Goal: Task Accomplishment & Management: Manage account settings

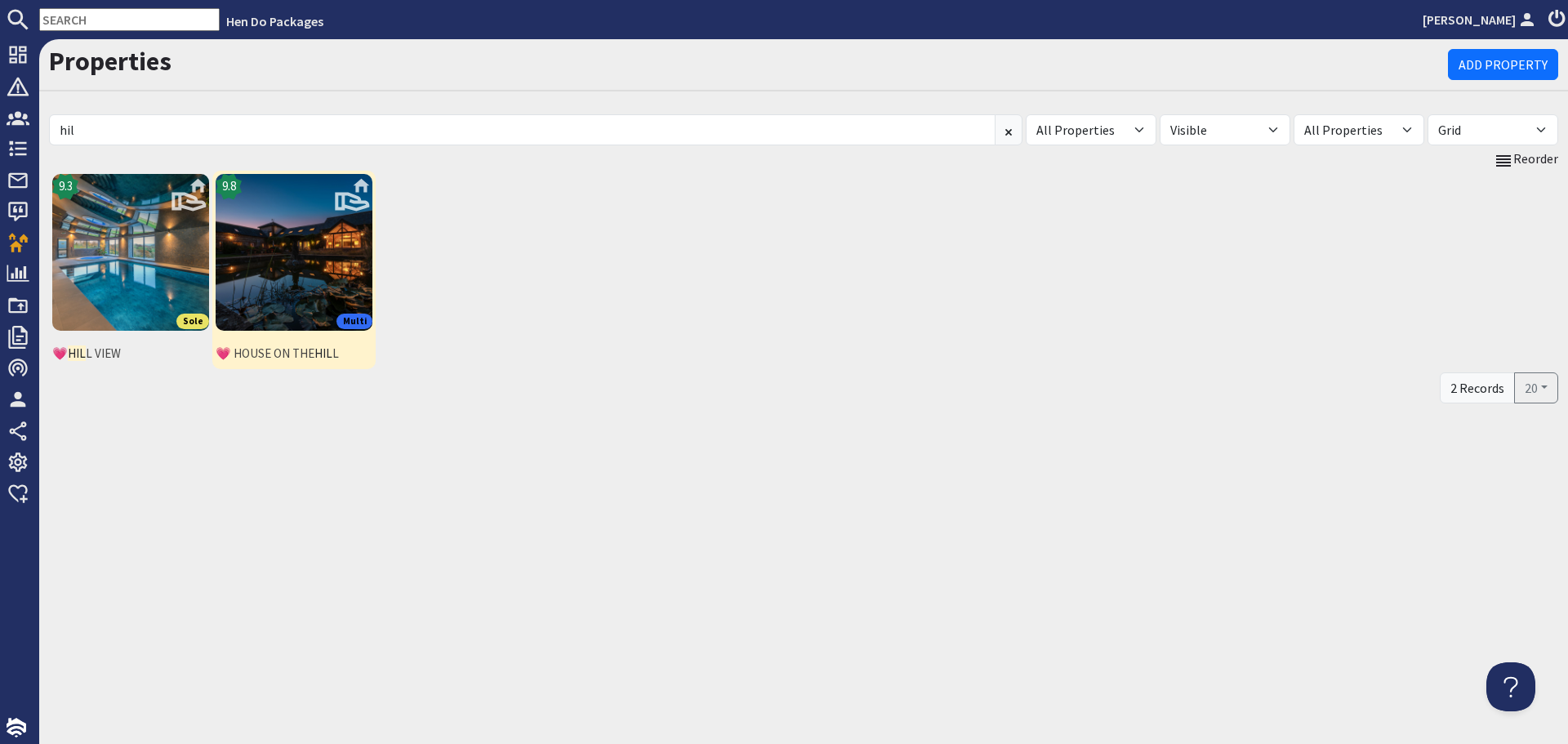
drag, startPoint x: 0, startPoint y: 0, endPoint x: 326, endPoint y: 262, distance: 418.2
click at [326, 262] on img at bounding box center [294, 252] width 157 height 156
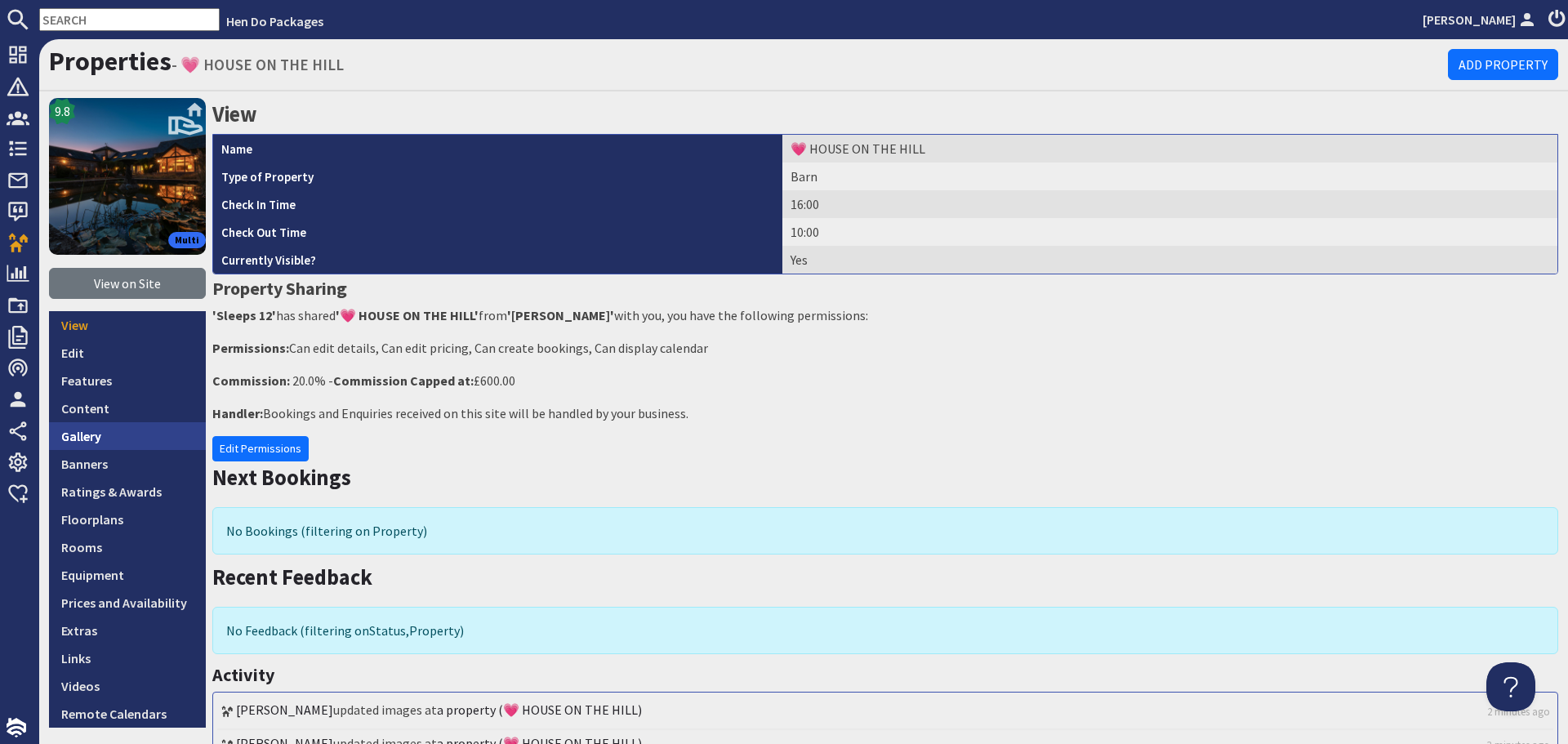
click at [99, 441] on link "Gallery" at bounding box center [127, 436] width 157 height 28
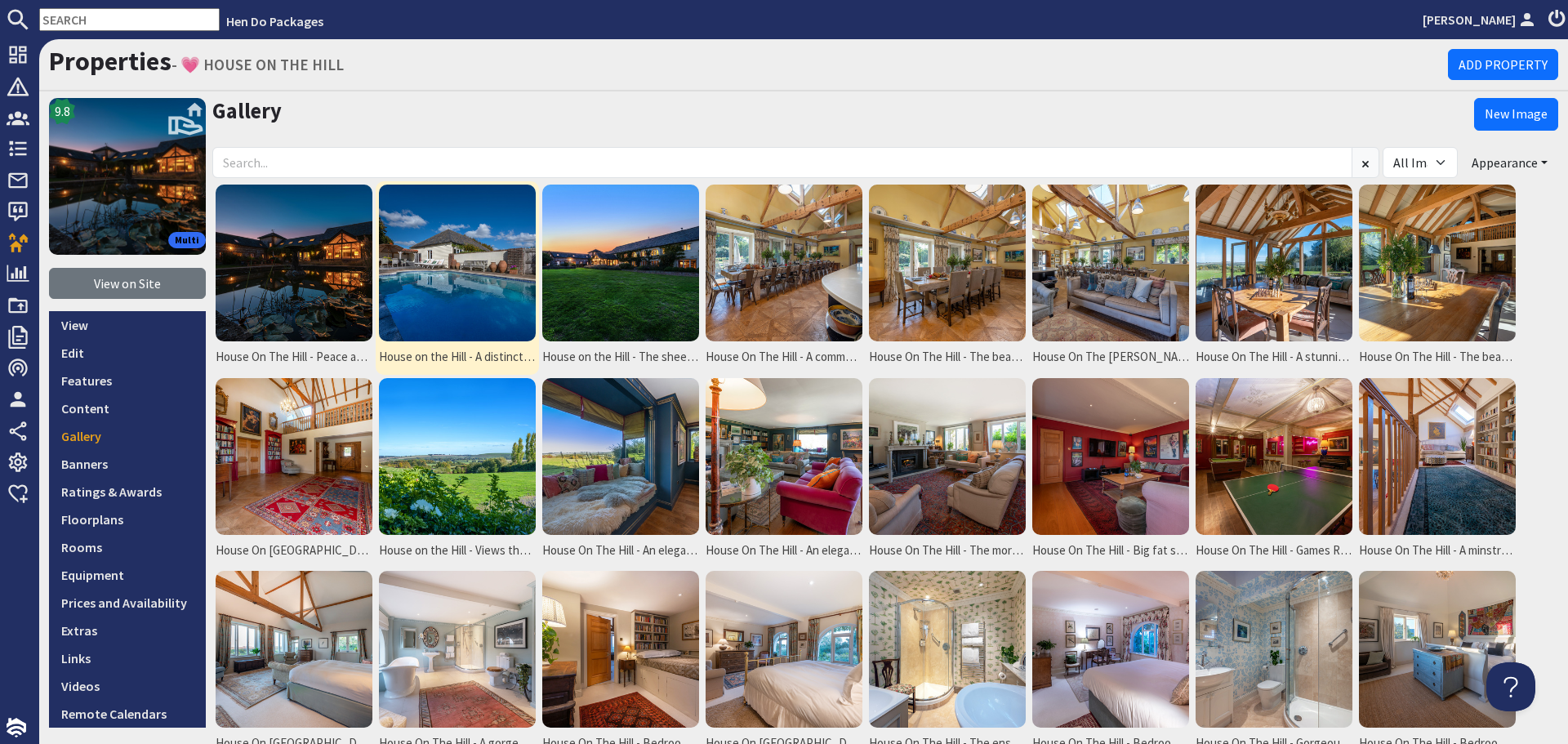
click at [401, 295] on img at bounding box center [457, 262] width 157 height 156
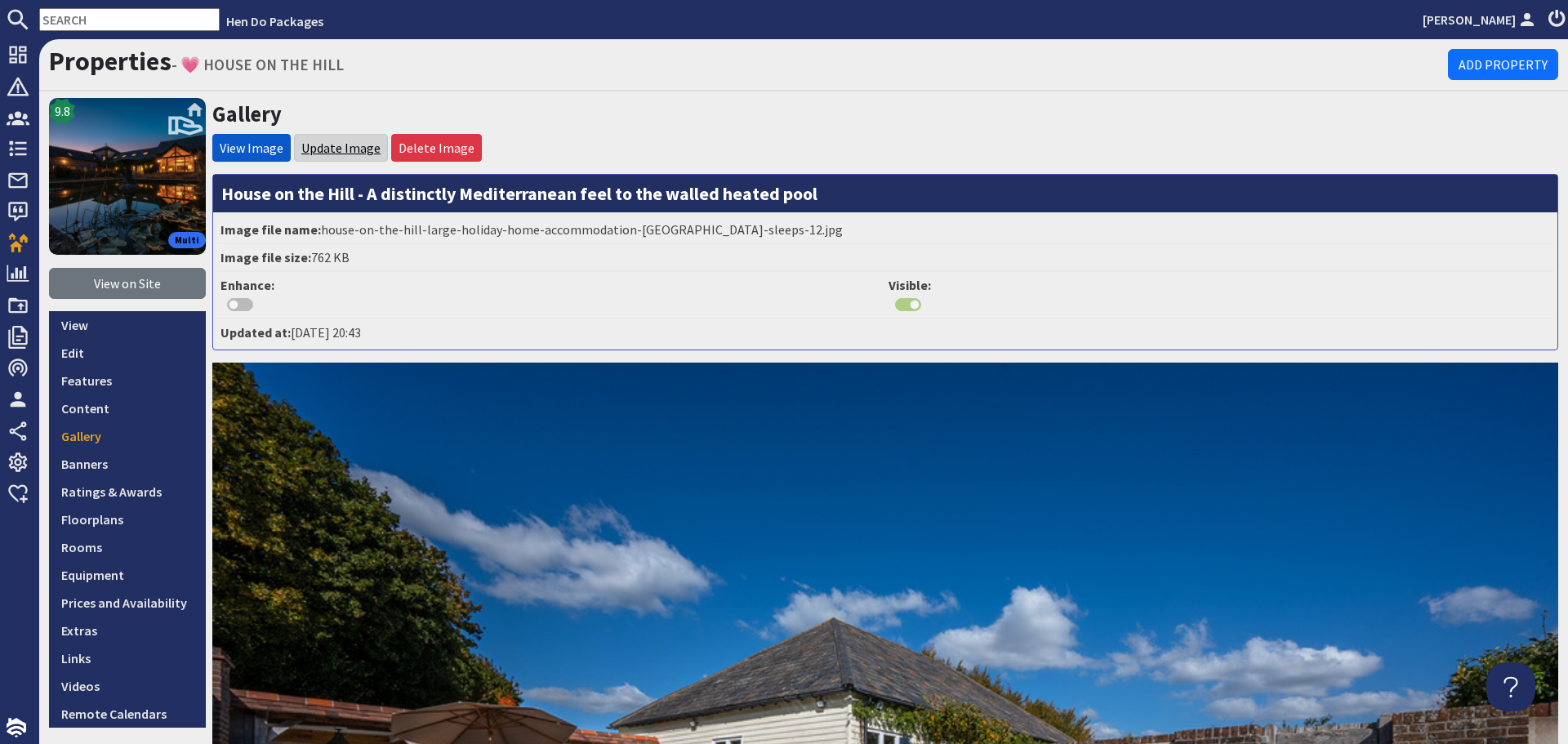
click at [344, 155] on link "Update Image" at bounding box center [341, 147] width 79 height 16
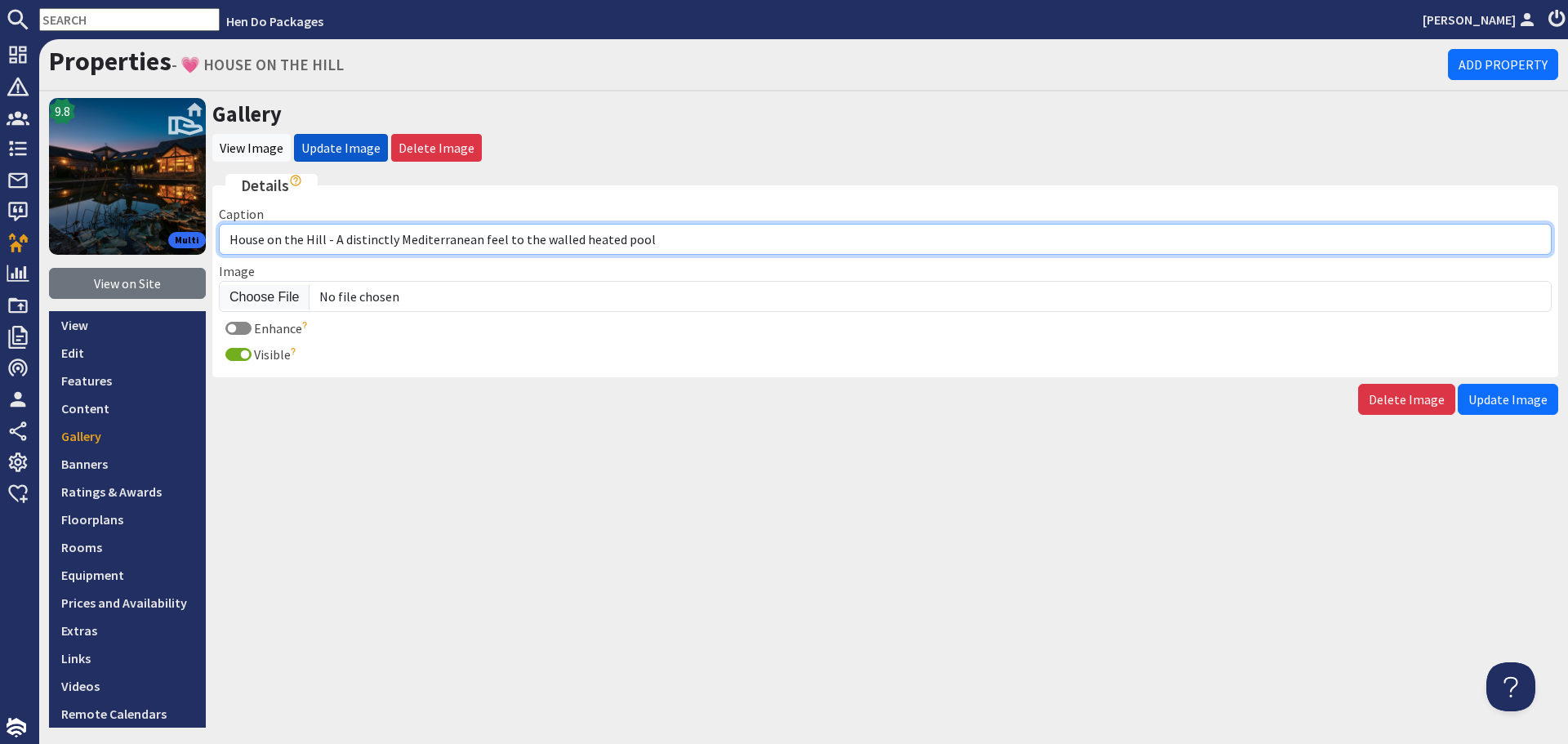
drag, startPoint x: 659, startPoint y: 241, endPoint x: 333, endPoint y: 252, distance: 326.2
click at [333, 252] on input "House on the Hill - A distinctly Mediterranean feel to the walled heated pool" at bounding box center [885, 239] width 1333 height 31
paste input "A Mediterranean vibe to the walled heated pool"
type input "House on the Hill - A Mediterranean vibe to the walled heated pool"
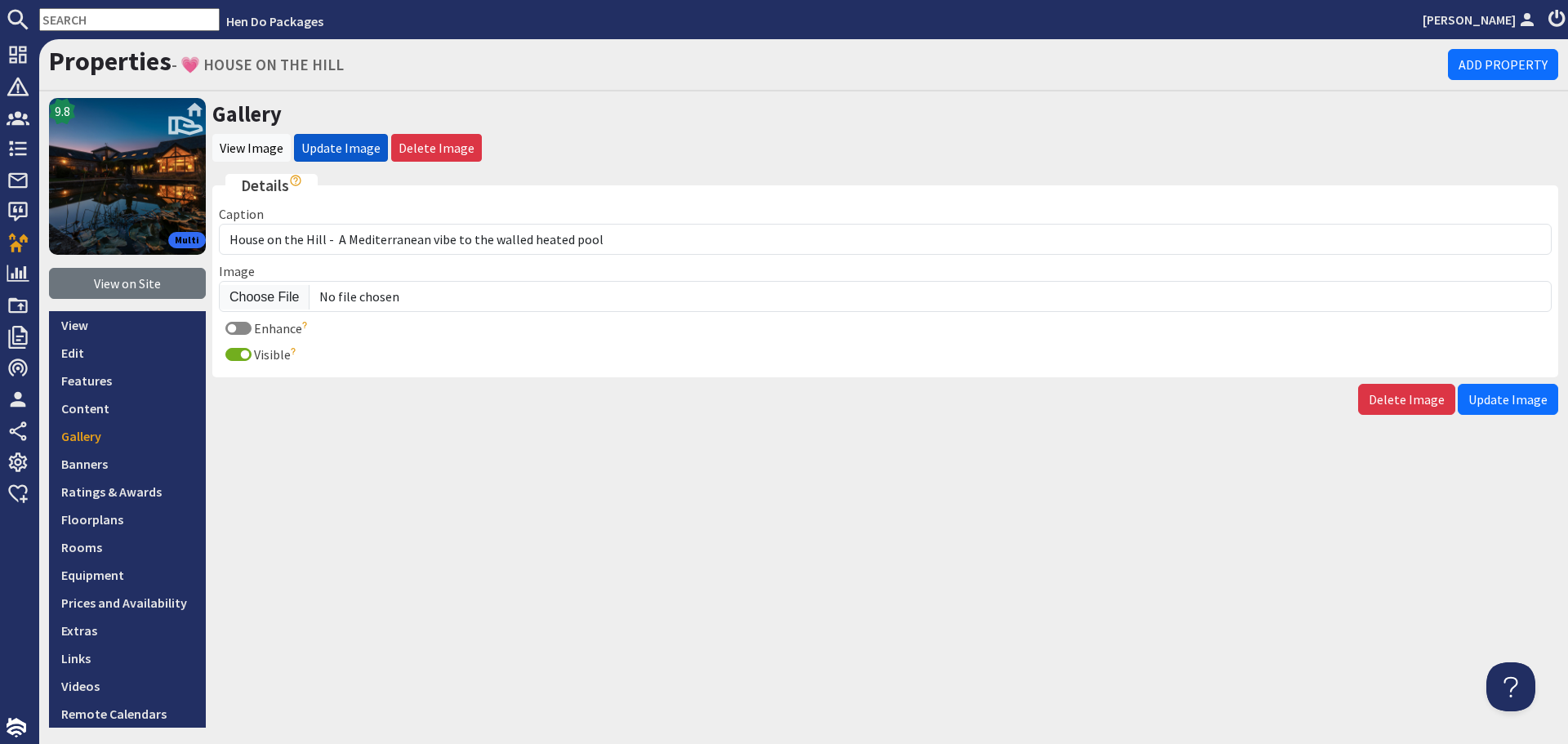
click at [1510, 398] on span "Update Image" at bounding box center [1508, 399] width 79 height 16
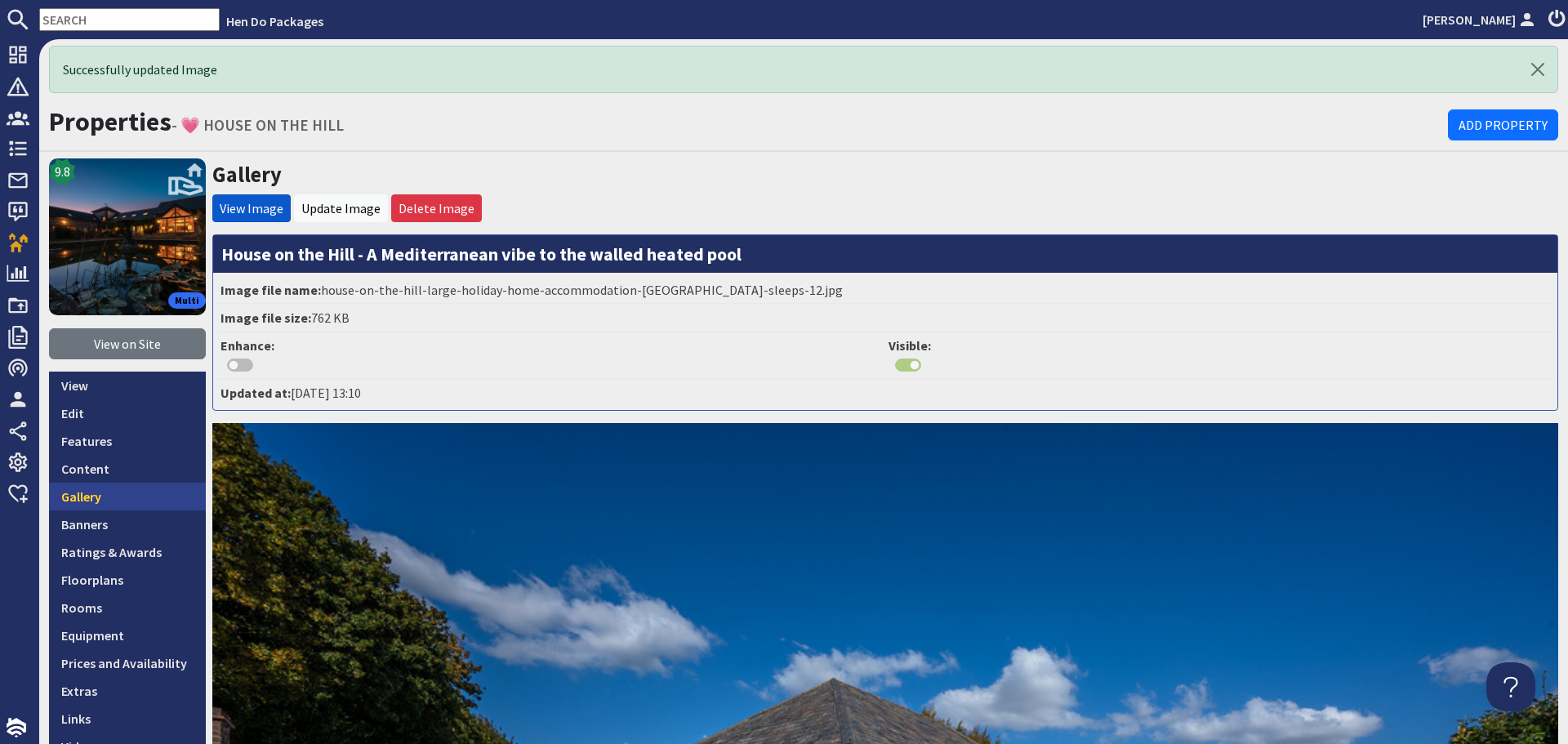
click at [94, 496] on link "Gallery" at bounding box center [127, 496] width 157 height 28
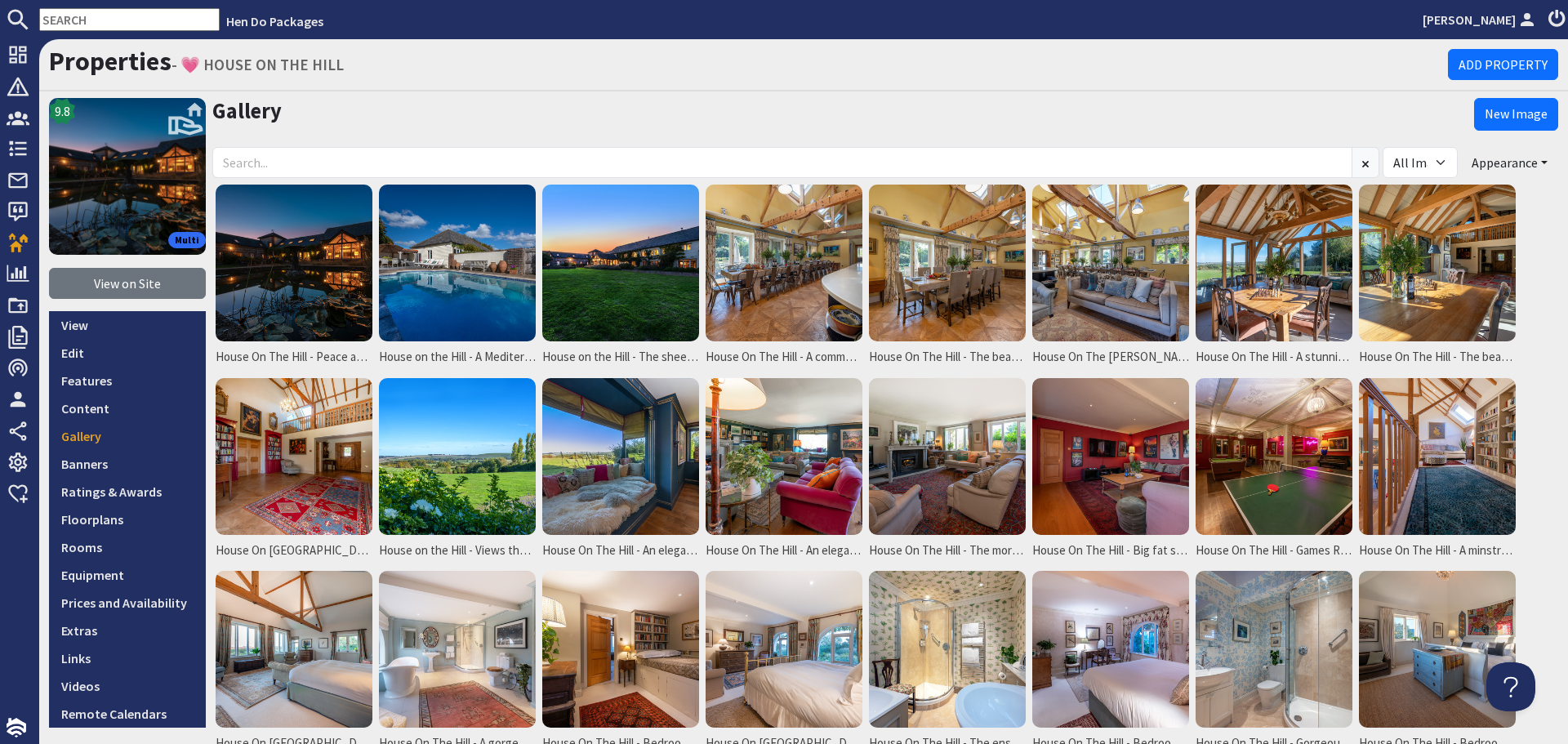
click at [306, 293] on img at bounding box center [294, 262] width 157 height 156
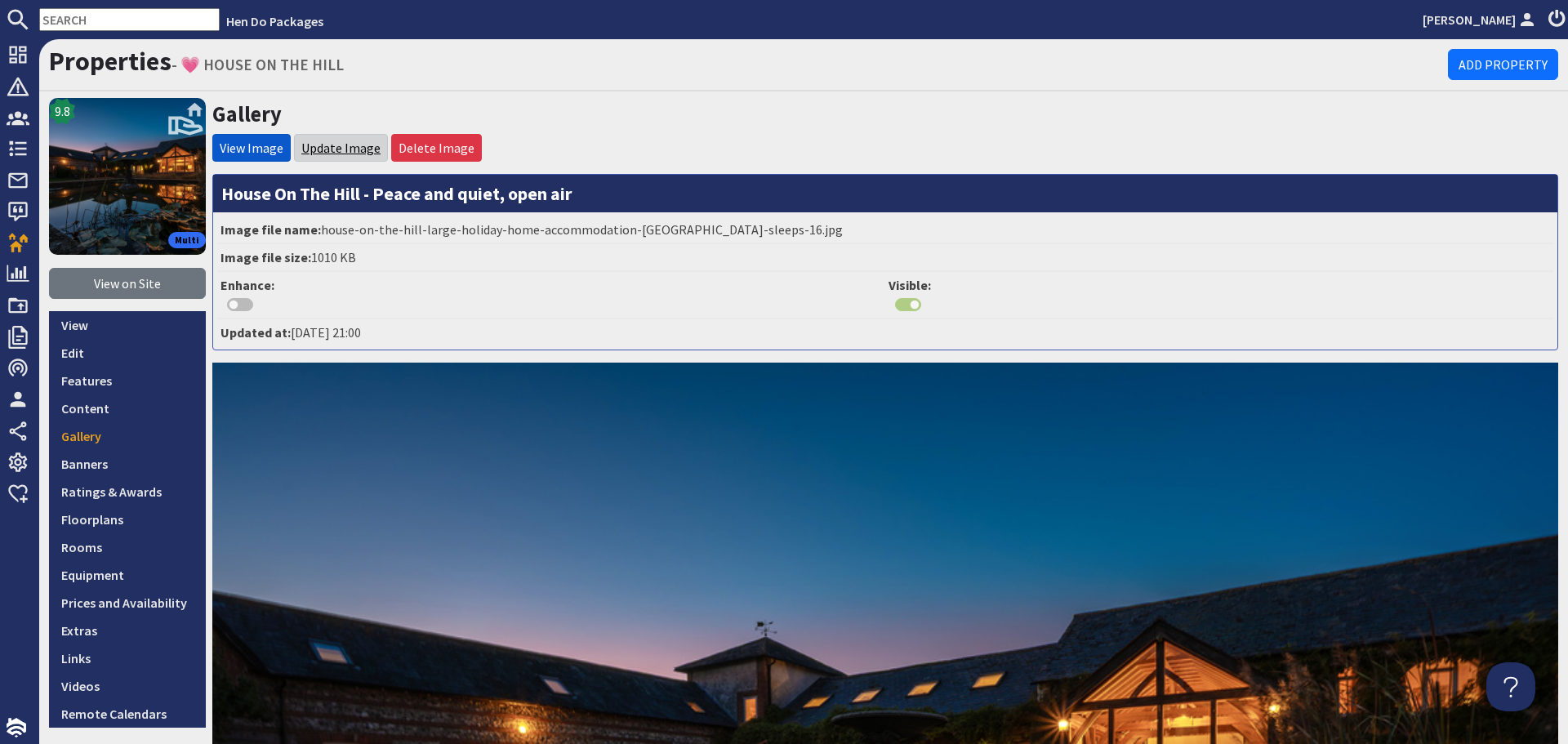
click at [340, 149] on link "Update Image" at bounding box center [341, 147] width 79 height 16
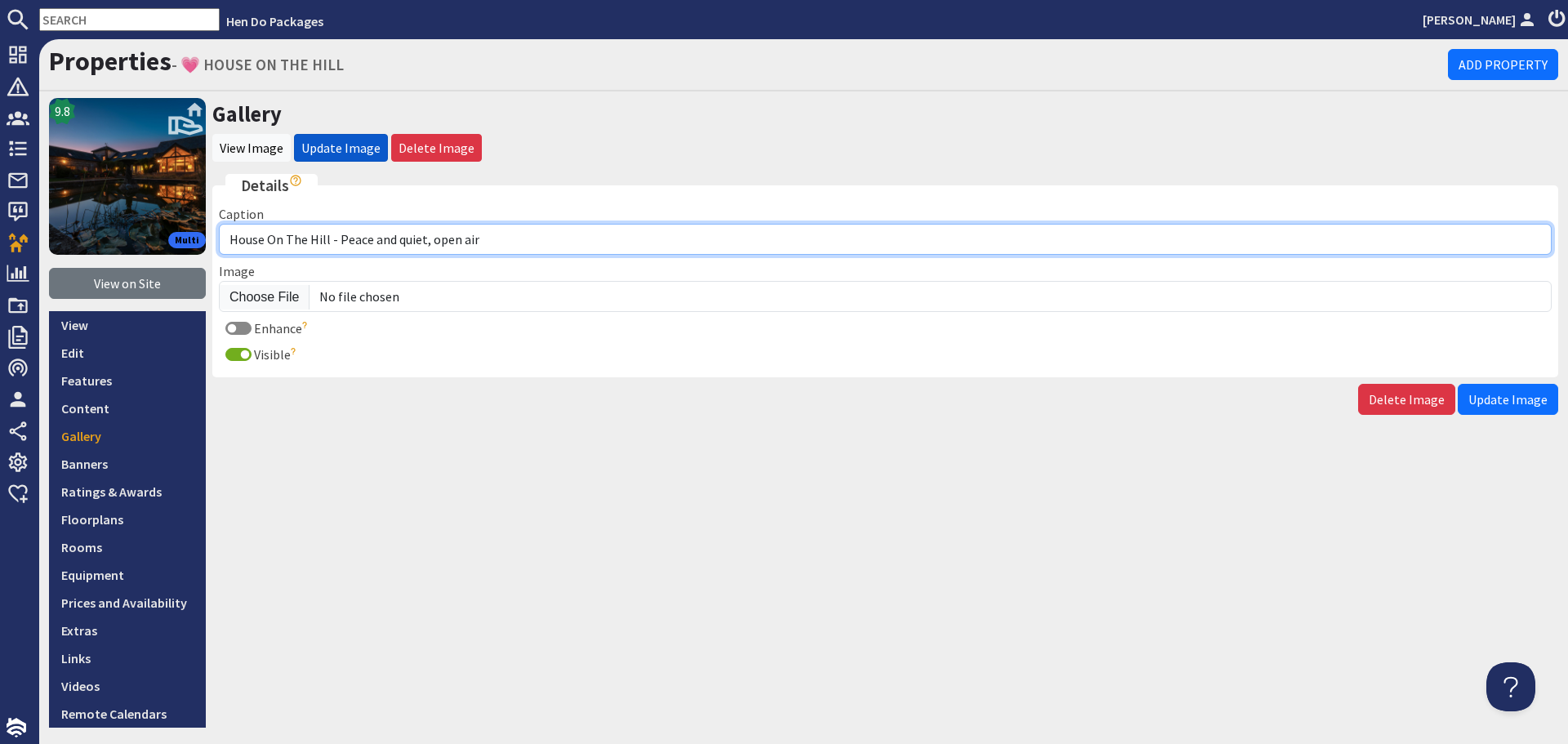
drag, startPoint x: 515, startPoint y: 247, endPoint x: 337, endPoint y: 245, distance: 178.0
click at [337, 245] on input "House On The Hill - Peace and quiet, open air" at bounding box center [885, 239] width 1333 height 31
paste input "Large group holiday house with pool in the Wiltshire countryside"
type input "House On The Hill - Large group holiday house with pool in the Wiltshire countr…"
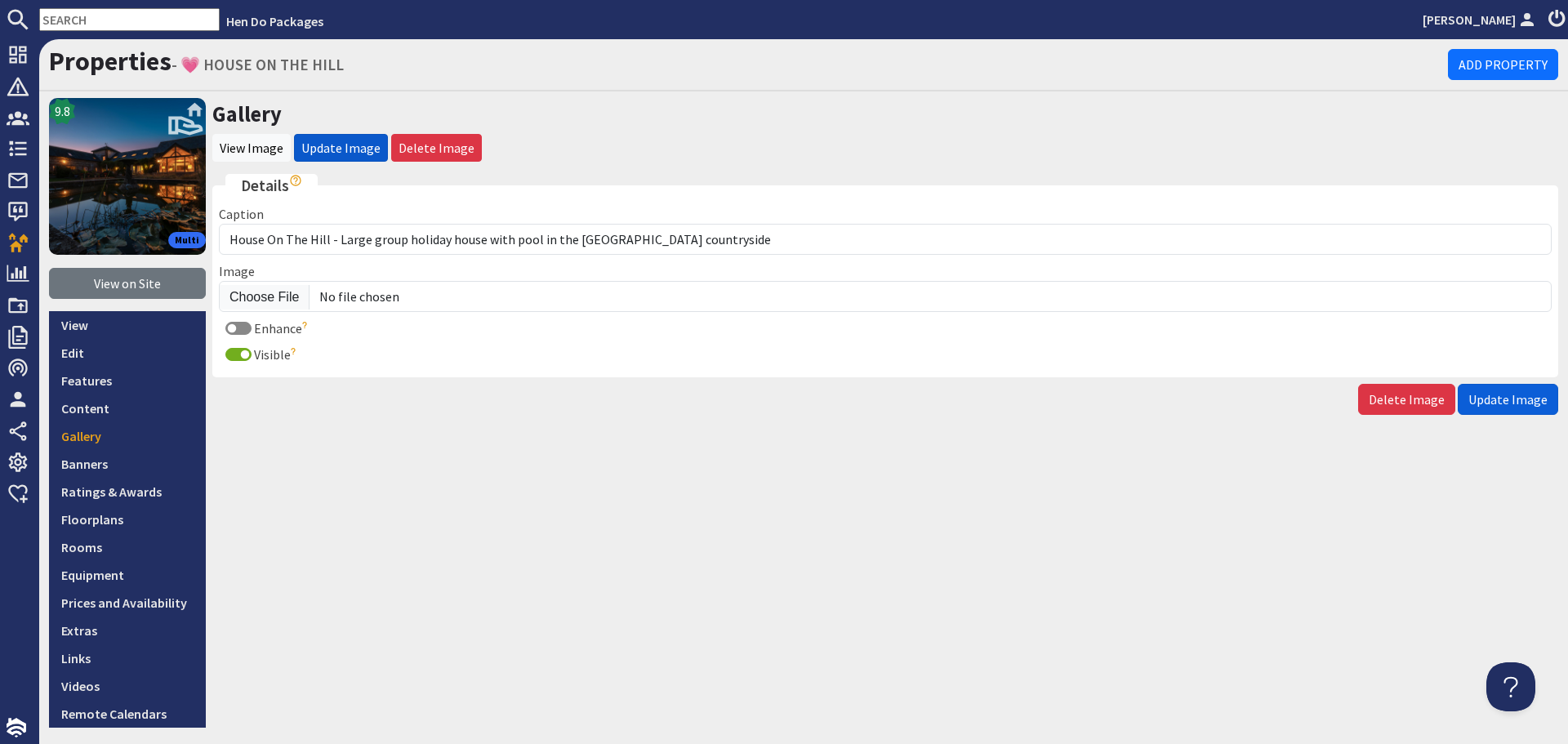
click at [1498, 399] on span "Update Image" at bounding box center [1508, 399] width 79 height 16
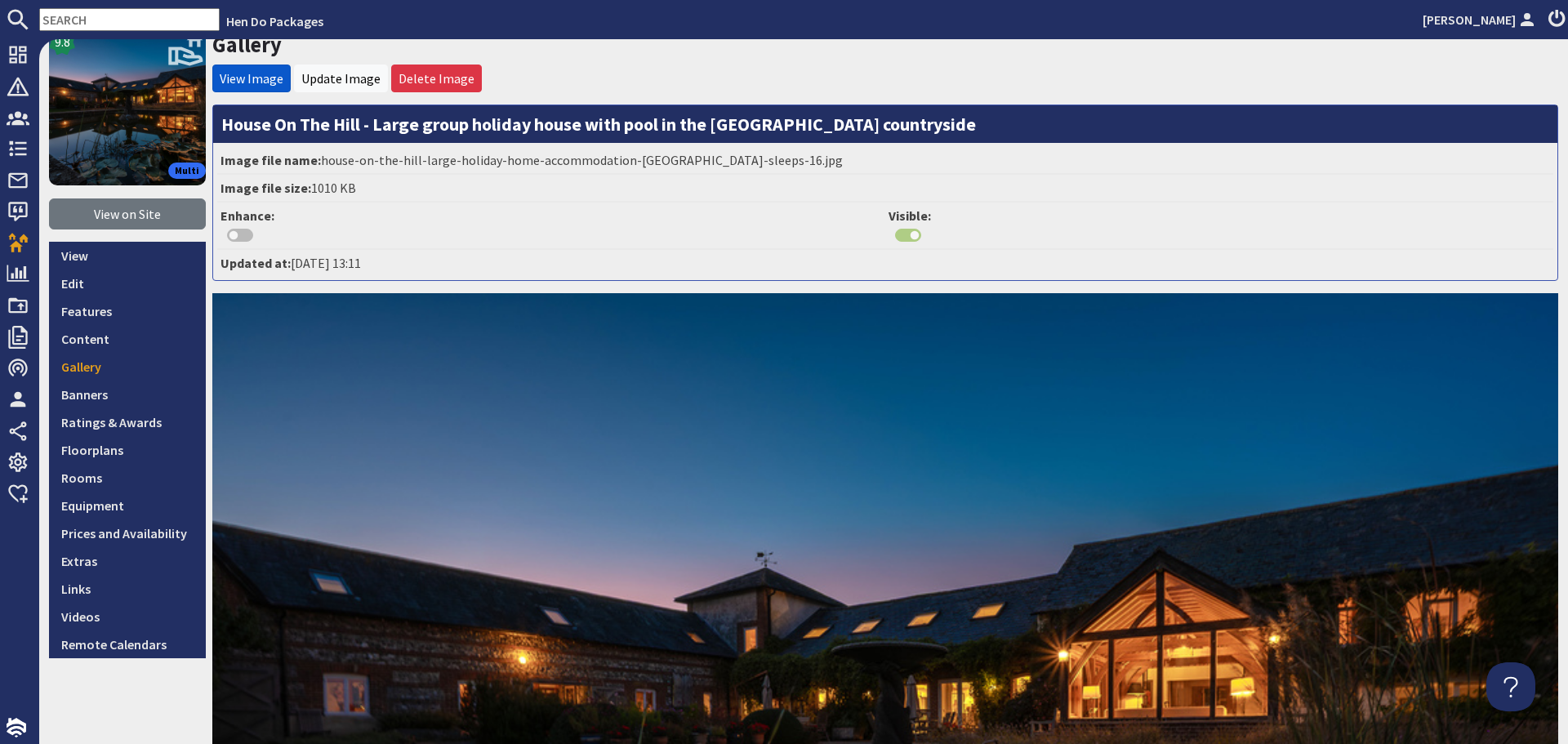
scroll to position [82, 0]
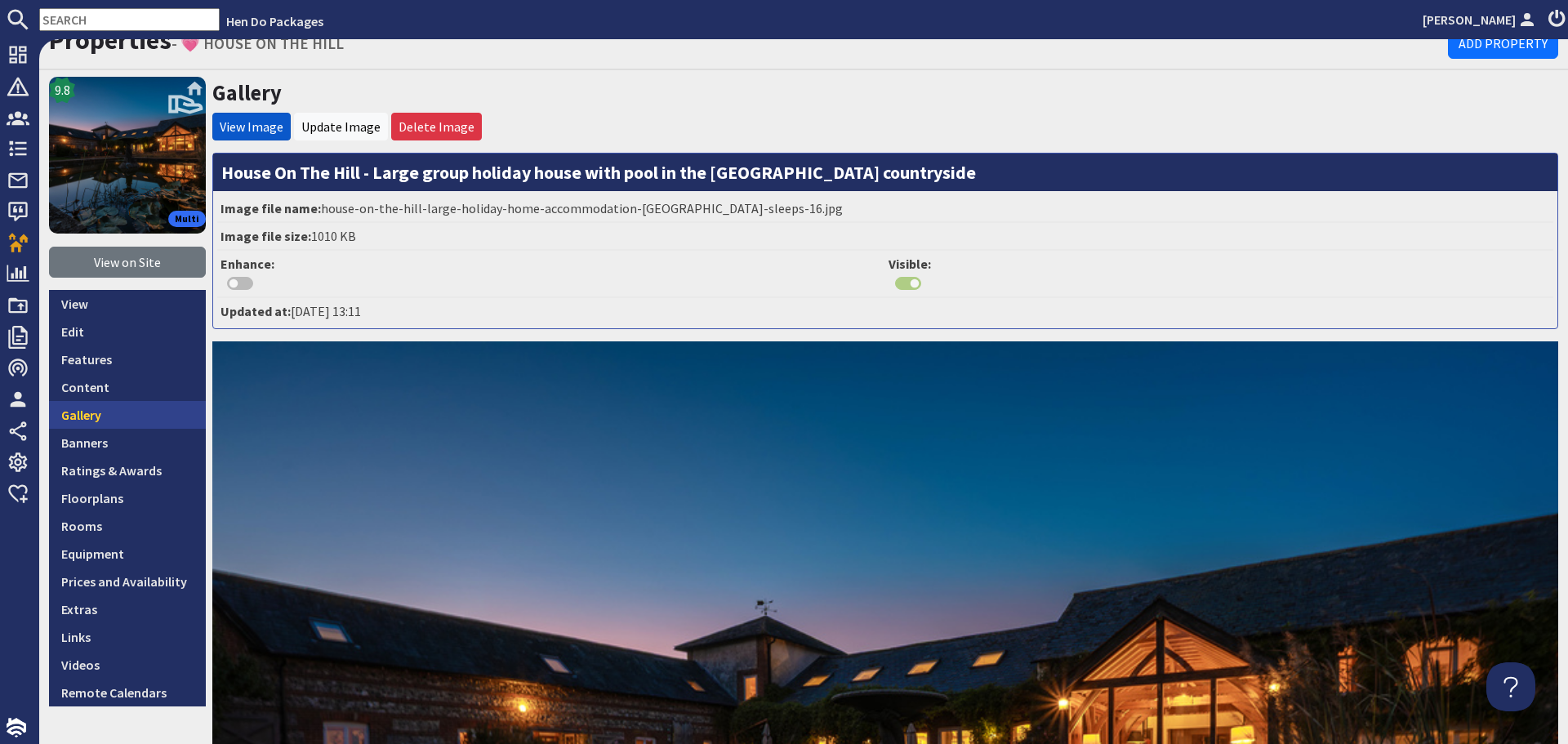
click at [121, 419] on link "Gallery" at bounding box center [127, 414] width 157 height 28
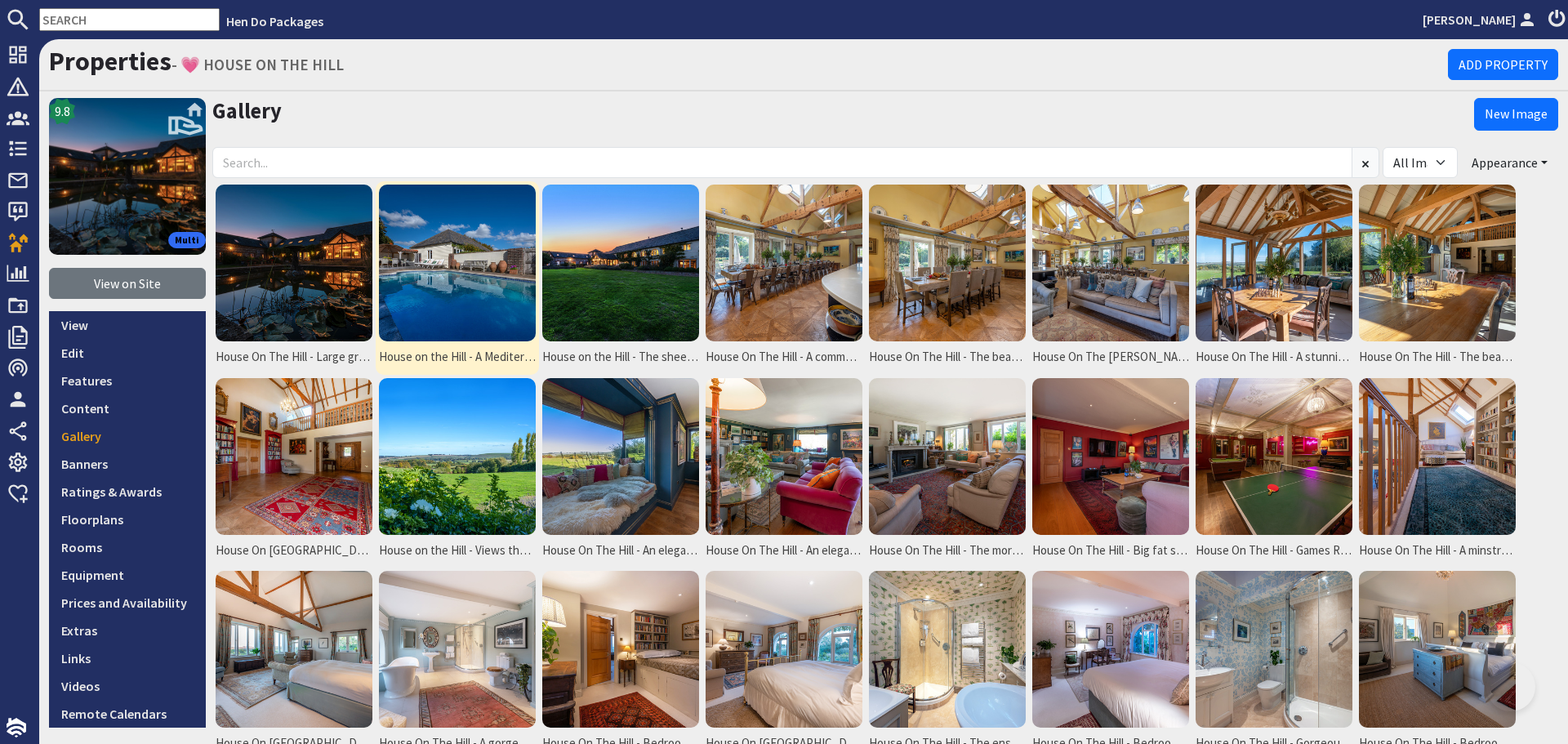
click at [456, 285] on img at bounding box center [457, 262] width 157 height 156
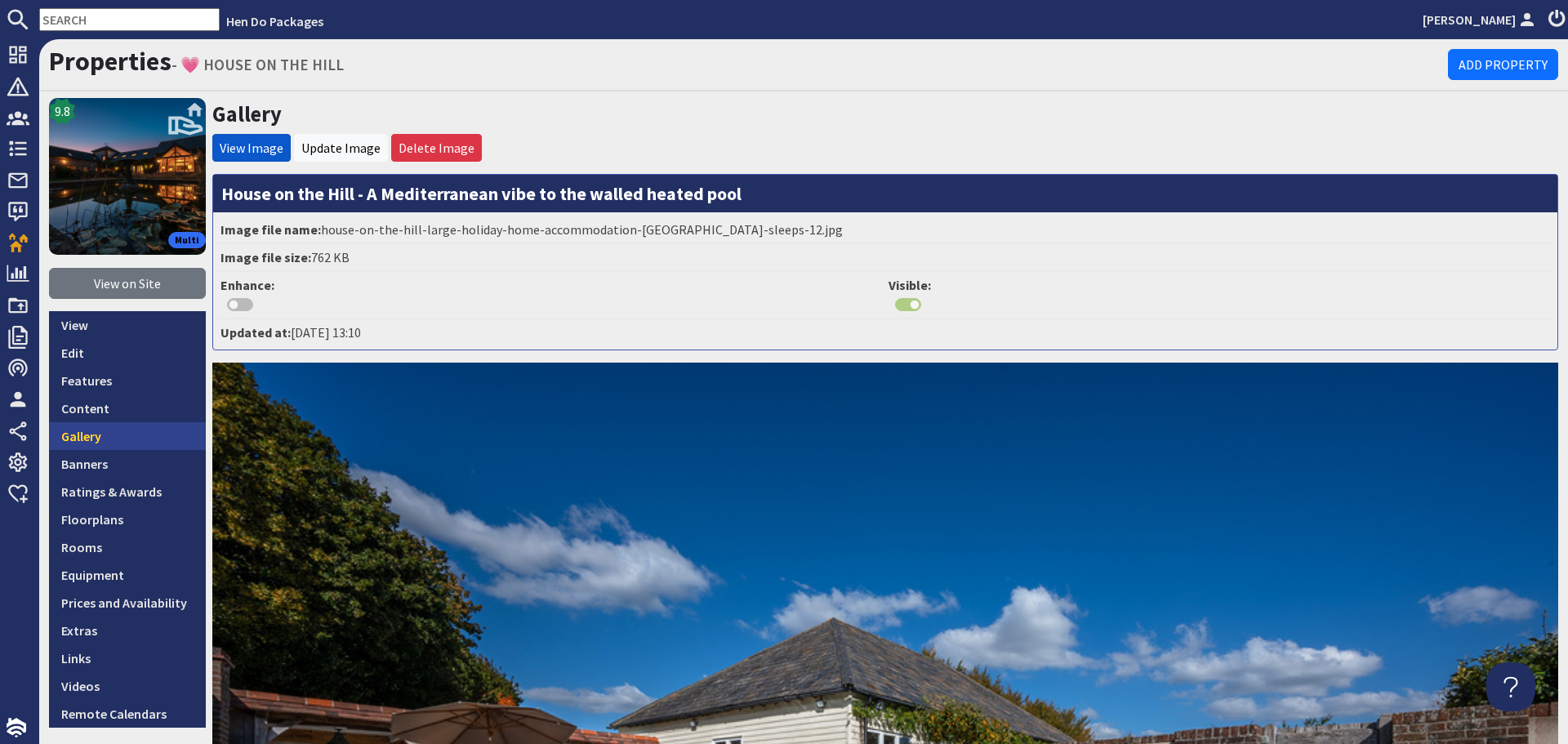
click at [143, 435] on link "Gallery" at bounding box center [127, 436] width 157 height 28
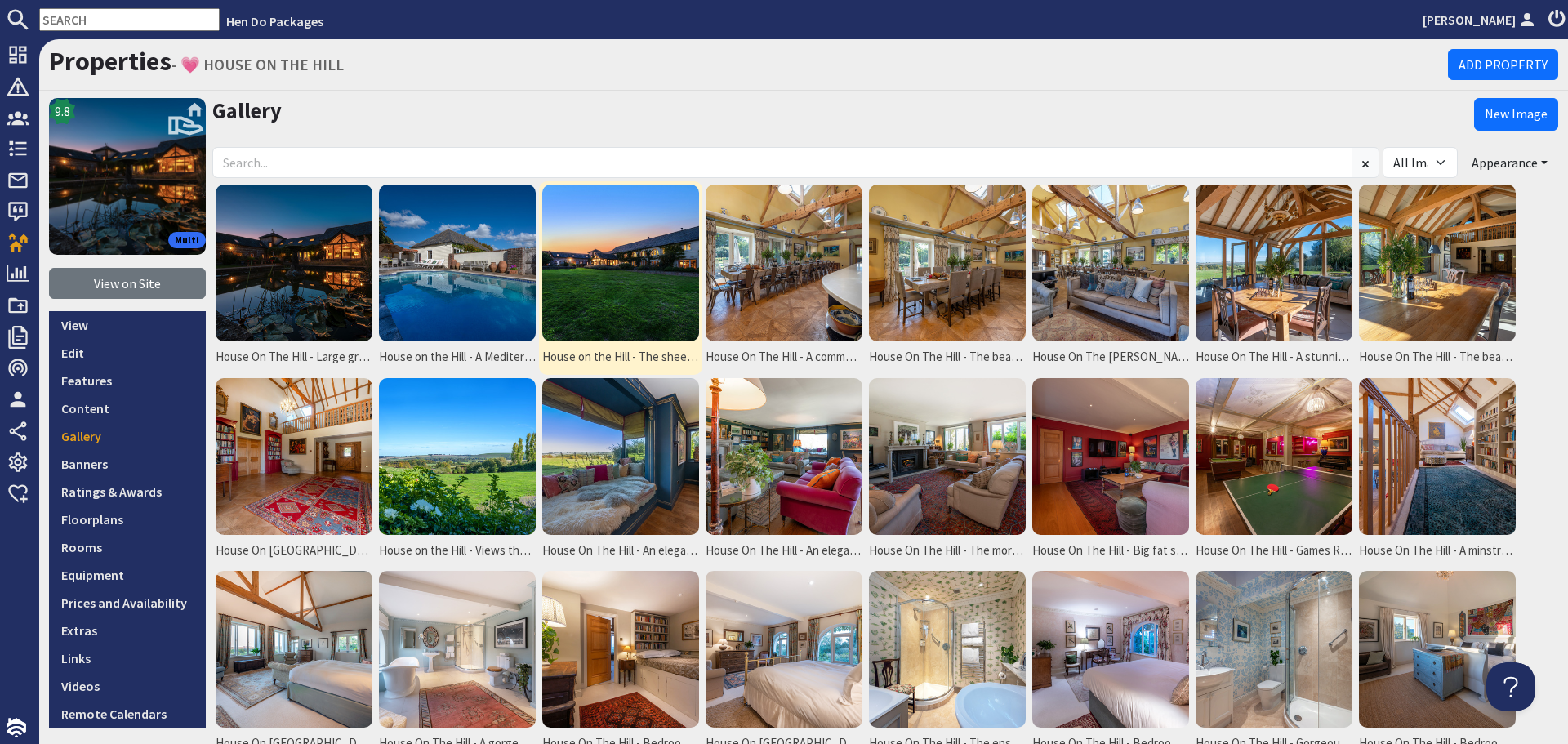
click at [615, 311] on img at bounding box center [620, 262] width 157 height 156
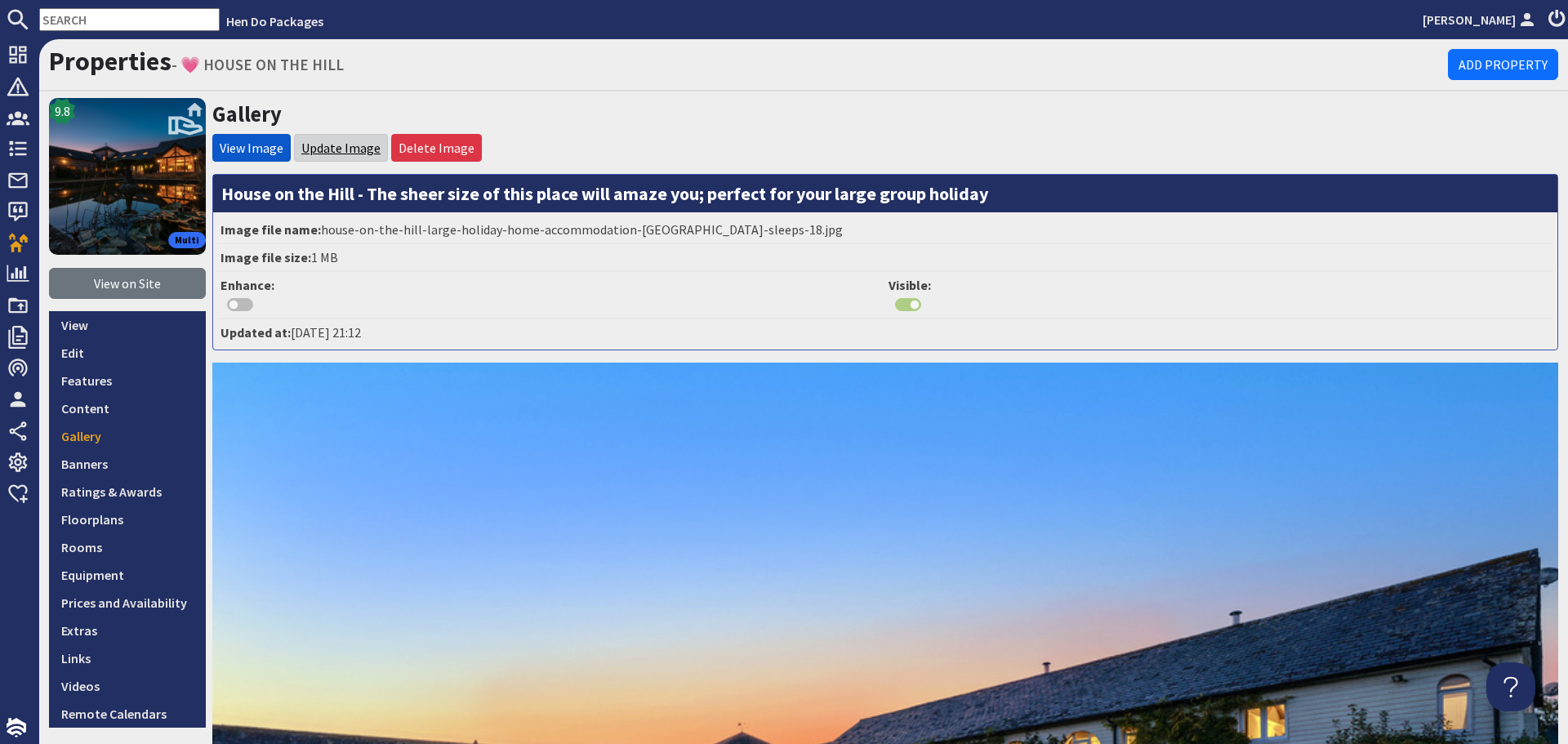
click at [347, 152] on link "Update Image" at bounding box center [341, 147] width 79 height 16
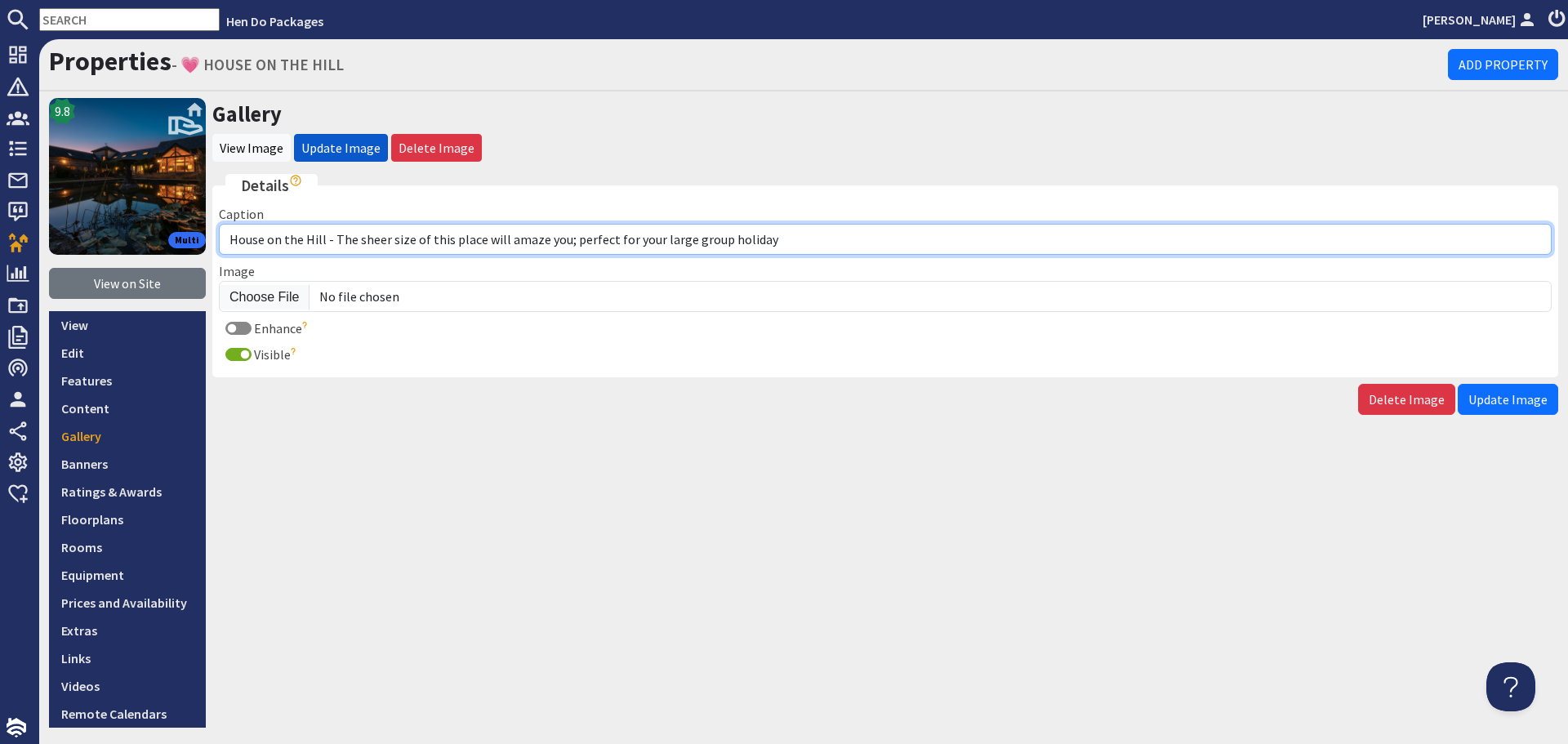
drag, startPoint x: 803, startPoint y: 246, endPoint x: 654, endPoint y: 247, distance: 149.0
click at [654, 247] on input "House on the Hill - The sheer size of this place will amaze you; perfect for yo…" at bounding box center [885, 239] width 1333 height 31
type input "House on the Hill - The sheer size of this place will amaze you; perfect for yo…"
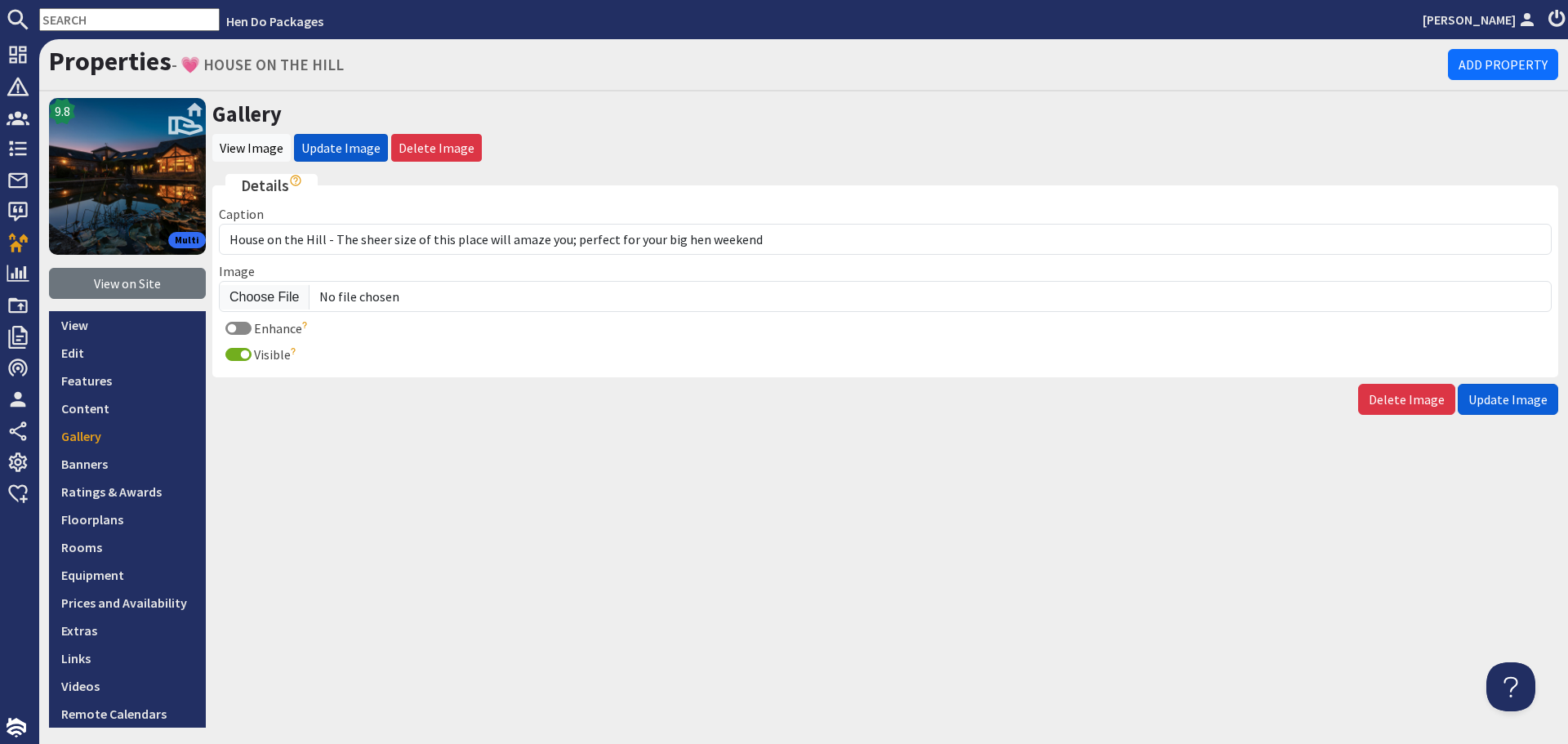
click at [1489, 400] on span "Update Image" at bounding box center [1508, 399] width 79 height 16
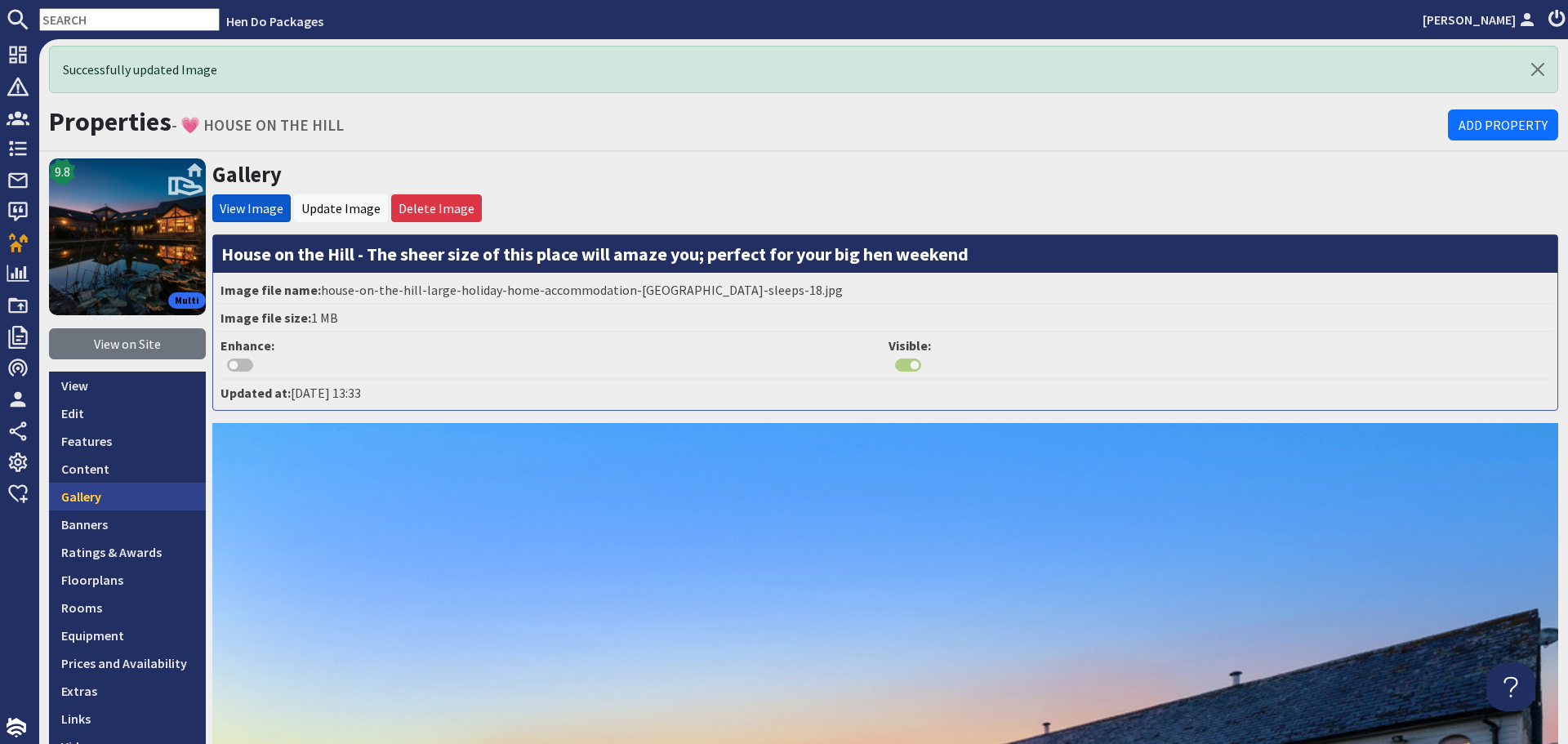
click at [141, 493] on link "Gallery" at bounding box center [127, 496] width 157 height 28
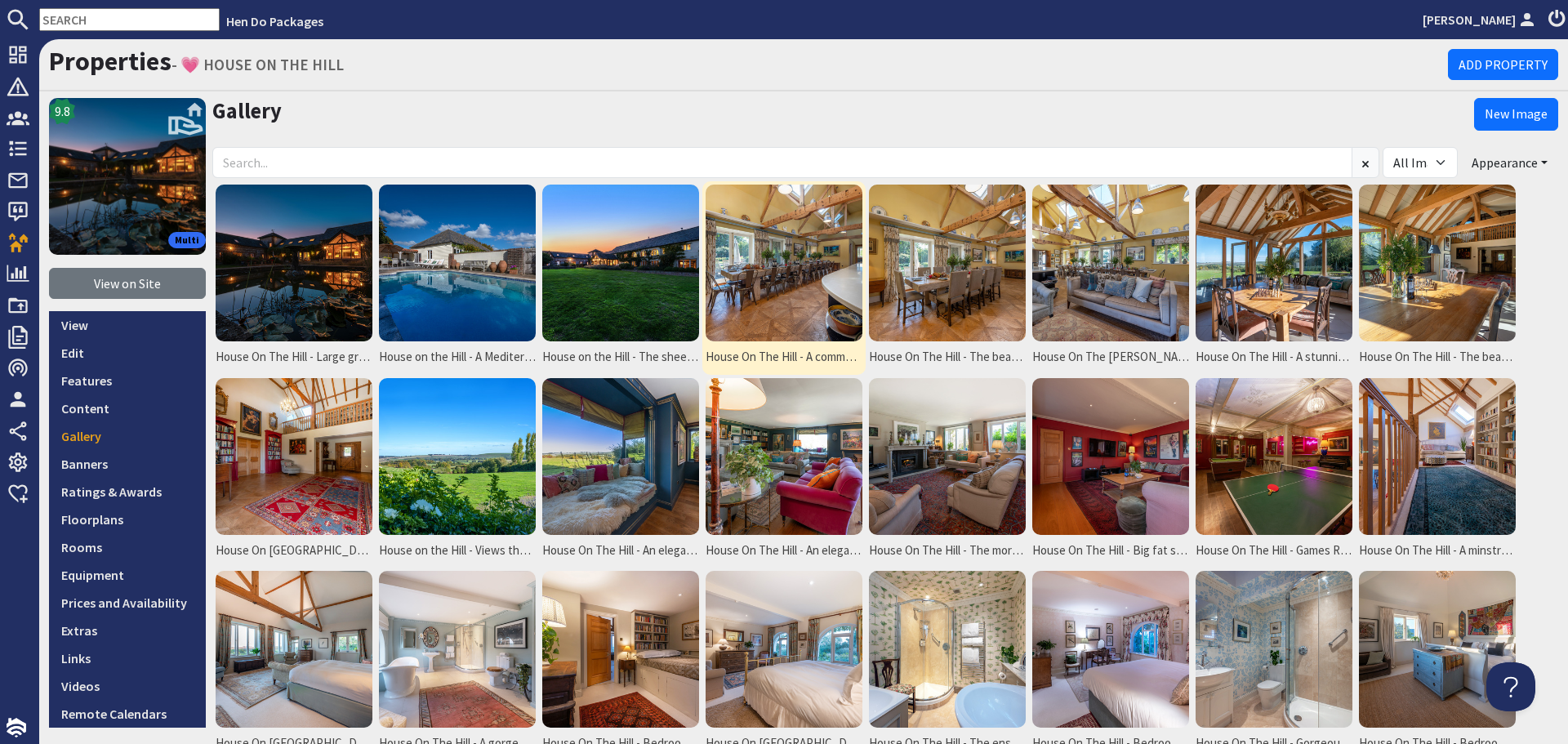
click at [803, 315] on img at bounding box center [784, 262] width 157 height 156
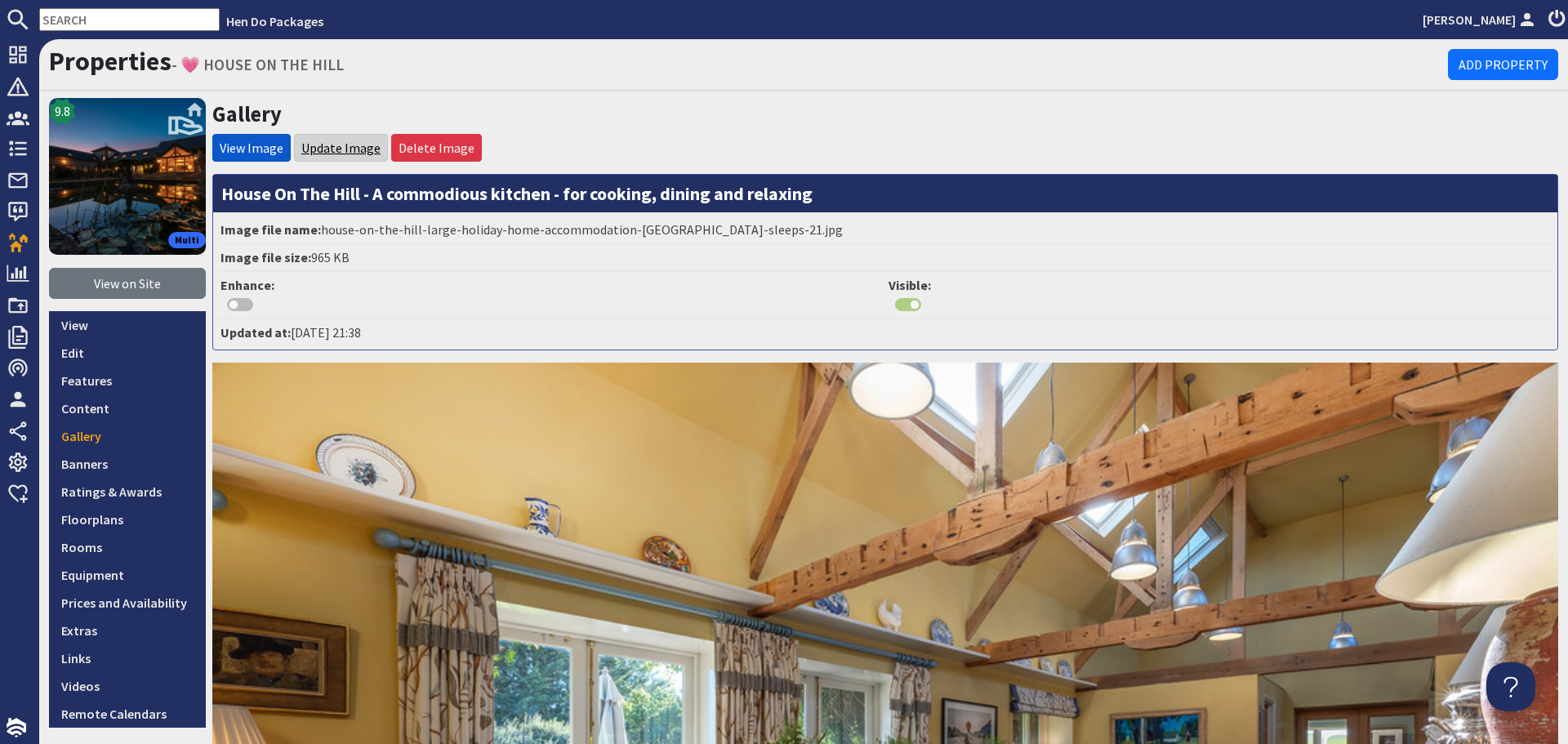
click at [338, 155] on link "Update Image" at bounding box center [341, 147] width 79 height 16
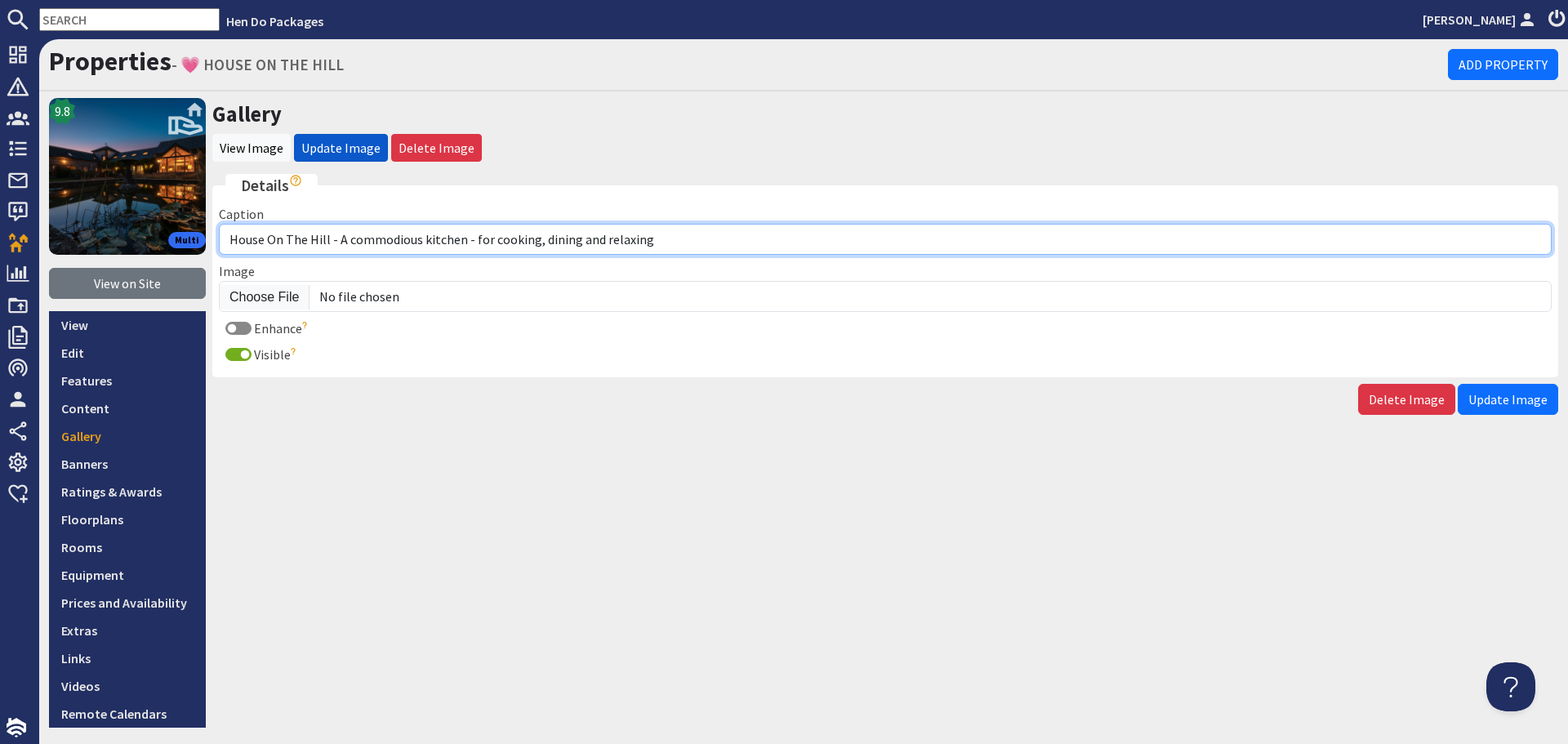
drag, startPoint x: 670, startPoint y: 252, endPoint x: 338, endPoint y: 241, distance: 332.2
click at [338, 241] on input "House On The Hill - A commodious kitchen - for cooking, dining and relaxing" at bounding box center [885, 239] width 1333 height 31
type input "House On The Hill - The huge kitchen/dining room makes a fantastic backdrop to …"
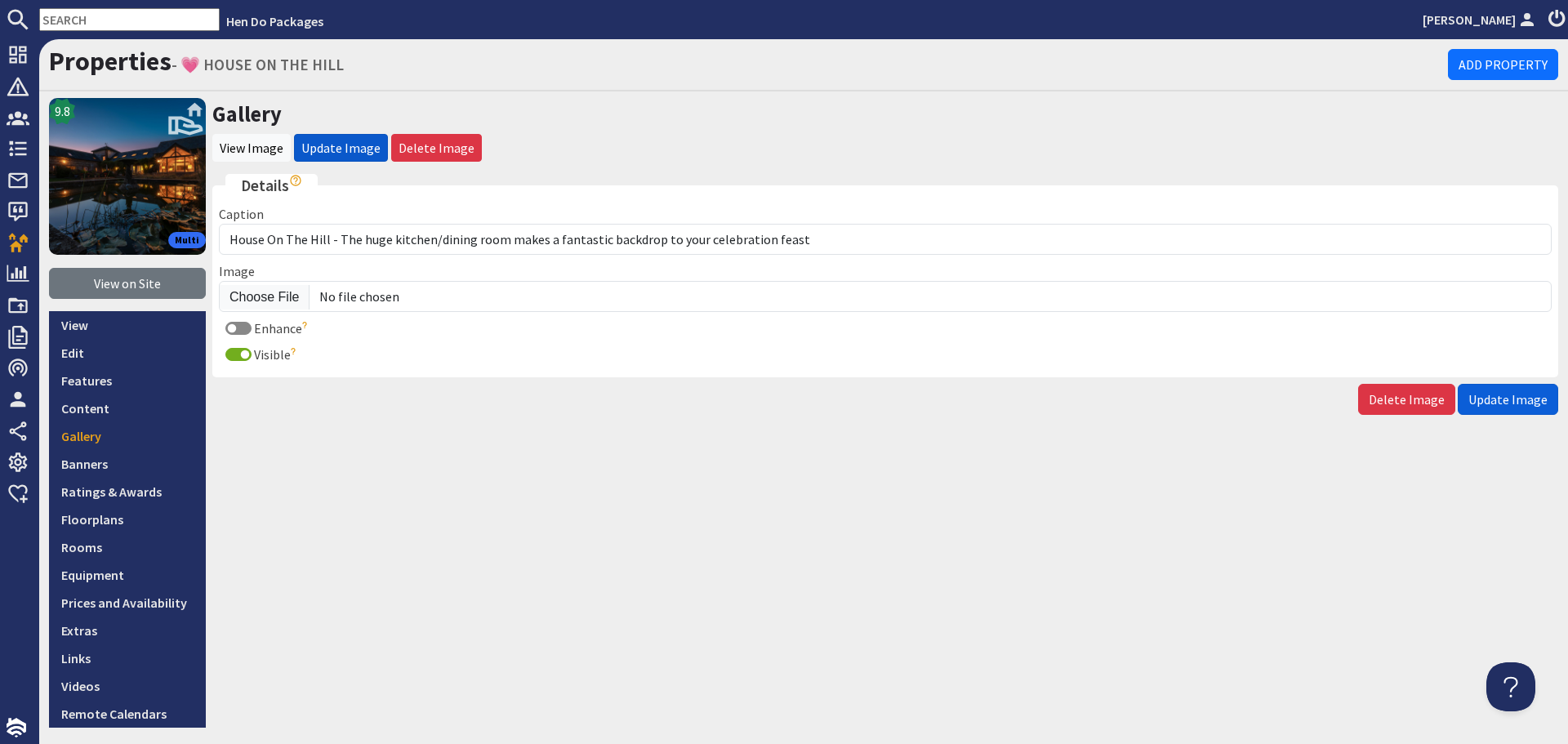
click at [1516, 400] on span "Update Image" at bounding box center [1508, 399] width 79 height 16
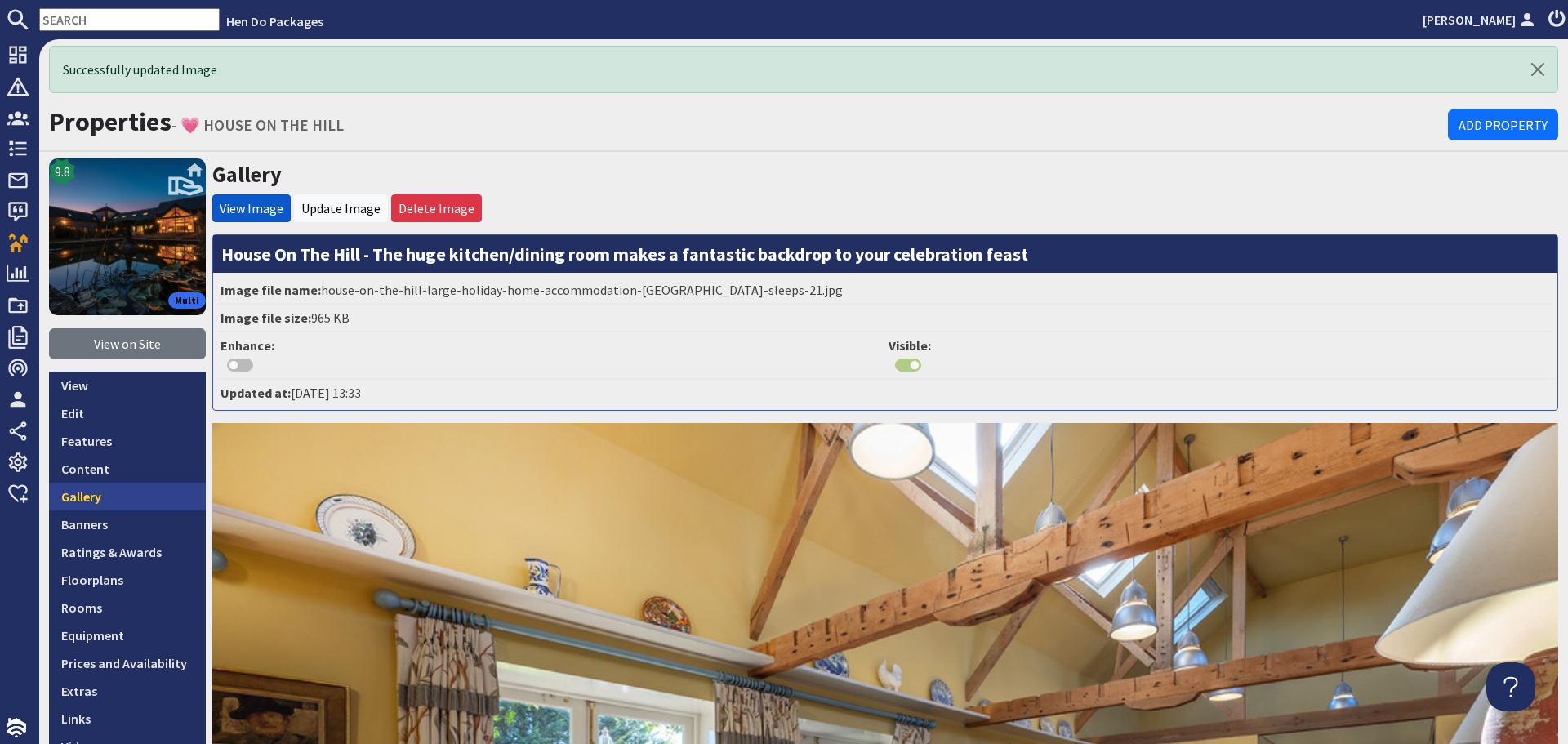
click at [164, 493] on link "Gallery" at bounding box center [127, 496] width 157 height 28
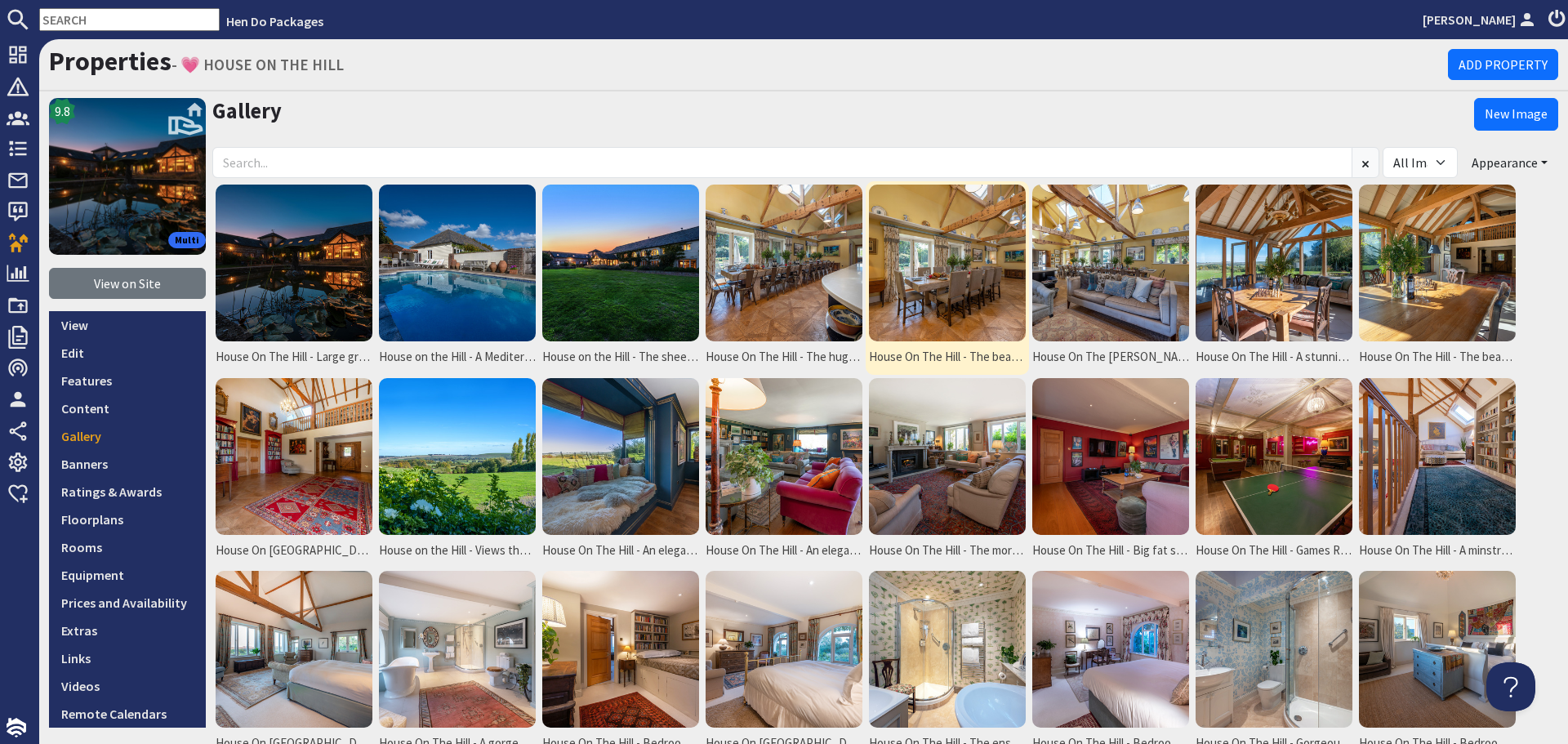
click at [923, 300] on img at bounding box center [948, 262] width 157 height 156
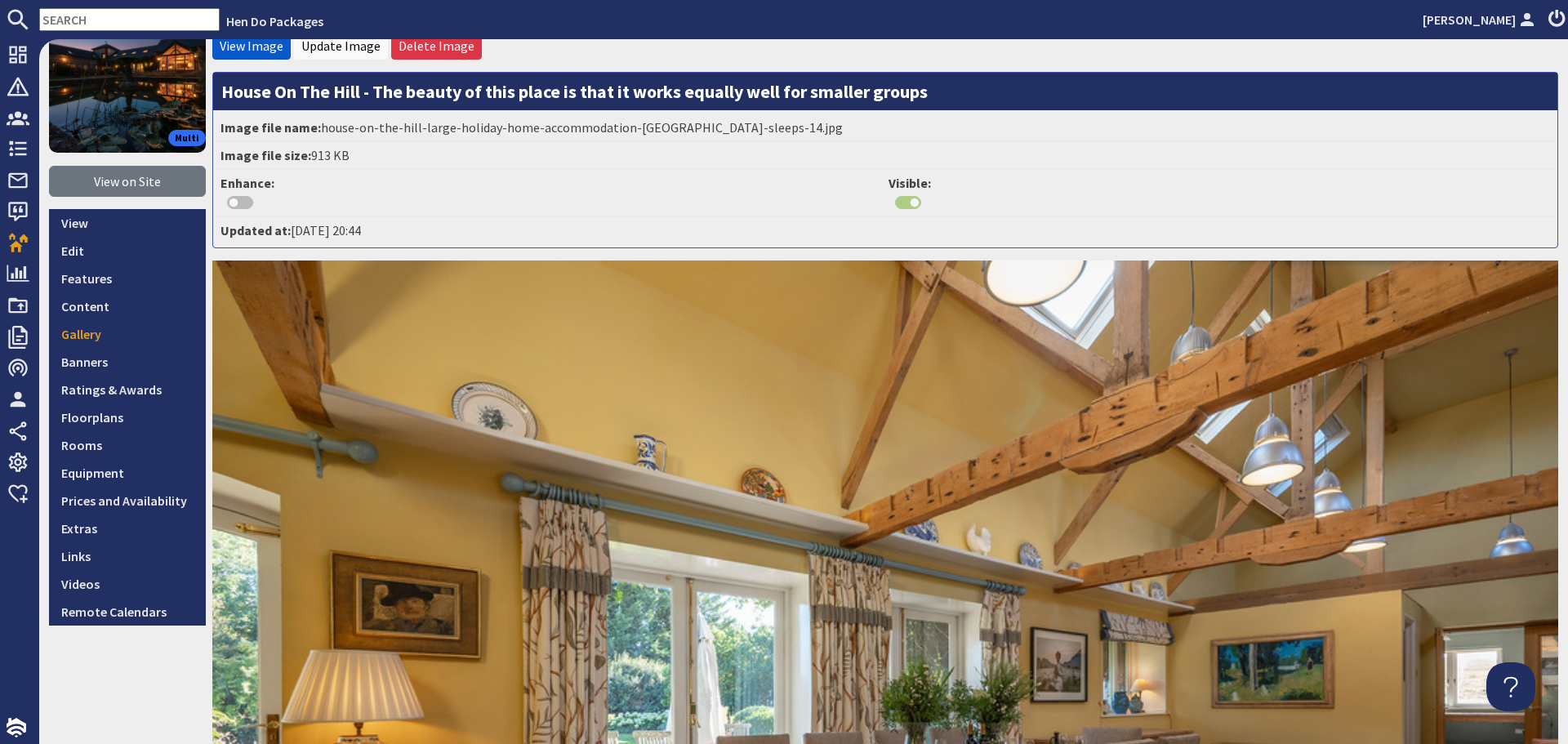
scroll to position [82, 0]
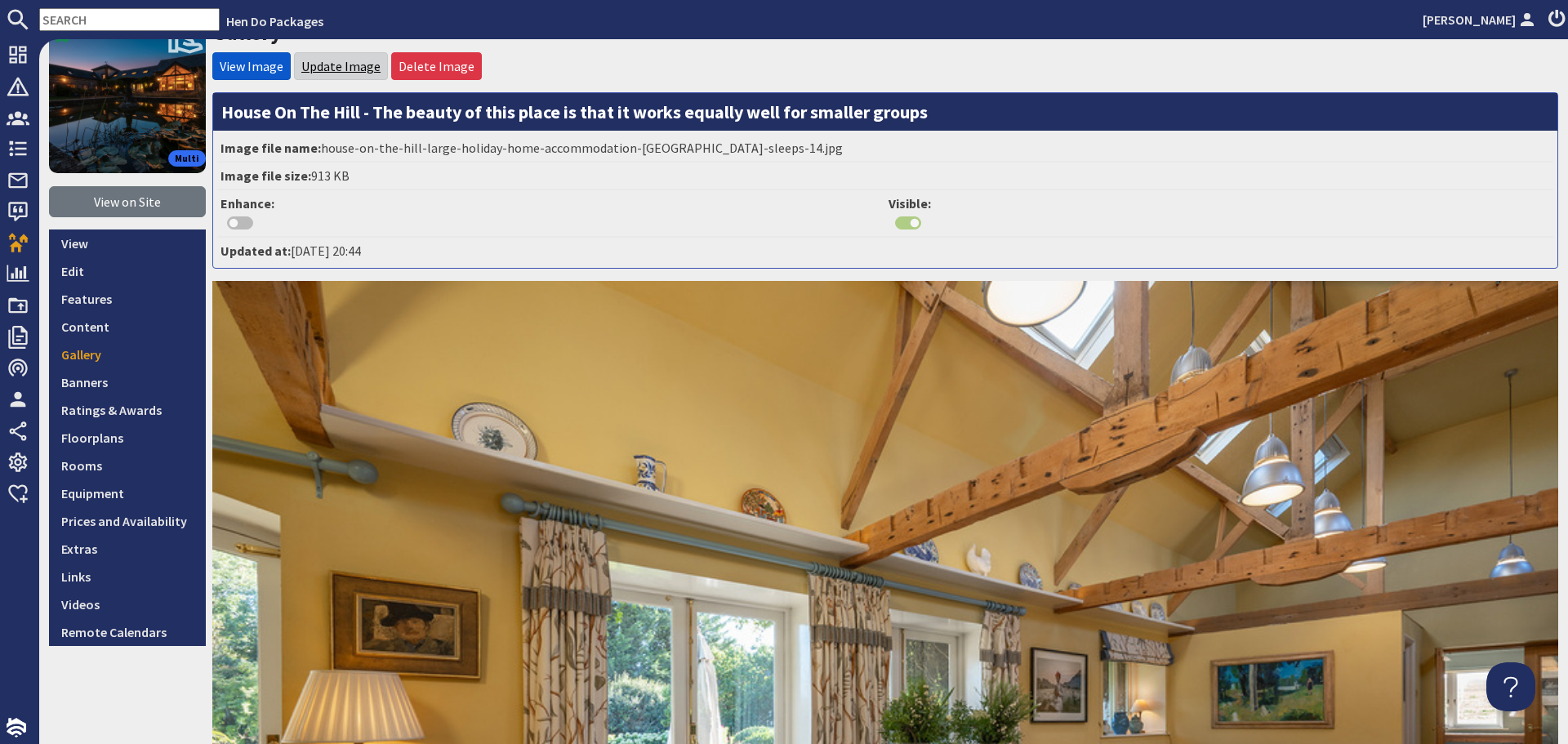
click at [336, 65] on link "Update Image" at bounding box center [341, 66] width 79 height 16
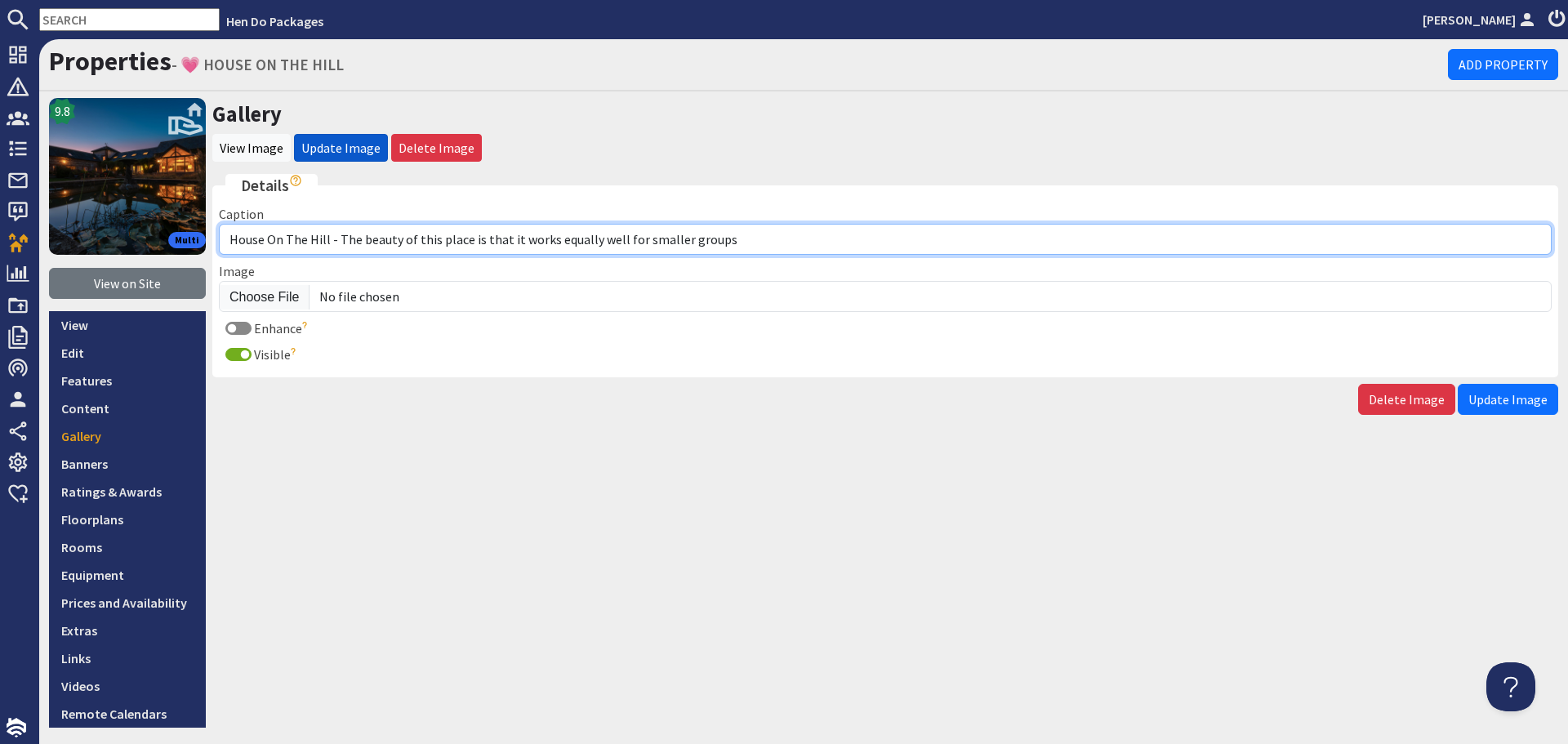
drag, startPoint x: 739, startPoint y: 241, endPoint x: 338, endPoint y: 230, distance: 401.2
click at [338, 230] on input "House On The Hill - The beauty of this place is that it works equally well for …" at bounding box center [885, 239] width 1333 height 31
type input "House On The Hill - A holiday house with style and substance"
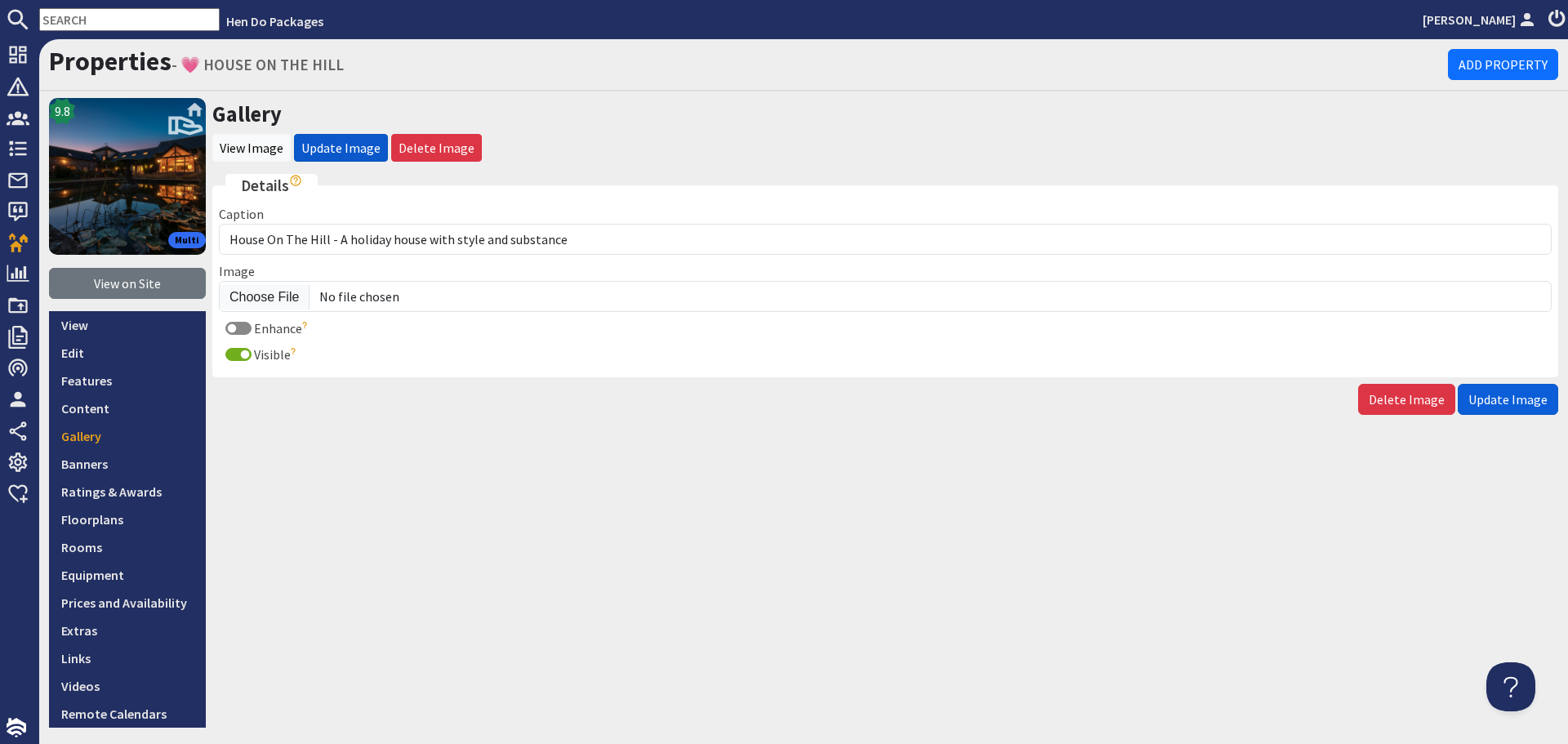
click at [1534, 396] on span "Update Image" at bounding box center [1508, 399] width 79 height 16
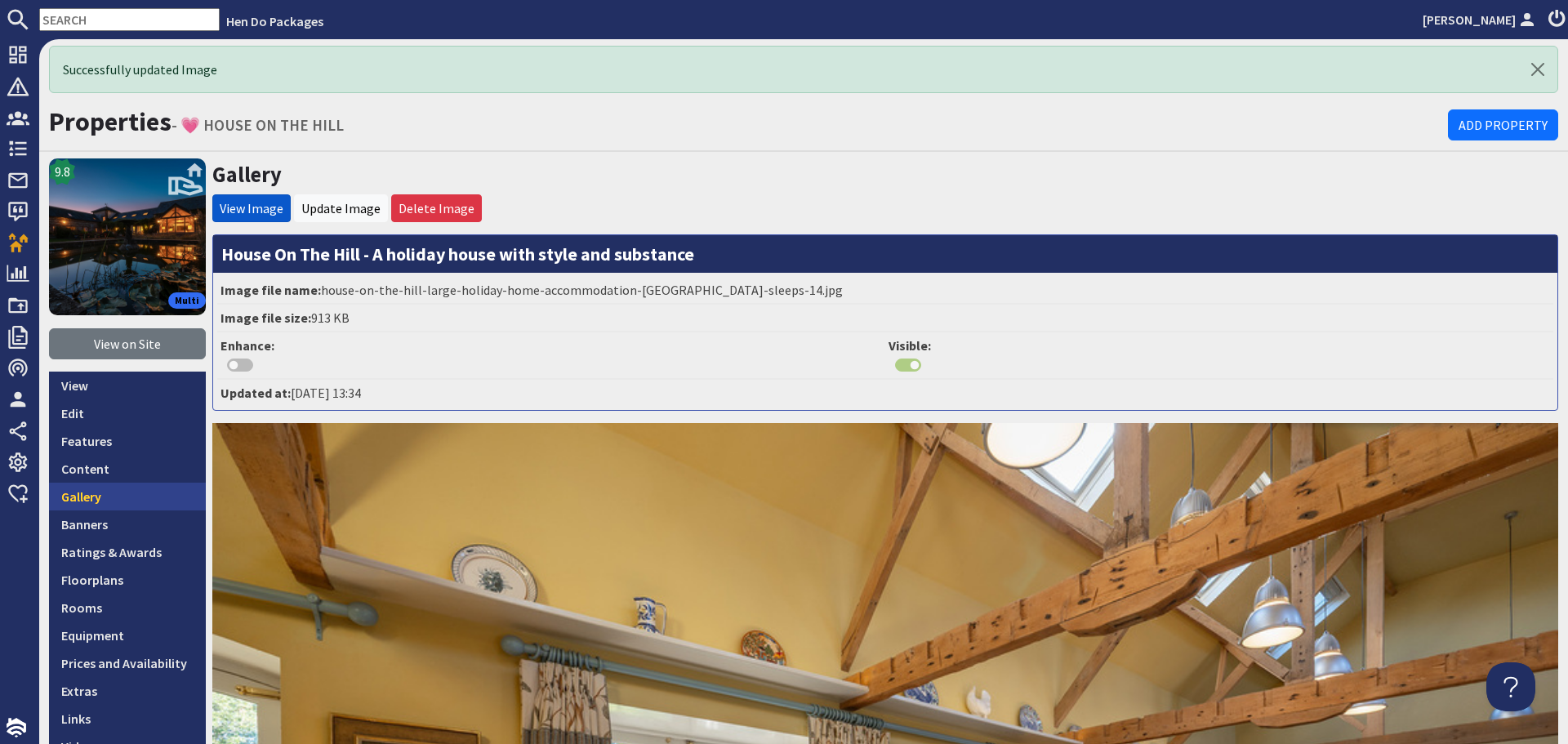
click at [144, 491] on link "Gallery" at bounding box center [127, 496] width 157 height 28
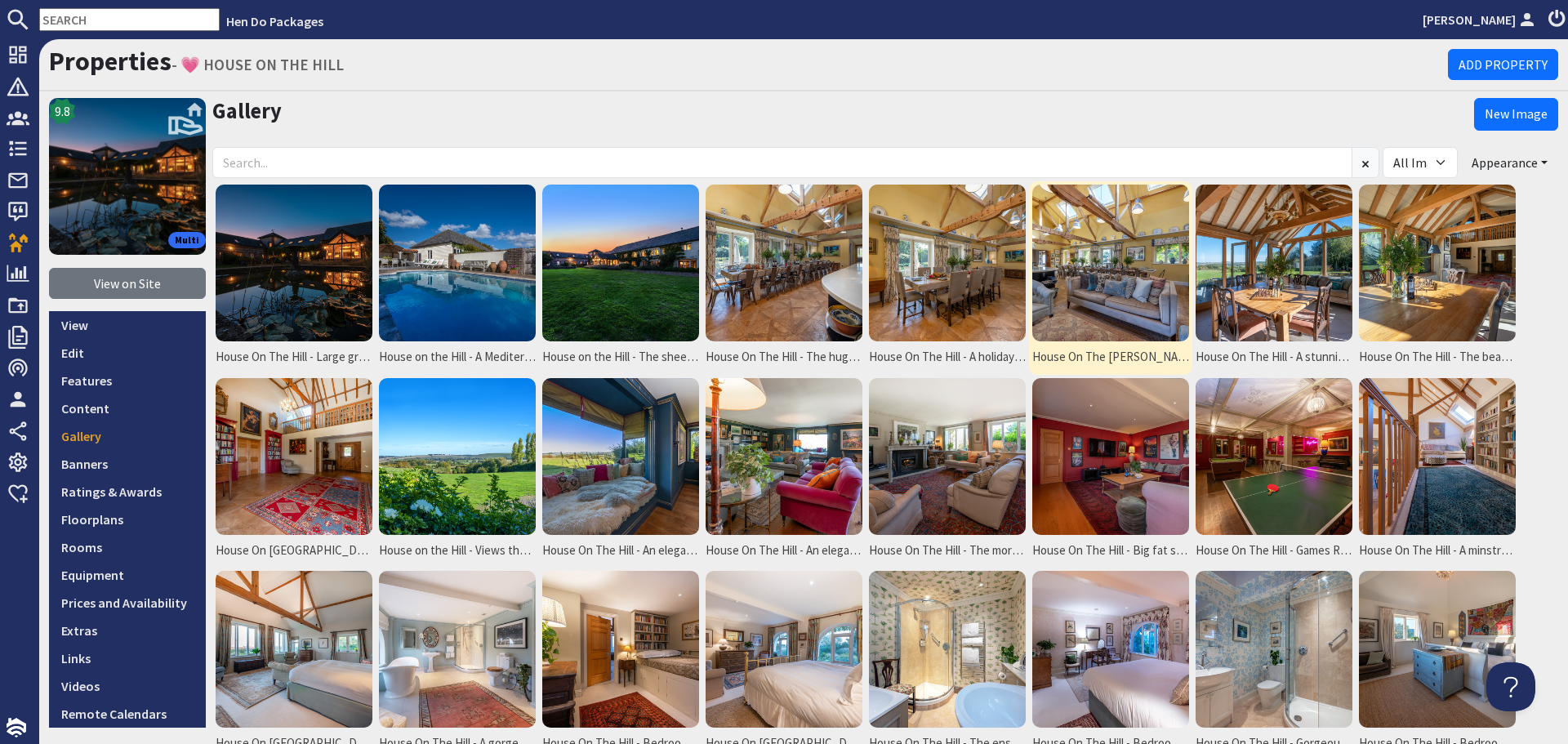
click at [1091, 282] on img at bounding box center [1111, 262] width 157 height 156
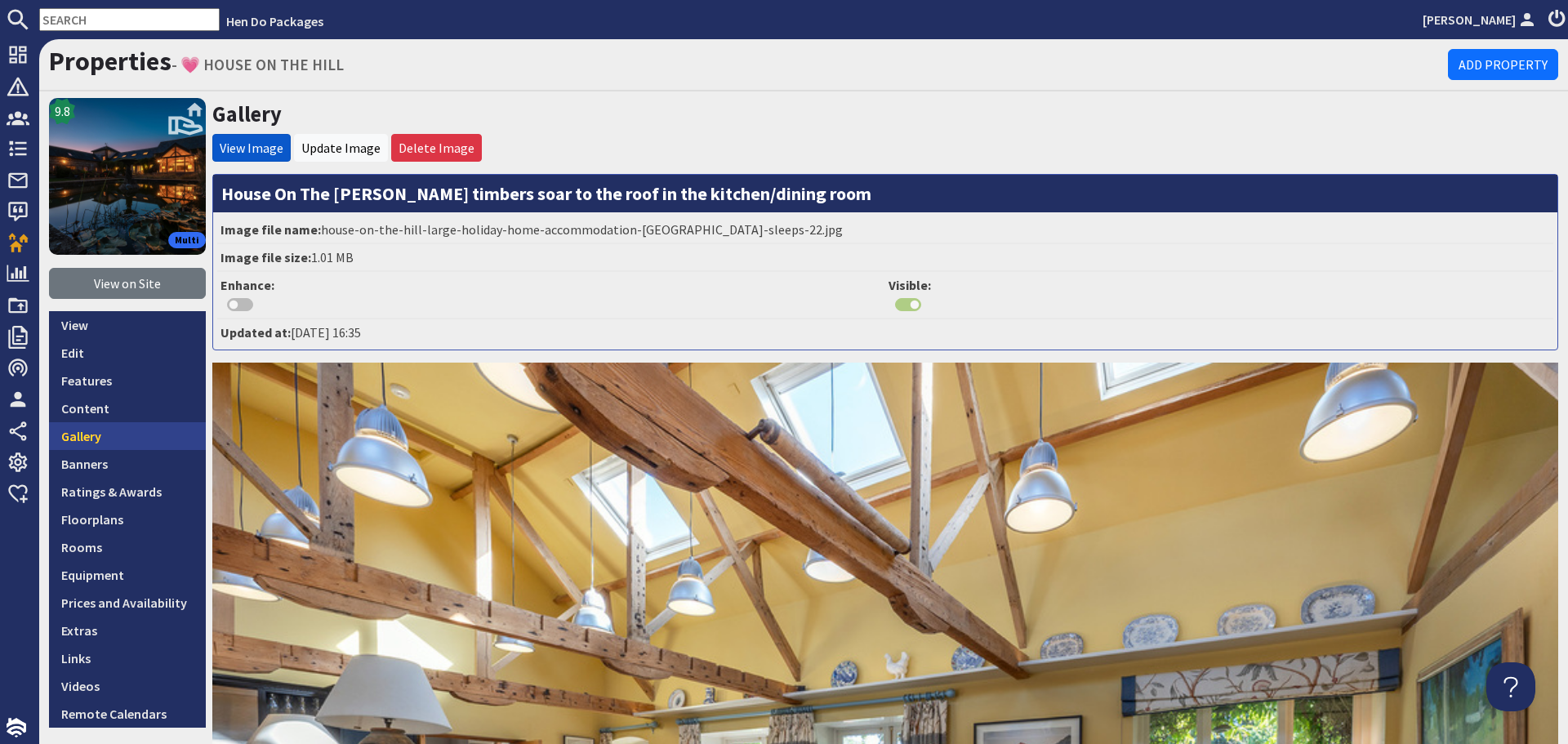
click at [93, 437] on link "Gallery" at bounding box center [127, 436] width 157 height 28
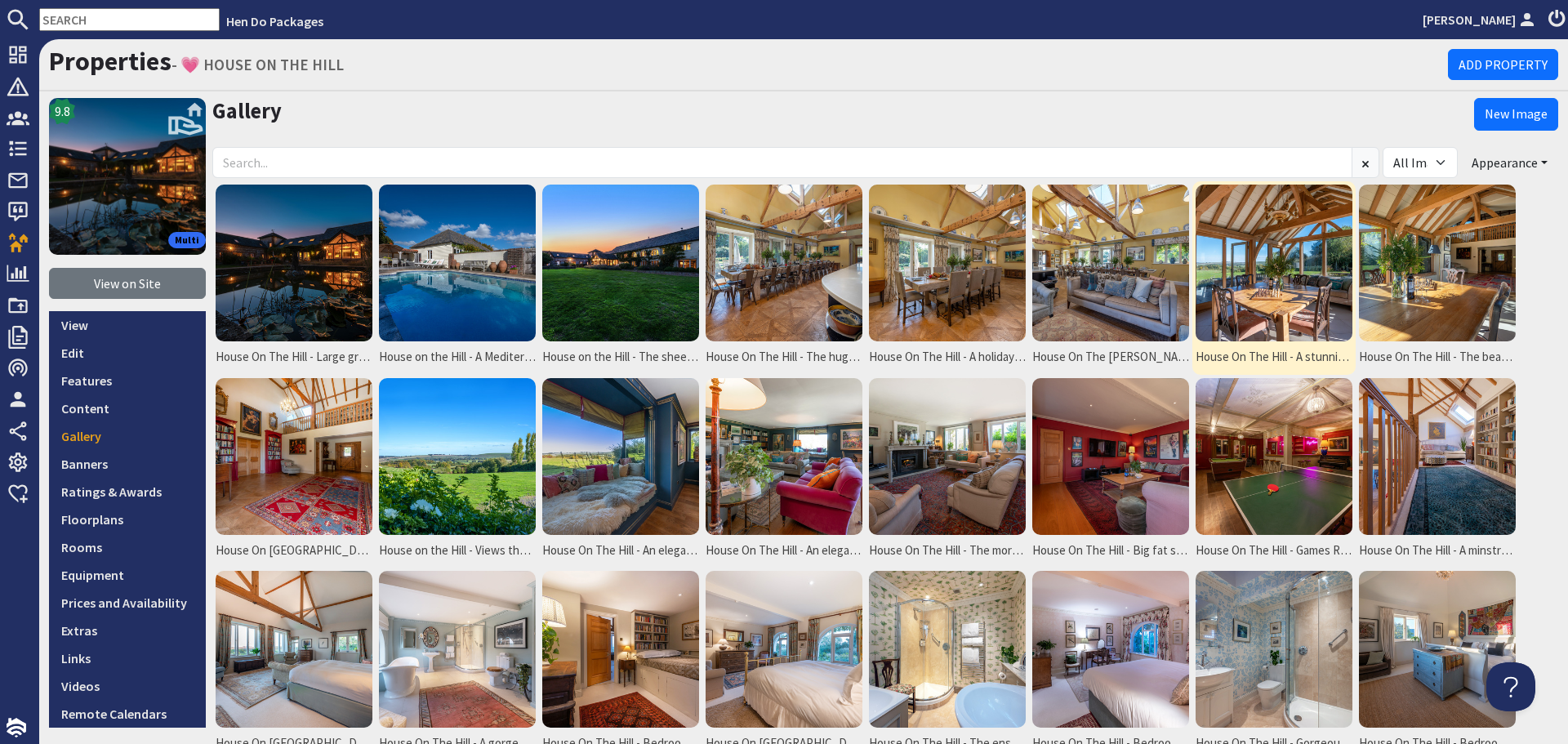
click at [1279, 309] on img at bounding box center [1274, 262] width 157 height 156
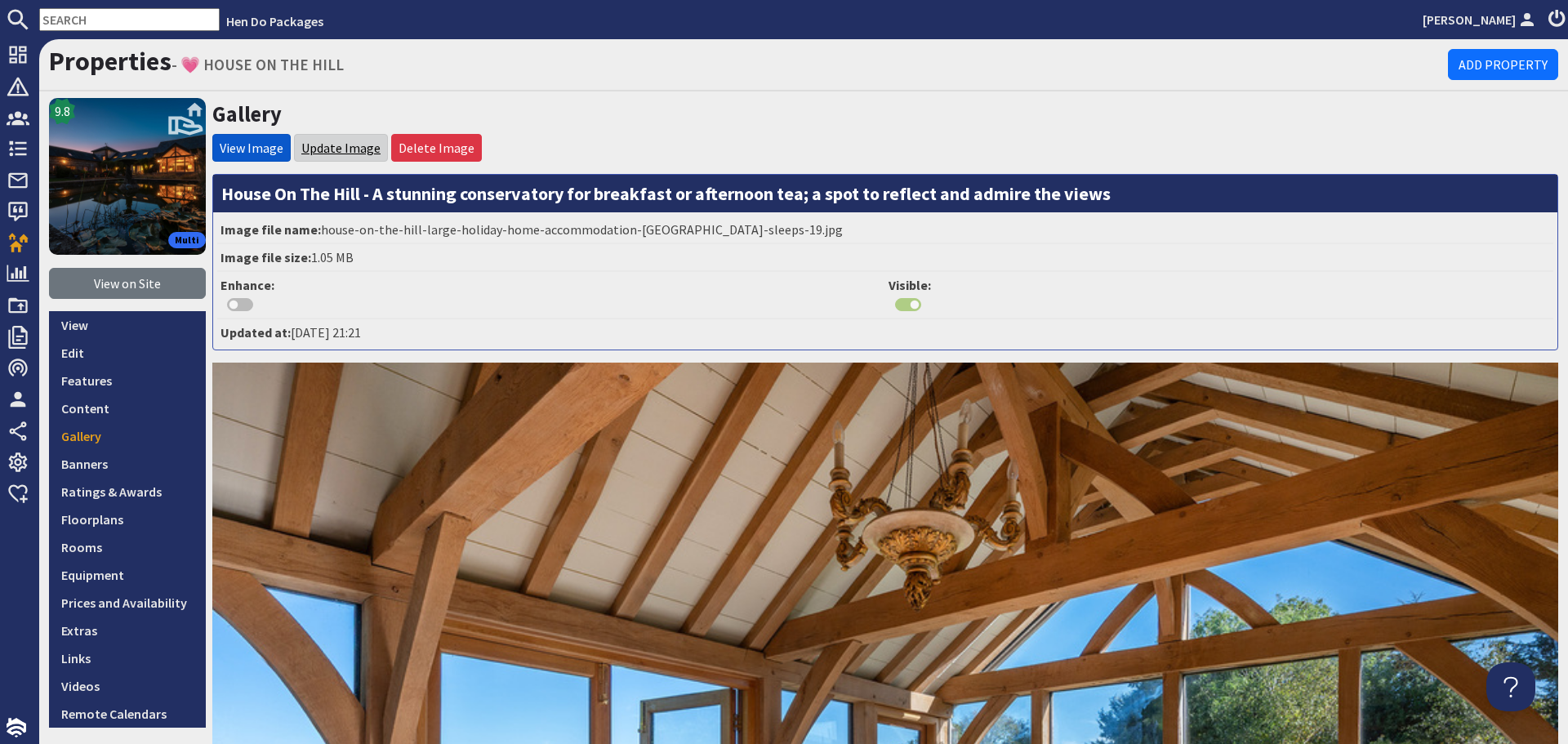
click at [346, 148] on link "Update Image" at bounding box center [341, 147] width 79 height 16
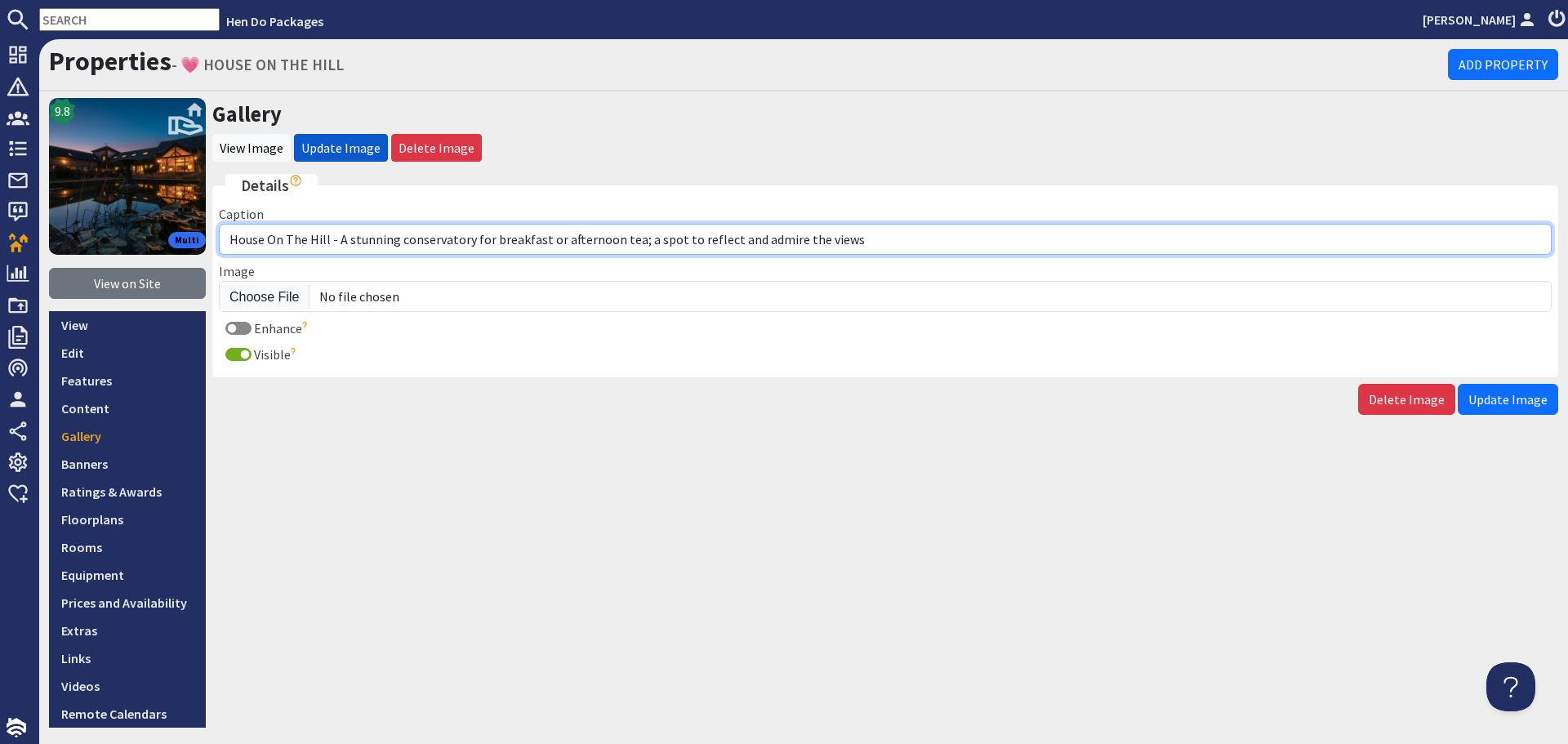
drag, startPoint x: 487, startPoint y: 240, endPoint x: 339, endPoint y: 244, distance: 148.1
click at [339, 244] on input "House On The Hill - A stunning conservatory for breakfast or afternoon tea; a s…" at bounding box center [885, 239] width 1333 height 31
drag, startPoint x: 735, startPoint y: 249, endPoint x: 526, endPoint y: 252, distance: 209.0
click at [526, 252] on input "House On The Hill - Have breakfast or afternoon tea; a spot to reflect and admi…" at bounding box center [885, 239] width 1333 height 31
type input "House On [GEOGRAPHIC_DATA] - Have breakfast or afternoon tea in the conservatory"
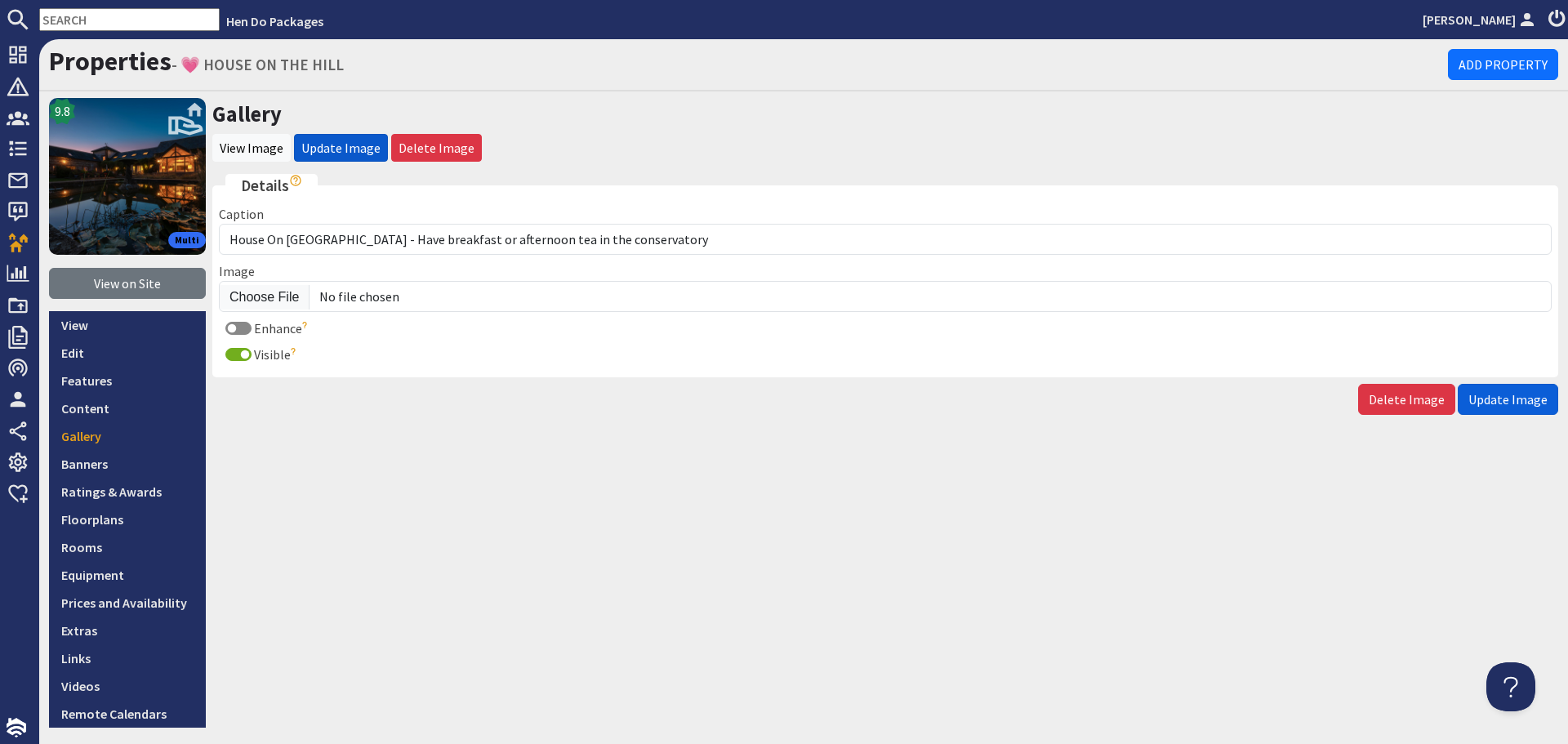
click at [1522, 393] on span "Update Image" at bounding box center [1508, 399] width 79 height 16
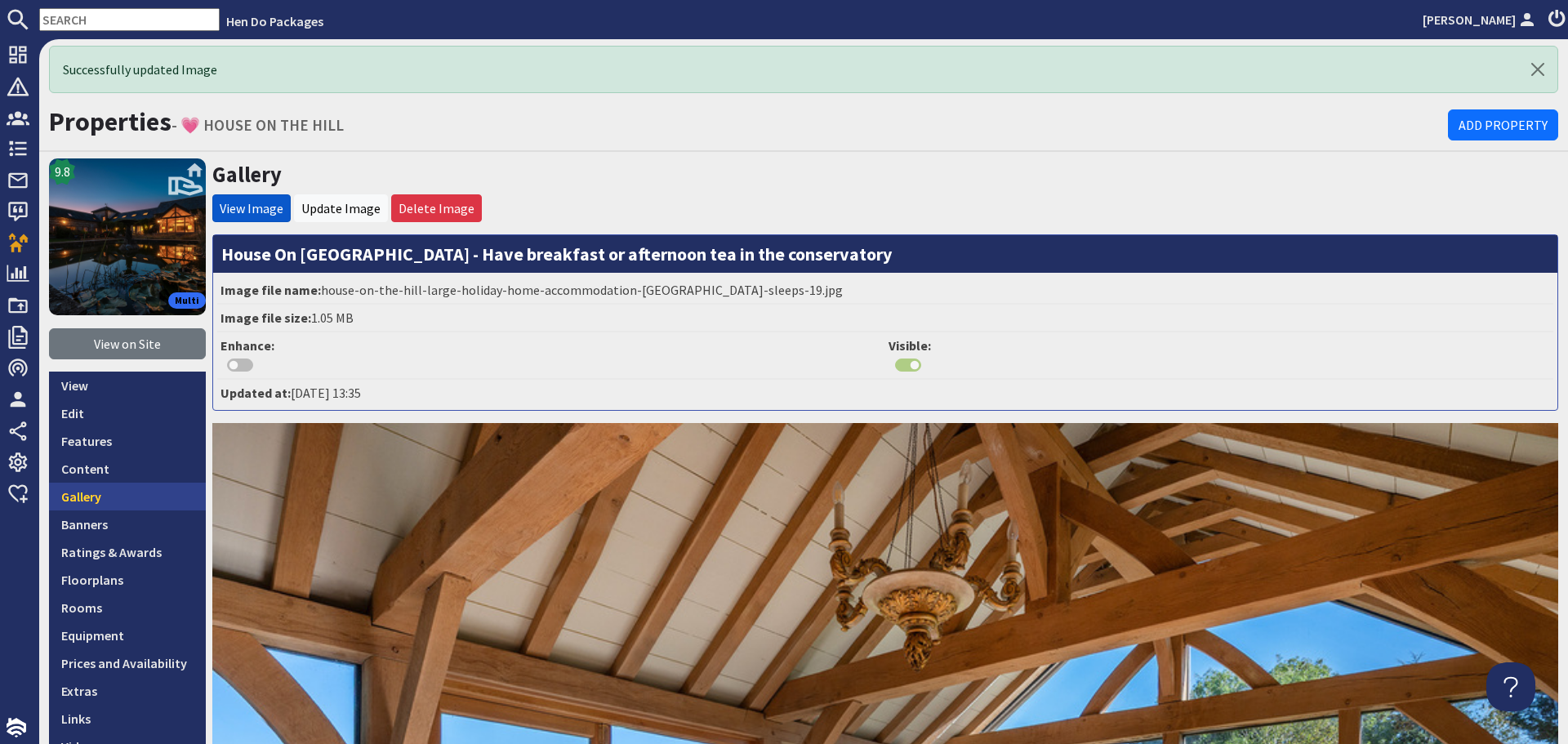
click at [100, 490] on link "Gallery" at bounding box center [127, 496] width 157 height 28
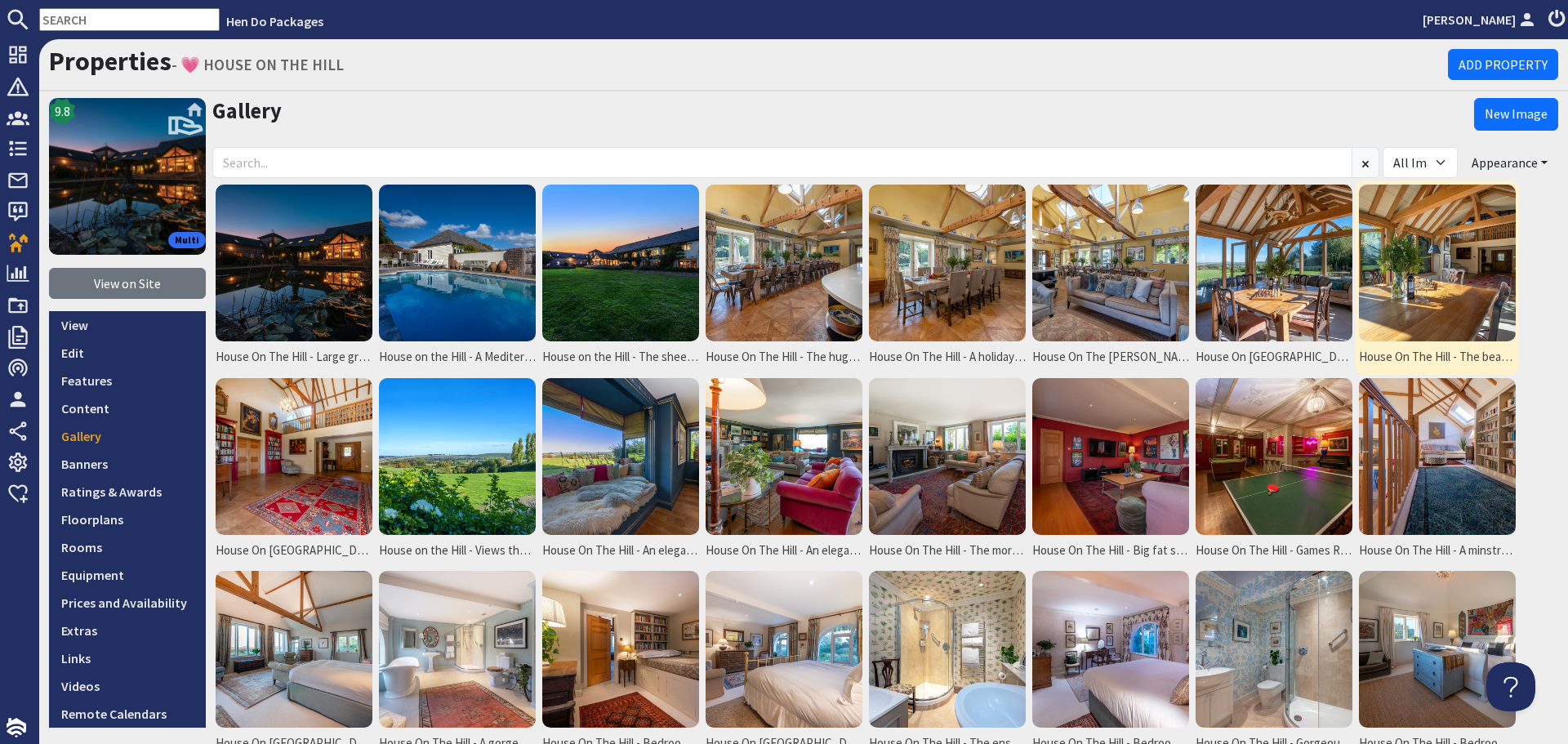
click at [1402, 292] on img at bounding box center [1437, 262] width 157 height 156
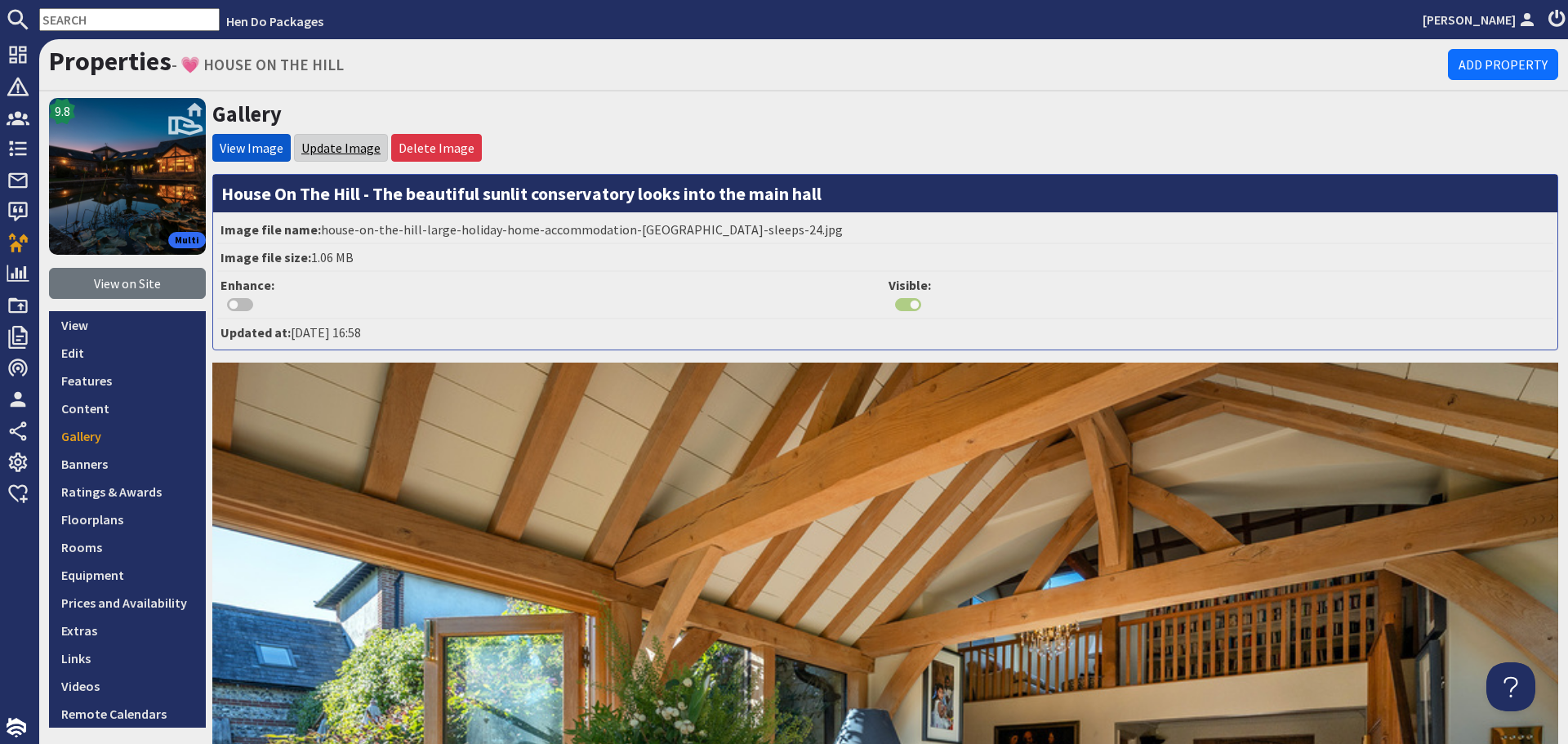
click at [332, 143] on link "Update Image" at bounding box center [341, 147] width 79 height 16
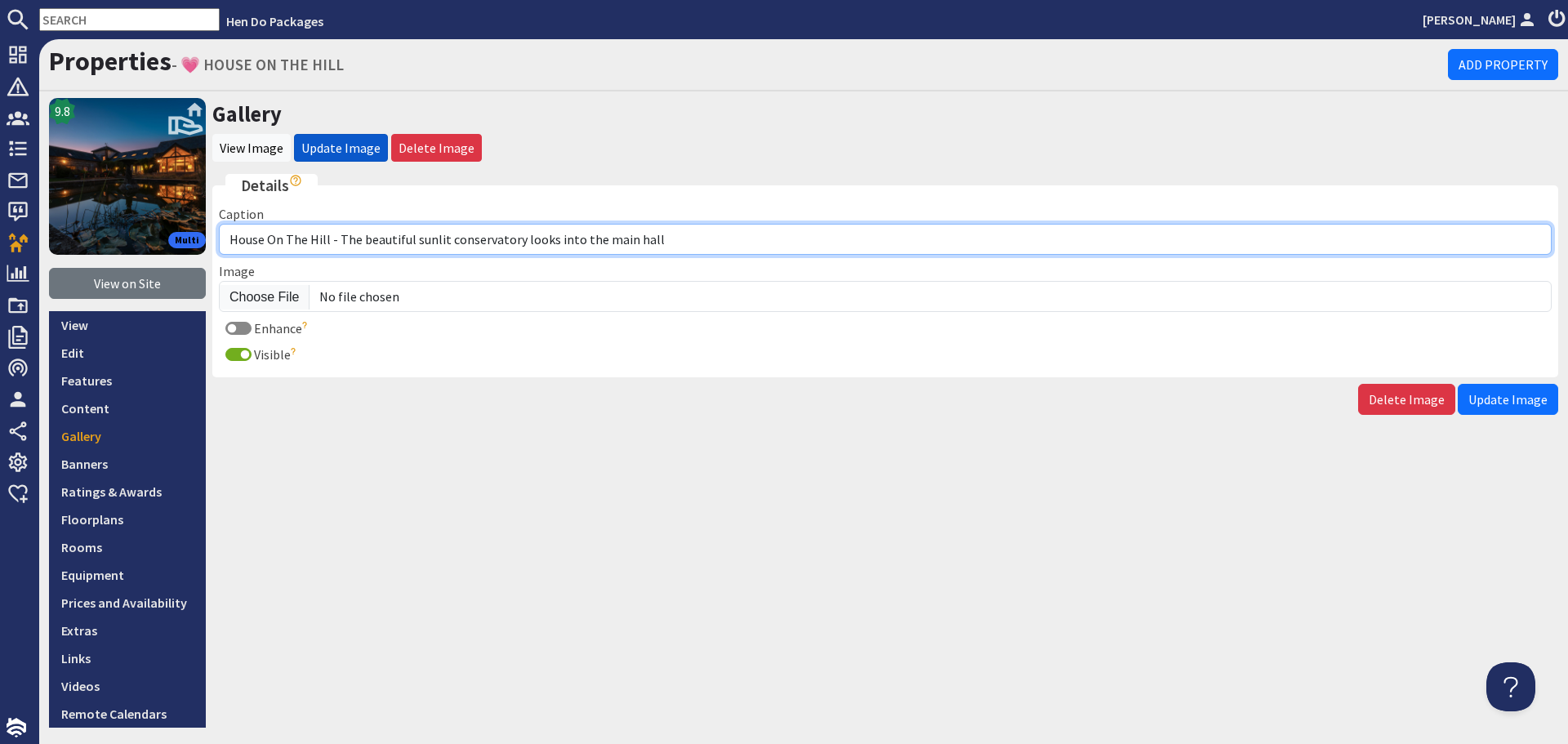
drag, startPoint x: 693, startPoint y: 246, endPoint x: 362, endPoint y: 240, distance: 331.1
click at [362, 240] on input "House On The Hill - The beautiful sunlit conservatory looks into the main hall" at bounding box center [885, 239] width 1333 height 31
click at [464, 244] on input "House On The Hill - The conservatory open sonot the terrace" at bounding box center [885, 239] width 1333 height 31
click at [493, 240] on input "House On The Hill - The conservatory opens onot the terrace" at bounding box center [885, 239] width 1333 height 31
type input "House On The Hill - The conservatory opens onto the terrace"
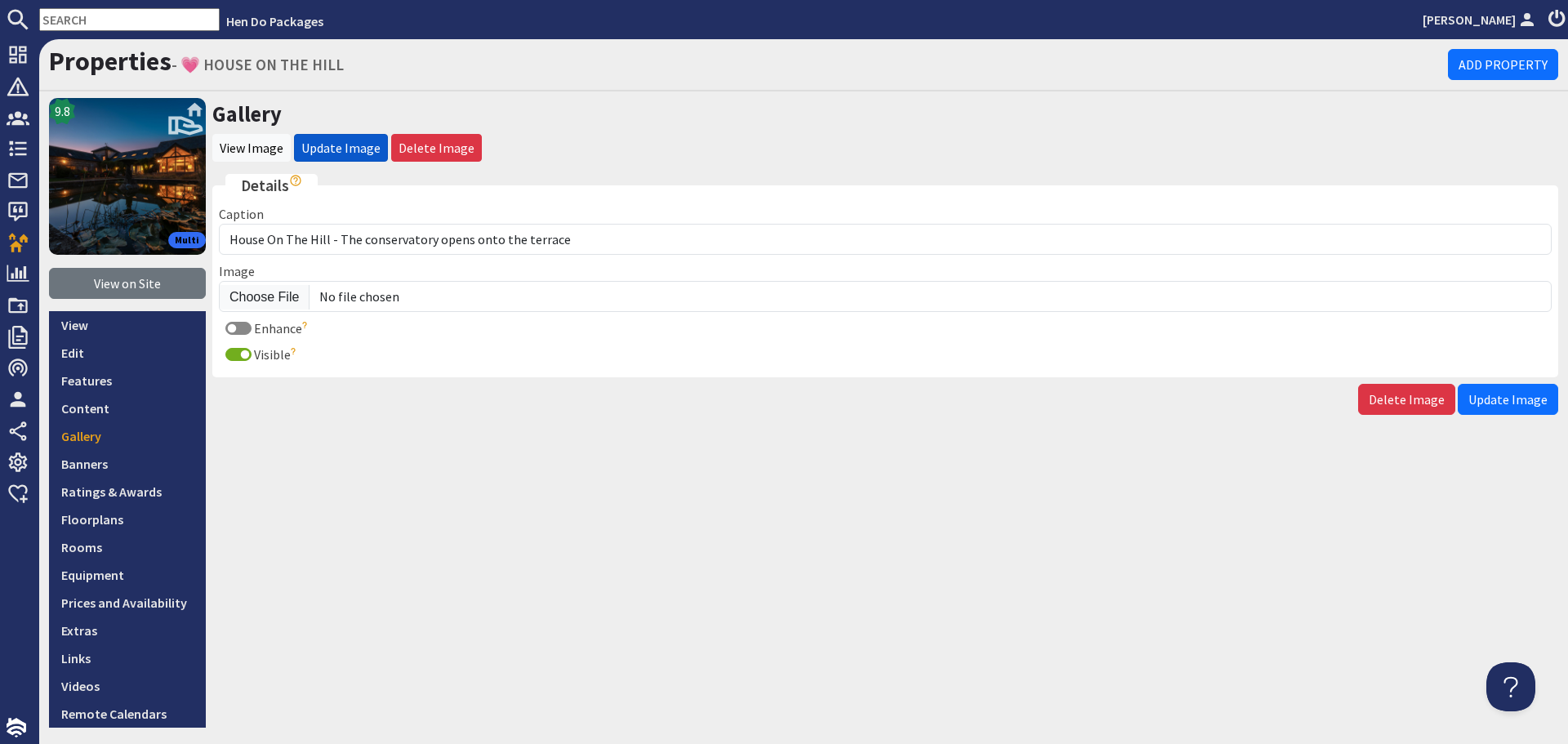
drag, startPoint x: 1528, startPoint y: 402, endPoint x: 1488, endPoint y: 412, distance: 41.2
click at [1528, 402] on span "Update Image" at bounding box center [1508, 399] width 79 height 16
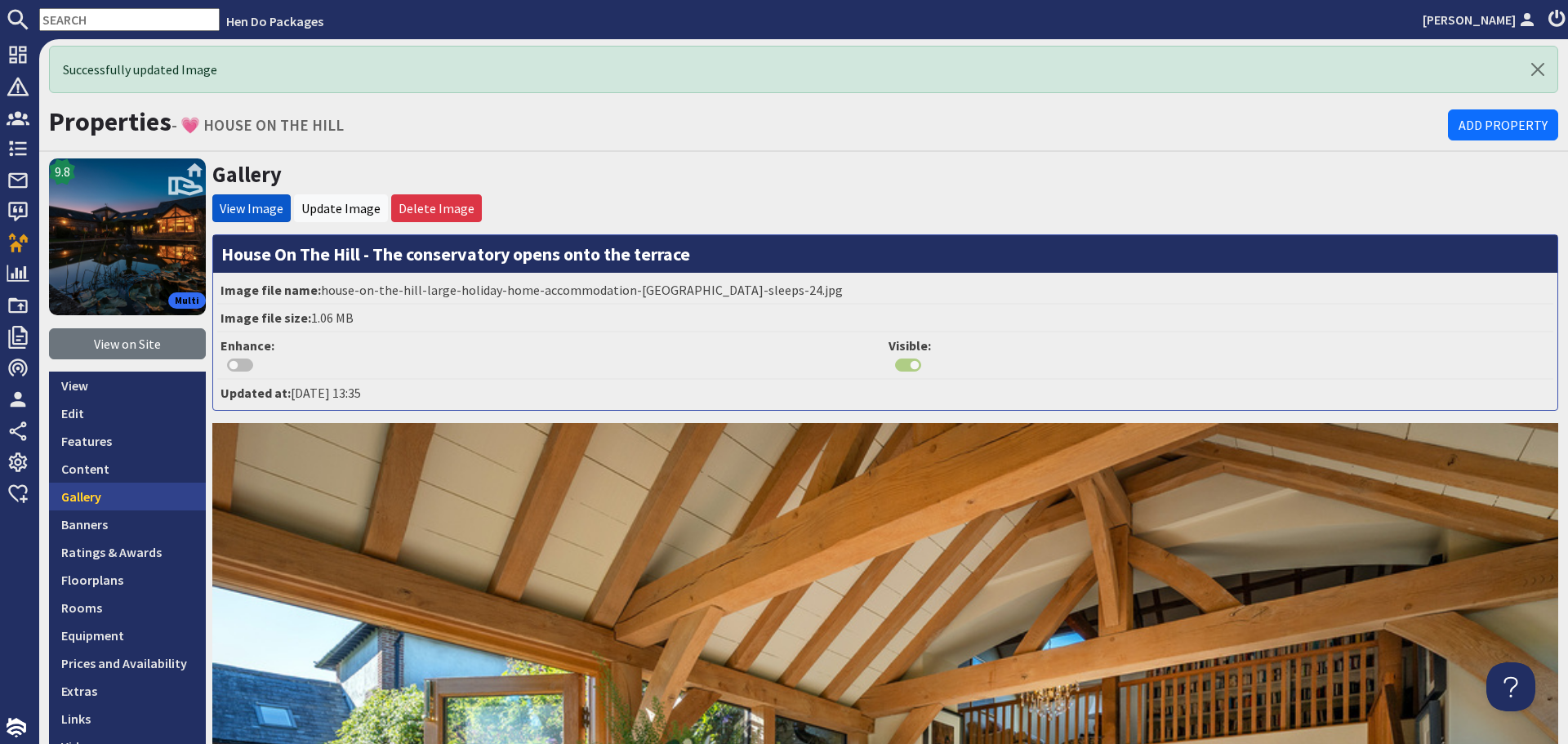
click at [144, 490] on link "Gallery" at bounding box center [127, 496] width 157 height 28
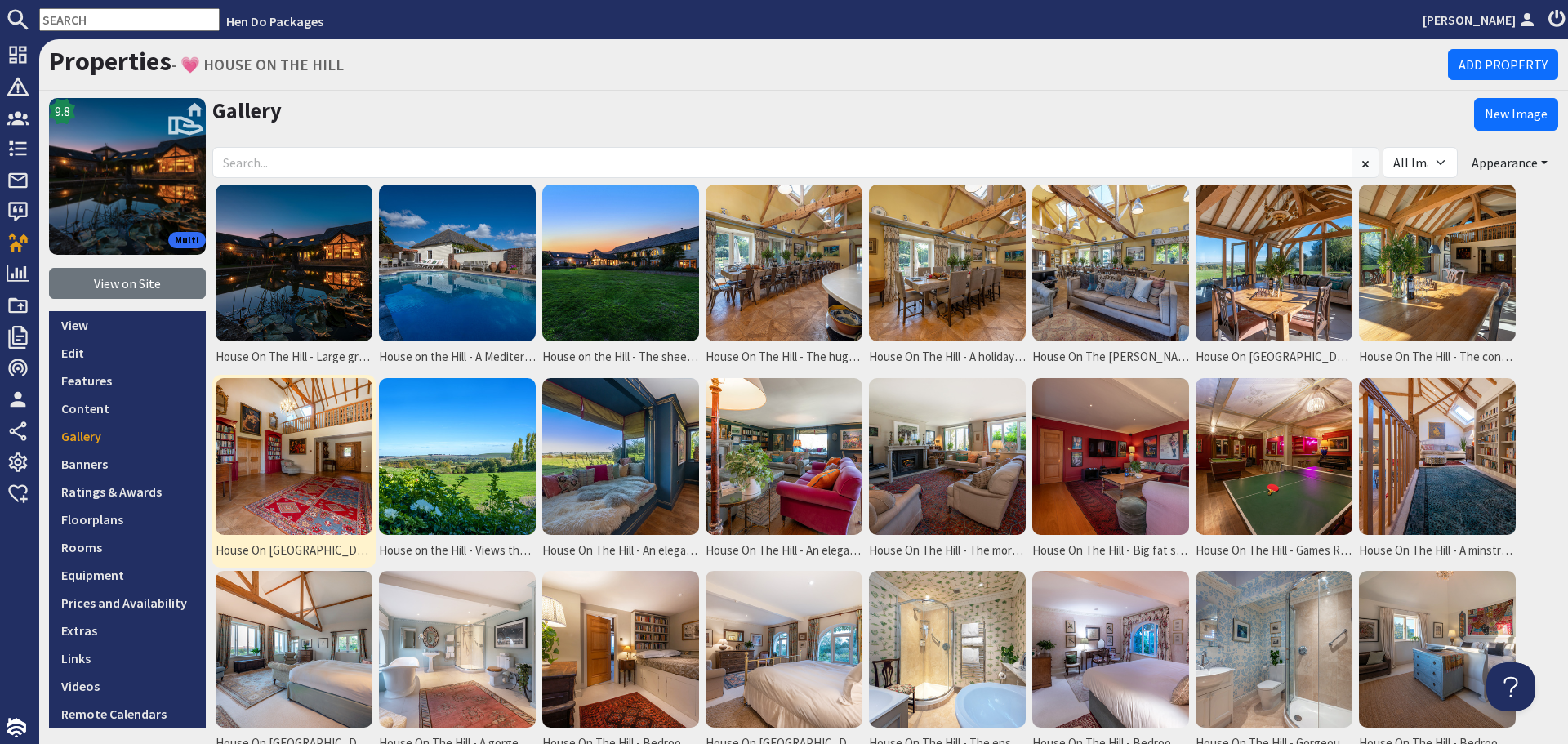
click at [306, 462] on img at bounding box center [294, 456] width 157 height 156
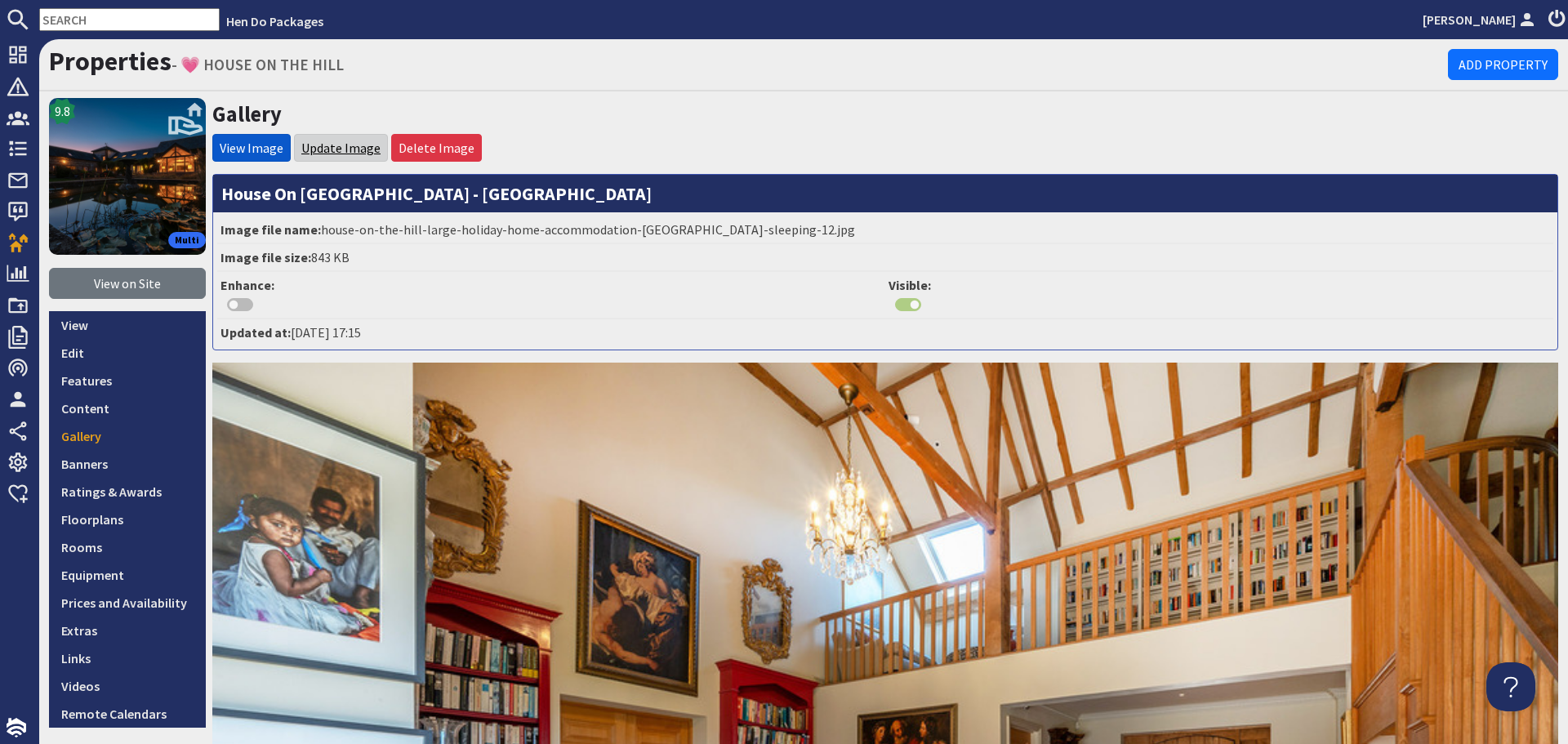
click at [340, 142] on link "Update Image" at bounding box center [341, 147] width 79 height 16
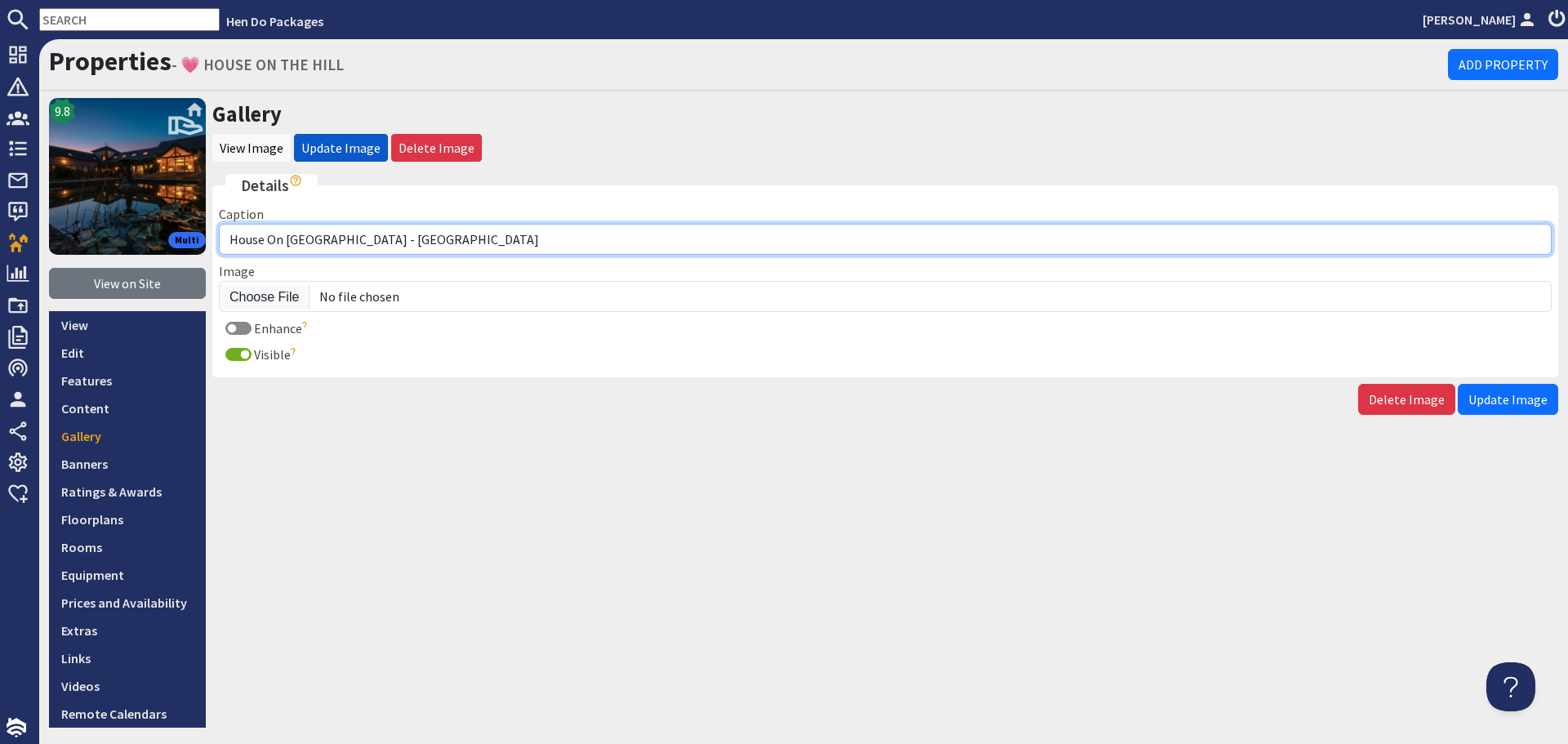
drag, startPoint x: 437, startPoint y: 247, endPoint x: 340, endPoint y: 247, distance: 97.0
click at [340, 247] on input "House On [GEOGRAPHIC_DATA] - [GEOGRAPHIC_DATA]" at bounding box center [885, 239] width 1333 height 31
type input "House On The Hill - Step into a very impressive hall"
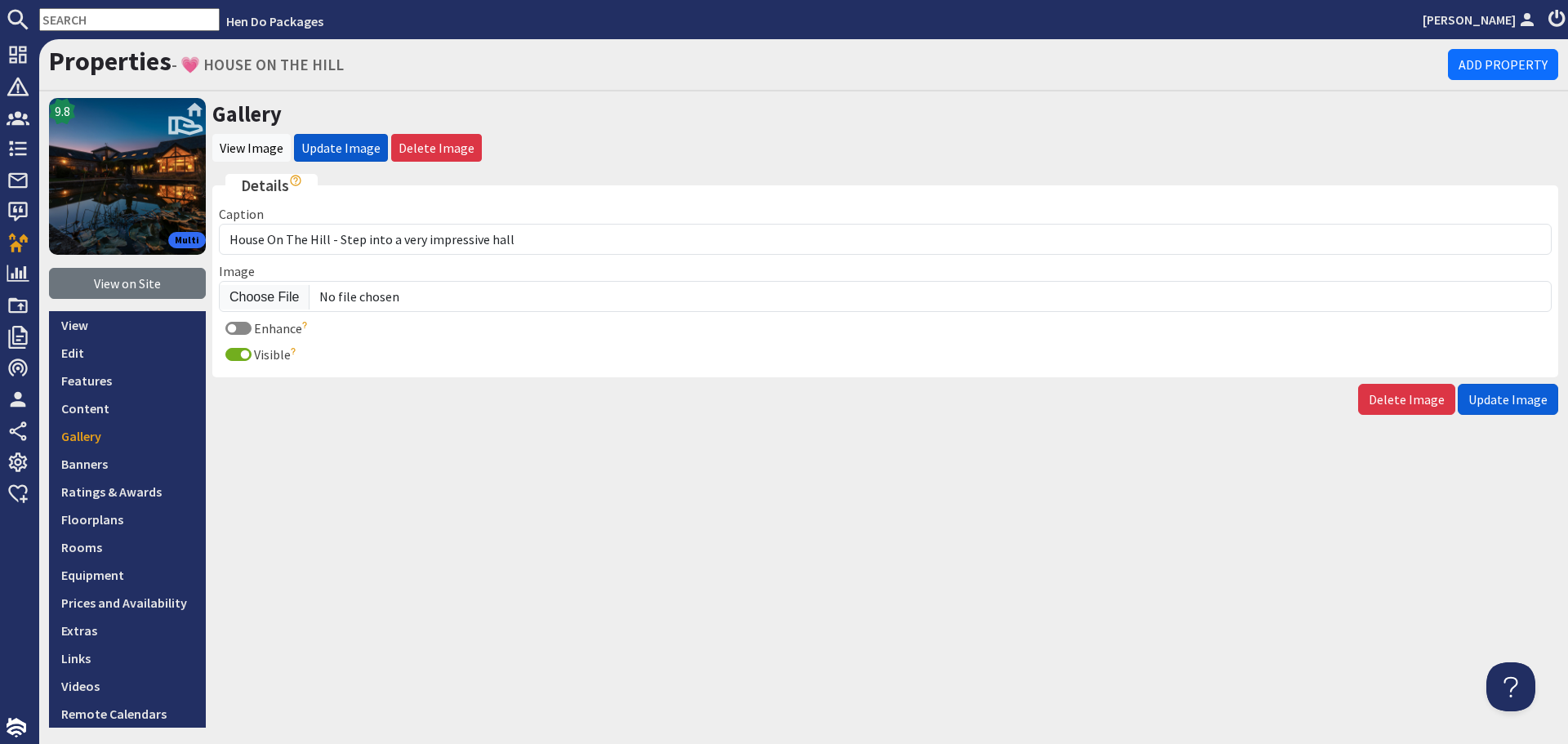
click at [1494, 394] on span "Update Image" at bounding box center [1508, 399] width 79 height 16
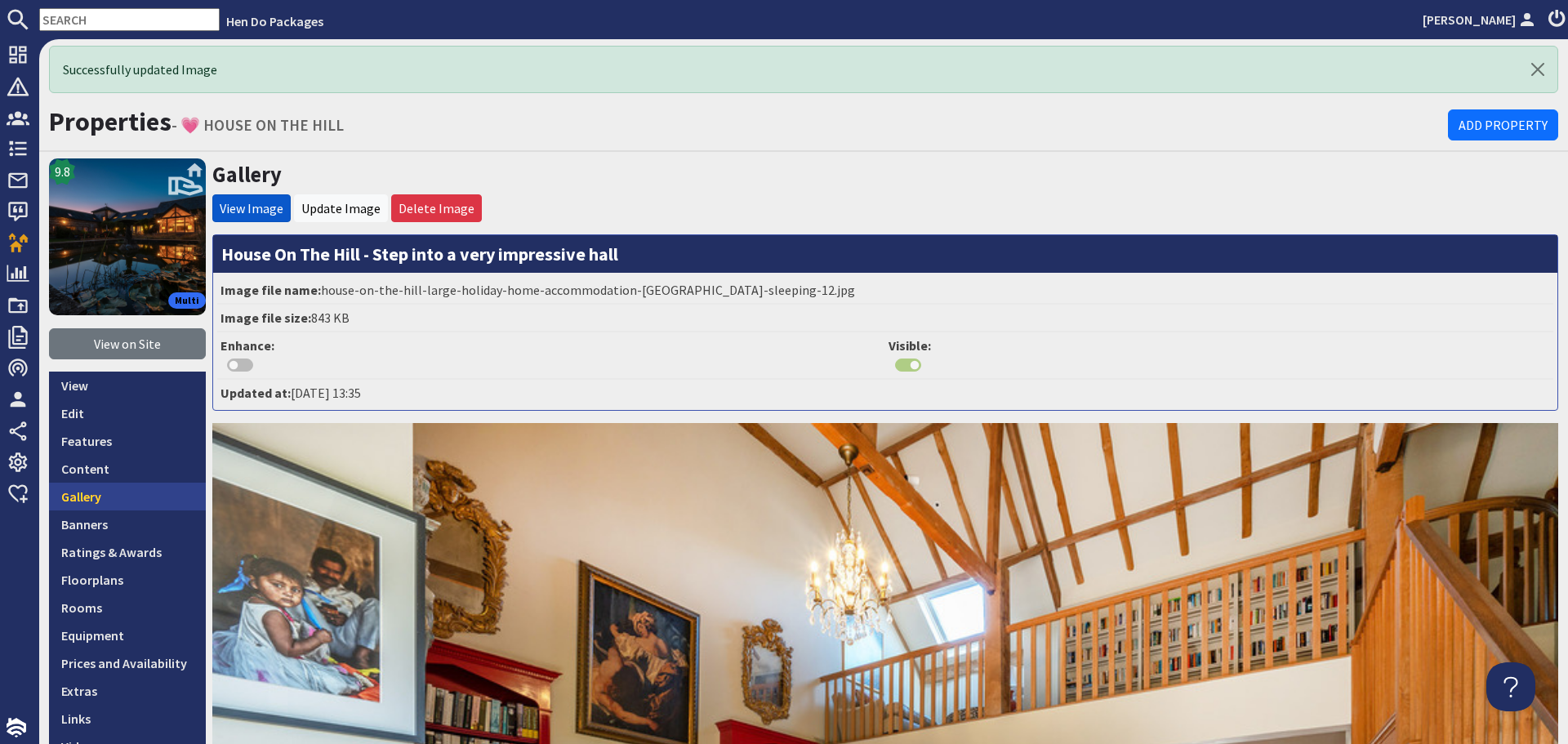
click at [98, 495] on link "Gallery" at bounding box center [127, 496] width 157 height 28
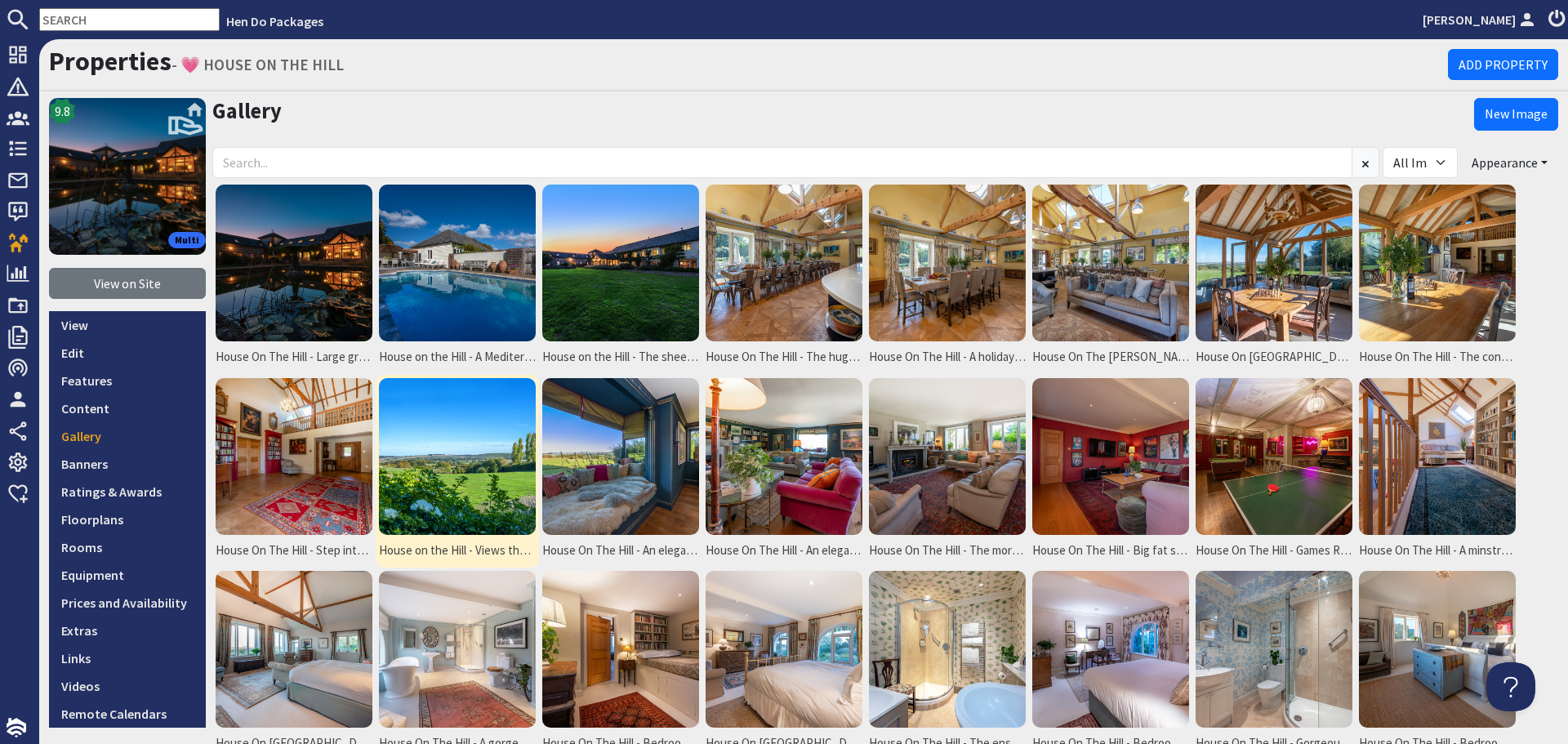
click at [437, 483] on img at bounding box center [457, 456] width 157 height 156
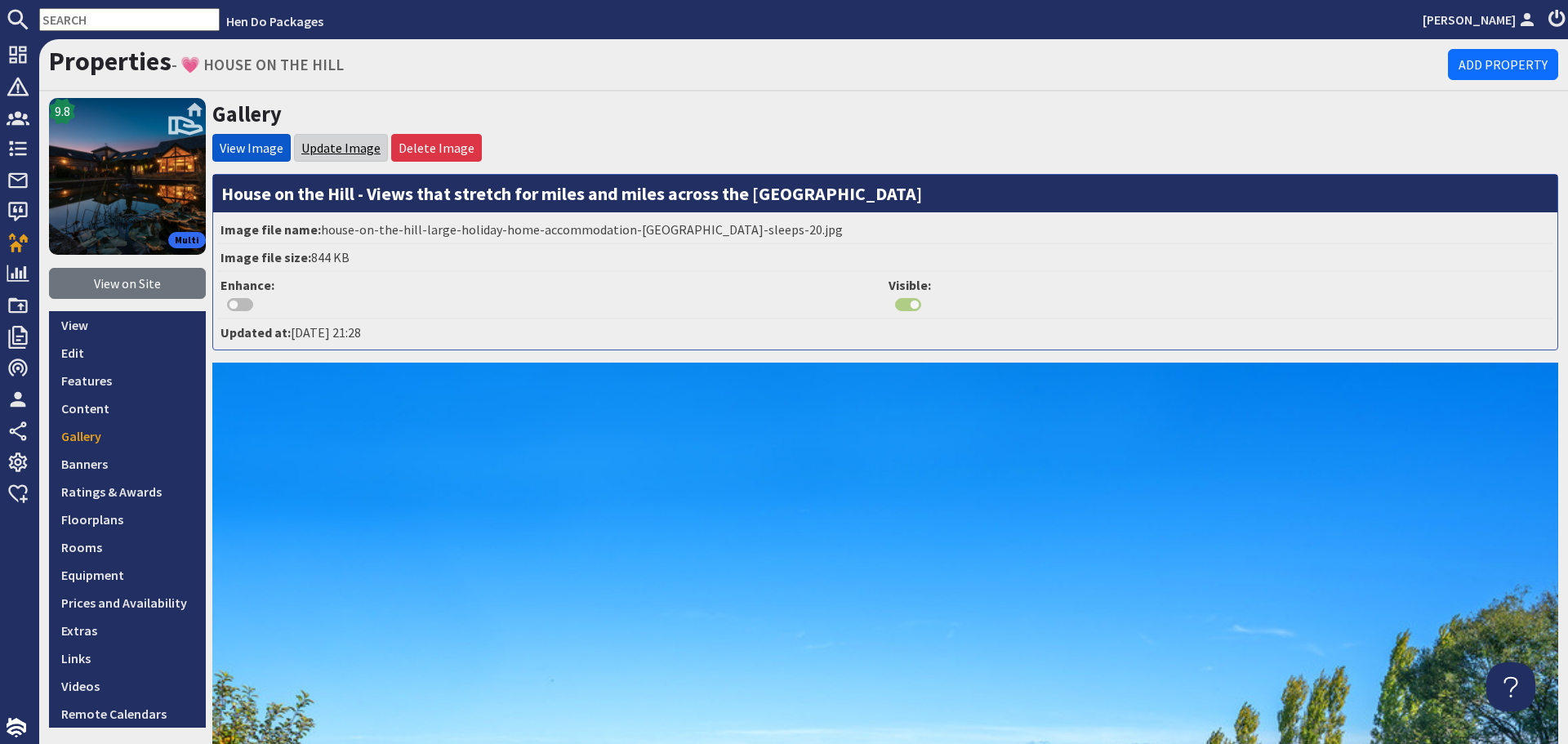
click at [367, 145] on link "Update Image" at bounding box center [341, 147] width 79 height 16
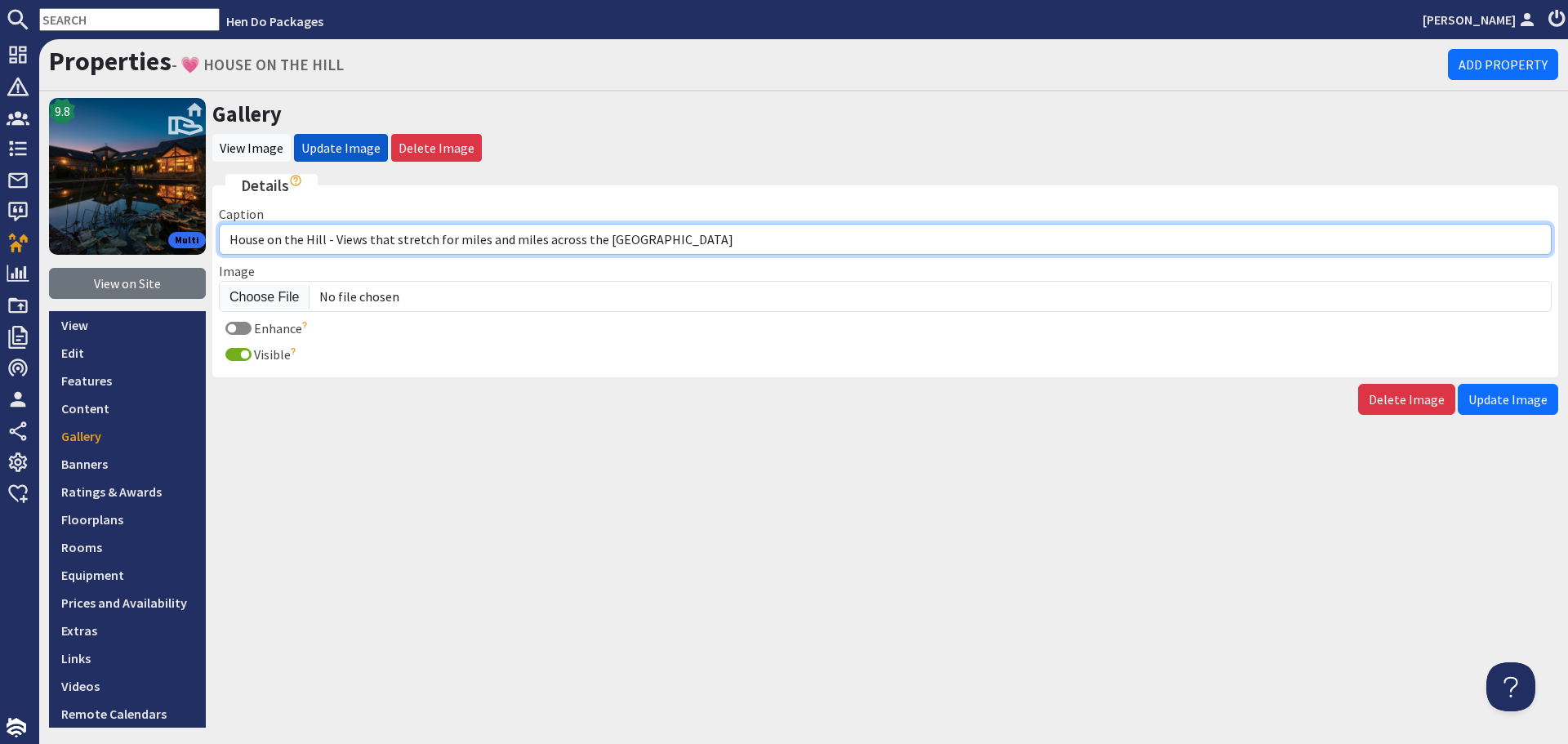
click at [593, 240] on input "House on the Hill - Views that stretch for miles and miles across the [GEOGRAPH…" at bounding box center [885, 239] width 1333 height 31
type input "House on the Hill - Views that stretch for miles and miles across the beautiful…"
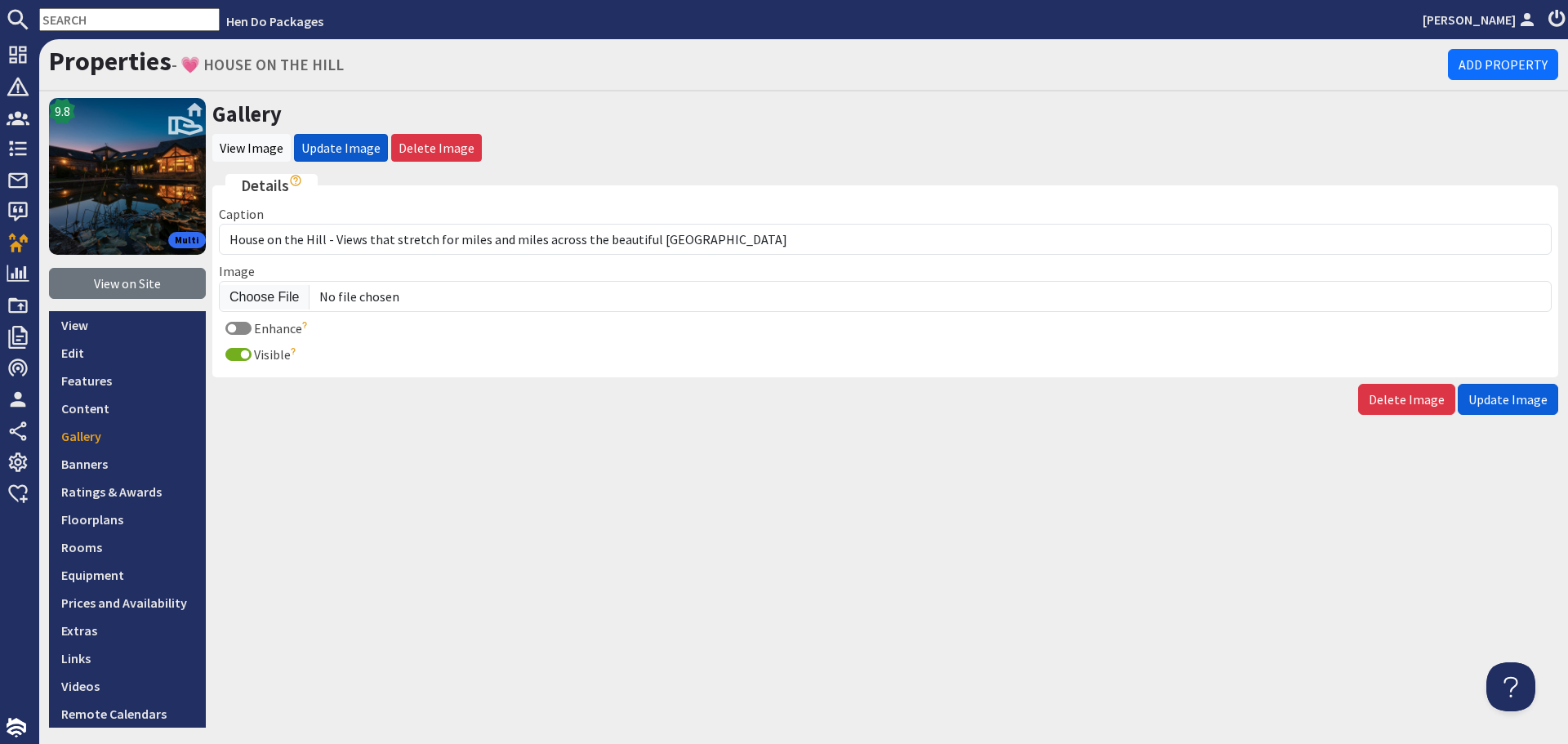
click at [1500, 403] on span "Update Image" at bounding box center [1508, 399] width 79 height 16
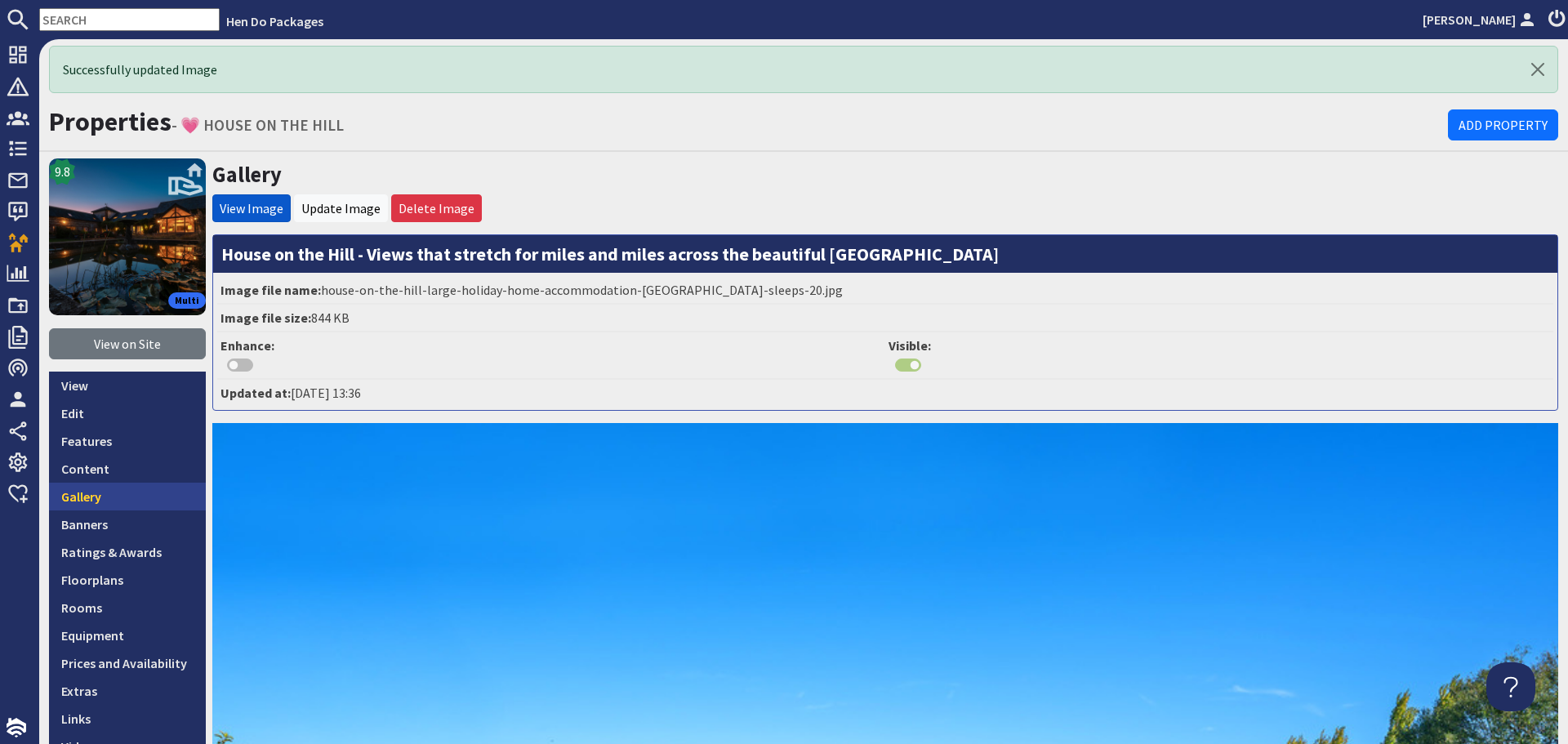
click at [139, 496] on link "Gallery" at bounding box center [127, 496] width 157 height 28
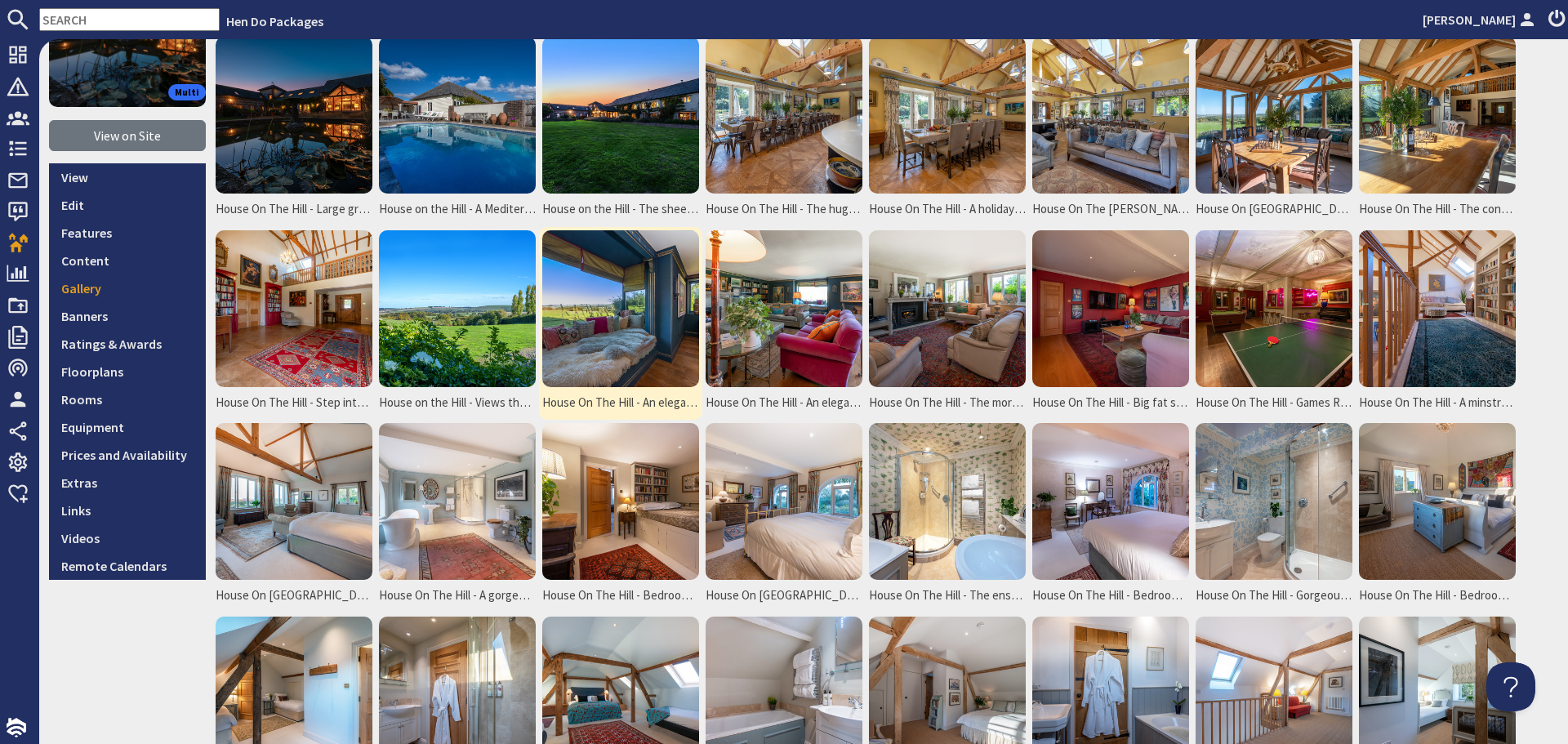
scroll to position [163, 0]
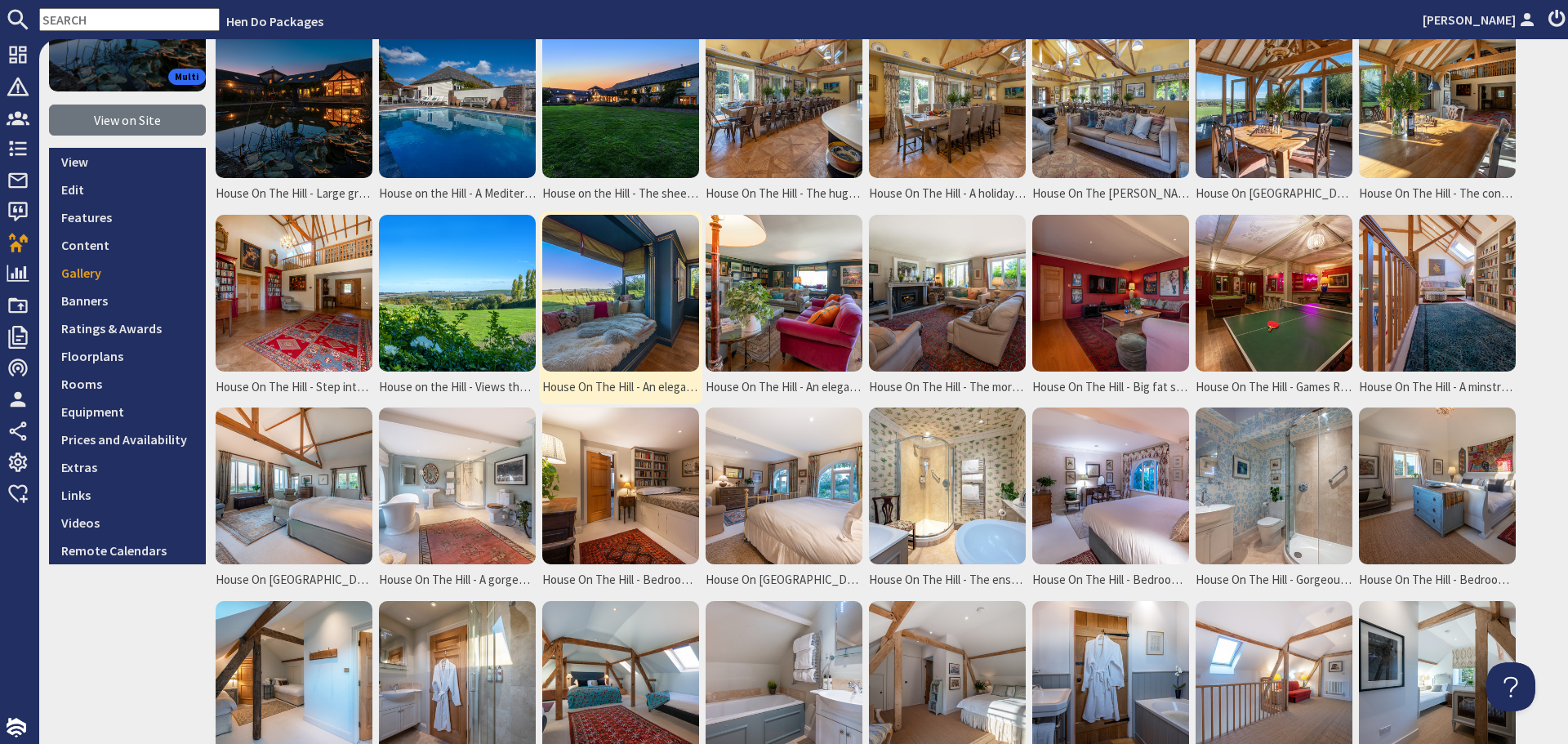
click at [617, 328] on img at bounding box center [620, 293] width 157 height 156
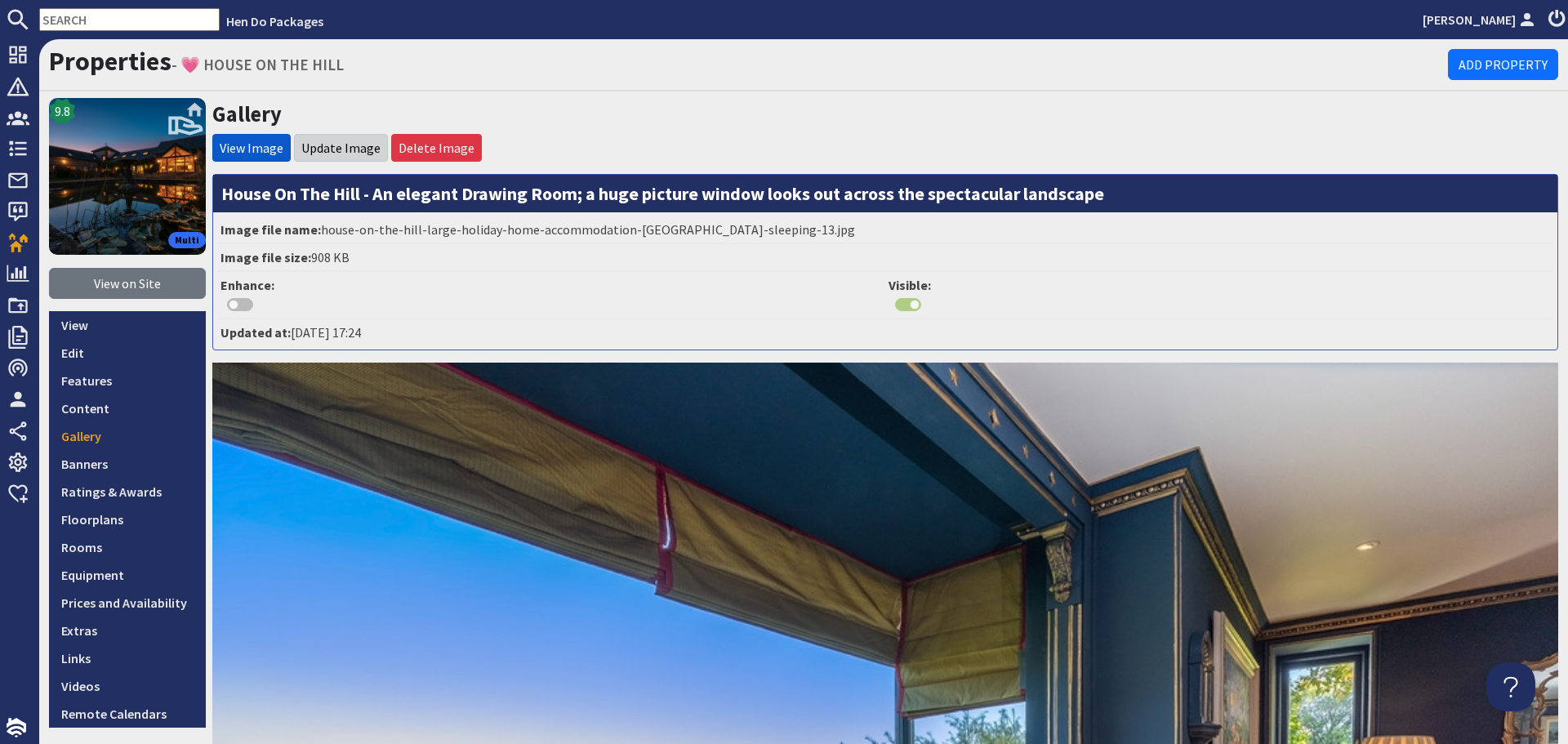
click at [357, 136] on li "Update Image" at bounding box center [341, 147] width 94 height 28
click at [339, 152] on link "Update Image" at bounding box center [341, 147] width 79 height 16
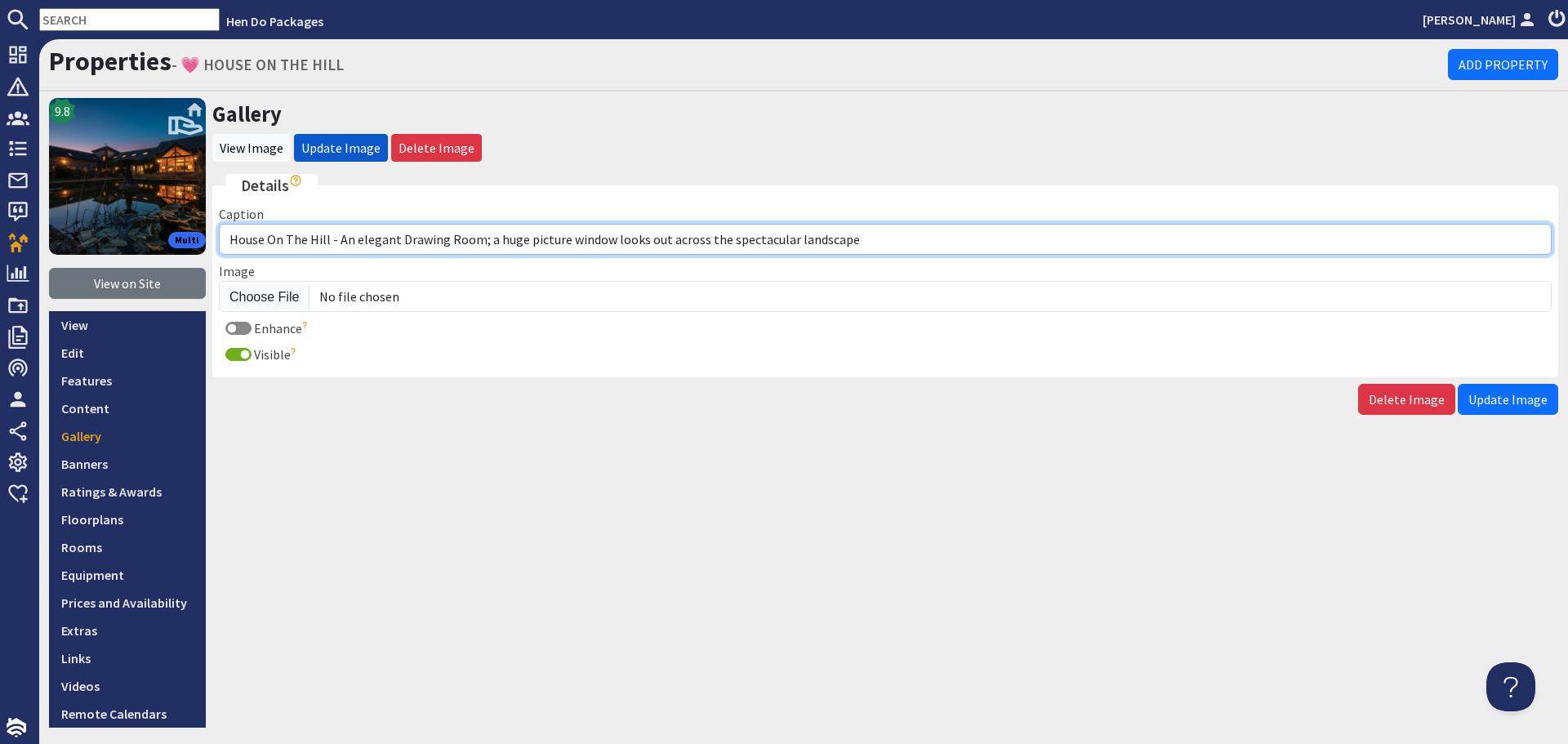
click at [394, 241] on input "House On The Hill - An elegant Drawing Room; a huge picture window looks out ac…" at bounding box center [885, 239] width 1333 height 31
click at [452, 241] on input "House On The Hill - The Drawing Room; a huge picture window looks out across th…" at bounding box center [885, 239] width 1333 height 31
drag, startPoint x: 837, startPoint y: 233, endPoint x: 592, endPoint y: 243, distance: 245.2
click at [592, 243] on input "House On The Hill - The Drawing Room has a huge picture window looks out across…" at bounding box center [885, 239] width 1333 height 31
type input "House On The Hill - The Drawing Room has a huge picture window with the most fa…"
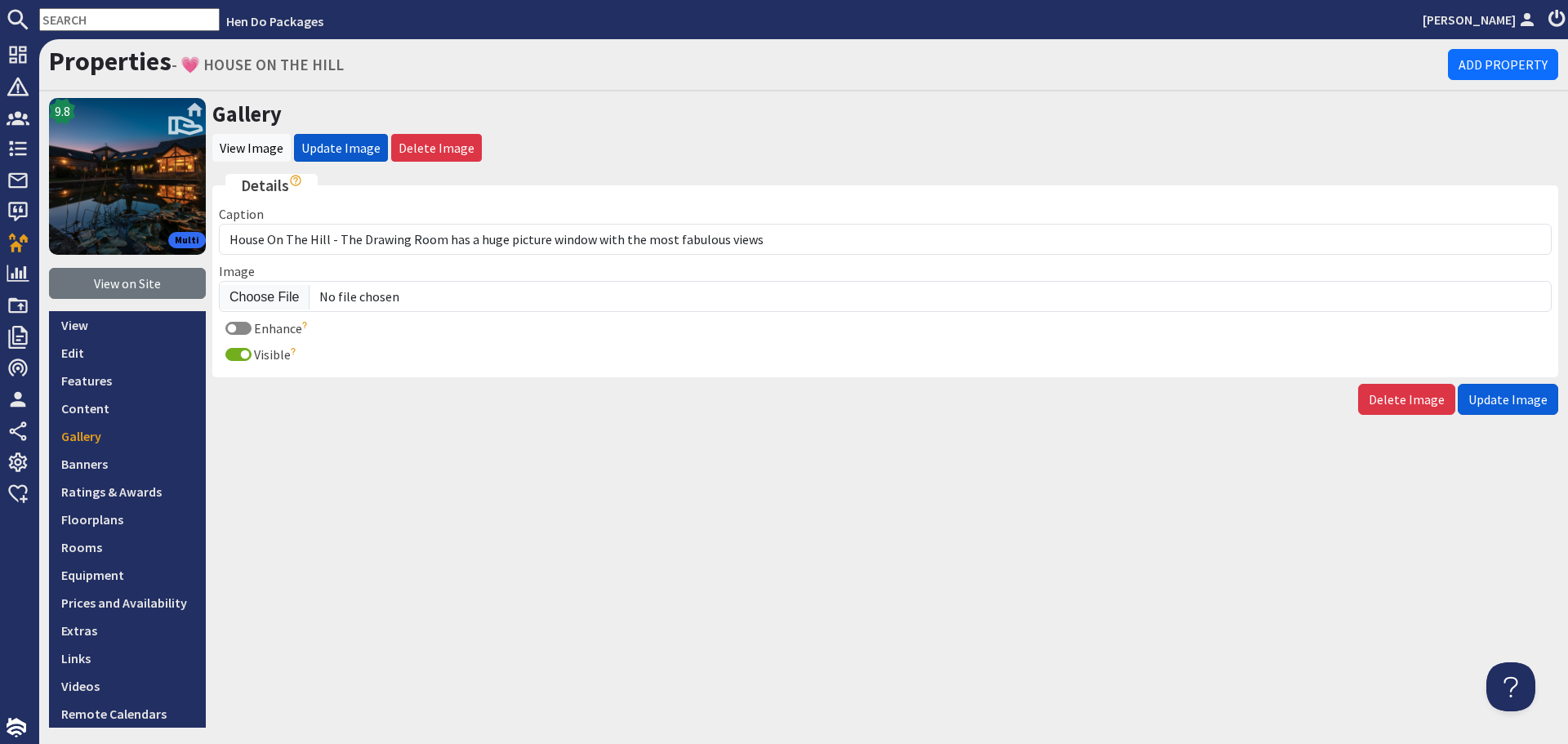
click at [1507, 397] on span "Update Image" at bounding box center [1508, 399] width 79 height 16
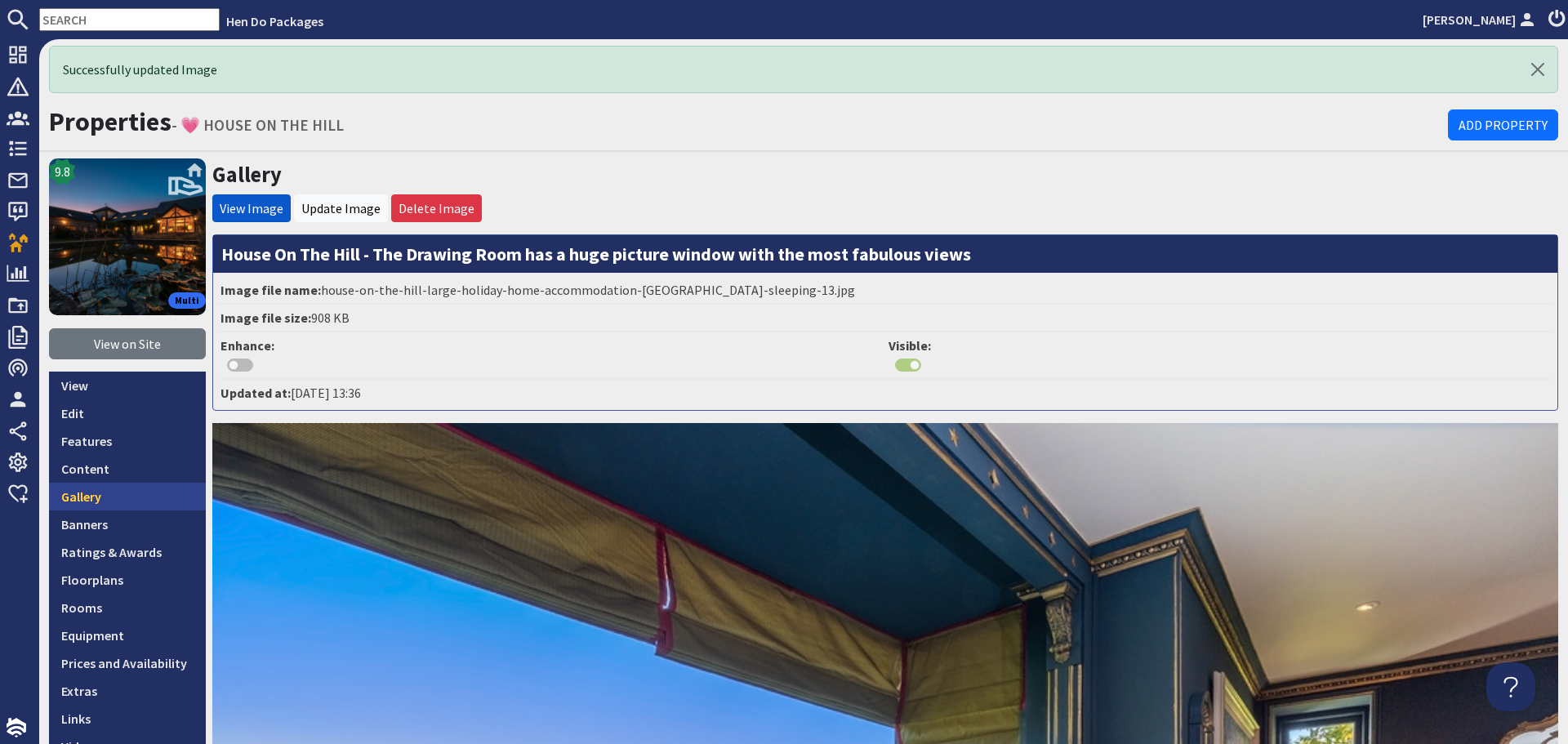
click at [139, 499] on link "Gallery" at bounding box center [127, 496] width 157 height 28
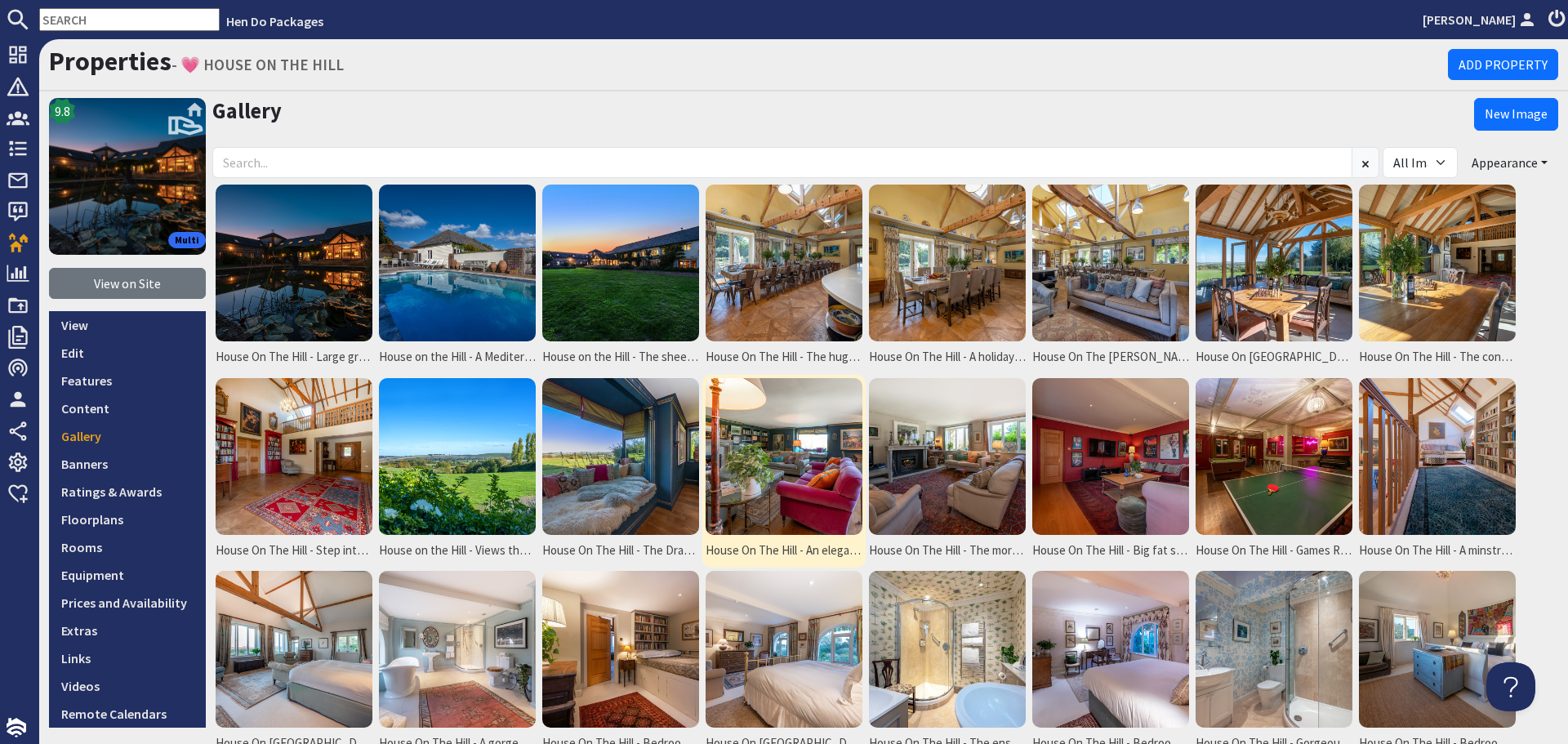
click at [733, 477] on img at bounding box center [784, 456] width 157 height 156
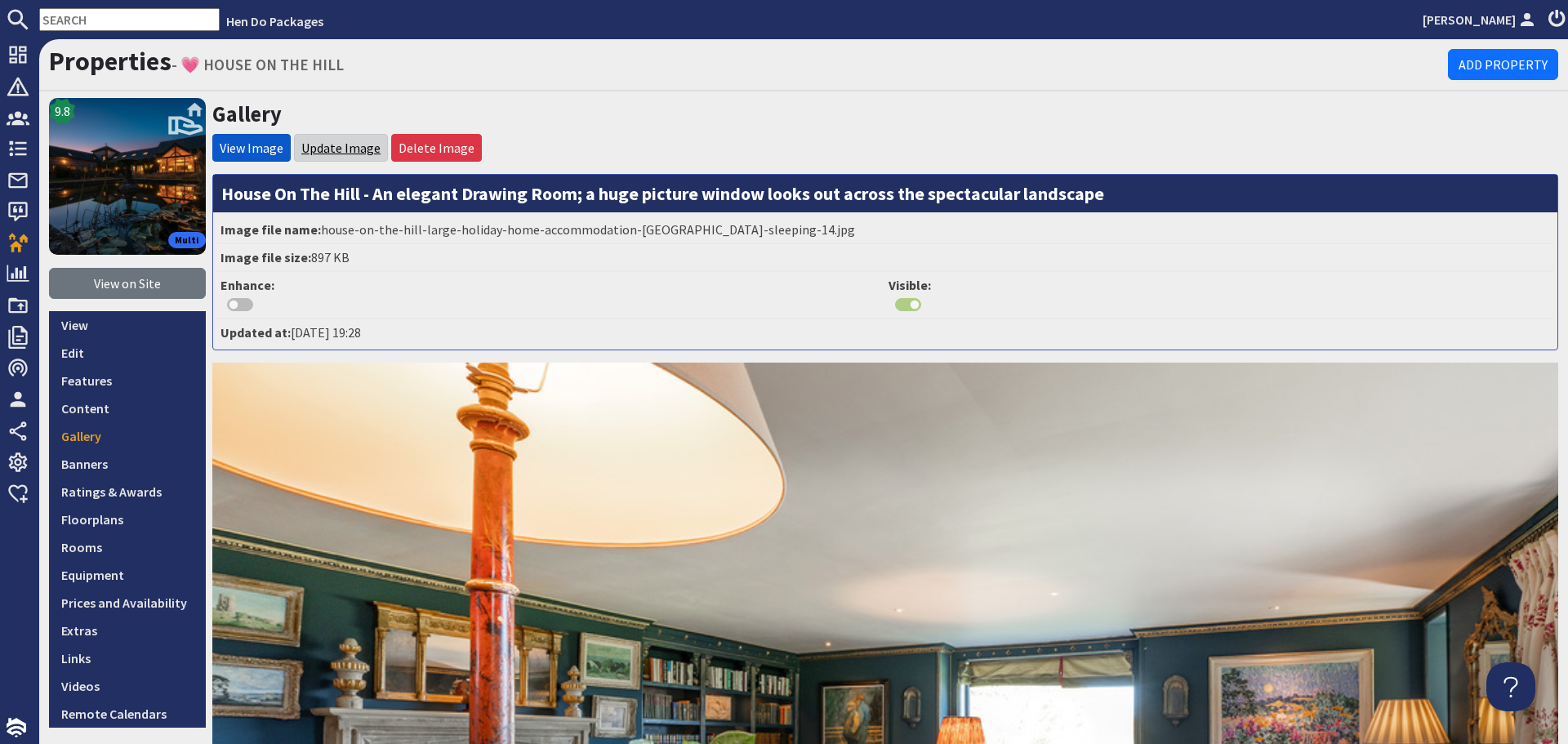
click at [368, 155] on link "Update Image" at bounding box center [341, 147] width 79 height 16
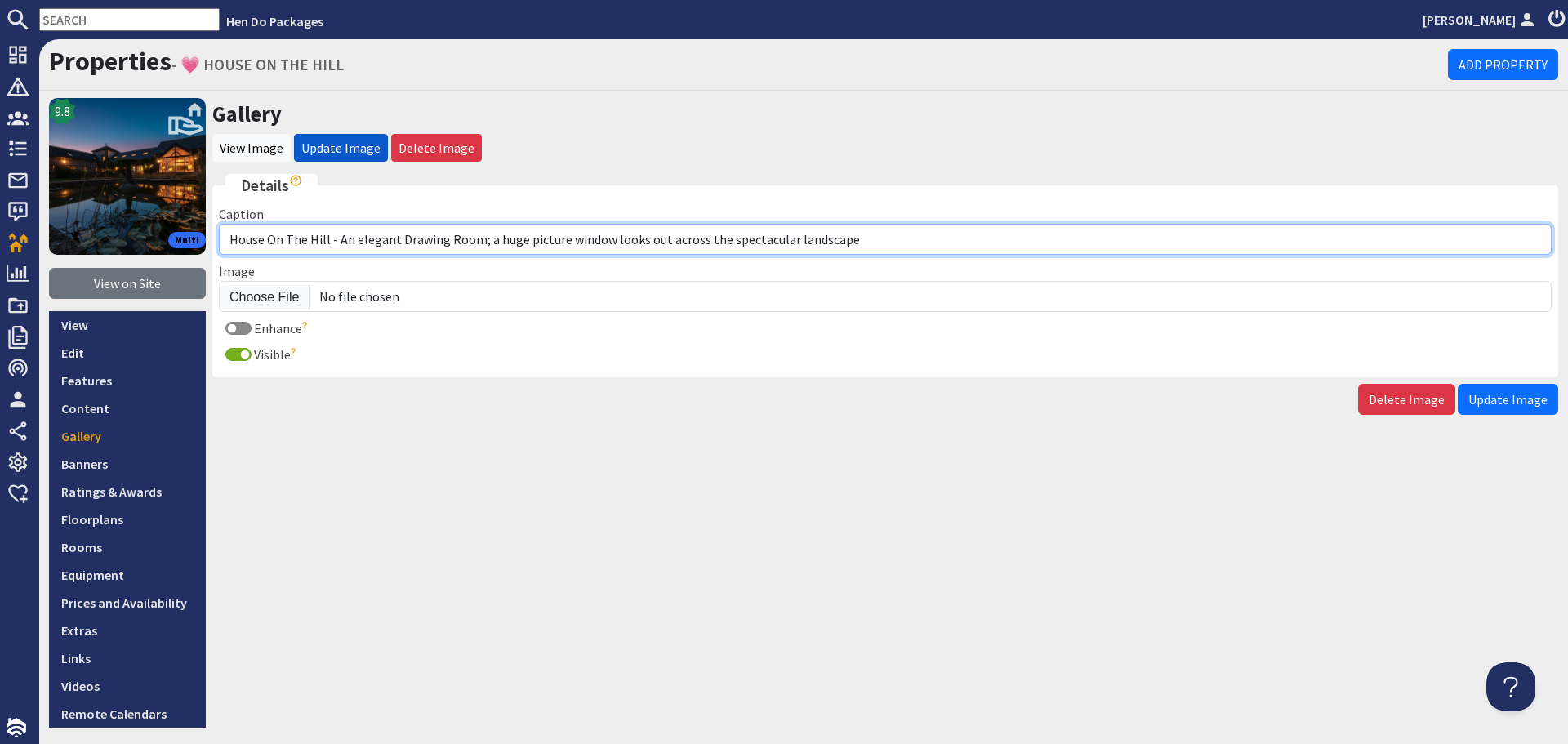
drag, startPoint x: 870, startPoint y: 238, endPoint x: 372, endPoint y: 236, distance: 498.0
click at [372, 236] on input "House On The Hill - An elegant Drawing Room; a huge picture window looks out ac…" at bounding box center [885, 239] width 1333 height 31
click at [860, 245] on input "House On The Hill - An elegant Drawing Room; a huge picture window looks out ac…" at bounding box center [885, 239] width 1333 height 31
click at [859, 244] on input "House On The Hill - An elegant Drawing Room; a huge picture window looks out ac…" at bounding box center [885, 239] width 1333 height 31
drag, startPoint x: 398, startPoint y: 240, endPoint x: 347, endPoint y: 237, distance: 51.1
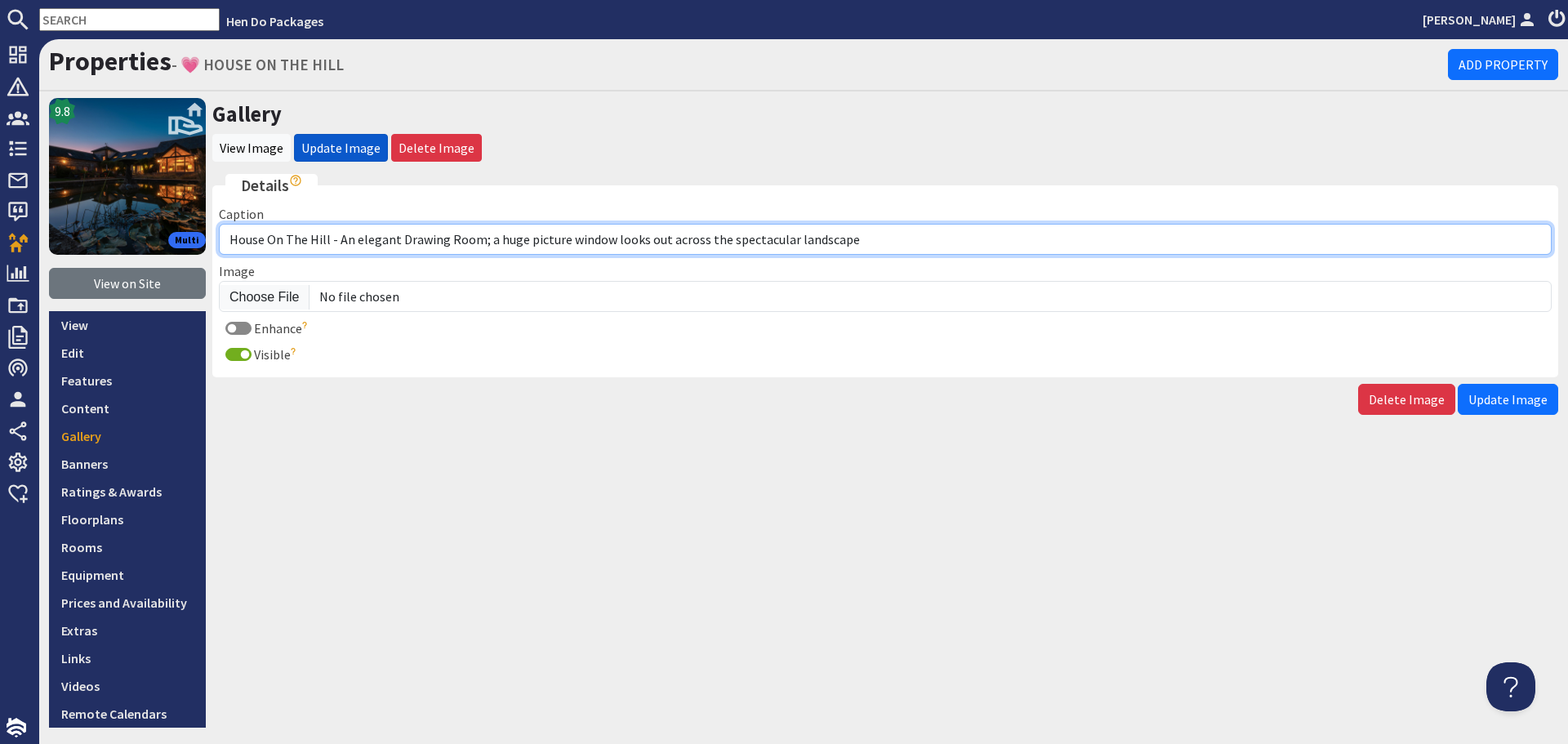
click at [347, 237] on input "House On The Hill - An elegant Drawing Room; a huge picture window looks out ac…" at bounding box center [885, 239] width 1333 height 31
drag, startPoint x: 933, startPoint y: 242, endPoint x: 439, endPoint y: 241, distance: 494.0
click at [439, 241] on input "House On The Hill - The Drawing Room; a huge picture window looks out across th…" at bounding box center [885, 239] width 1333 height 31
type input "House On The Hill - The Drawing Room is so elegant"
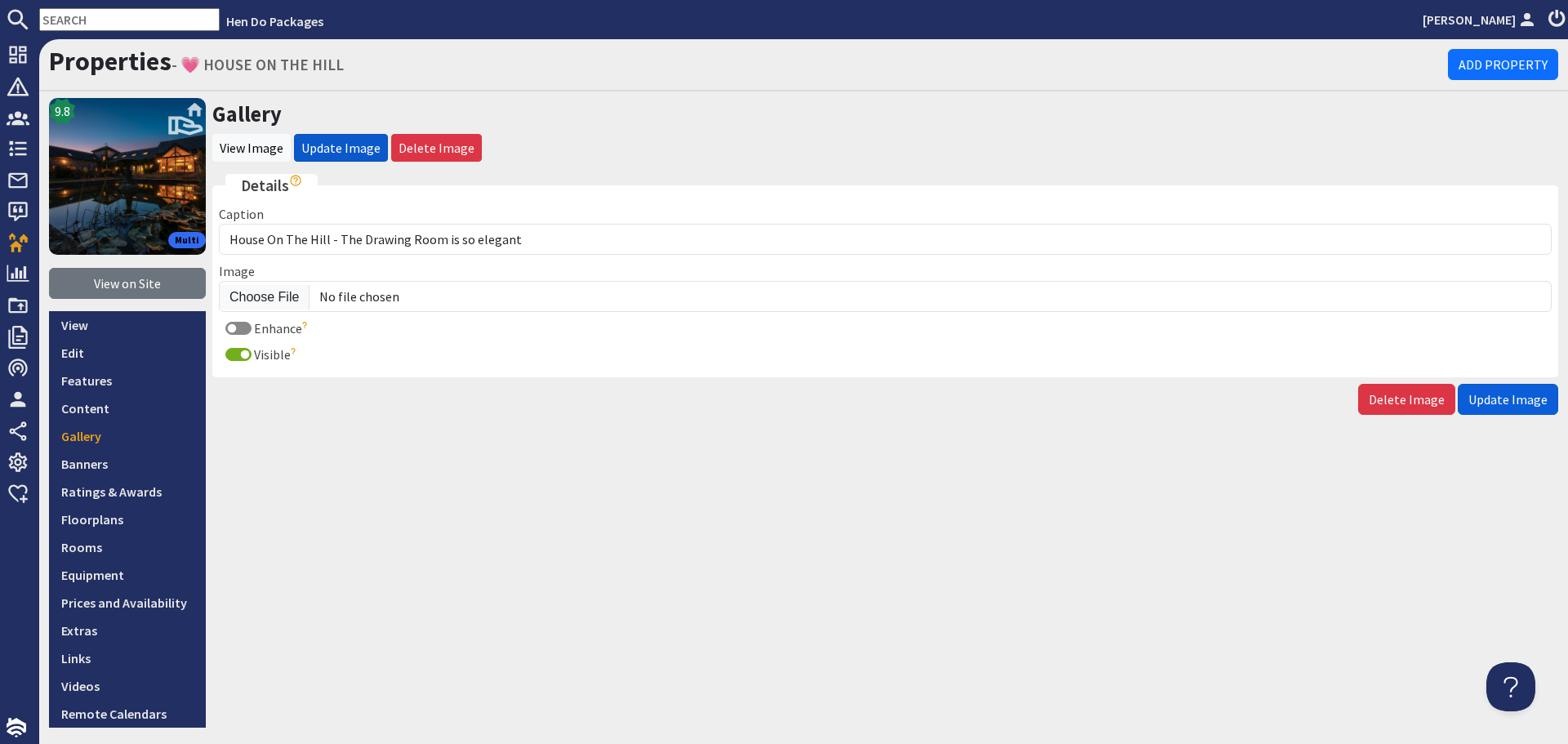
click at [1506, 399] on span "Update Image" at bounding box center [1508, 399] width 79 height 16
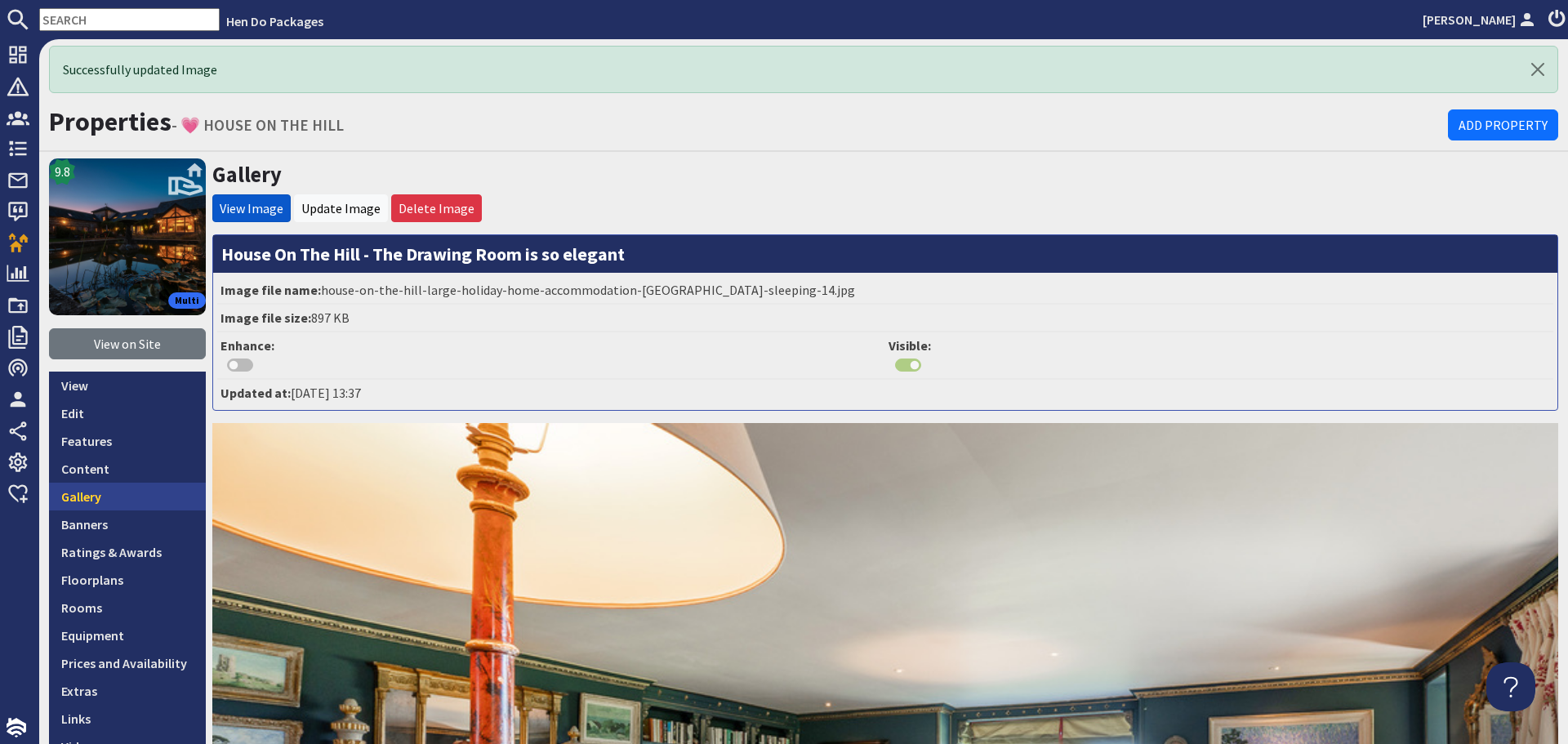
click at [134, 485] on link "Gallery" at bounding box center [127, 496] width 157 height 28
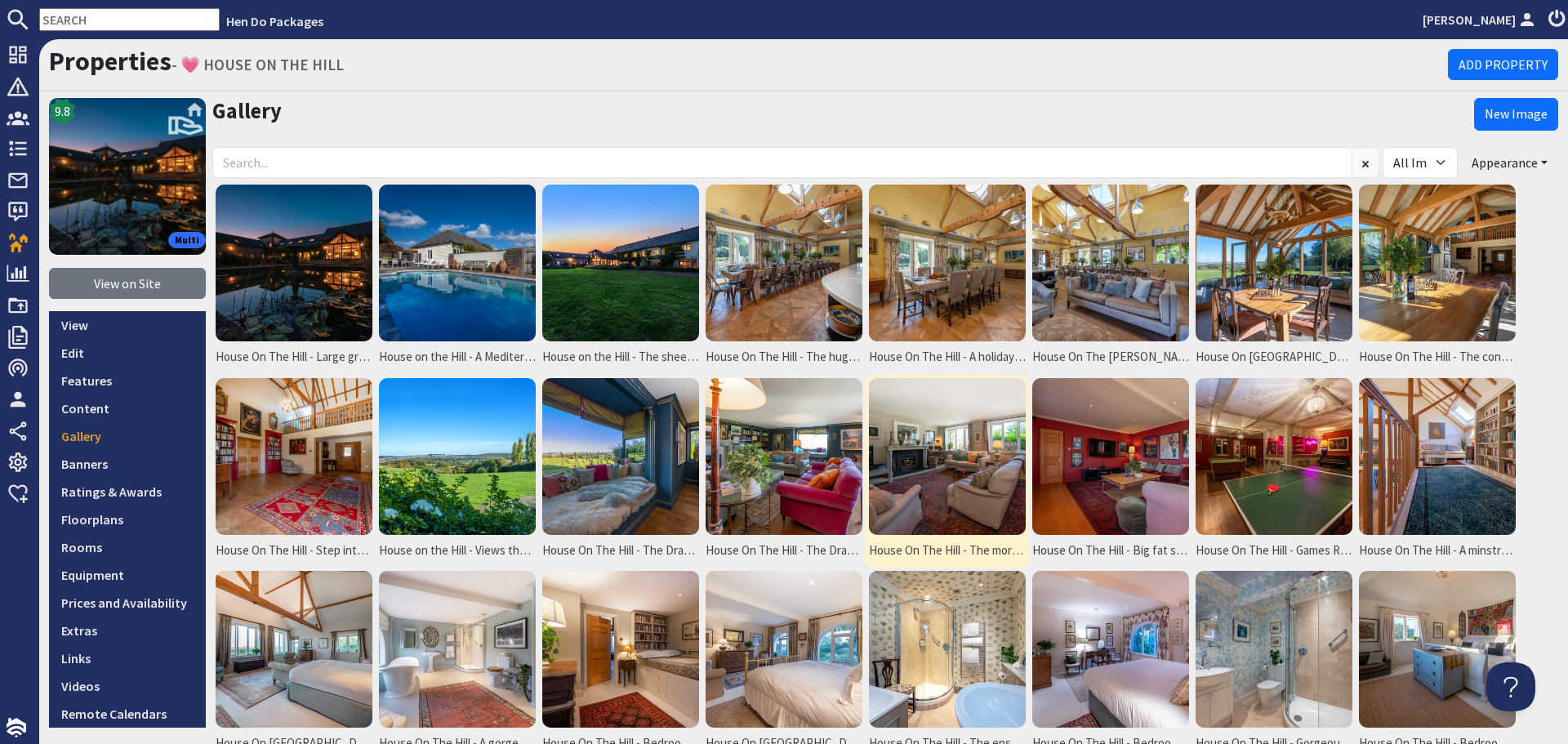
click at [934, 467] on img at bounding box center [948, 456] width 157 height 156
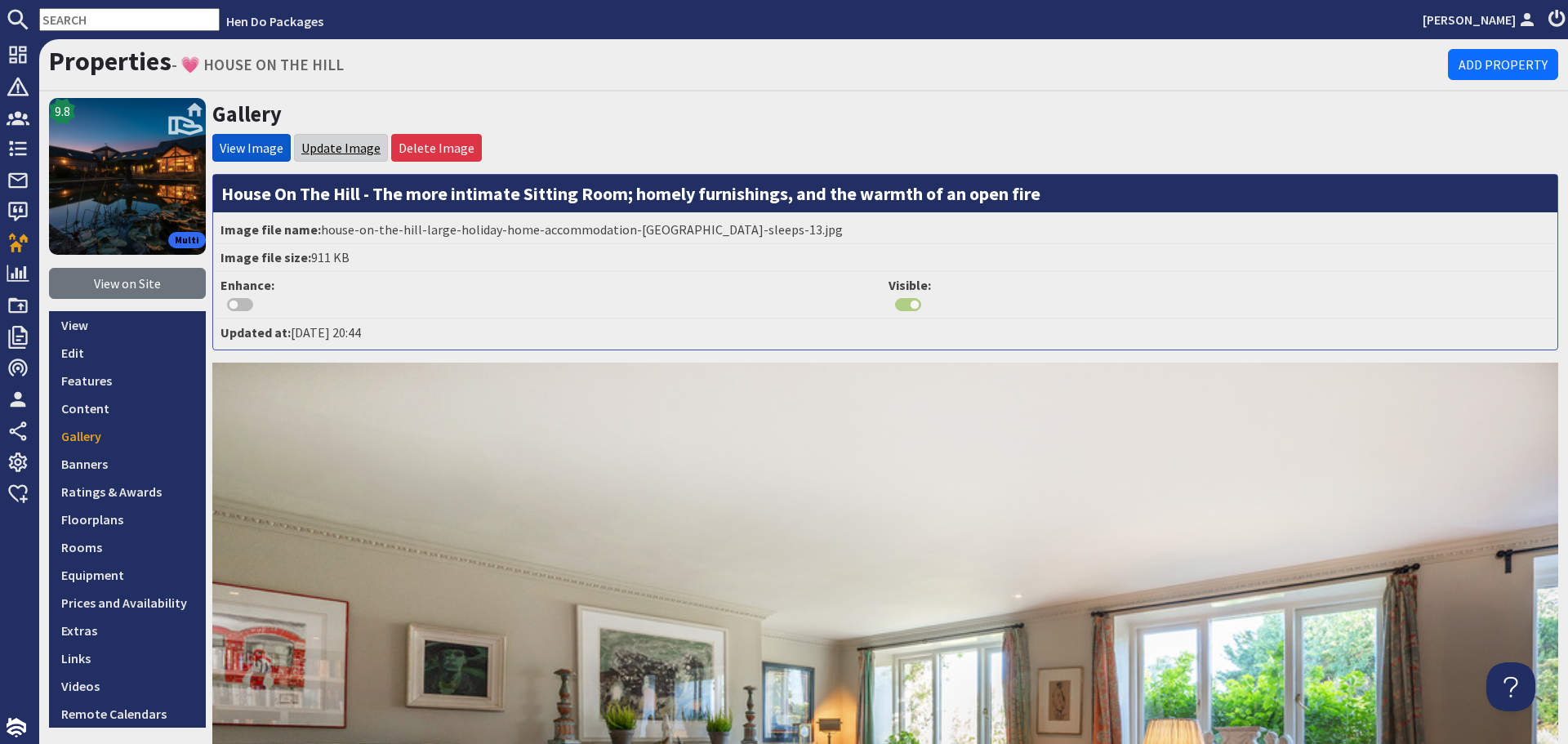
click at [350, 145] on link "Update Image" at bounding box center [341, 147] width 79 height 16
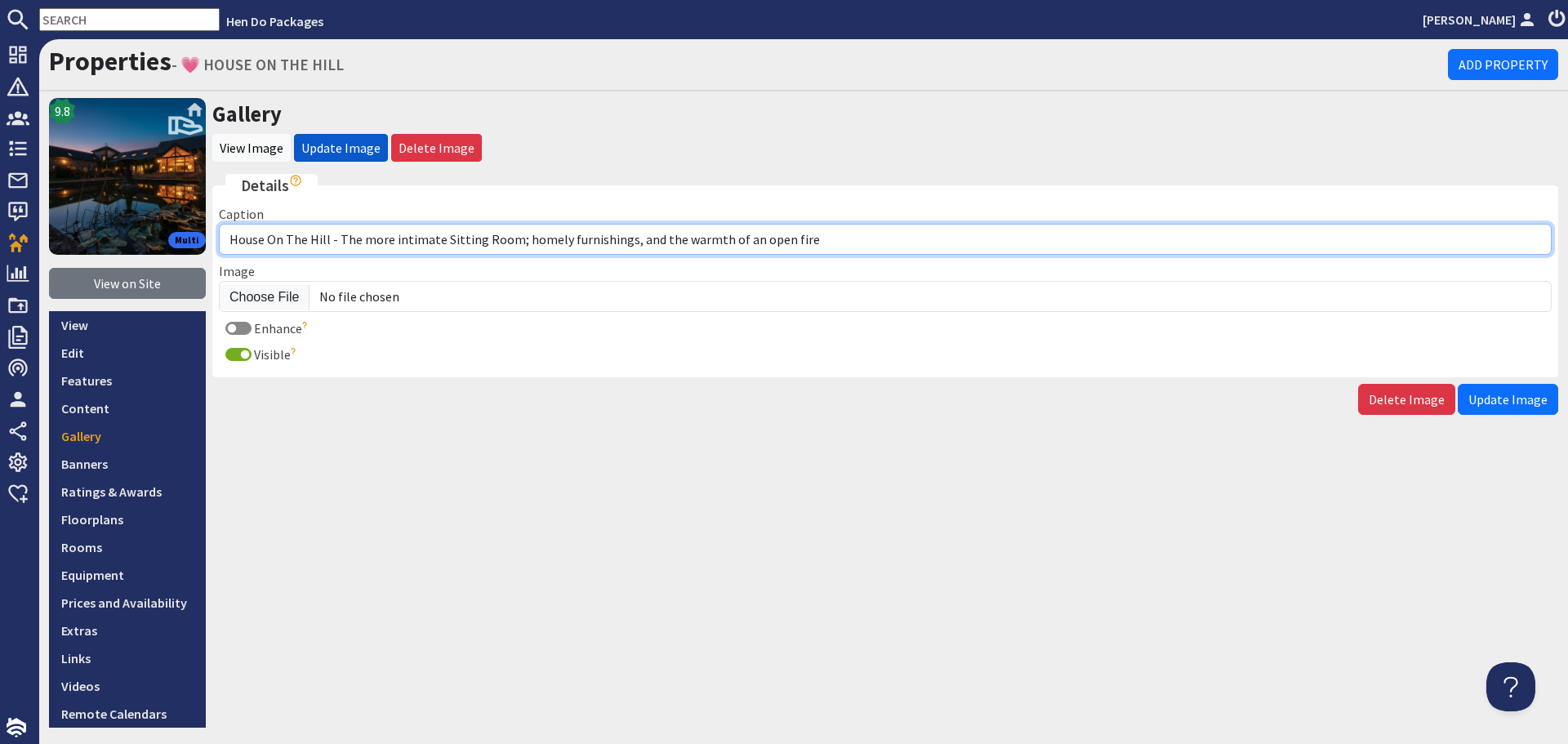
drag, startPoint x: 441, startPoint y: 241, endPoint x: 360, endPoint y: 239, distance: 81.0
click at [360, 239] on input "House On The Hill - The more intimate Sitting Room; homely furnishings, and the…" at bounding box center [885, 239] width 1333 height 31
click at [780, 235] on input "House On The Hill - The Sitting Room; homely furnishings, and the warmth of an …" at bounding box center [885, 239] width 1333 height 31
click at [434, 242] on input "House On The Hill - The Sitting Room; homely furnishings, and the warmth of an …" at bounding box center [885, 239] width 1333 height 31
click at [509, 246] on input "House On The Hill - The Sitting Room has a more initmate vibe, with homely furn…" at bounding box center [885, 239] width 1333 height 31
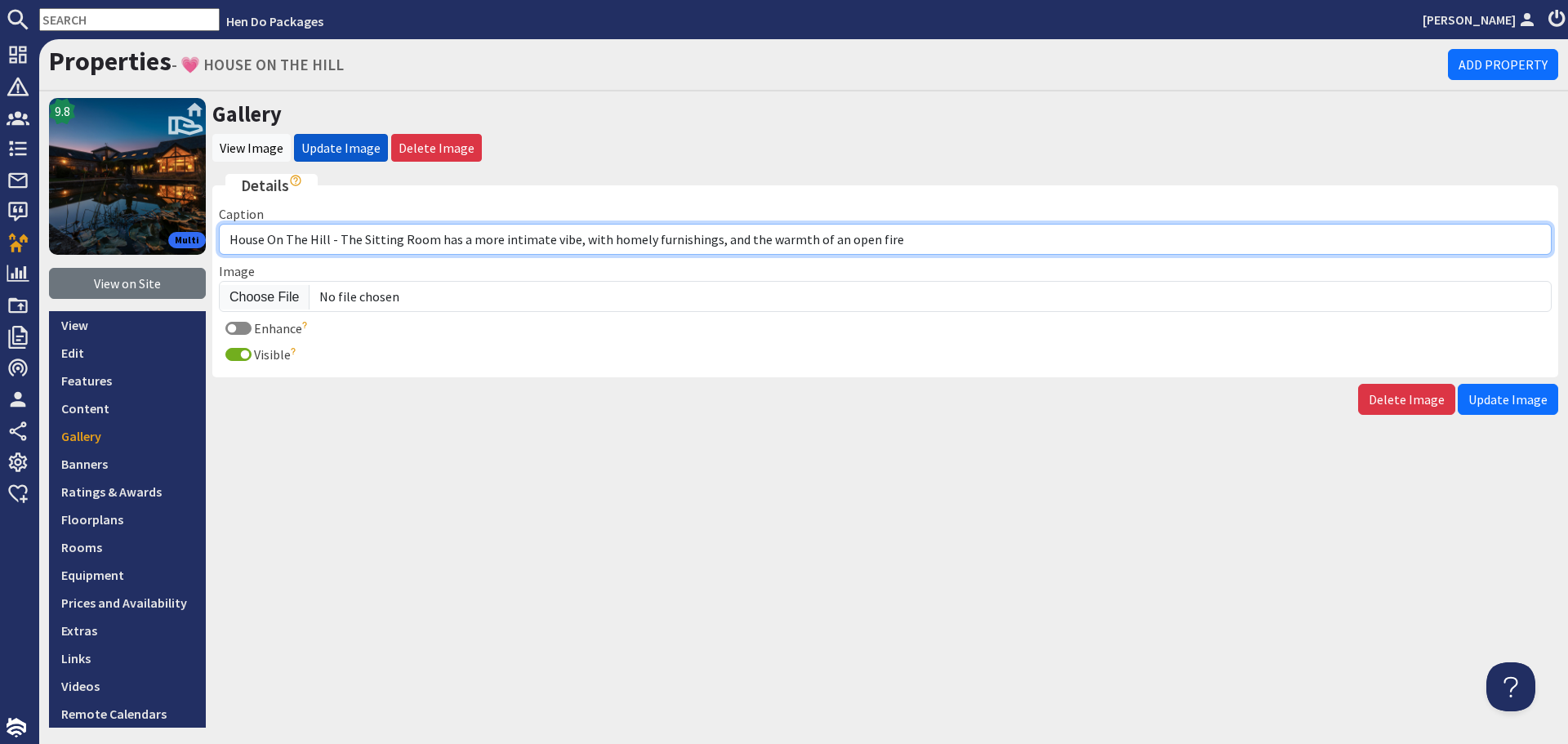
drag, startPoint x: 813, startPoint y: 239, endPoint x: 737, endPoint y: 238, distance: 76.0
click at [737, 238] on input "House On The Hill - The Sitting Room has a more intimate vibe, with homely furn…" at bounding box center [885, 239] width 1333 height 31
click at [707, 244] on input "House On The Hill - The Sitting Room has a more intimate vibe, with homely furn…" at bounding box center [885, 239] width 1333 height 31
type input "House On The Hill - The Sitting Room has a more intimate vibe, with homely furn…"
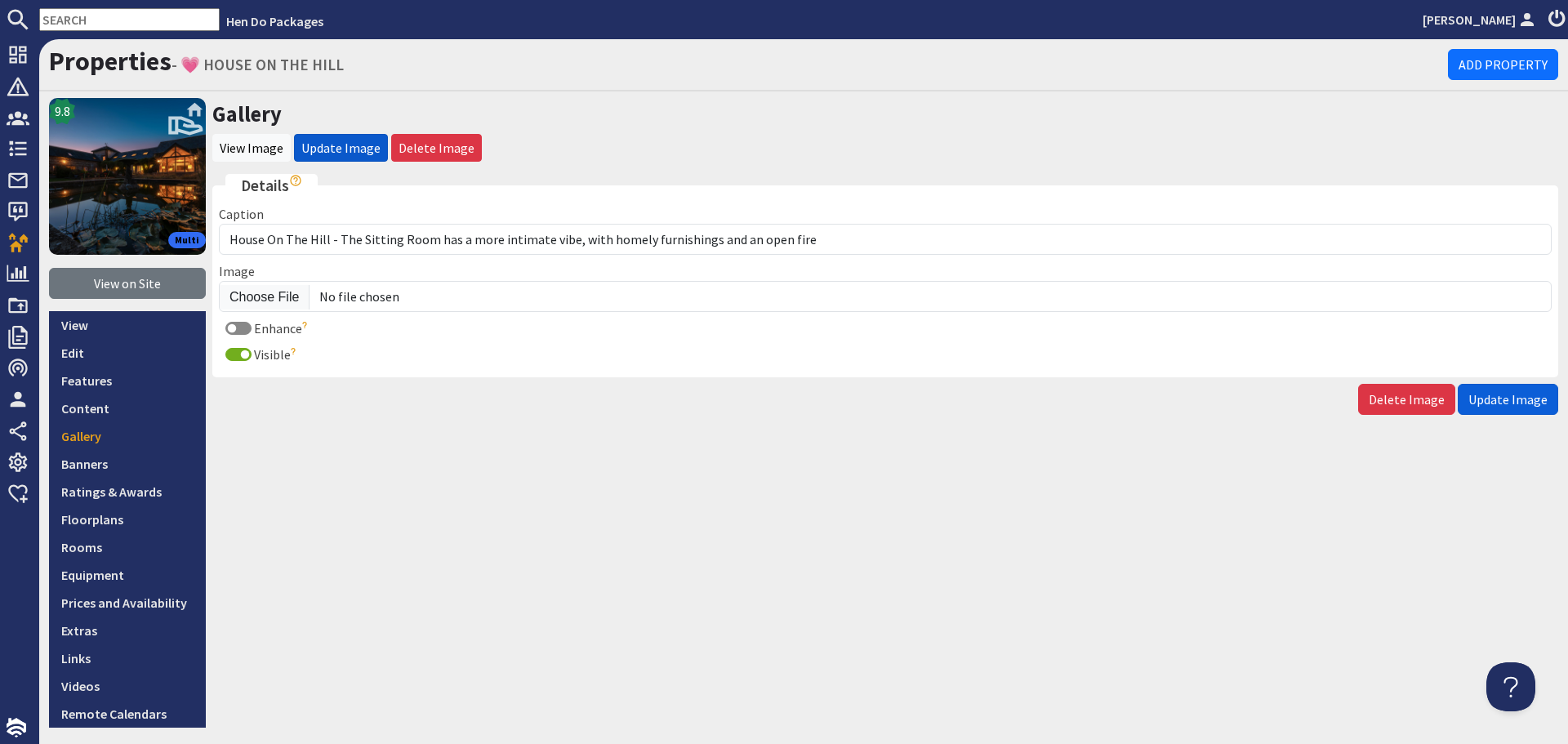
click at [1524, 391] on span "Update Image" at bounding box center [1508, 399] width 79 height 16
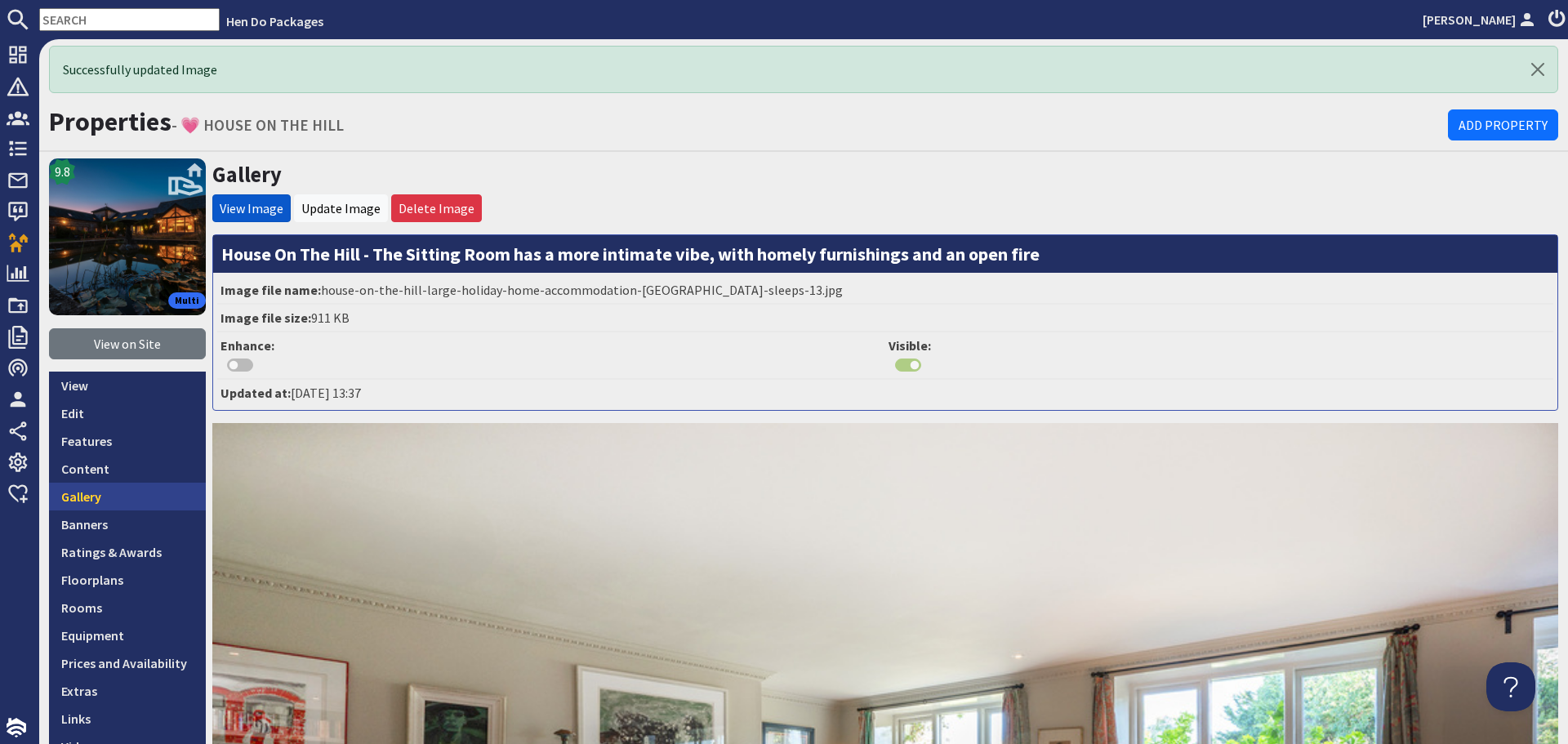
click at [138, 493] on link "Gallery" at bounding box center [127, 496] width 157 height 28
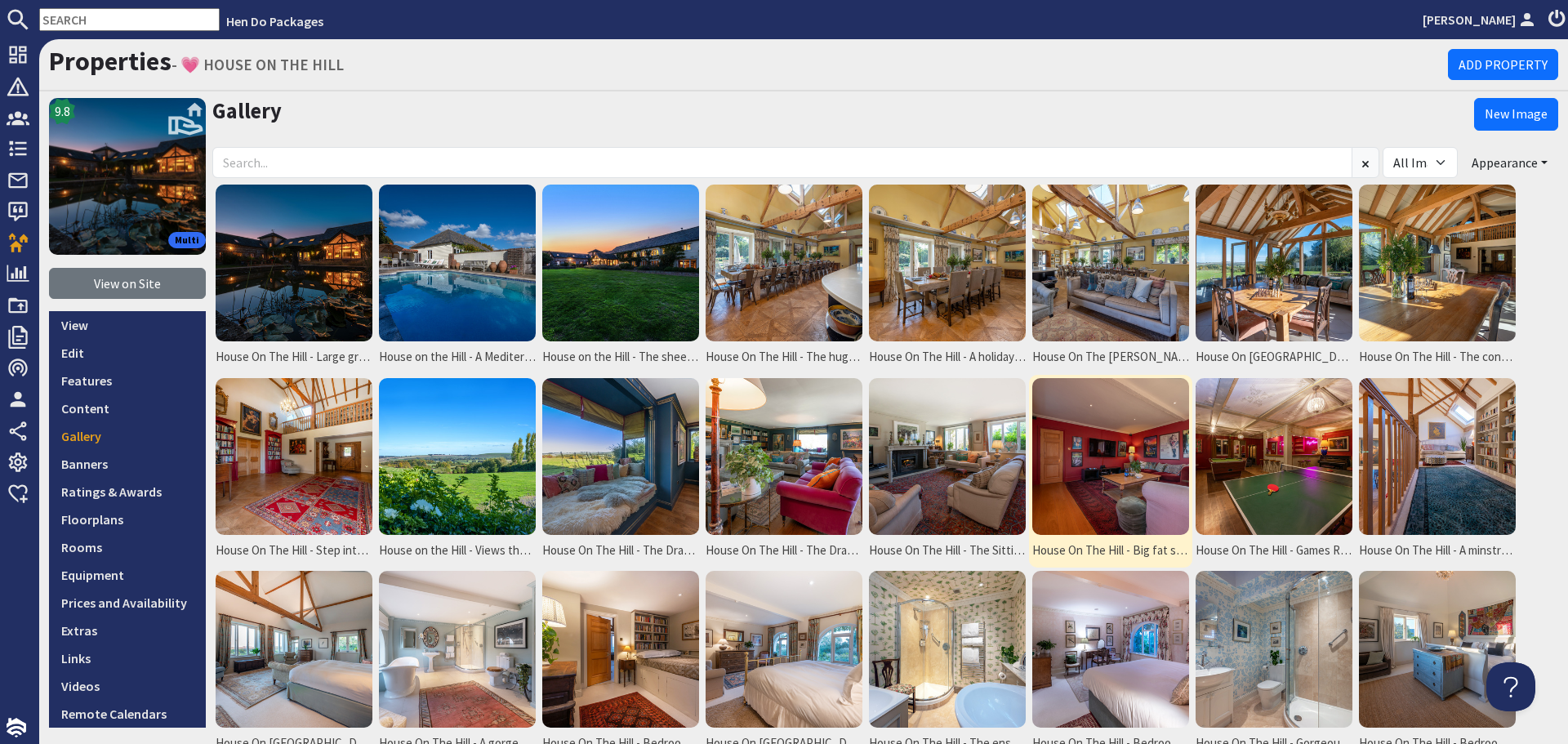
click at [1080, 478] on img at bounding box center [1111, 456] width 157 height 156
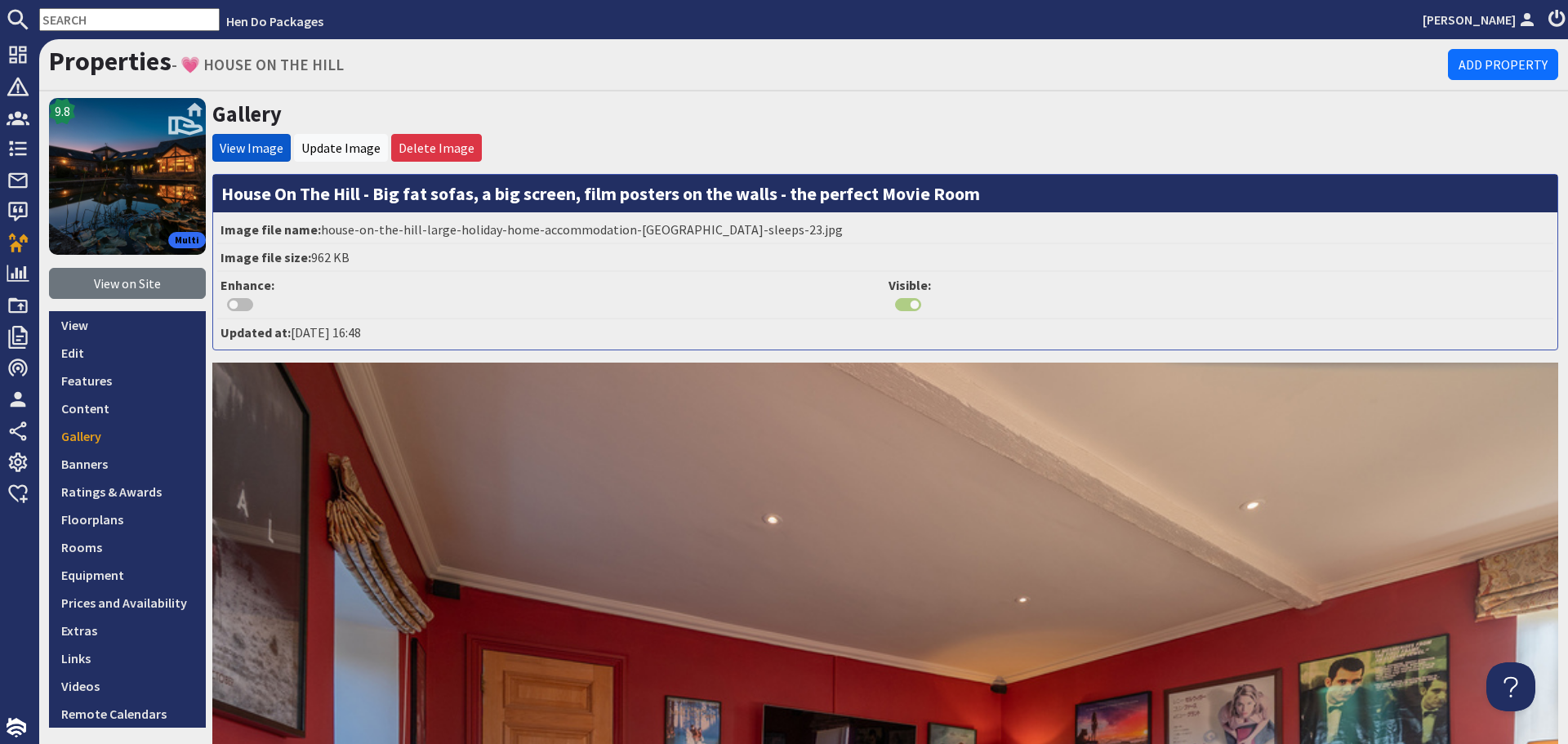
scroll to position [82, 0]
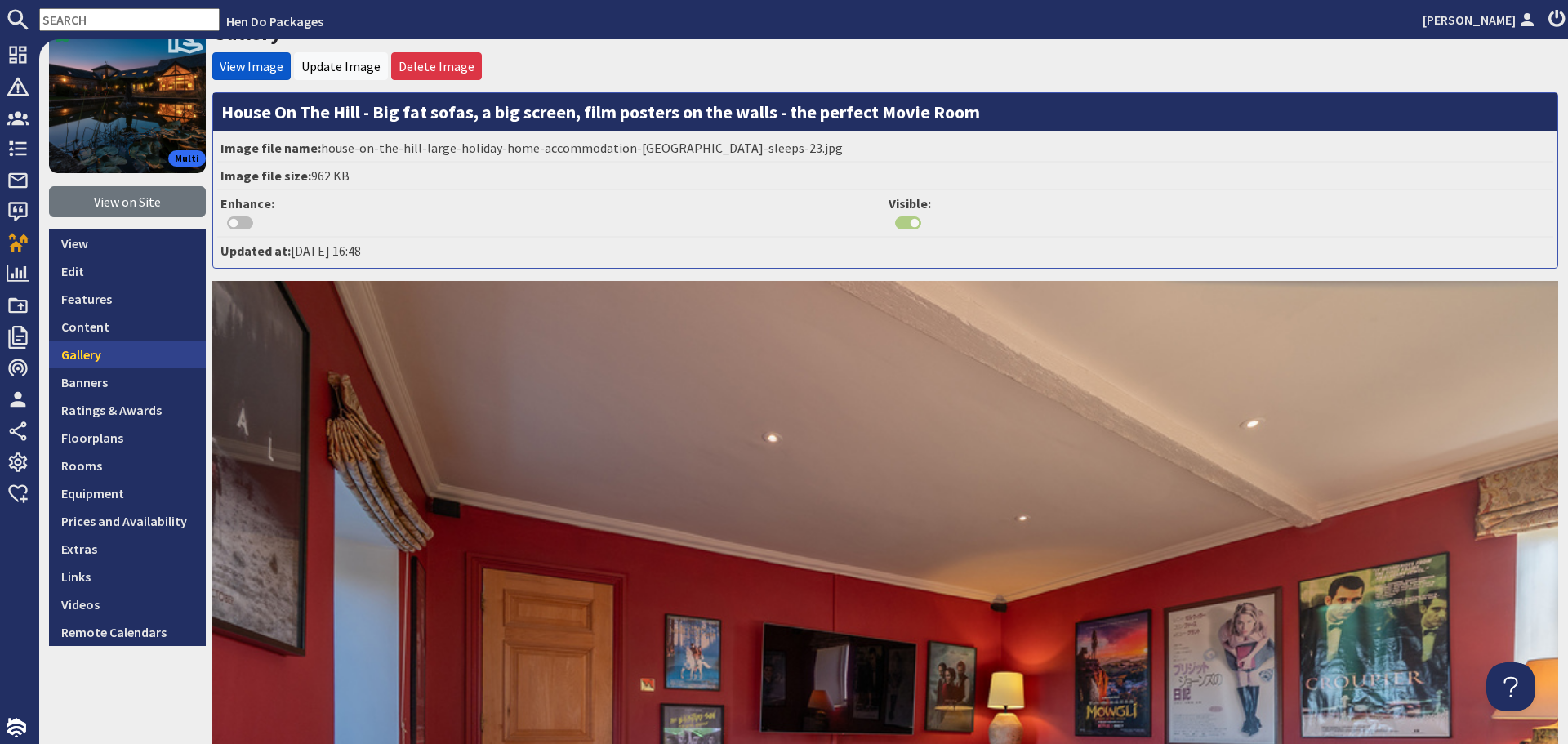
click at [123, 365] on link "Gallery" at bounding box center [127, 354] width 157 height 28
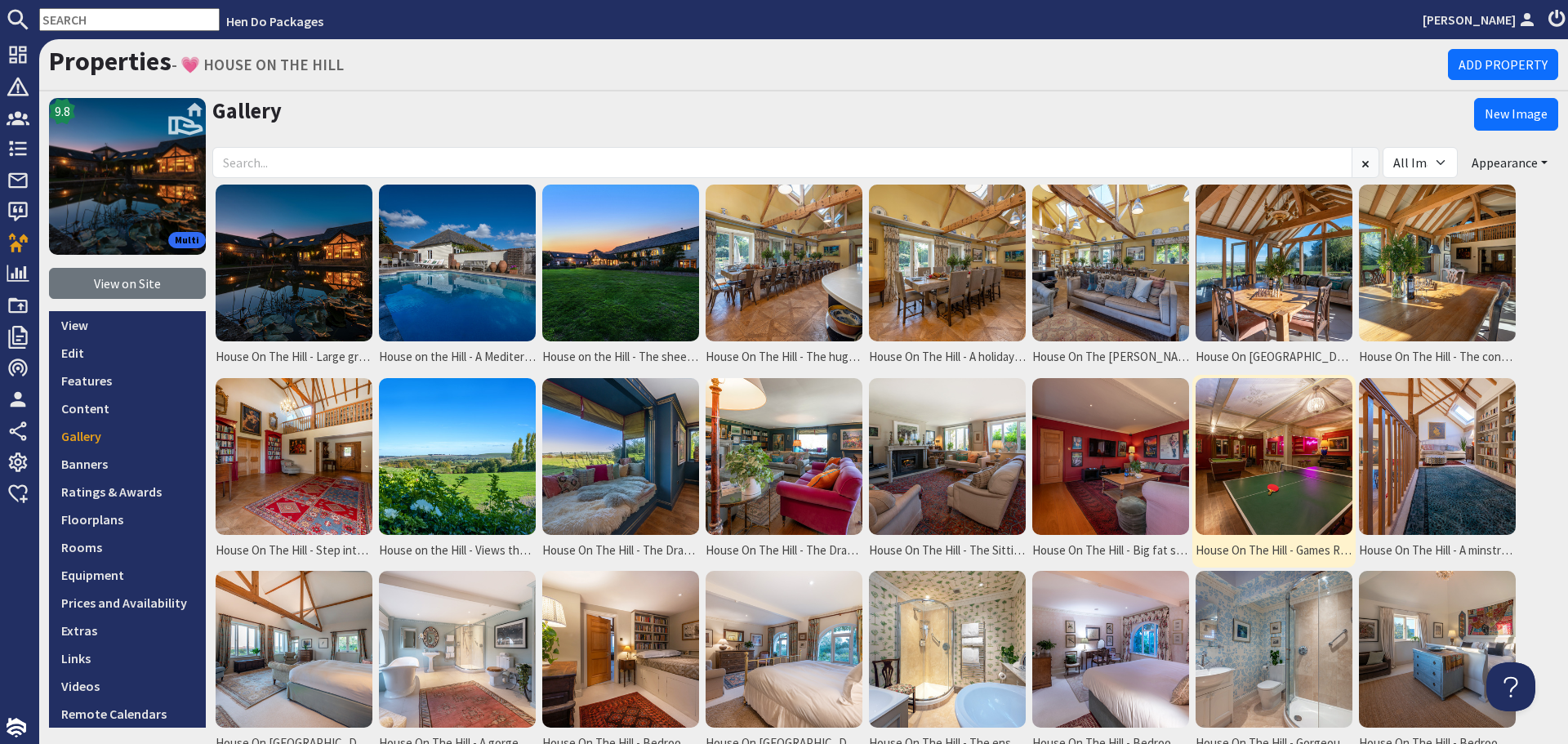
click at [1223, 463] on img at bounding box center [1274, 456] width 157 height 156
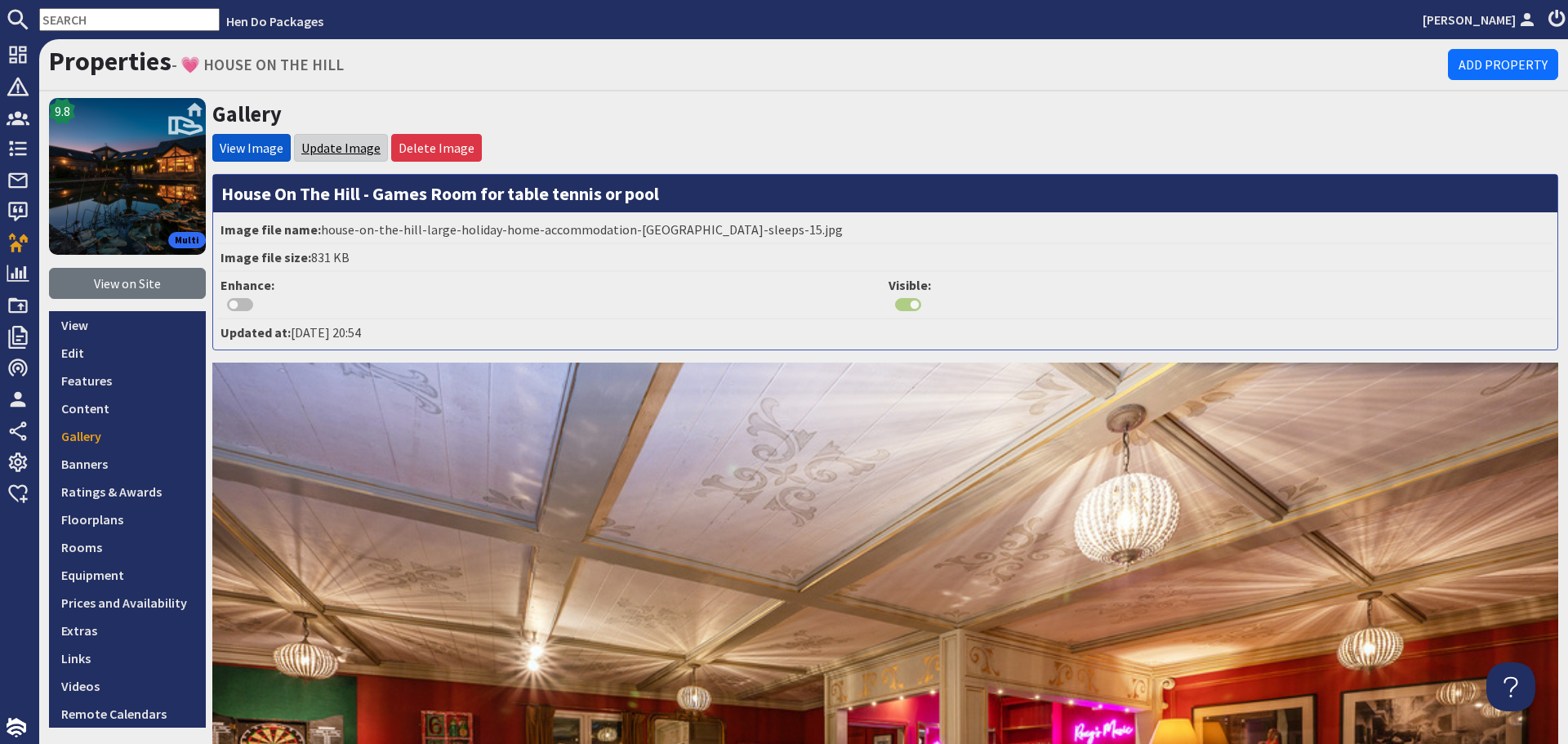
click at [360, 155] on link "Update Image" at bounding box center [341, 147] width 79 height 16
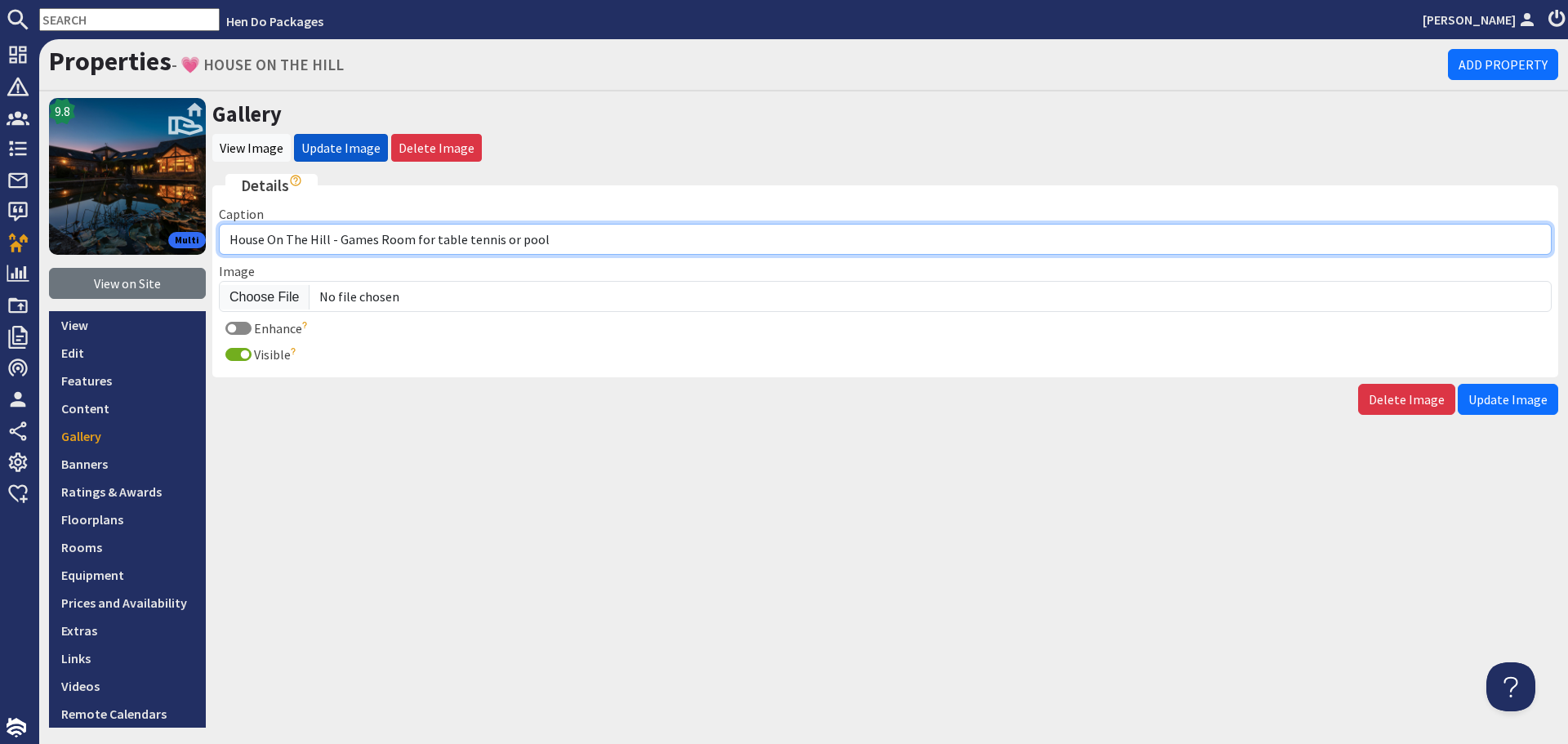
drag, startPoint x: 571, startPoint y: 244, endPoint x: 340, endPoint y: 238, distance: 231.1
click at [340, 238] on input "House On The Hill - Games Room for table tennis or pool" at bounding box center [885, 239] width 1333 height 31
type input "House On The Hill - The Games Room is very funky!"
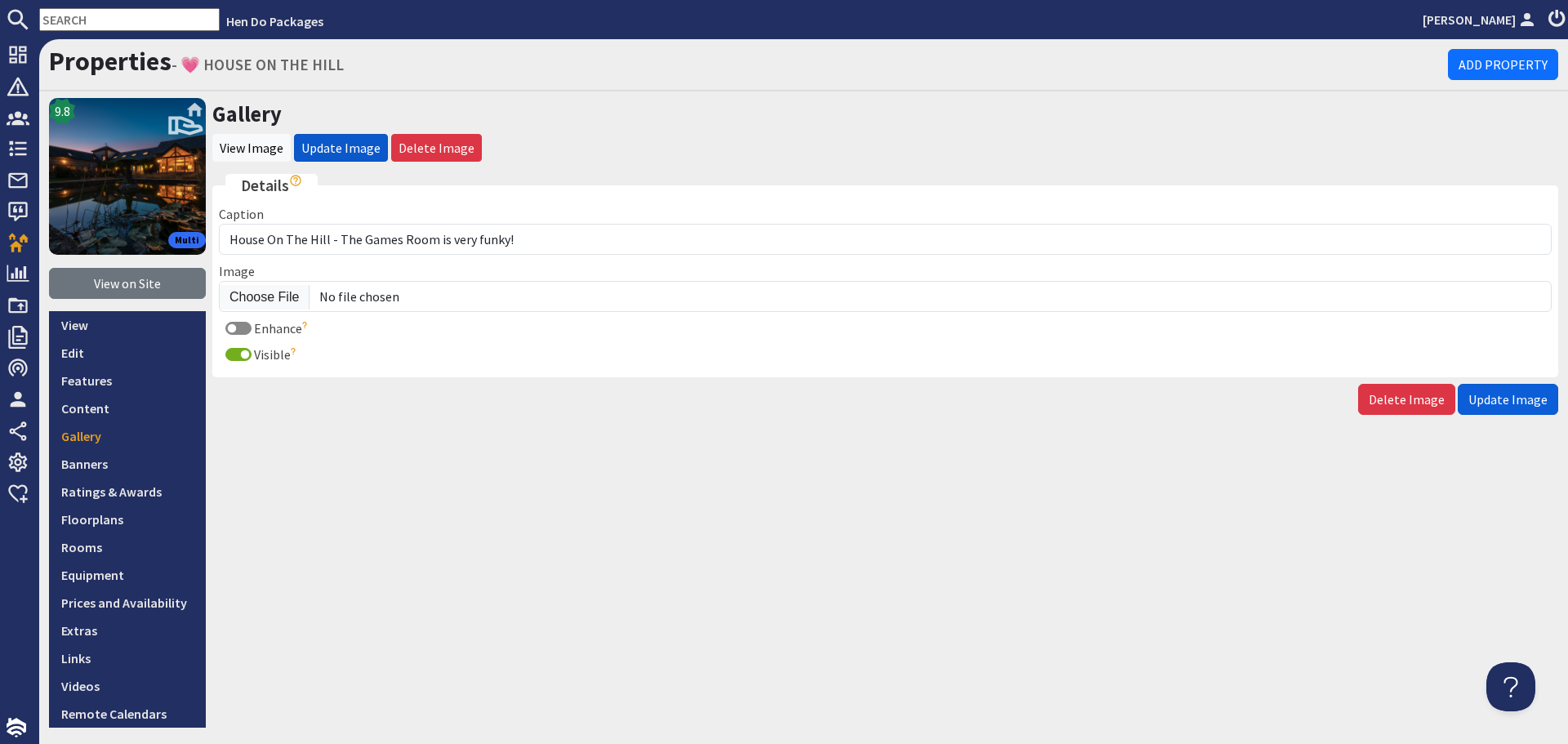
click at [1509, 403] on span "Update Image" at bounding box center [1508, 399] width 79 height 16
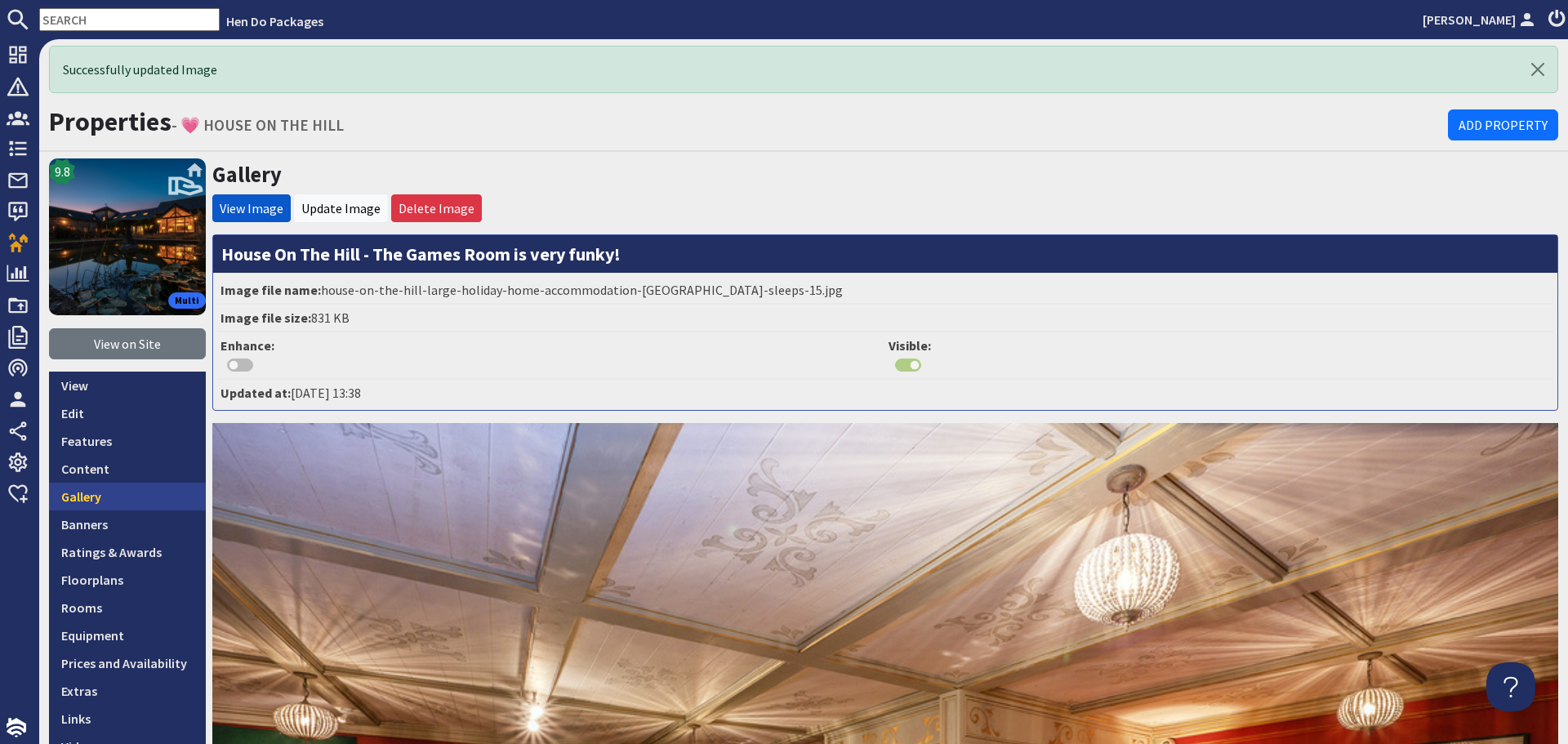
click at [116, 492] on link "Gallery" at bounding box center [127, 496] width 157 height 28
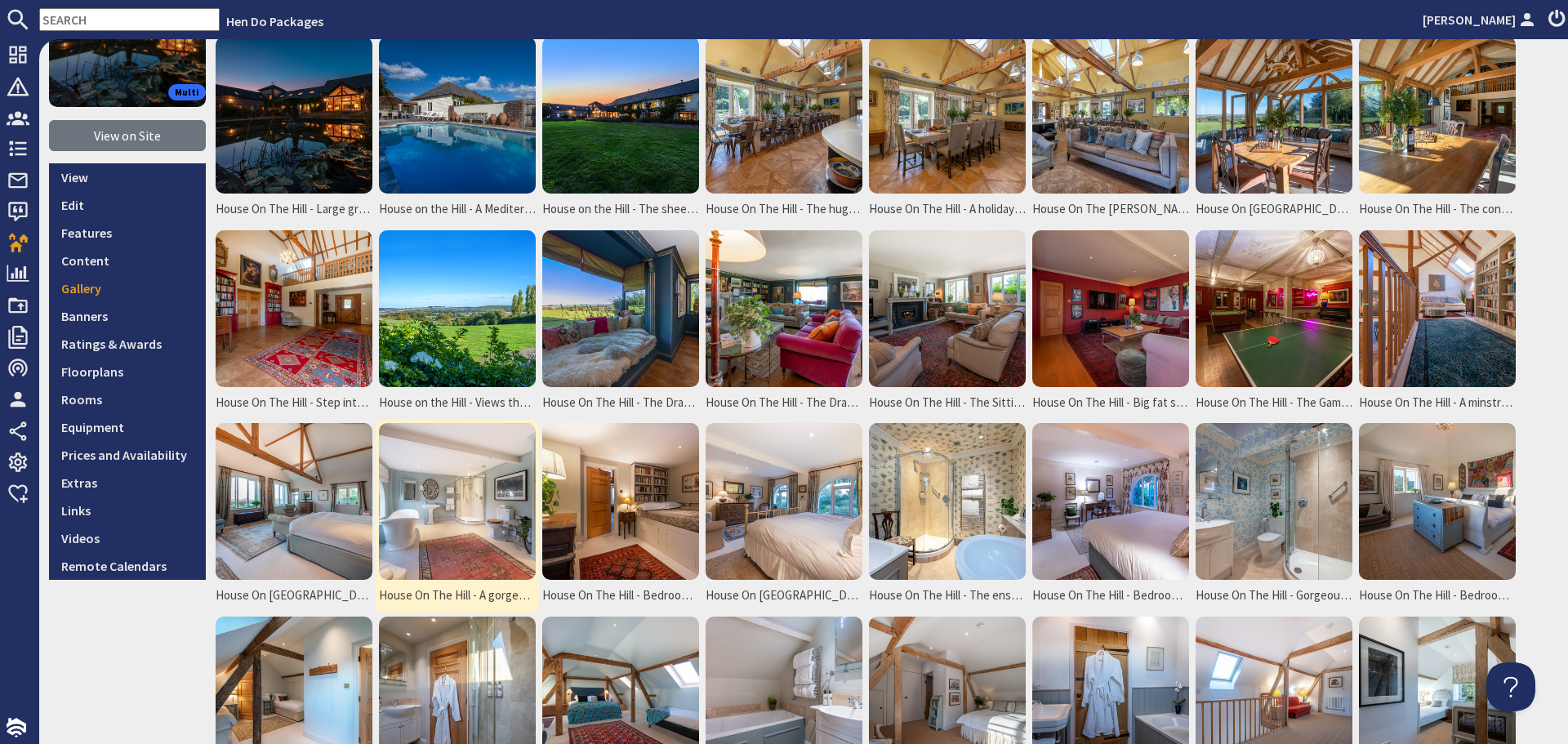
scroll to position [163, 0]
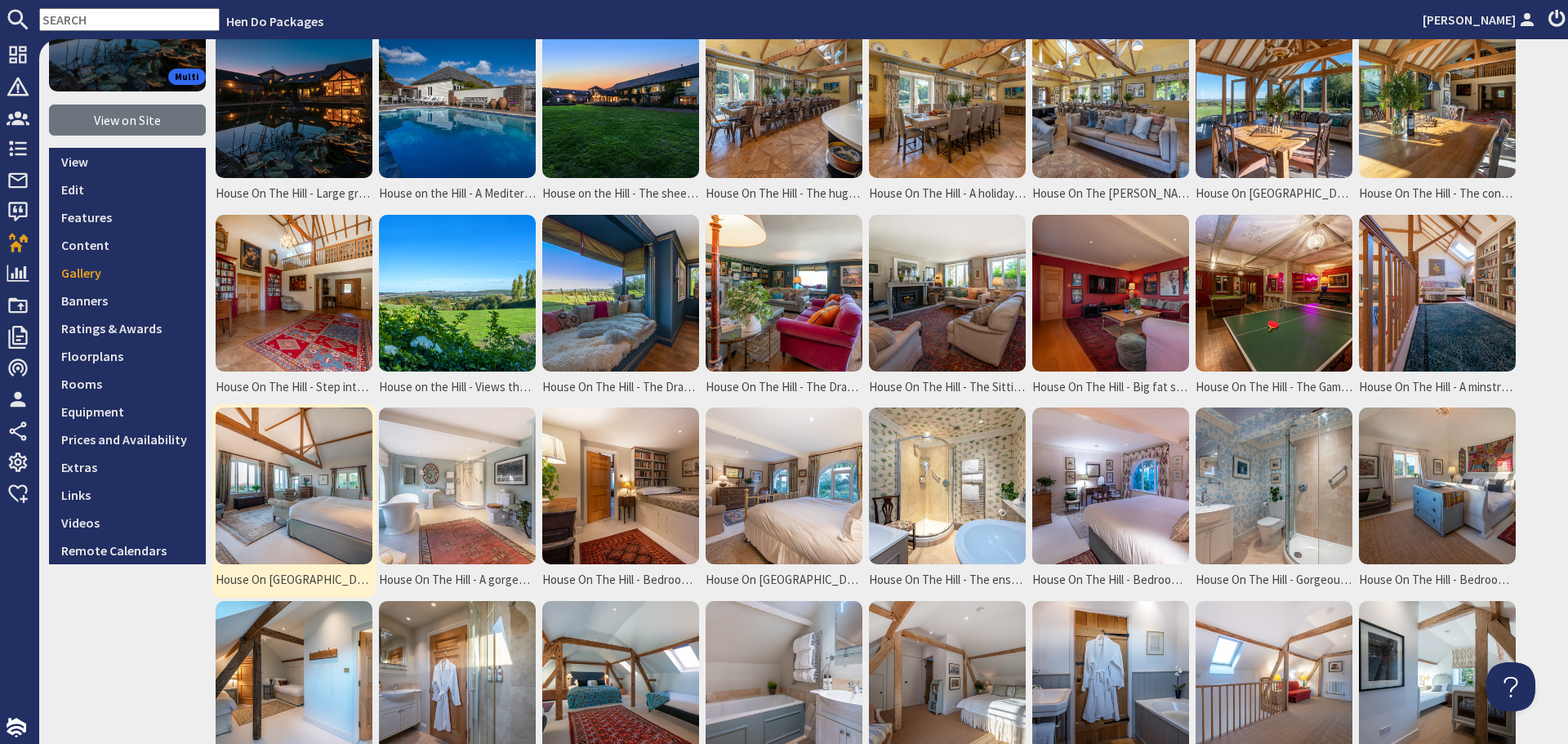
click at [302, 520] on img at bounding box center [294, 486] width 157 height 156
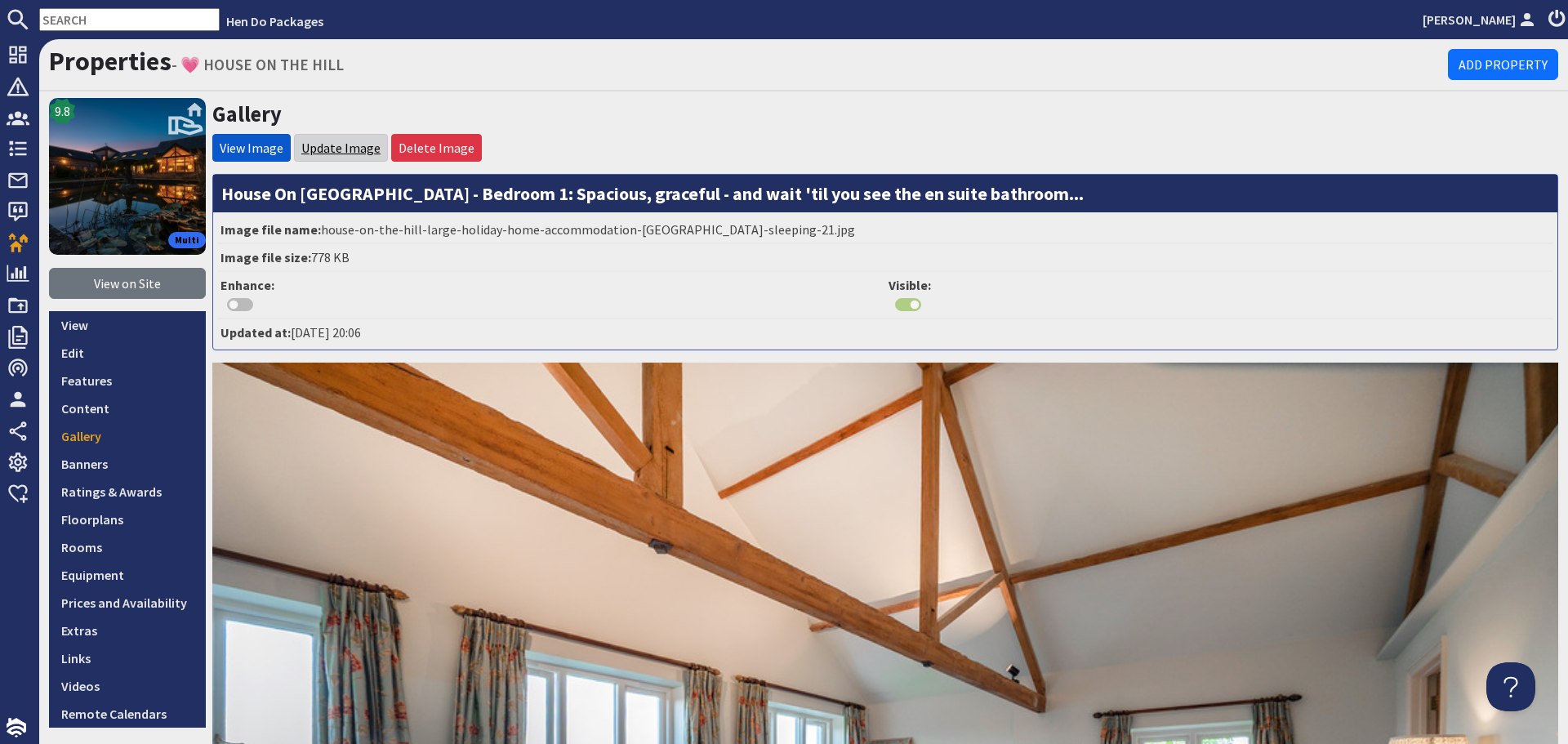
click at [328, 139] on link "Update Image" at bounding box center [341, 147] width 79 height 16
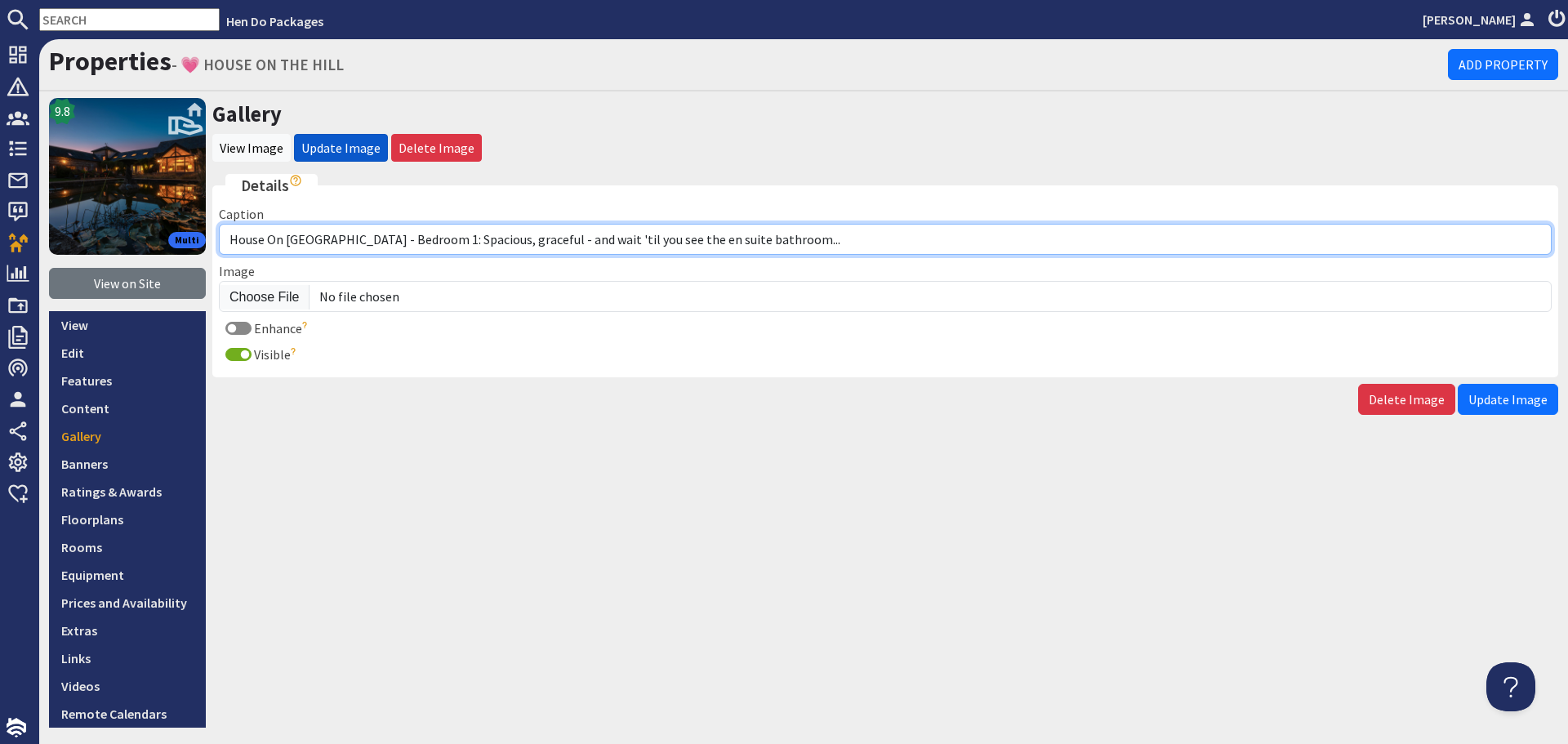
drag, startPoint x: 759, startPoint y: 244, endPoint x: 338, endPoint y: 242, distance: 421.0
click at [338, 242] on input "House On The Hill - Bedroom 1: Spacious, graceful - and wait 'til you see the e…" at bounding box center [885, 239] width 1333 height 31
paste input "Bedroom 1 sleeps 2 in a super king bed"
type input "House On [GEOGRAPHIC_DATA] - Bedroom 1 sleeps 2 in a super king bed"
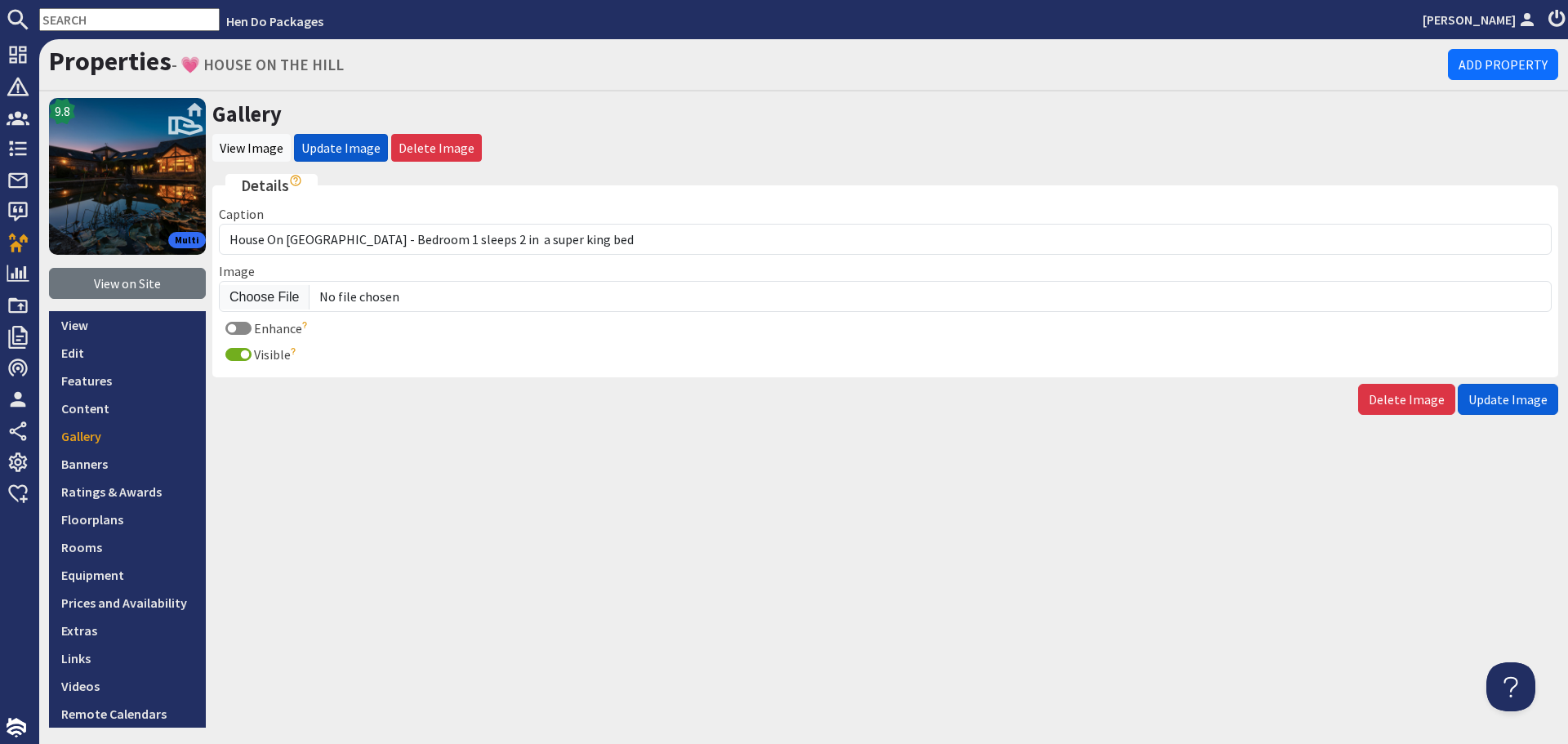
click at [1529, 404] on span "Update Image" at bounding box center [1508, 399] width 79 height 16
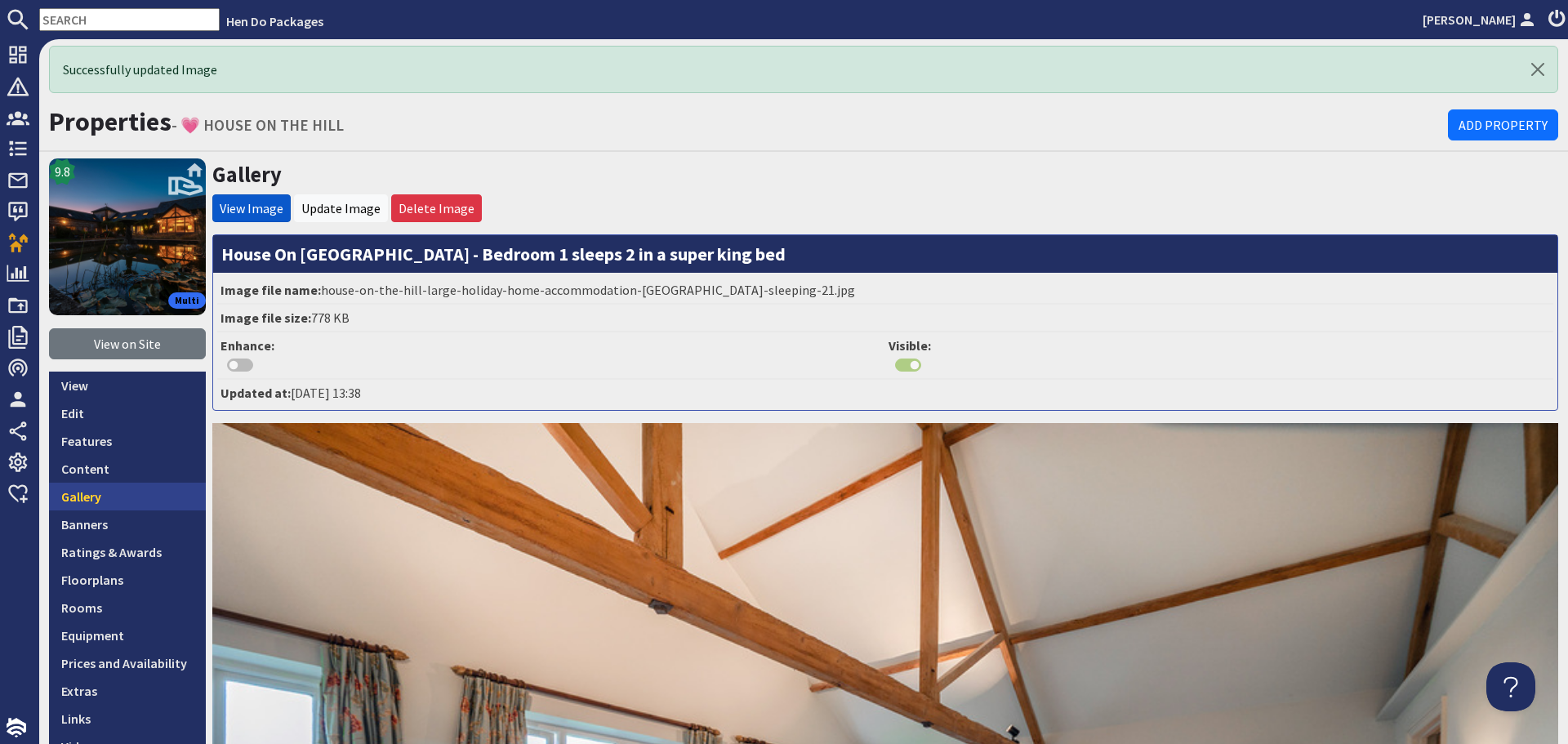
click at [91, 498] on link "Gallery" at bounding box center [127, 496] width 157 height 28
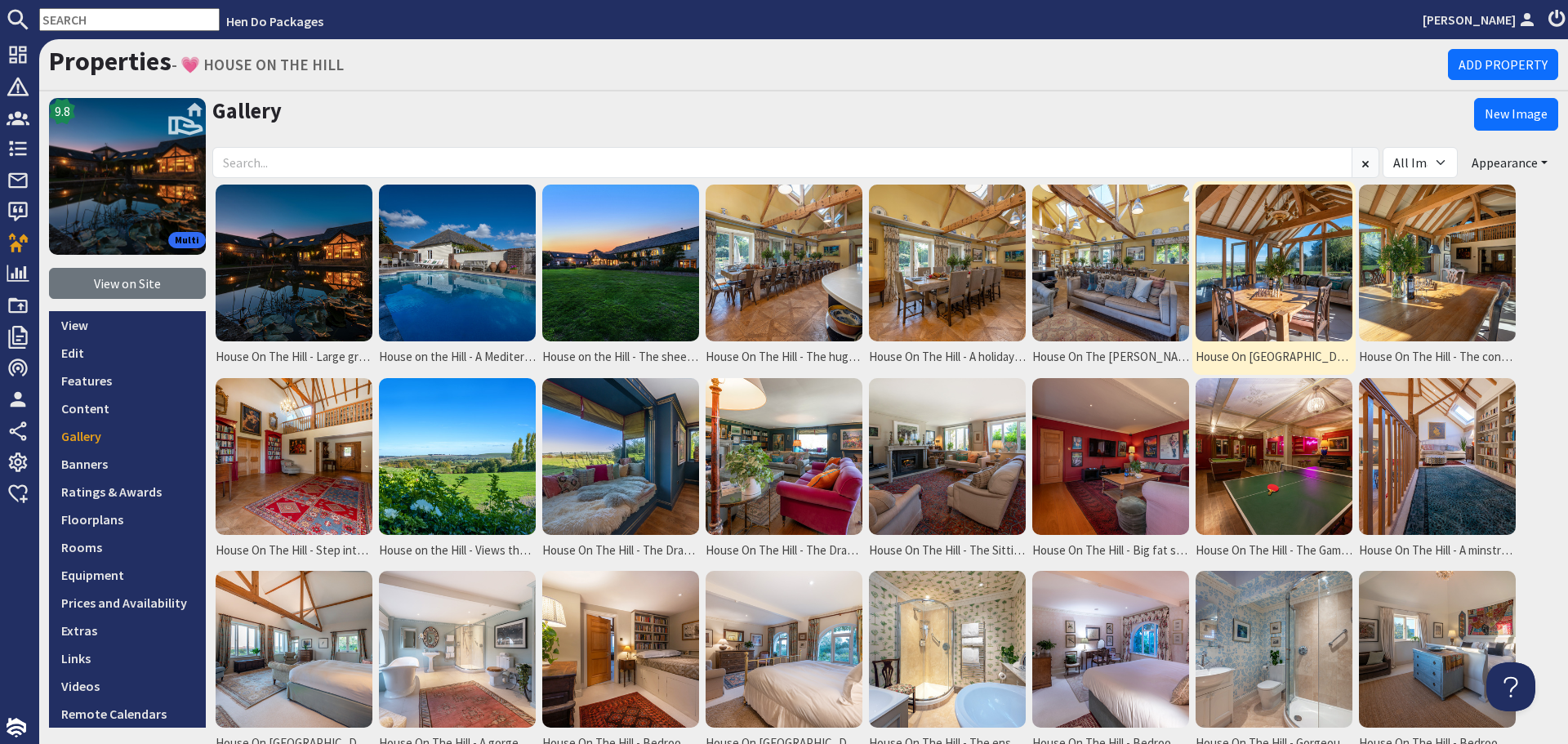
scroll to position [82, 0]
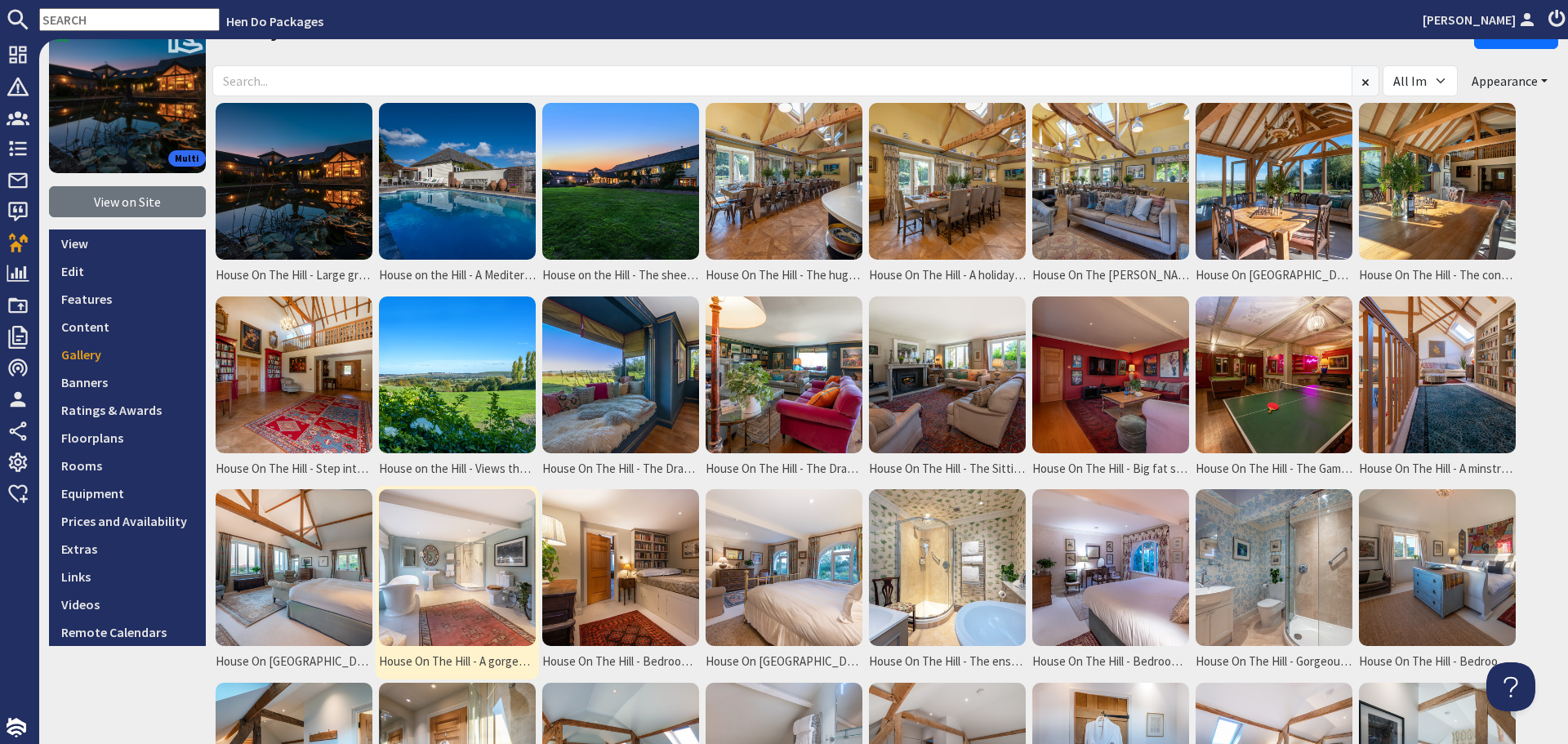
click at [445, 588] on img at bounding box center [457, 568] width 157 height 156
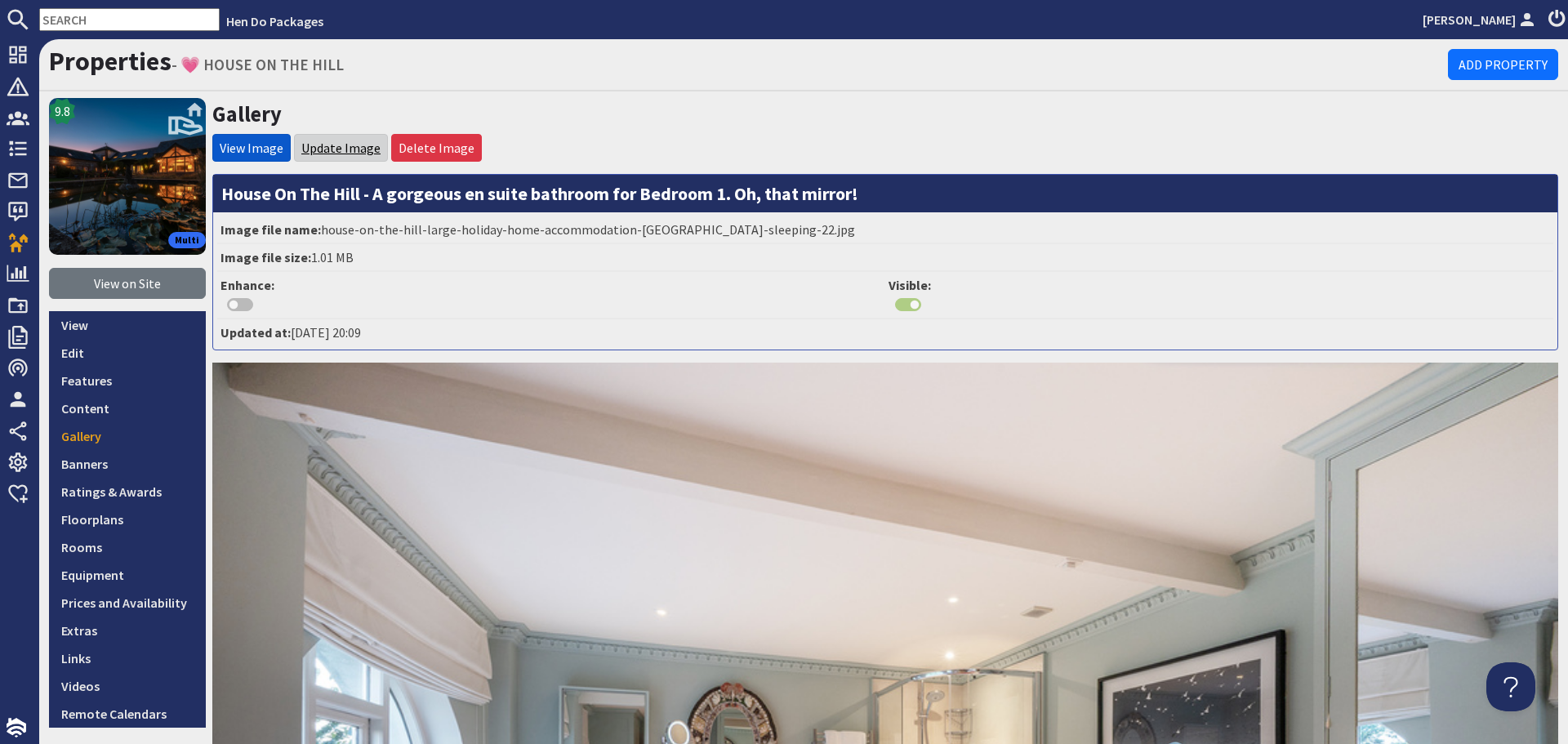
click at [324, 153] on link "Update Image" at bounding box center [341, 147] width 79 height 16
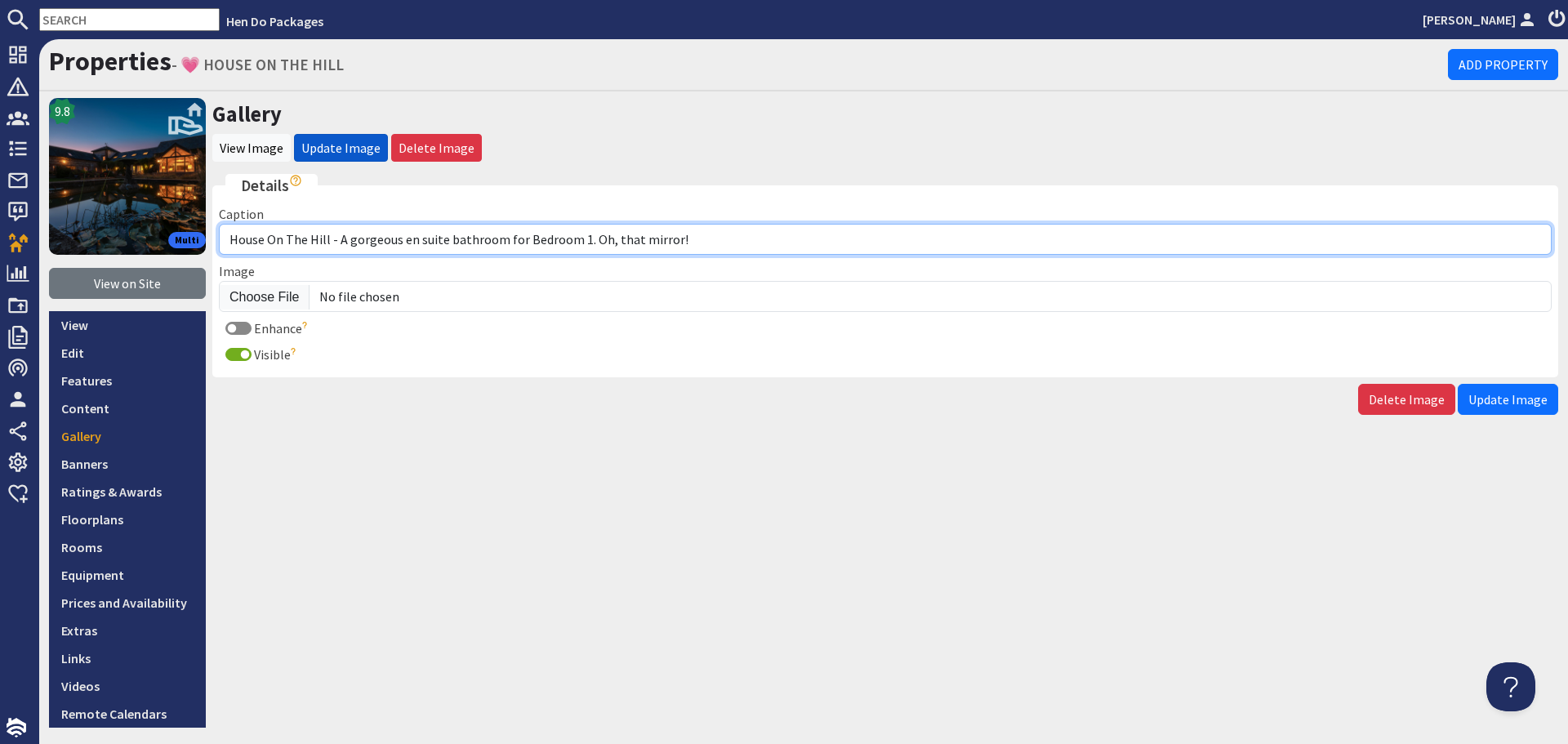
drag, startPoint x: 678, startPoint y: 243, endPoint x: 338, endPoint y: 258, distance: 340.3
click at [338, 258] on fieldset "Details Caption House On The Hill - A gorgeous en suite bathroom for Bedroom 1.…" at bounding box center [886, 275] width 1347 height 203
paste input "The ensuite bathroom for Bedroom 1. Oh, that mirror!"
type input "House On [GEOGRAPHIC_DATA] - The ensuite bathroom for Bedroom 1. Oh, that mirro…"
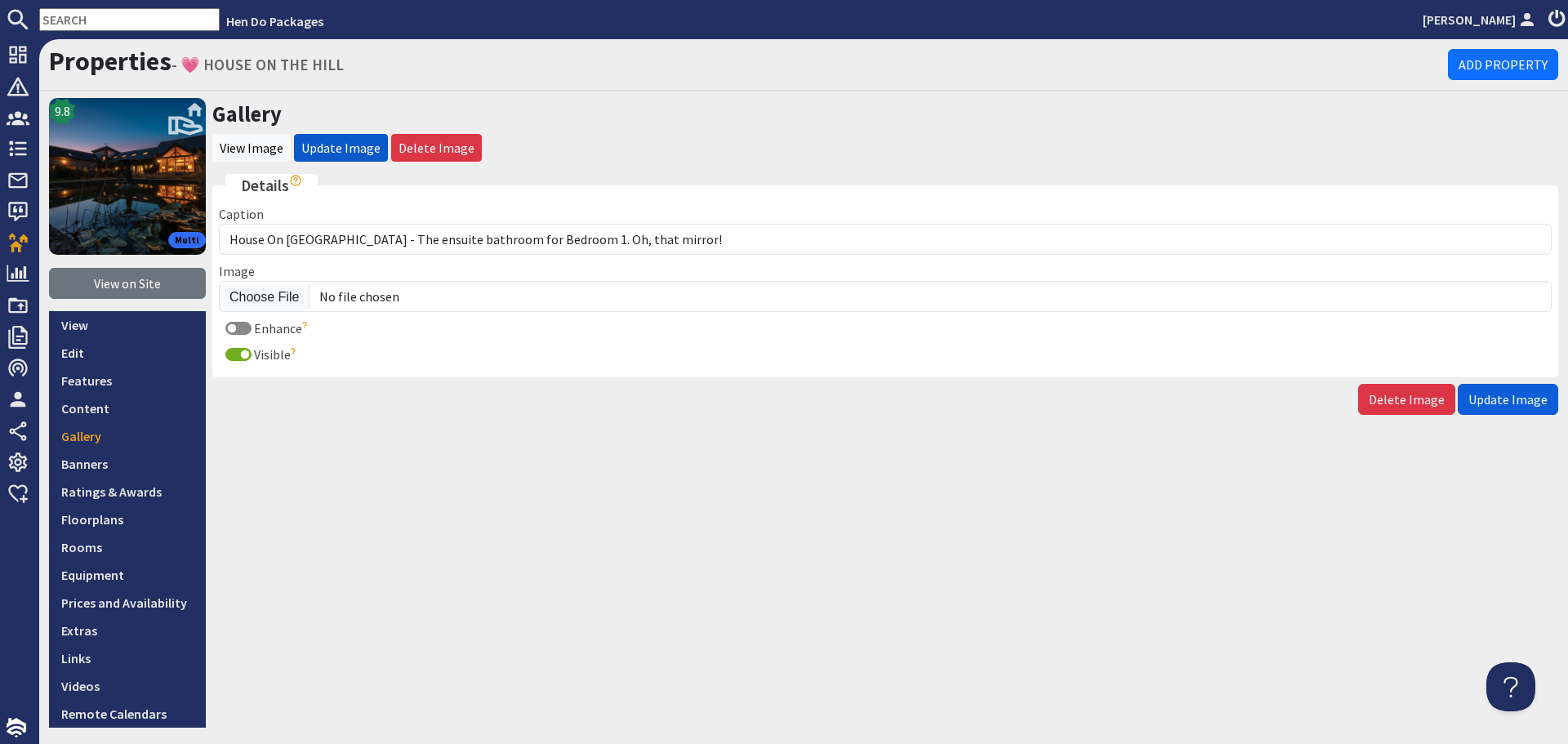
click at [1513, 393] on span "Update Image" at bounding box center [1508, 399] width 79 height 16
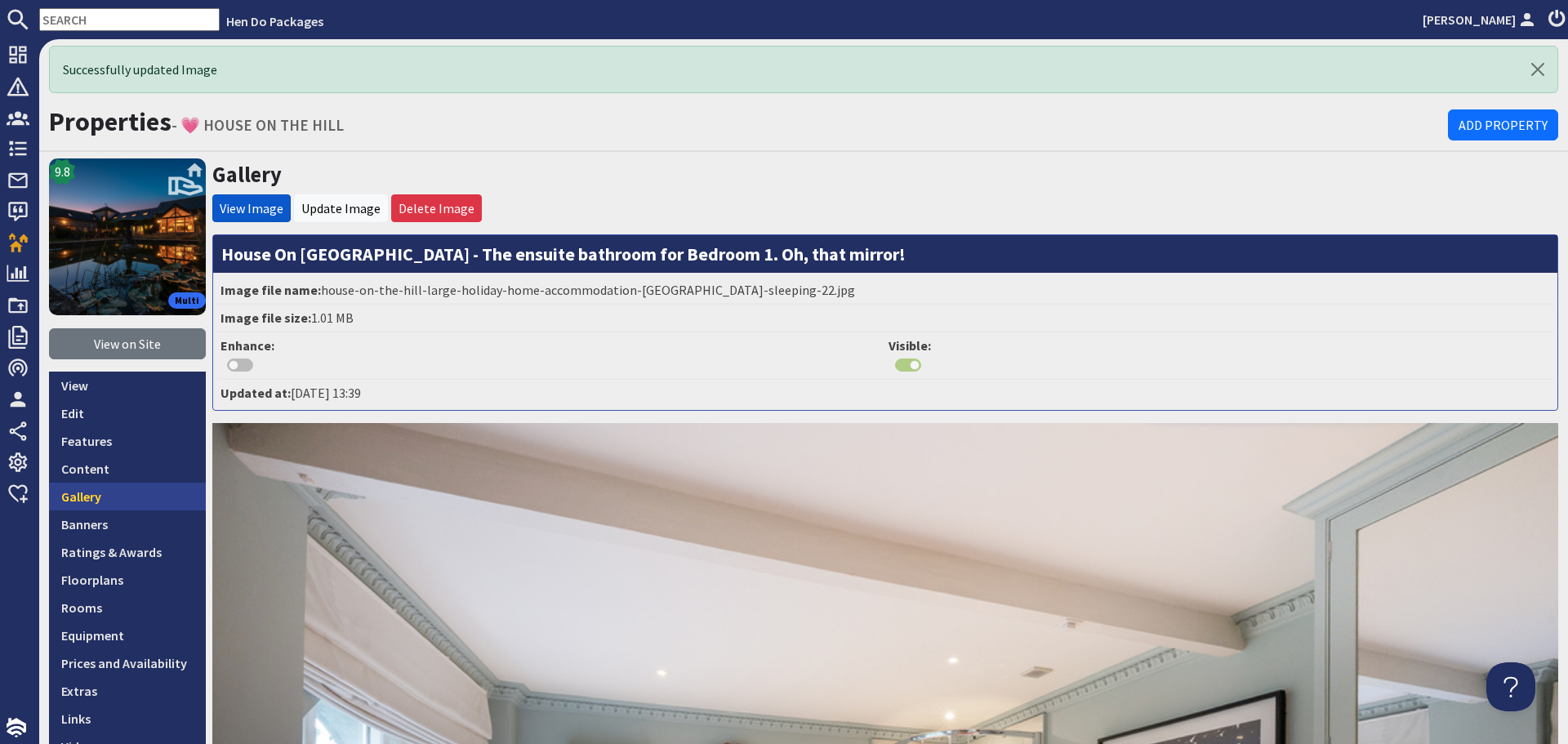
click at [142, 496] on link "Gallery" at bounding box center [127, 496] width 157 height 28
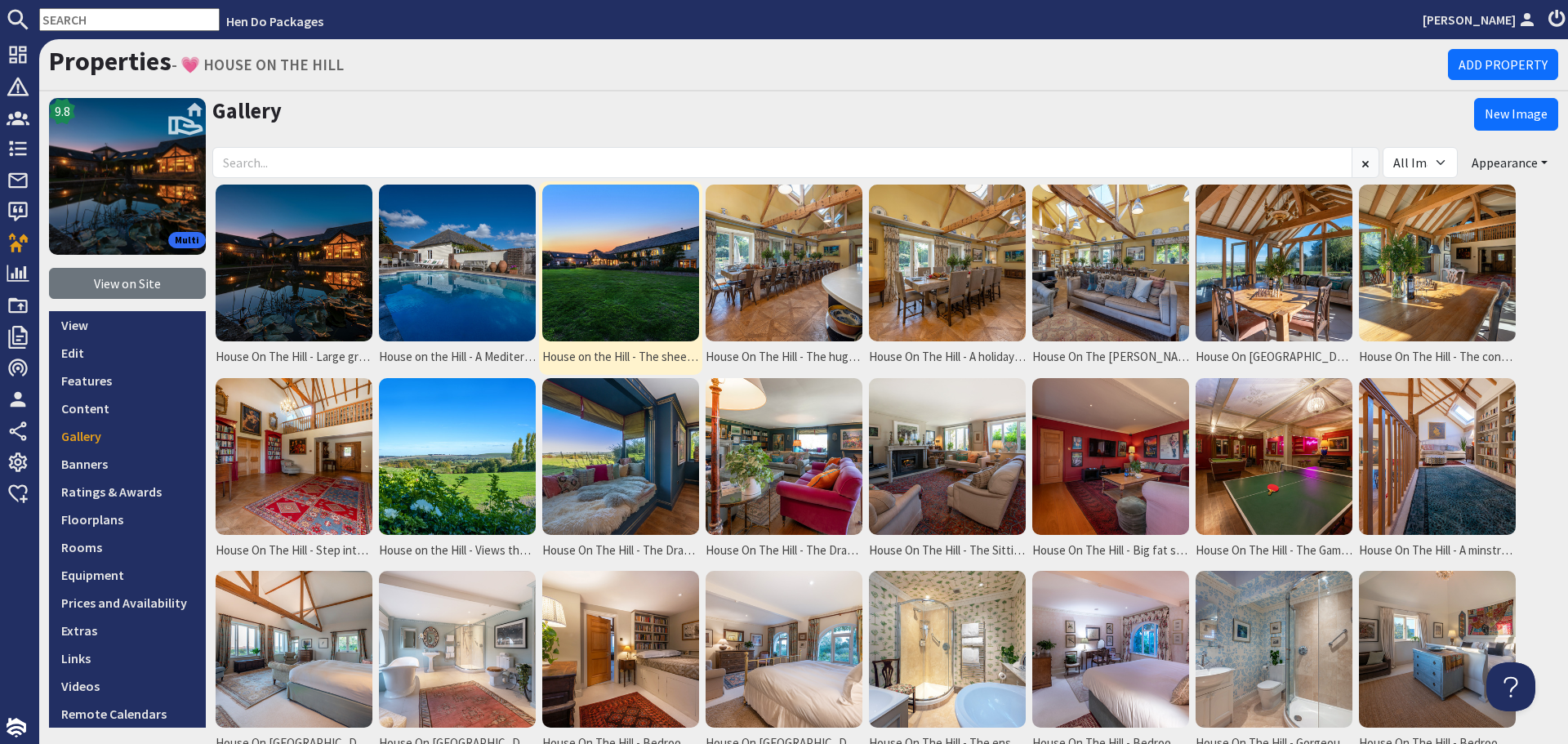
scroll to position [82, 0]
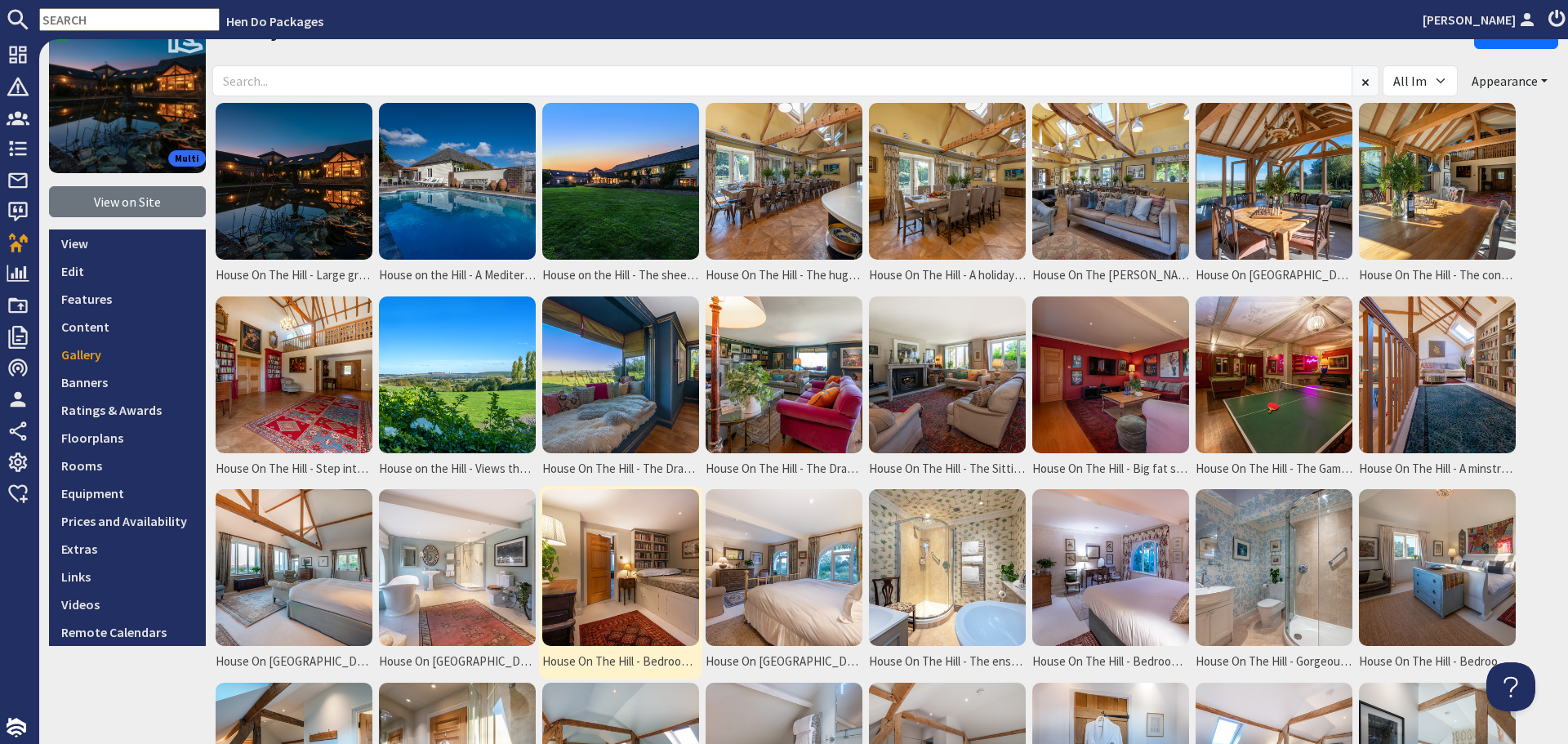
click at [649, 551] on img at bounding box center [620, 568] width 157 height 156
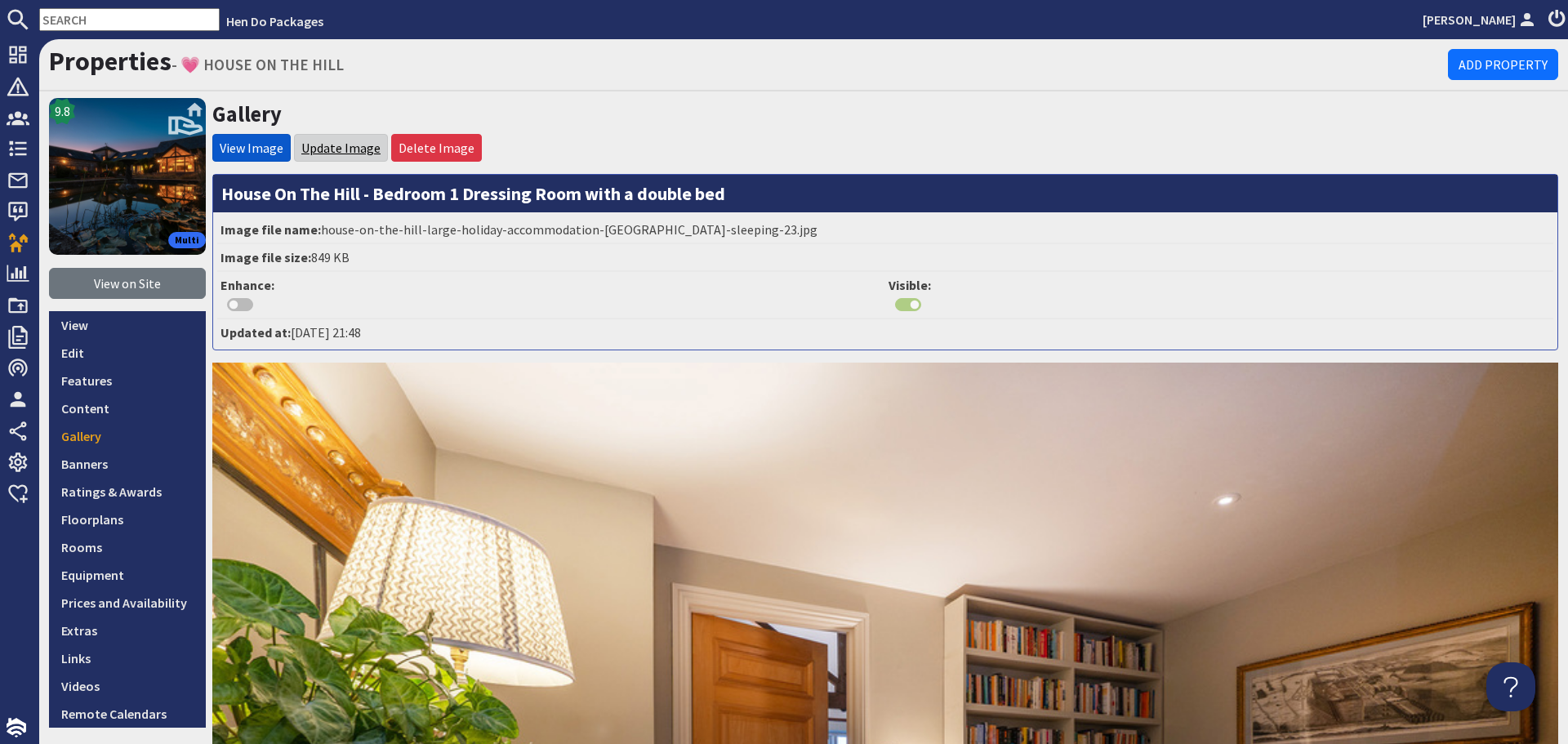
click at [364, 155] on link "Update Image" at bounding box center [341, 147] width 79 height 16
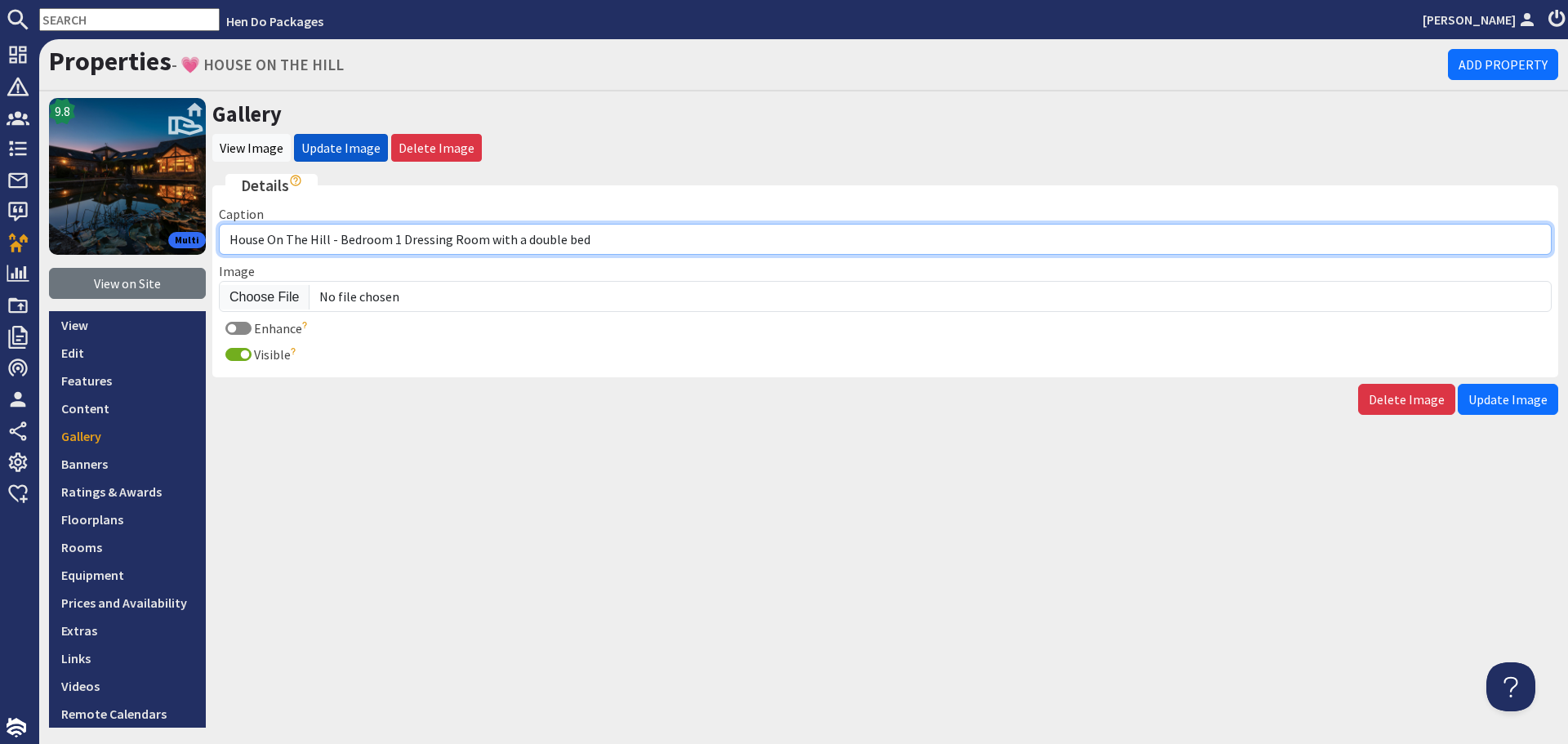
drag, startPoint x: 618, startPoint y: 242, endPoint x: 339, endPoint y: 238, distance: 279.0
click at [339, 238] on input "House On The Hill - Bedroom 1 Dressing Room with a double bed" at bounding box center [885, 239] width 1333 height 31
paste input "Bedroom 1: The Dressing Room can sleep 2 extra guests in a small double bed (ex…"
type input "House On The Hill - Bedroom 1: The Dressing Room can sleep 2 extra guests in a …"
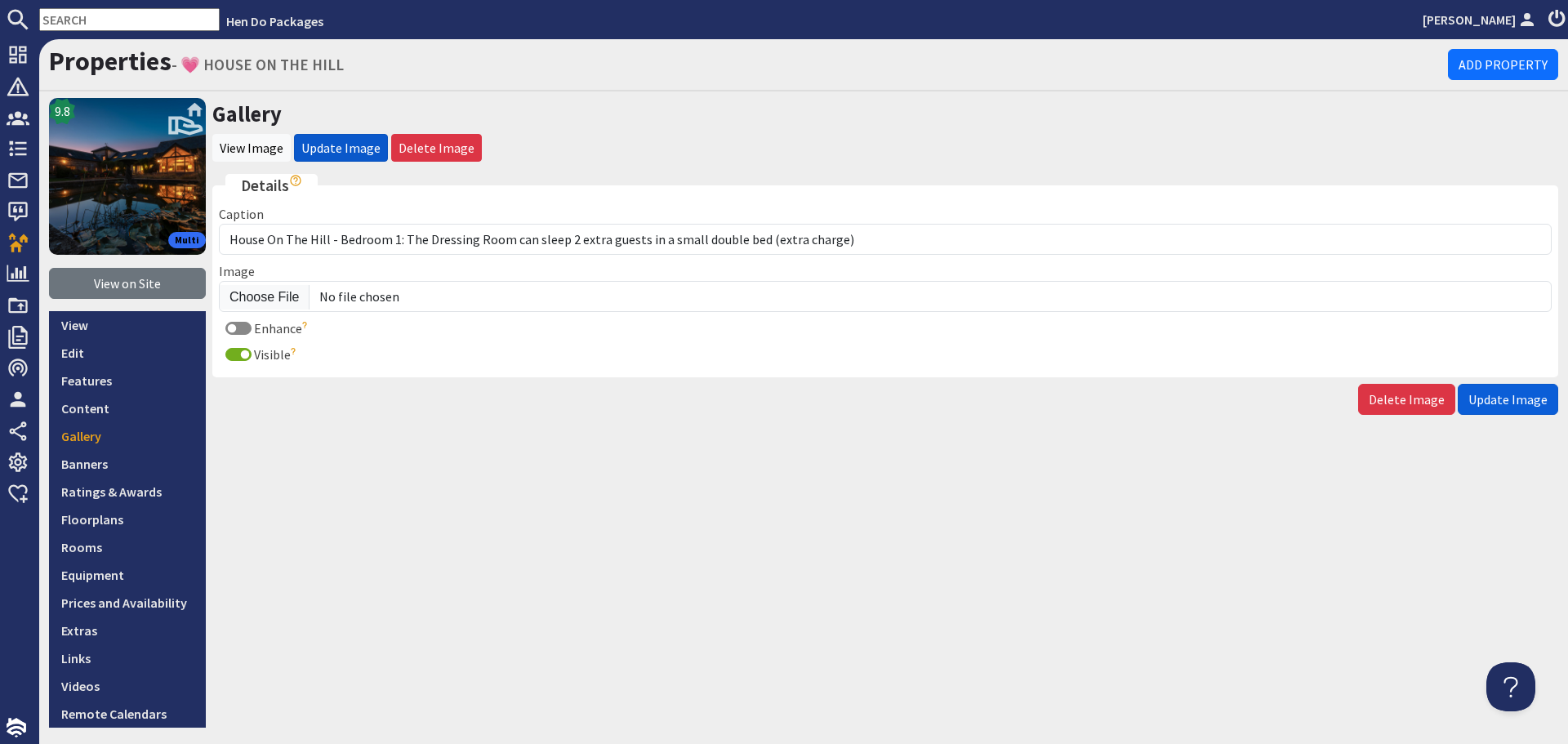
click at [1504, 399] on span "Update Image" at bounding box center [1508, 399] width 79 height 16
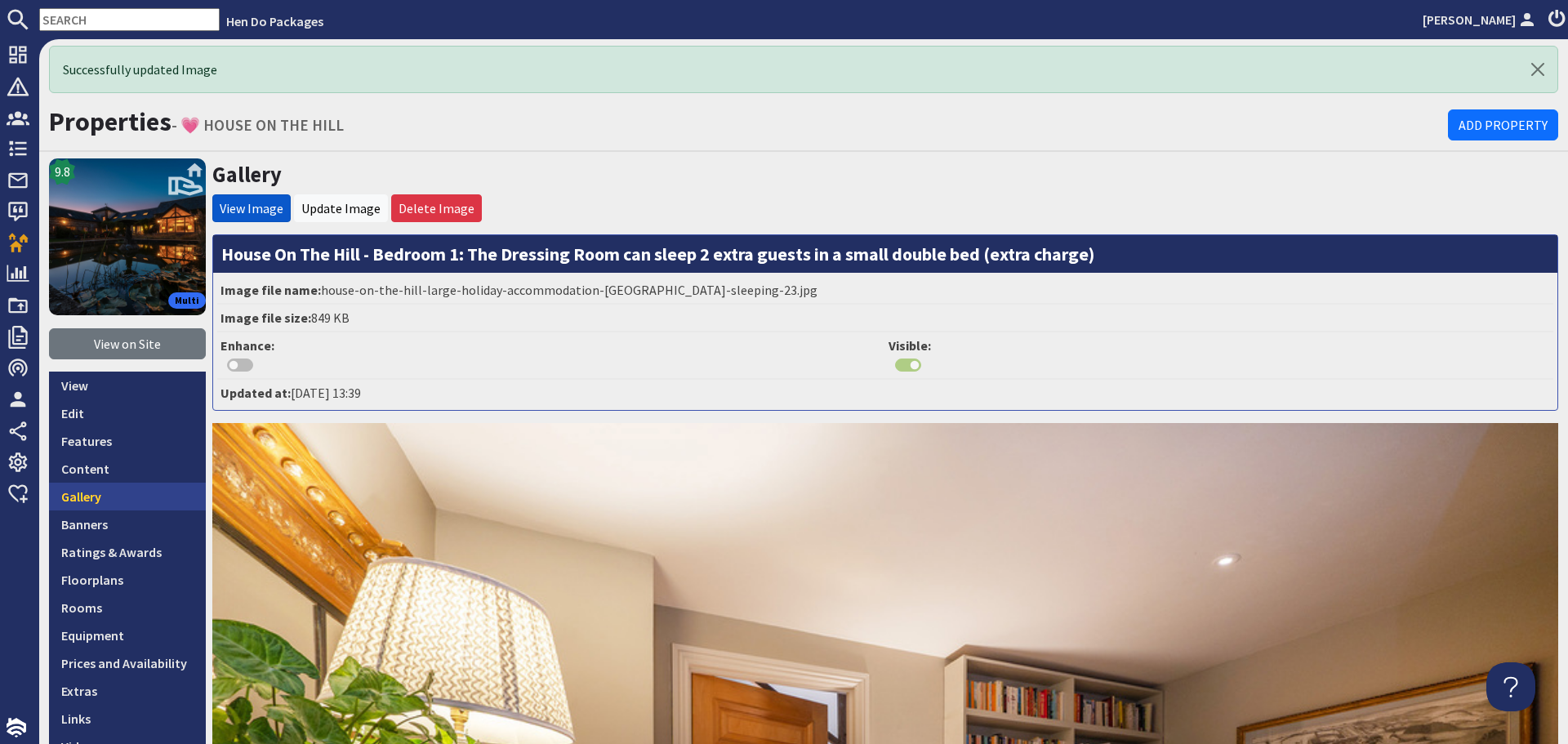
click at [128, 491] on link "Gallery" at bounding box center [127, 496] width 157 height 28
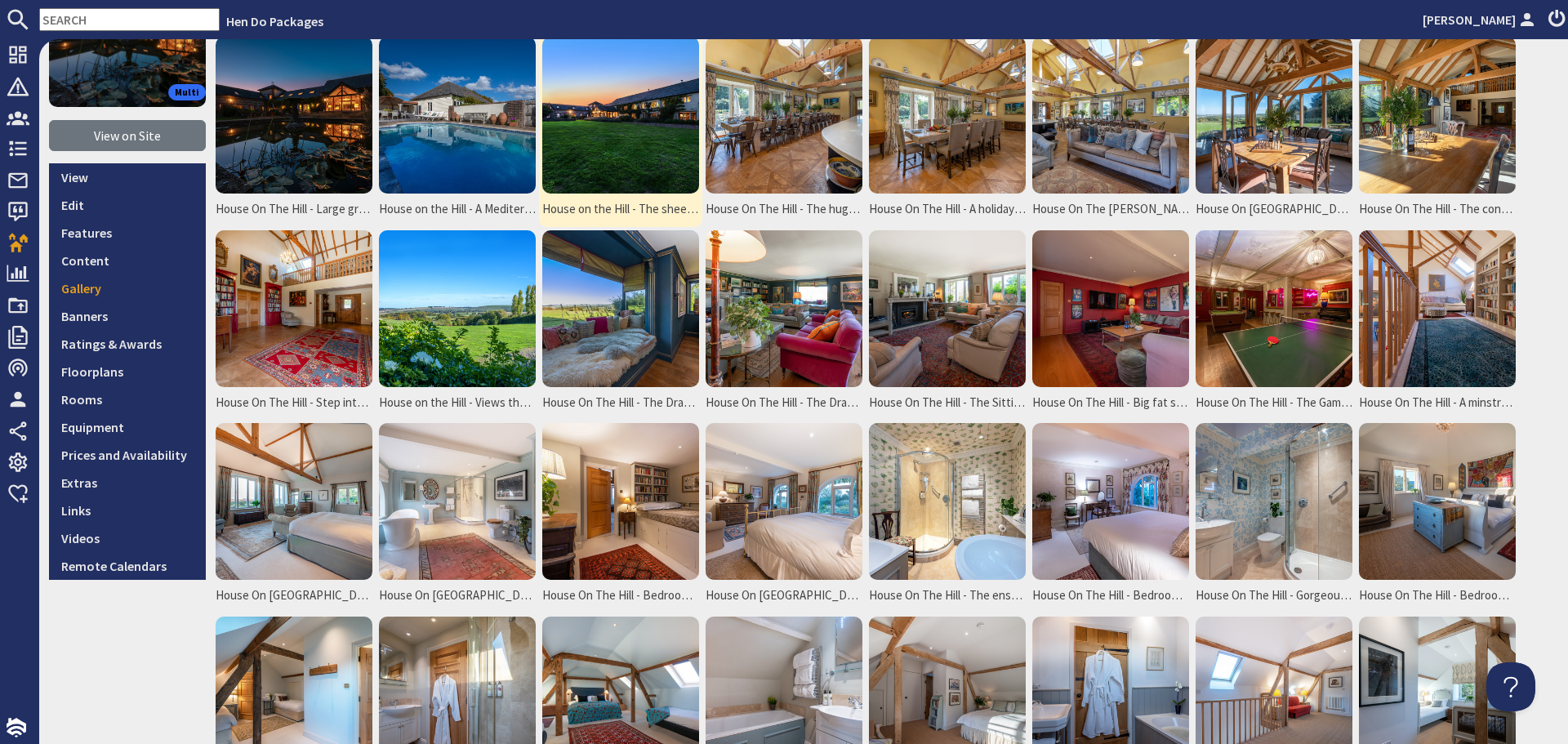
scroll to position [163, 0]
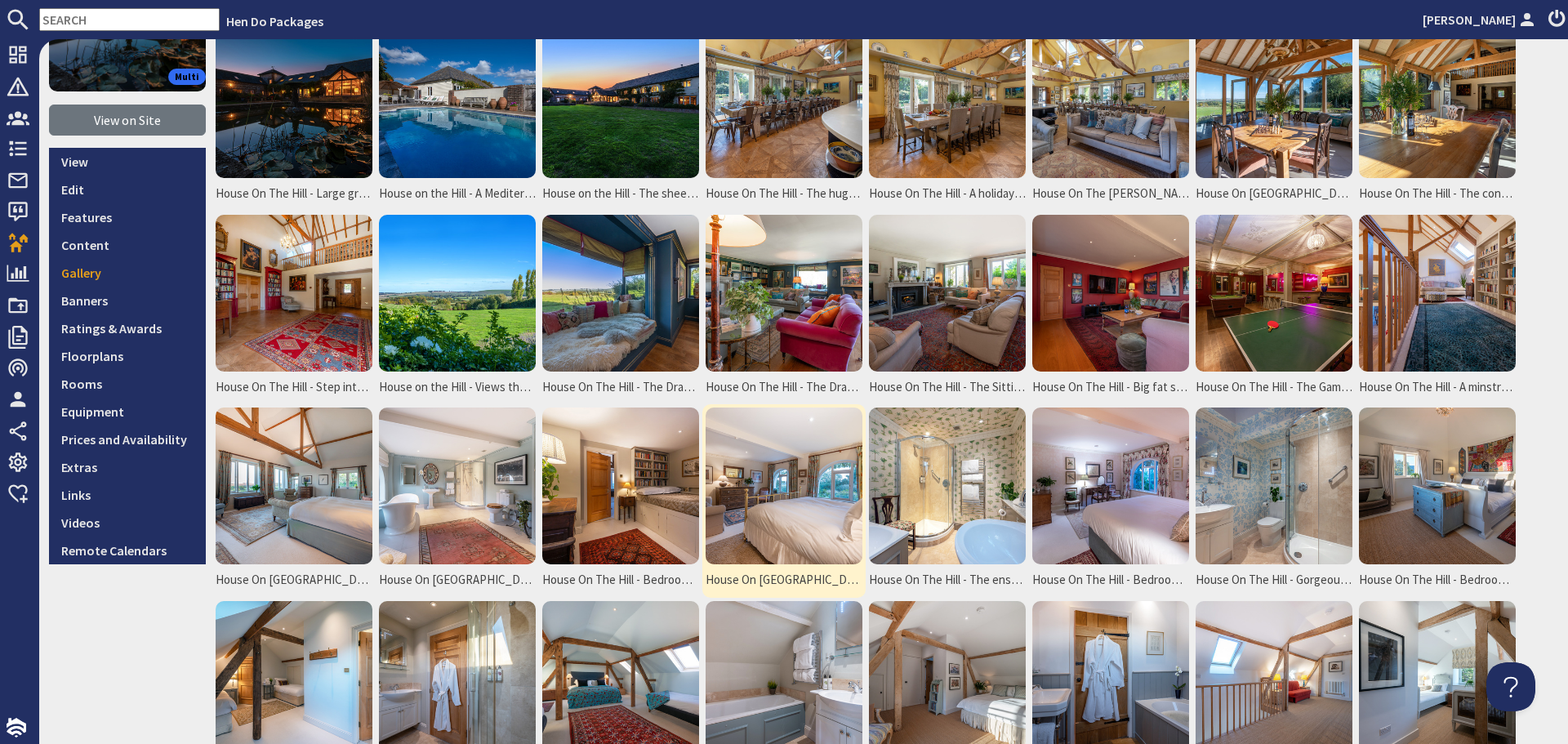
click at [768, 490] on img at bounding box center [784, 486] width 157 height 156
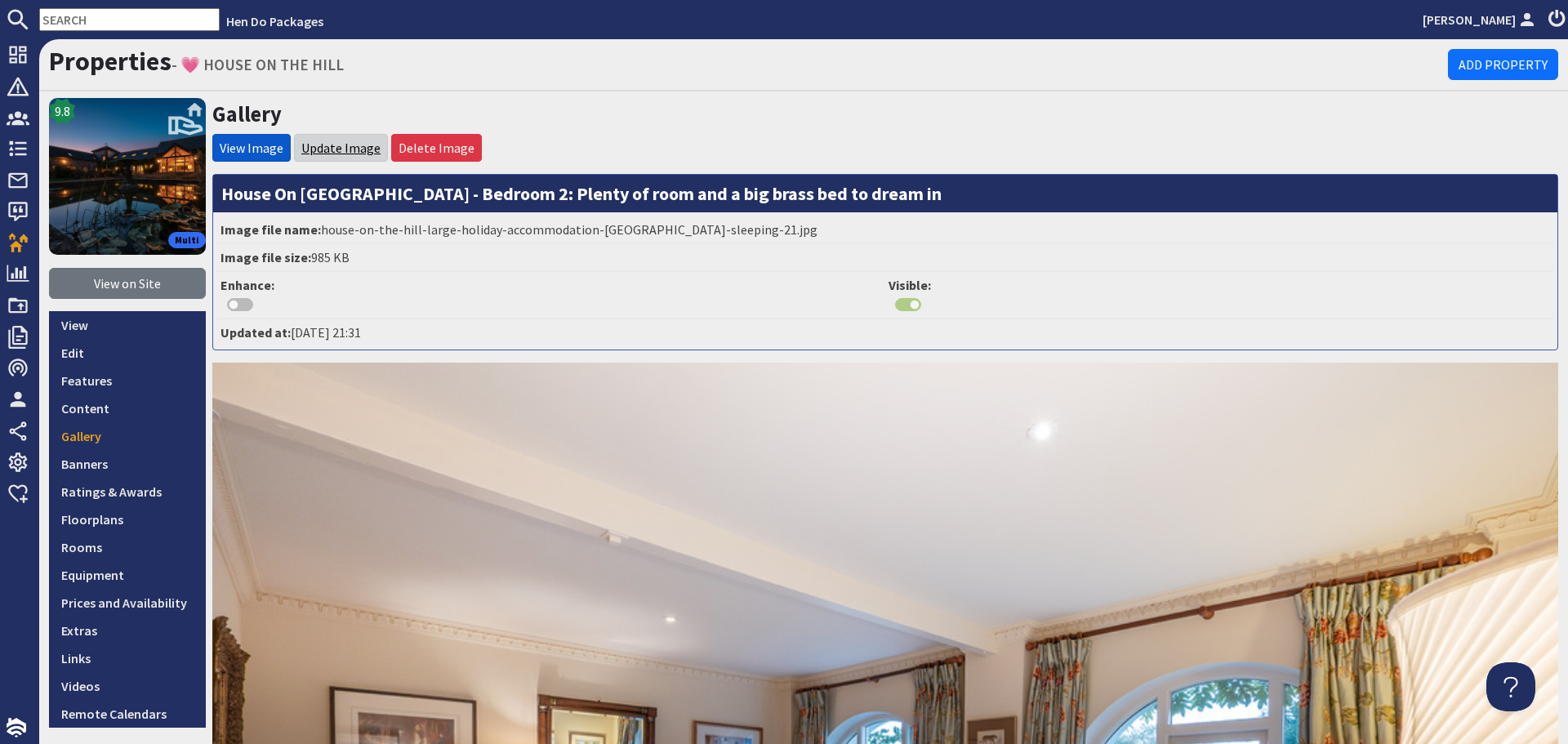
click at [354, 153] on link "Update Image" at bounding box center [341, 147] width 79 height 16
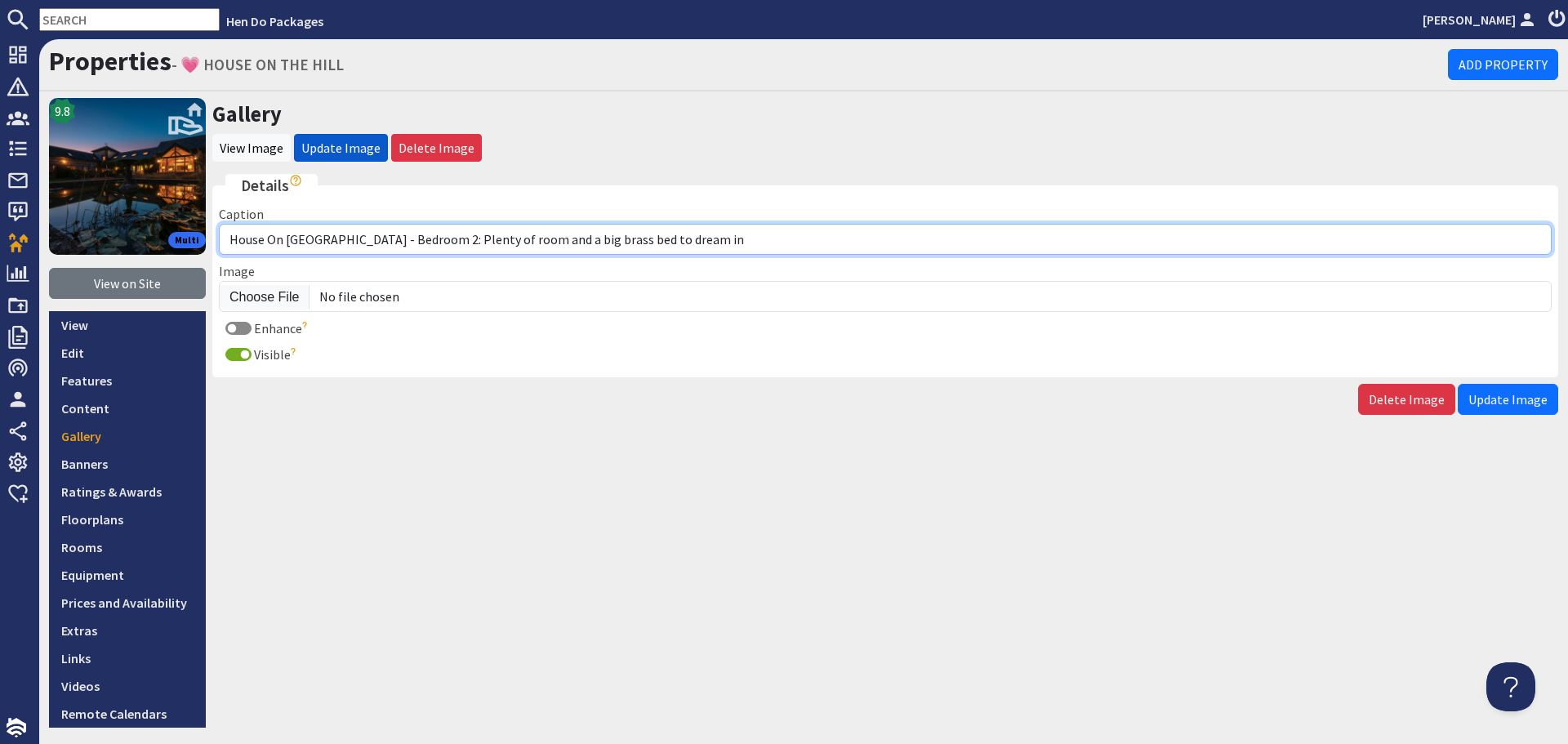
drag, startPoint x: 669, startPoint y: 239, endPoint x: 338, endPoint y: 241, distance: 331.0
click at [338, 241] on input "House On [GEOGRAPHIC_DATA] - Bedroom 2: Plenty of room and a big brass bed to d…" at bounding box center [885, 239] width 1333 height 31
paste input "Bedroom 2 sleeps 2 in a super king bed"
type input "House On [GEOGRAPHIC_DATA] - Bedroom 2 sleeps 2 in a super king bed"
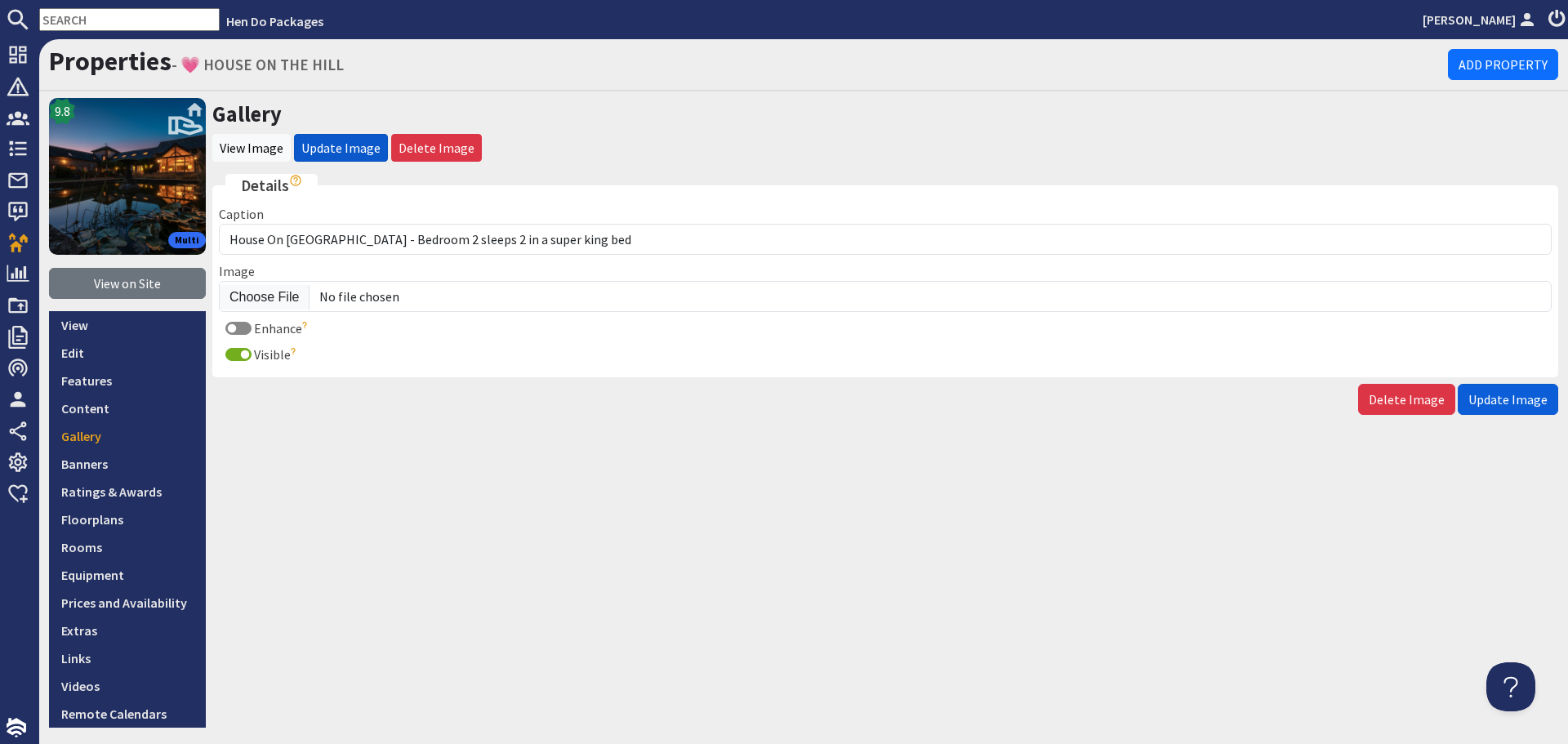
click at [1506, 384] on button "Update Image" at bounding box center [1508, 399] width 100 height 31
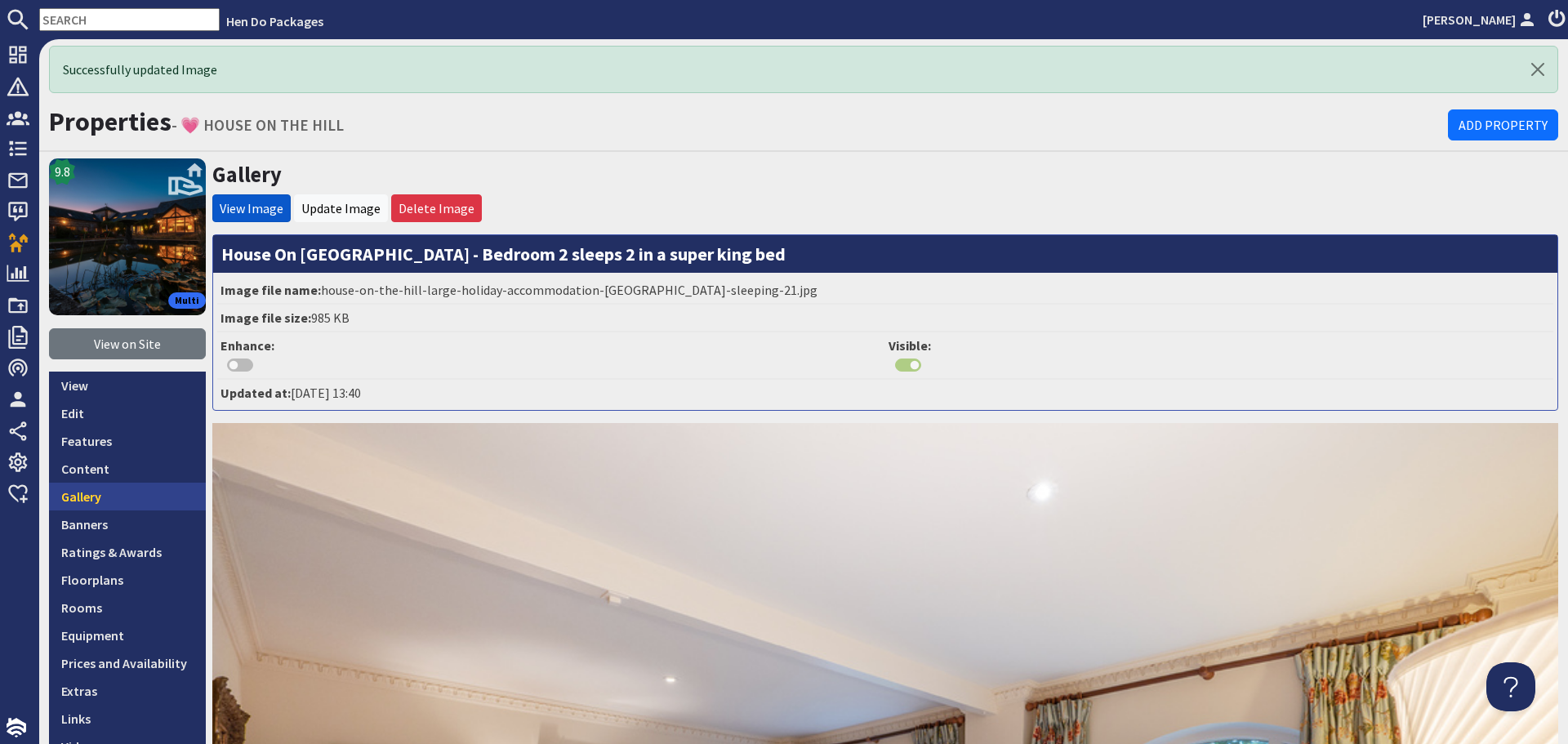
click at [94, 496] on link "Gallery" at bounding box center [127, 496] width 157 height 28
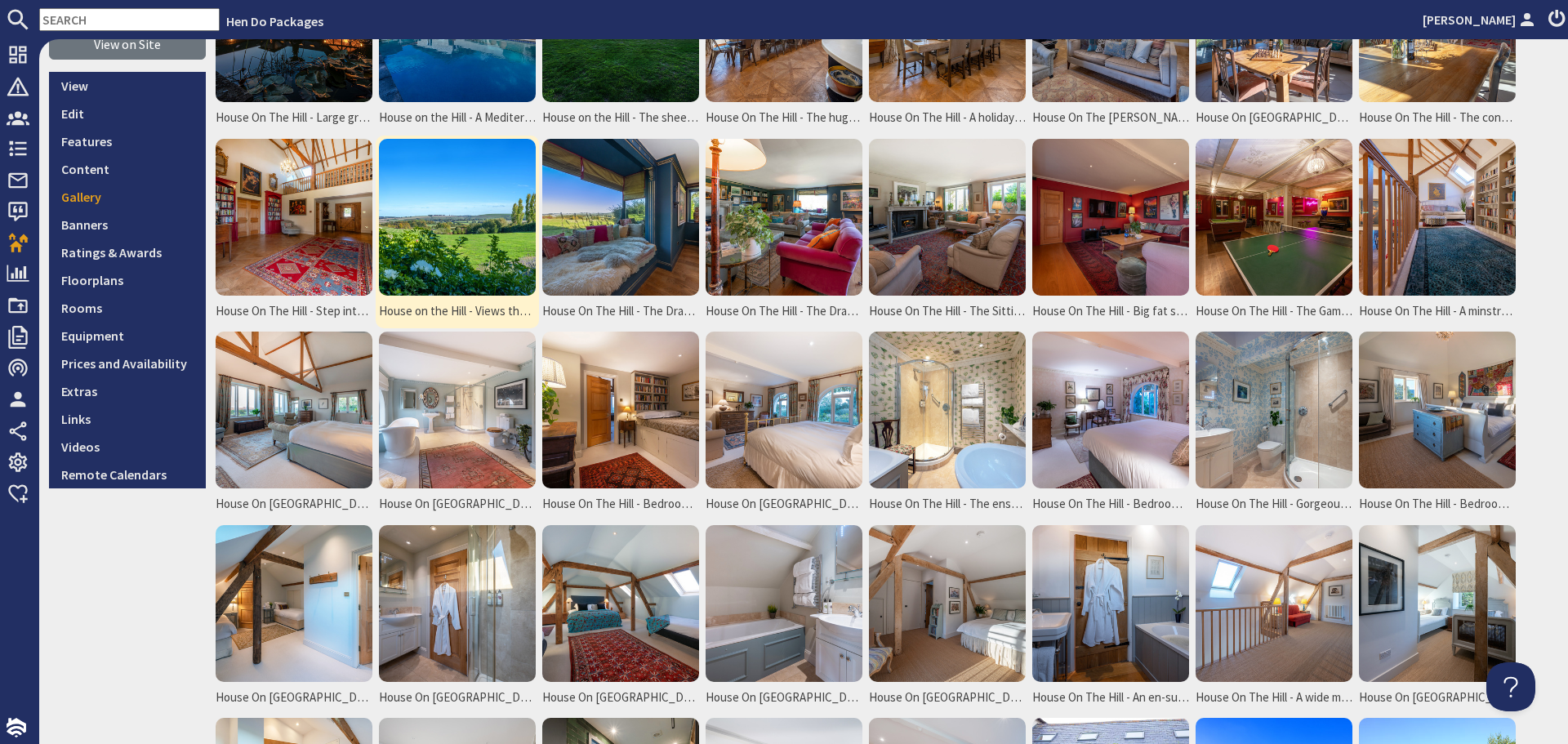
scroll to position [245, 0]
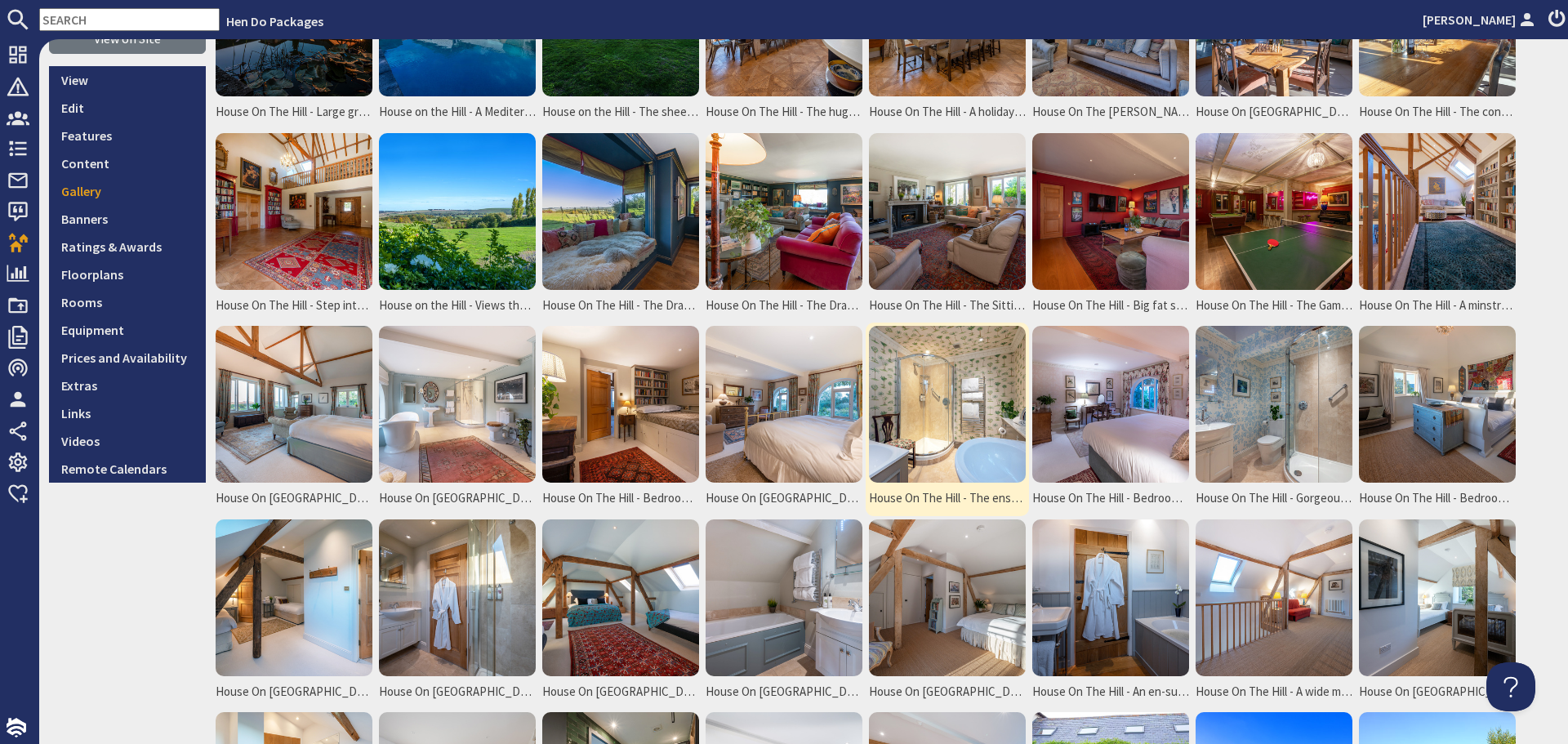
click at [928, 400] on img at bounding box center [948, 404] width 157 height 156
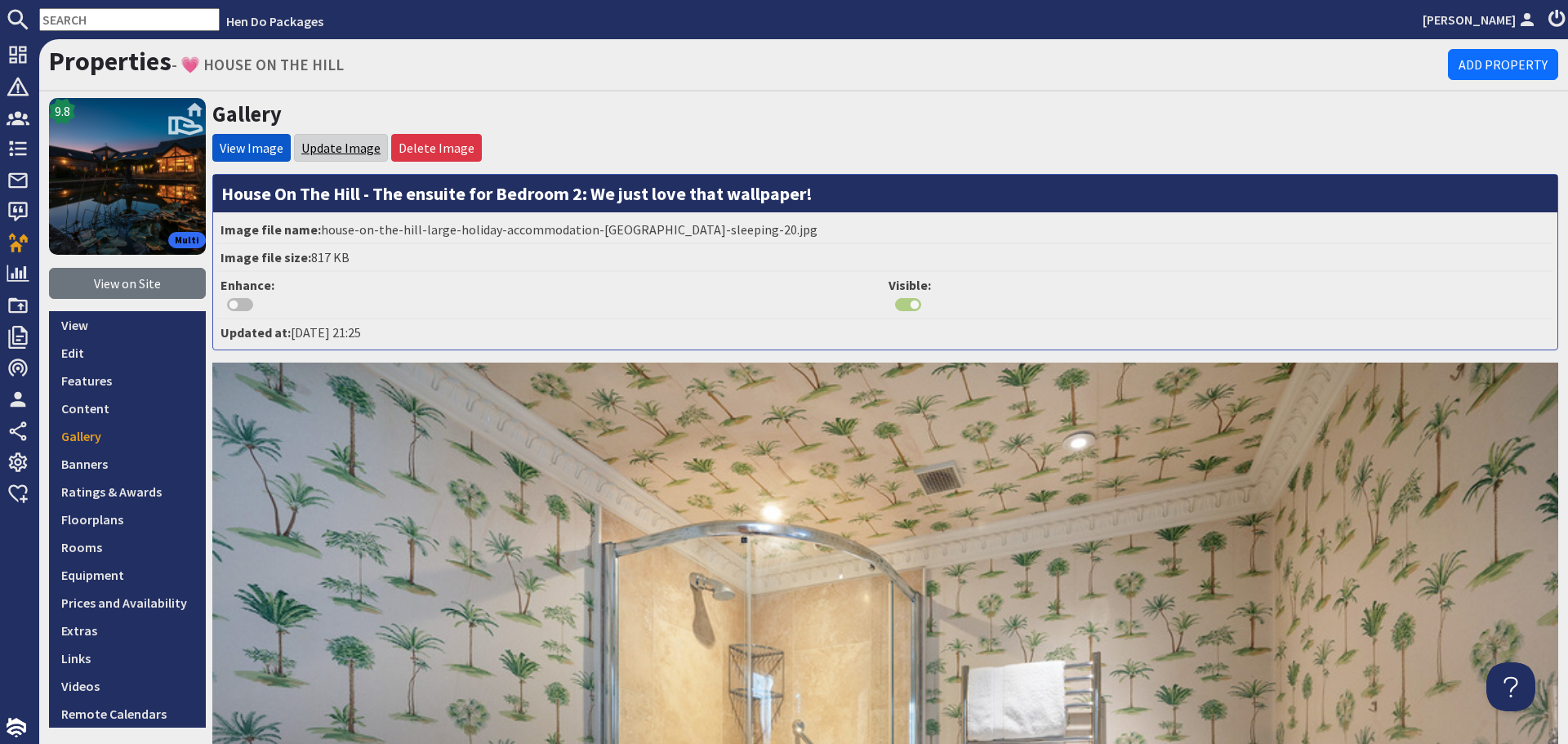
click at [349, 141] on link "Update Image" at bounding box center [341, 147] width 79 height 16
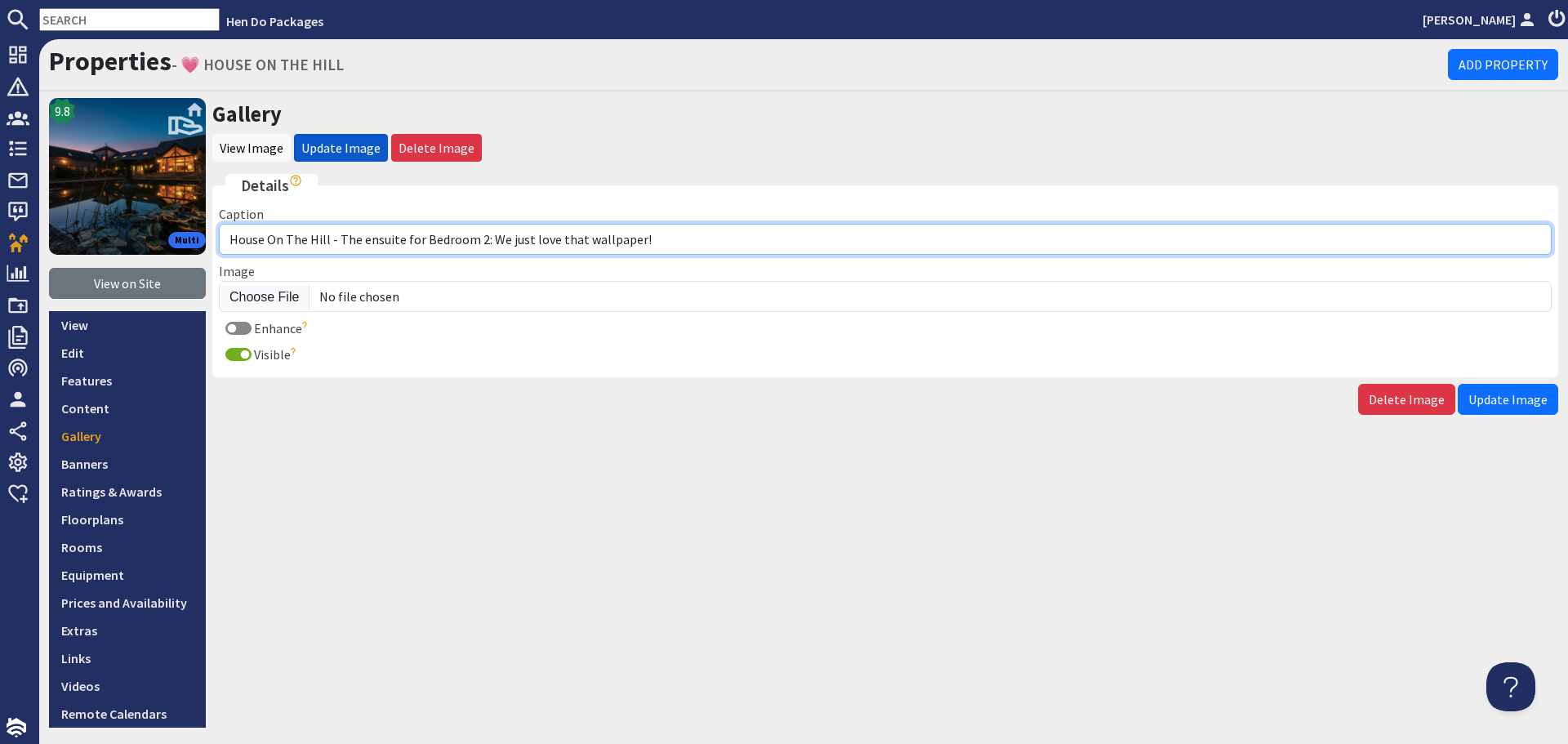
drag, startPoint x: 660, startPoint y: 248, endPoint x: 338, endPoint y: 240, distance: 322.1
click at [338, 240] on input "House On The Hill - The ensuite for Bedroom 2: We just love that wallpaper!" at bounding box center [885, 239] width 1333 height 31
click at [403, 242] on input "House On The Hill - The ensuite for Bedroom 2: We just love that wallpaper!" at bounding box center [885, 239] width 1333 height 31
drag, startPoint x: 683, startPoint y: 238, endPoint x: 338, endPoint y: 241, distance: 345.0
click at [338, 241] on input "House On The Hill - The ensuite for Bedroom 2: We just love that wallpaper!" at bounding box center [885, 239] width 1333 height 31
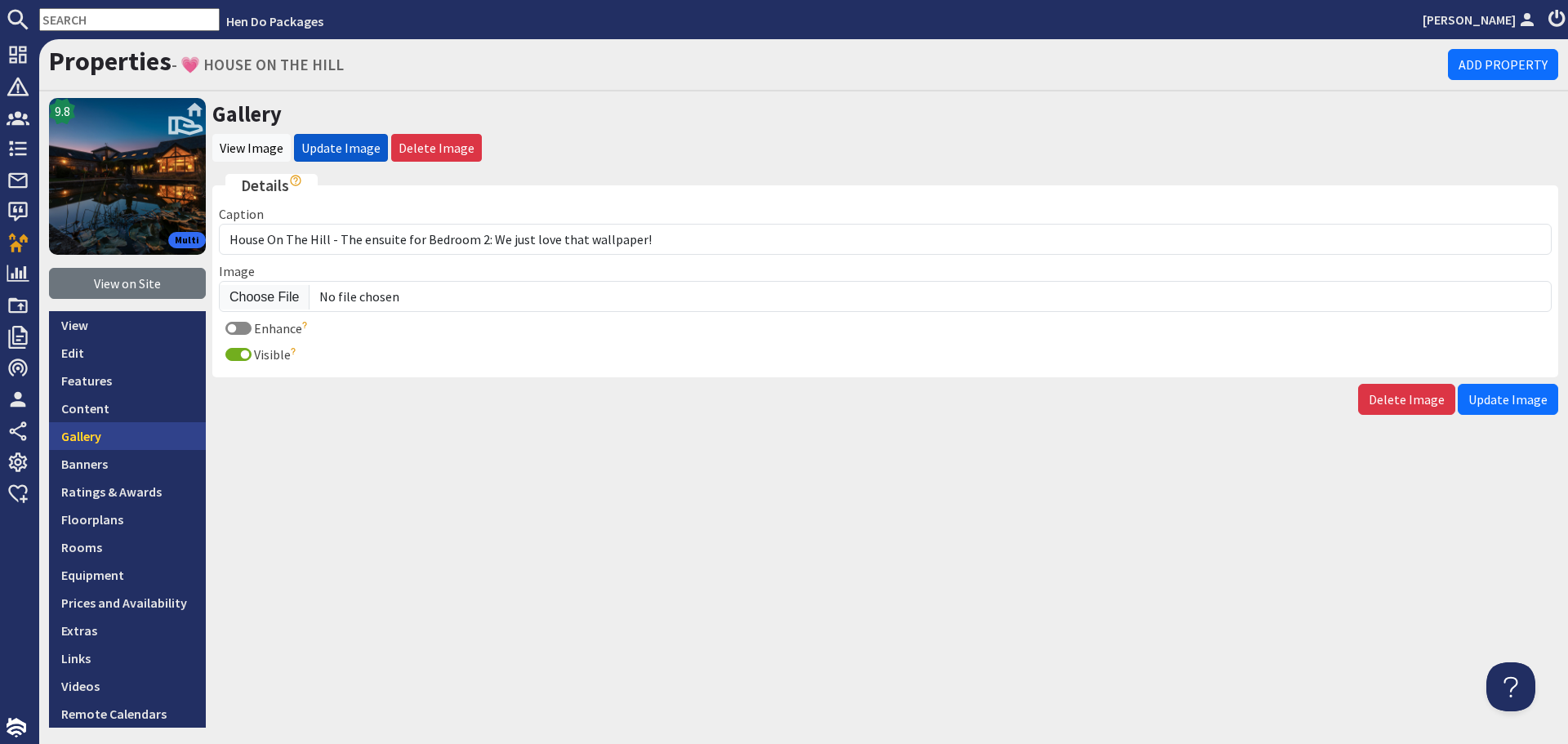
drag, startPoint x: 159, startPoint y: 441, endPoint x: 167, endPoint y: 432, distance: 12.0
click at [159, 441] on link "Gallery" at bounding box center [127, 436] width 157 height 28
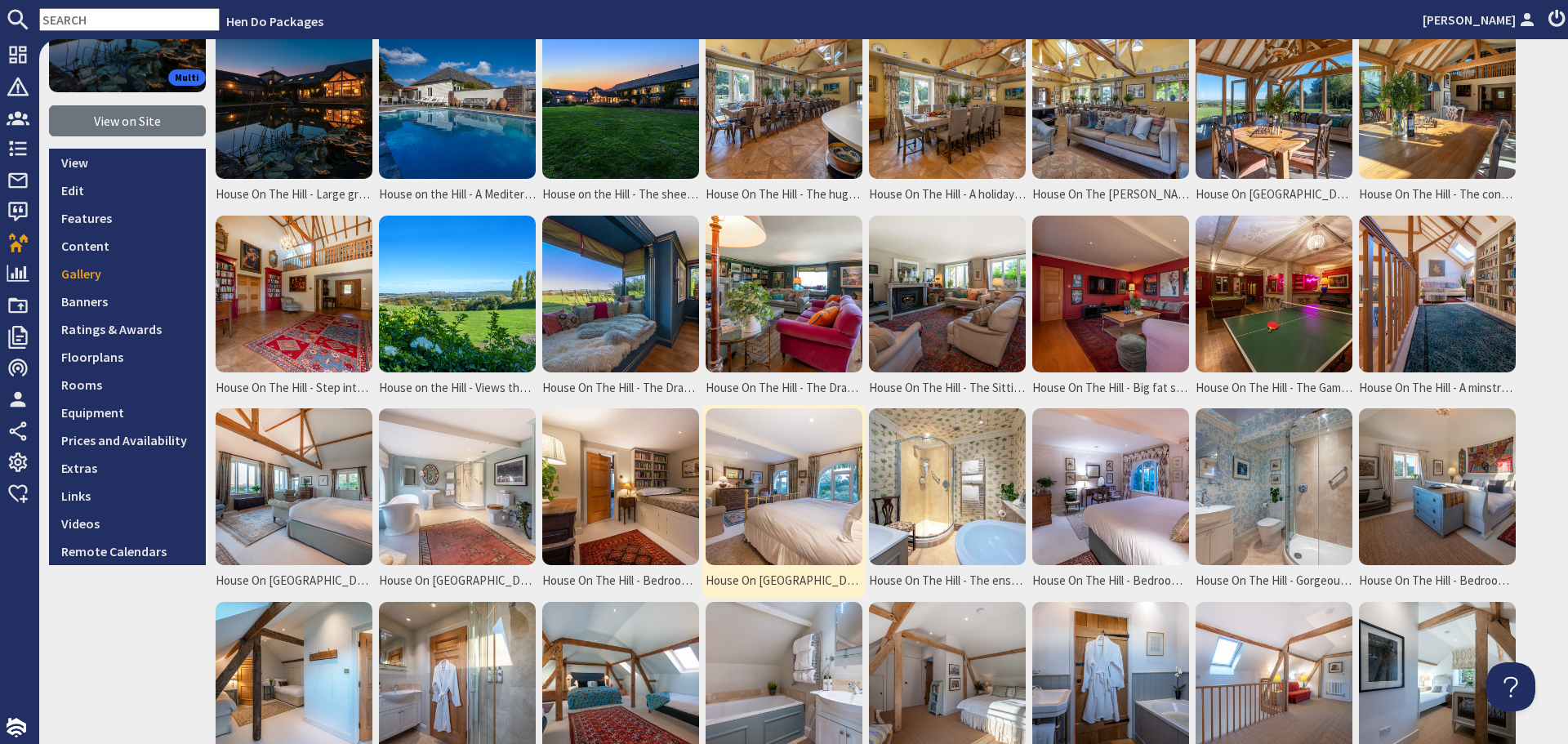
scroll to position [163, 0]
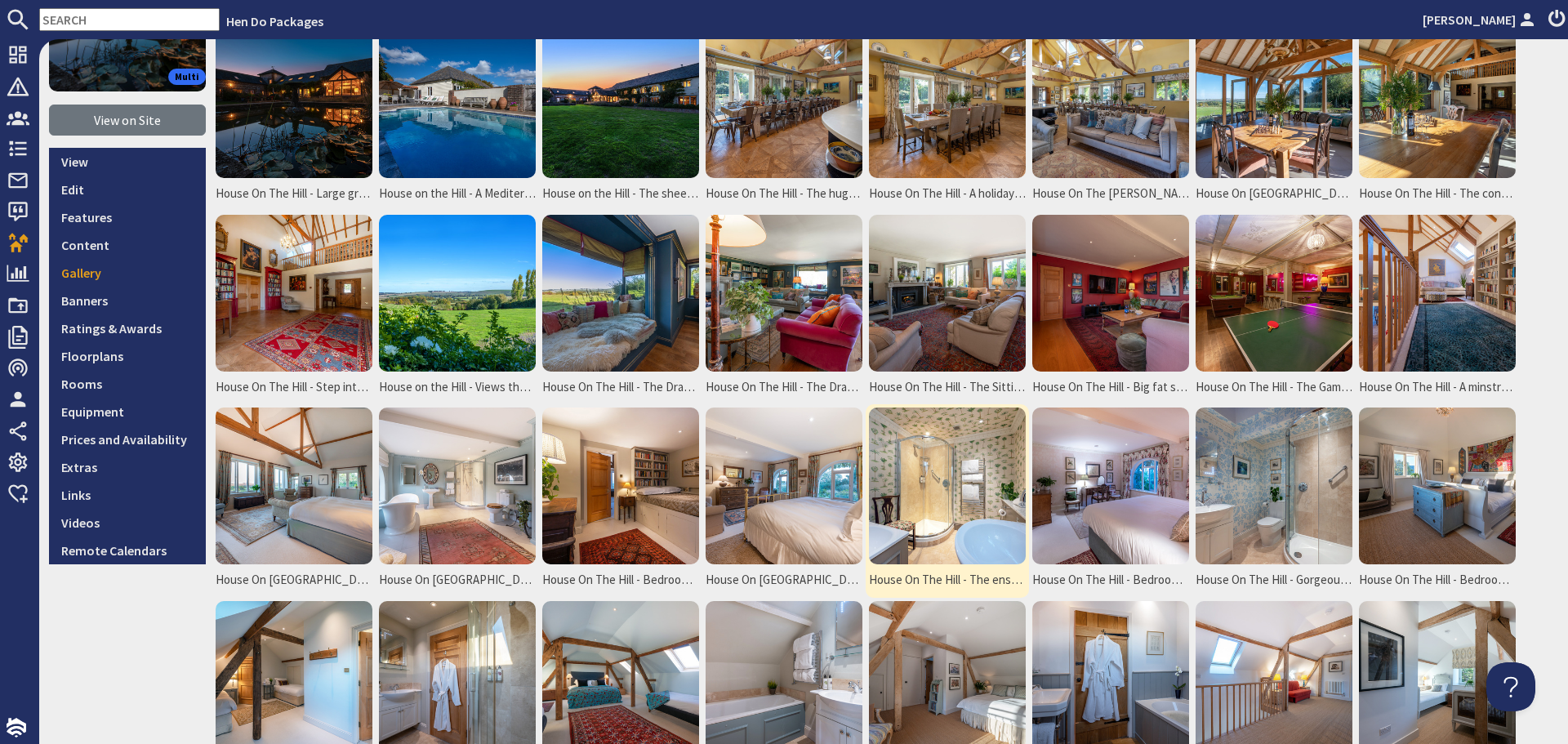
click at [905, 482] on img at bounding box center [948, 486] width 157 height 156
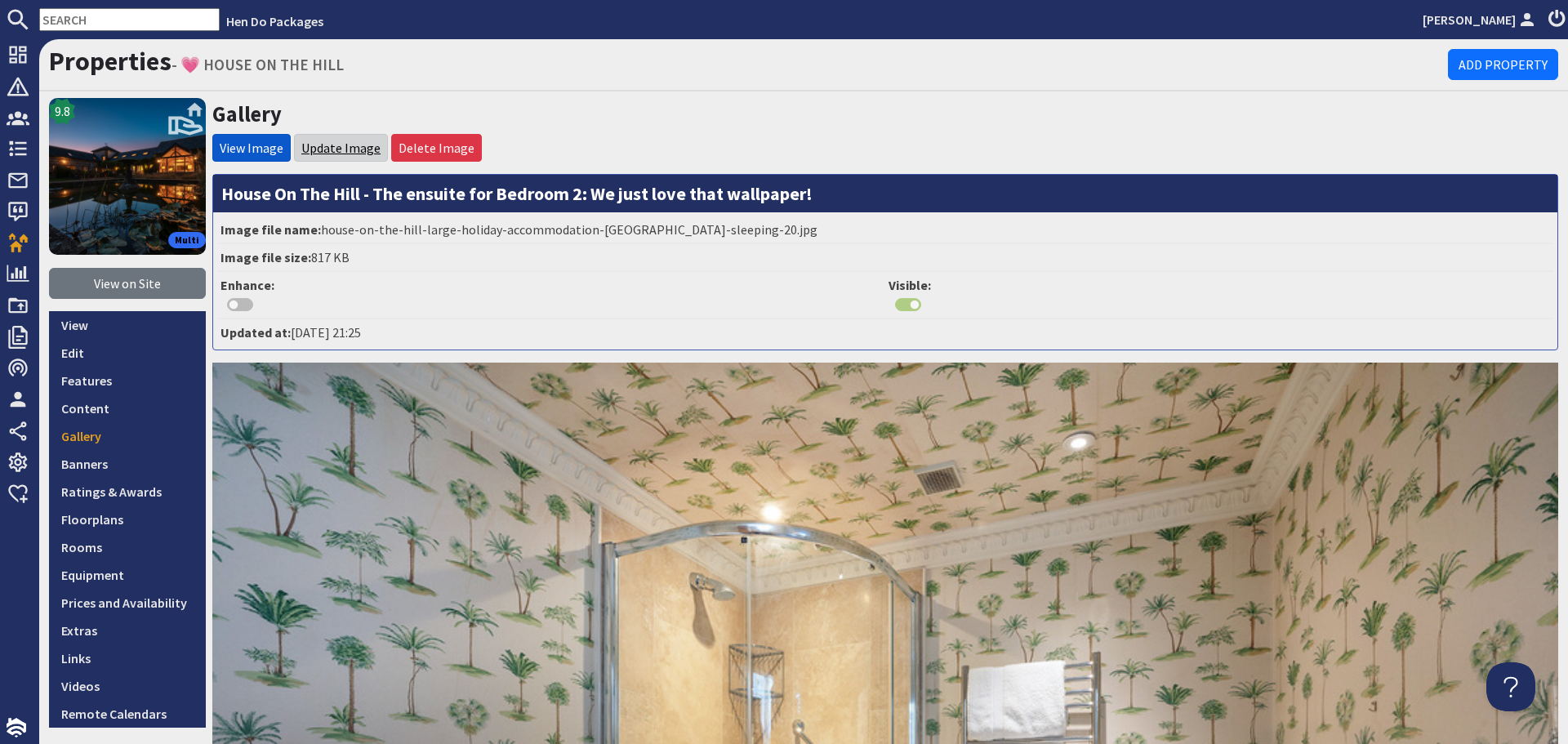
click at [340, 145] on link "Update Image" at bounding box center [341, 147] width 79 height 16
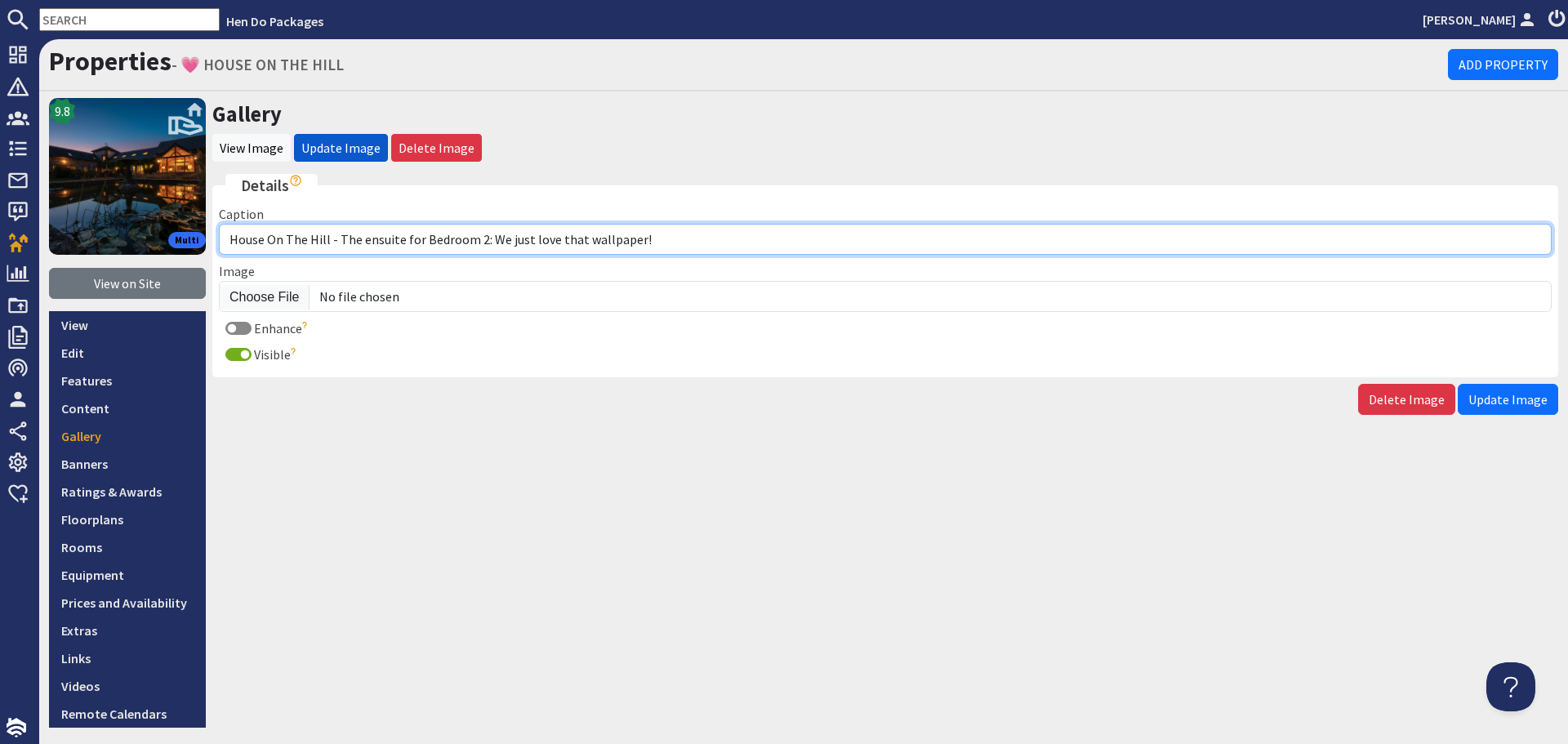
drag, startPoint x: 649, startPoint y: 241, endPoint x: 338, endPoint y: 242, distance: 311.0
click at [338, 242] on input "House On The Hill - The ensuite for Bedroom 2: We just love that wallpaper!" at bounding box center [885, 239] width 1333 height 31
paste input "The ensuite for Bedroom 2 - love that wallpaper!"
type input "House On The Hill - The ensuite for Bedroom 2 - love that wallpaper!"
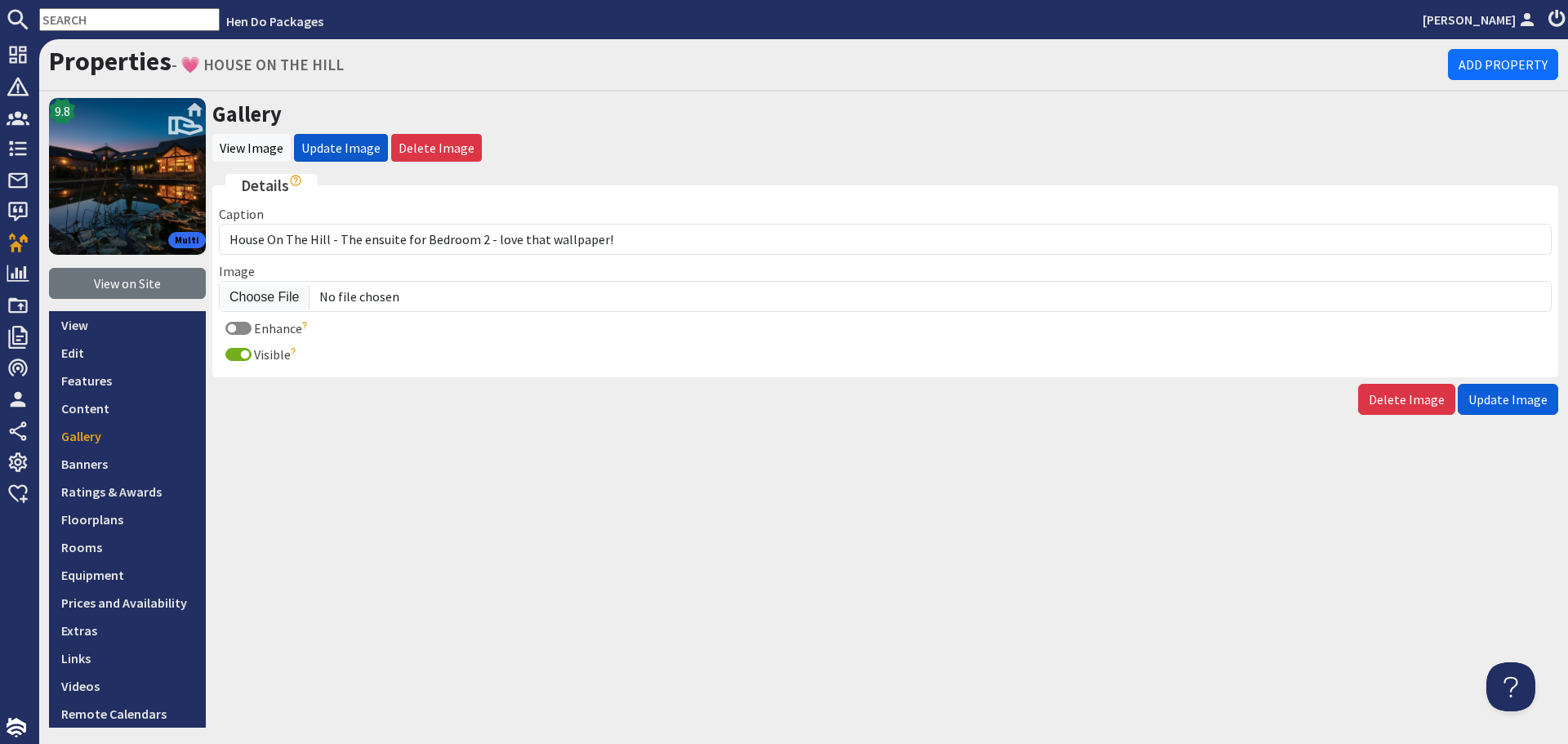
click at [1487, 388] on button "Update Image" at bounding box center [1508, 399] width 100 height 31
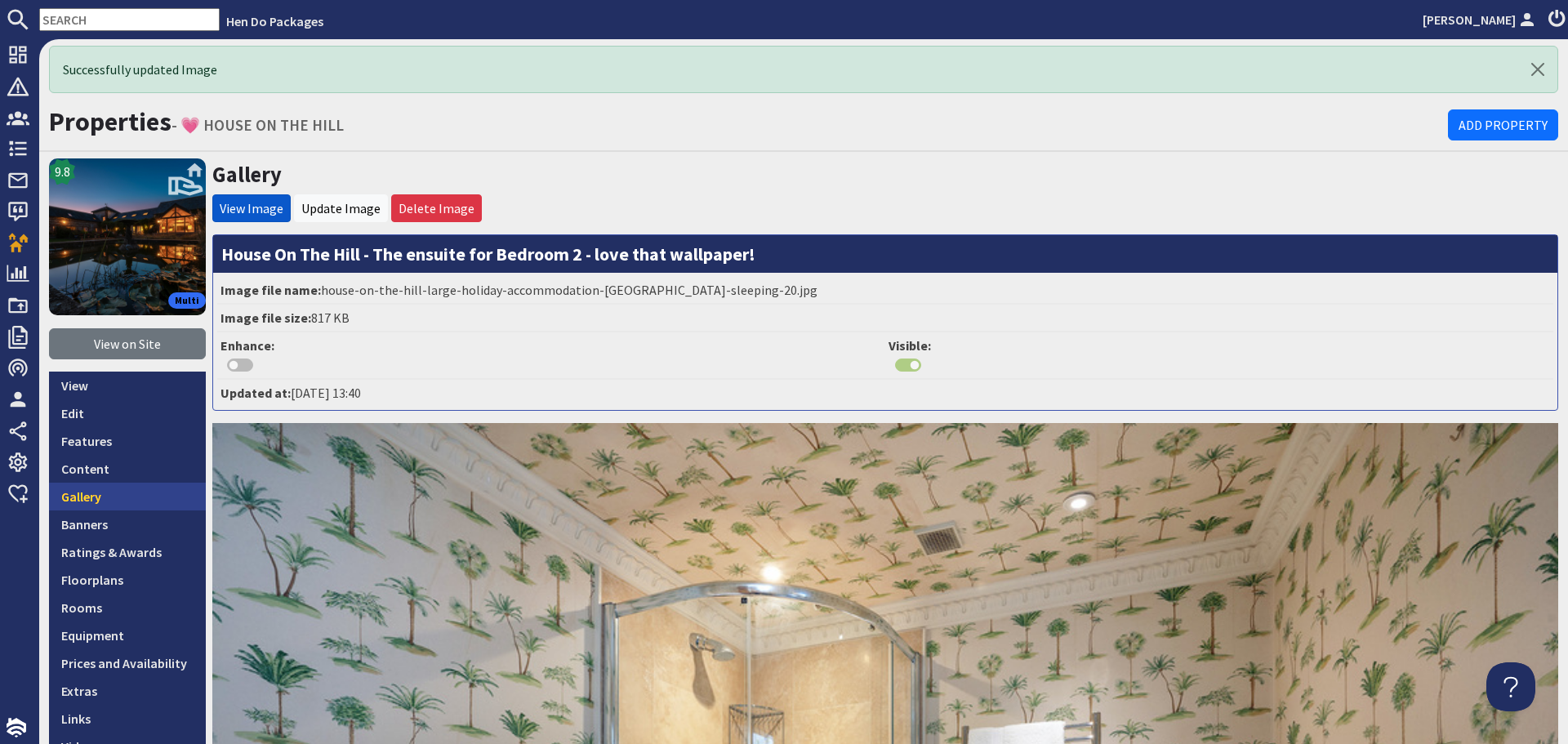
click at [131, 496] on link "Gallery" at bounding box center [127, 496] width 157 height 28
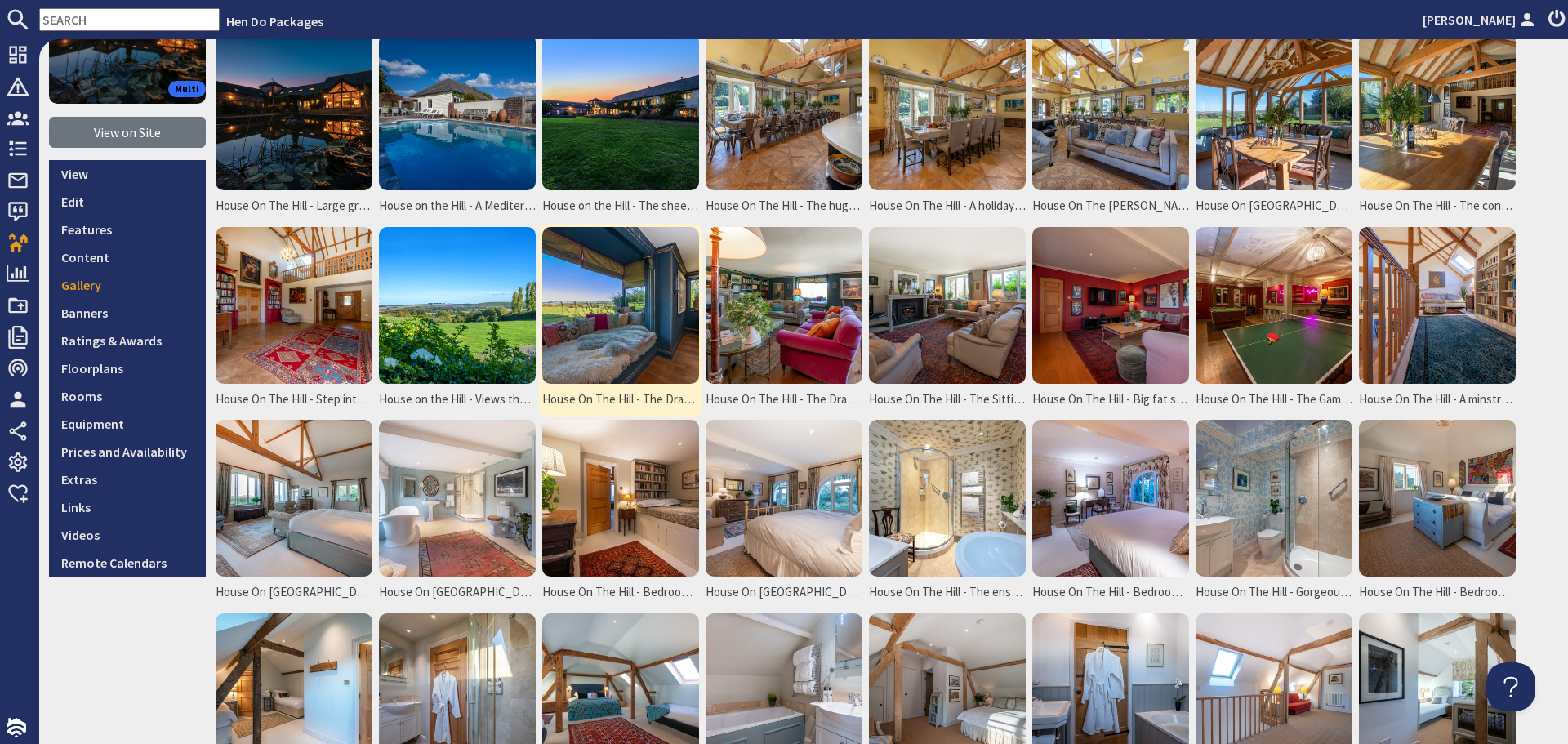
scroll to position [245, 0]
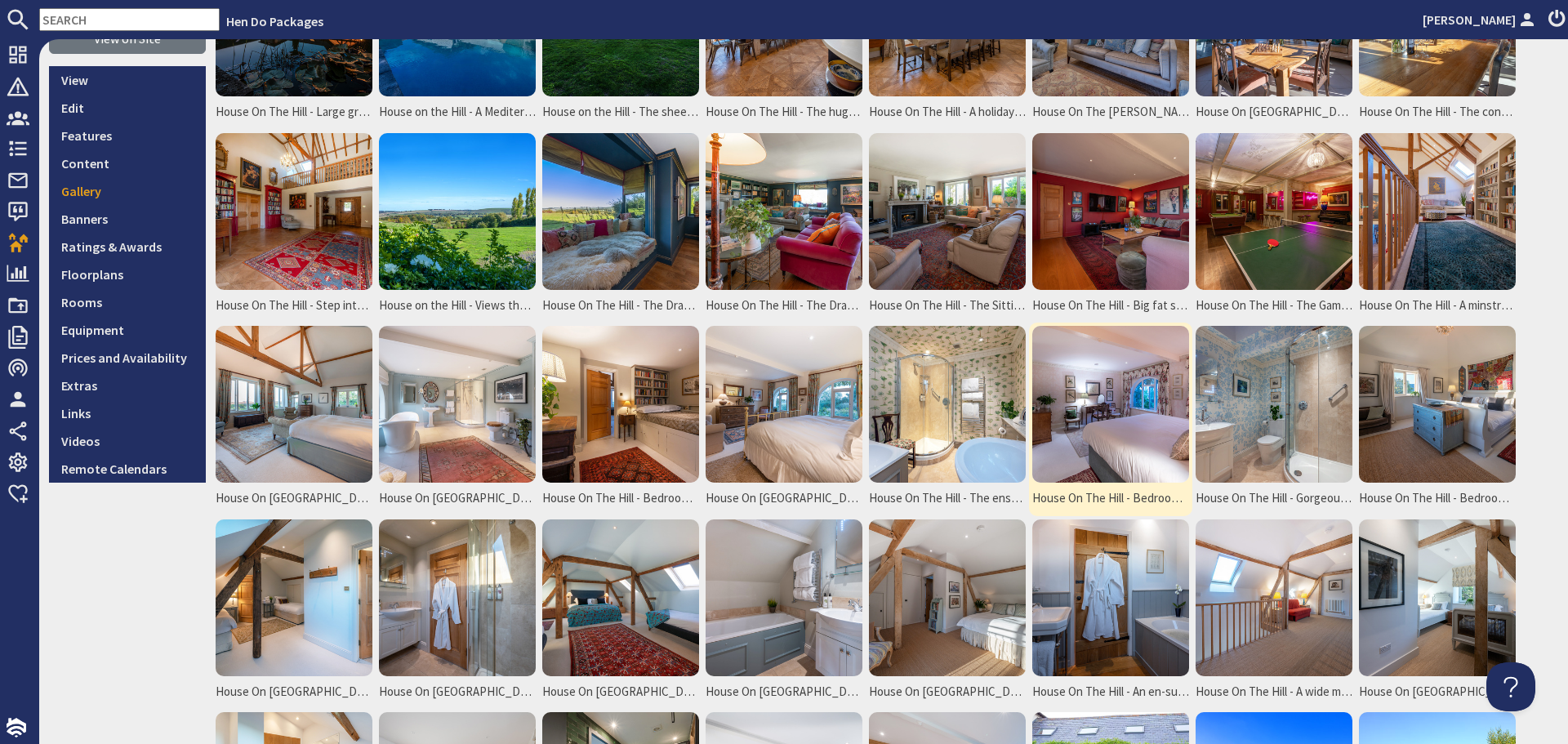
click at [1062, 387] on img at bounding box center [1111, 404] width 157 height 156
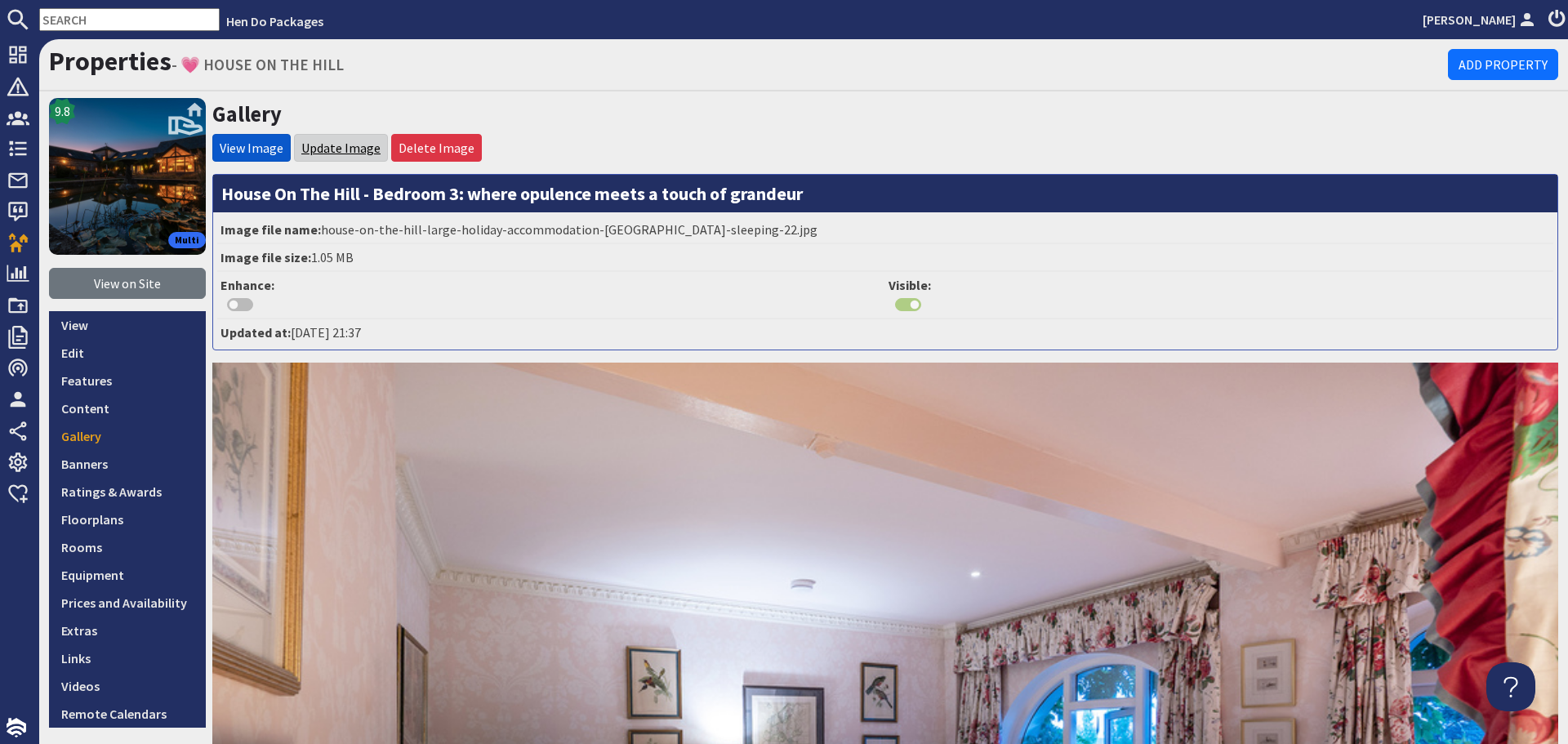
click at [327, 139] on link "Update Image" at bounding box center [341, 147] width 79 height 16
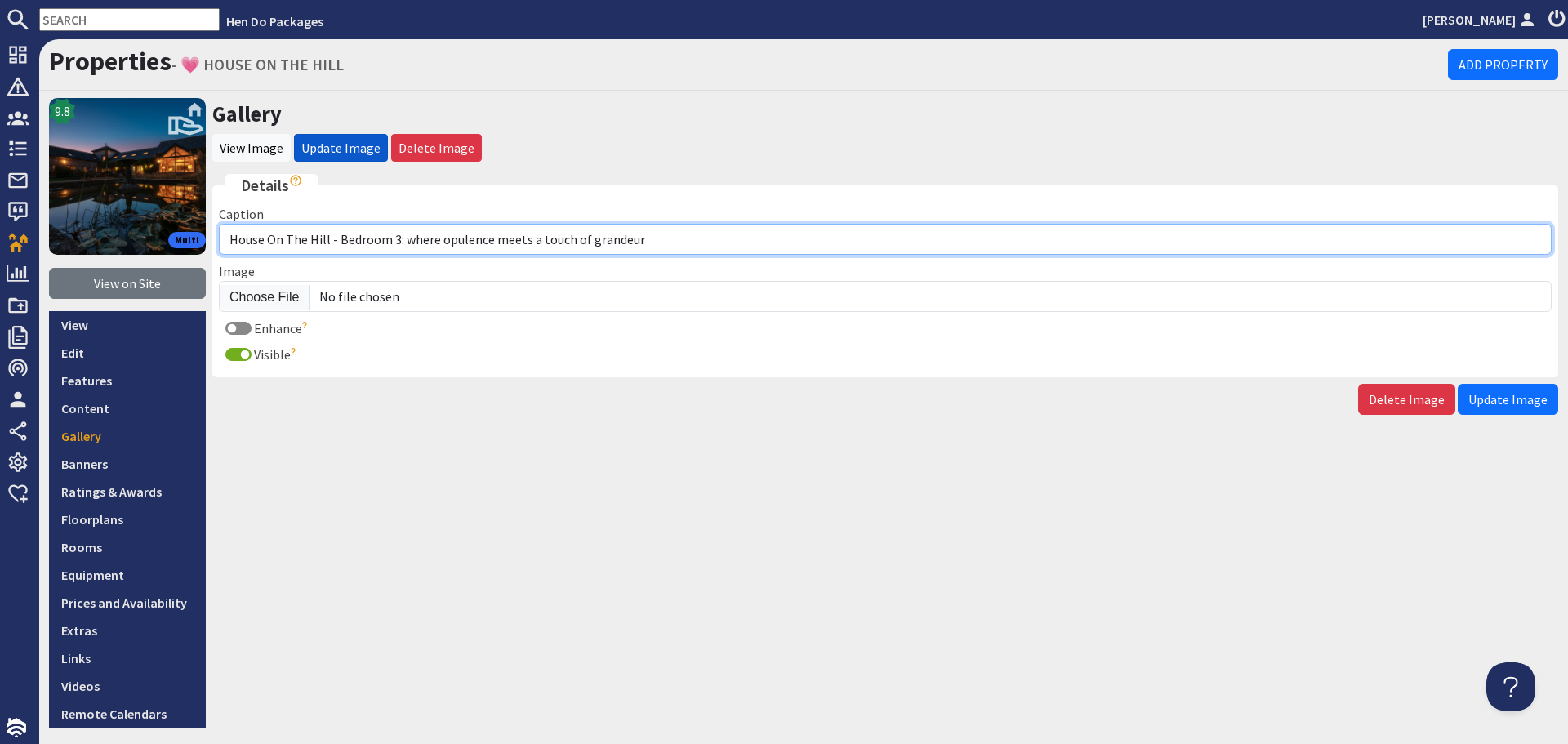
drag, startPoint x: 688, startPoint y: 249, endPoint x: 338, endPoint y: 236, distance: 350.2
click at [338, 236] on input "House On The Hill - Bedroom 3: where opulence meets a touch of grandeur" at bounding box center [885, 239] width 1333 height 31
paste input "Bedroom 3 sleeps 2 in a super king bed"
type input "House On [GEOGRAPHIC_DATA] - Bedroom 3 sleeps 2 in a super king bed"
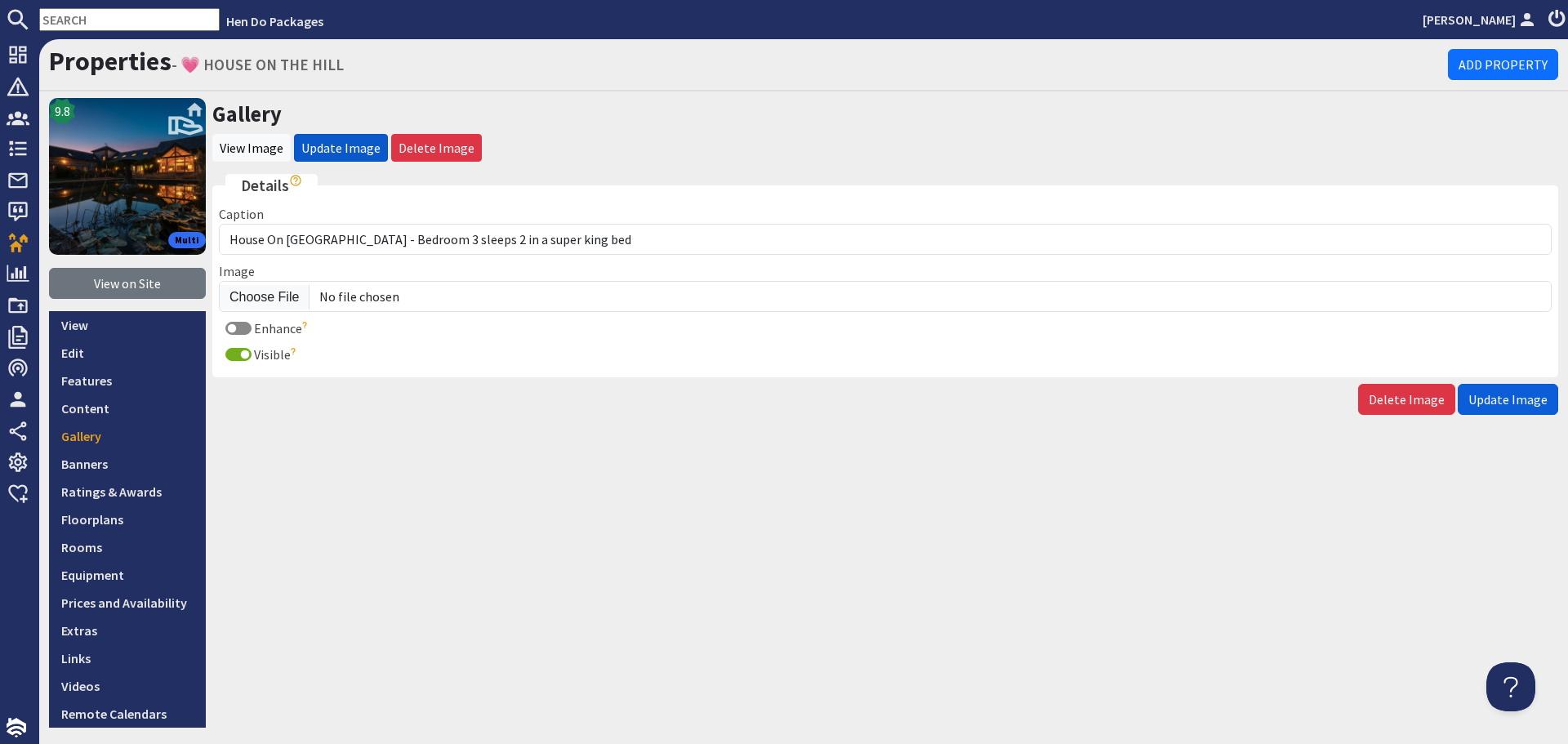
click at [1507, 410] on button "Update Image" at bounding box center [1508, 399] width 100 height 31
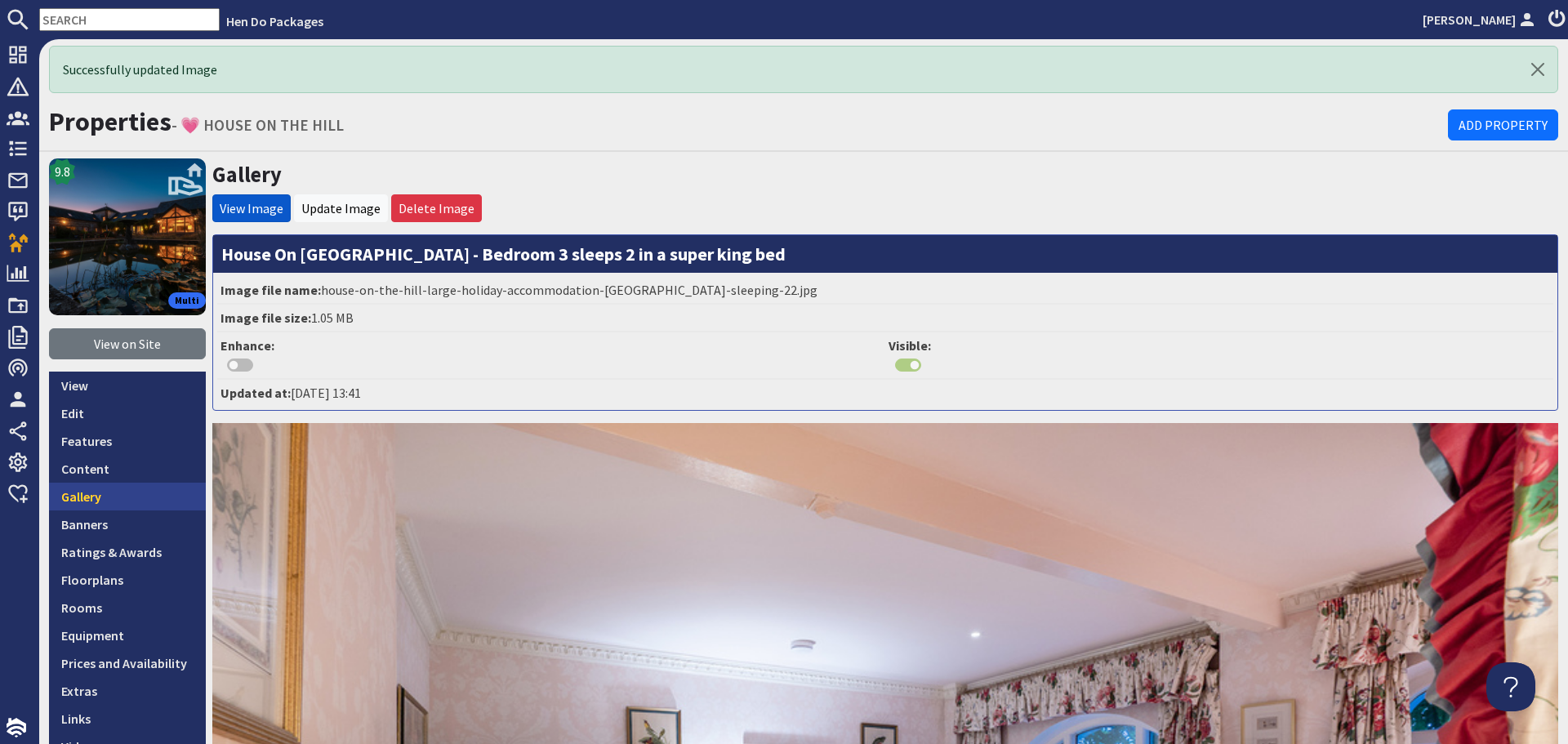
click at [99, 490] on link "Gallery" at bounding box center [127, 496] width 157 height 28
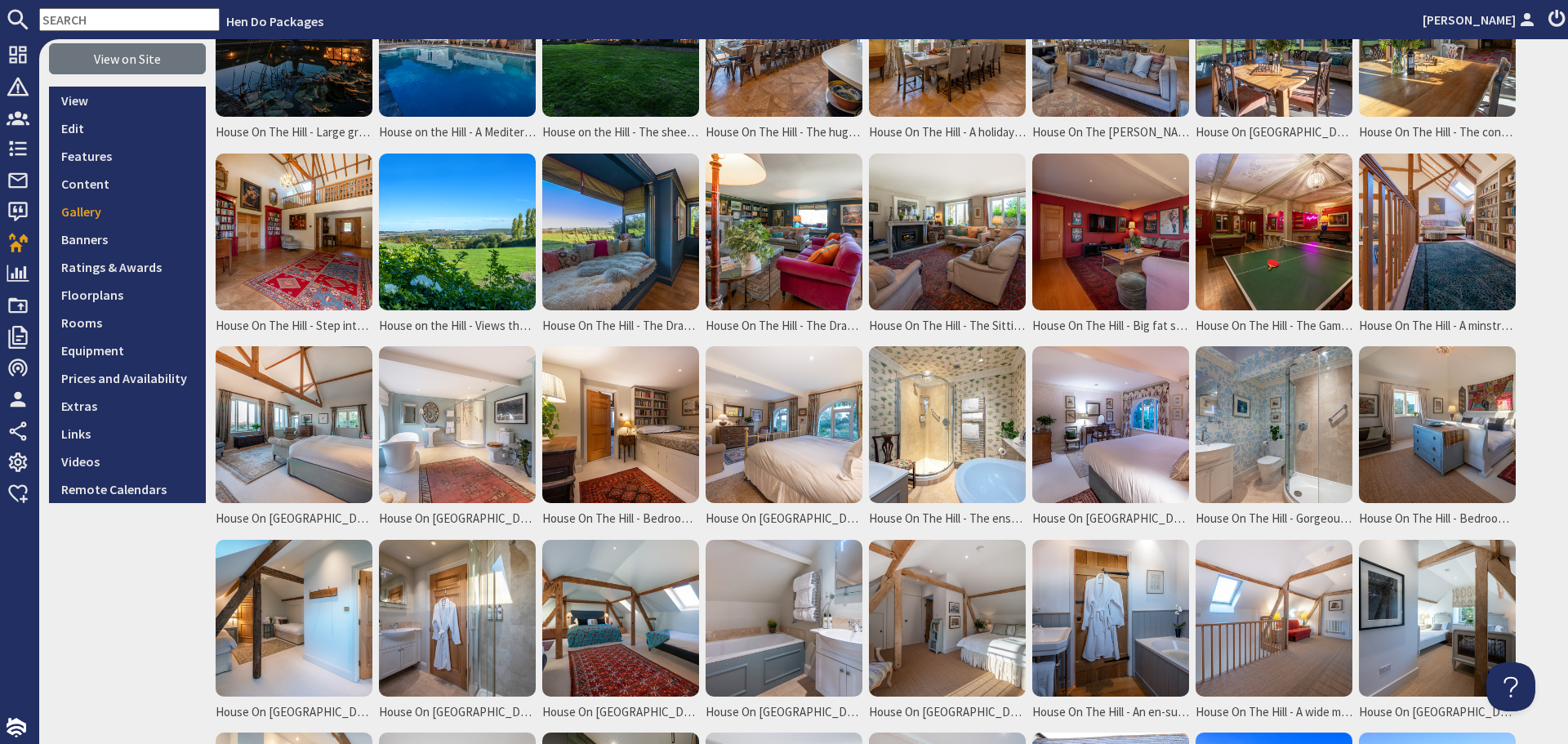
scroll to position [245, 0]
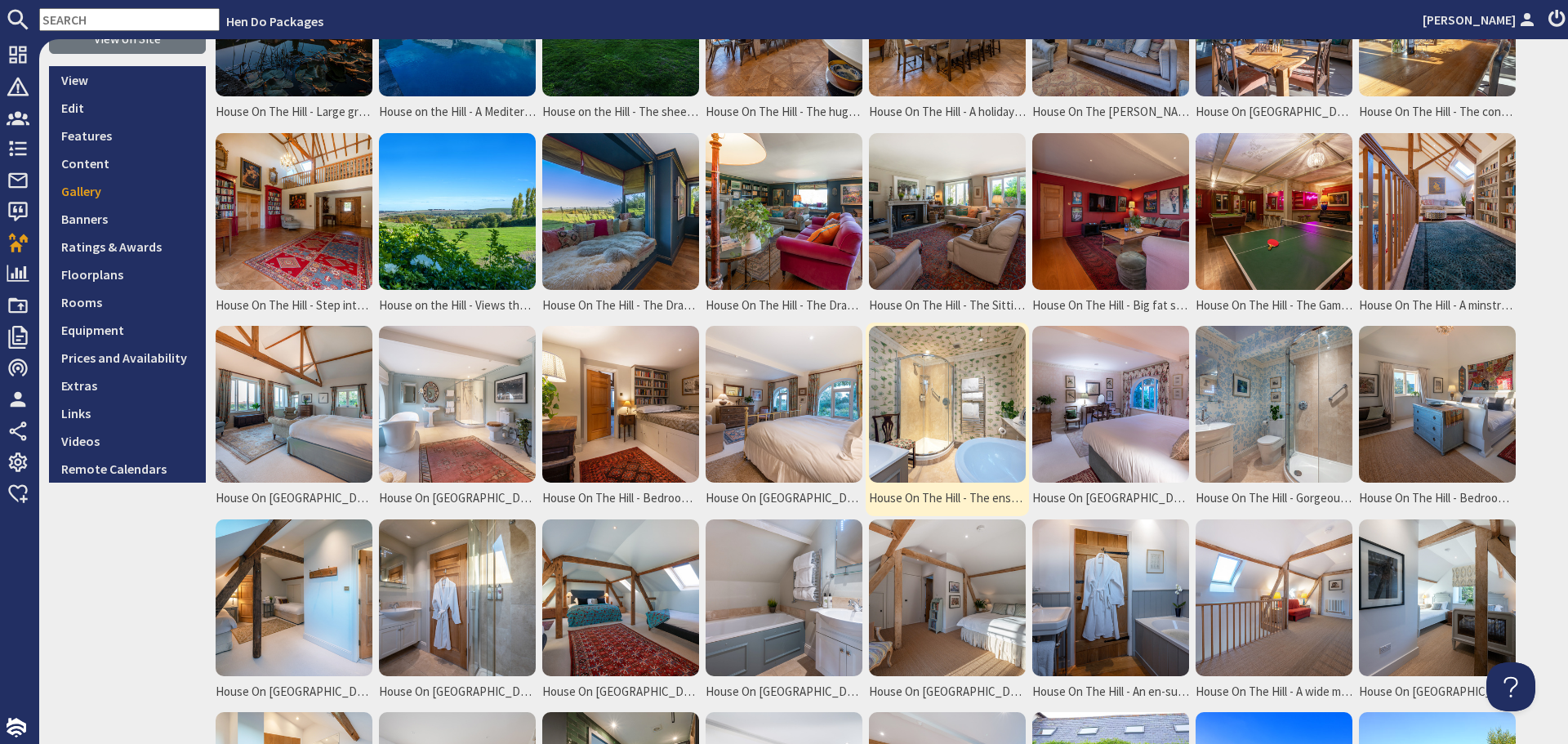
click at [928, 409] on img at bounding box center [948, 404] width 157 height 156
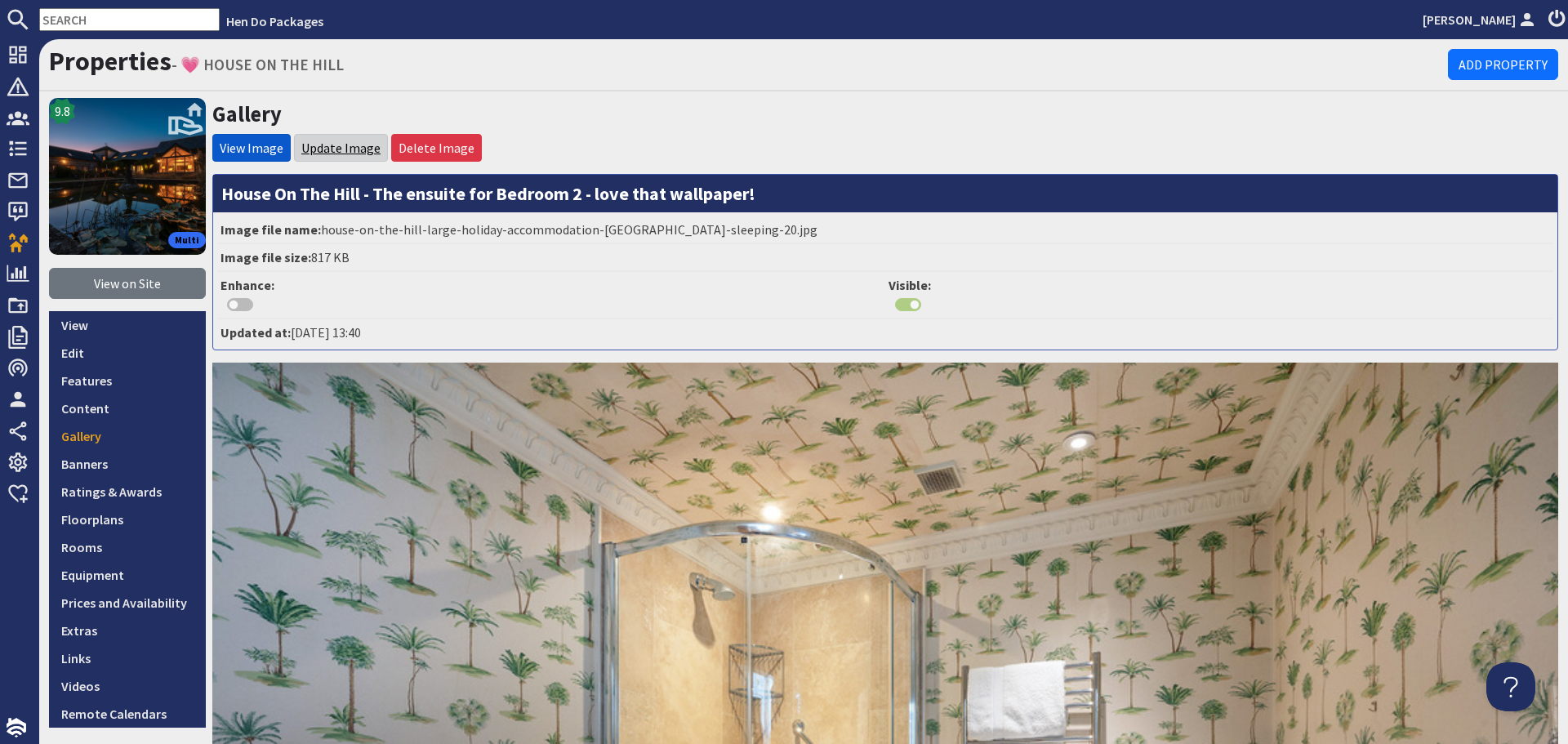
click at [345, 149] on link "Update Image" at bounding box center [341, 147] width 79 height 16
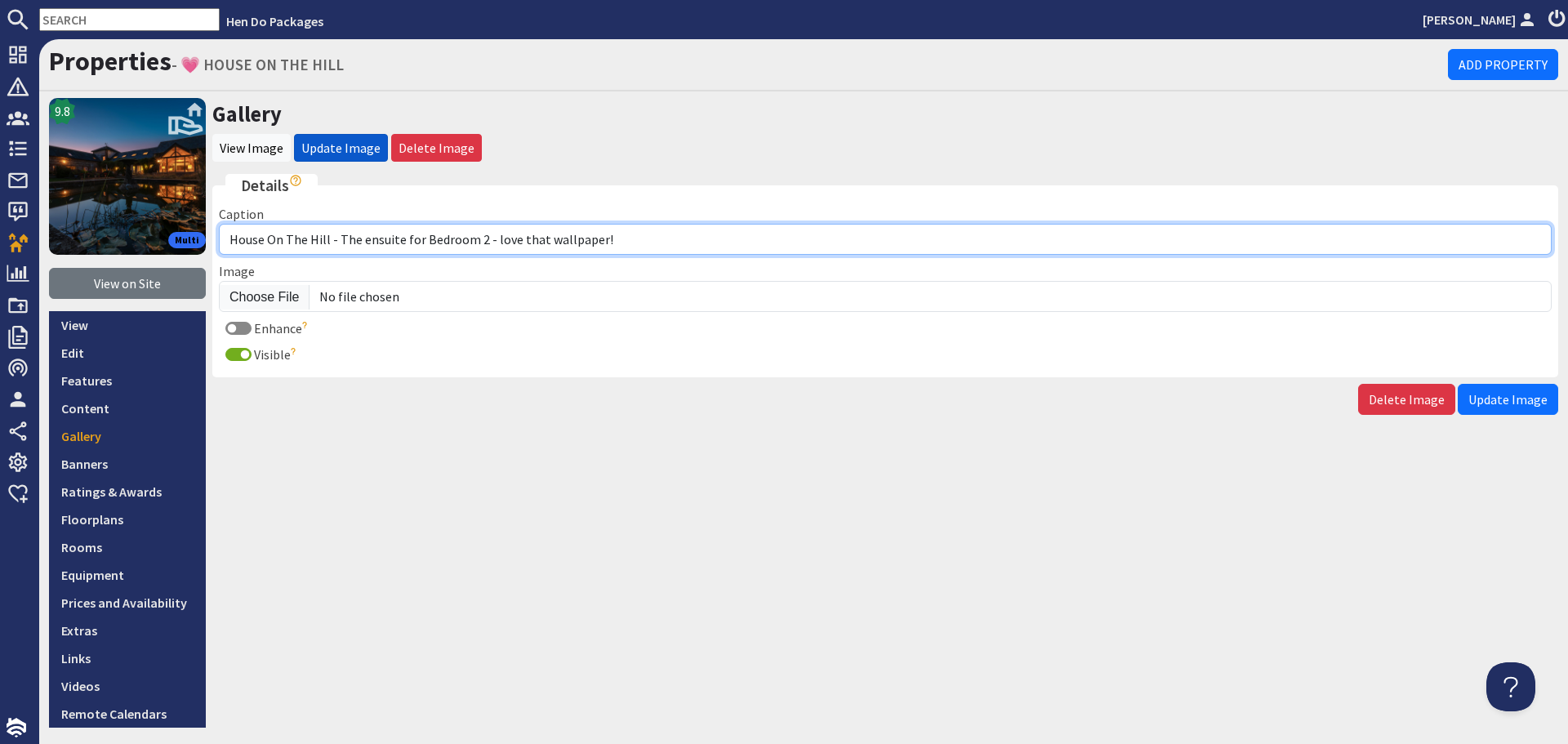
drag, startPoint x: 715, startPoint y: 233, endPoint x: 341, endPoint y: 232, distance: 374.0
click at [341, 232] on input "House On The Hill - The ensuite for Bedroom 2 - love that wallpaper!" at bounding box center [885, 239] width 1333 height 31
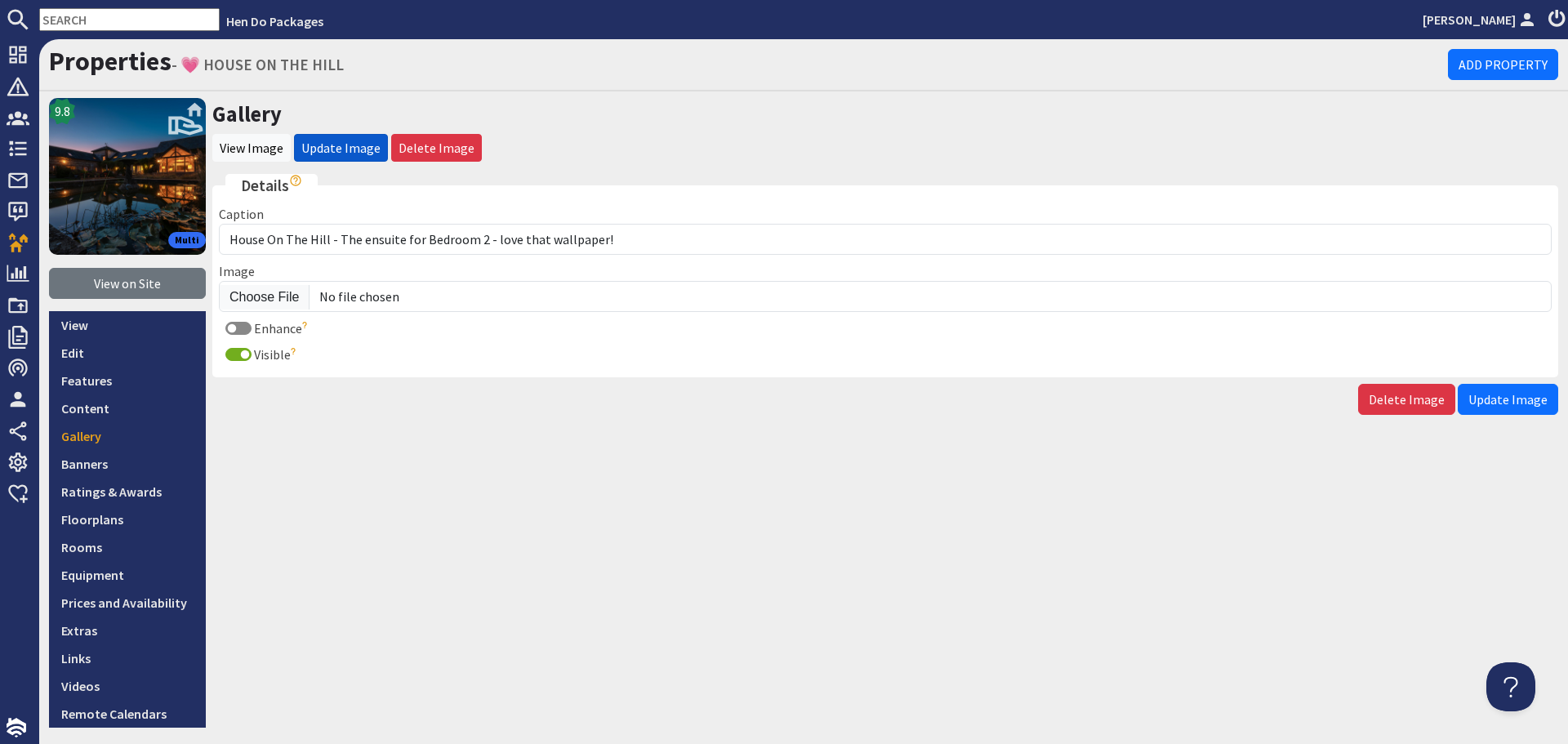
click at [591, 429] on div "Gallery View Image Update Image Delete Image Details Caption House On The Hill …" at bounding box center [886, 413] width 1347 height 630
click at [134, 436] on link "Gallery" at bounding box center [127, 436] width 157 height 28
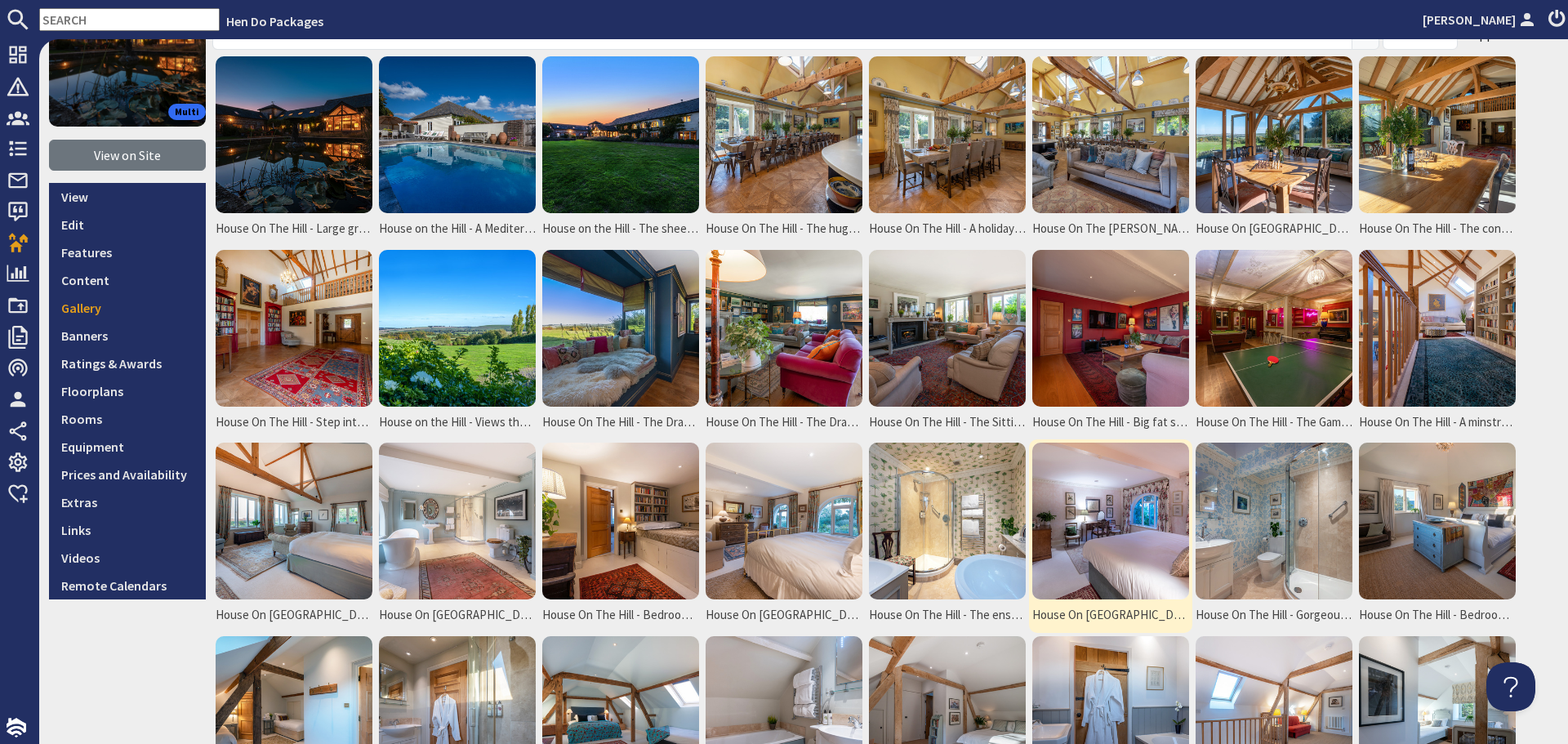
scroll to position [163, 0]
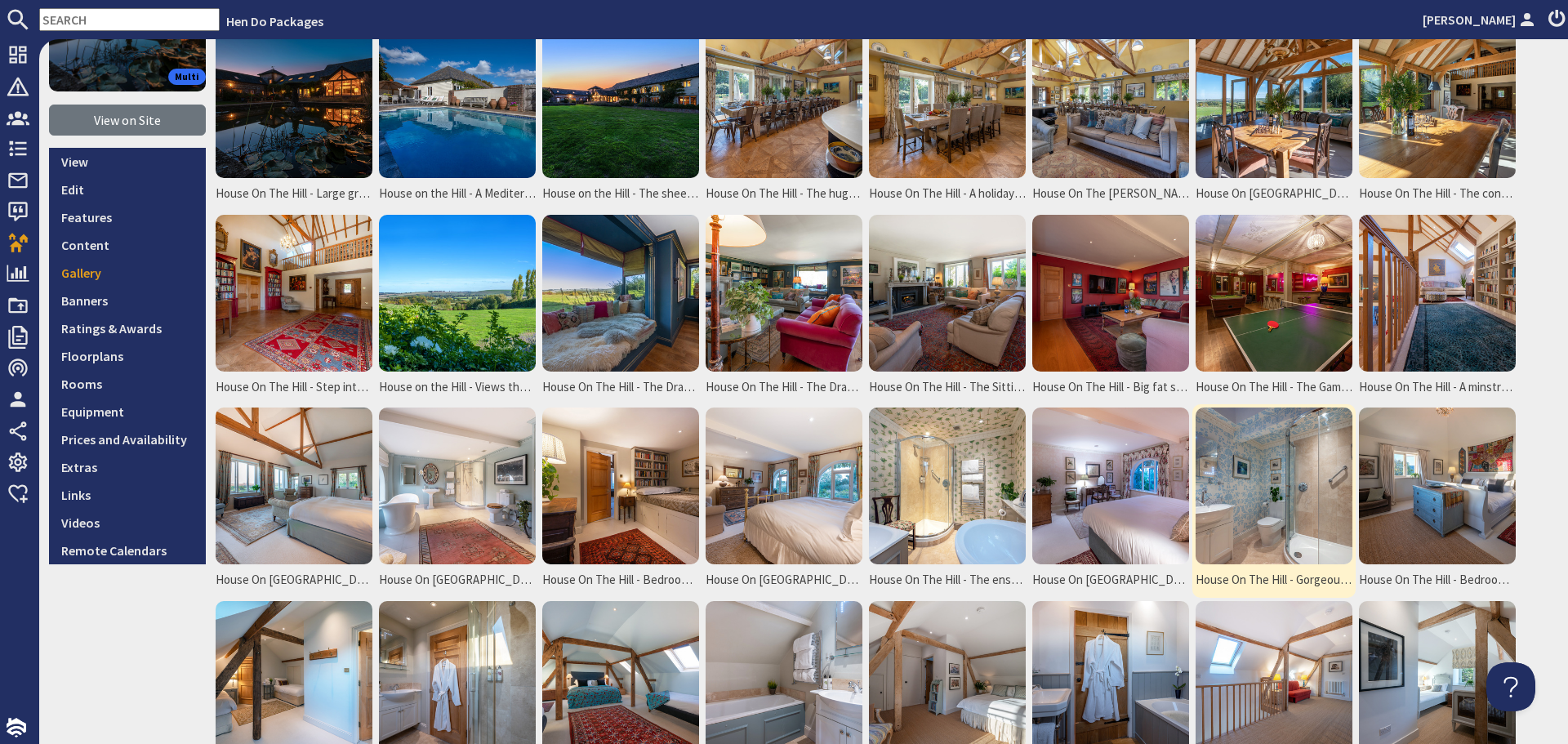
click at [1285, 499] on img at bounding box center [1274, 486] width 157 height 156
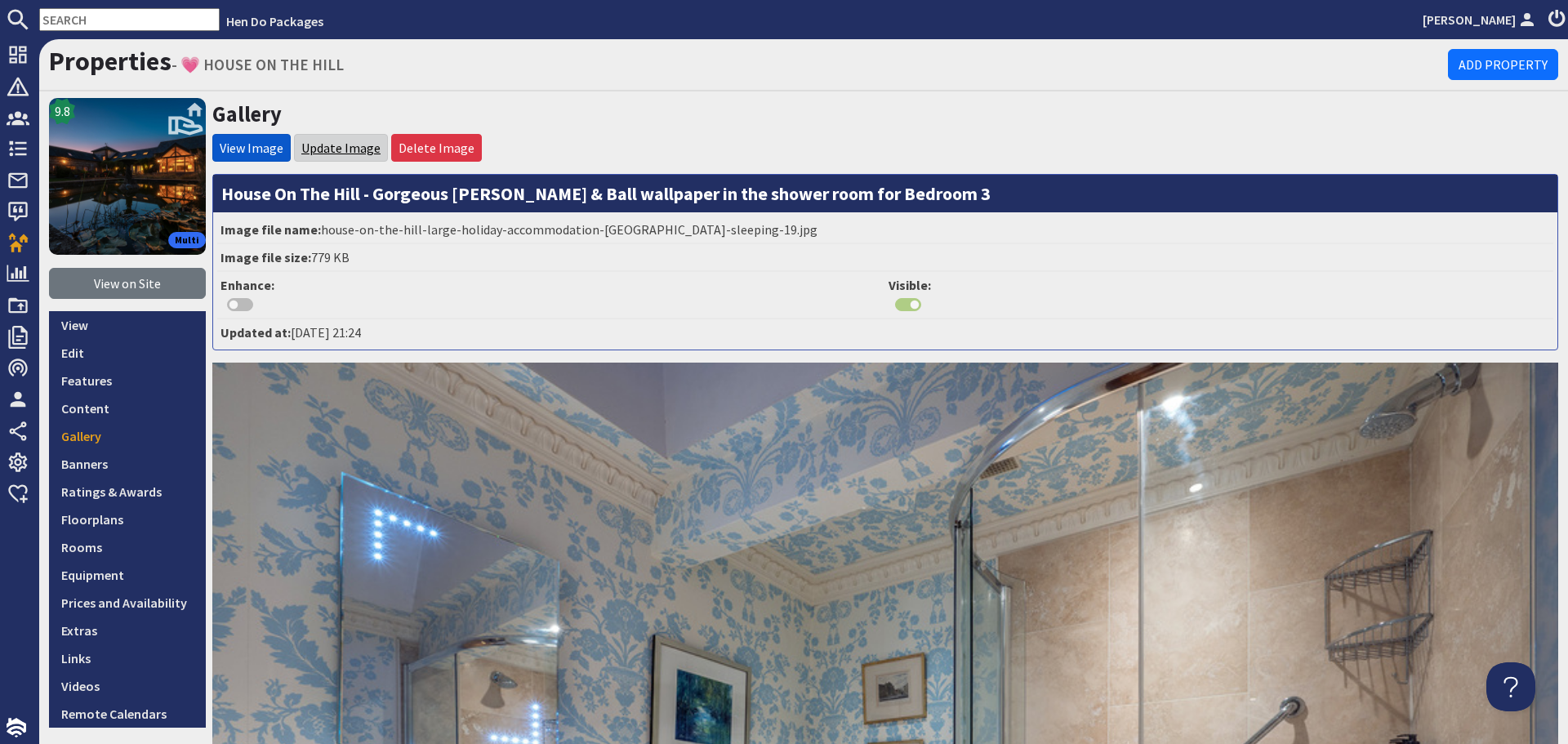
click at [341, 144] on link "Update Image" at bounding box center [341, 147] width 79 height 16
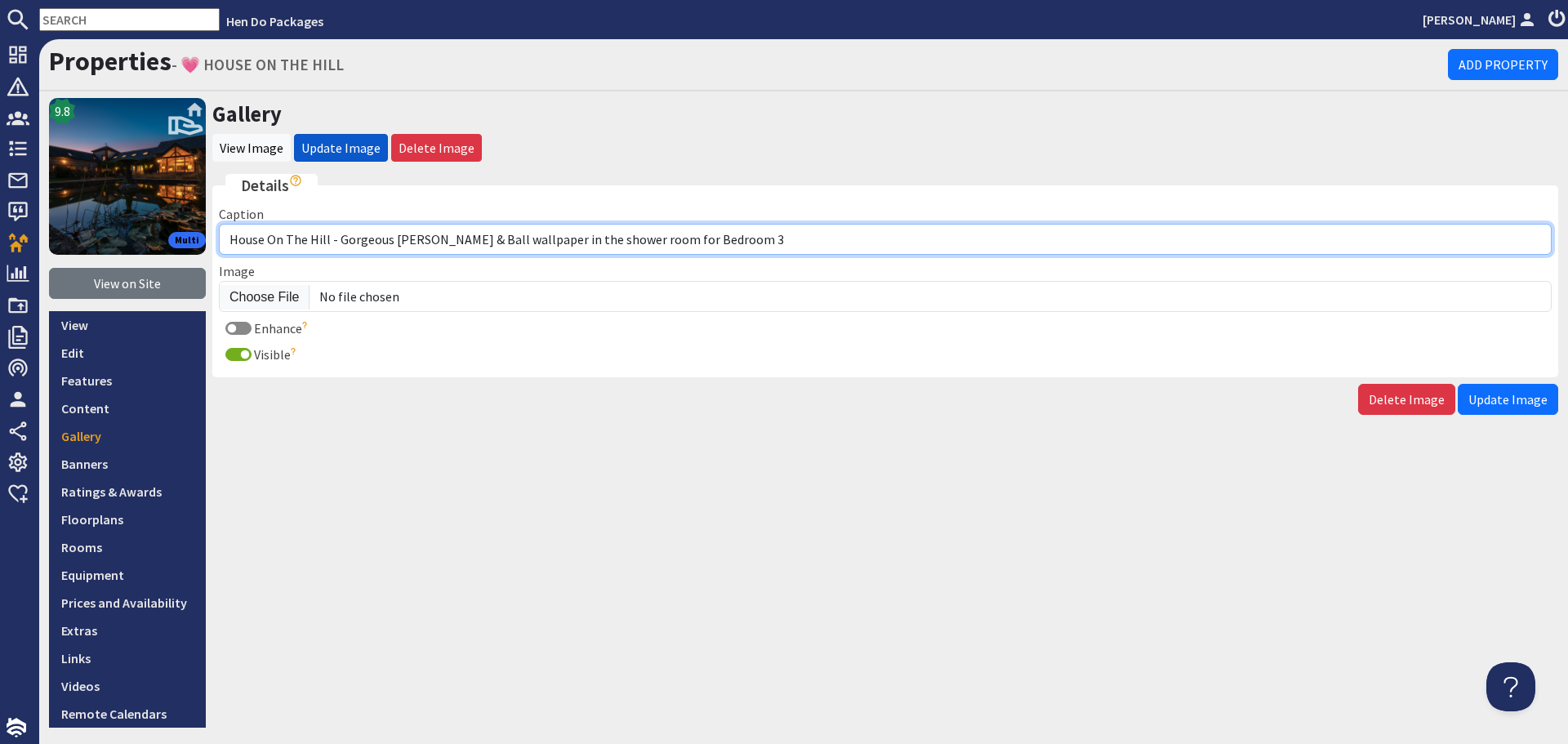
drag, startPoint x: 726, startPoint y: 242, endPoint x: 340, endPoint y: 244, distance: 386.0
click at [340, 244] on input "House On The Hill - Gorgeous [PERSON_NAME] & Ball wallpaper in the shower room …" at bounding box center [885, 239] width 1333 height 31
paste input "The shower room for Bedroom 3"
type input "House On The Hill - The shower room for Bedroom 3"
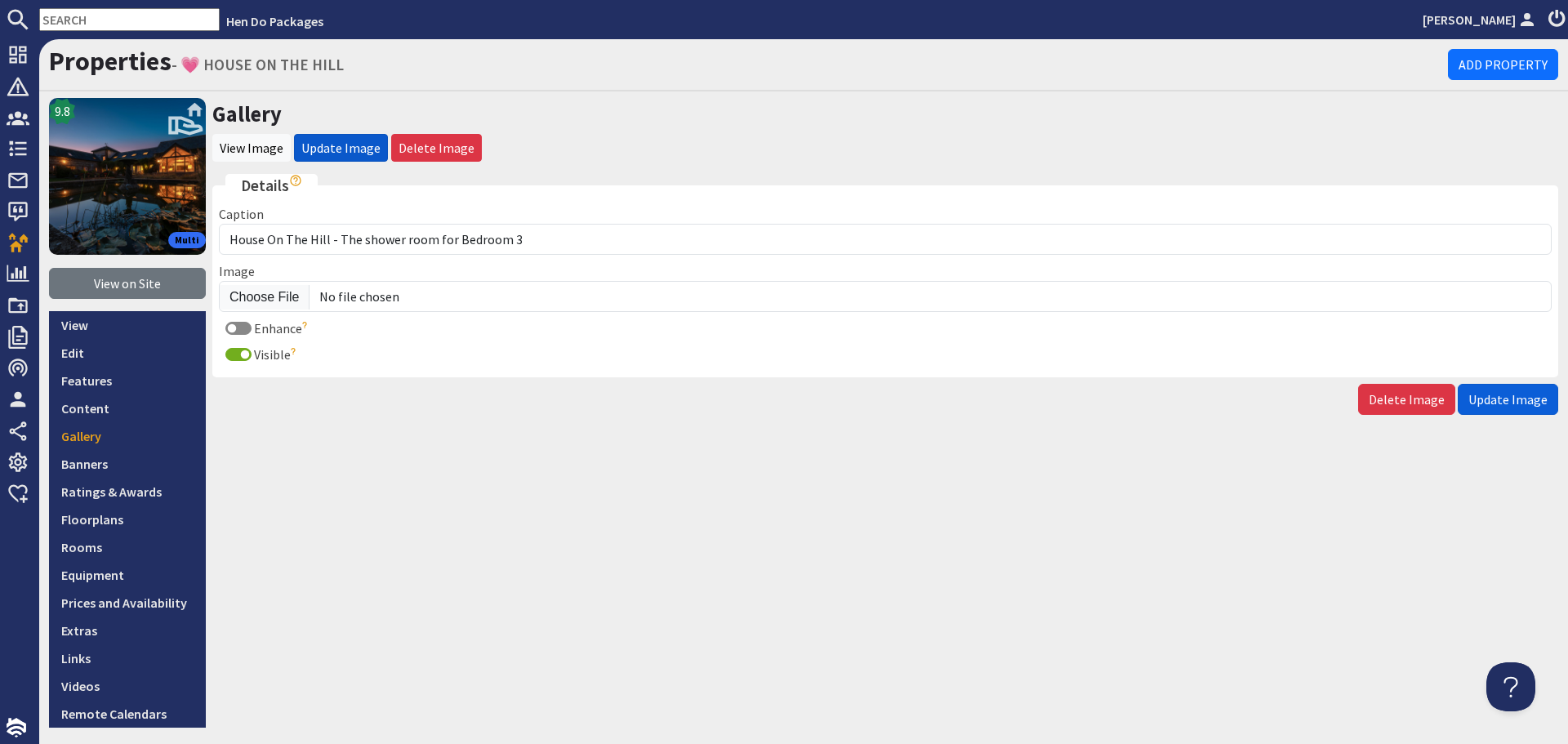
click at [1504, 401] on span "Update Image" at bounding box center [1508, 399] width 79 height 16
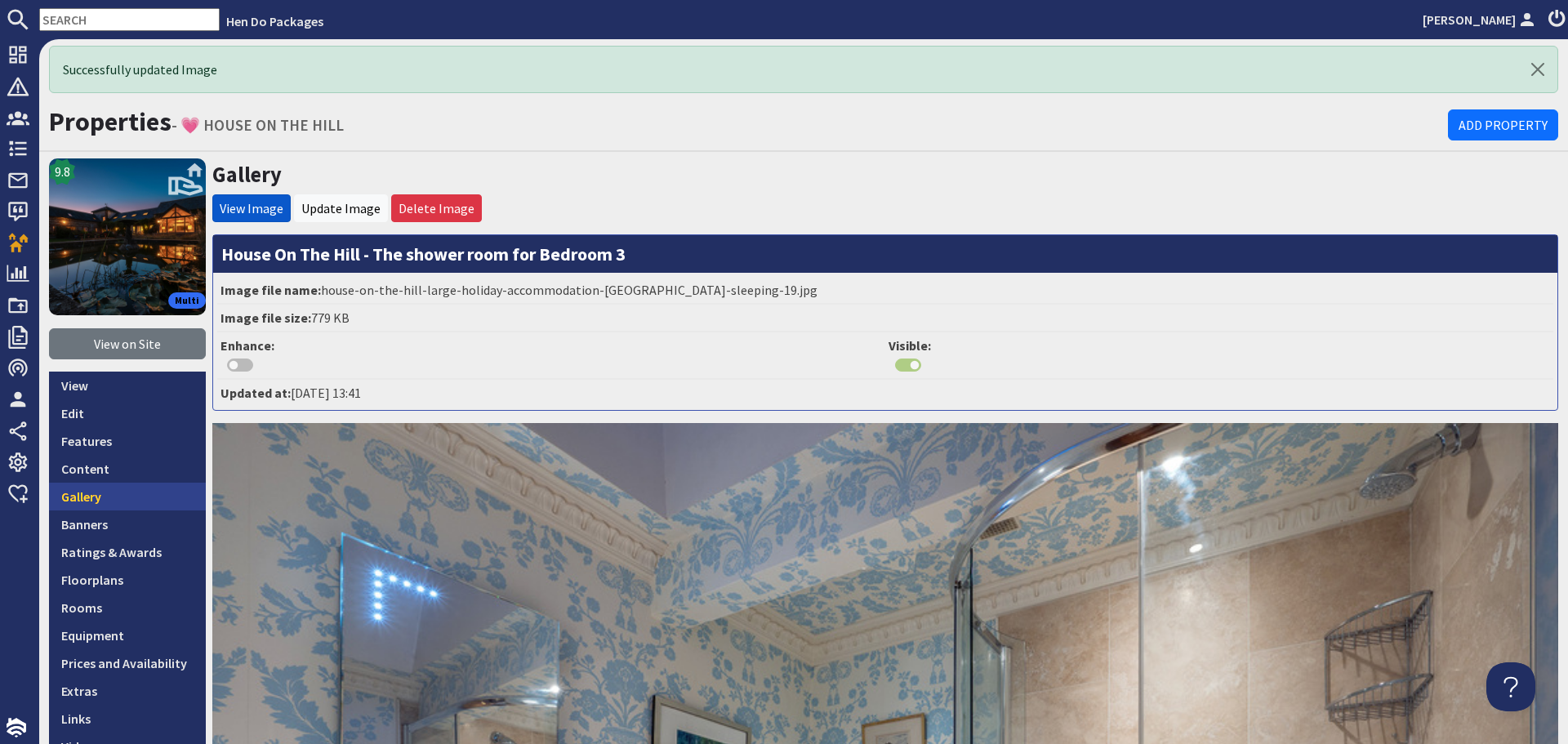
click at [122, 489] on link "Gallery" at bounding box center [127, 496] width 157 height 28
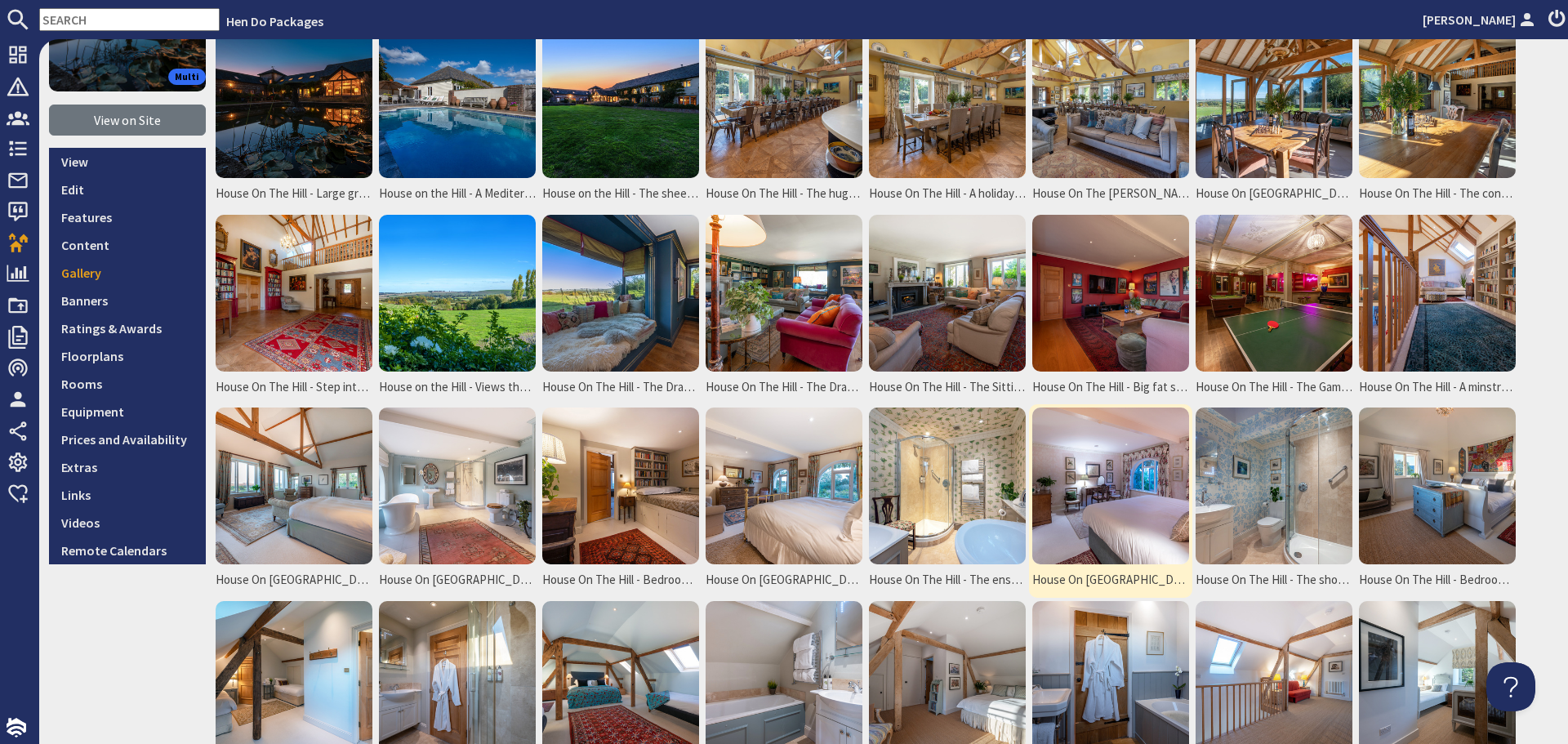
scroll to position [245, 0]
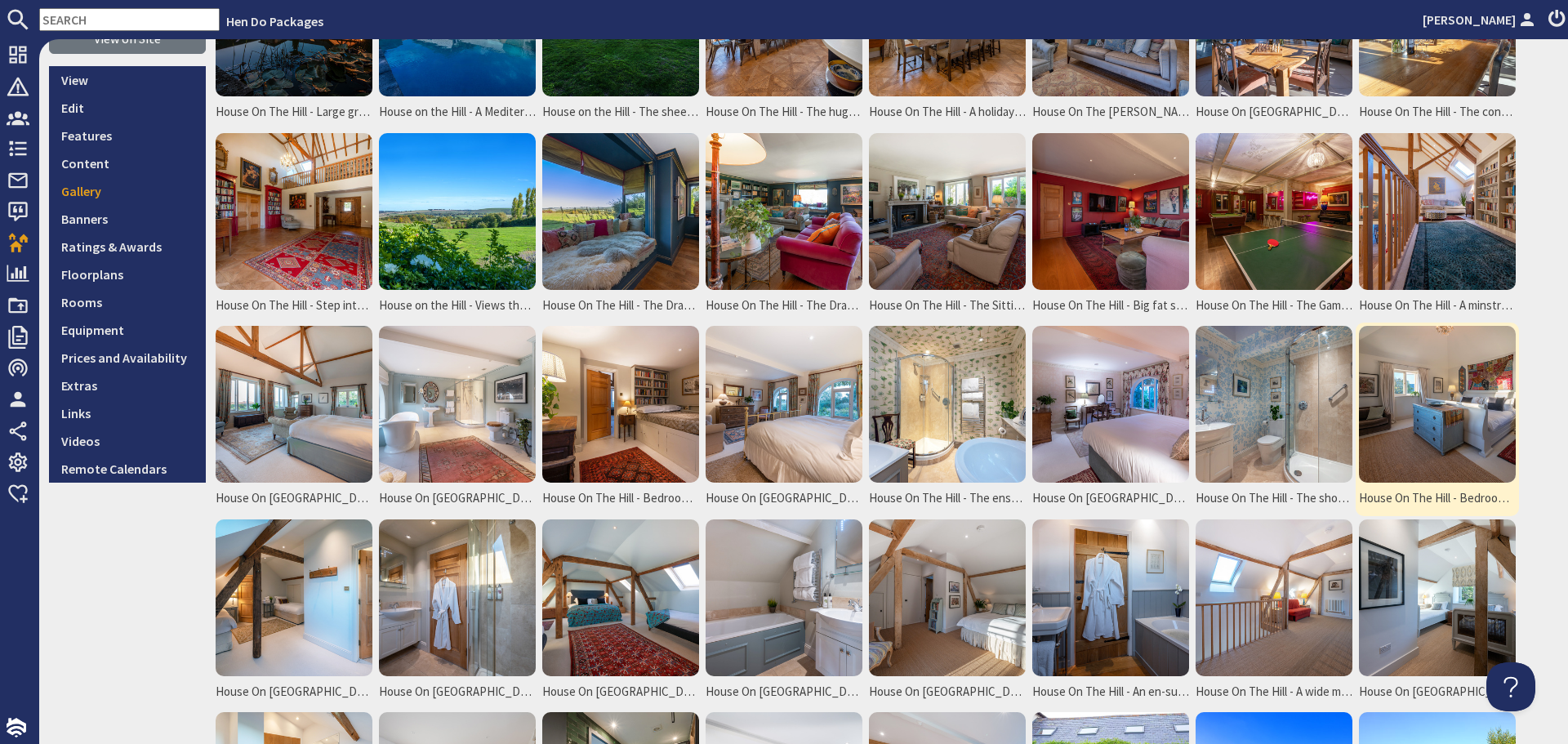
click at [1377, 396] on img at bounding box center [1437, 404] width 157 height 156
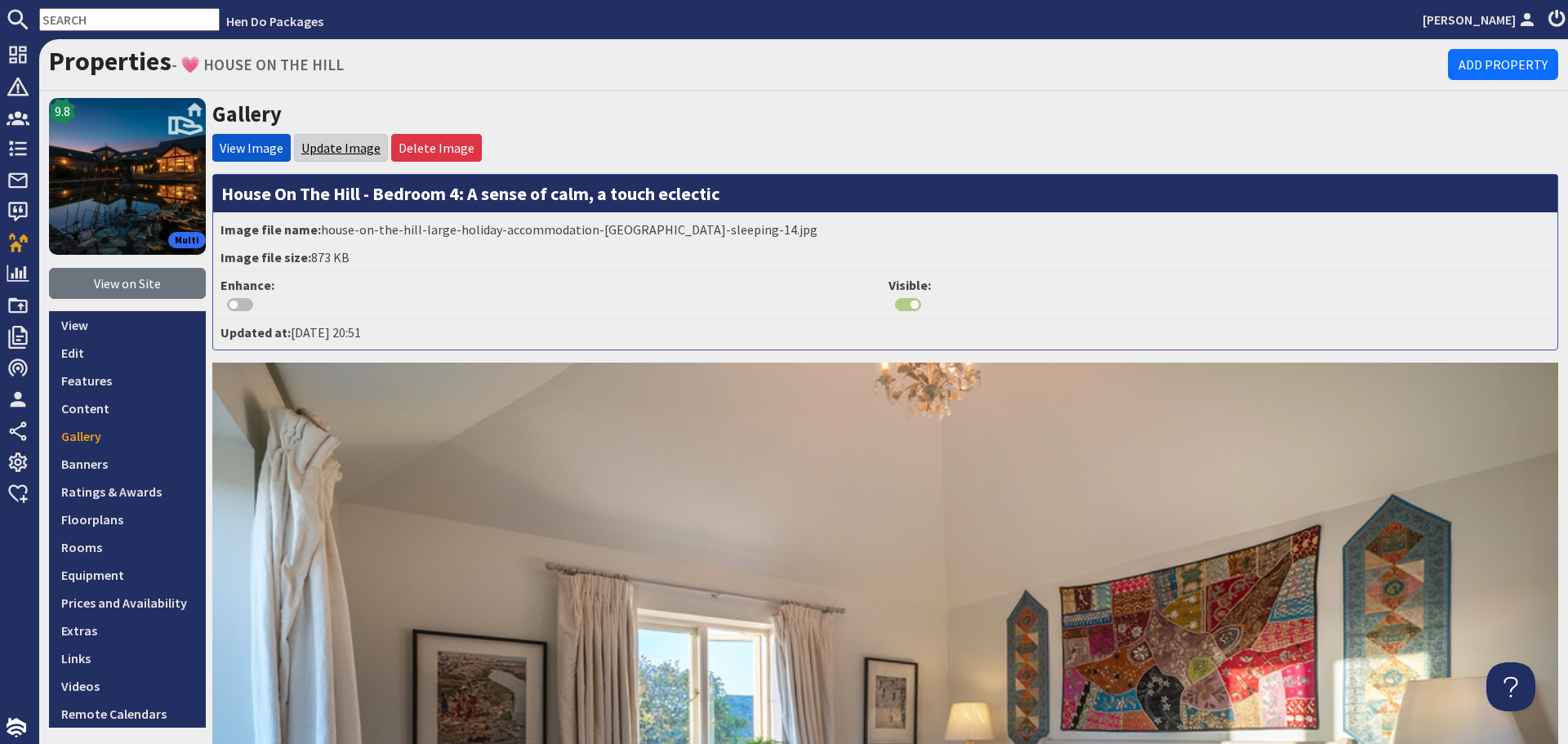
click at [333, 147] on link "Update Image" at bounding box center [341, 147] width 79 height 16
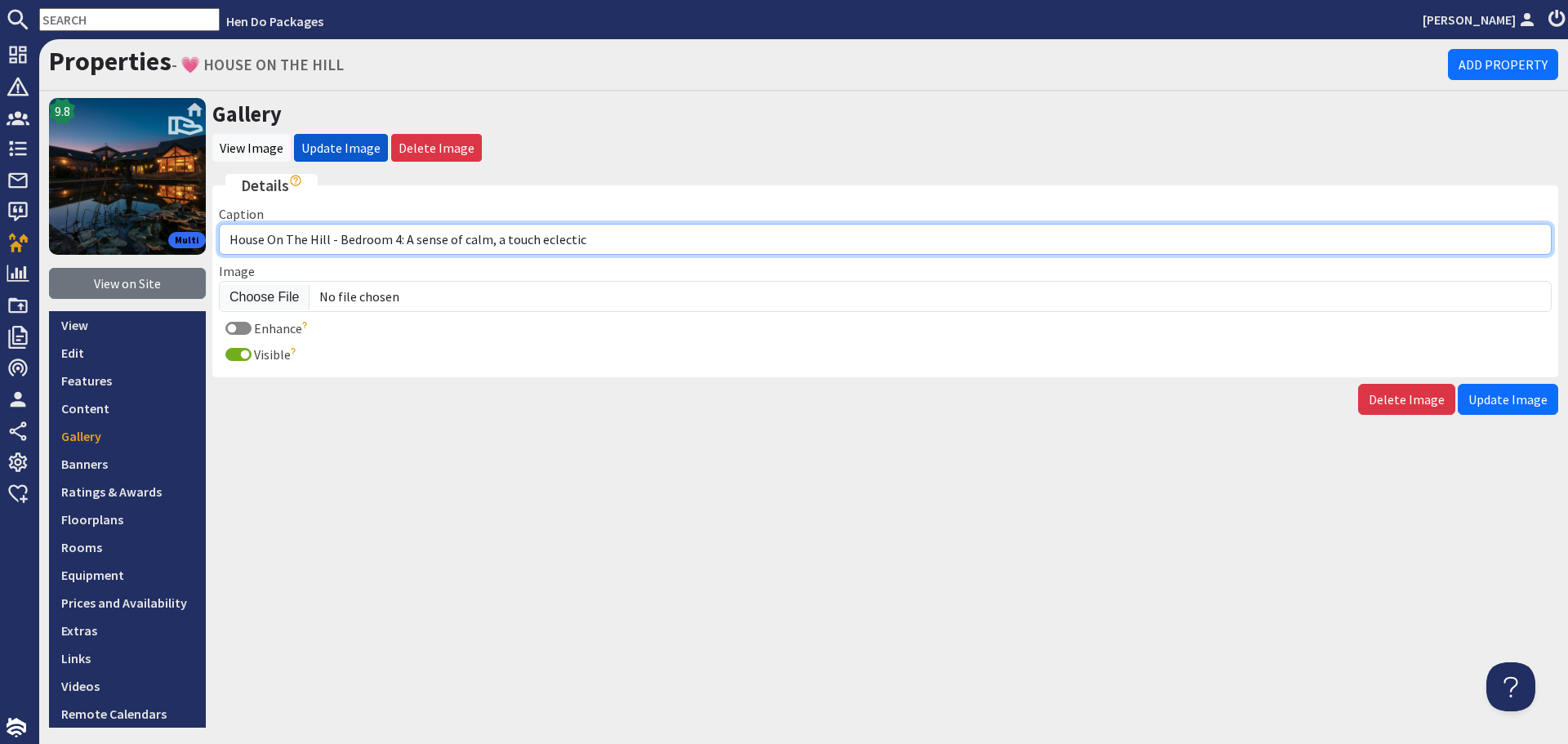
drag, startPoint x: 653, startPoint y: 238, endPoint x: 338, endPoint y: 238, distance: 315.0
click at [338, 238] on input "House On The Hill - Bedroom 4: A sense of calm, a touch eclectic" at bounding box center [885, 239] width 1333 height 31
paste input "Bedroom 4 has a super king sleigh bed"
type input "House On The Hill - Bedroom 4 has a super king sleigh bed"
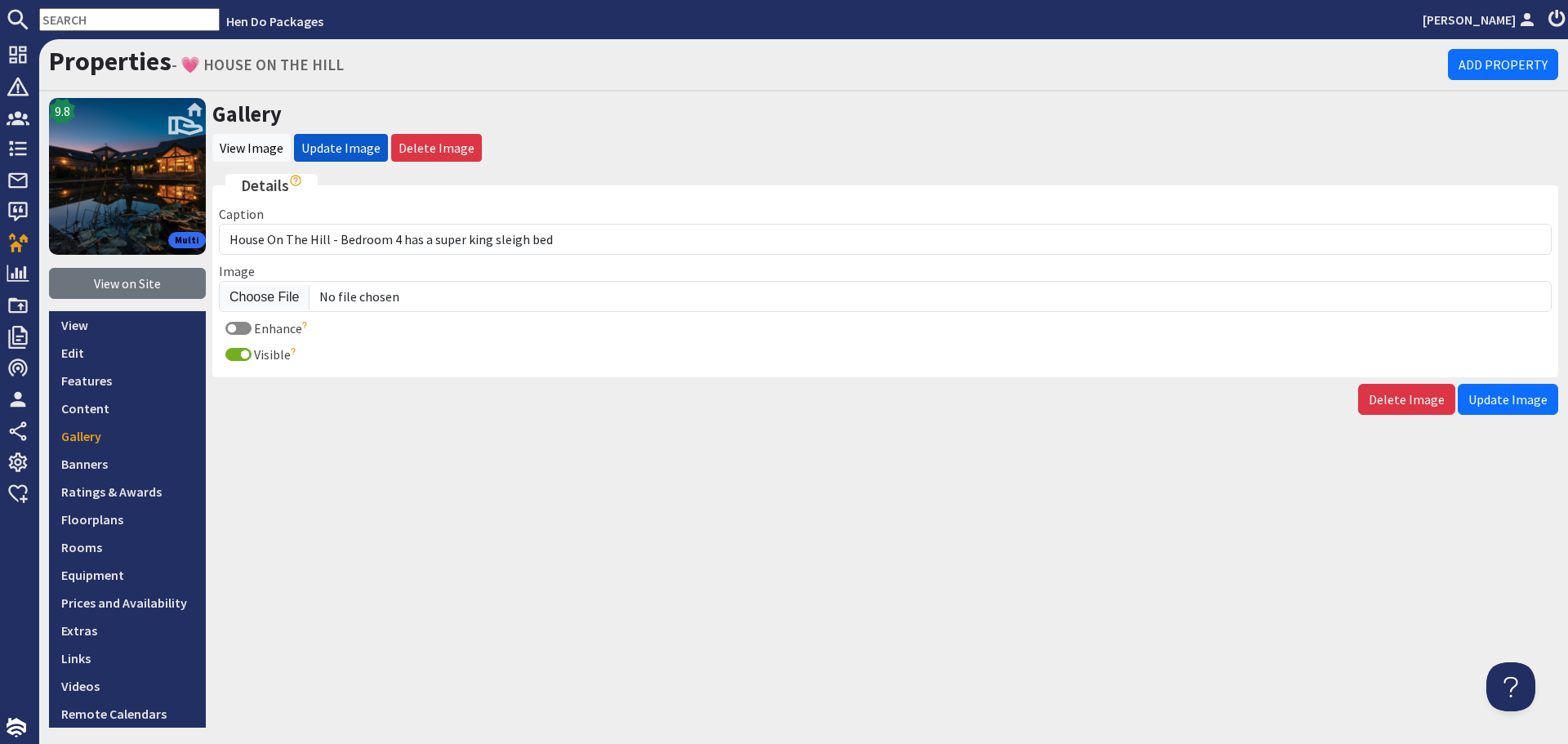
click at [1478, 397] on span "Update Image" at bounding box center [1508, 399] width 79 height 16
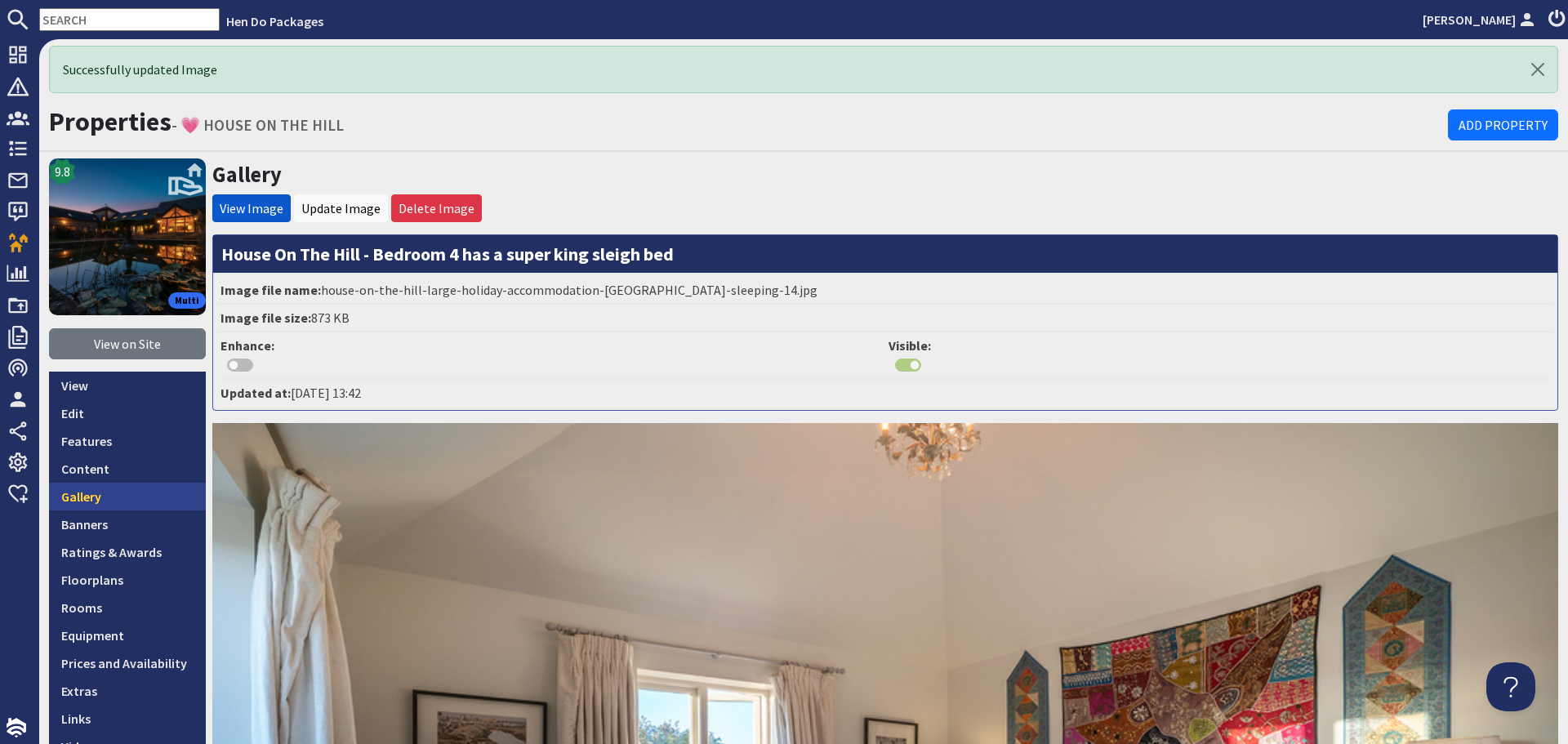
click at [99, 497] on link "Gallery" at bounding box center [127, 496] width 157 height 28
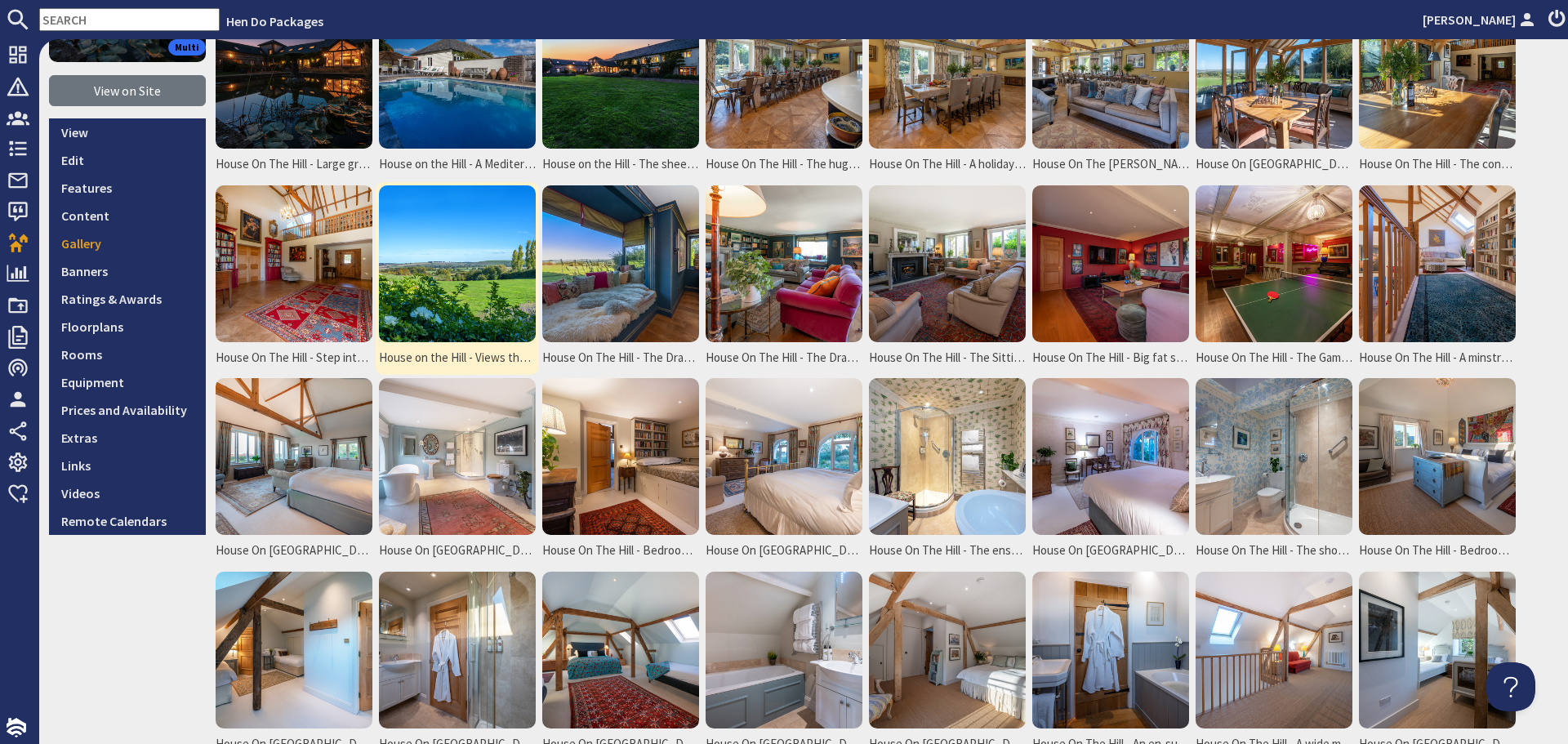
scroll to position [245, 0]
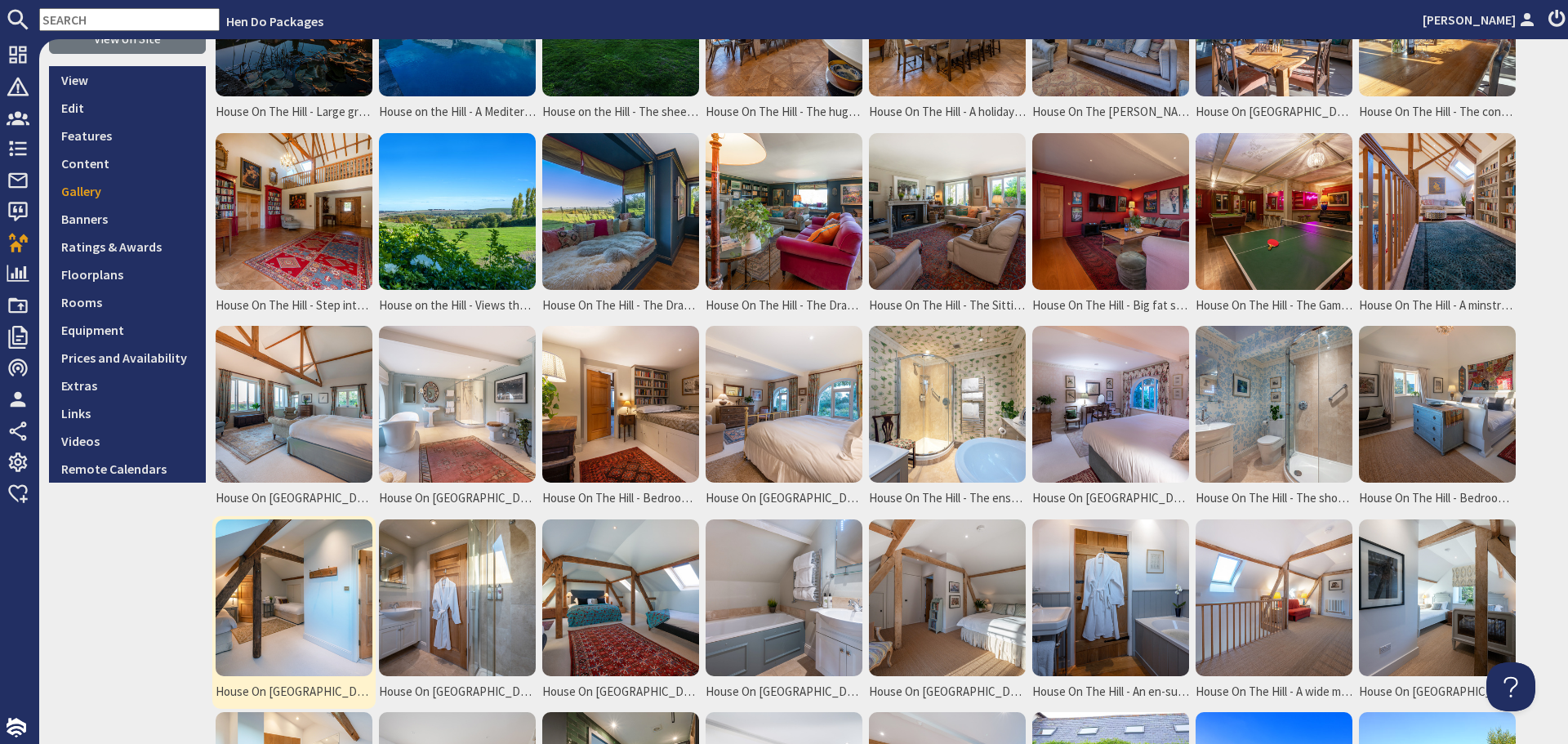
click at [321, 574] on img at bounding box center [294, 597] width 157 height 156
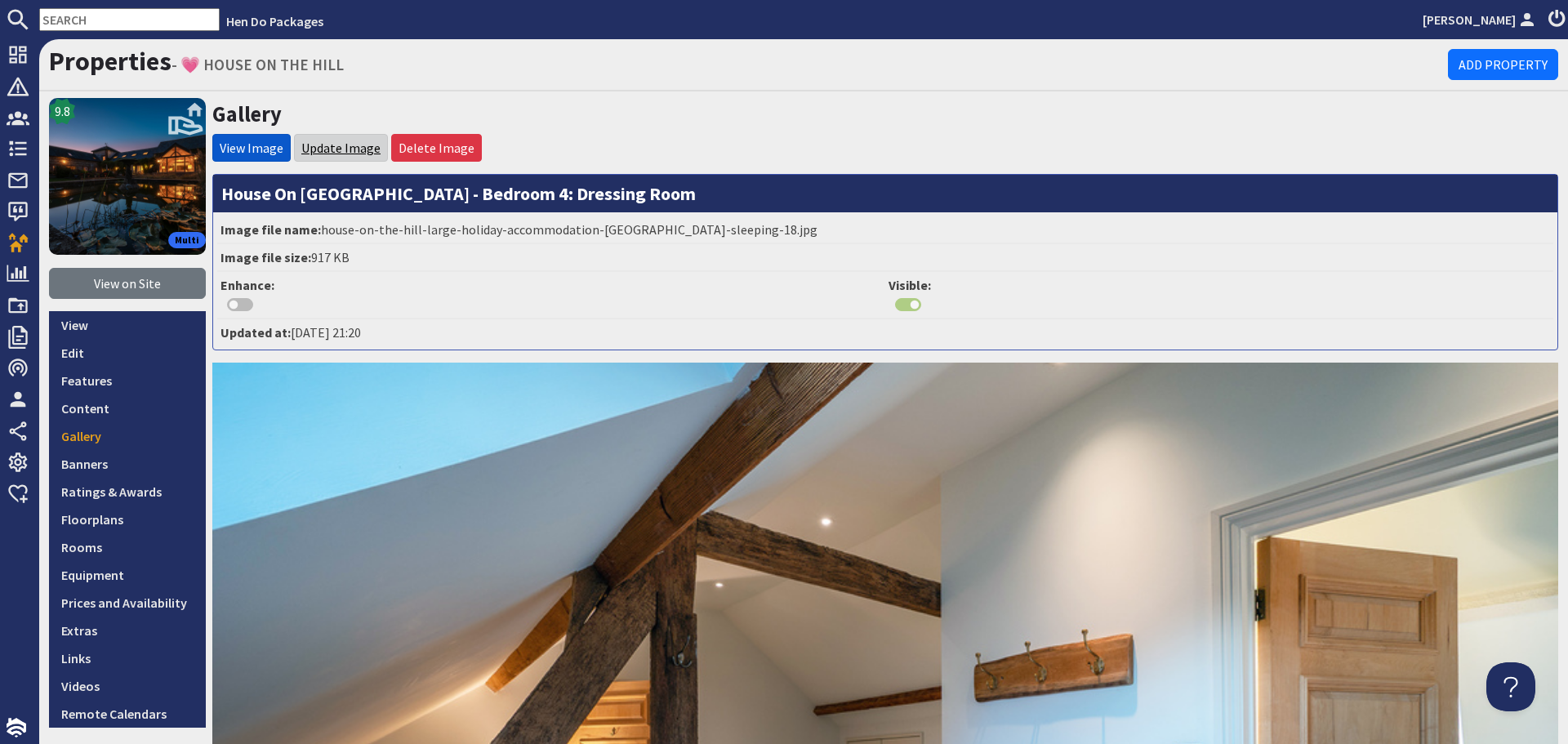
click at [343, 143] on link "Update Image" at bounding box center [341, 147] width 79 height 16
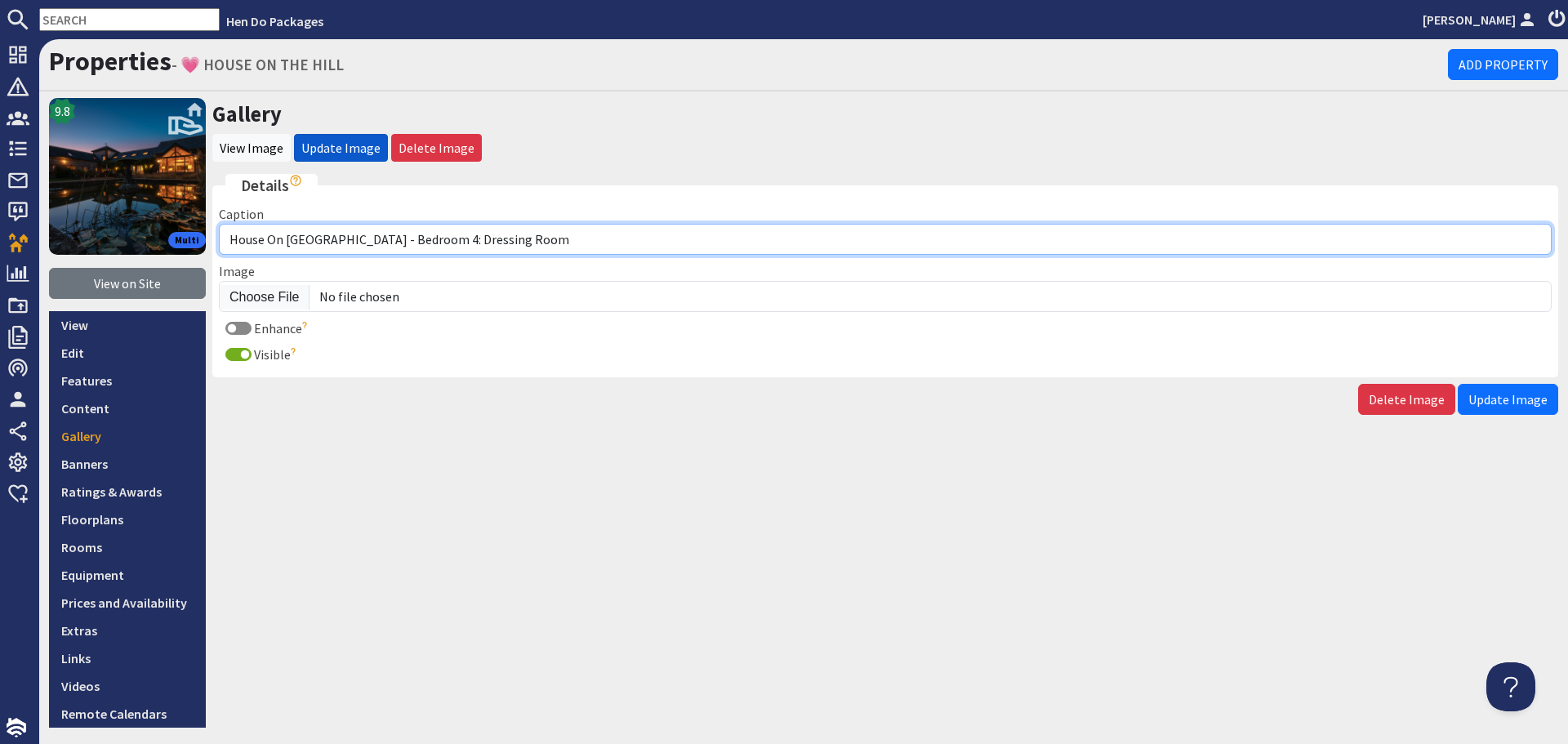
drag, startPoint x: 575, startPoint y: 242, endPoint x: 337, endPoint y: 243, distance: 238.0
click at [337, 243] on input "House On The Hill - Bedroom 4: Dressing Room" at bounding box center [885, 239] width 1333 height 31
paste input "Bedroom 4: The Dressing Room has 2 single beds"
type input "House On [GEOGRAPHIC_DATA] - Bedroom 4: The Dressing Room has 2 single beds"
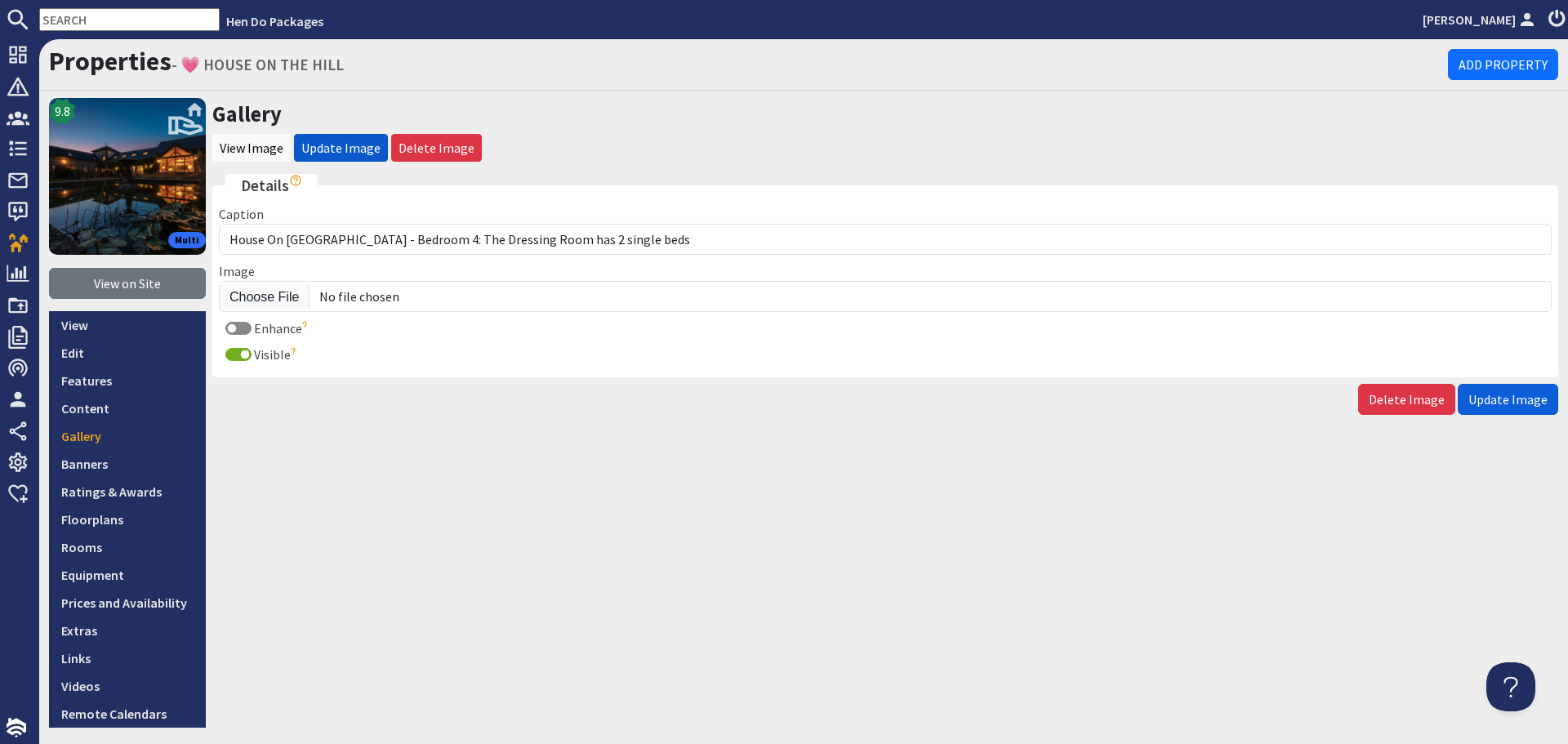
click at [1517, 400] on span "Update Image" at bounding box center [1508, 399] width 79 height 16
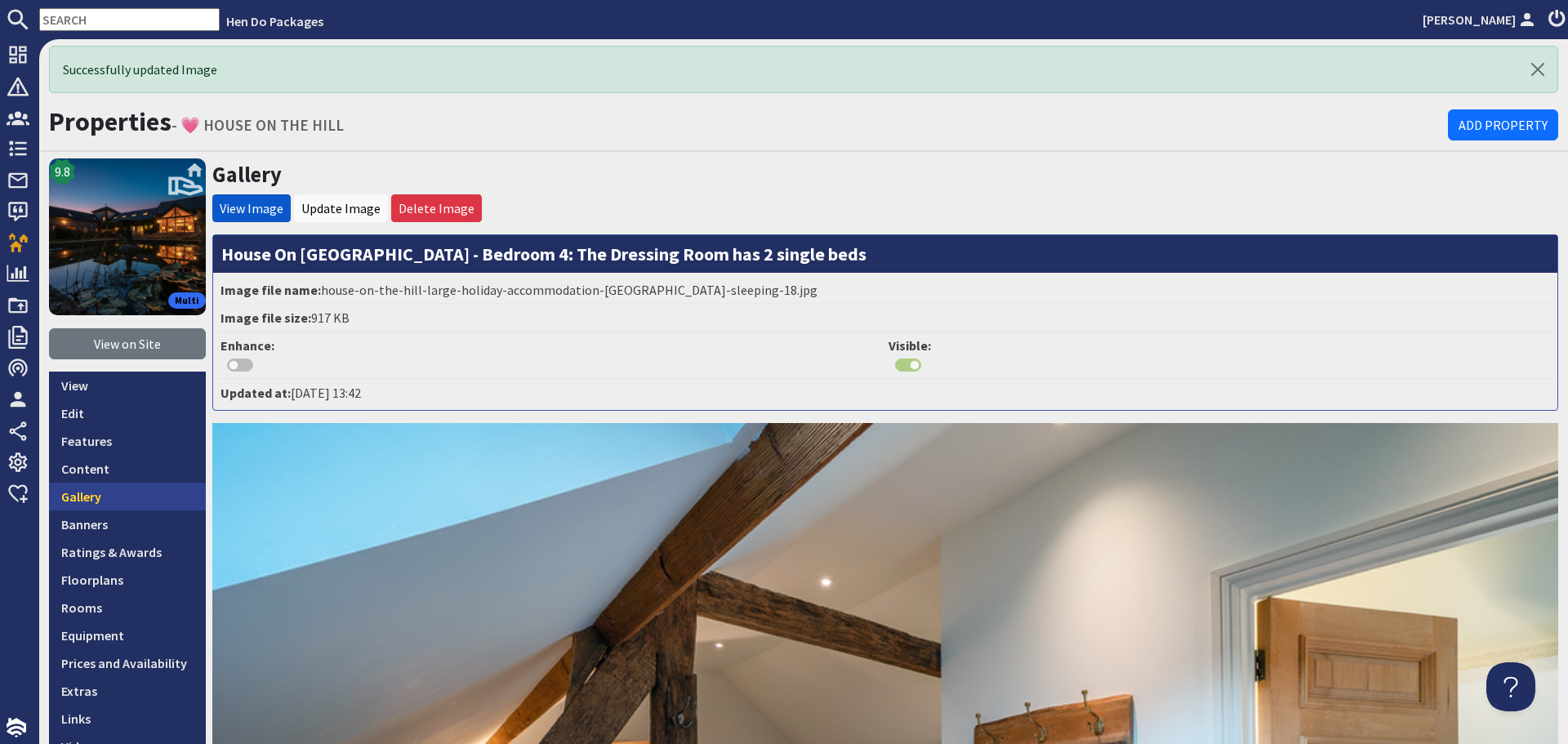
click at [120, 502] on link "Gallery" at bounding box center [127, 496] width 157 height 28
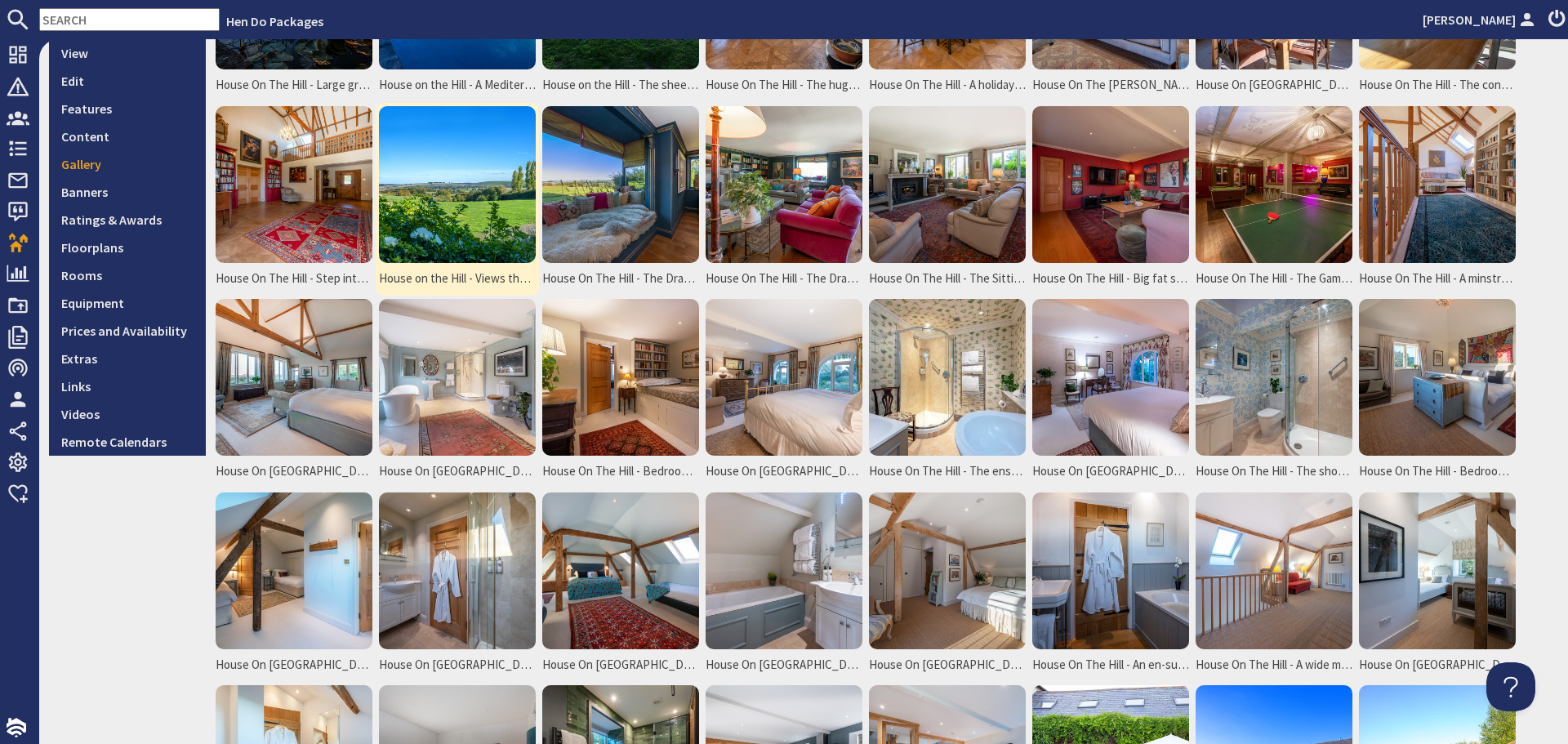
scroll to position [326, 0]
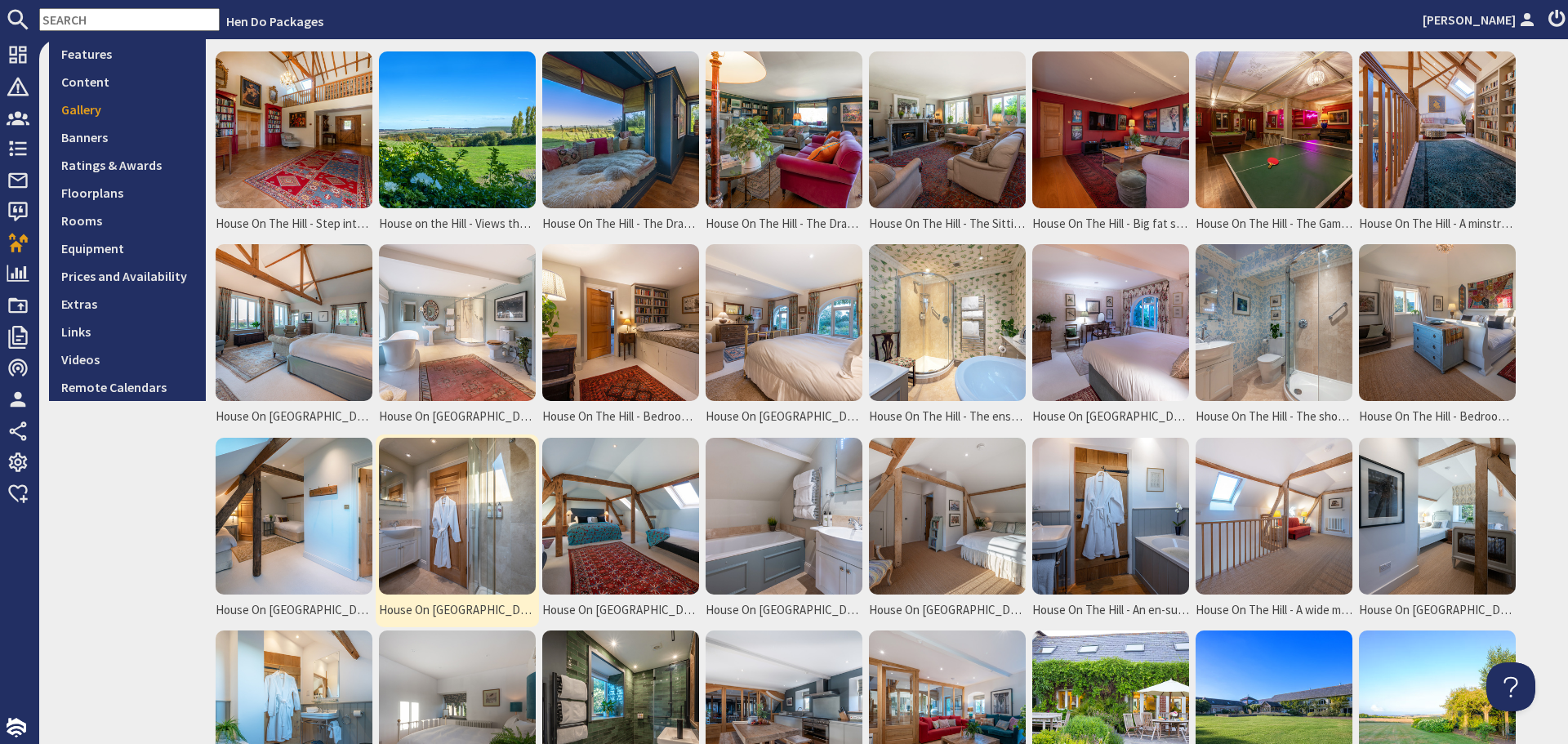
click at [423, 468] on img at bounding box center [457, 516] width 157 height 156
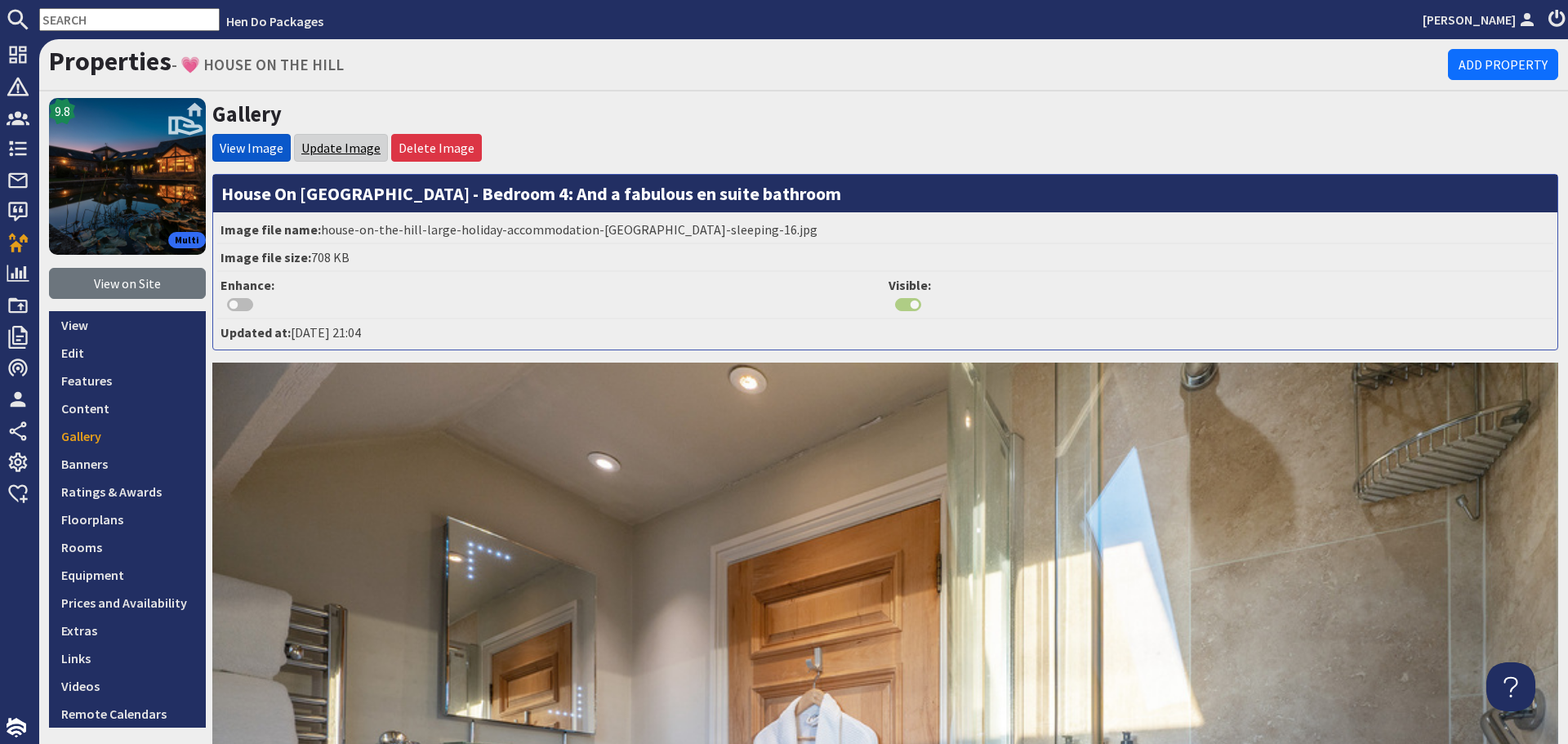
click at [326, 145] on link "Update Image" at bounding box center [341, 147] width 79 height 16
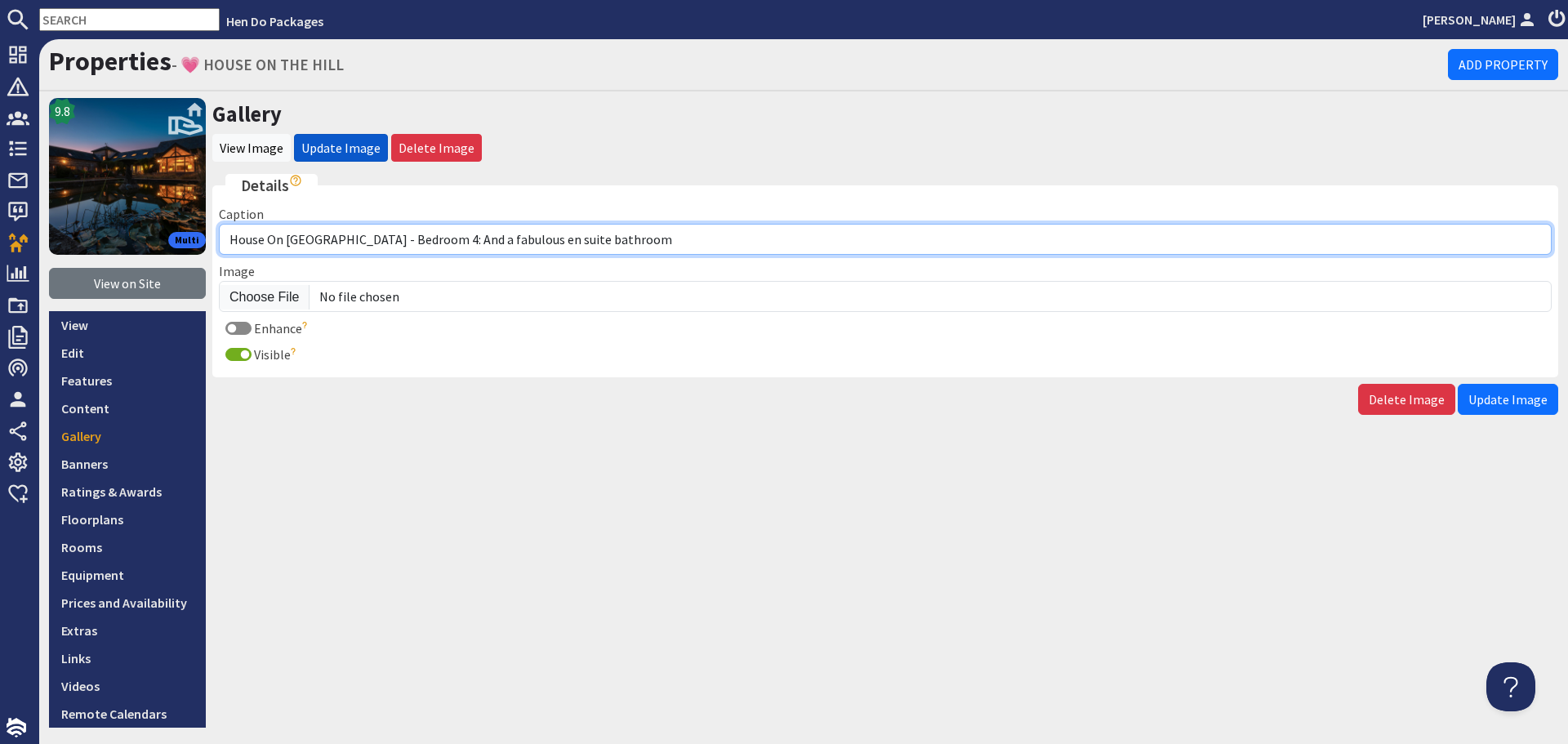
drag, startPoint x: 617, startPoint y: 247, endPoint x: 337, endPoint y: 245, distance: 280.0
click at [337, 245] on input "House On [GEOGRAPHIC_DATA] - Bedroom 4: And a fabulous en suite bathroom" at bounding box center [885, 239] width 1333 height 31
paste input "The ensuite bathroom for Bedroom 4"
type input "House On [GEOGRAPHIC_DATA] - The ensuite bathroom for Bedroom 4"
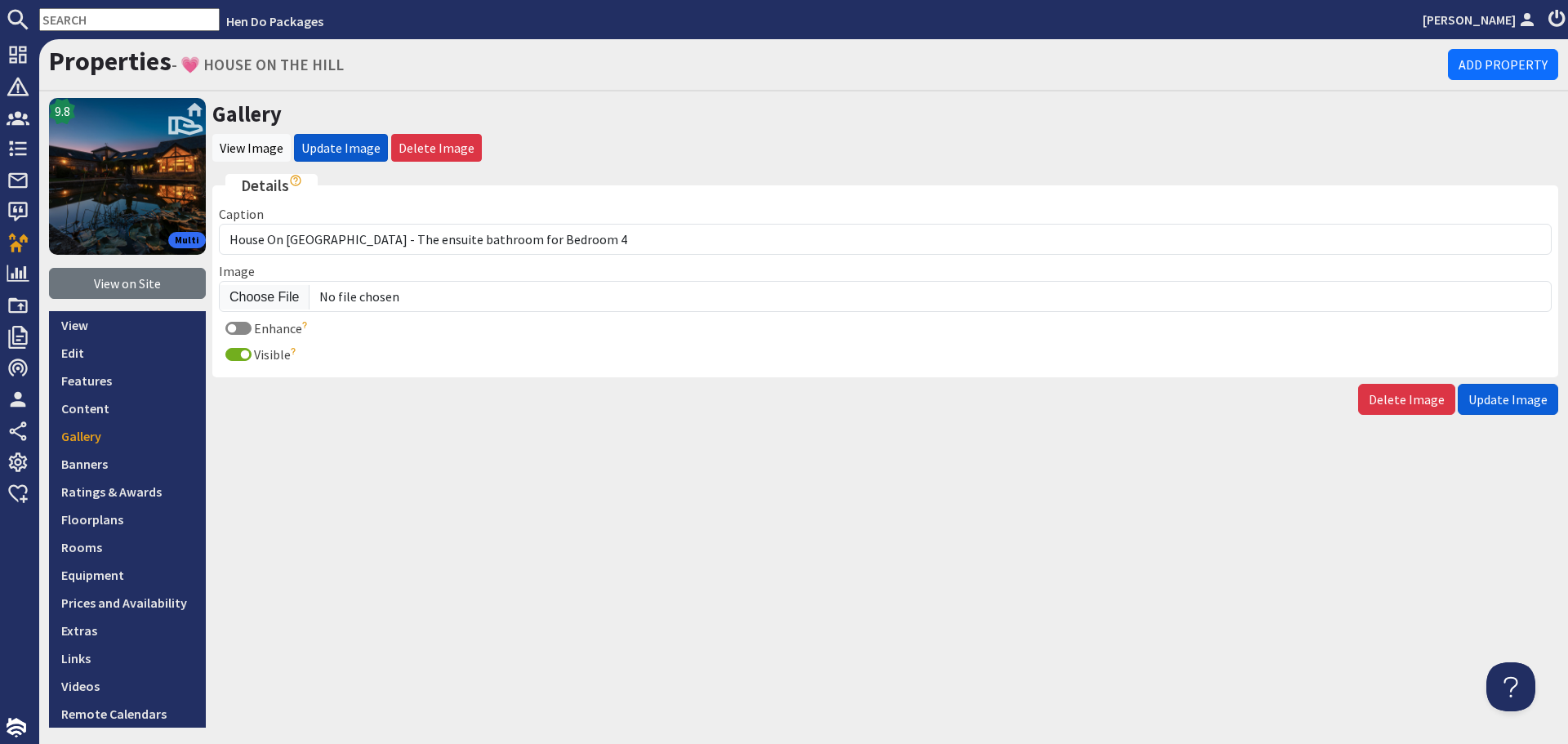
click at [1520, 395] on span "Update Image" at bounding box center [1508, 399] width 79 height 16
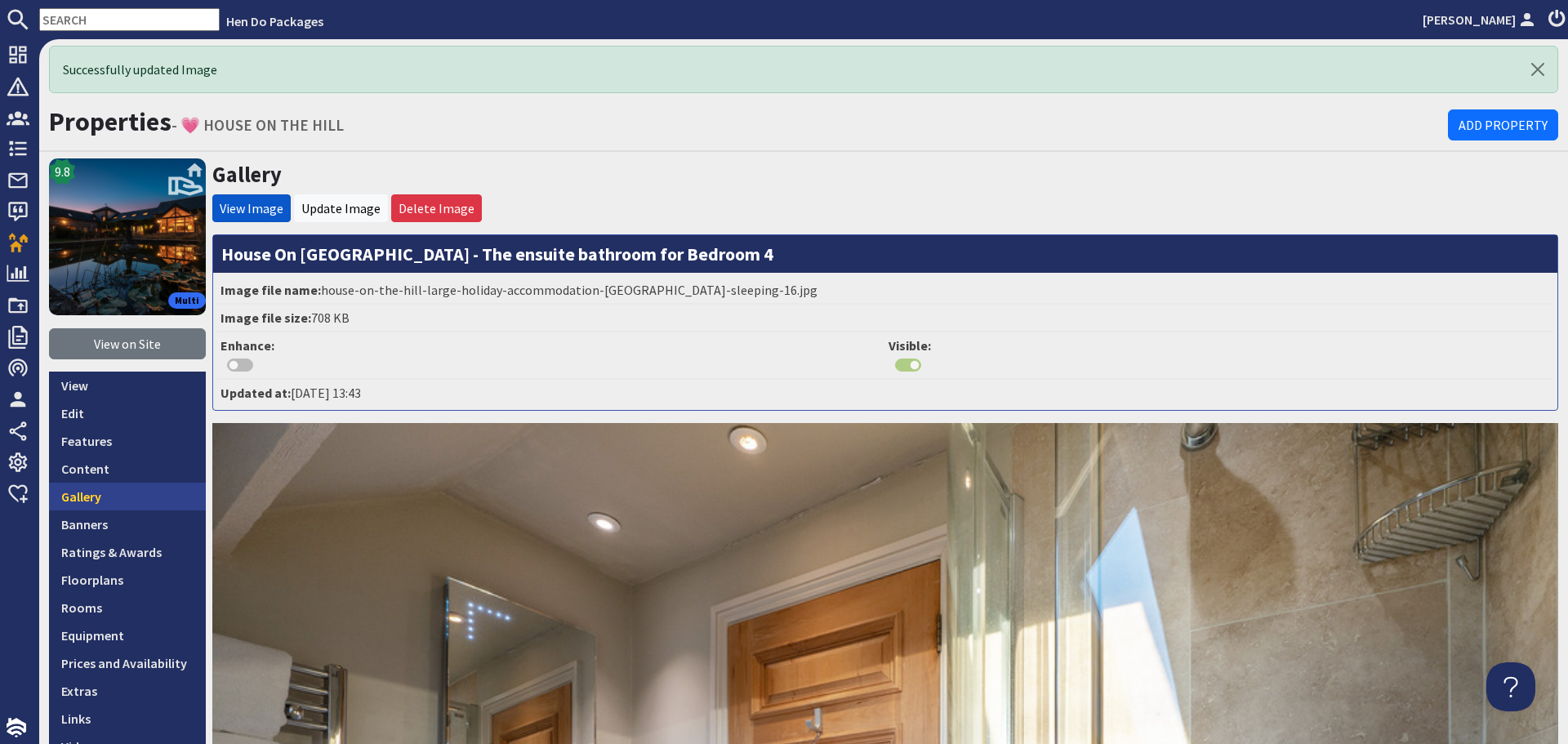
click at [167, 490] on link "Gallery" at bounding box center [127, 496] width 157 height 28
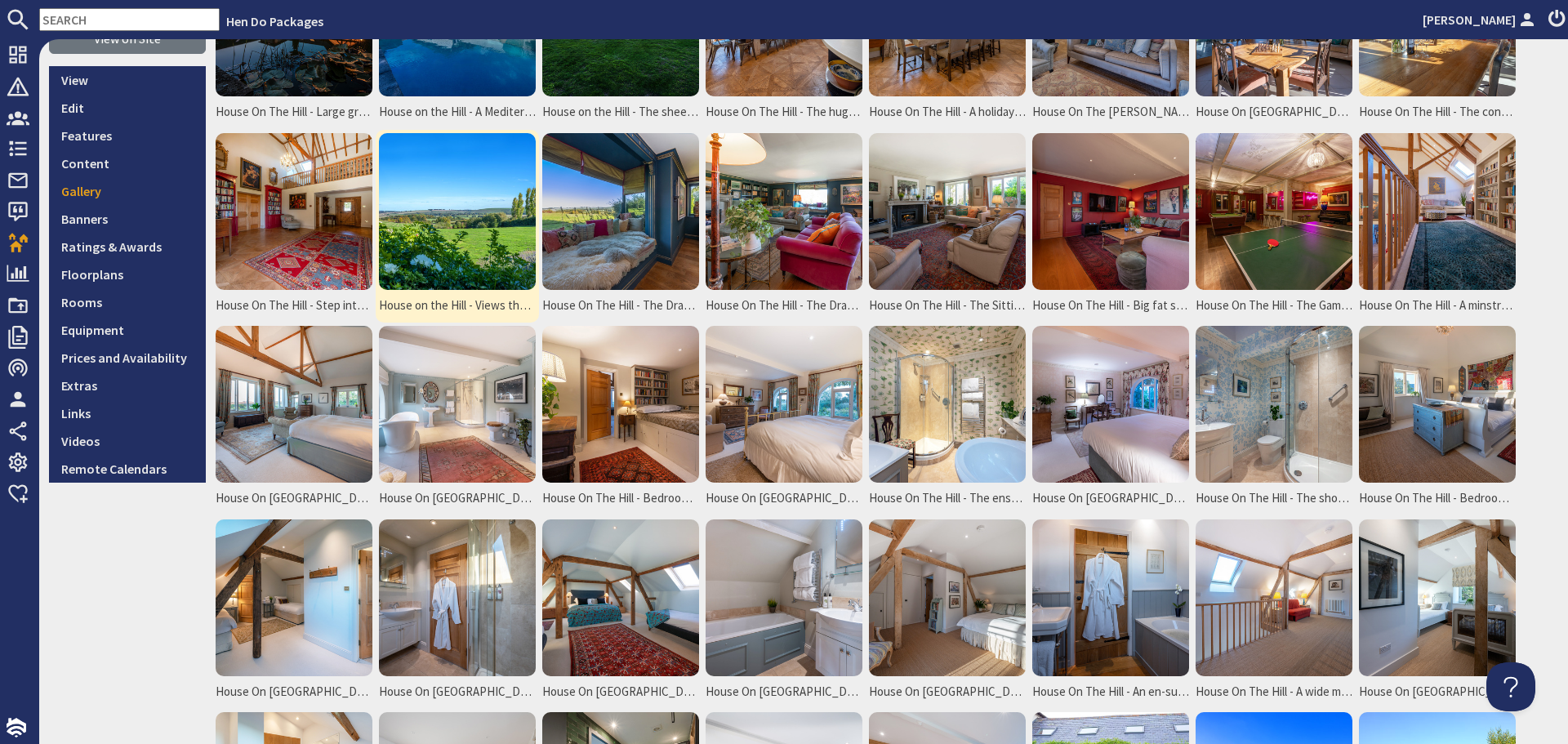
scroll to position [326, 0]
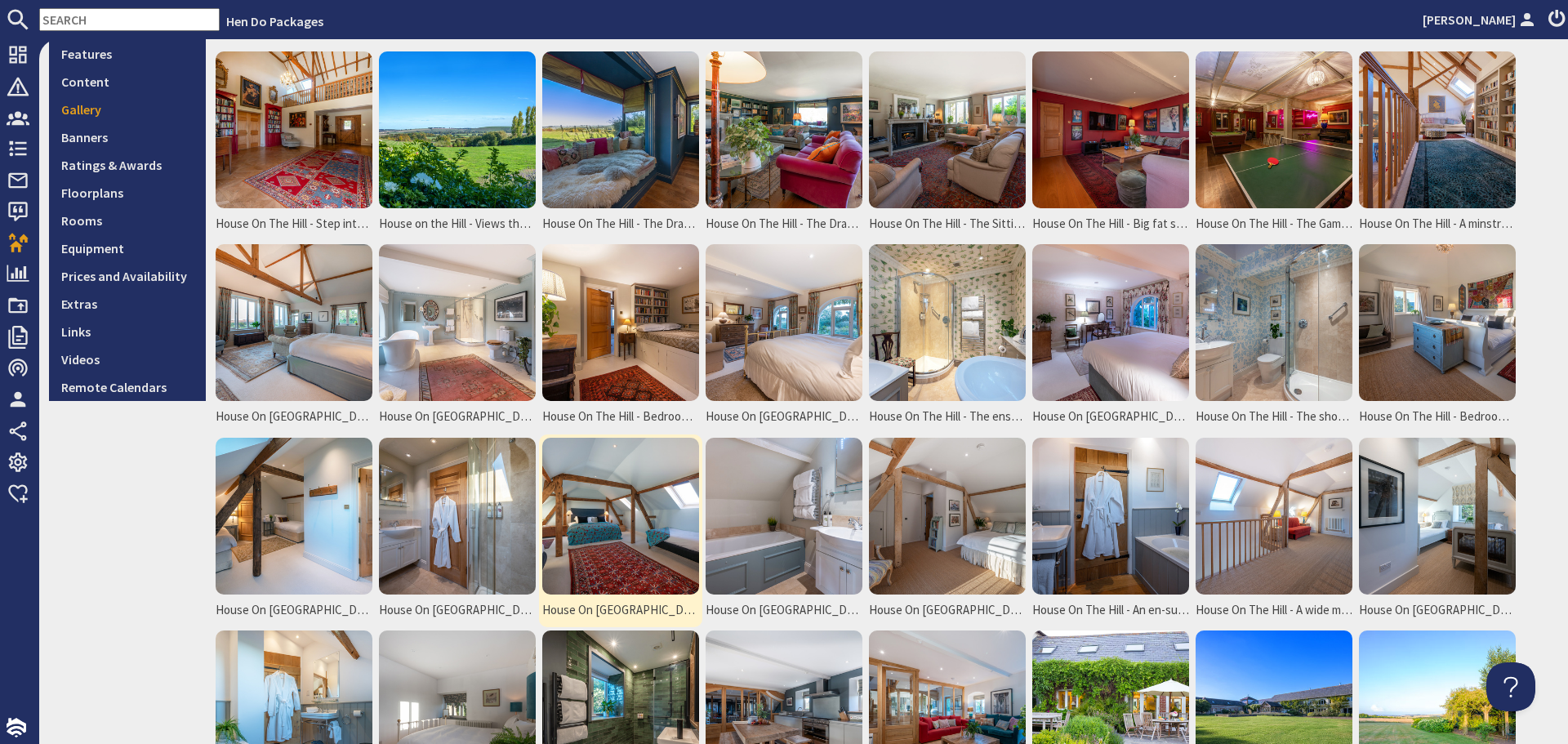
click at [632, 547] on img at bounding box center [620, 516] width 157 height 156
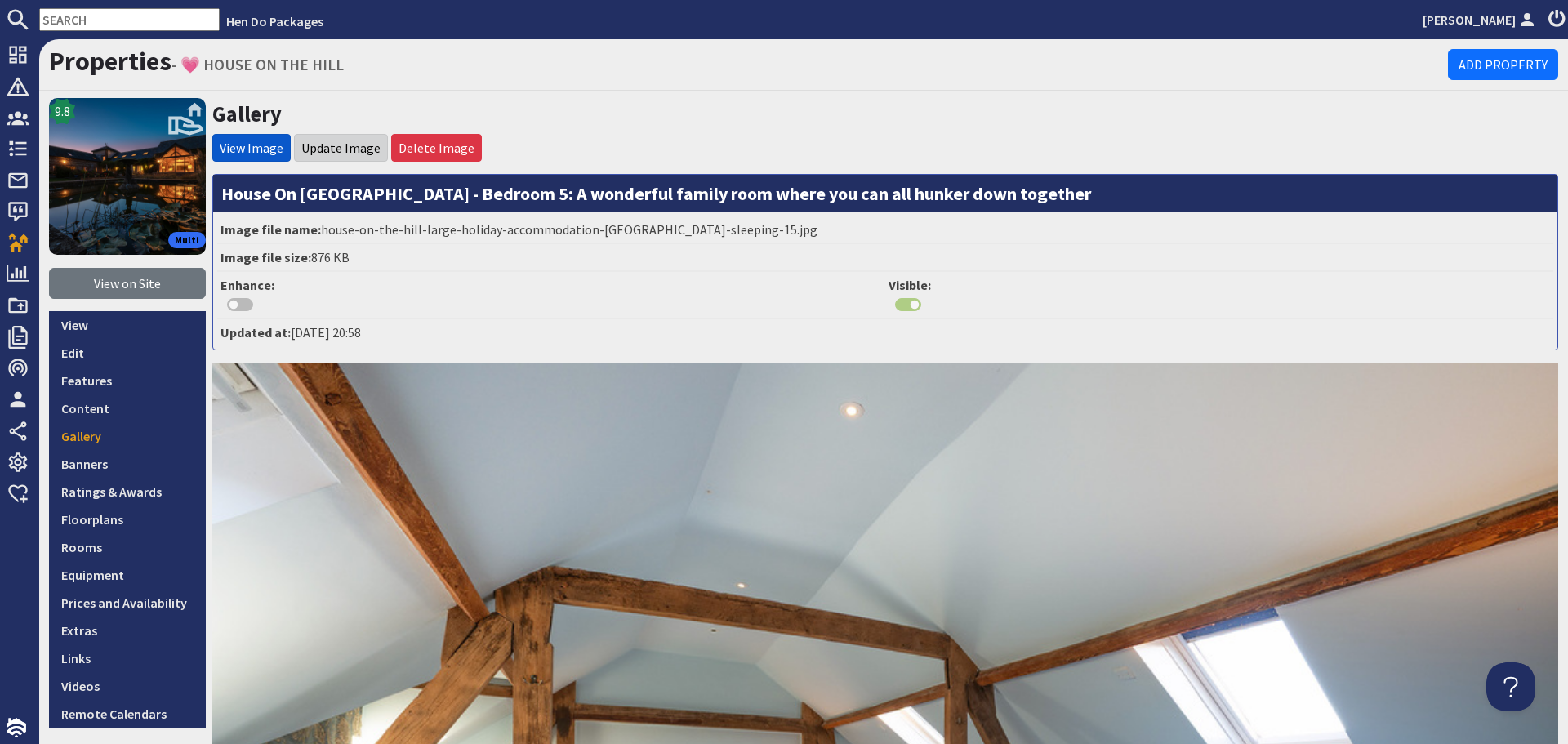
click at [315, 144] on link "Update Image" at bounding box center [341, 147] width 79 height 16
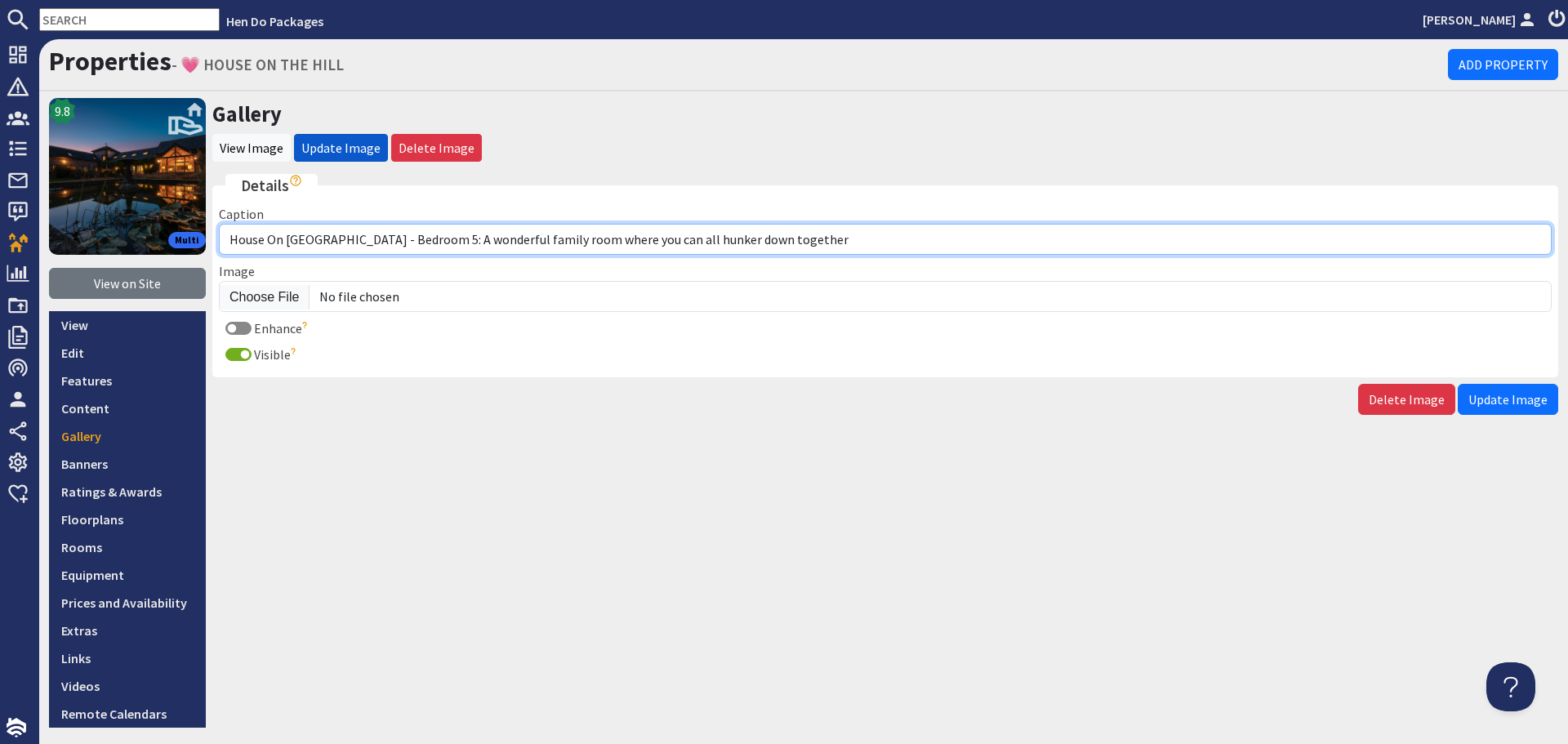
drag, startPoint x: 767, startPoint y: 238, endPoint x: 339, endPoint y: 235, distance: 428.0
click at [339, 235] on input "House On The Hill - Bedroom 5: A wonderful family room where you can all hunker…" at bounding box center [885, 239] width 1333 height 31
paste input "Bedroom 5 sleeps 4"
click at [338, 239] on input "House On The Hill - Bedroom 5 sleeps 4" at bounding box center [885, 239] width 1333 height 31
type input "House On [GEOGRAPHIC_DATA] - Bedroom 5 sleeps 4"
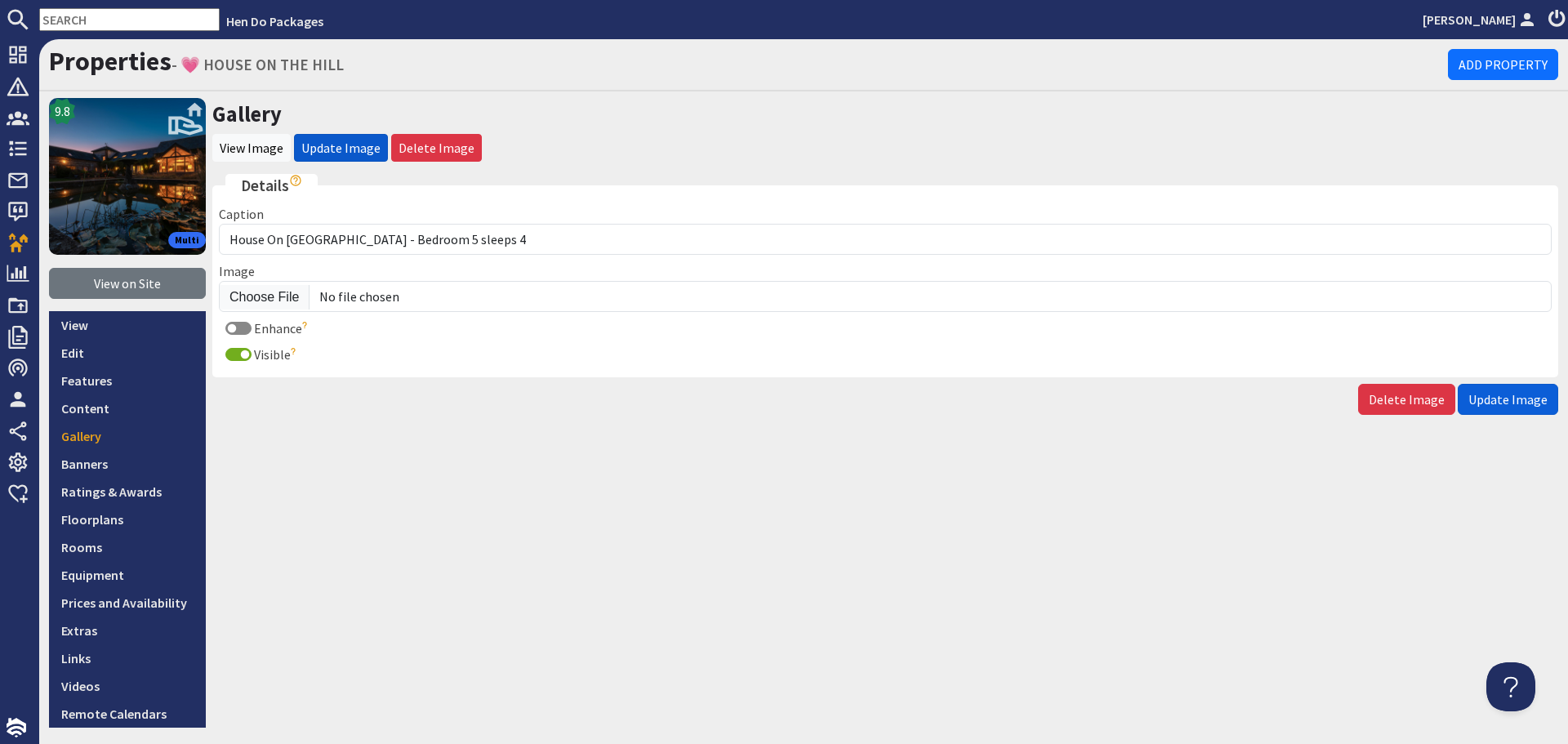
click at [1539, 400] on button "Update Image" at bounding box center [1508, 399] width 100 height 31
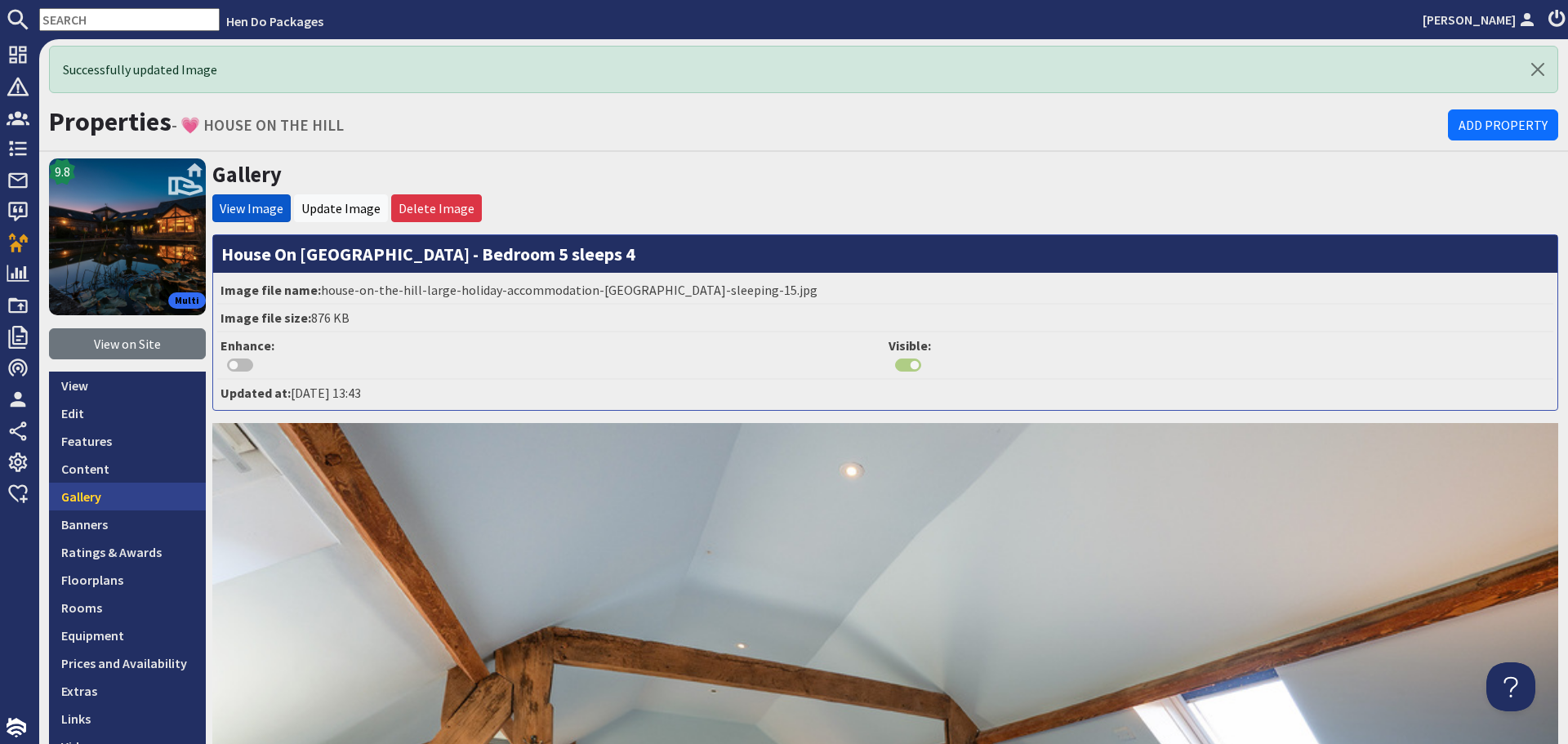
click at [117, 486] on link "Gallery" at bounding box center [127, 496] width 157 height 28
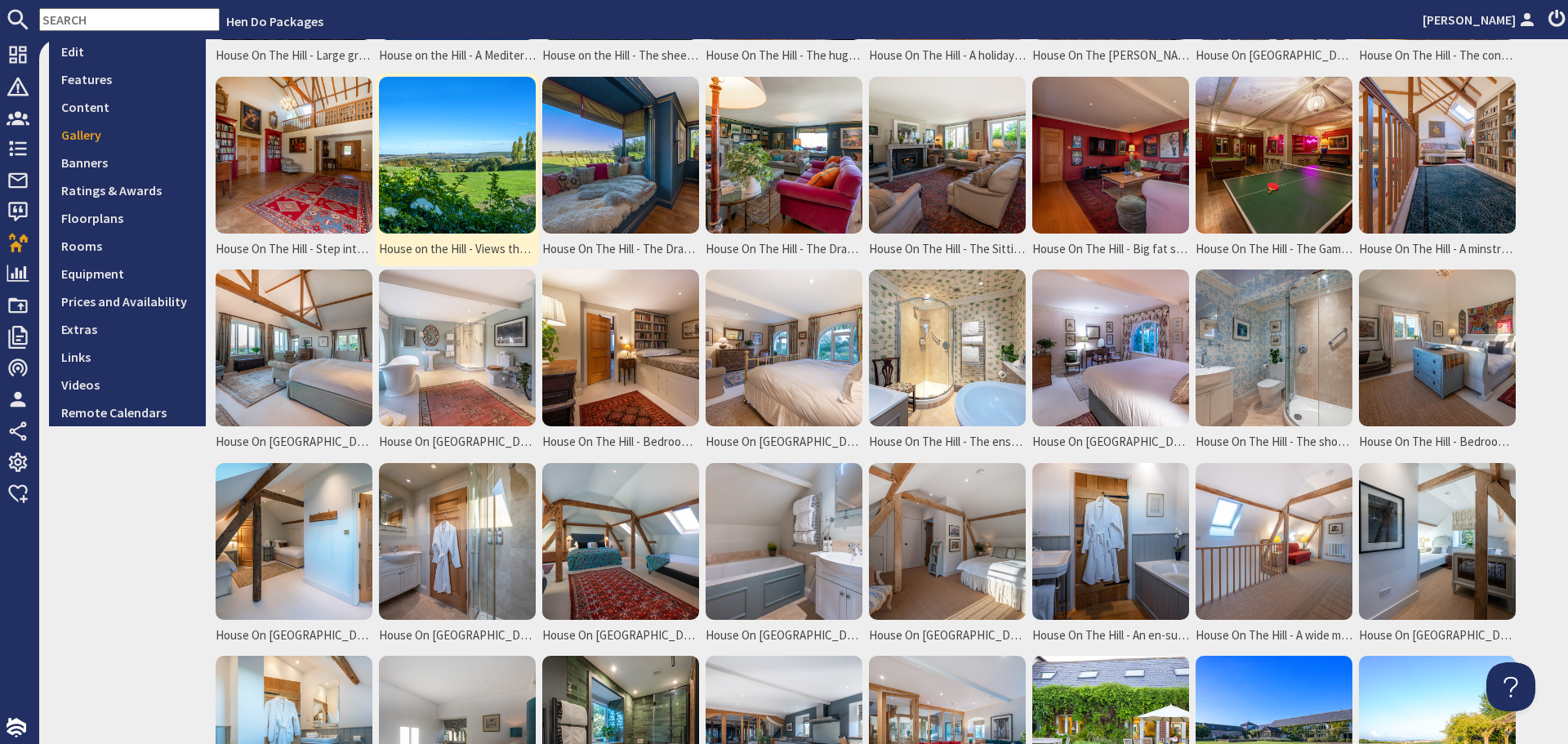
scroll to position [326, 0]
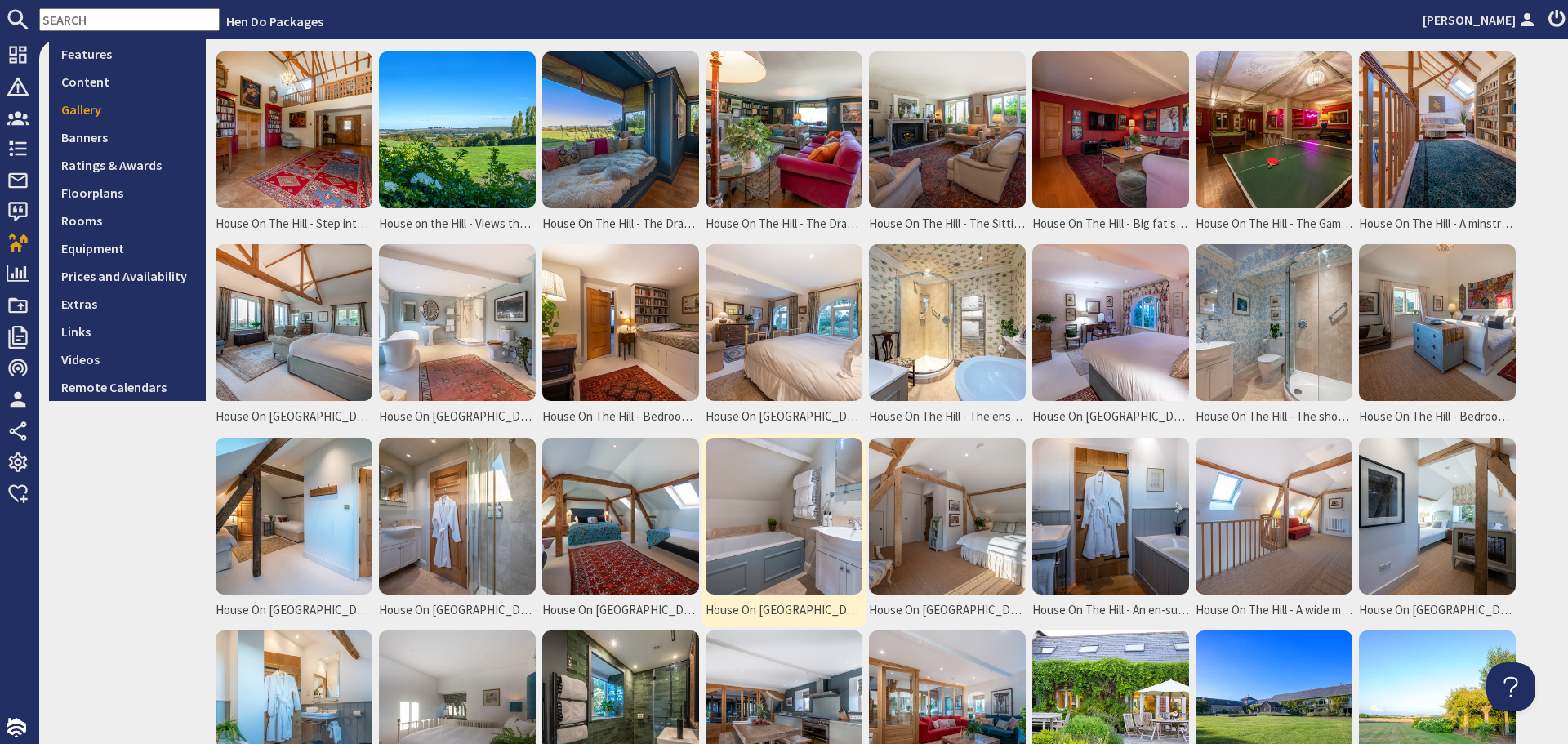
click at [827, 517] on img at bounding box center [784, 516] width 157 height 156
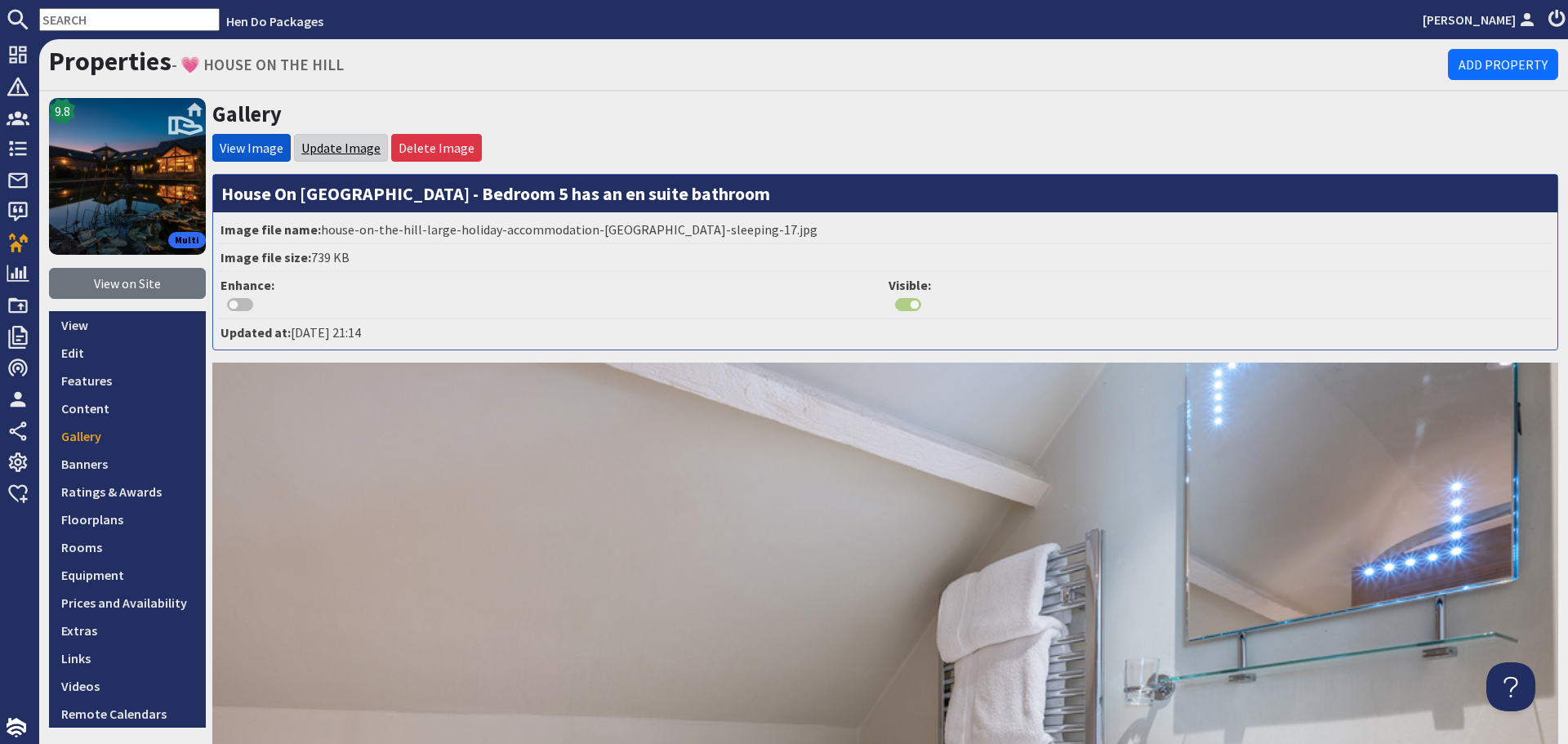
click at [362, 151] on link "Update Image" at bounding box center [341, 147] width 79 height 16
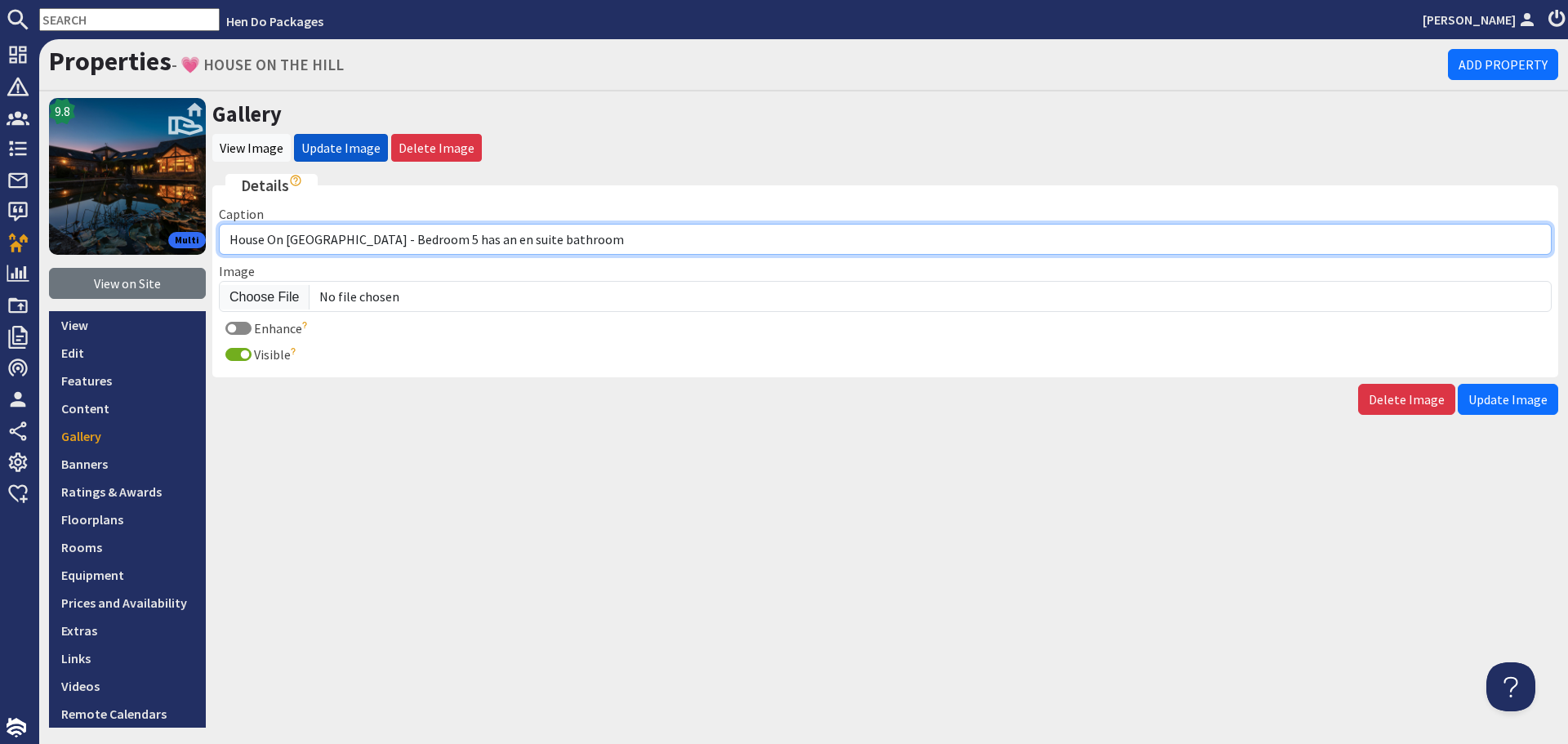
click at [451, 241] on input "House On [GEOGRAPHIC_DATA] - Bedroom 5 has an en suite bathroom" at bounding box center [885, 239] width 1333 height 31
type input "House On [GEOGRAPHIC_DATA] - Bedroom 5 has an ensuite bathroom"
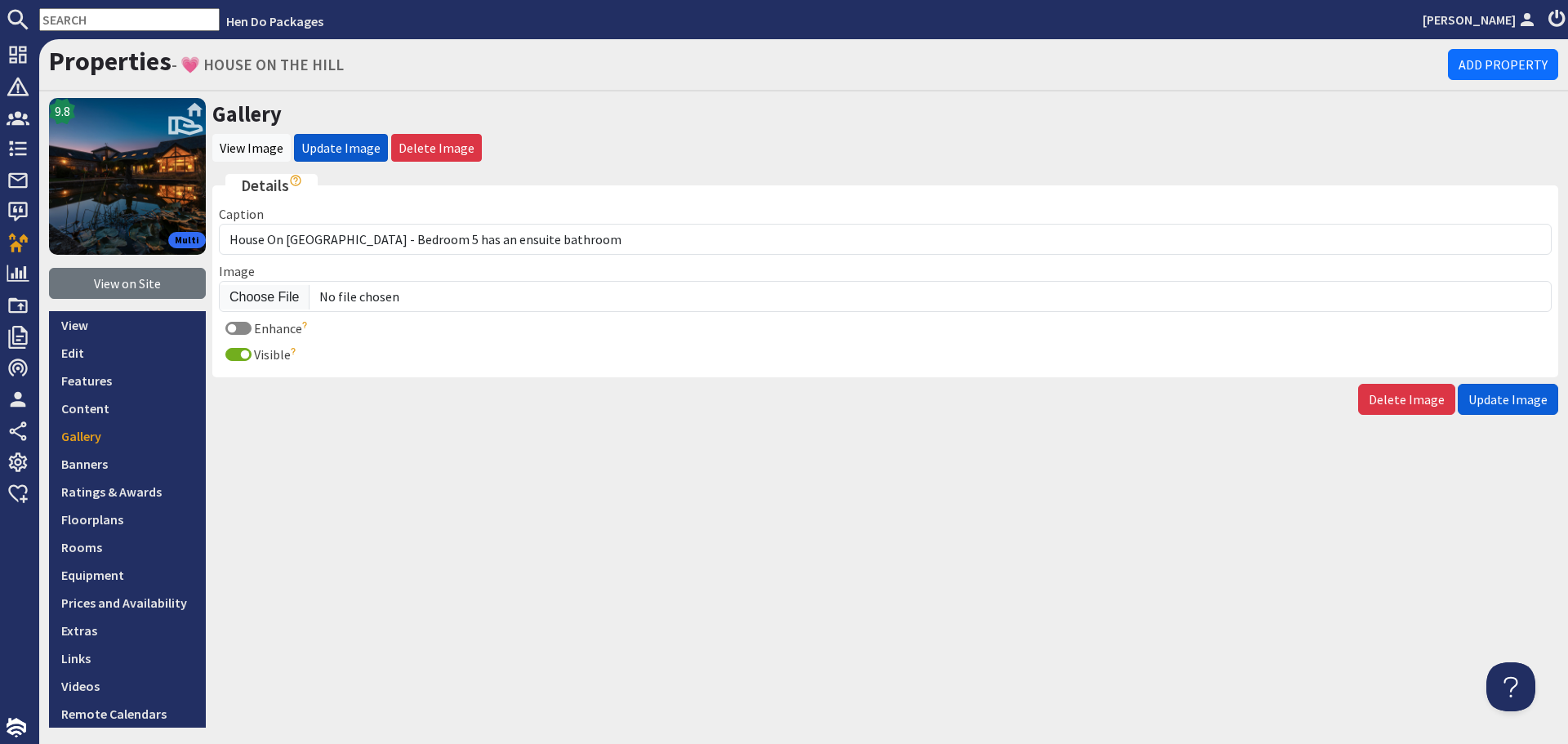
click at [1503, 392] on span "Update Image" at bounding box center [1508, 399] width 79 height 16
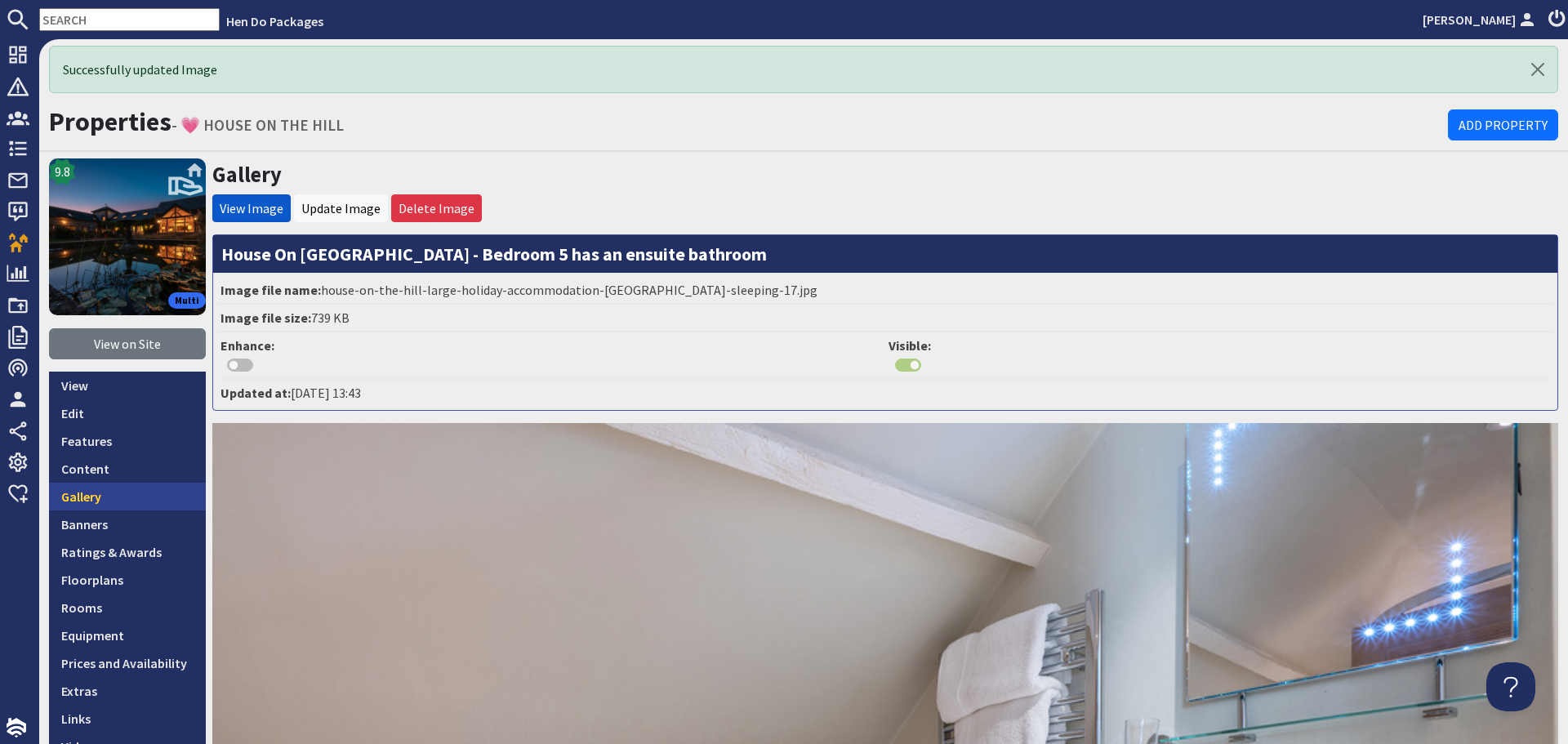
click at [137, 486] on link "Gallery" at bounding box center [127, 496] width 157 height 28
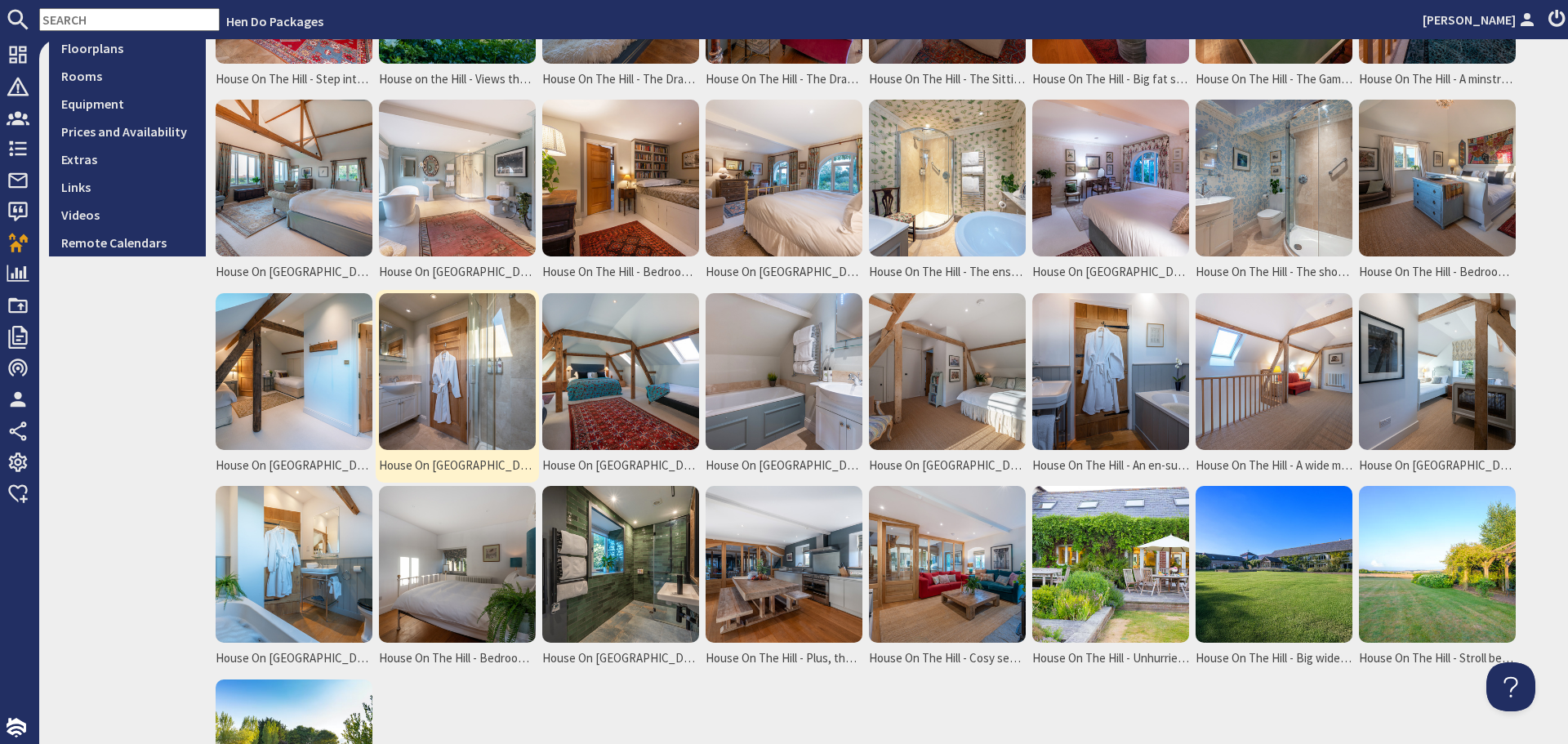
scroll to position [490, 0]
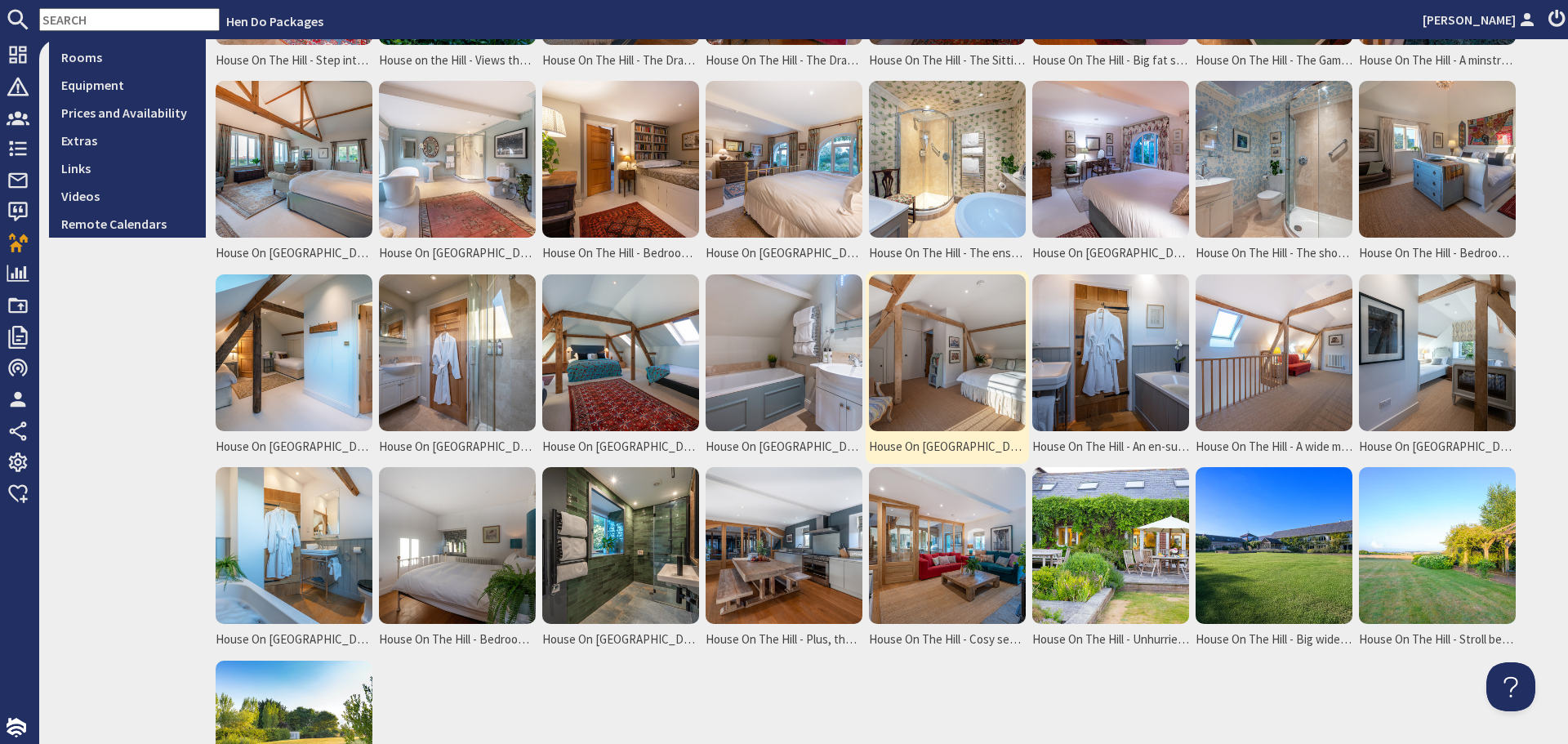
click at [909, 365] on img at bounding box center [948, 353] width 157 height 156
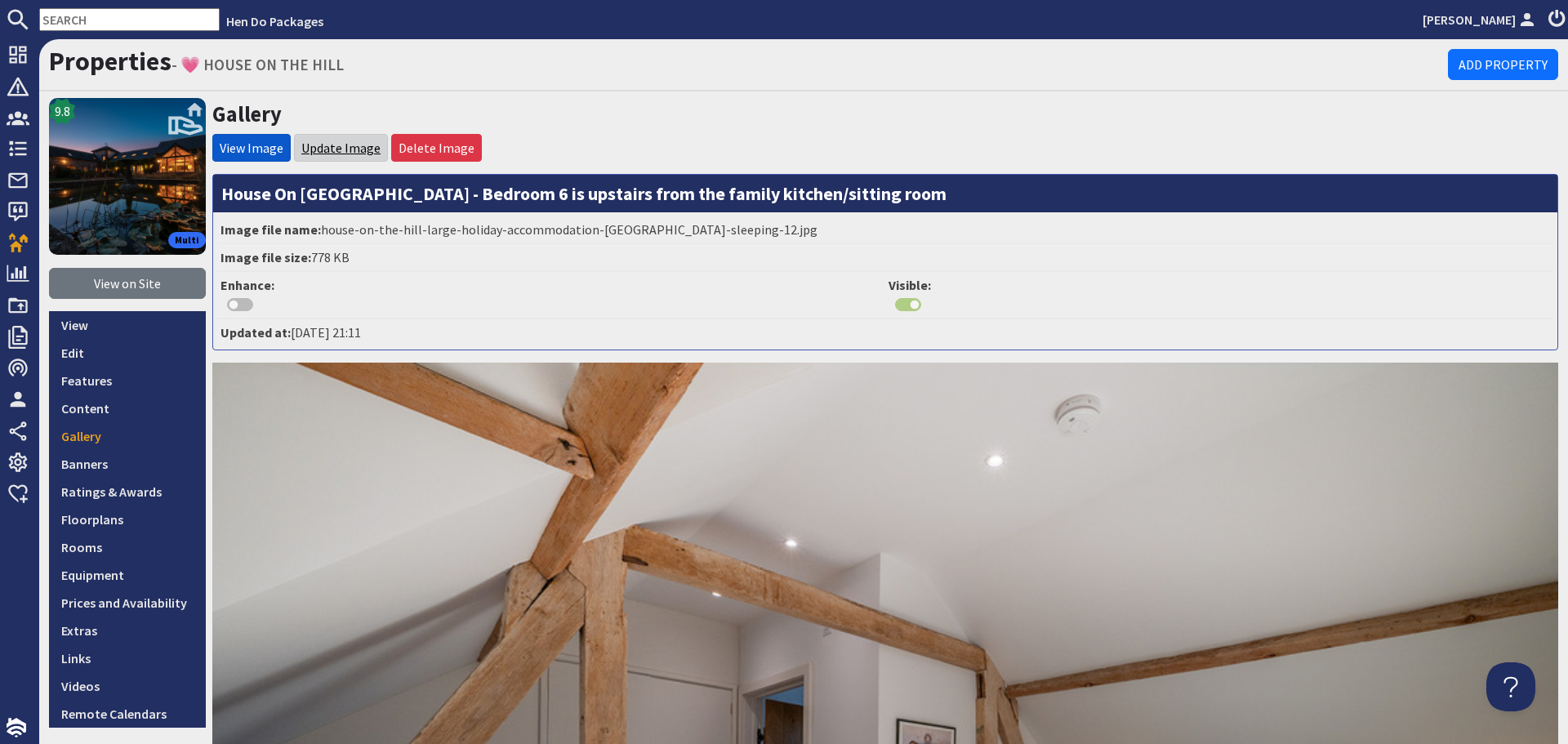
click at [315, 150] on link "Update Image" at bounding box center [341, 147] width 79 height 16
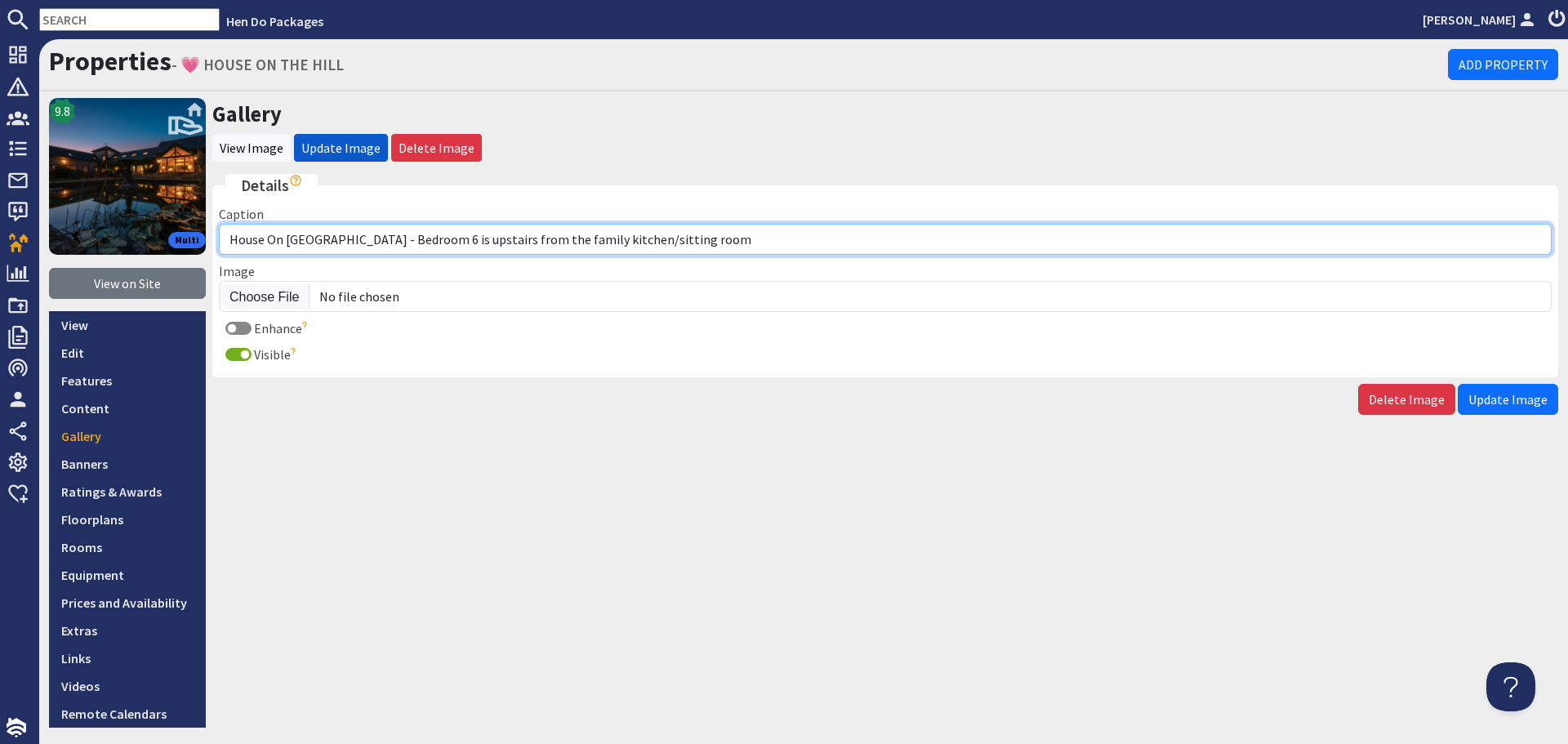
drag, startPoint x: 666, startPoint y: 242, endPoint x: 338, endPoint y: 244, distance: 328.0
click at [338, 244] on input "House On [GEOGRAPHIC_DATA] - Bedroom 6 is upstairs from the family kitchen/sitt…" at bounding box center [885, 239] width 1333 height 31
paste input "Bedroom 6 has a king size bed"
type input "House On [GEOGRAPHIC_DATA] - Bedroom 6 has a king size bed"
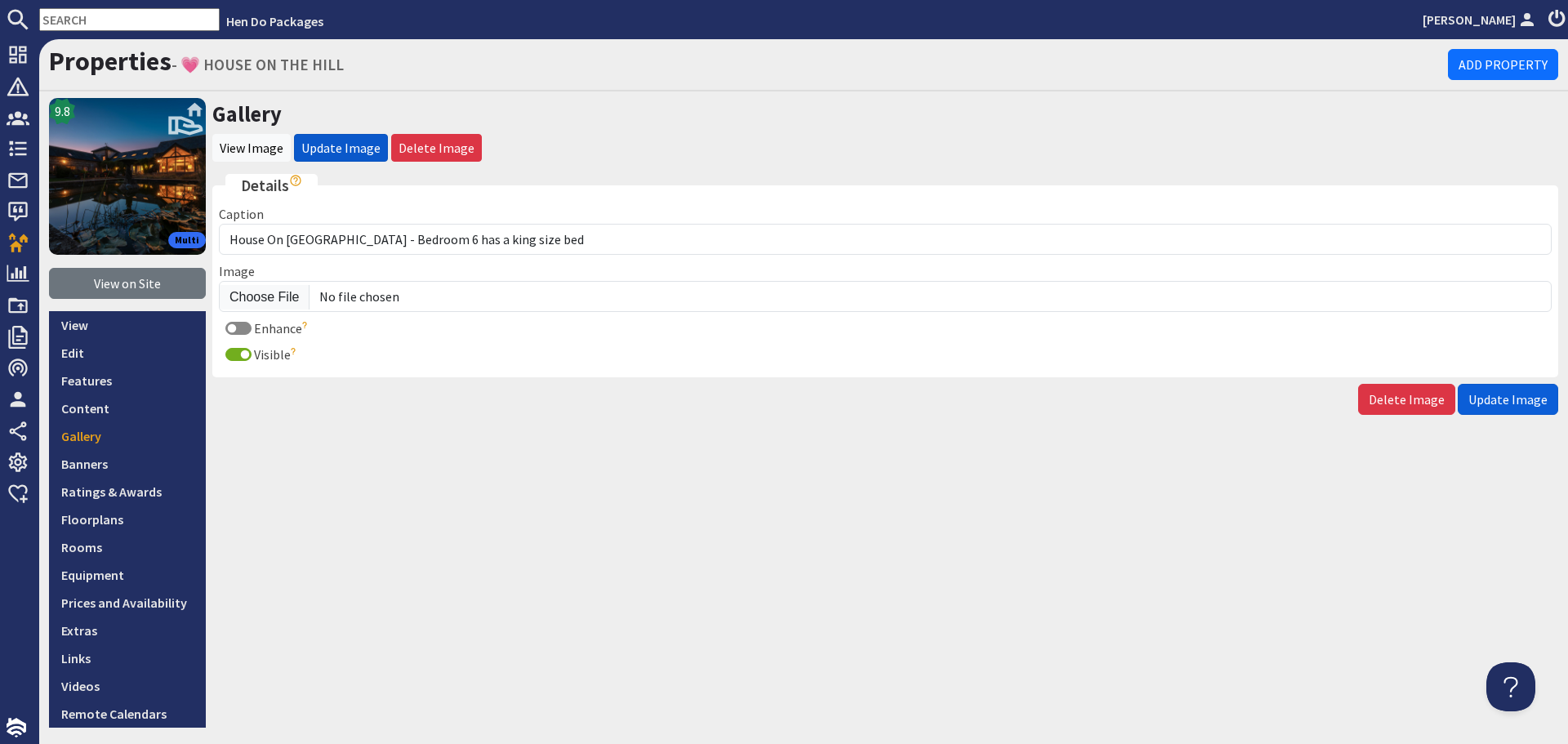
click at [1523, 402] on span "Update Image" at bounding box center [1508, 399] width 79 height 16
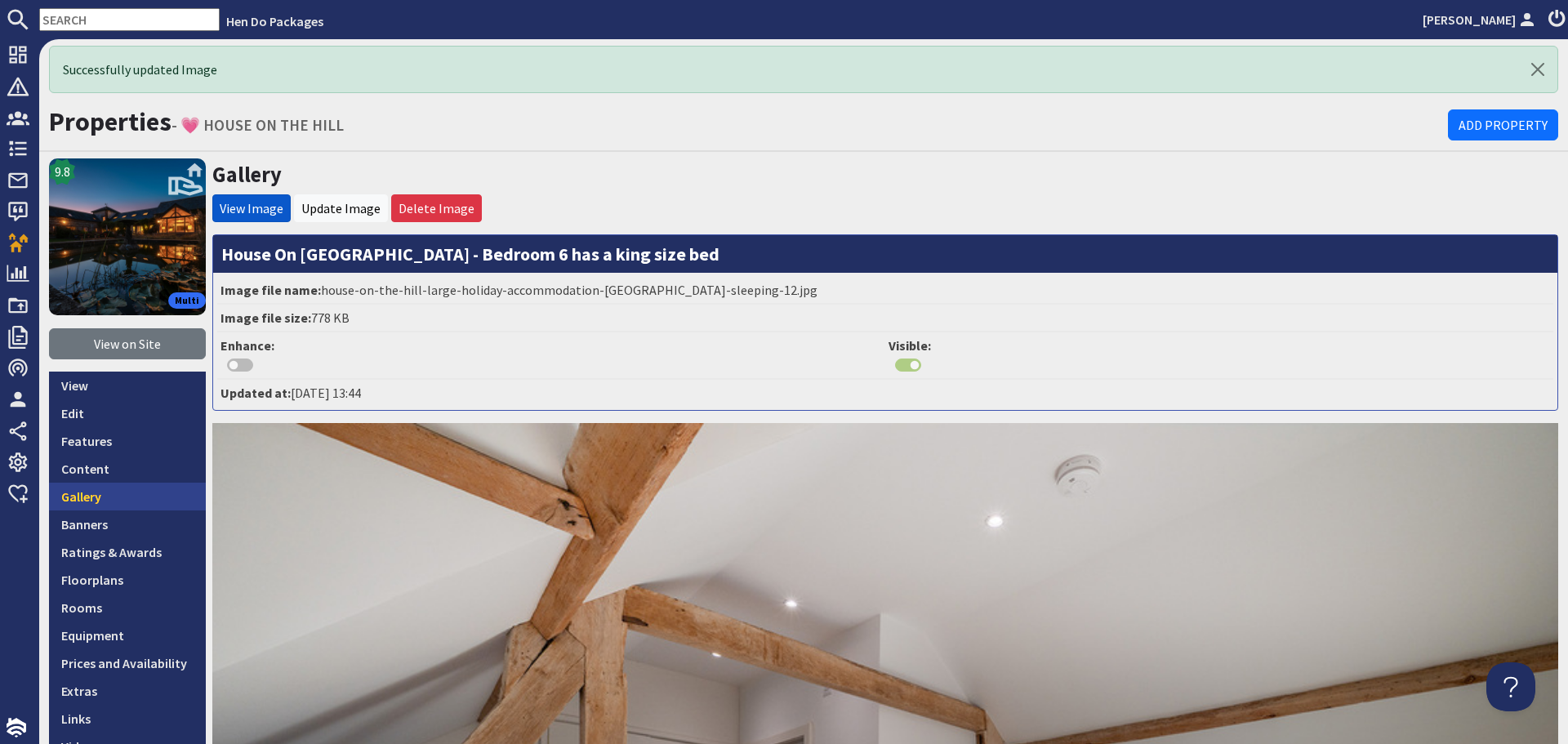
click at [151, 496] on link "Gallery" at bounding box center [127, 496] width 157 height 28
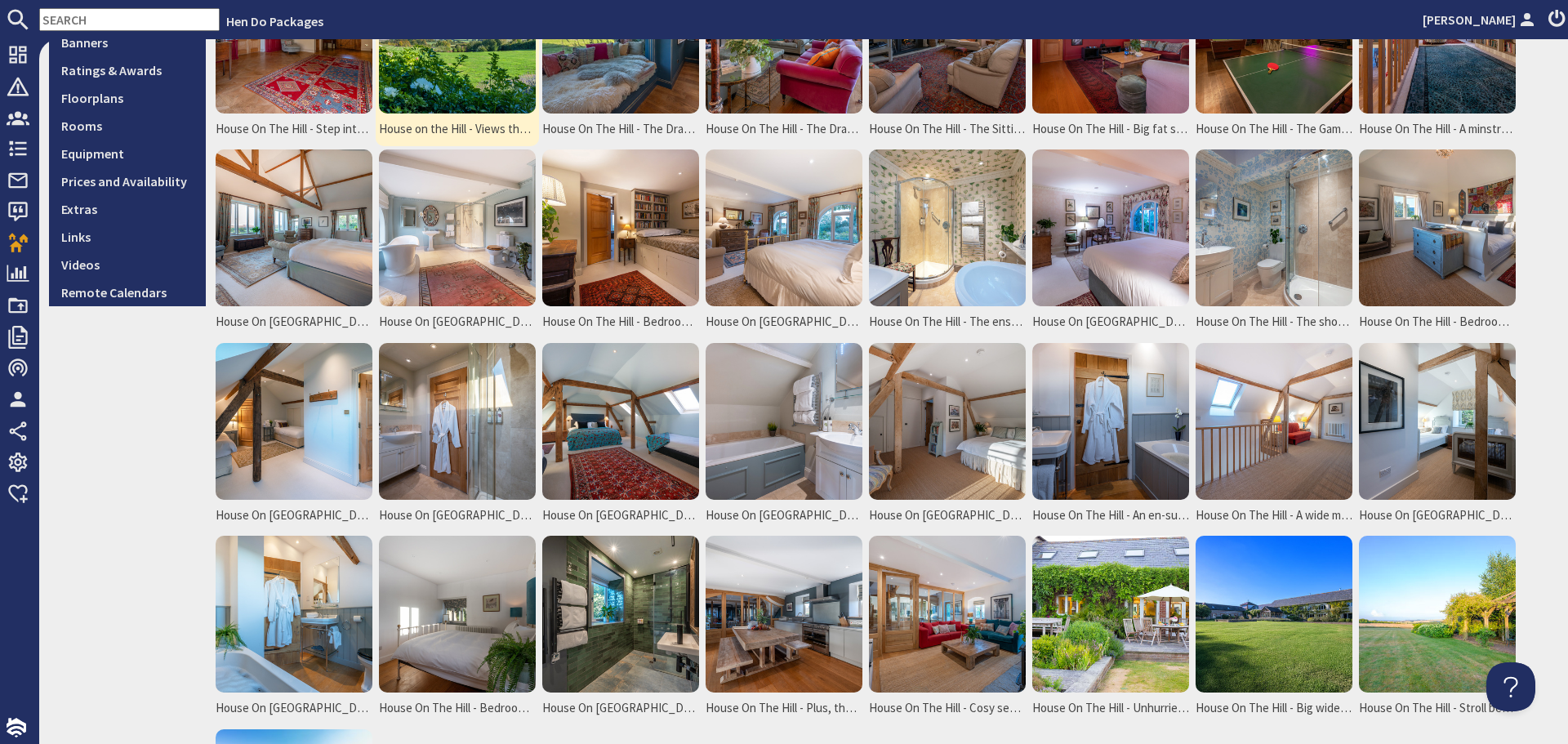
scroll to position [490, 0]
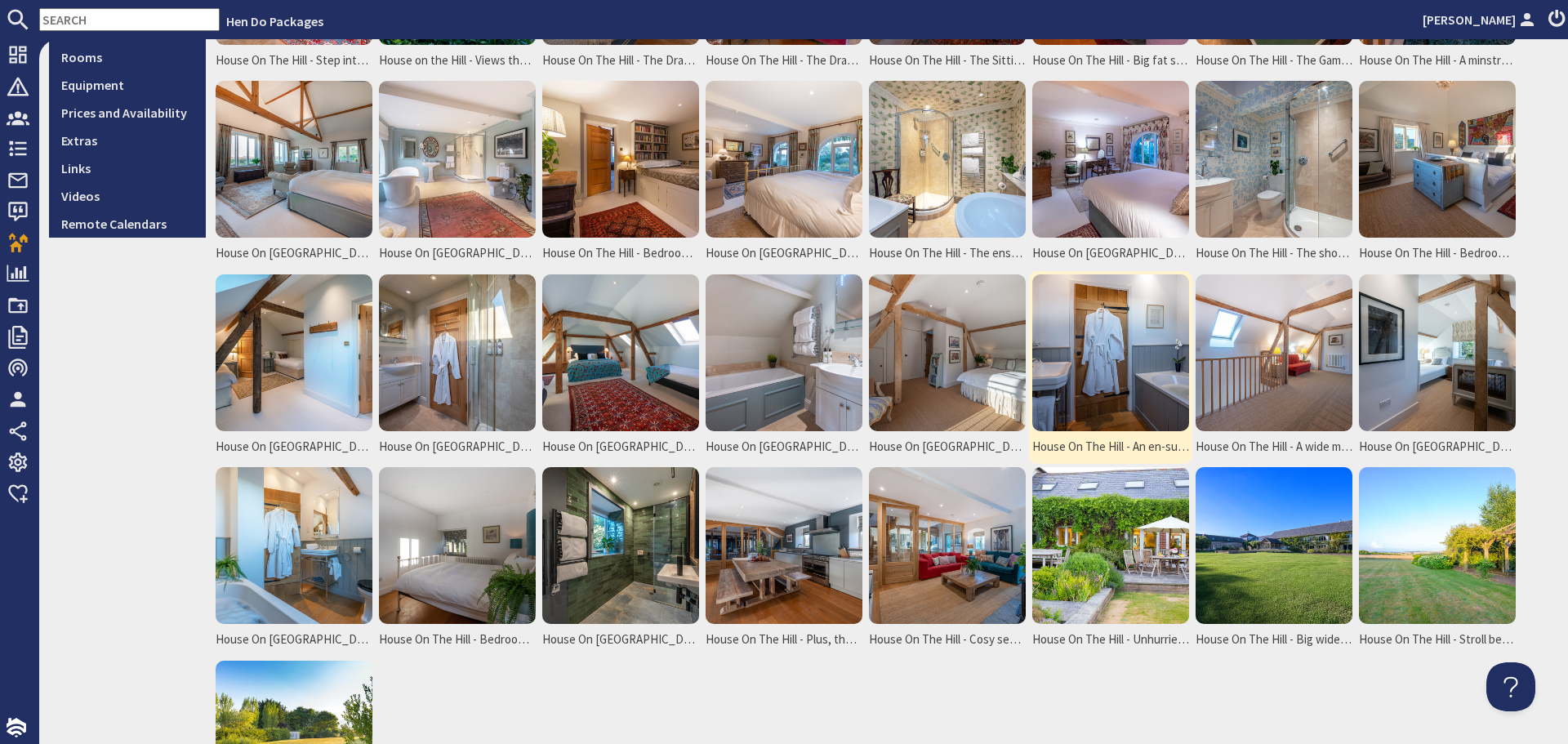
click at [1104, 349] on img at bounding box center [1111, 353] width 157 height 156
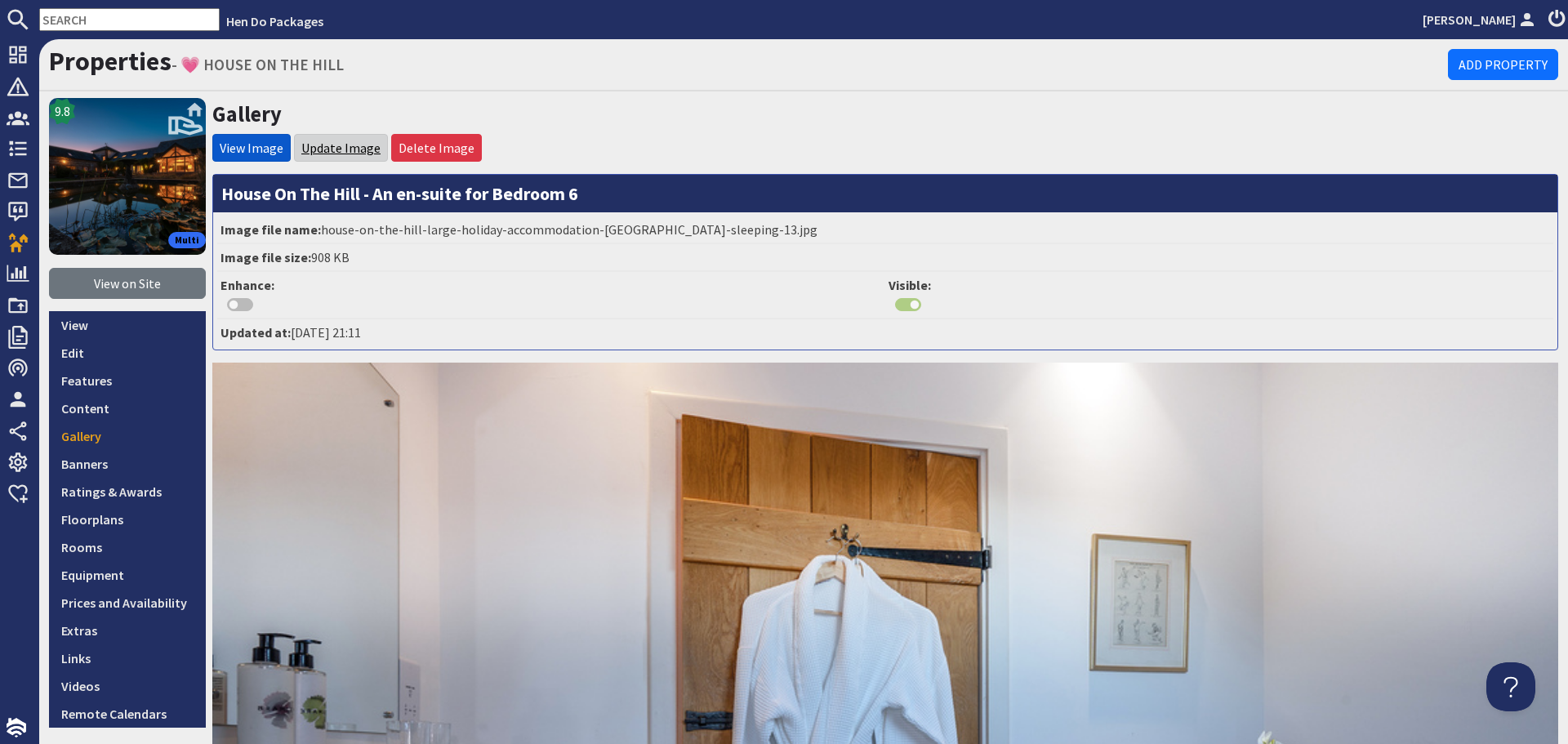
click at [334, 150] on link "Update Image" at bounding box center [341, 147] width 79 height 16
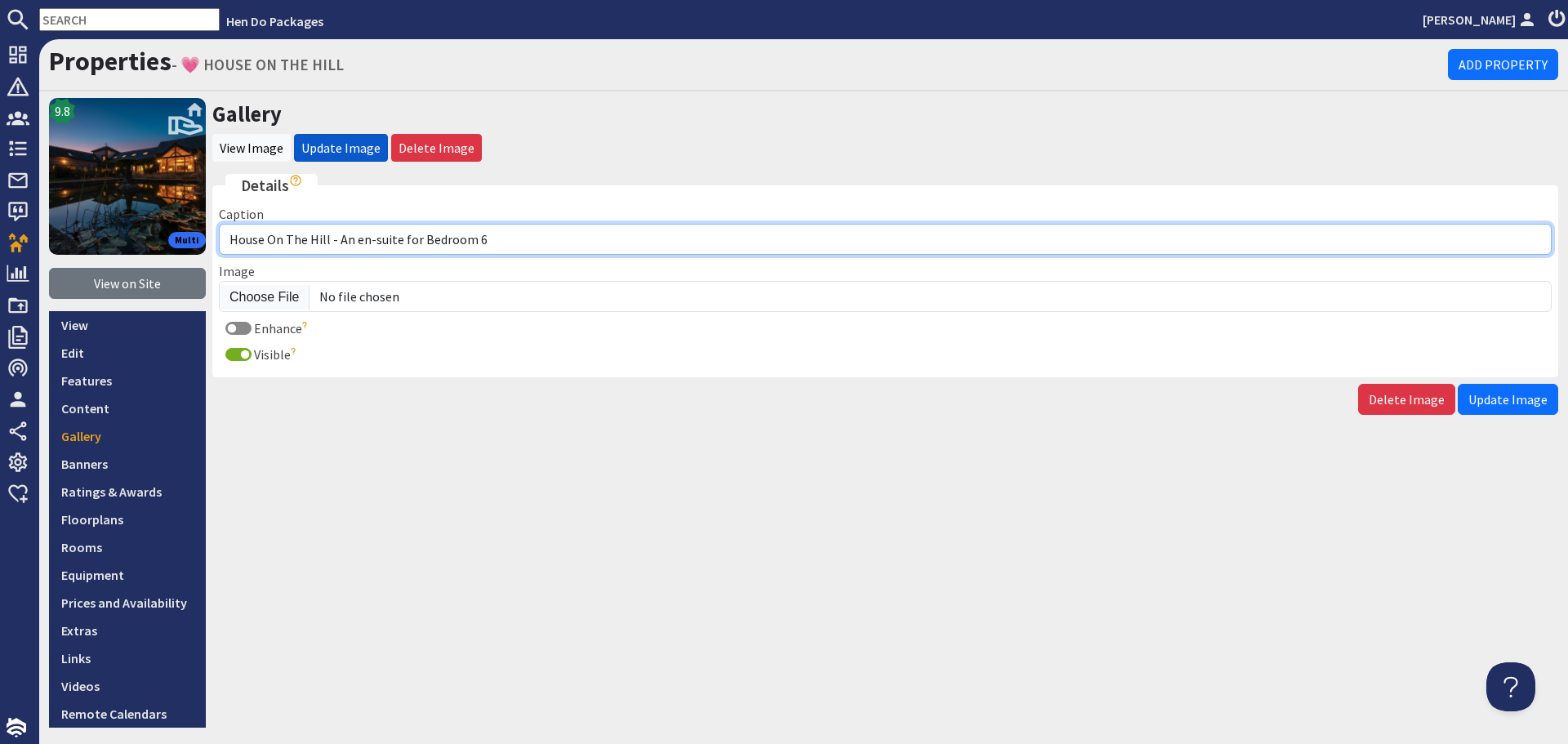
drag, startPoint x: 507, startPoint y: 243, endPoint x: 338, endPoint y: 239, distance: 169.0
click at [338, 239] on input "House On The Hill - An en-suite for Bedroom 6" at bounding box center [885, 239] width 1333 height 31
paste input "Bedroom 6 has an ensuite bathroom"
type input "House On [GEOGRAPHIC_DATA] - Bedroom 6 has an ensuite bathroom"
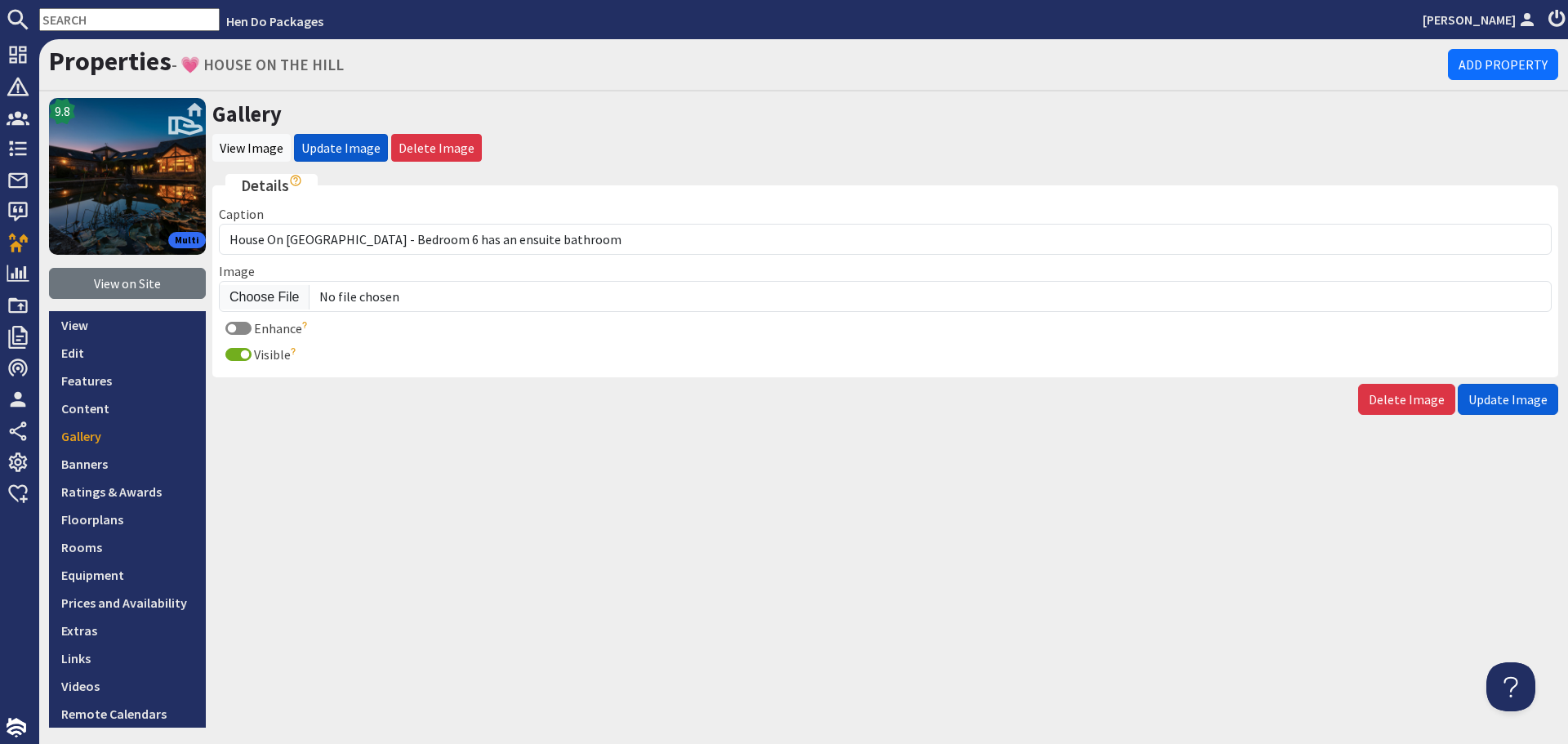
click at [1503, 399] on span "Update Image" at bounding box center [1508, 399] width 79 height 16
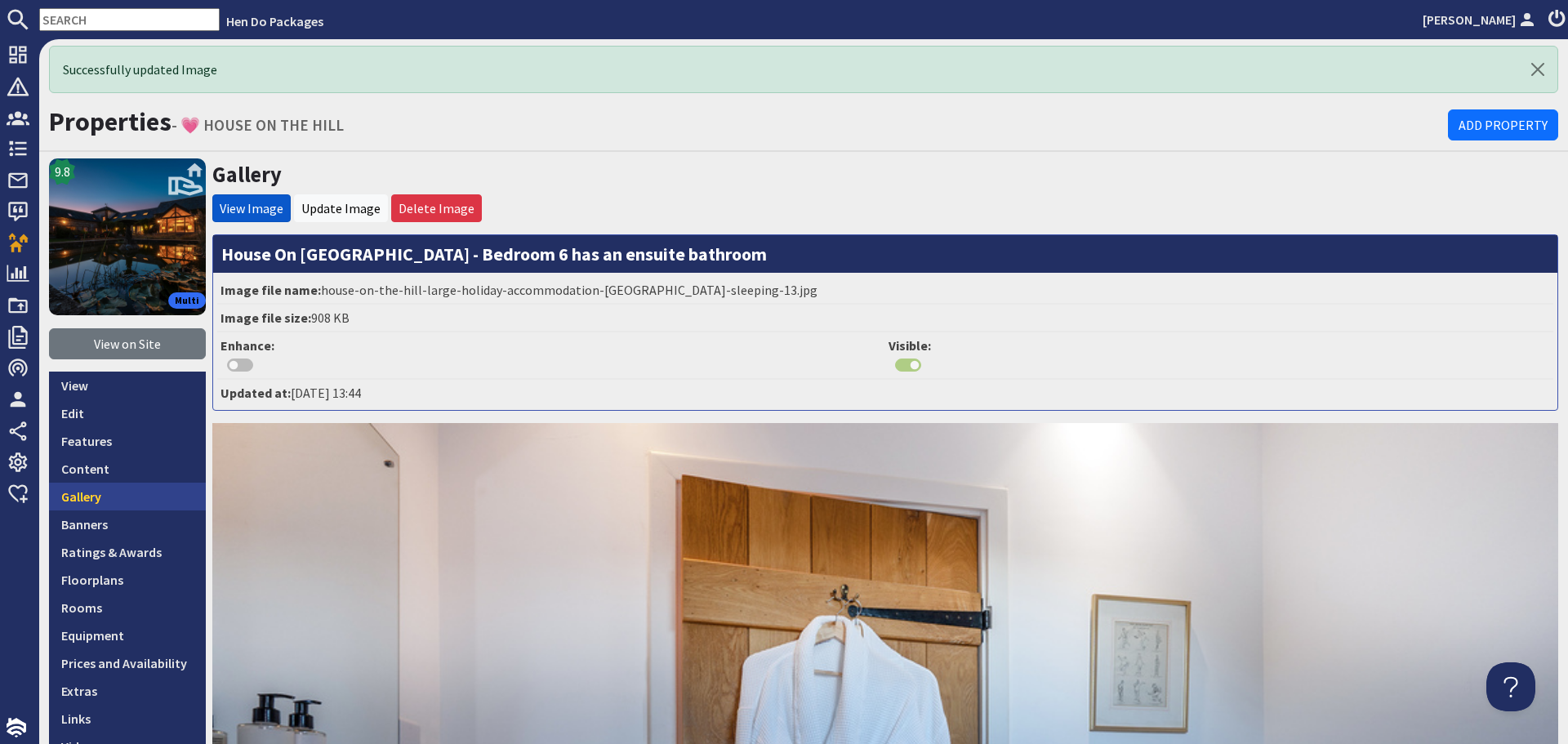
click at [82, 496] on link "Gallery" at bounding box center [127, 496] width 157 height 28
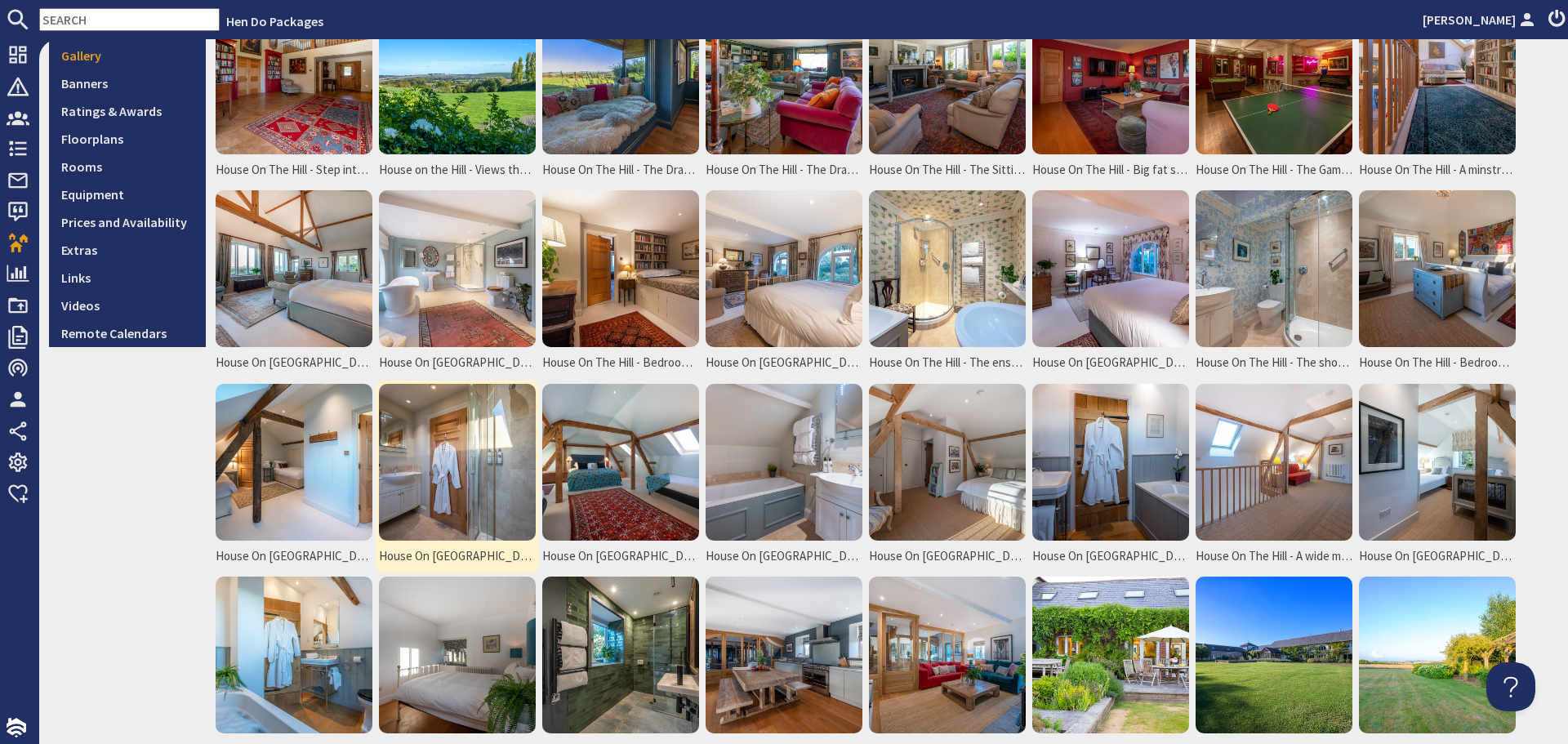
scroll to position [408, 0]
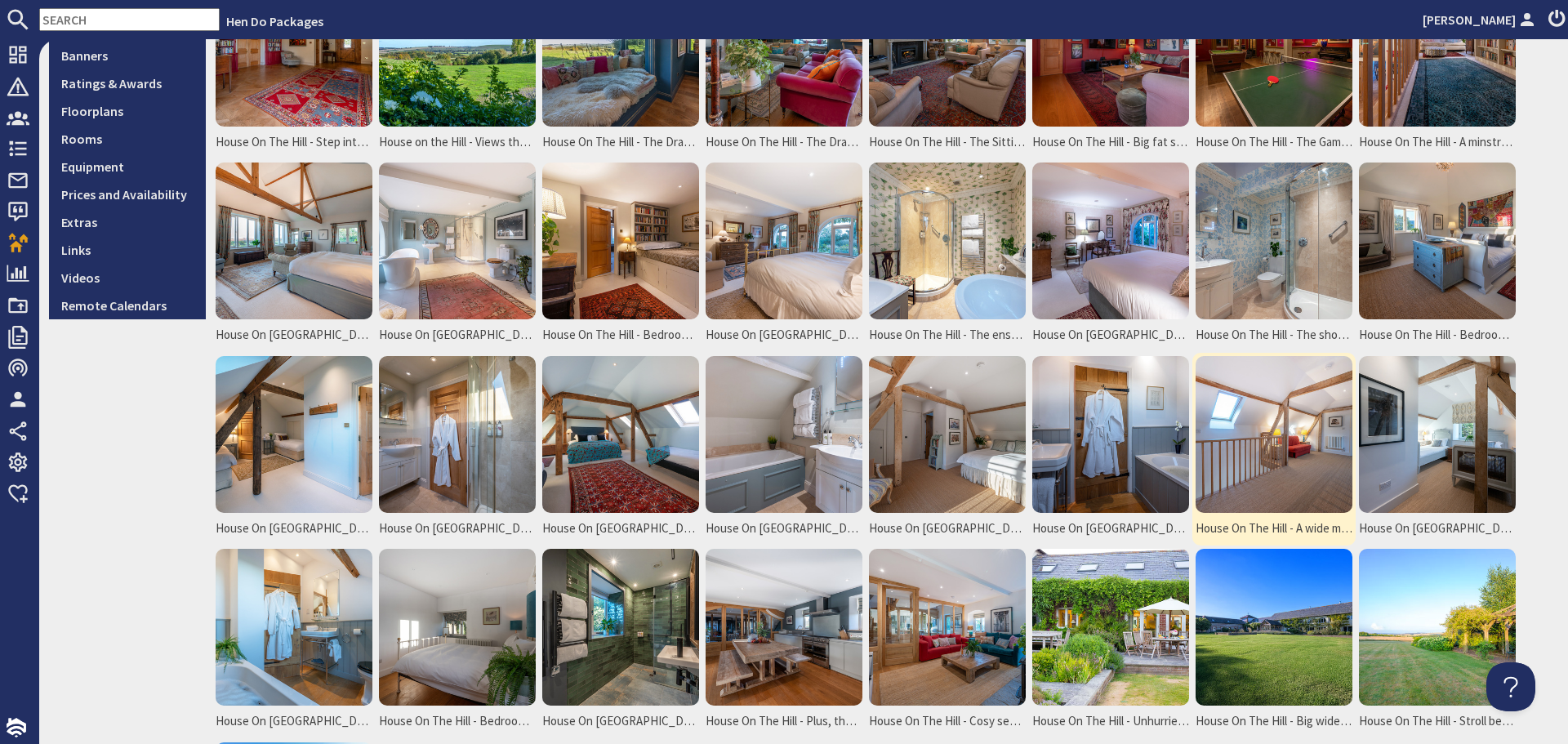
click at [1245, 440] on img at bounding box center [1274, 434] width 157 height 156
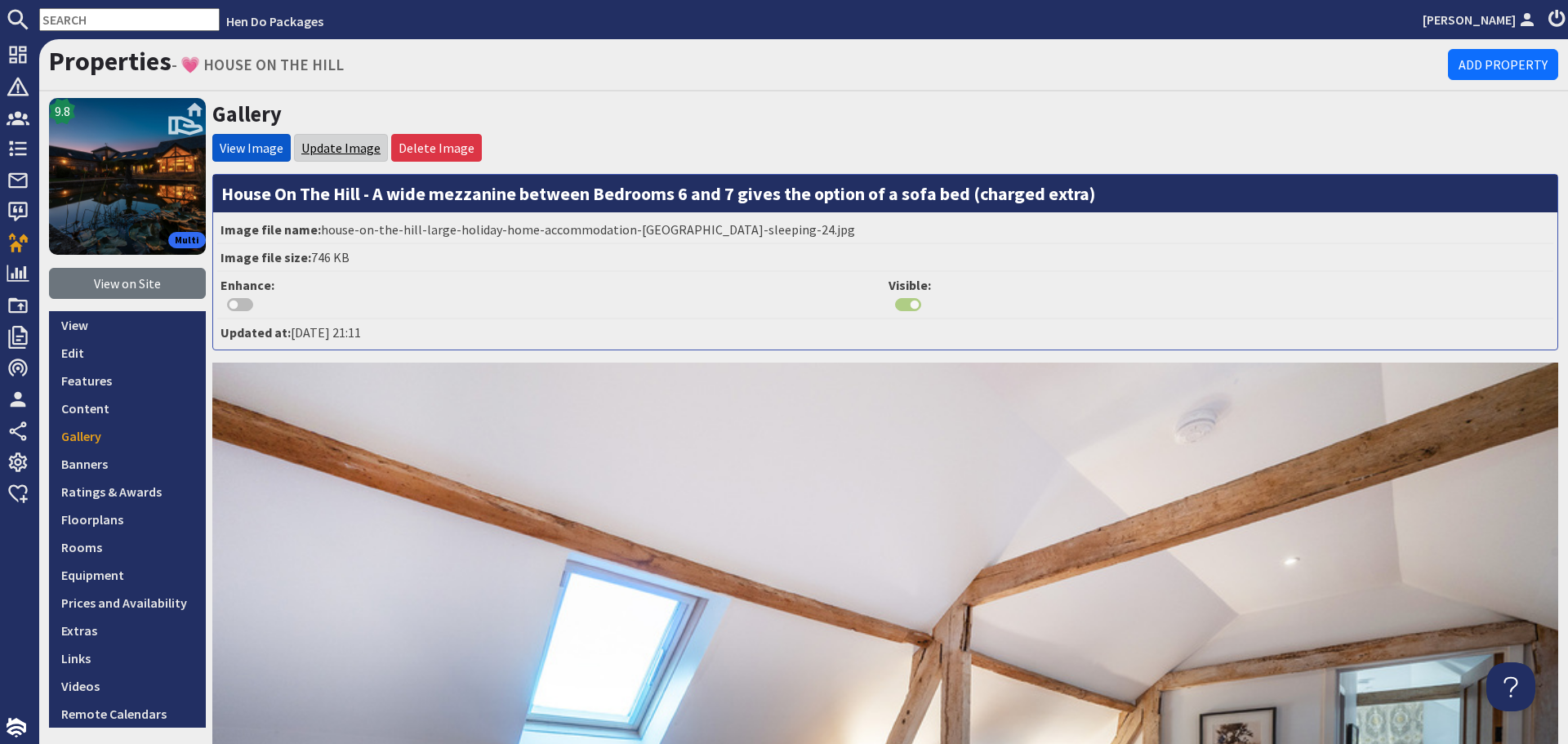
click at [303, 150] on link "Update Image" at bounding box center [341, 147] width 79 height 16
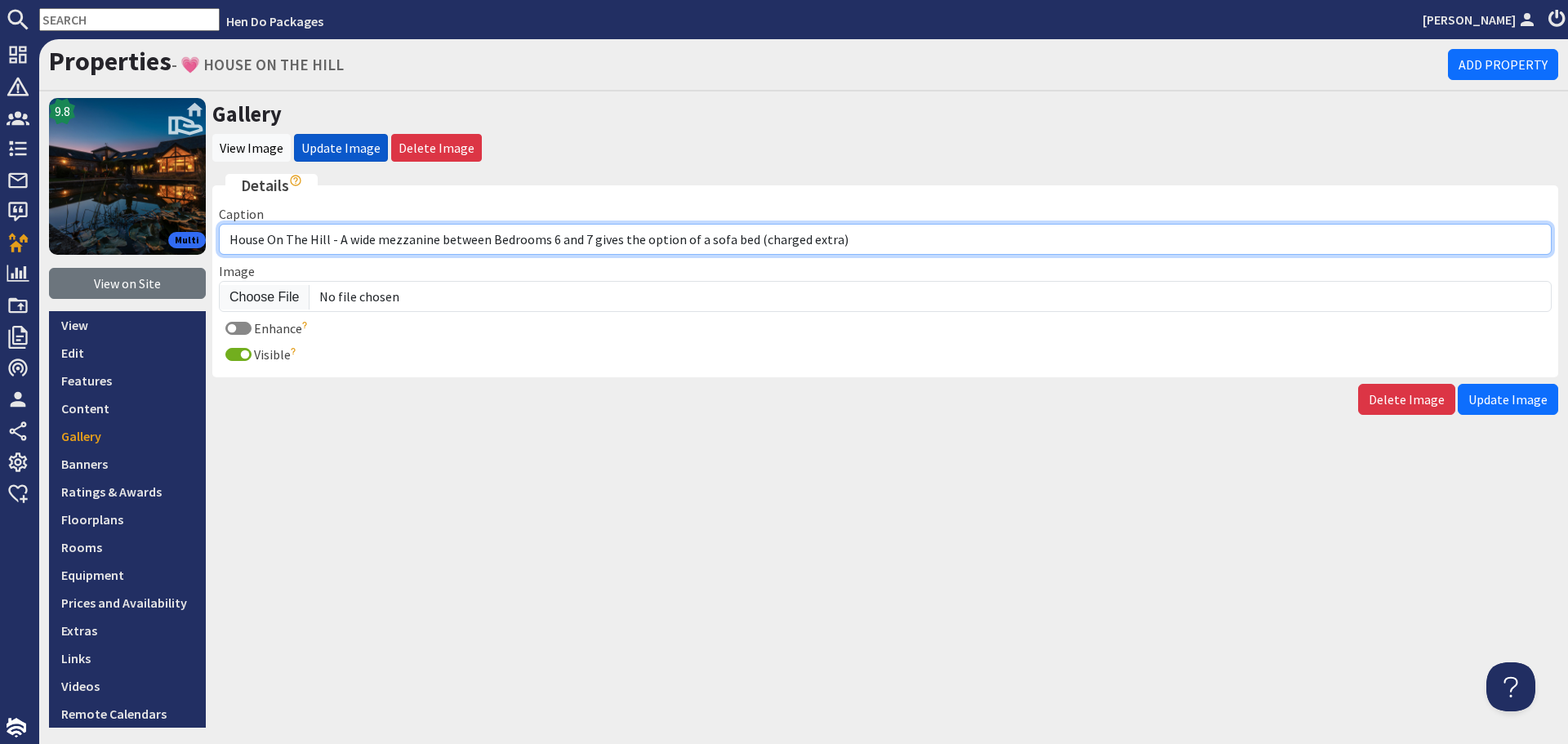
click at [701, 242] on input "House On The Hill - A wide mezzanine between Bedrooms 6 and 7 gives the option …" at bounding box center [885, 239] width 1333 height 31
type input "House On The Hill - A wide mezzanine between Bedrooms 6 and 7 gives the option …"
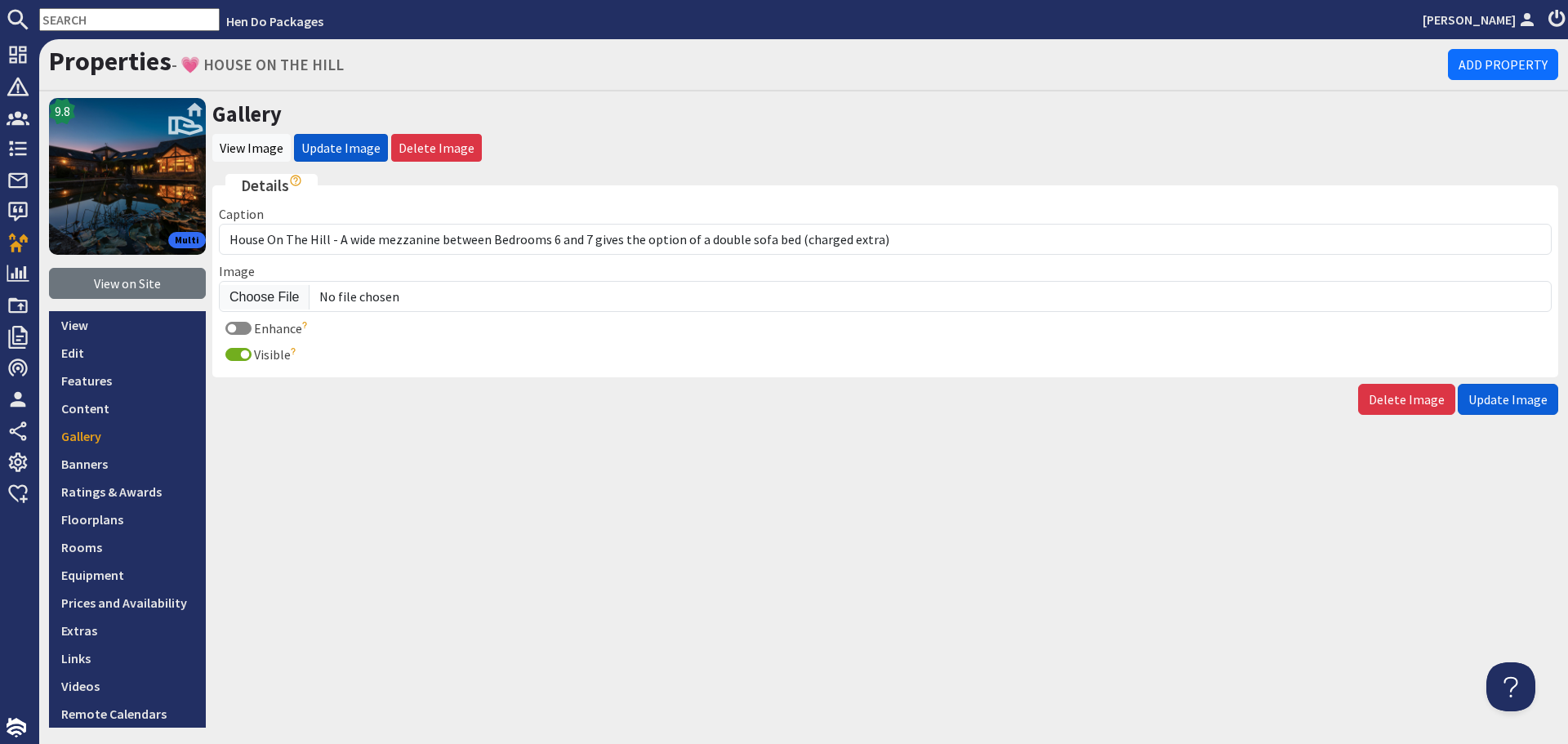
click at [1490, 405] on span "Update Image" at bounding box center [1508, 399] width 79 height 16
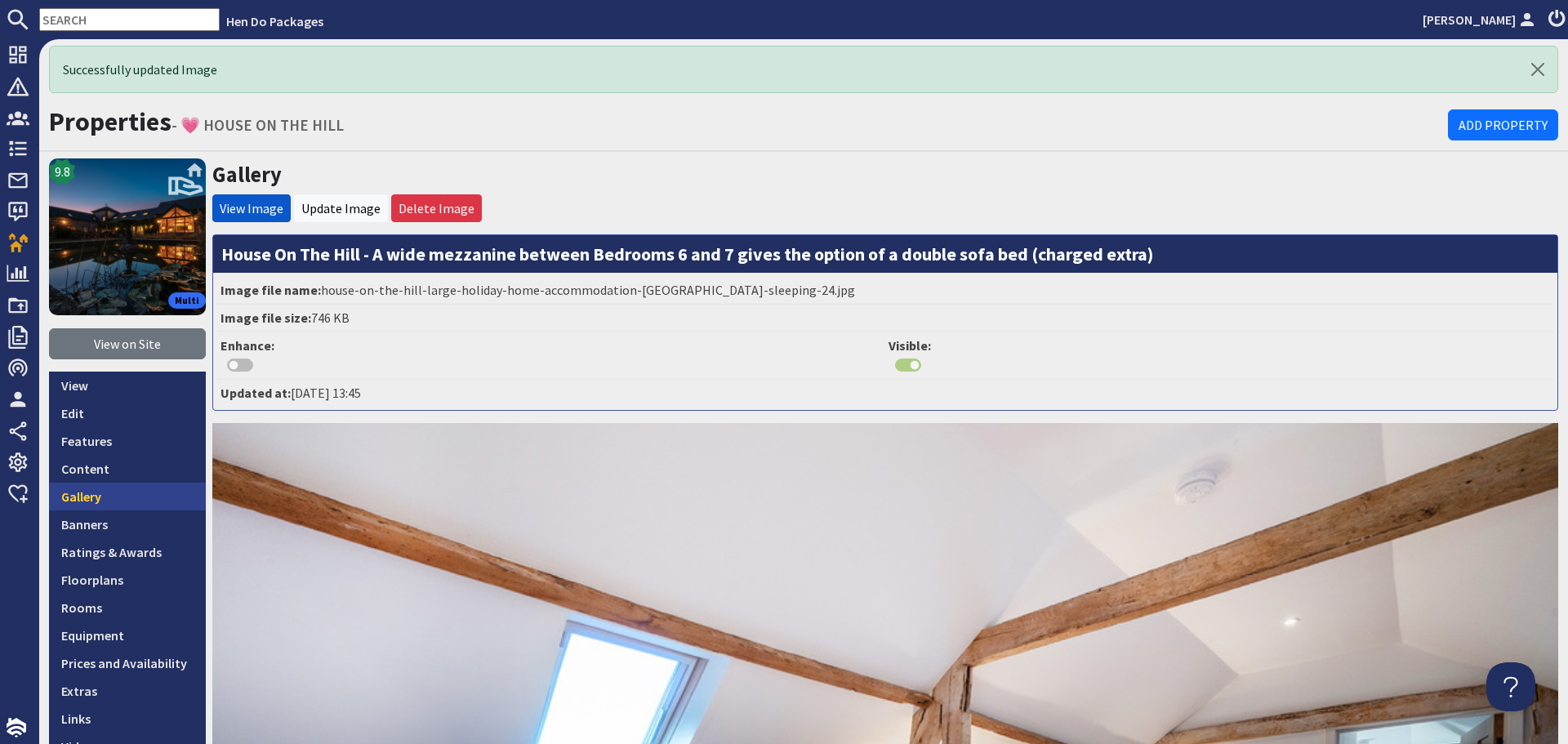
click at [95, 491] on link "Gallery" at bounding box center [127, 496] width 157 height 28
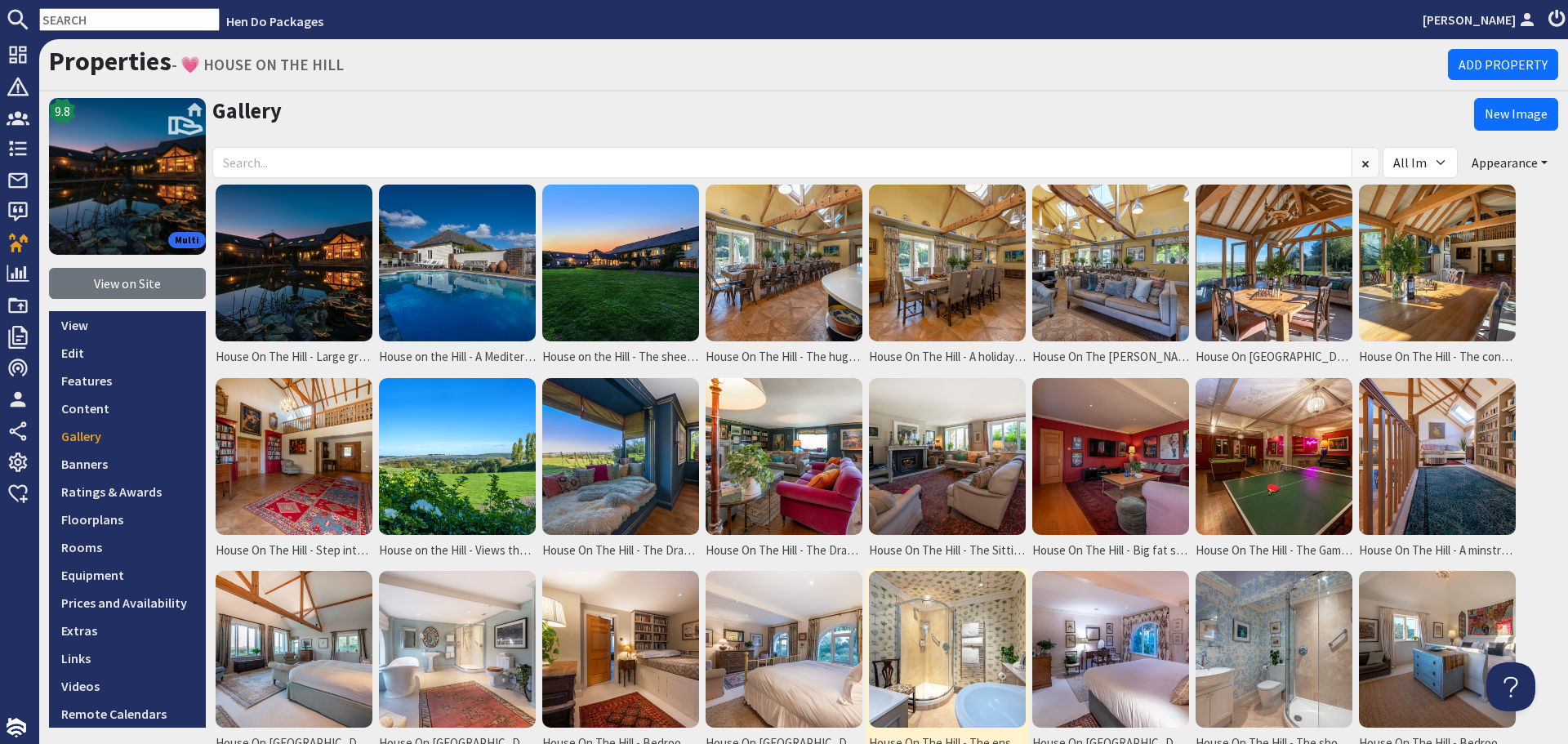
click at [955, 638] on img at bounding box center [948, 649] width 157 height 156
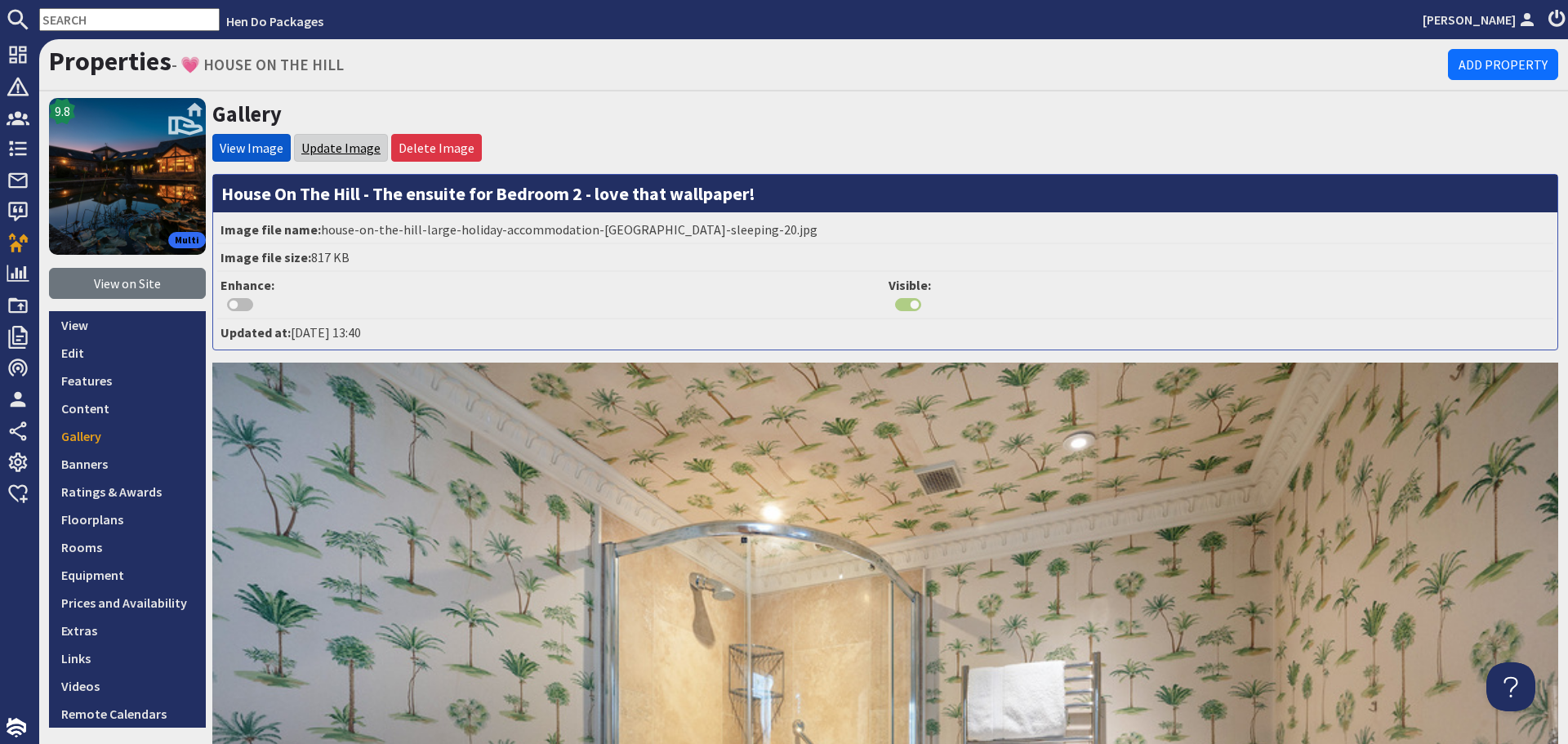
click at [340, 153] on link "Update Image" at bounding box center [341, 147] width 79 height 16
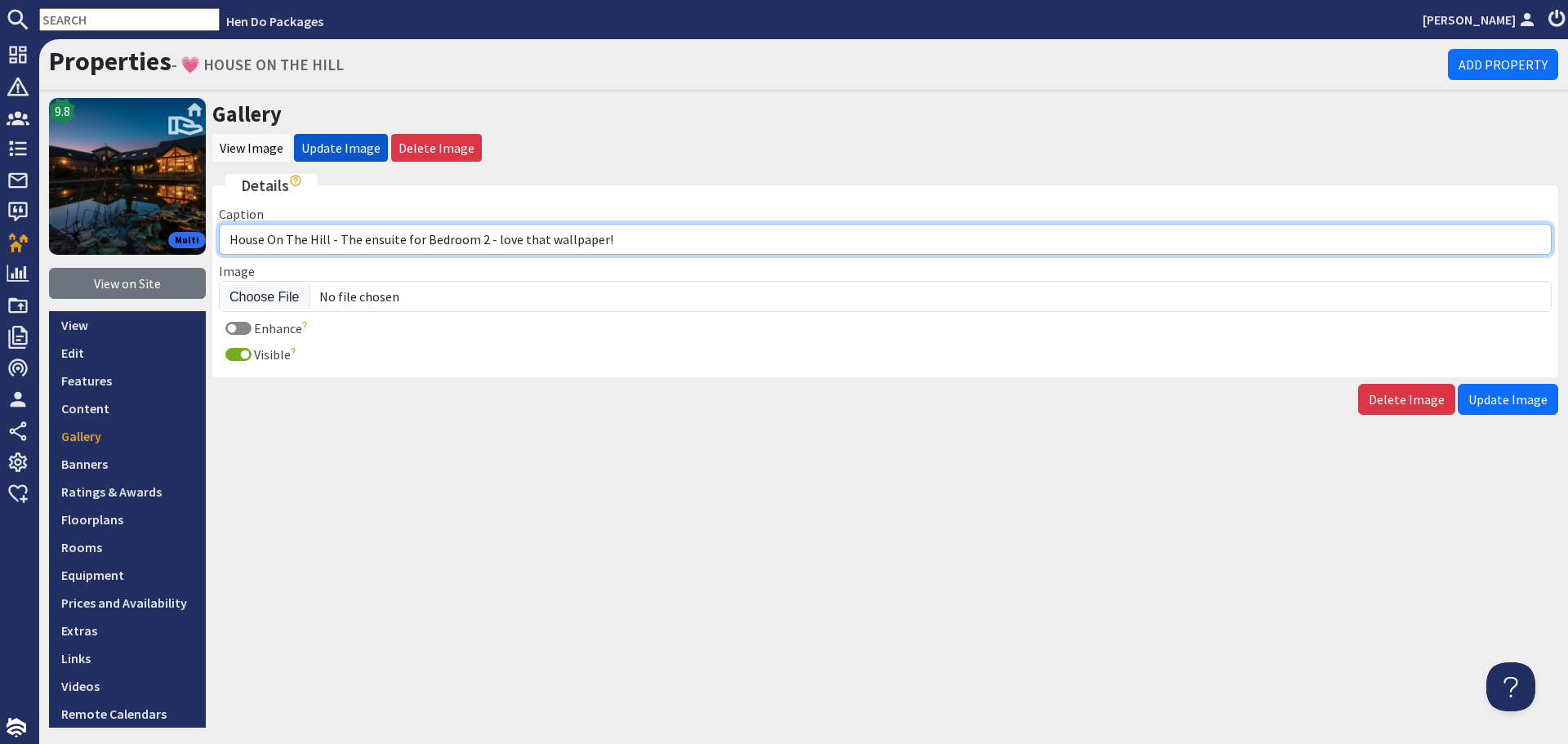
click at [398, 240] on input "House On The Hill - The ensuite for Bedroom 2 - love that wallpaper!" at bounding box center [885, 239] width 1333 height 31
type input "House On The Hill - The ensuite bathroom for Bedroom 2 - love that wallpaper!"
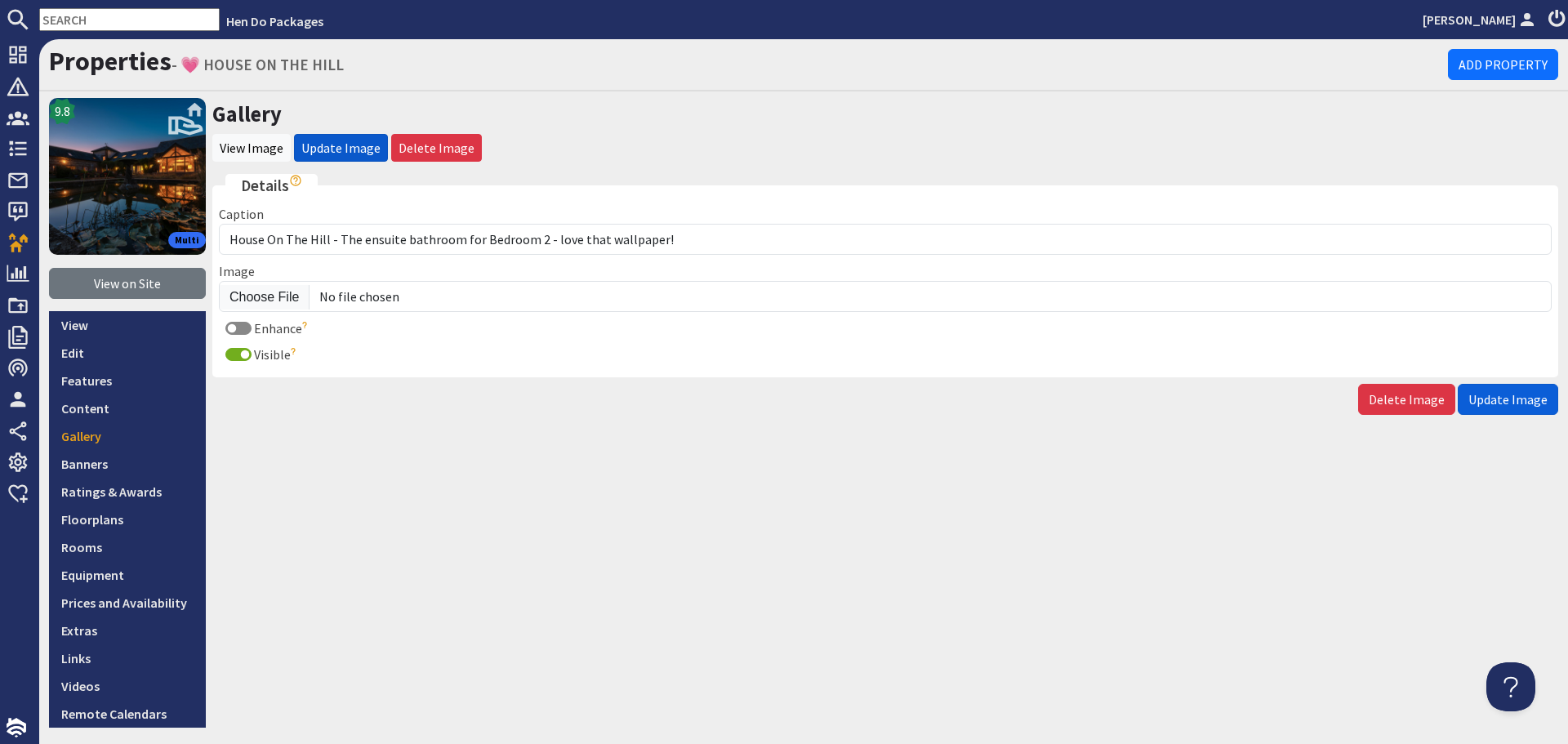
click at [1492, 403] on span "Update Image" at bounding box center [1508, 399] width 79 height 16
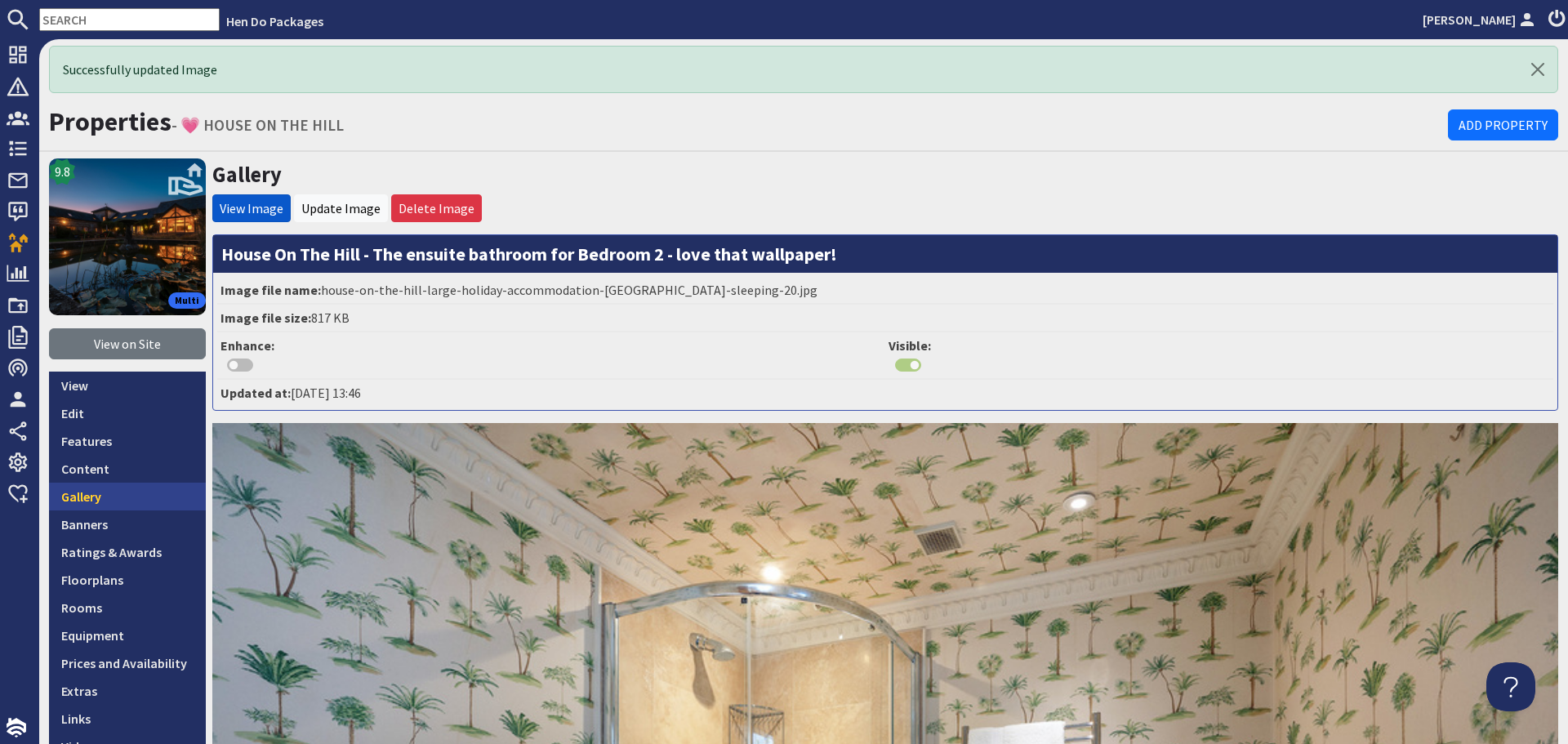
click at [113, 504] on link "Gallery" at bounding box center [127, 496] width 157 height 28
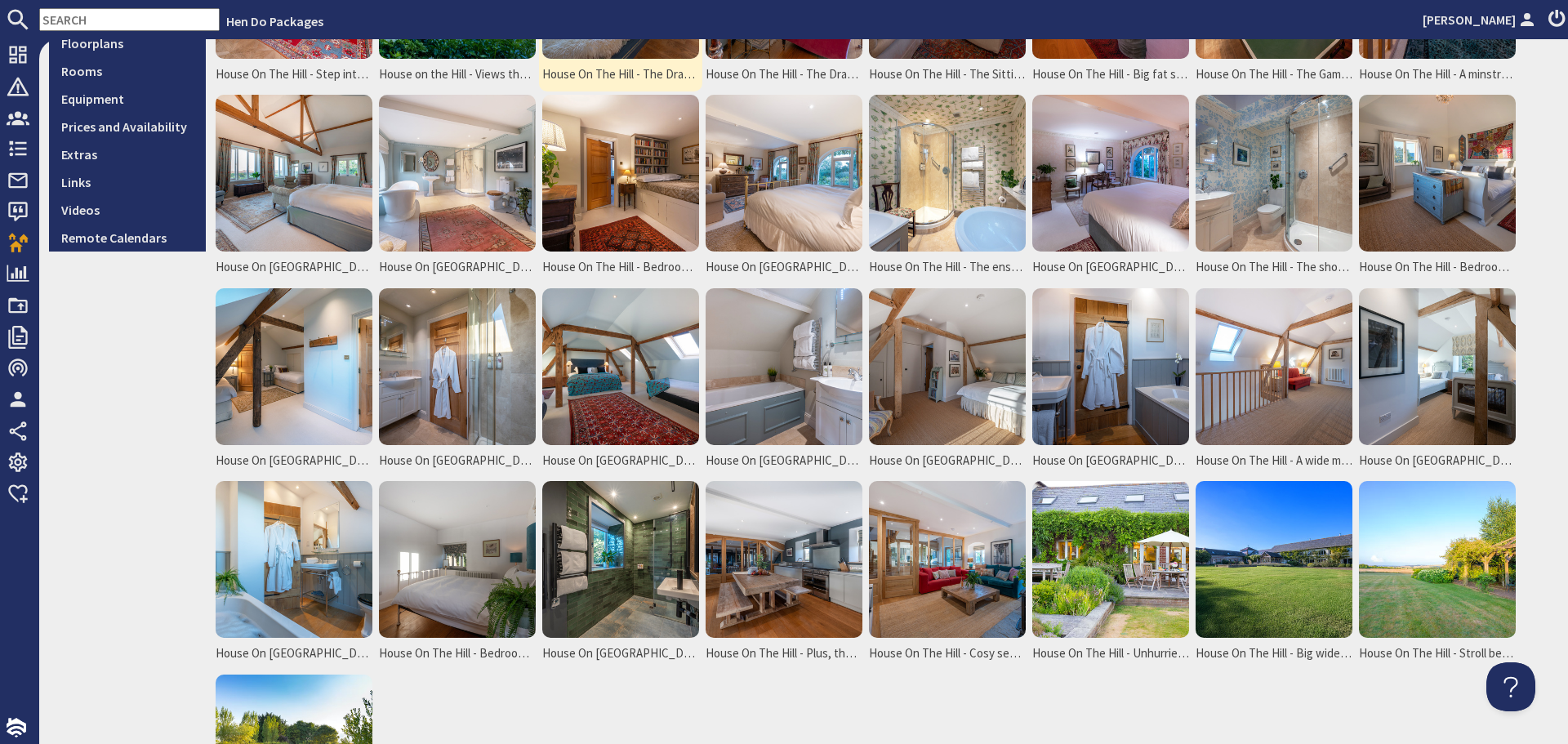
scroll to position [490, 0]
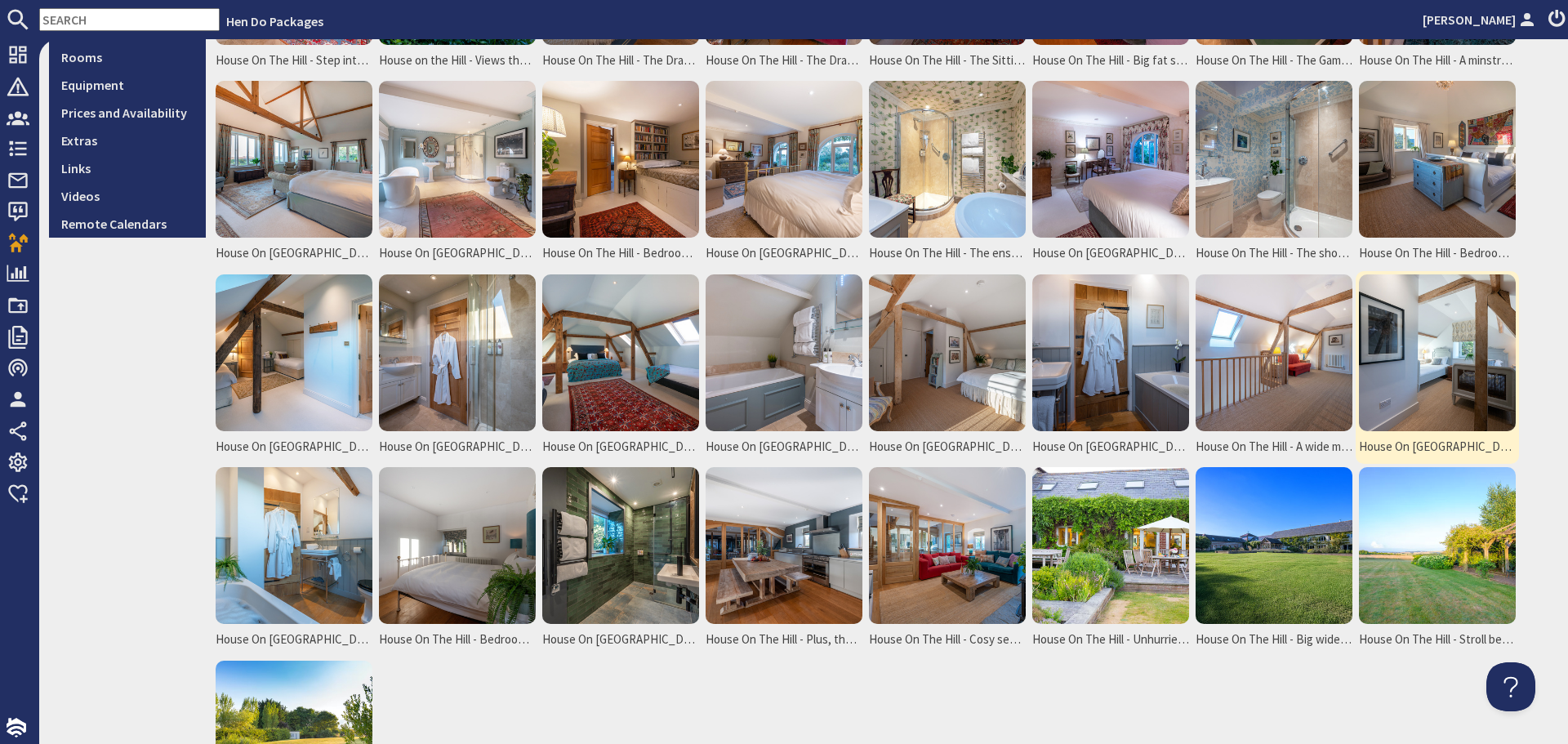
click at [1418, 373] on img at bounding box center [1437, 353] width 157 height 156
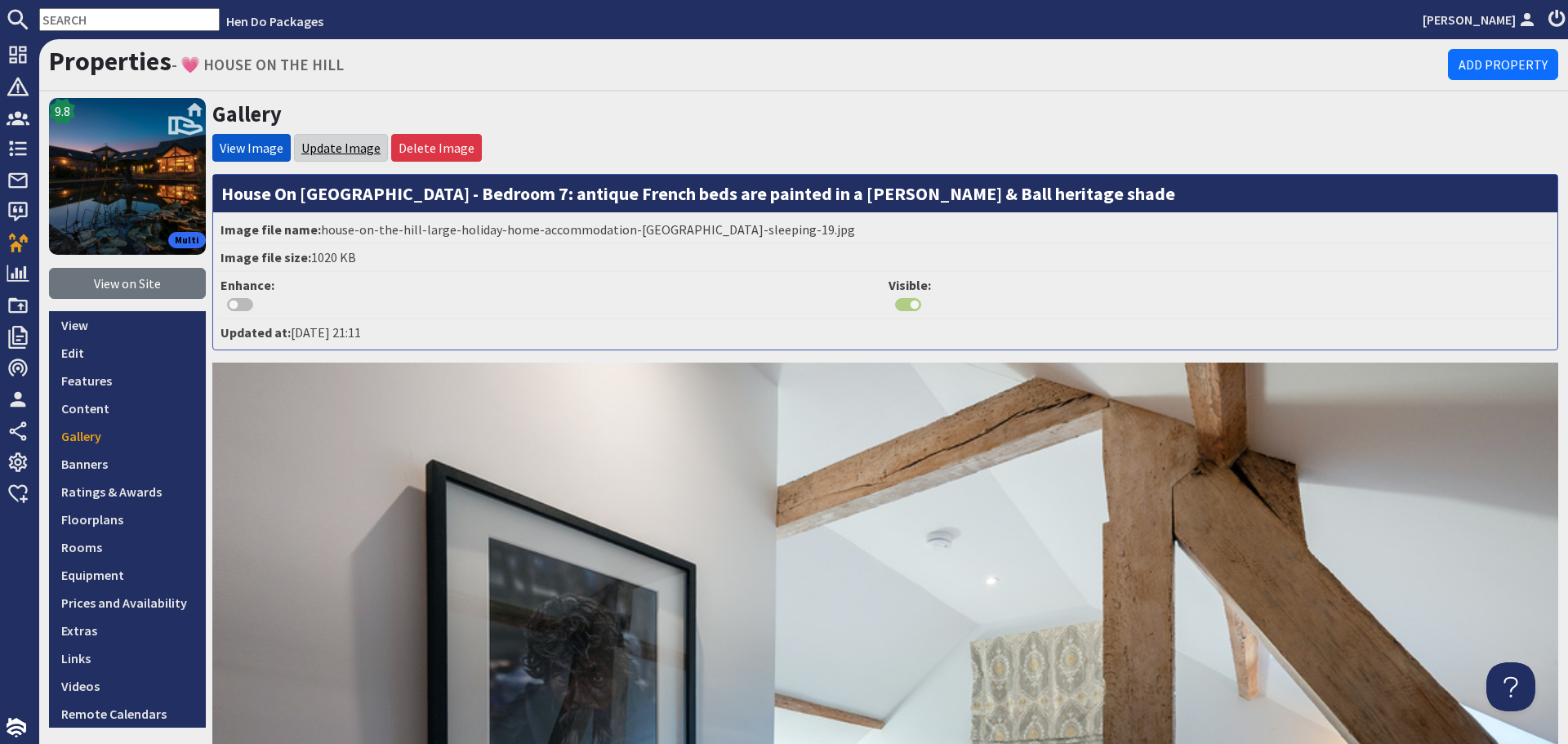
click at [356, 155] on link "Update Image" at bounding box center [341, 147] width 79 height 16
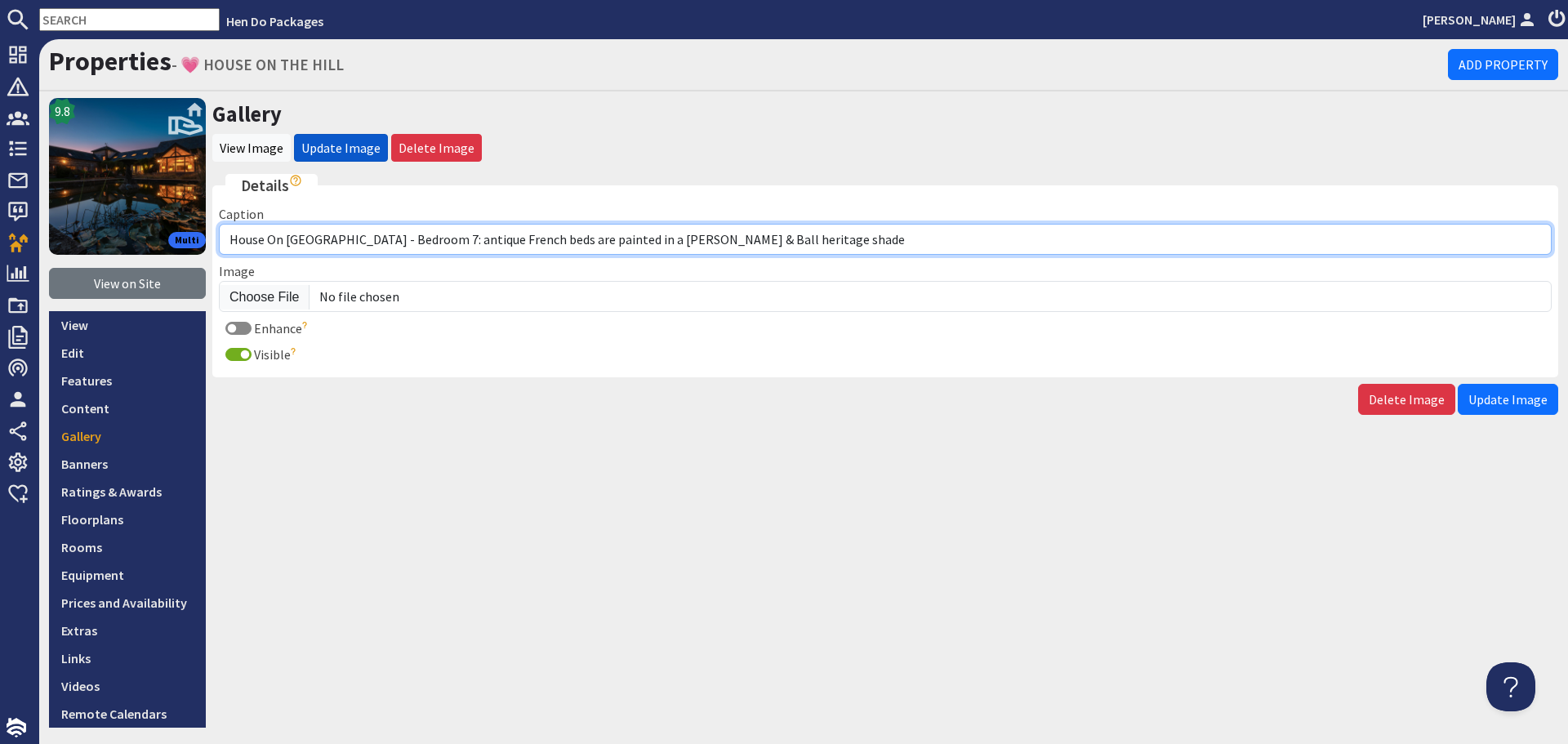
drag, startPoint x: 774, startPoint y: 240, endPoint x: 338, endPoint y: 243, distance: 436.0
click at [338, 243] on input "House On [GEOGRAPHIC_DATA] - Bedroom 7: antique French beds are painted in a [P…" at bounding box center [885, 239] width 1333 height 31
paste input "Bedroom 7 is a twin room"
type input "House On [GEOGRAPHIC_DATA] - Bedroom 7 is a twin room"
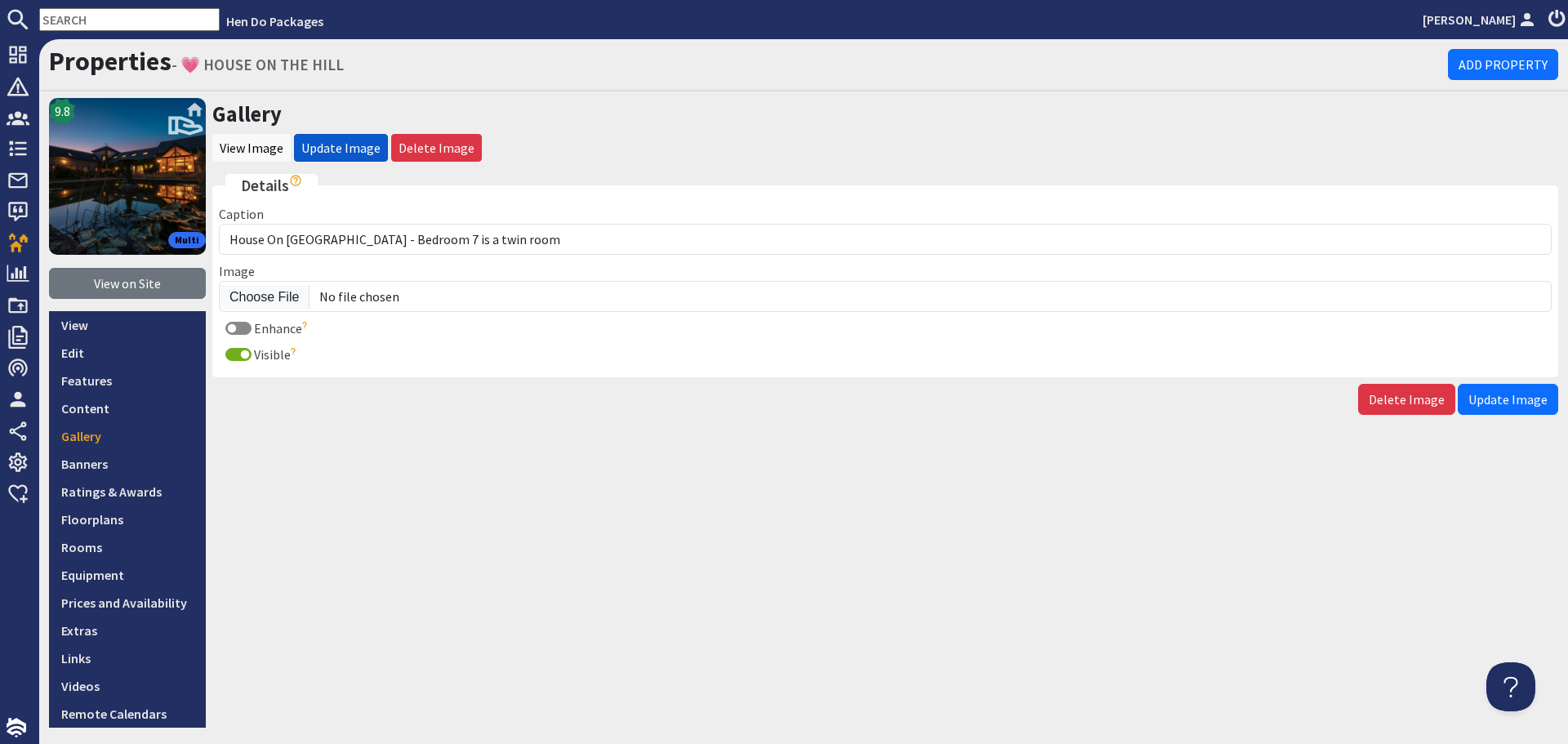
click at [1519, 399] on span "Update Image" at bounding box center [1508, 399] width 79 height 16
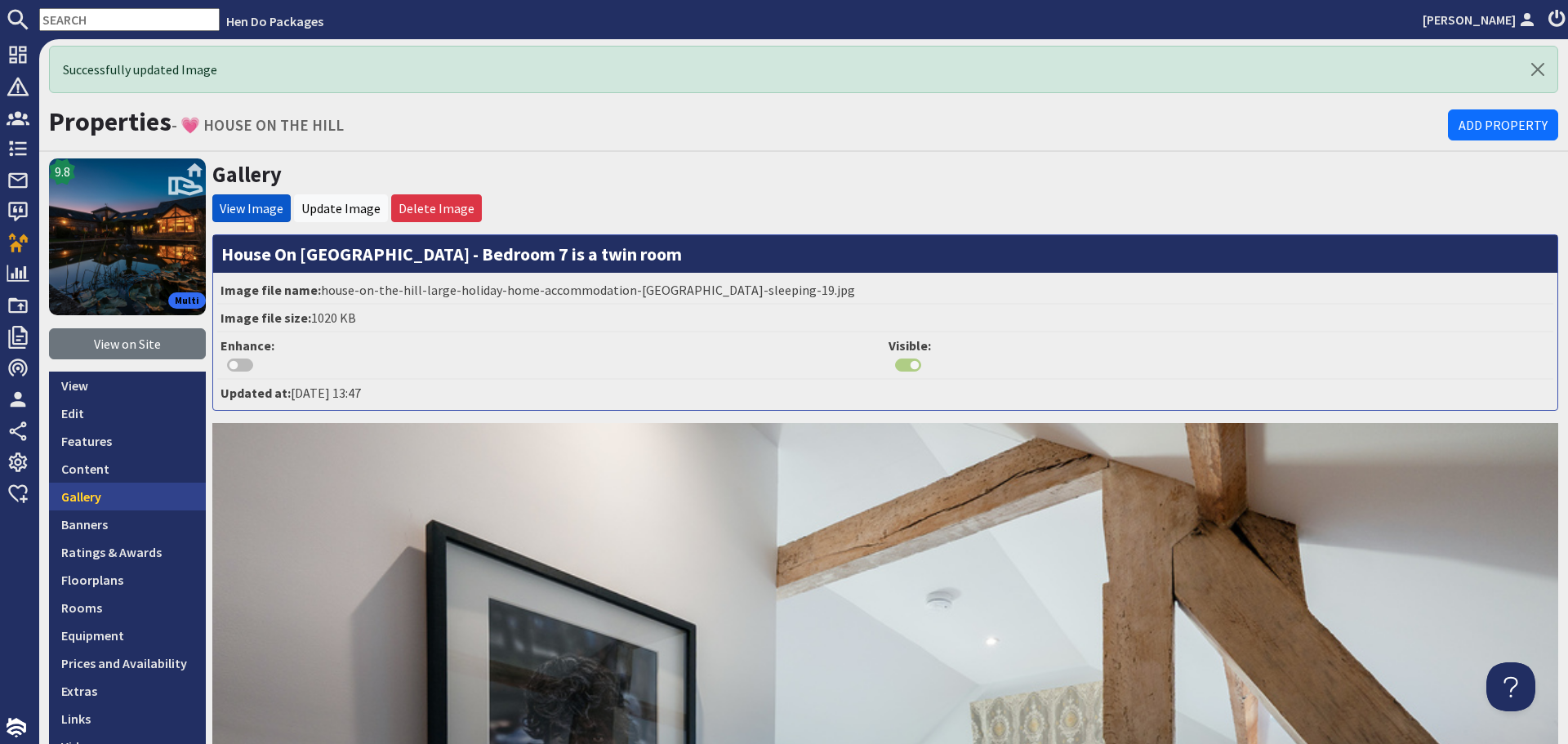
click at [106, 499] on link "Gallery" at bounding box center [127, 496] width 157 height 28
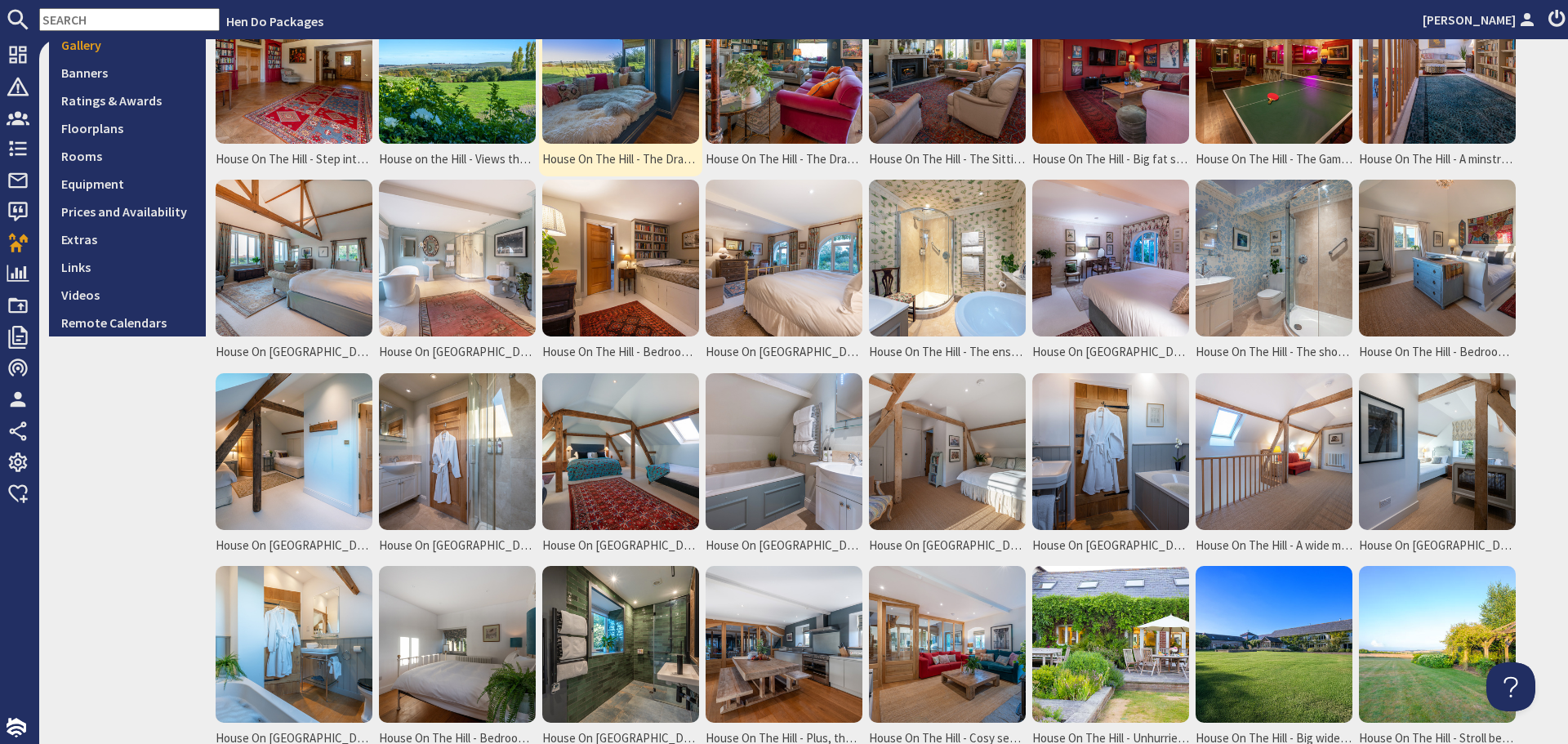
scroll to position [408, 0]
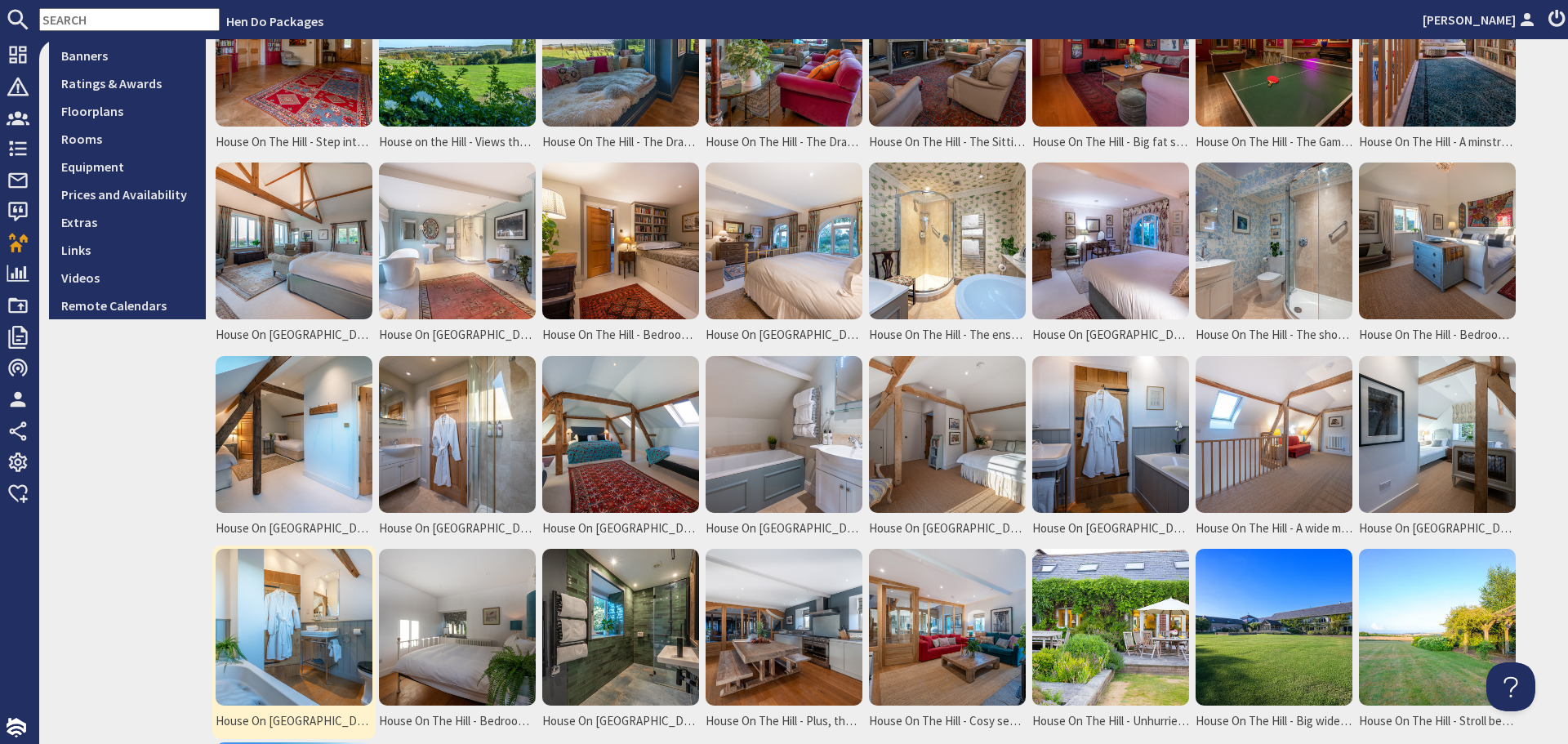
click at [256, 618] on img at bounding box center [294, 627] width 157 height 156
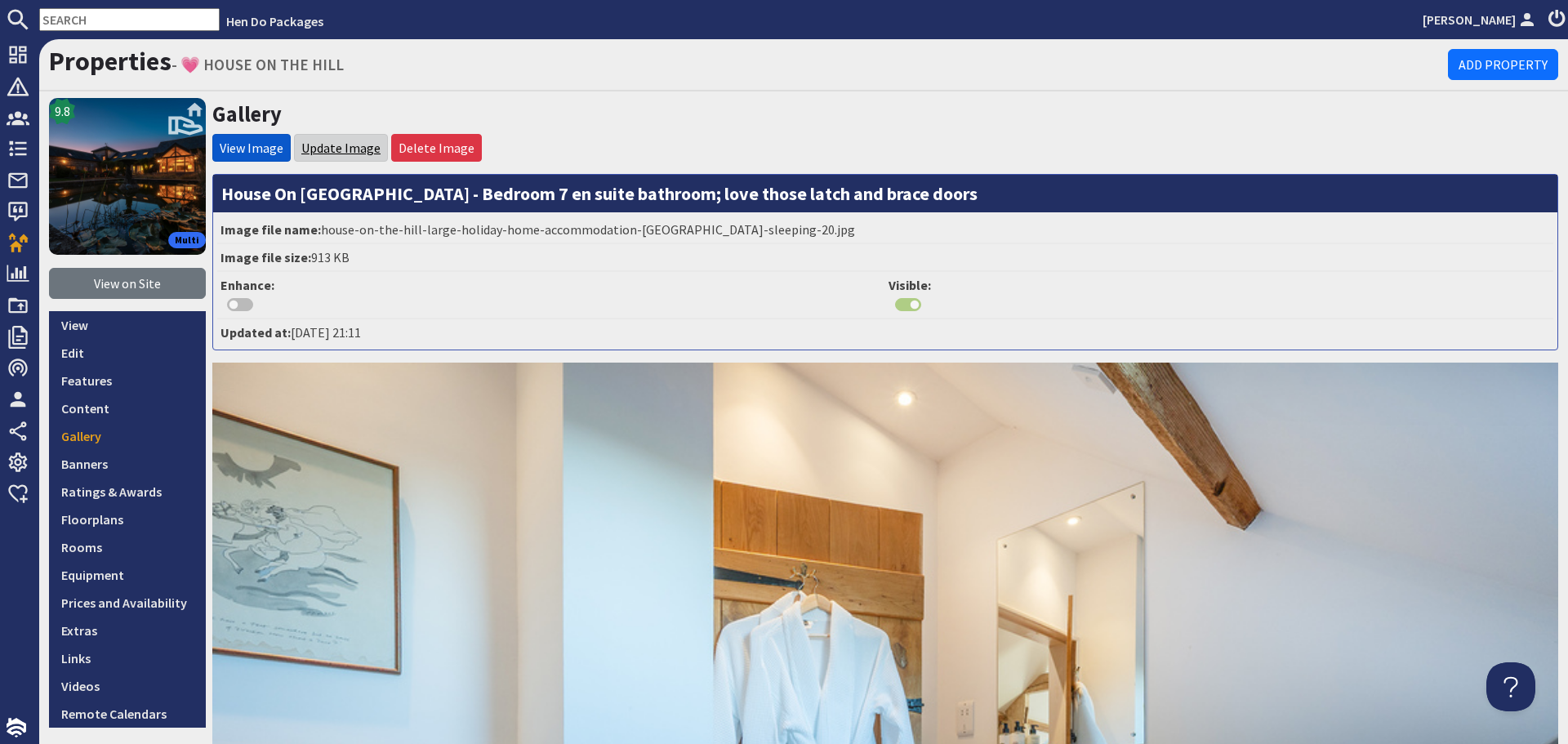
click at [338, 149] on link "Update Image" at bounding box center [341, 147] width 79 height 16
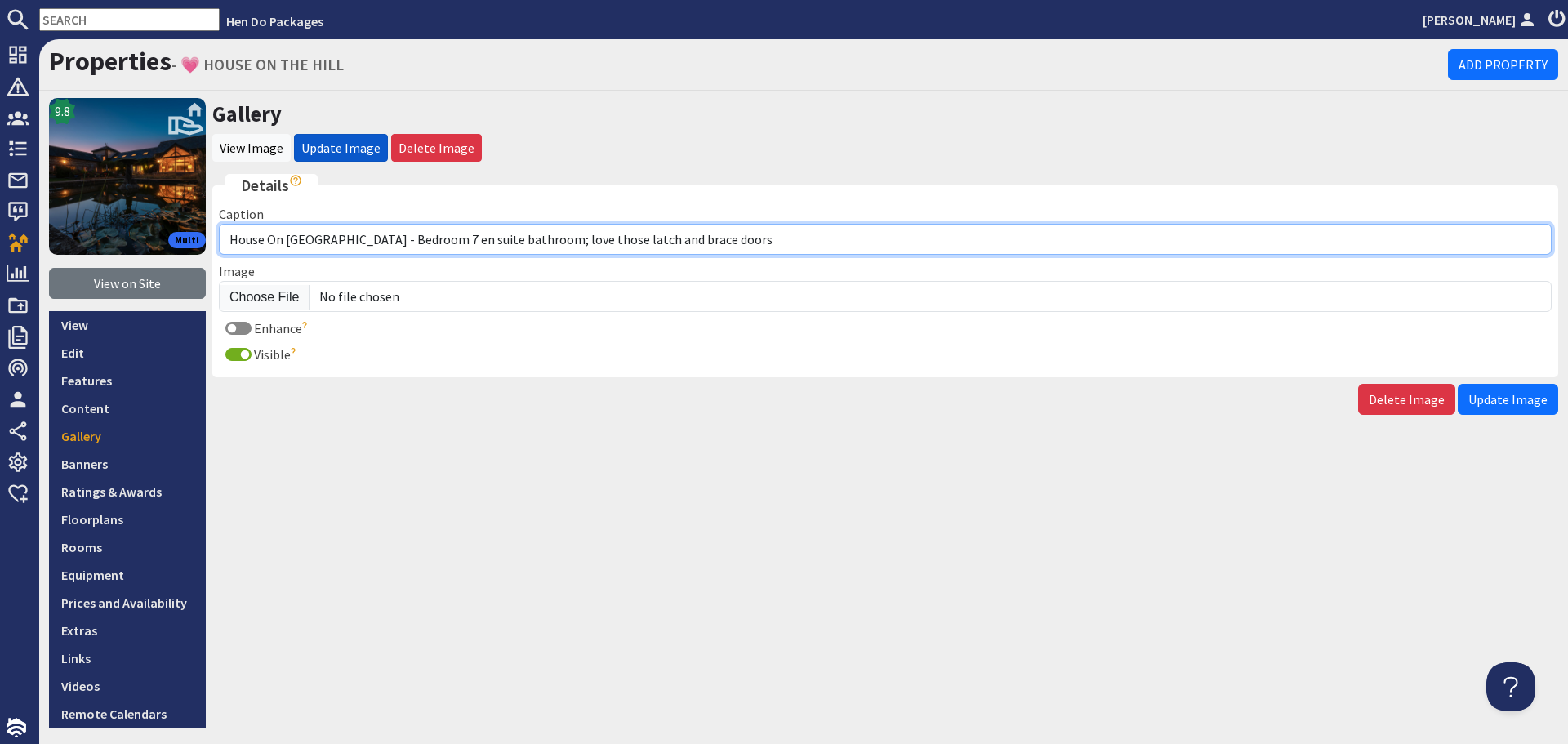
drag, startPoint x: 689, startPoint y: 238, endPoint x: 502, endPoint y: 241, distance: 187.0
click at [502, 241] on input "House On The Hill - Bedroom 7 en suite bathroom; love those latch and brace doo…" at bounding box center [885, 239] width 1333 height 31
click at [401, 243] on input "House On The Hill - Bedroom 7 en suite bathroom" at bounding box center [885, 239] width 1333 height 31
type input "House On [GEOGRAPHIC_DATA] - Bedroom 7 has an ensuite bathroom"
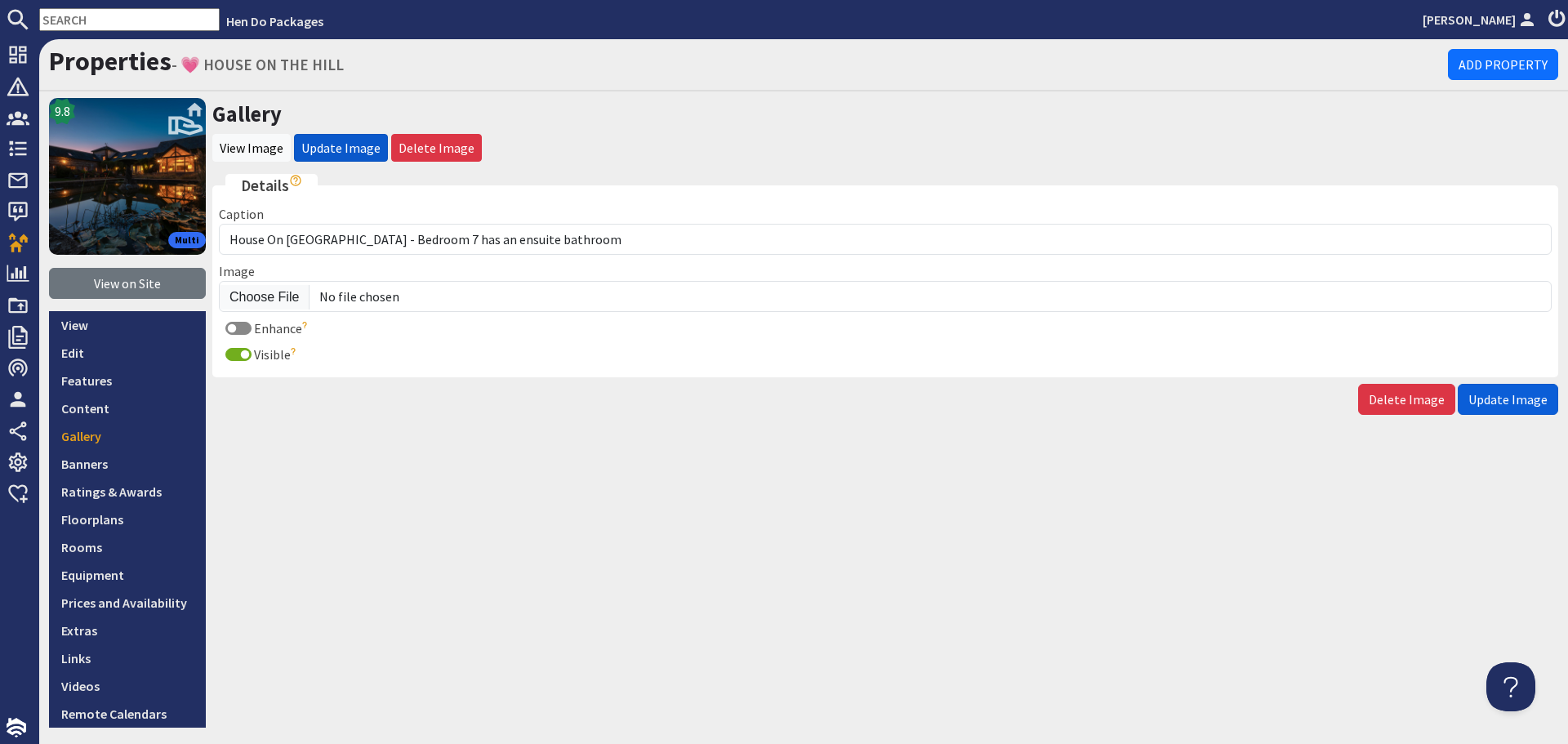
click at [1505, 406] on span "Update Image" at bounding box center [1508, 399] width 79 height 16
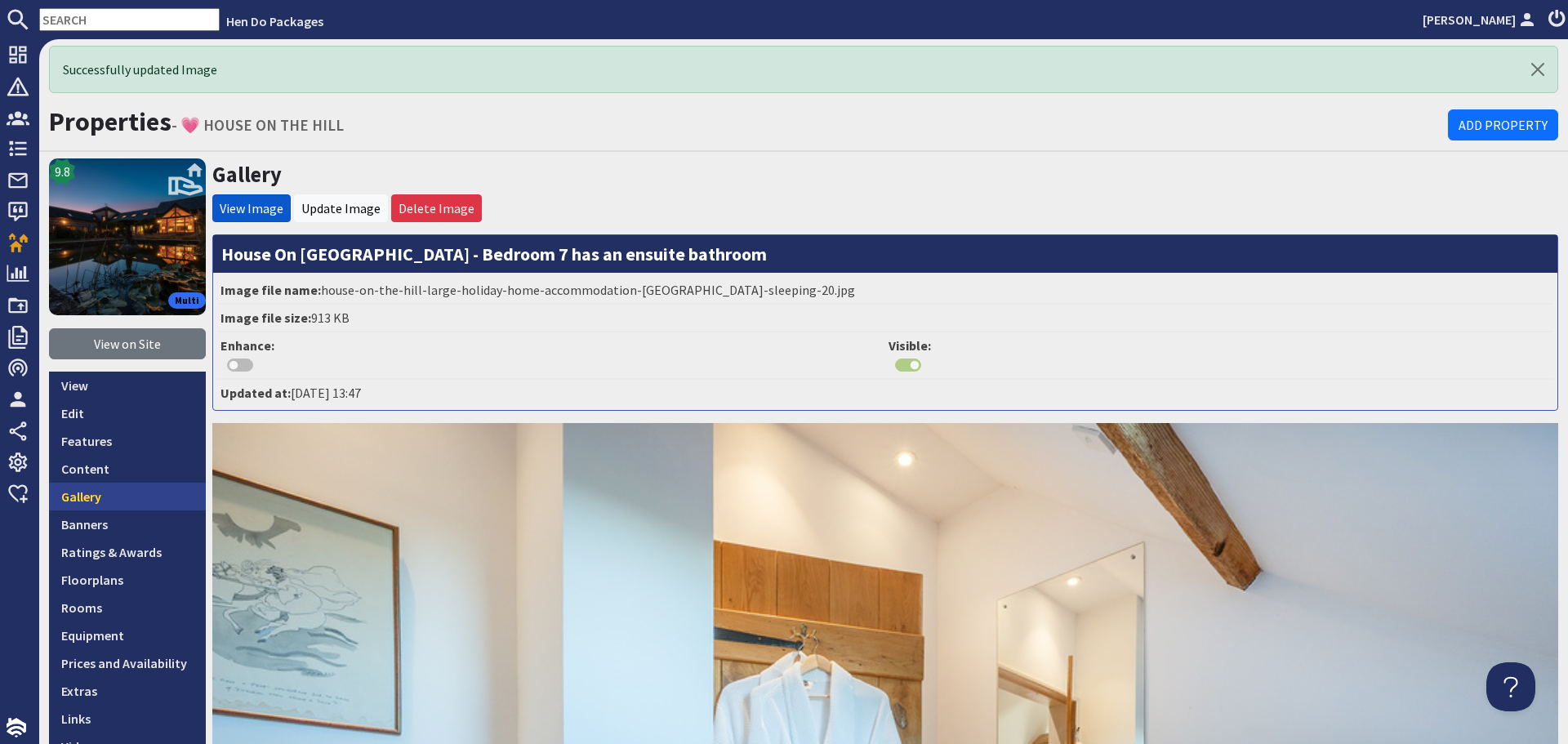
click at [149, 486] on link "Gallery" at bounding box center [127, 496] width 157 height 28
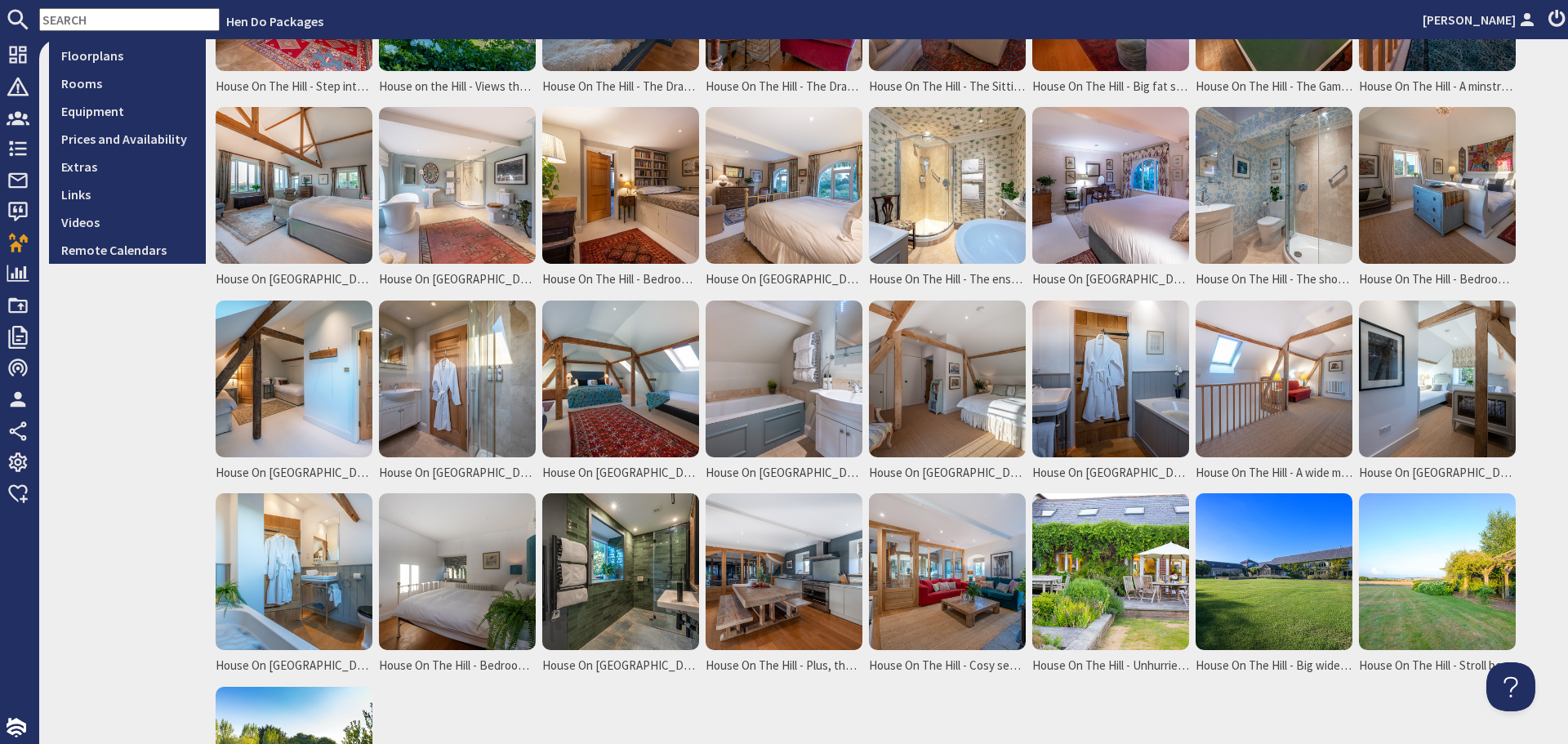
scroll to position [490, 0]
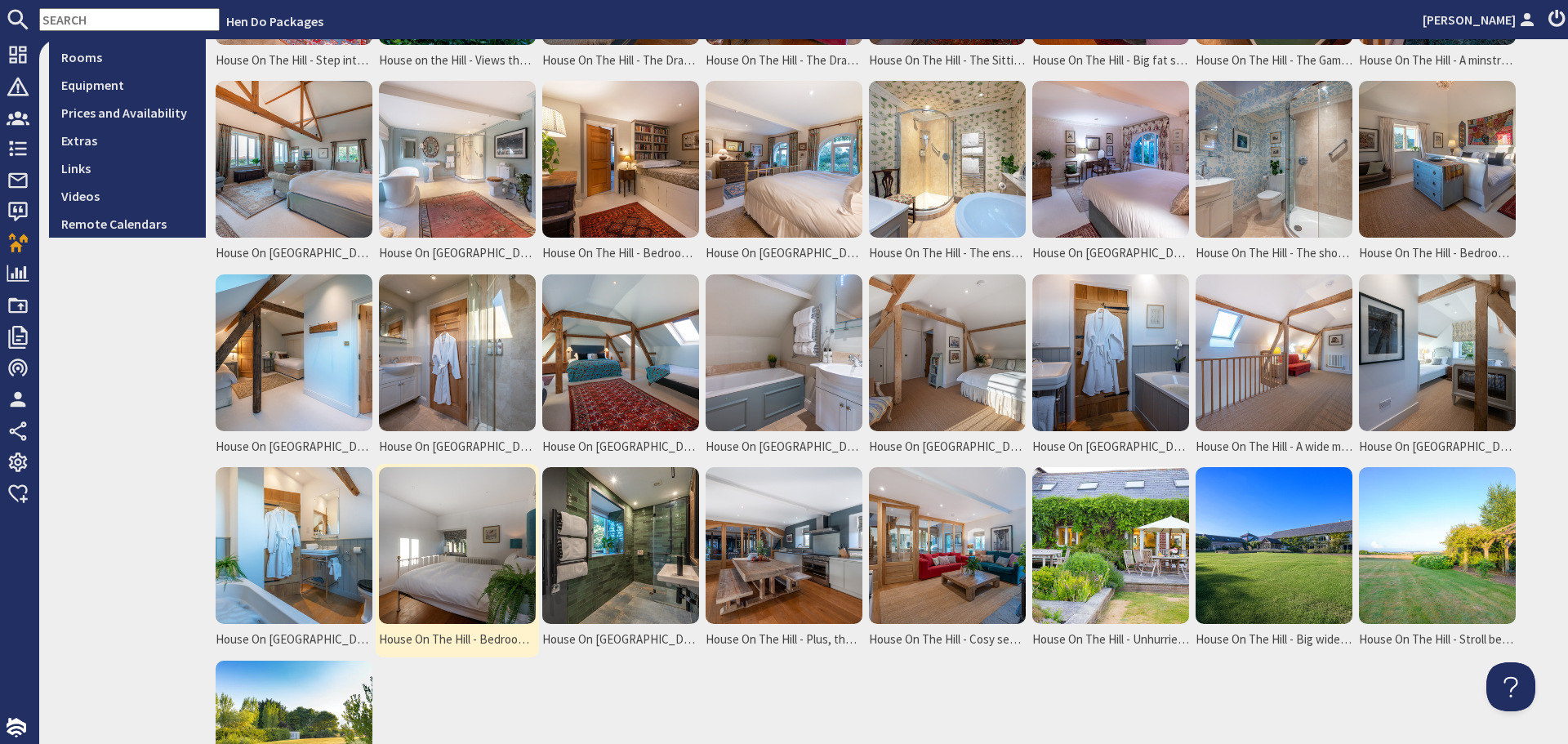
click at [445, 499] on img at bounding box center [457, 546] width 157 height 156
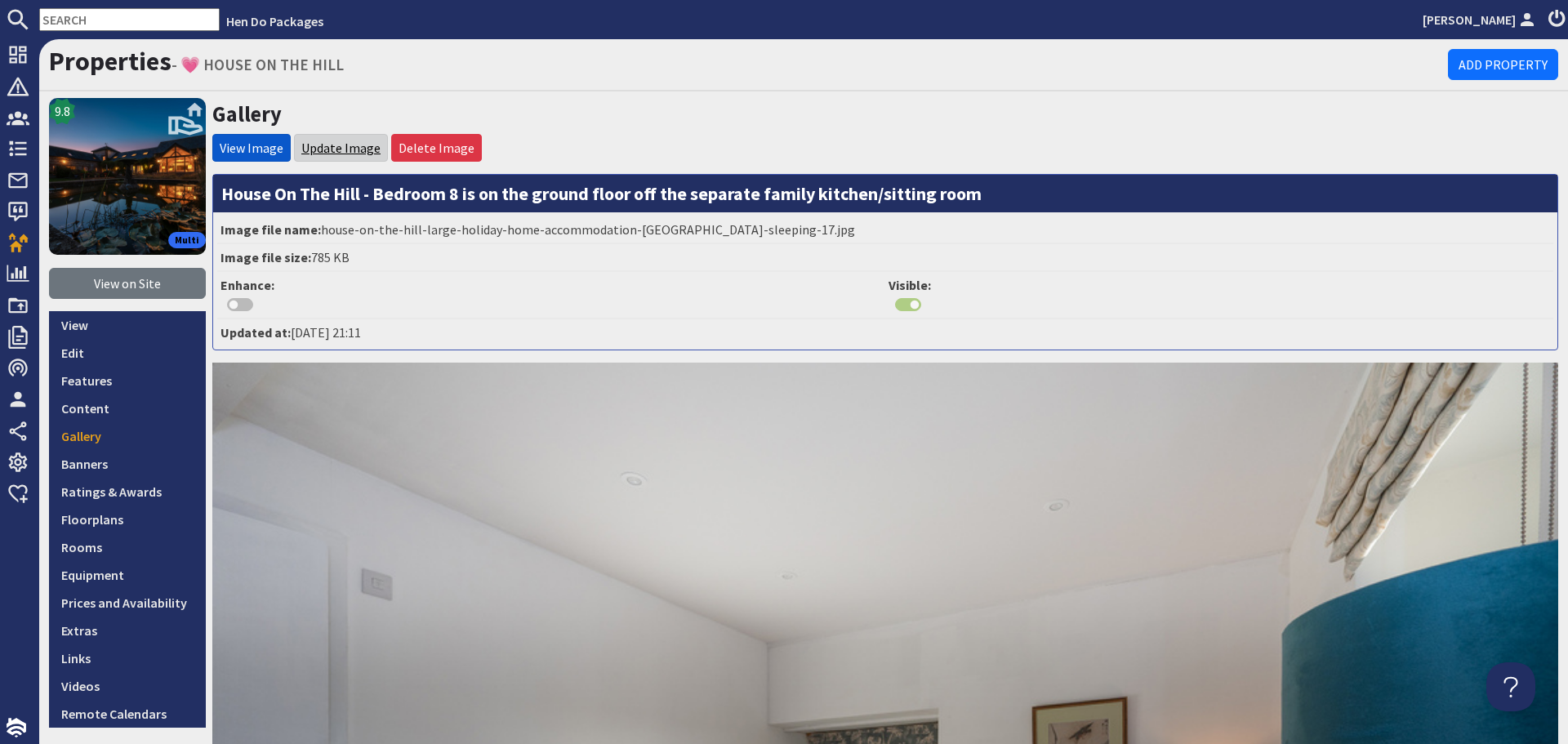
click at [323, 145] on link "Update Image" at bounding box center [341, 147] width 79 height 16
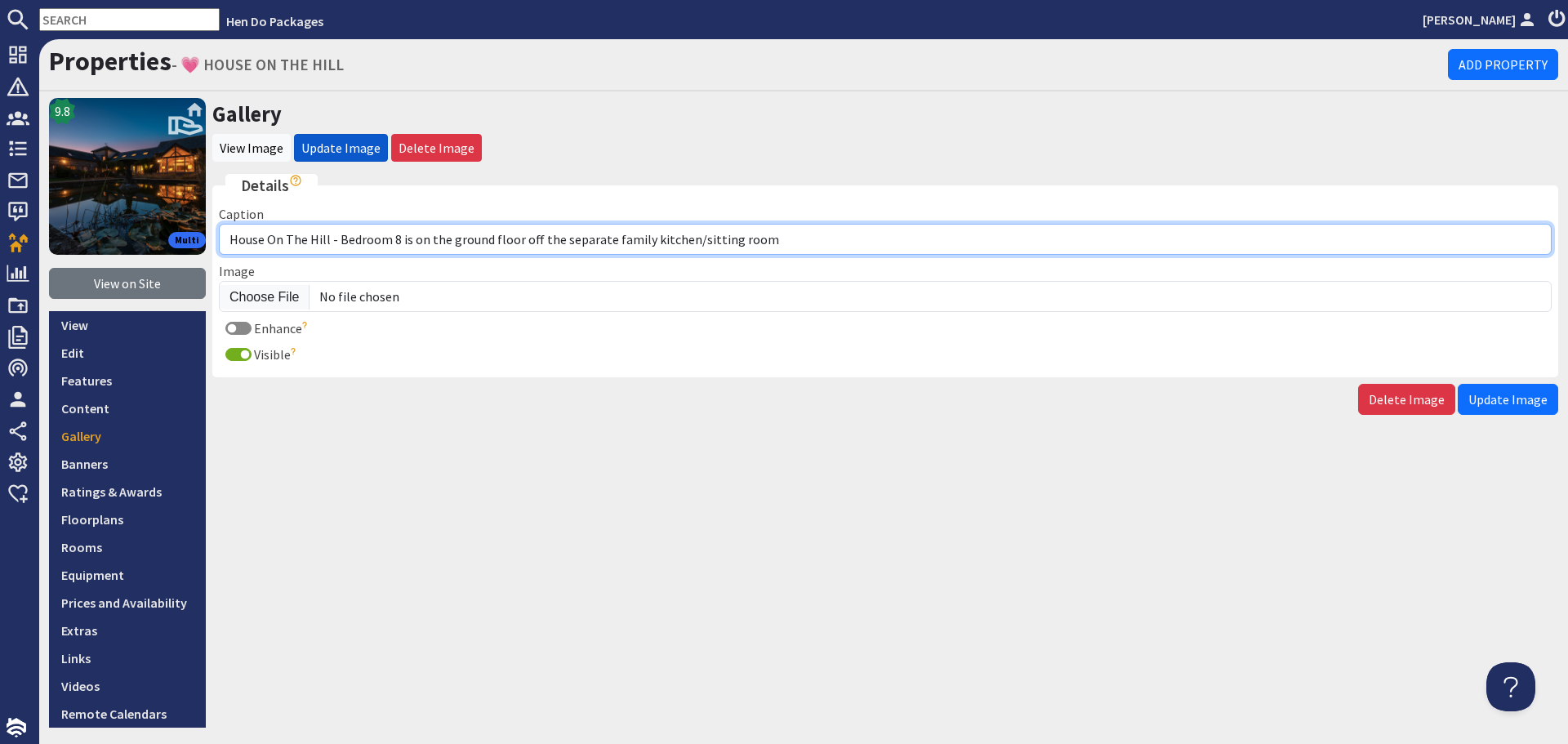
drag, startPoint x: 786, startPoint y: 242, endPoint x: 338, endPoint y: 247, distance: 448.0
click at [338, 247] on input "House On The Hill - Bedroom 8 is on the ground floor off the separate family ki…" at bounding box center [885, 239] width 1333 height 31
paste input "Bedroom 8 has a king size bed"
type input "House On [GEOGRAPHIC_DATA] - Bedroom 8 has a king size bed"
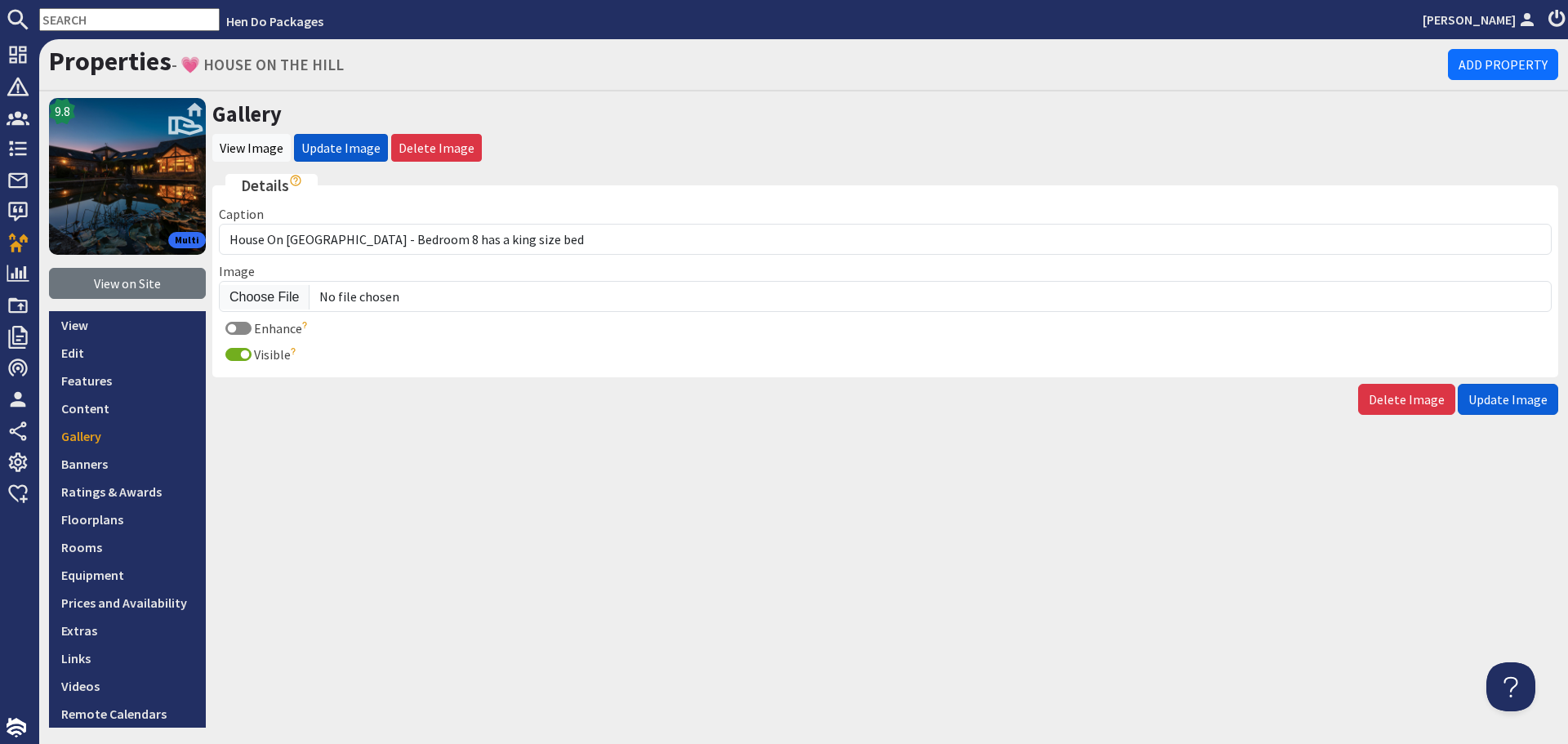
click at [1531, 400] on span "Update Image" at bounding box center [1508, 399] width 79 height 16
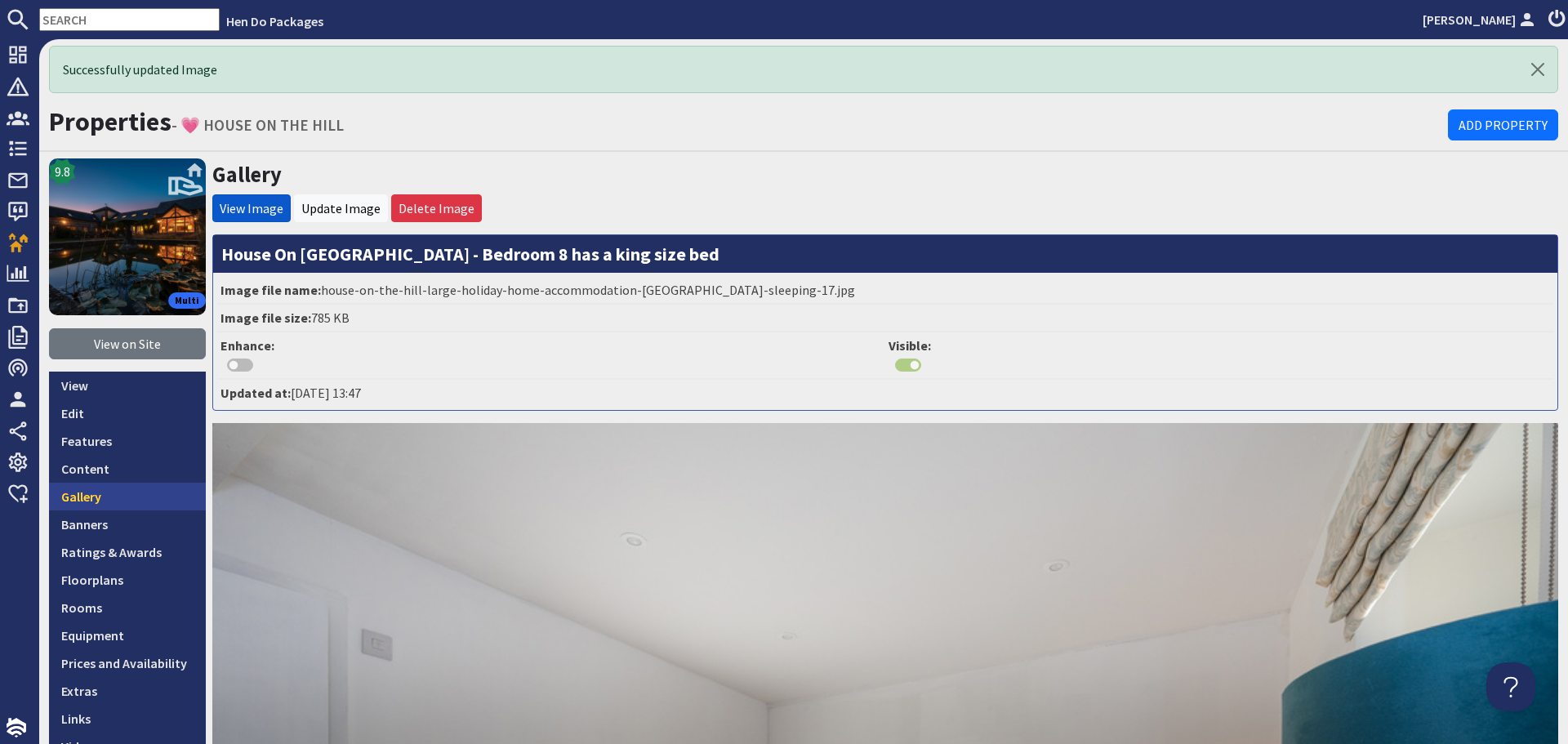
click at [94, 500] on link "Gallery" at bounding box center [127, 496] width 157 height 28
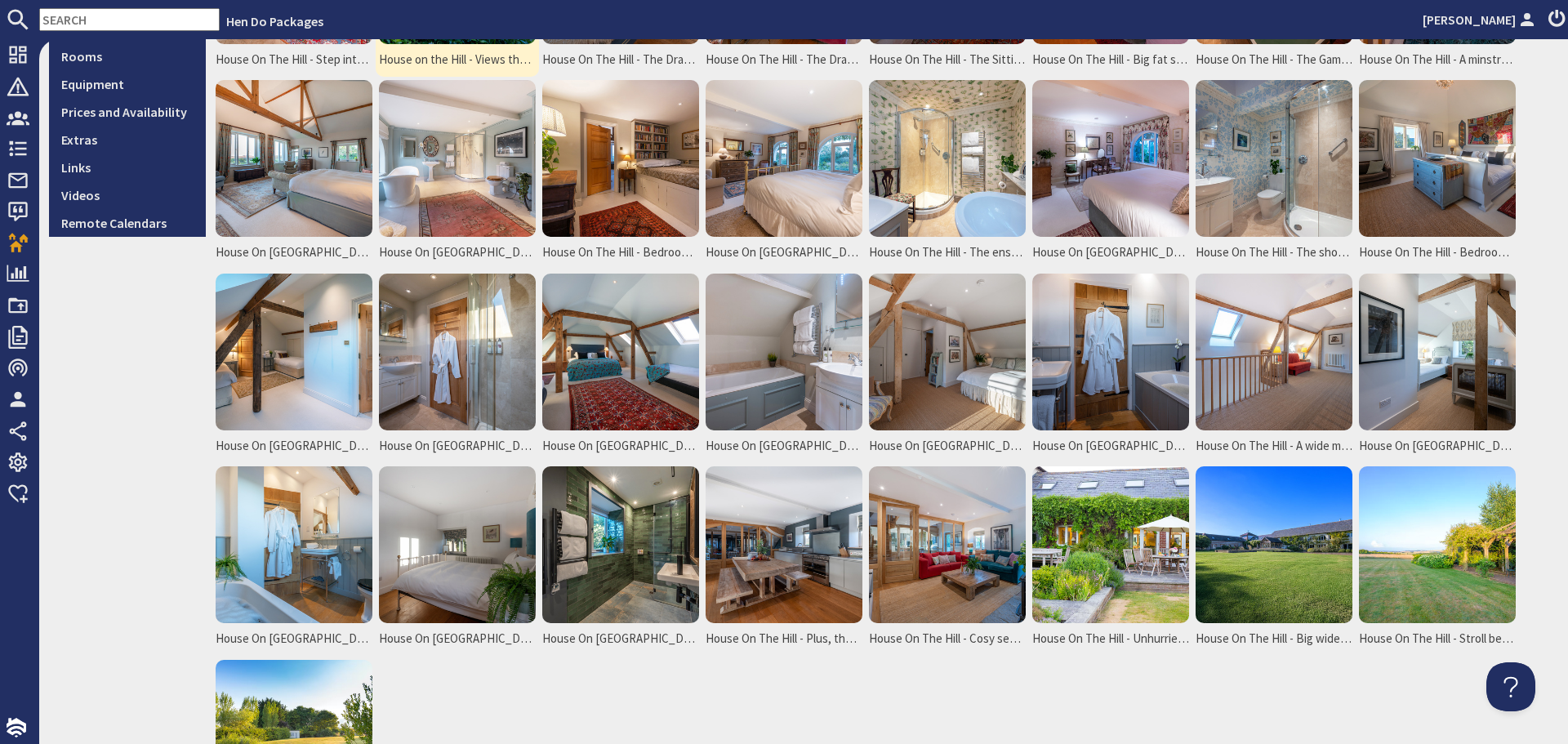
scroll to position [571, 0]
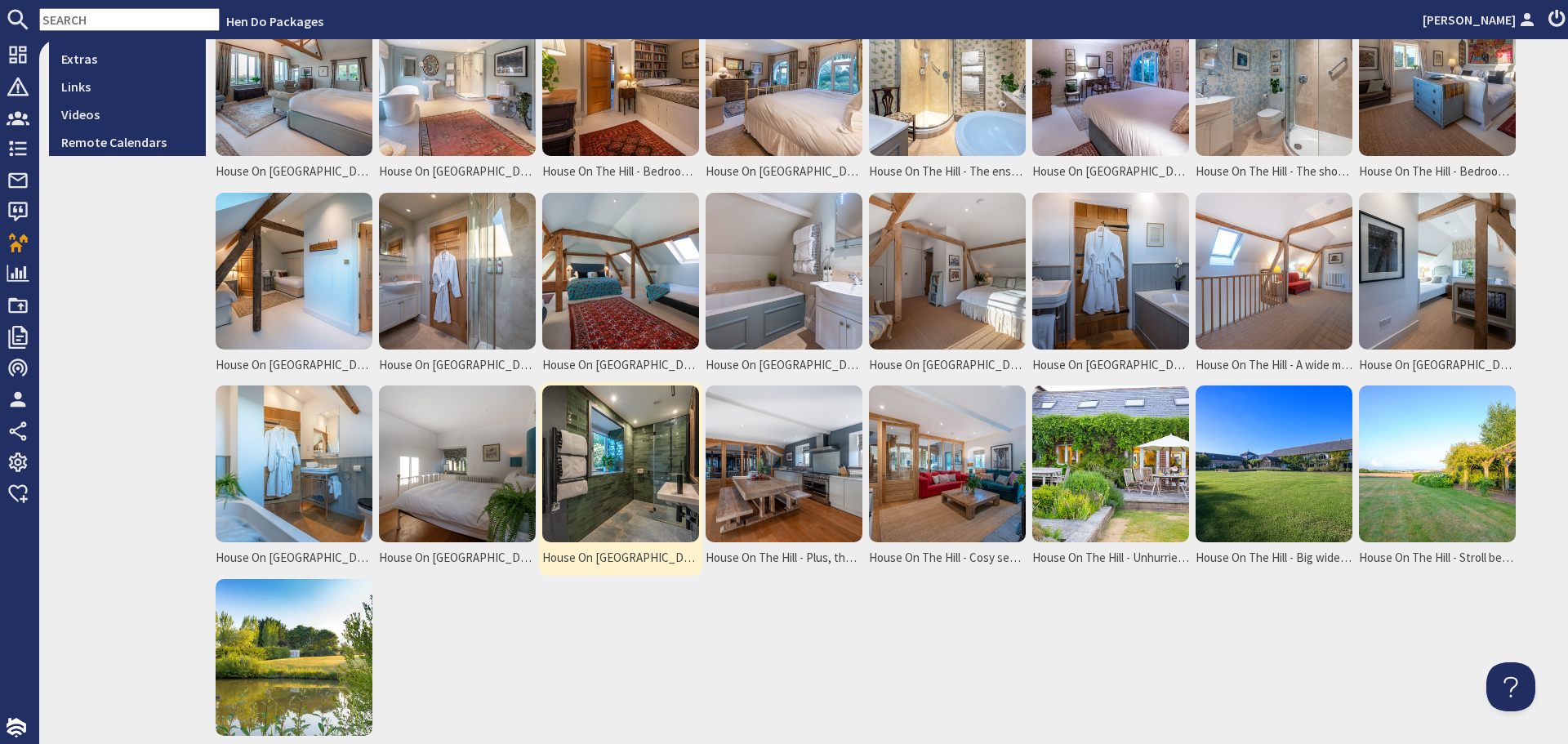
click at [575, 484] on img at bounding box center [620, 464] width 157 height 156
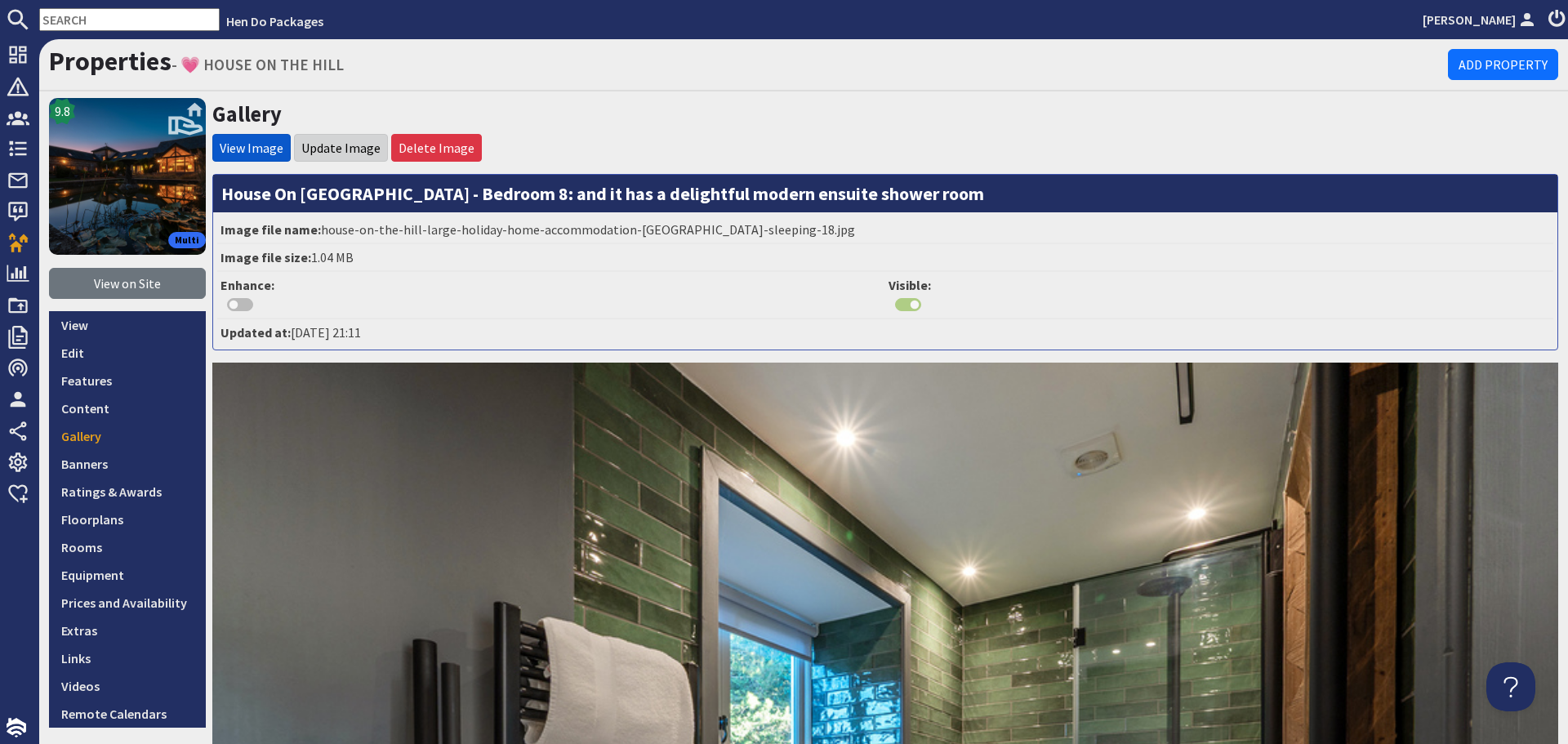
click at [351, 137] on li "Update Image" at bounding box center [341, 147] width 94 height 28
click at [355, 150] on link "Update Image" at bounding box center [341, 147] width 79 height 16
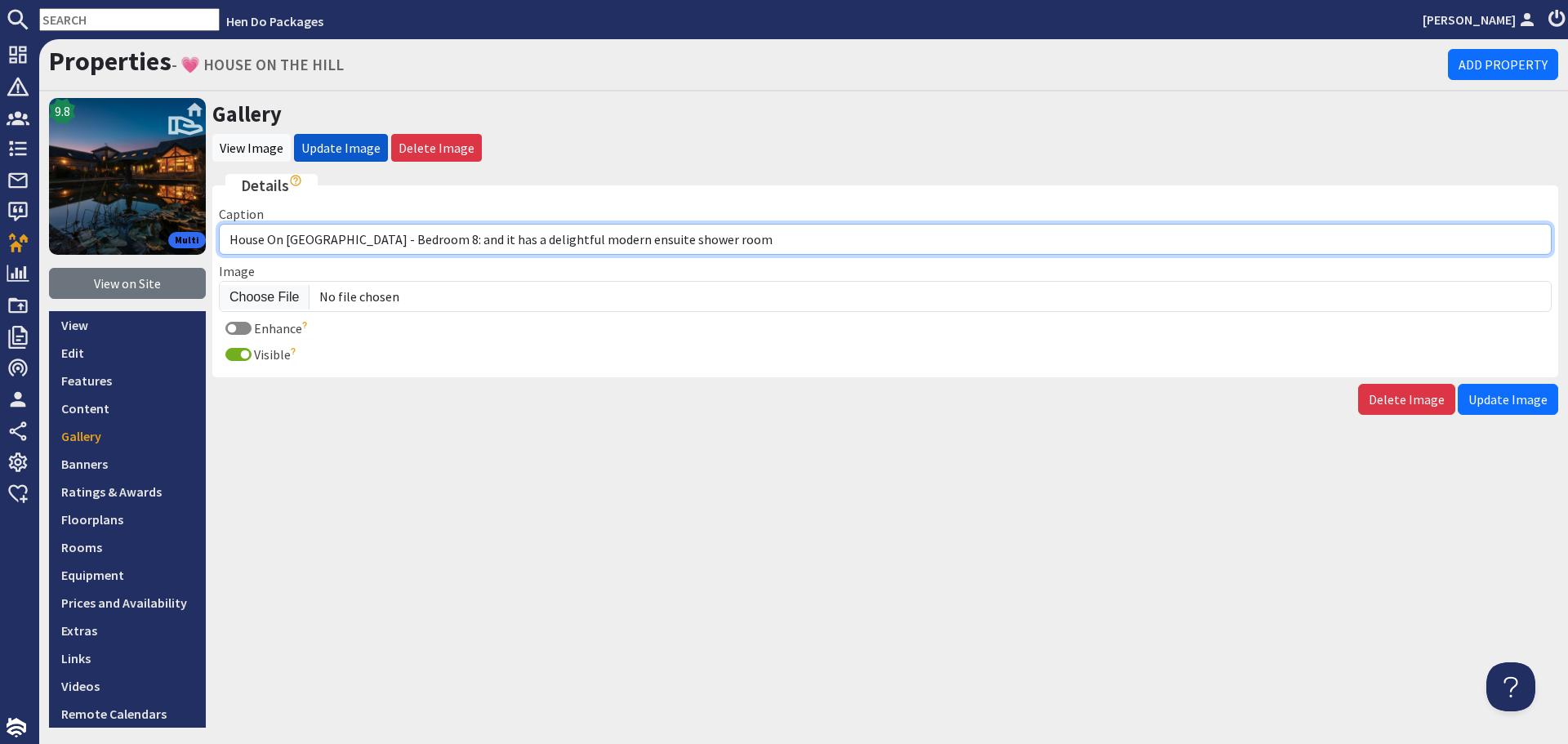
drag, startPoint x: 697, startPoint y: 244, endPoint x: 338, endPoint y: 242, distance: 359.0
click at [338, 242] on input "House On [GEOGRAPHIC_DATA] - Bedroom 8: and it has a delightful modern ensuite …" at bounding box center [885, 239] width 1333 height 31
paste input "Bedroom 8 has an ensuite wet room"
type input "House On [GEOGRAPHIC_DATA] - Bedroom 8 has an ensuite wet room"
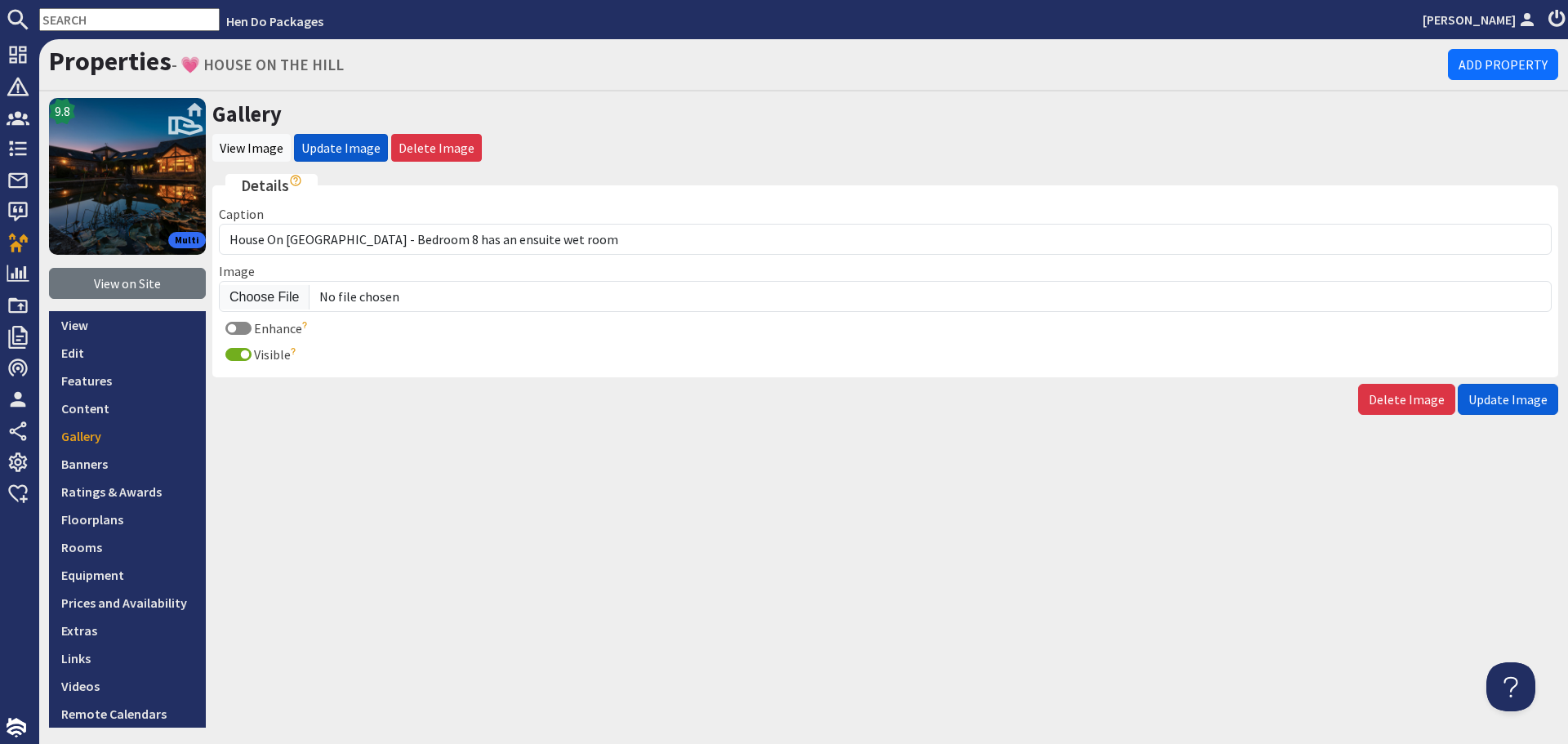
click at [1497, 404] on span "Update Image" at bounding box center [1508, 399] width 79 height 16
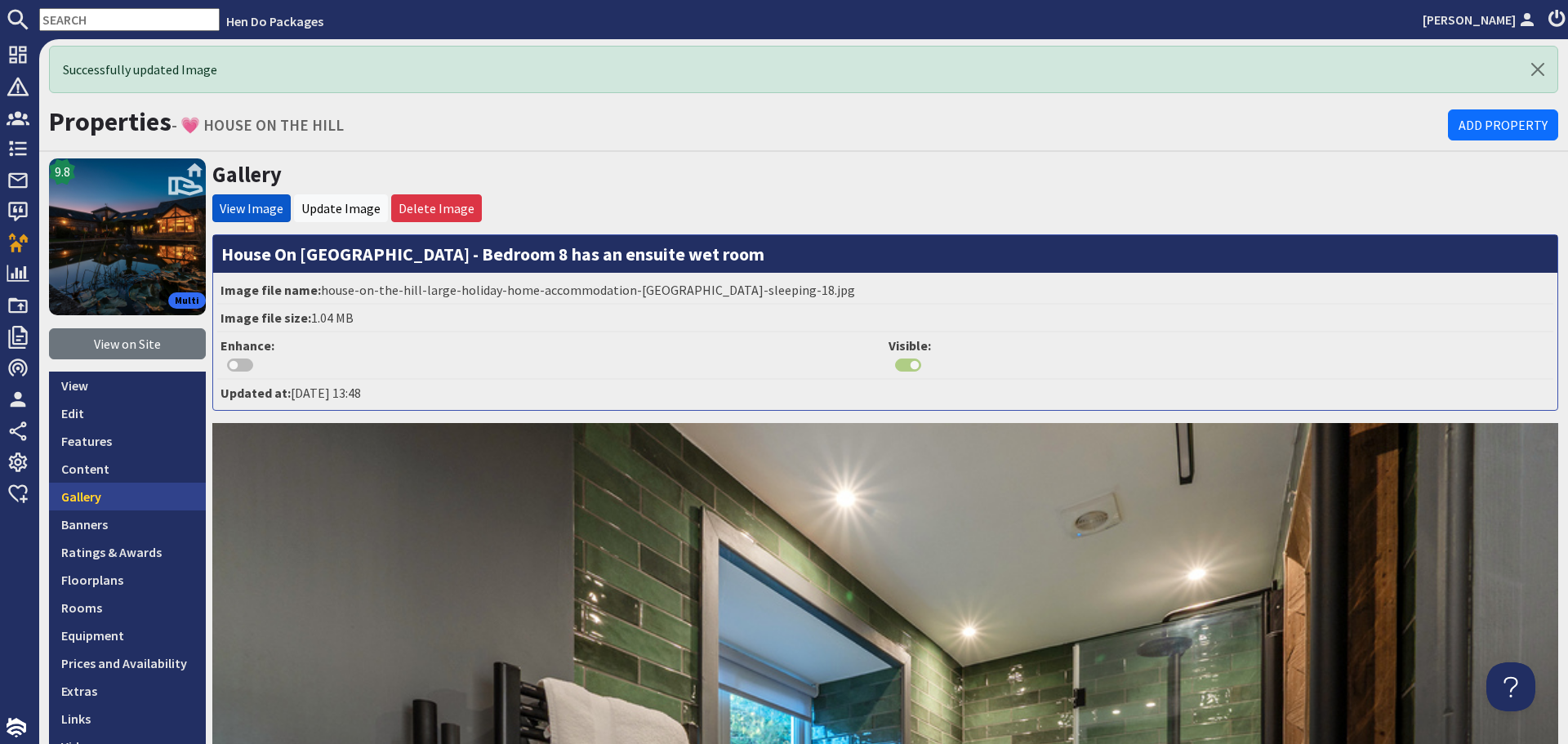
click at [141, 492] on link "Gallery" at bounding box center [127, 496] width 157 height 28
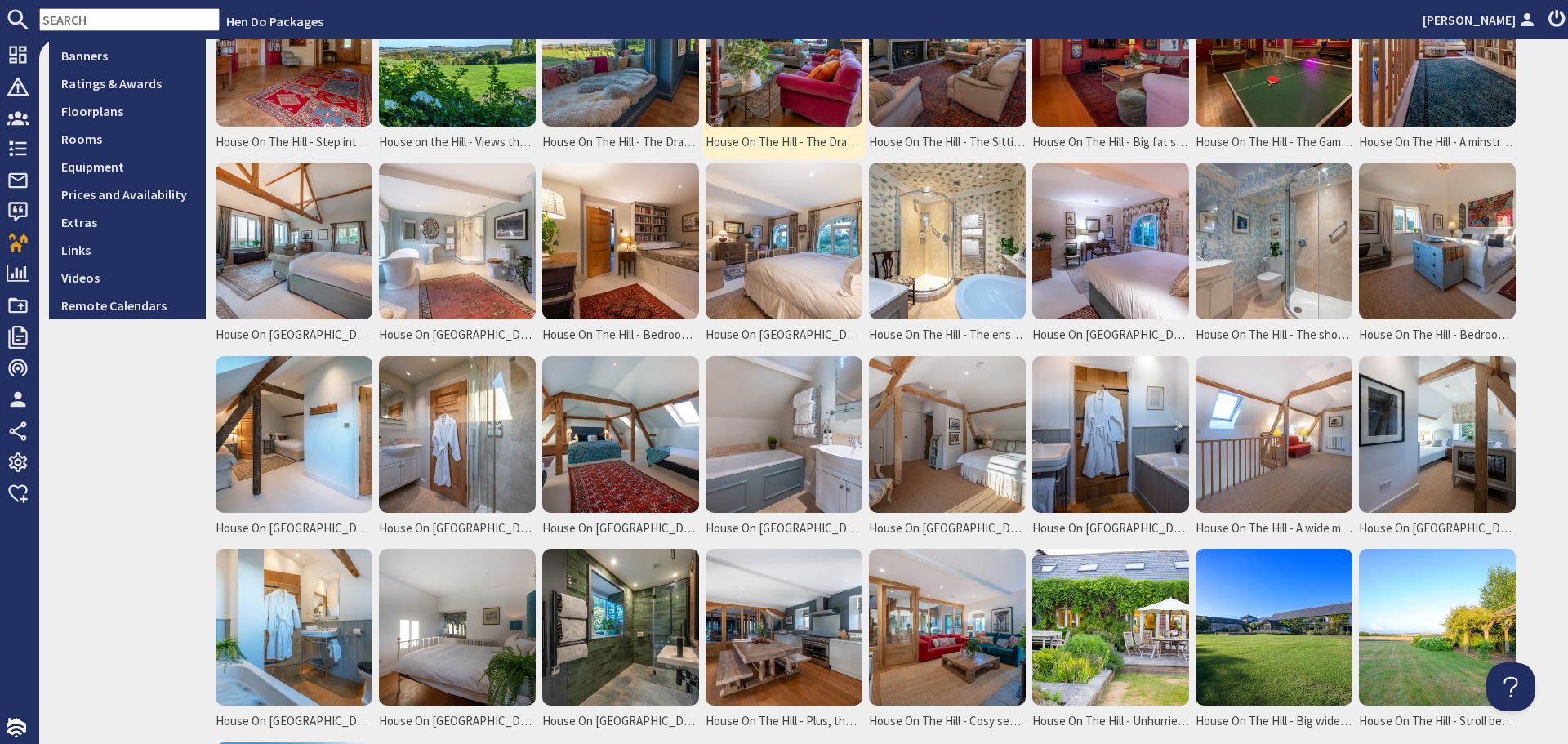
scroll to position [490, 0]
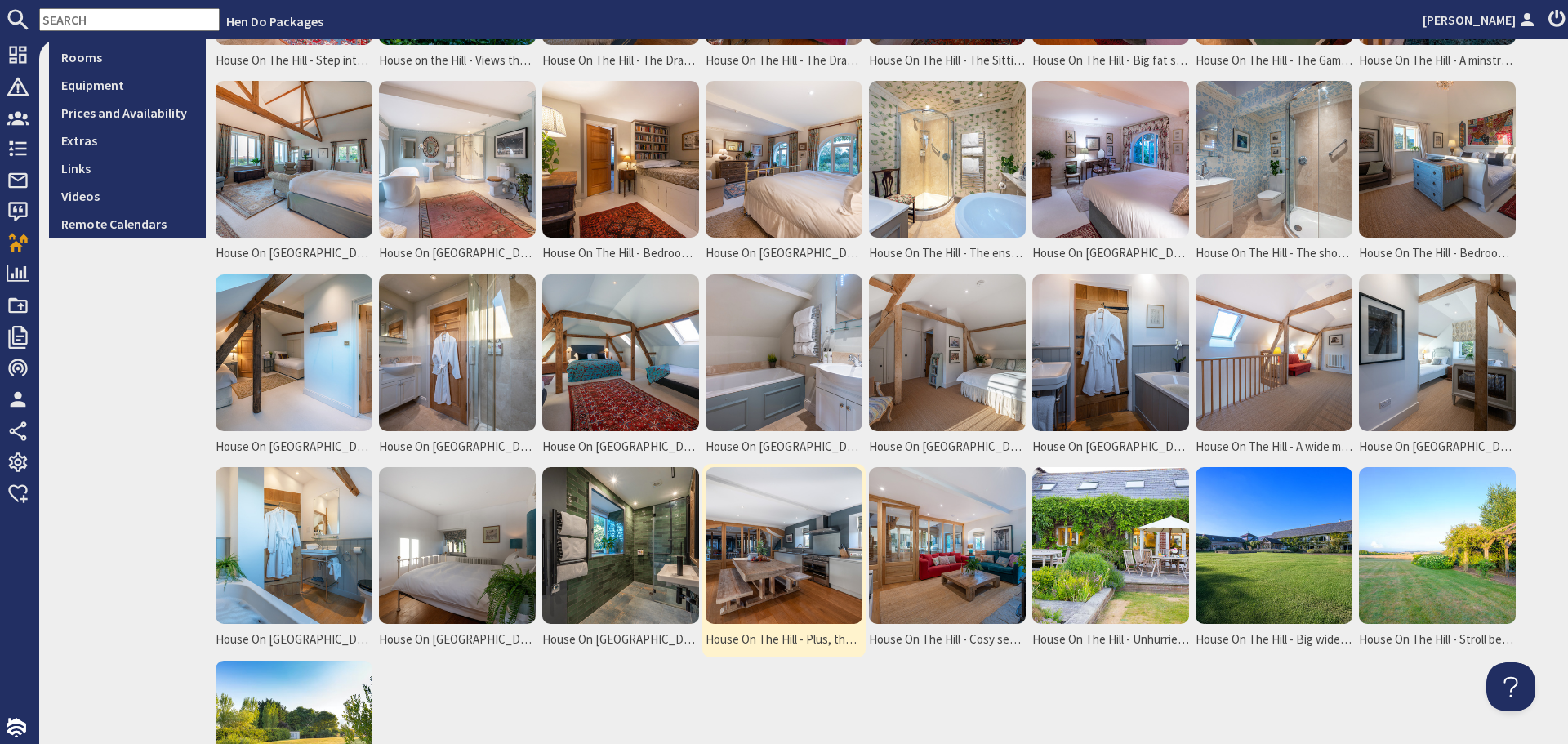
click at [773, 535] on img at bounding box center [784, 546] width 157 height 156
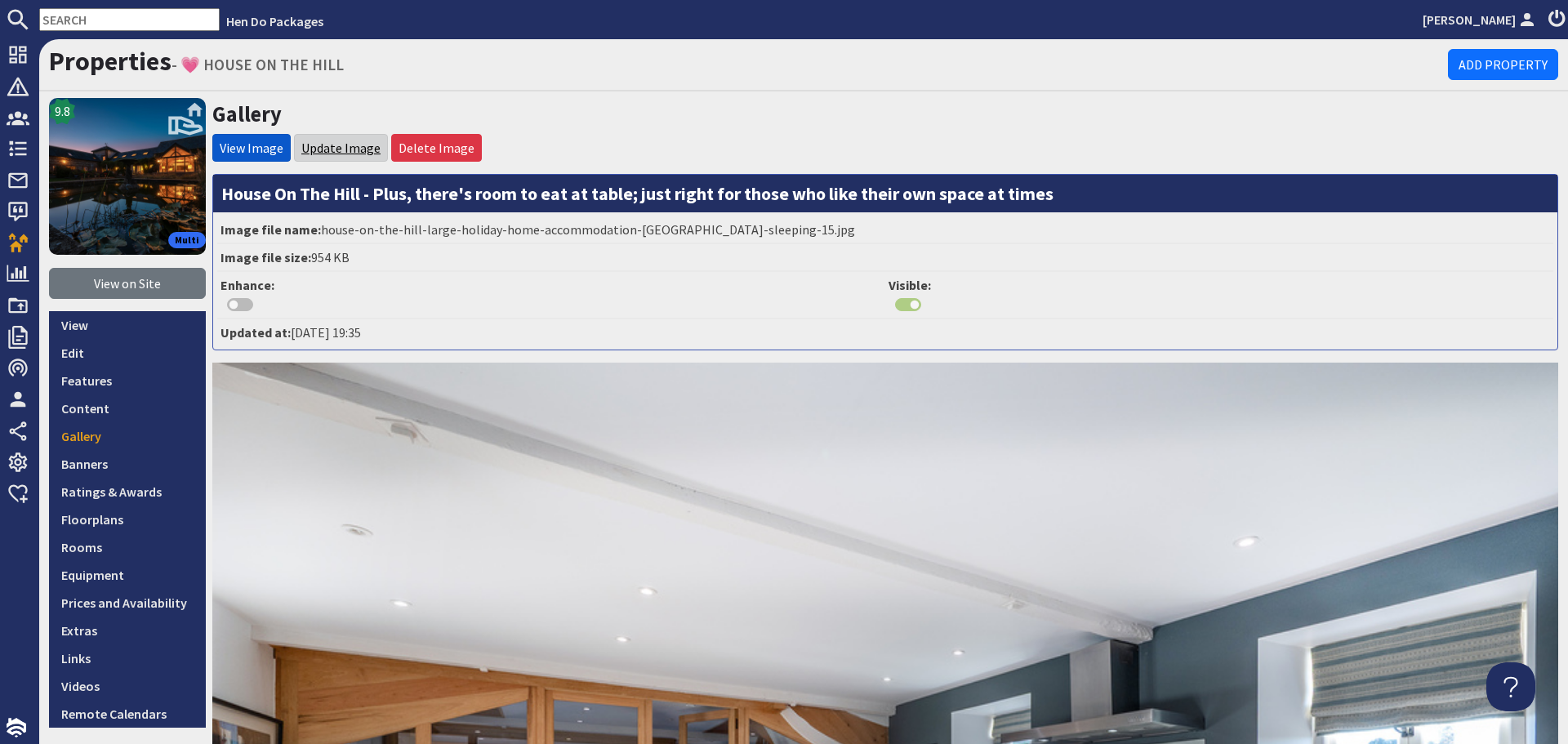
click at [336, 155] on link "Update Image" at bounding box center [341, 147] width 79 height 16
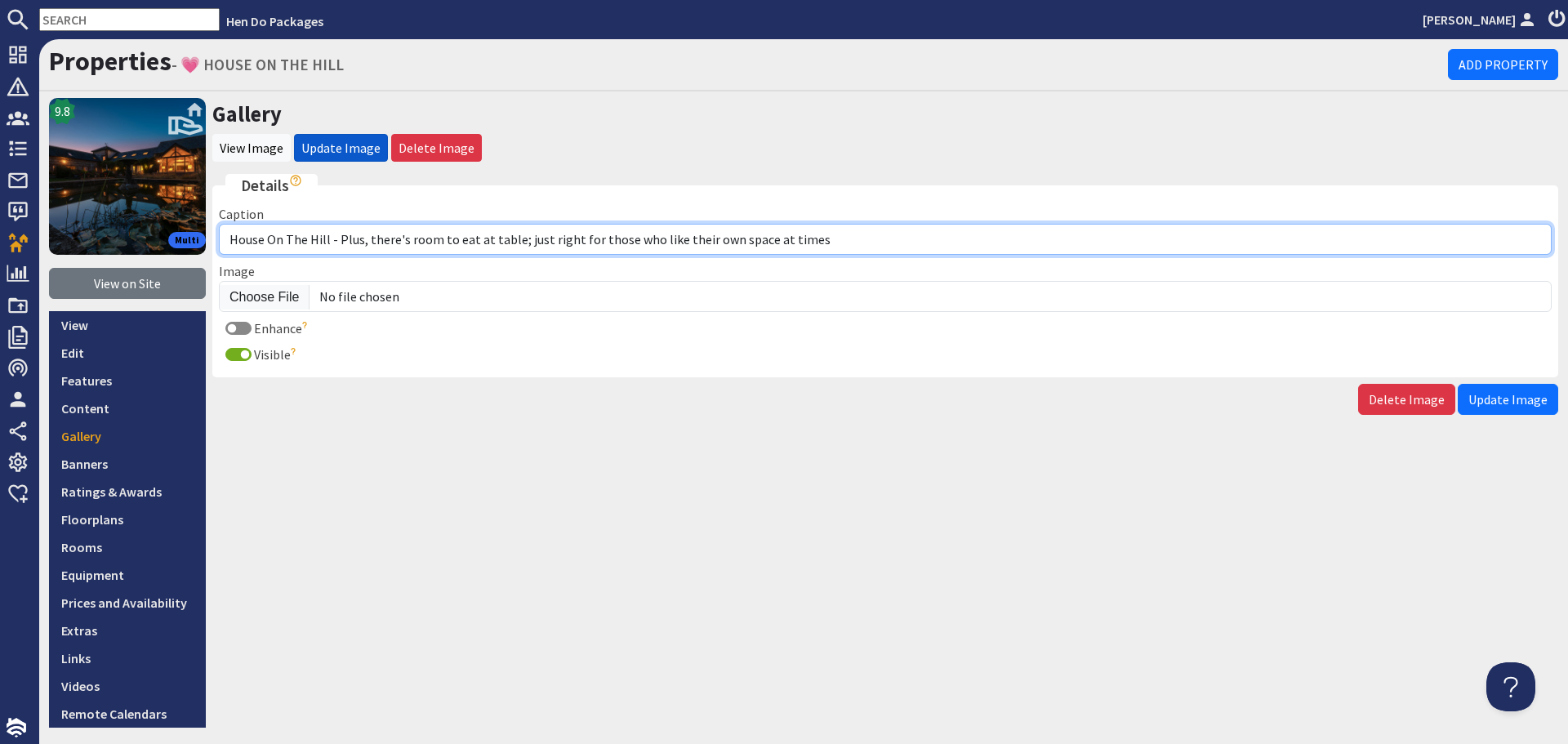
drag, startPoint x: 834, startPoint y: 249, endPoint x: 338, endPoint y: 237, distance: 496.1
click at [338, 237] on input "House On The Hill - Plus, there's room to eat at table; just right for those wh…" at bounding box center [885, 239] width 1333 height 31
paste input "The second kitchen/living space - this end of the house is great for people who…"
type input "House On The Hill - The second kitchen/living space - this end of the house is …"
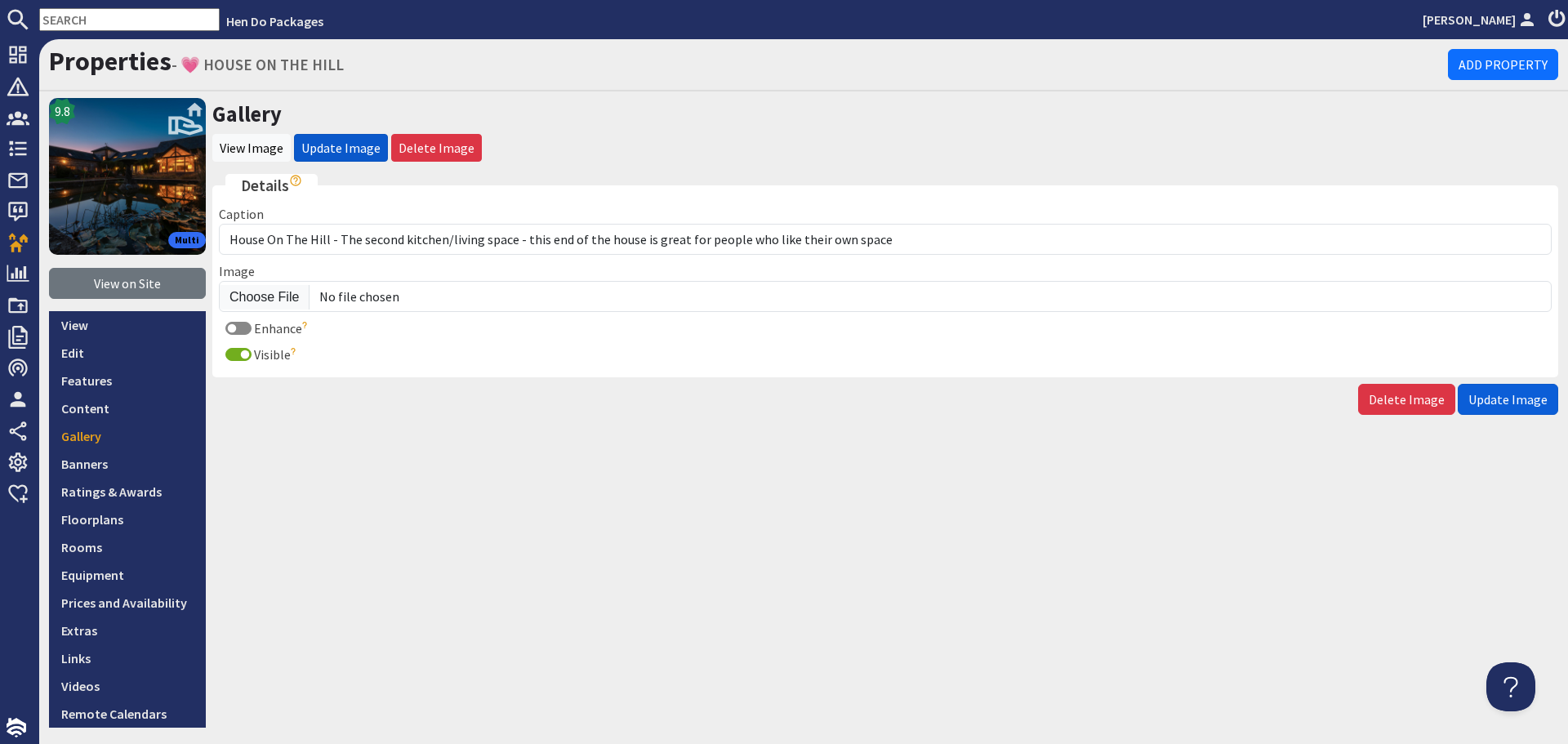
click at [1517, 398] on span "Update Image" at bounding box center [1508, 399] width 79 height 16
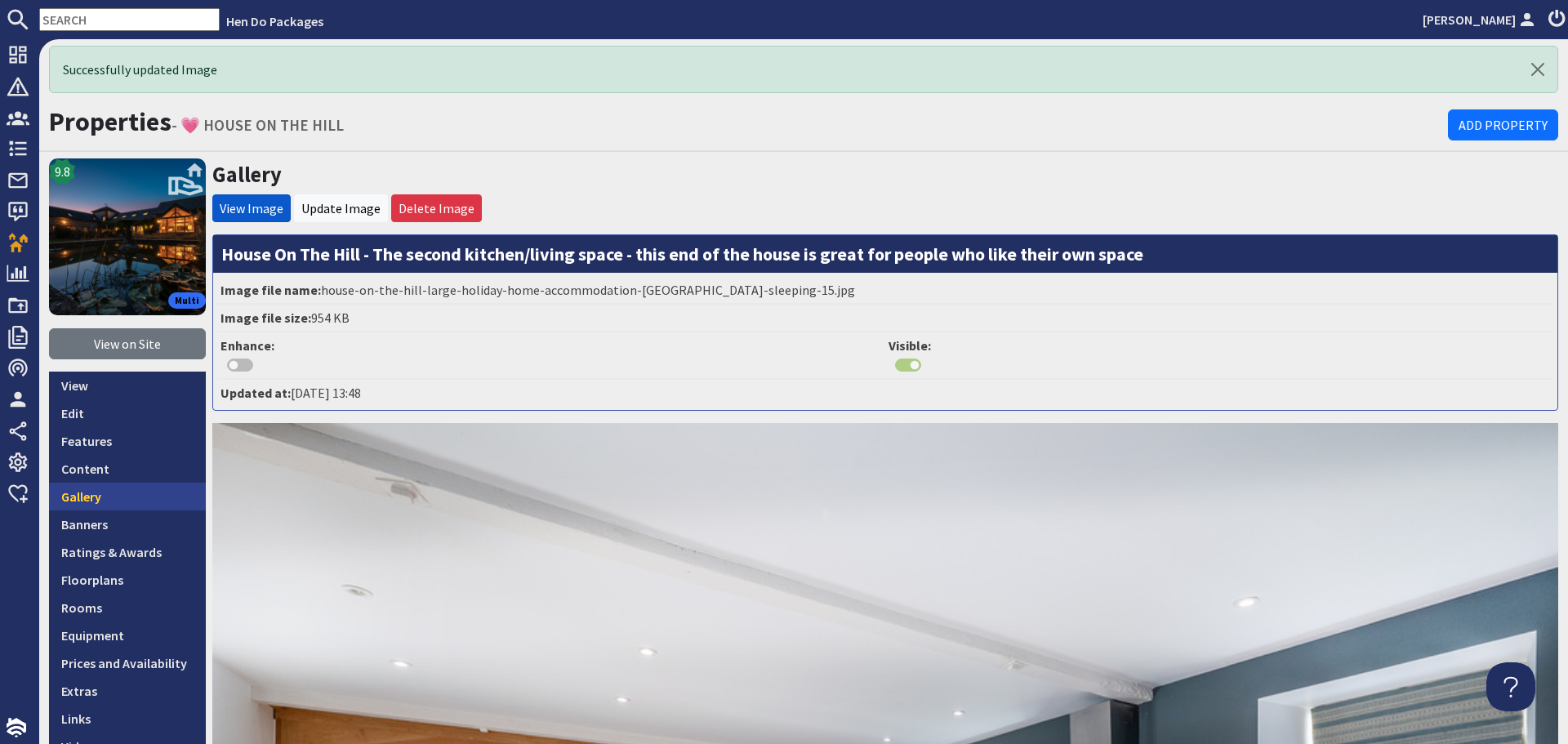
click at [98, 497] on link "Gallery" at bounding box center [127, 496] width 157 height 28
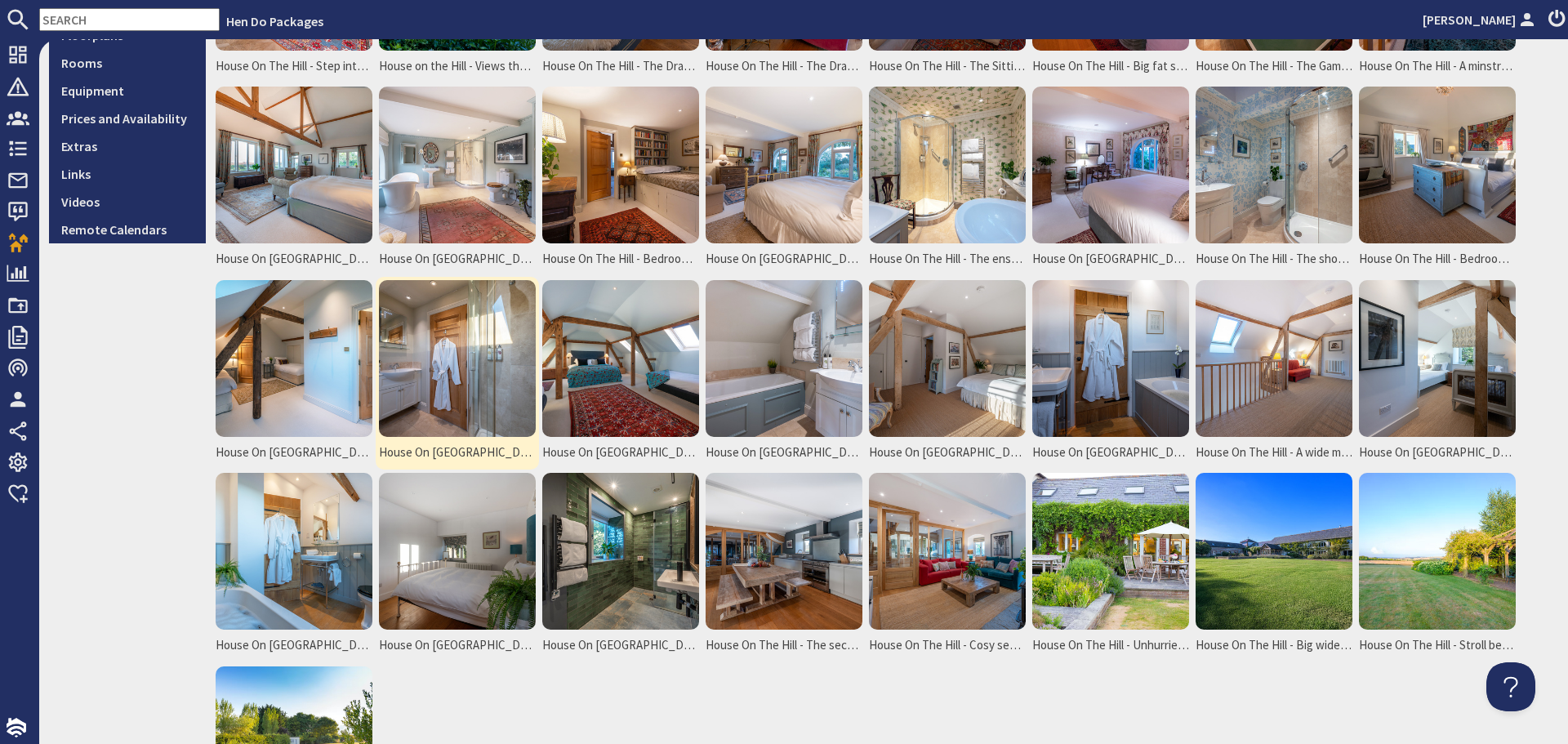
scroll to position [490, 0]
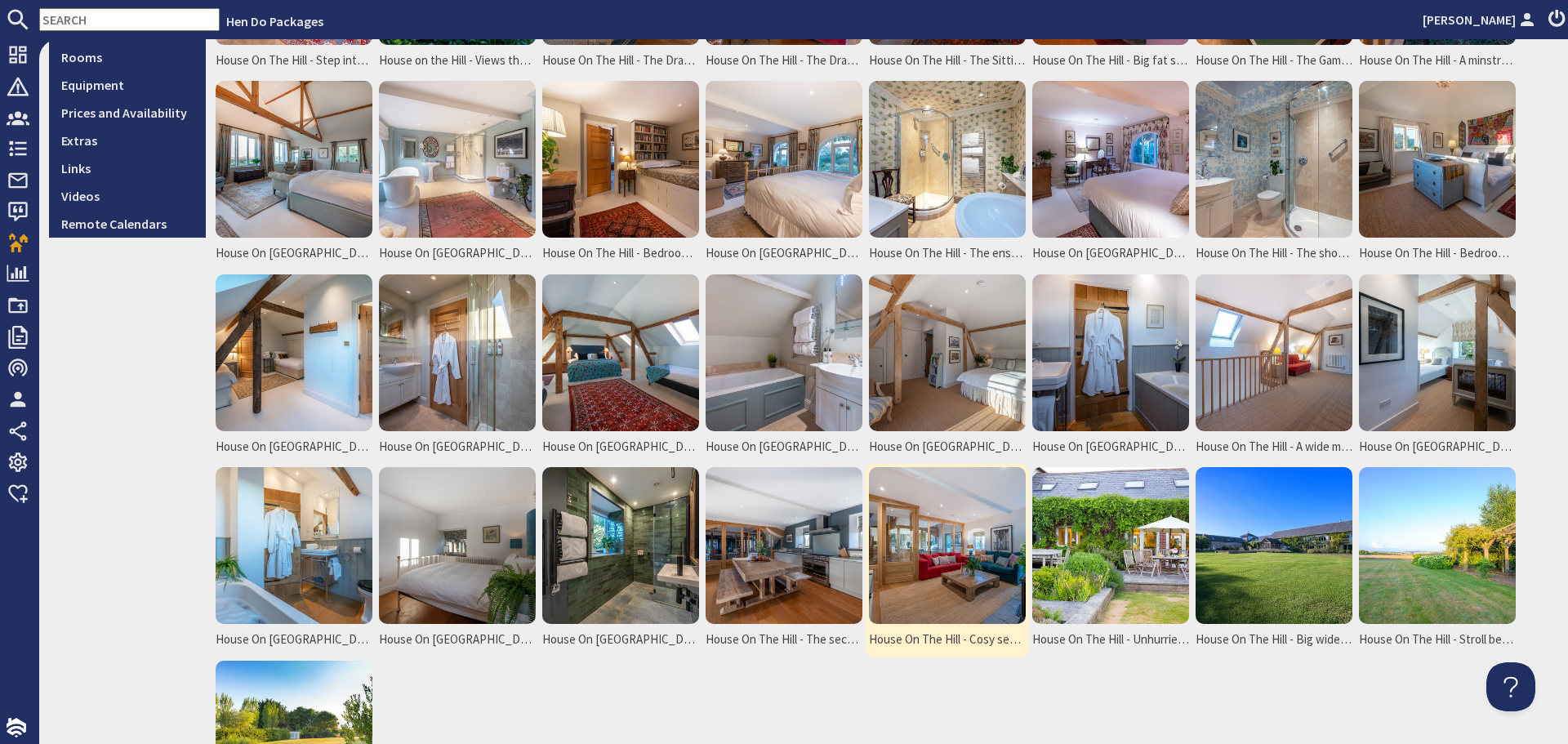
click at [909, 554] on img at bounding box center [948, 546] width 157 height 156
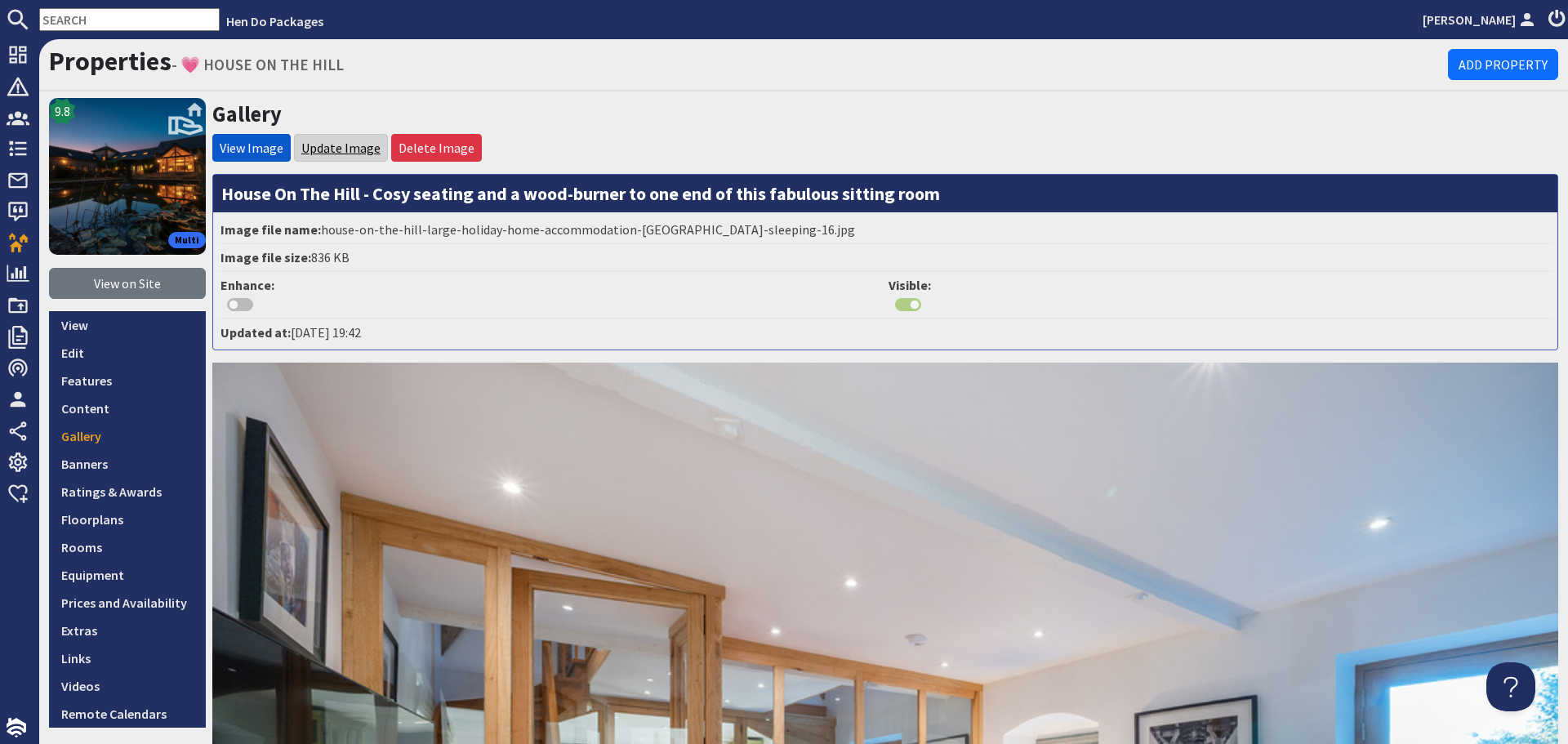
click at [336, 147] on link "Update Image" at bounding box center [341, 147] width 79 height 16
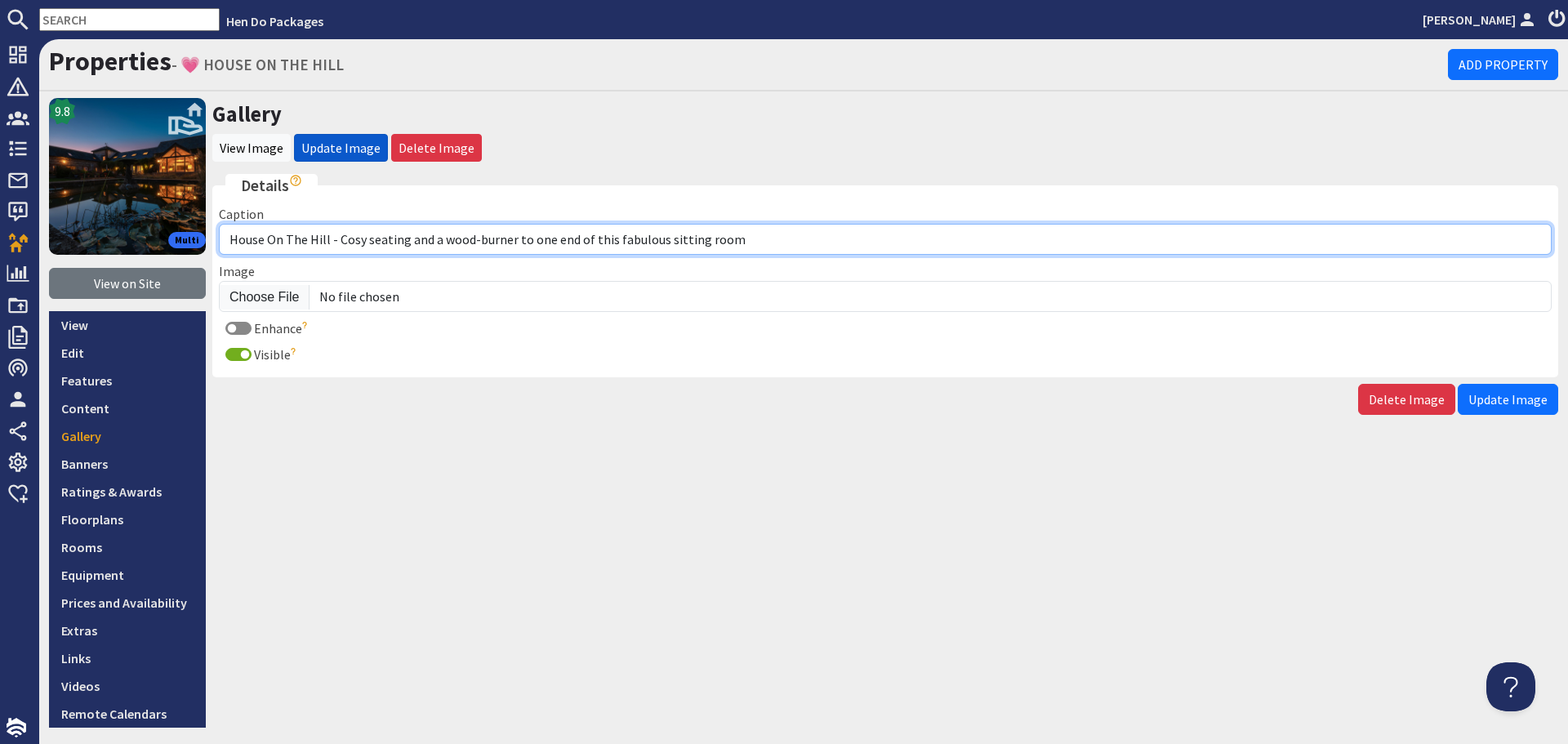
drag, startPoint x: 759, startPoint y: 241, endPoint x: 378, endPoint y: 227, distance: 381.3
click at [337, 246] on input "House On The Hill - Cosy seating and a wood-burner to one end of this fabulous …" at bounding box center [885, 239] width 1333 height 31
paste input "Style and space everywhere at this fabulously enormous house"
type input "House On The Hill - Style and space everywhere at this fabulously enormous house"
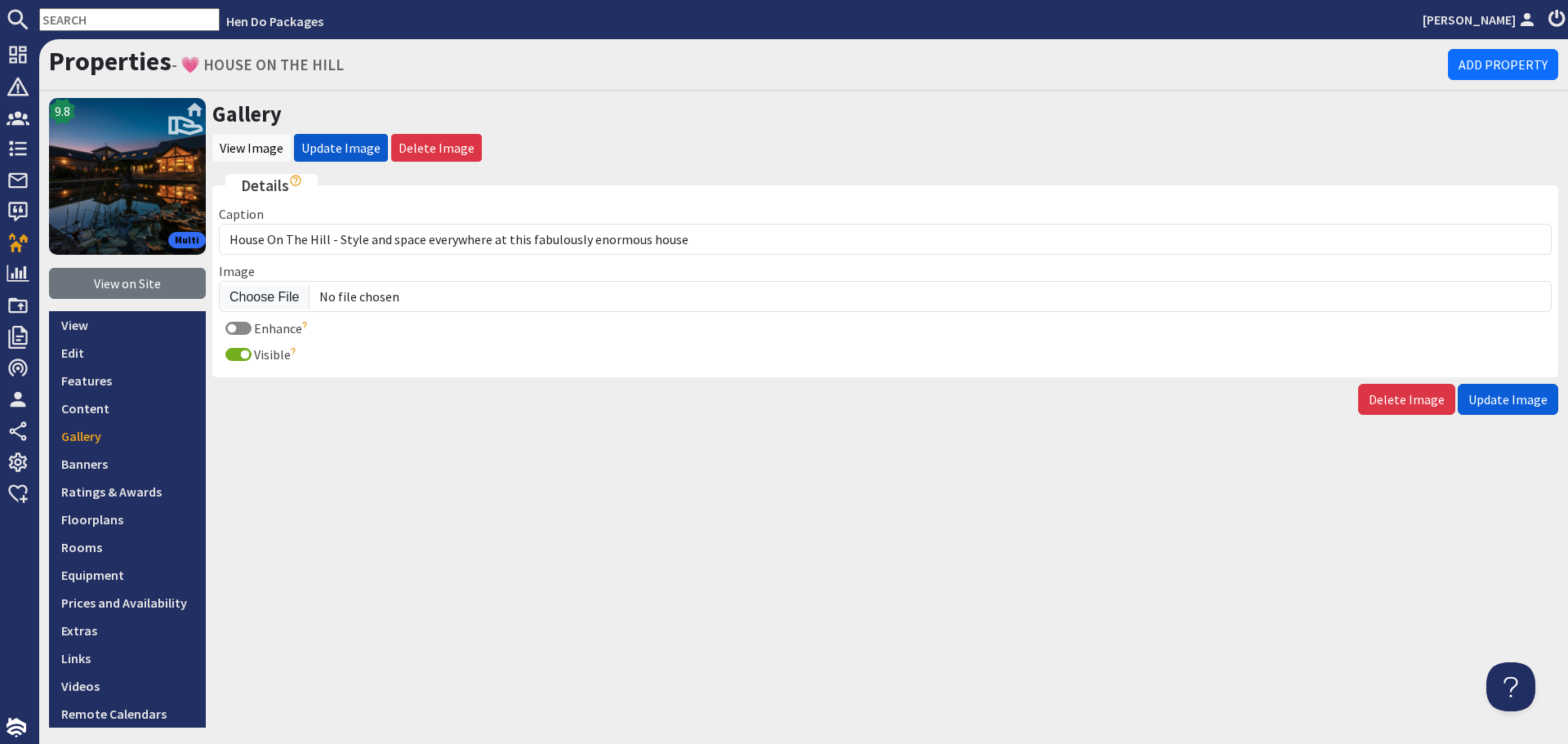
click at [1535, 394] on span "Update Image" at bounding box center [1508, 399] width 79 height 16
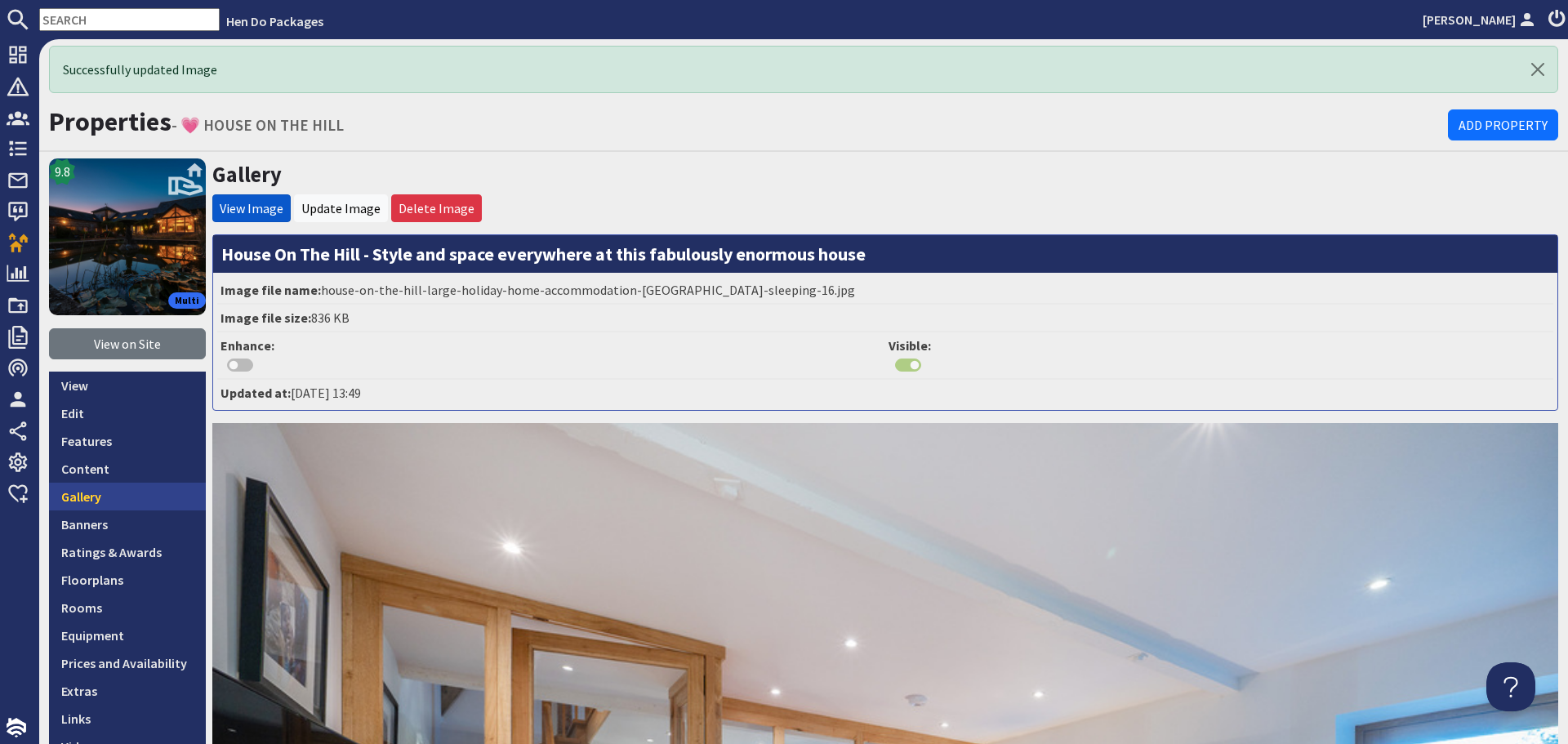
click at [89, 487] on link "Gallery" at bounding box center [127, 496] width 157 height 28
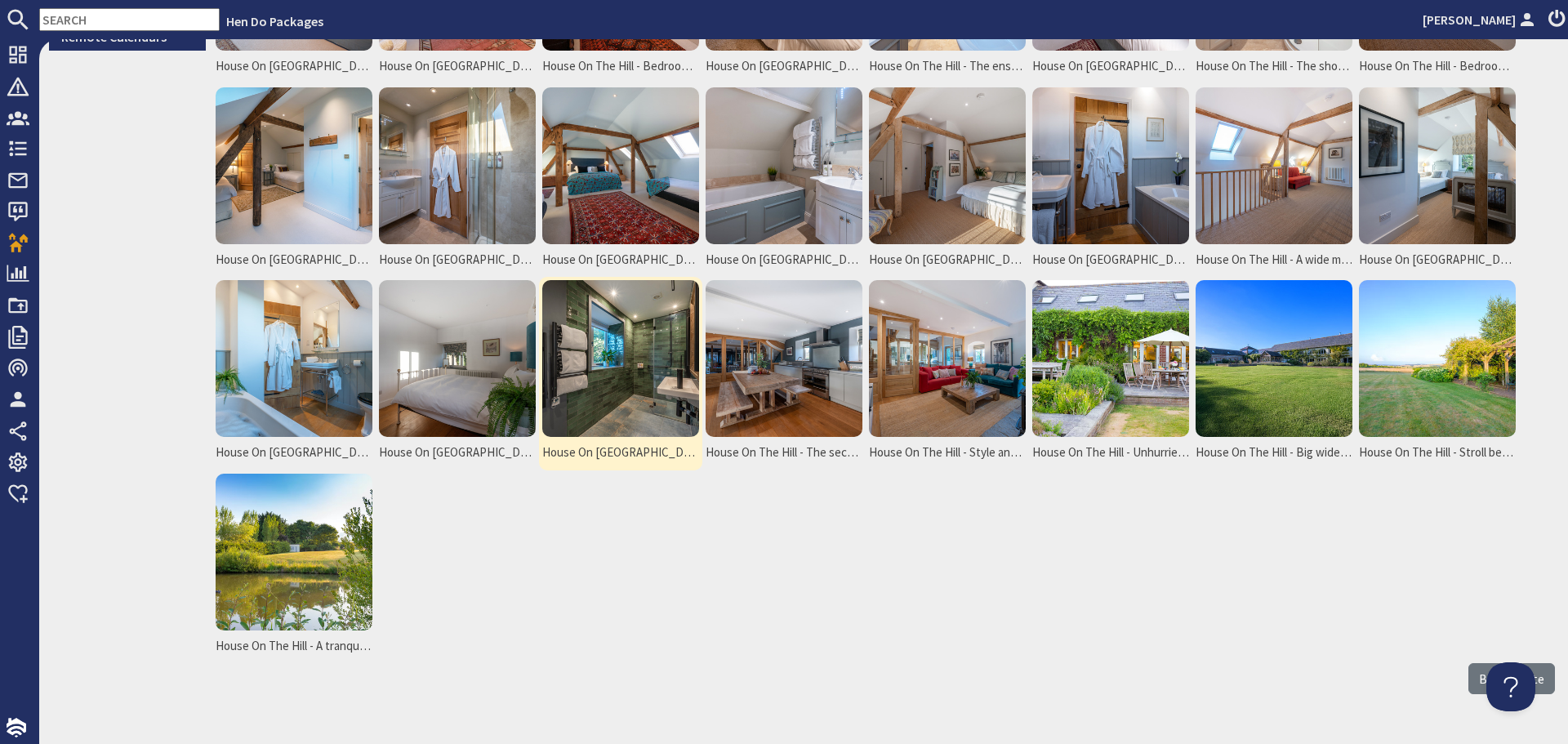
scroll to position [717, 0]
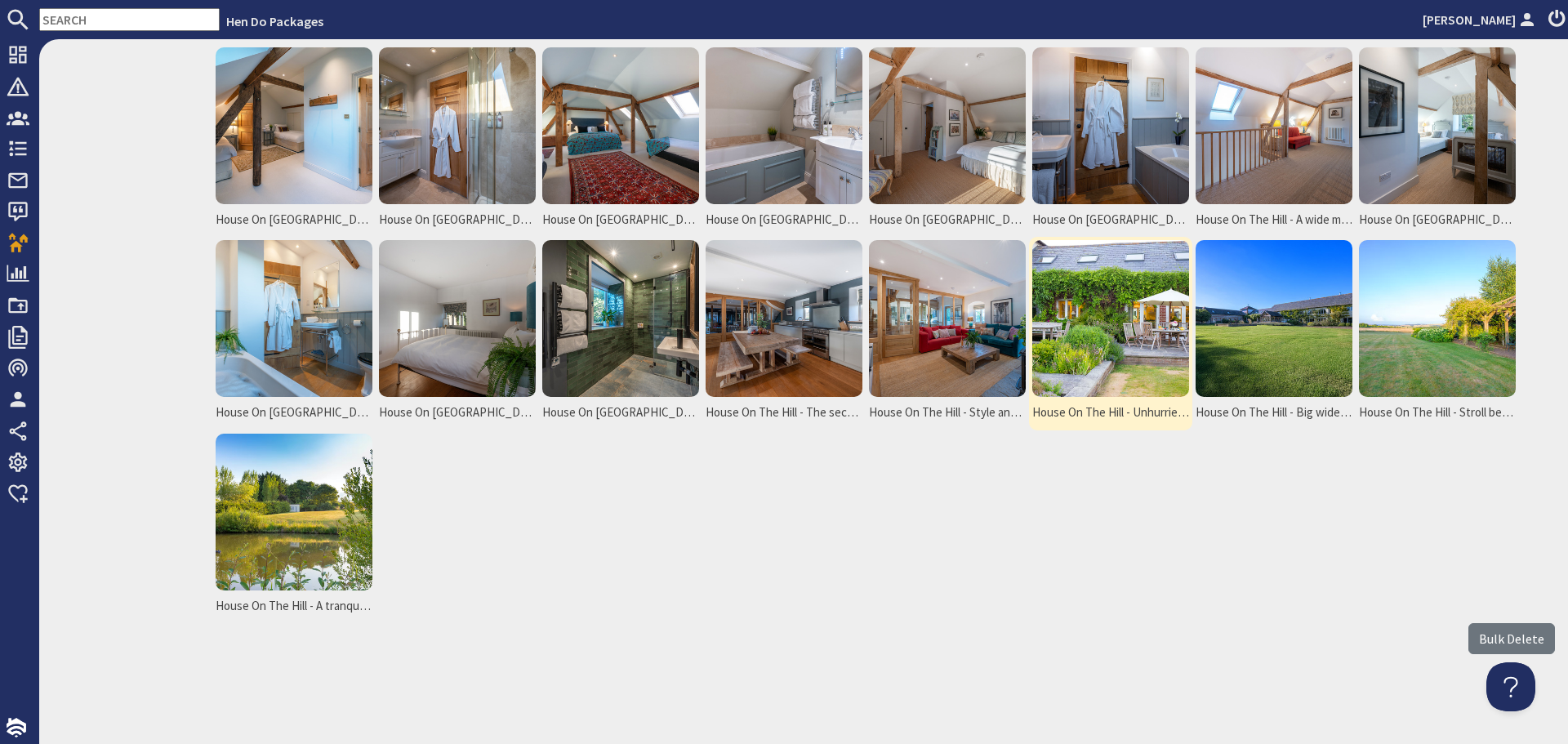
click at [1142, 342] on img at bounding box center [1111, 319] width 157 height 156
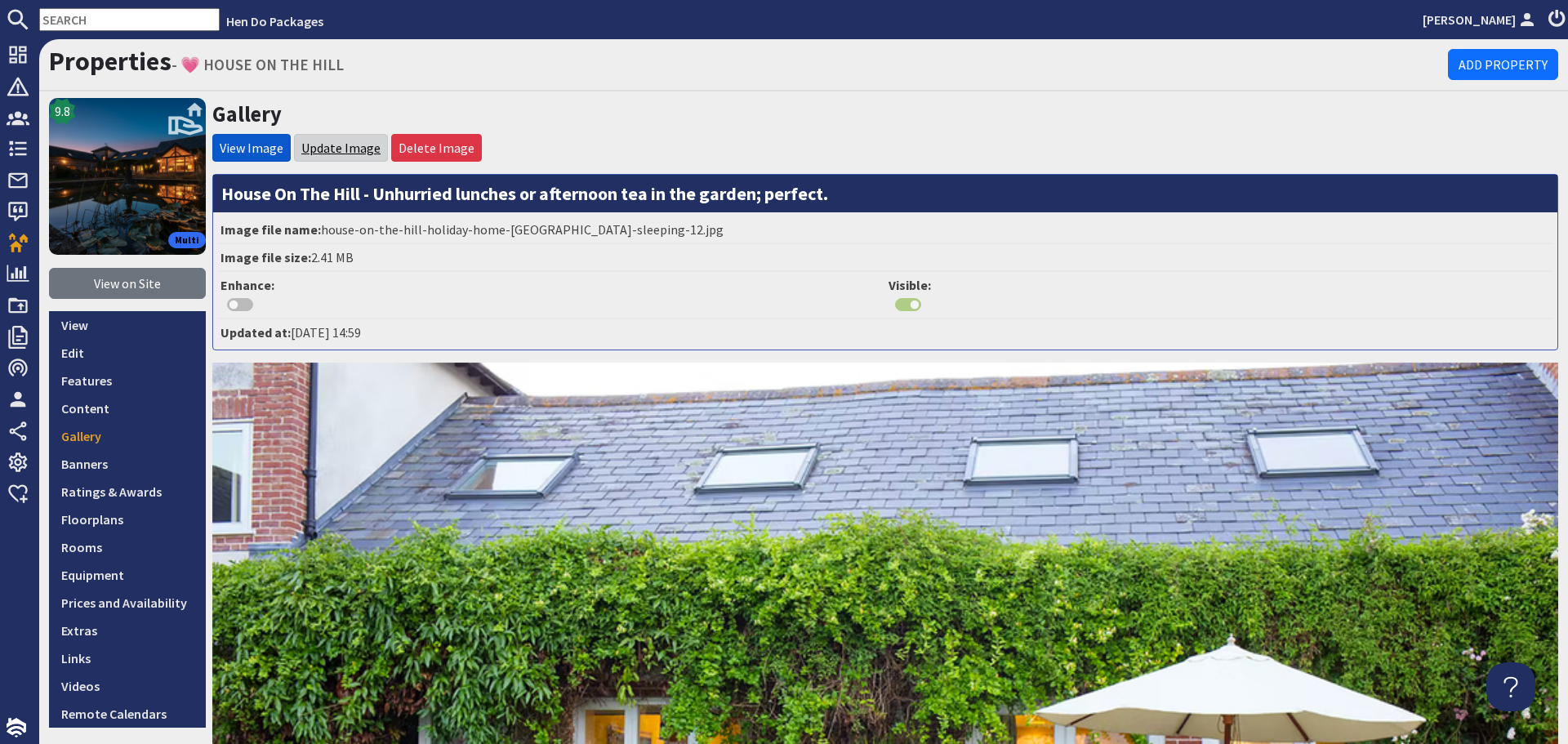
click at [329, 150] on link "Update Image" at bounding box center [341, 147] width 79 height 16
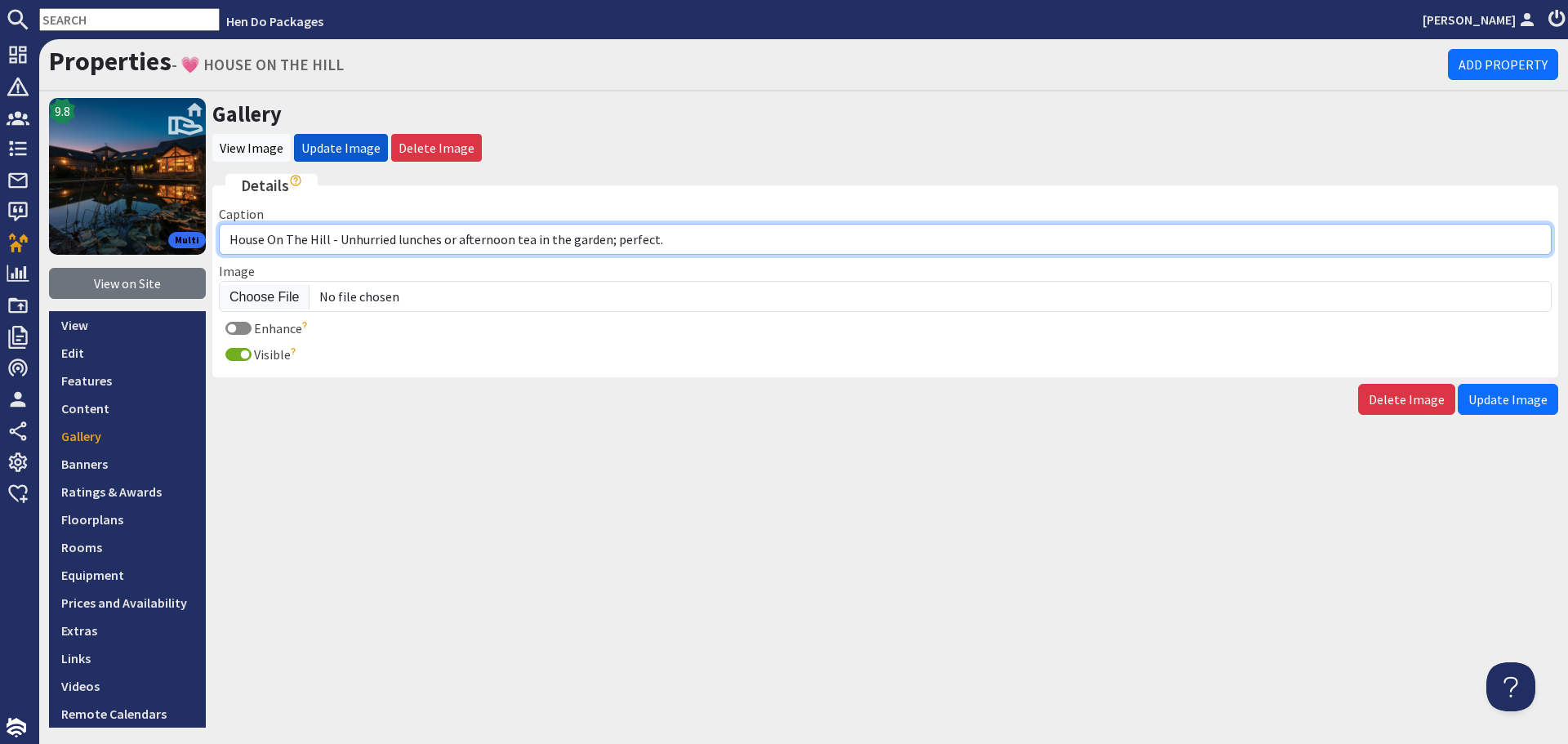
click at [346, 239] on input "House On The Hill - Unhurried lunches or afternoon tea in the garden; perfect." at bounding box center [885, 239] width 1333 height 31
click at [782, 238] on input "House On The Hill - Enjoy unhurried lunches or afternoon tea in the garden; per…" at bounding box center [885, 239] width 1333 height 31
type input "House On The Hill - Enjoy unhurried lunches or afternoon tea in the garden"
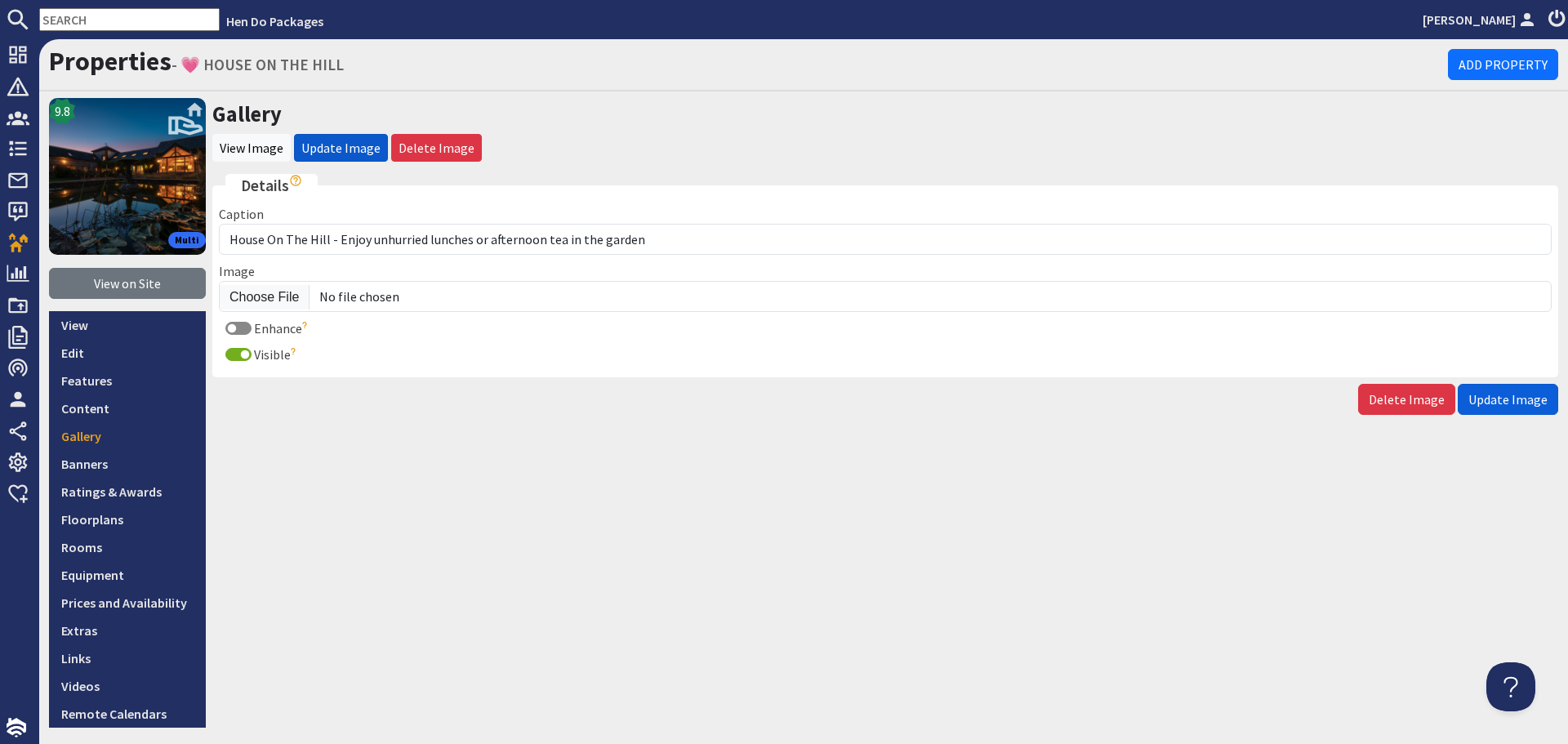
click at [1513, 406] on span "Update Image" at bounding box center [1508, 399] width 79 height 16
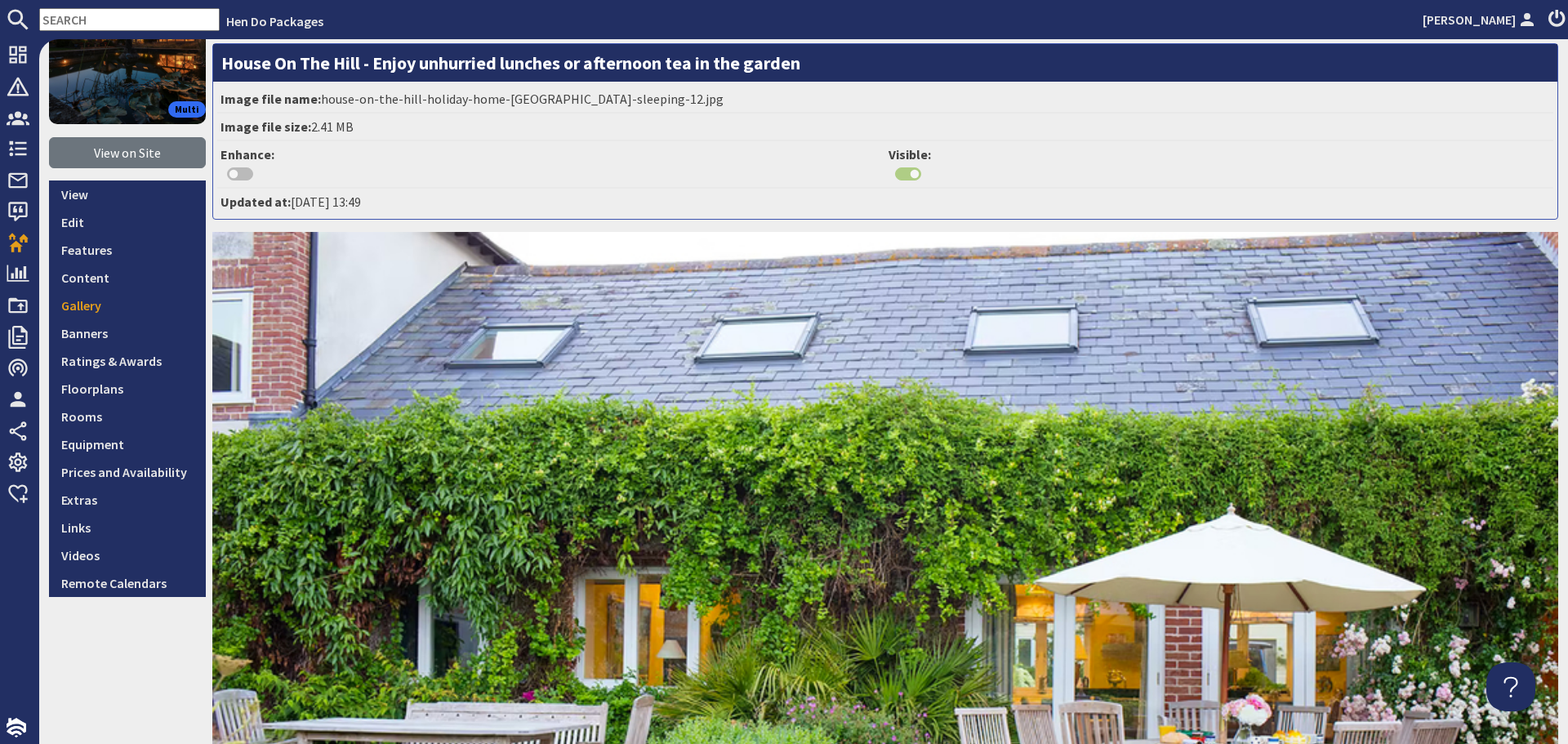
scroll to position [163, 0]
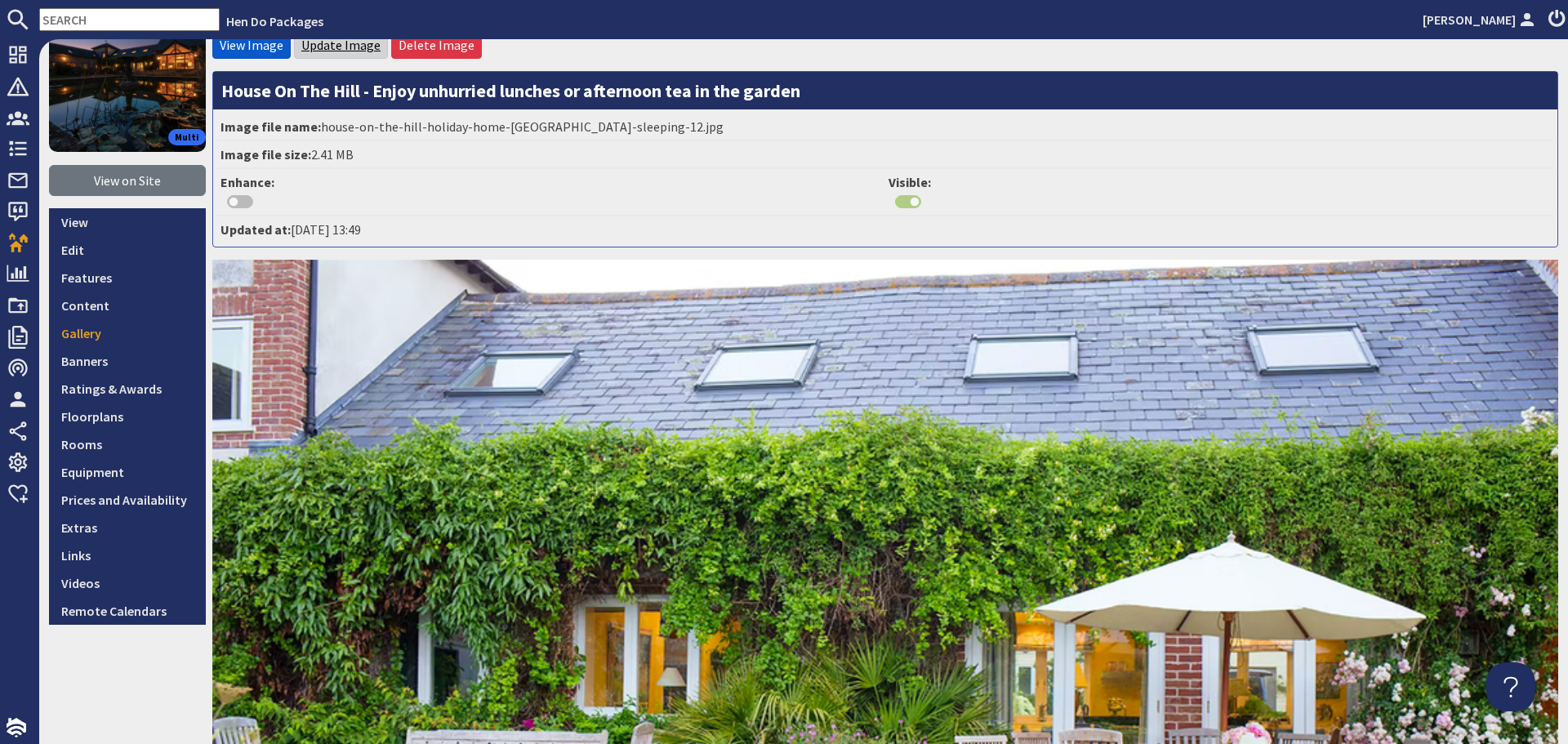
click at [353, 49] on link "Update Image" at bounding box center [341, 45] width 79 height 16
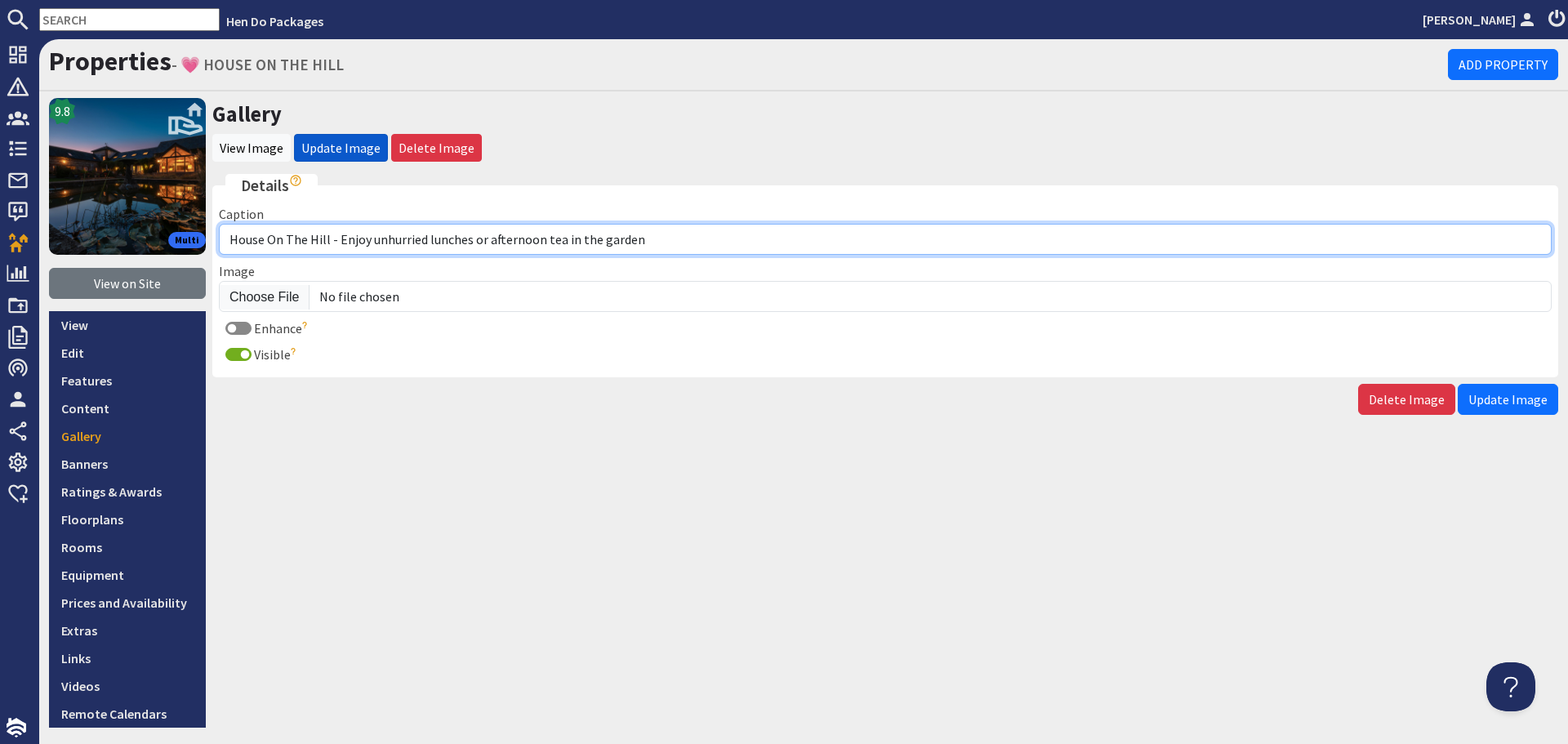
click at [659, 236] on input "House On The Hill - Enjoy unhurried lunches or afternoon tea in the garden" at bounding box center [885, 239] width 1333 height 31
type input "House On The Hill - Enjoy unhurried lunches or afternoon tea on the terrace"
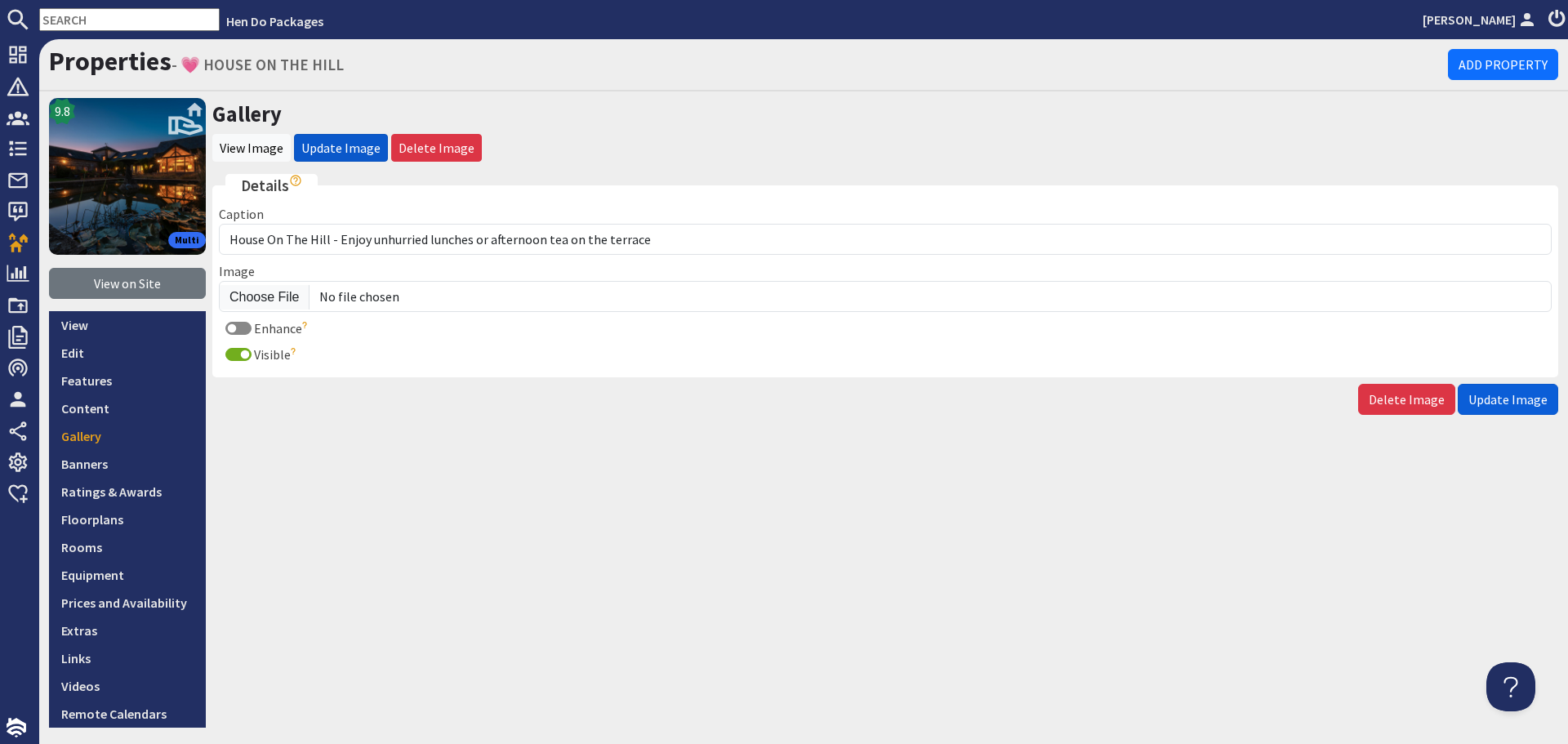
click at [1475, 403] on span "Update Image" at bounding box center [1508, 399] width 79 height 16
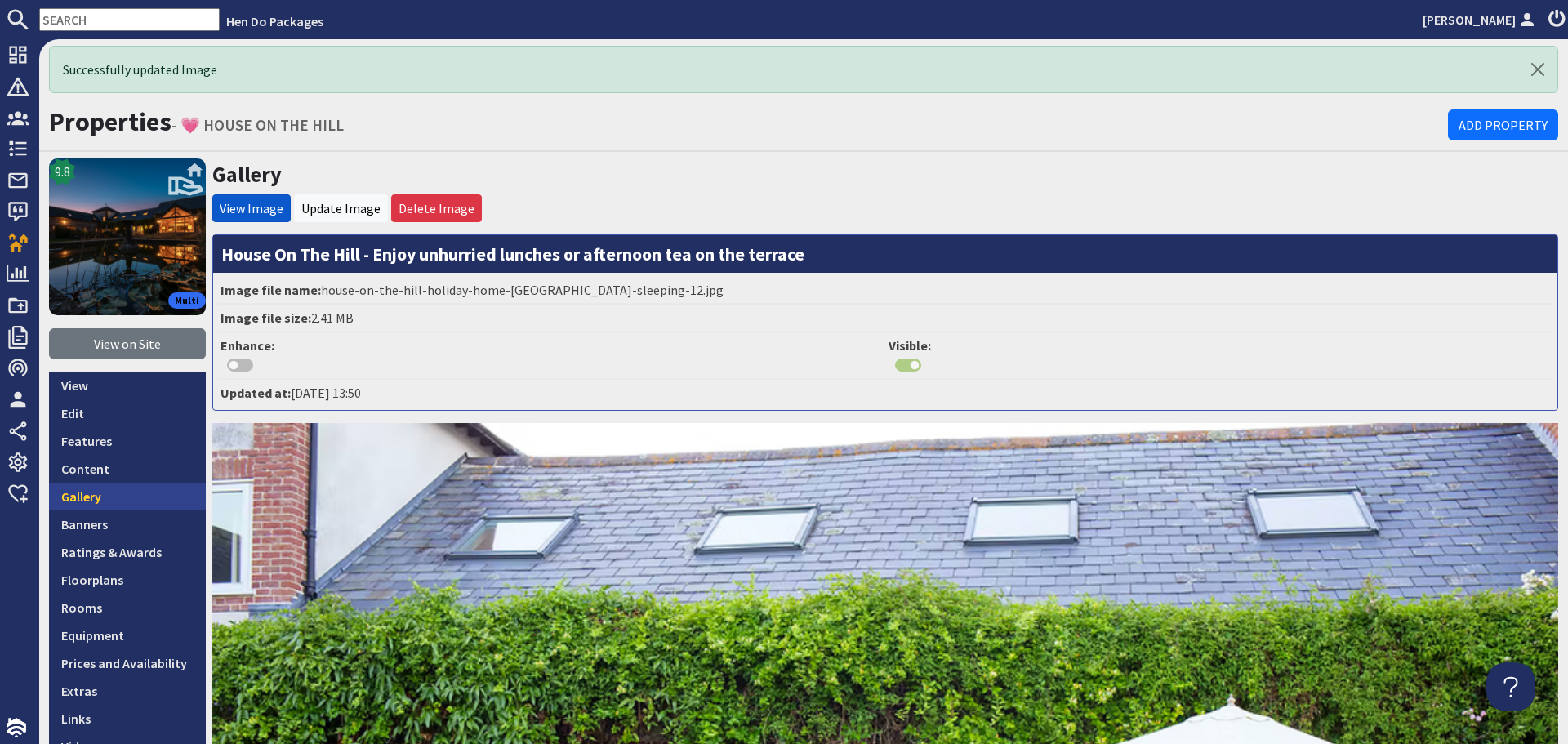
click at [128, 506] on link "Gallery" at bounding box center [127, 496] width 157 height 28
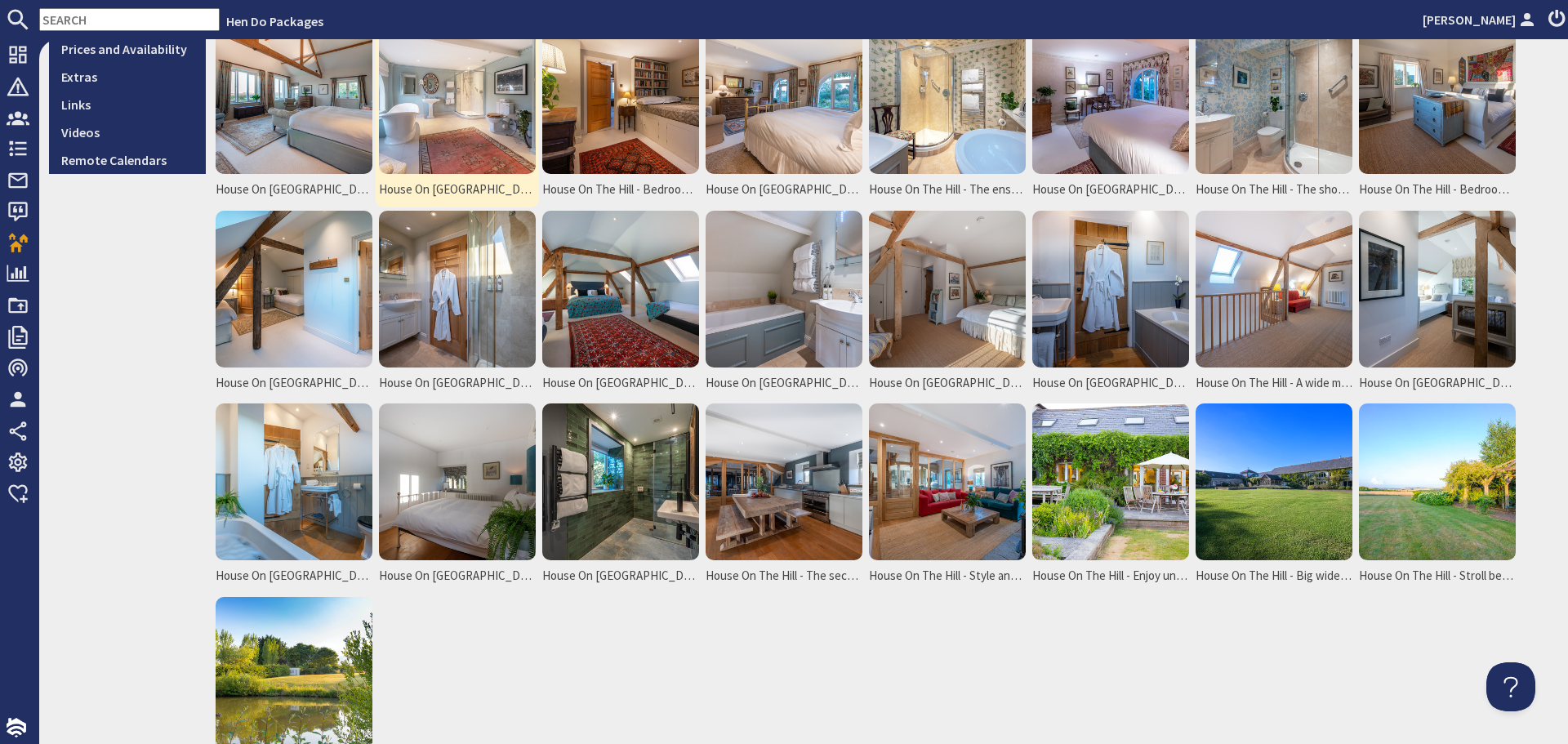
scroll to position [571, 0]
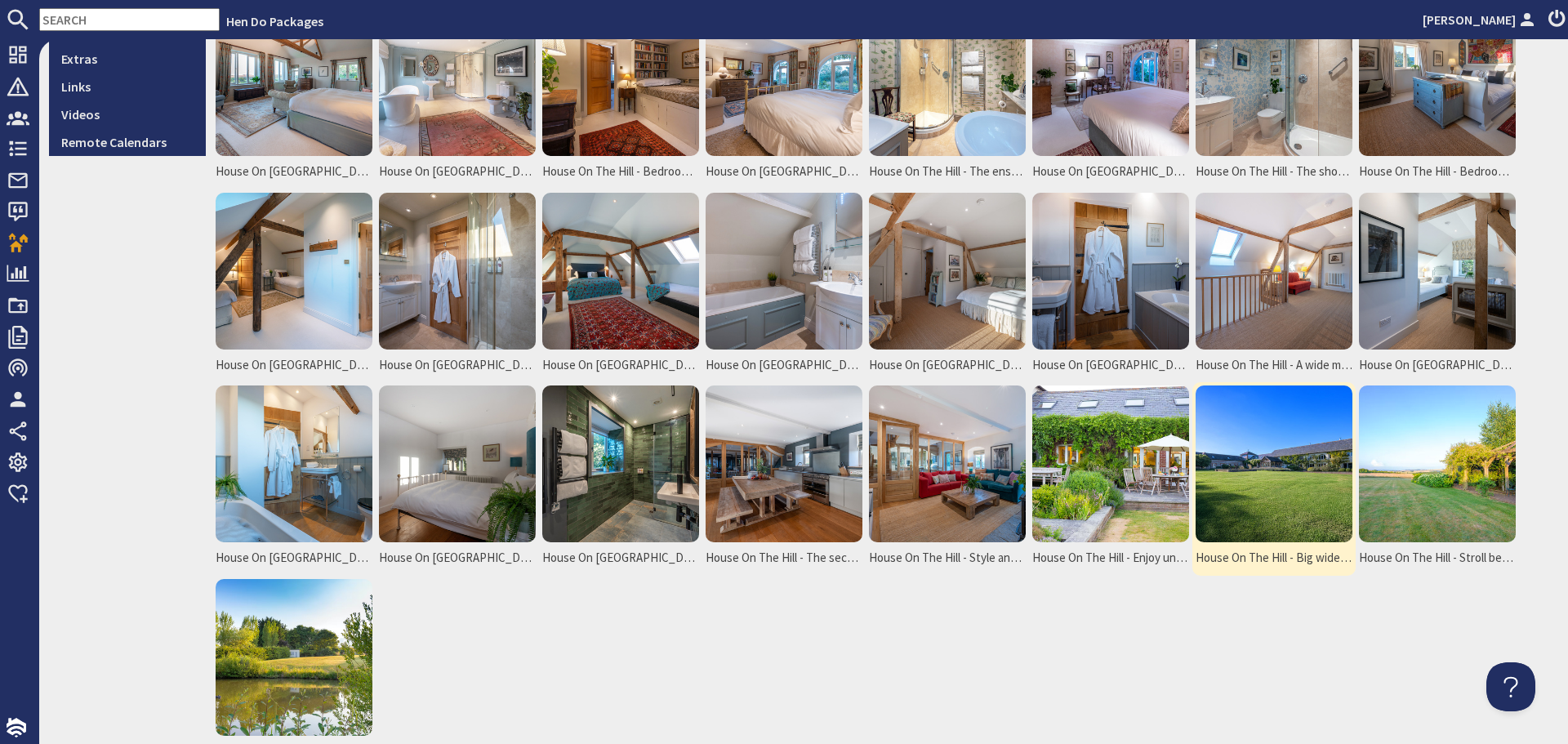
click at [1256, 487] on img at bounding box center [1274, 464] width 157 height 156
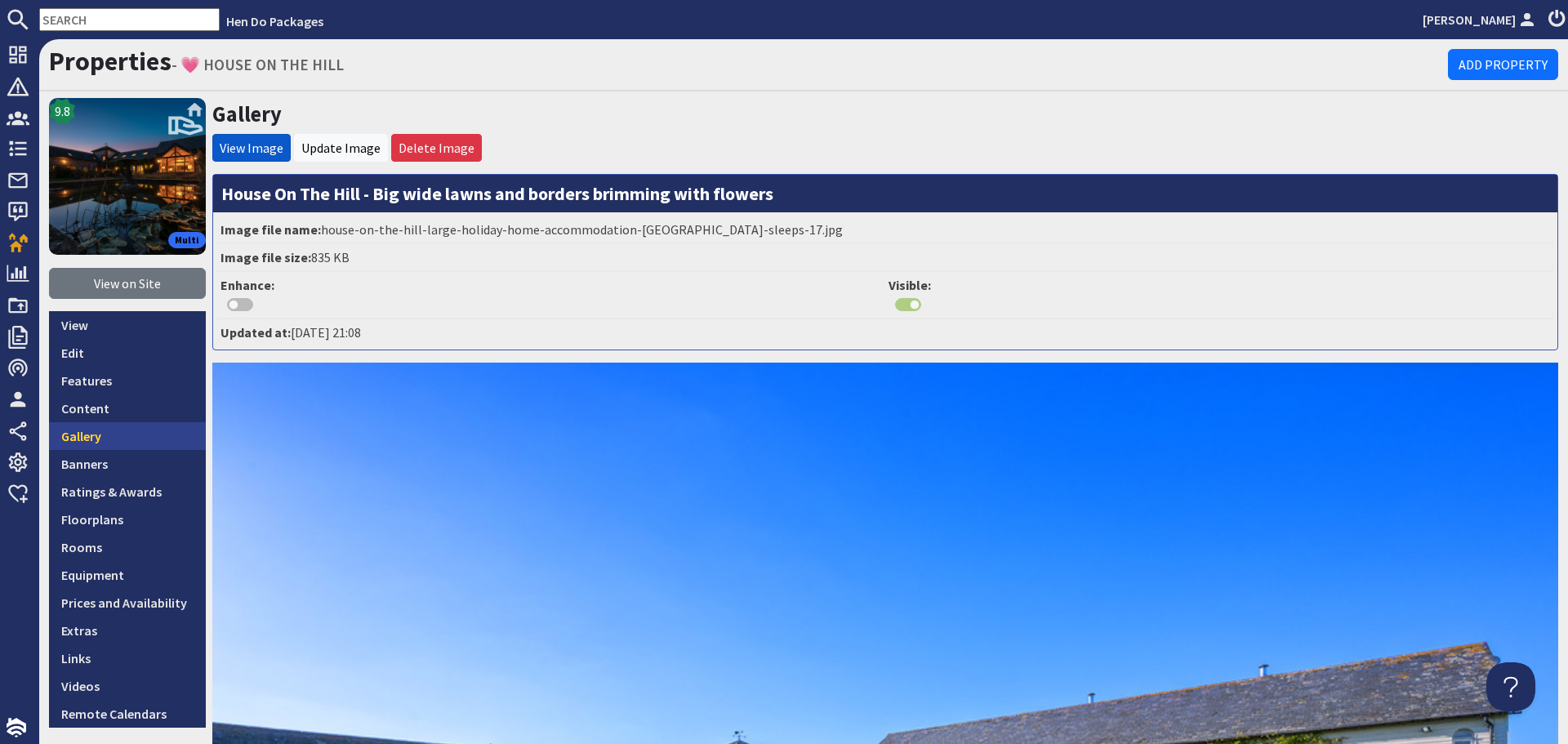
click at [85, 448] on link "Gallery" at bounding box center [127, 436] width 157 height 28
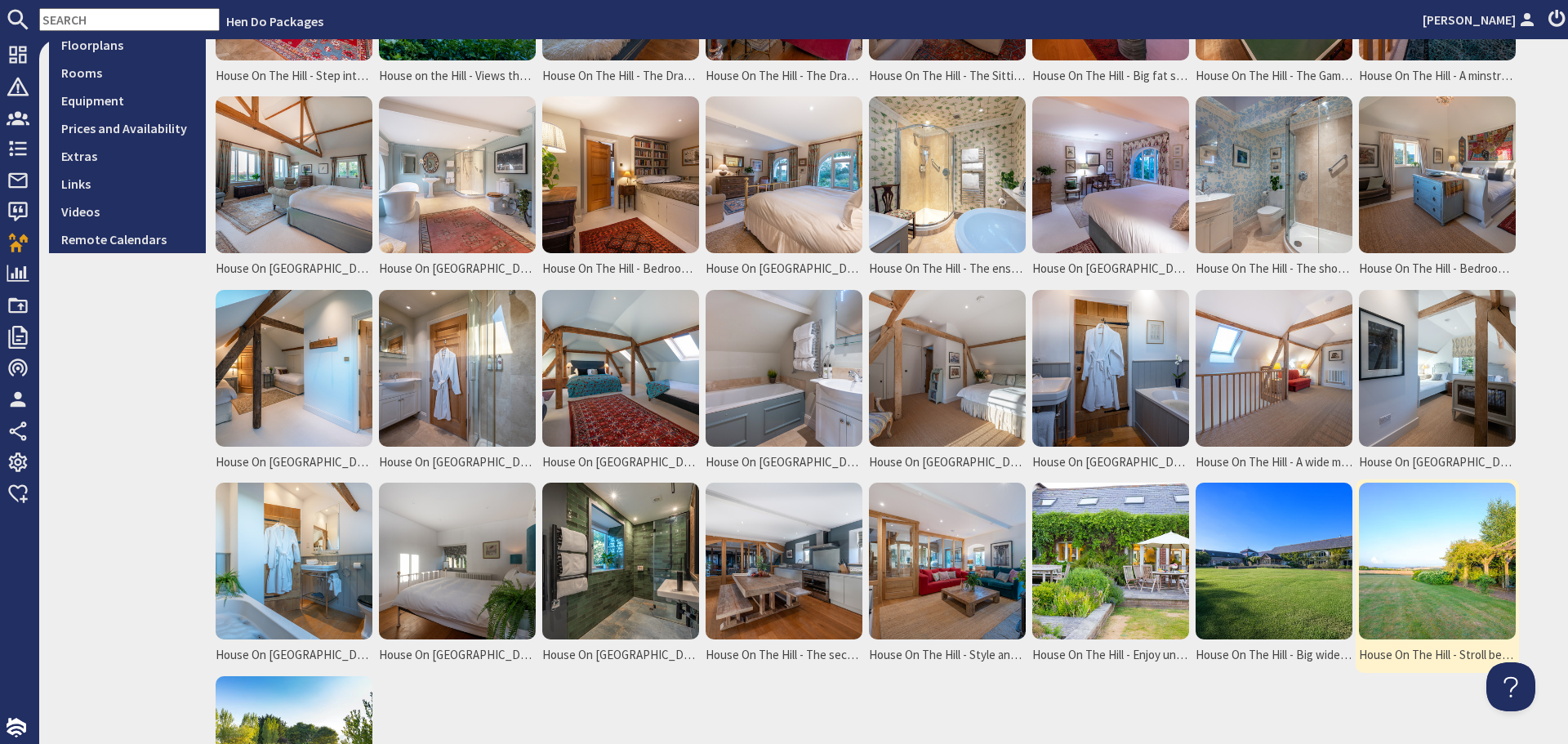
scroll to position [490, 0]
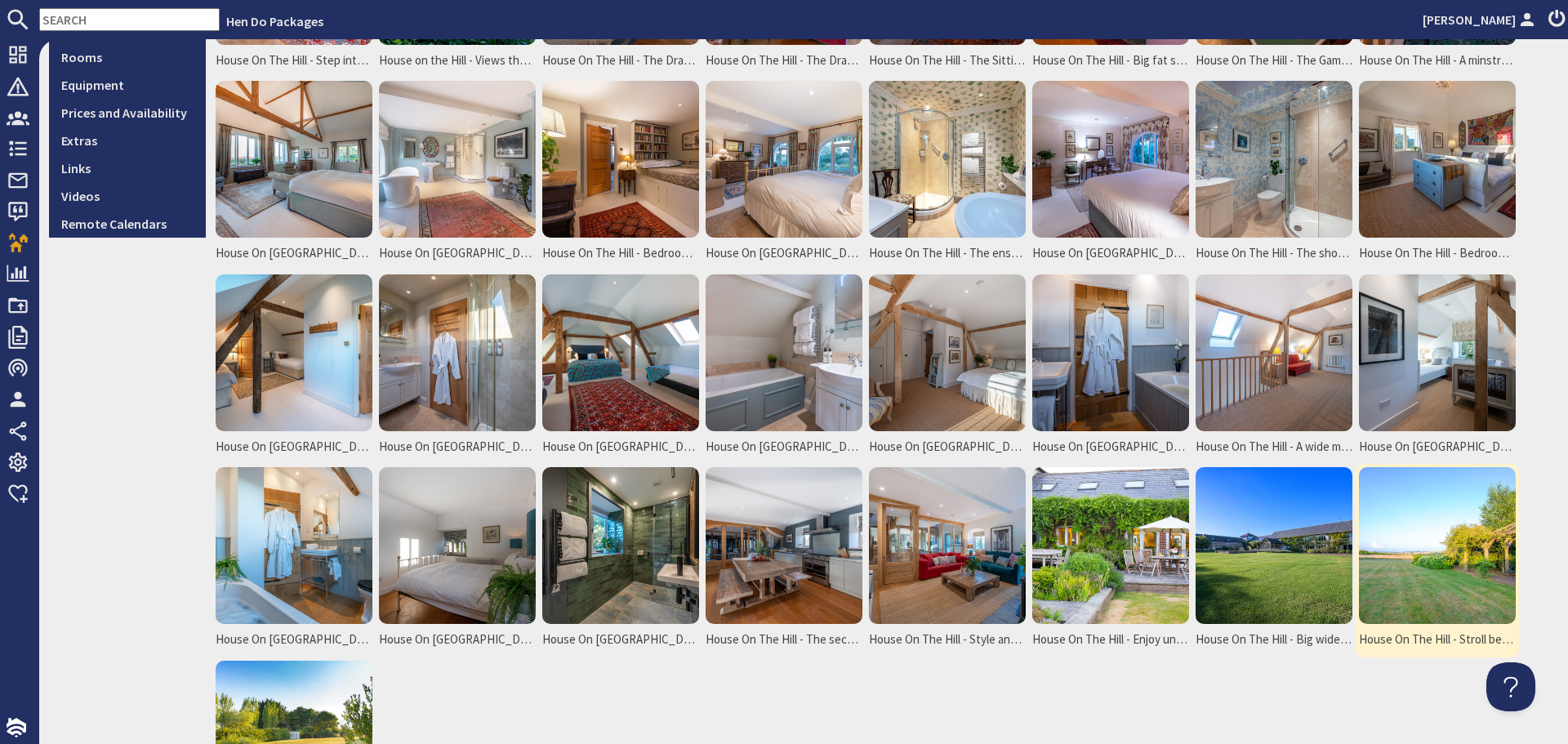
click at [1409, 570] on img at bounding box center [1437, 546] width 157 height 156
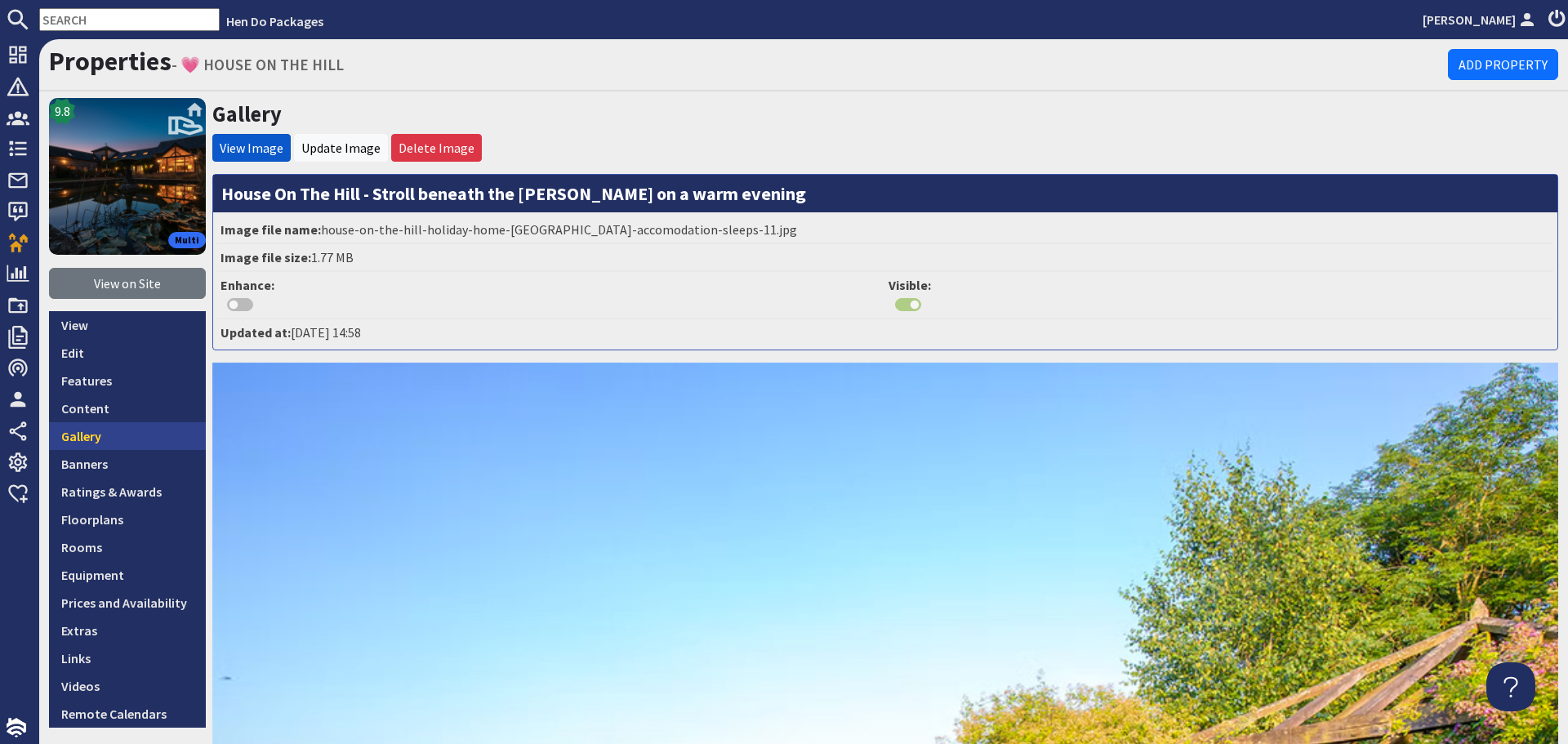
click at [172, 449] on link "Gallery" at bounding box center [127, 436] width 157 height 28
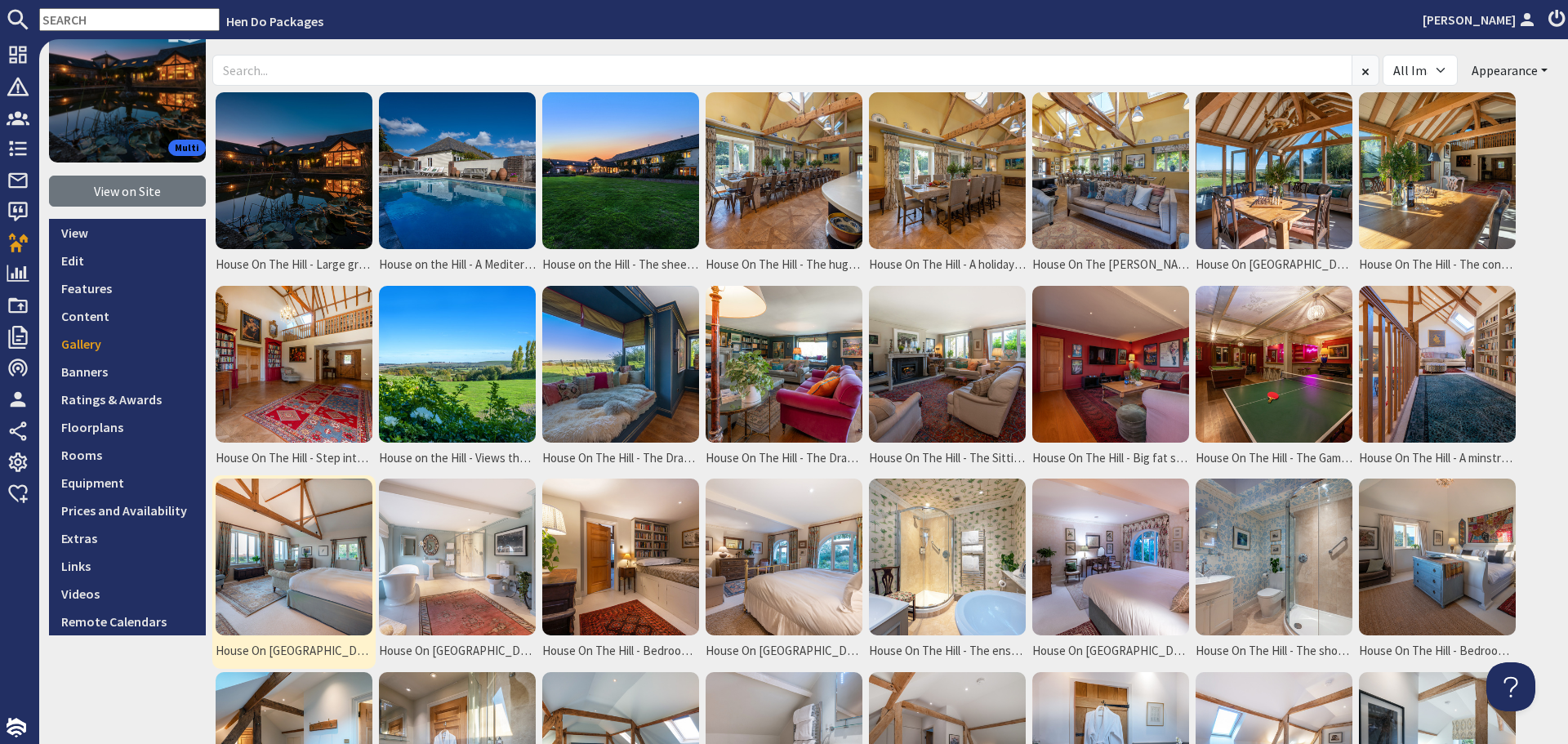
scroll to position [82, 0]
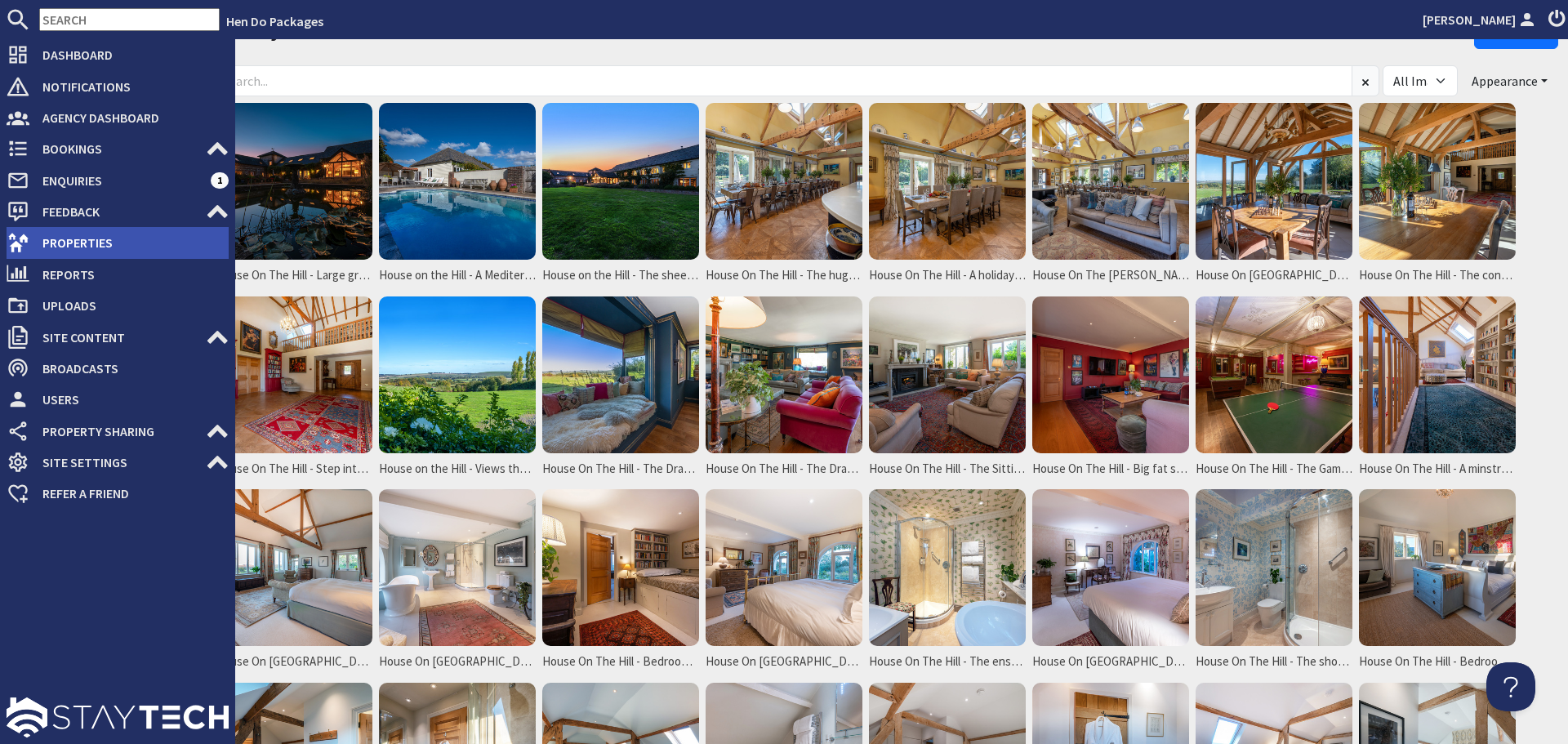
click at [61, 256] on span "Properties" at bounding box center [129, 242] width 199 height 26
